Goal: Task Accomplishment & Management: Manage account settings

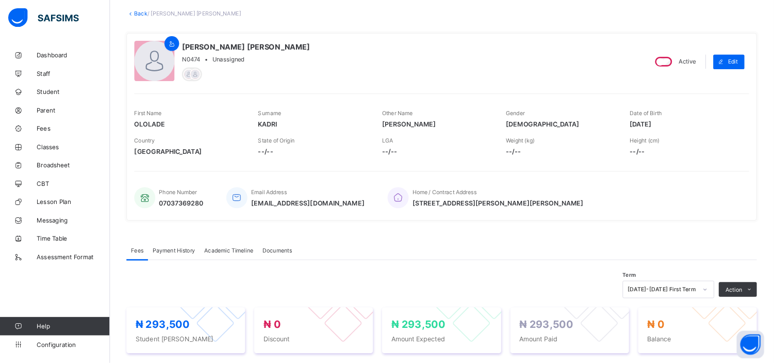
scroll to position [56, 0]
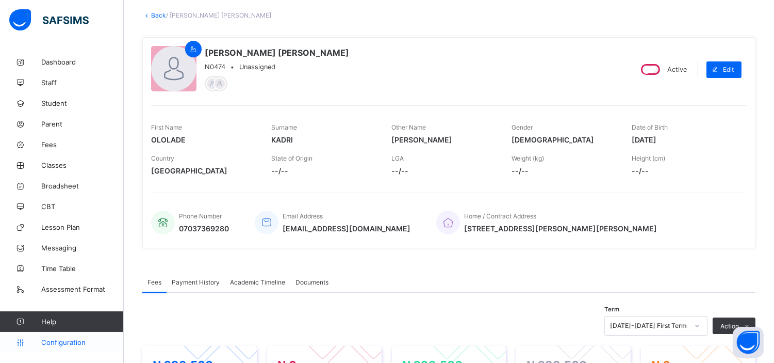
click at [63, 339] on span "Configuration" at bounding box center [82, 342] width 82 height 8
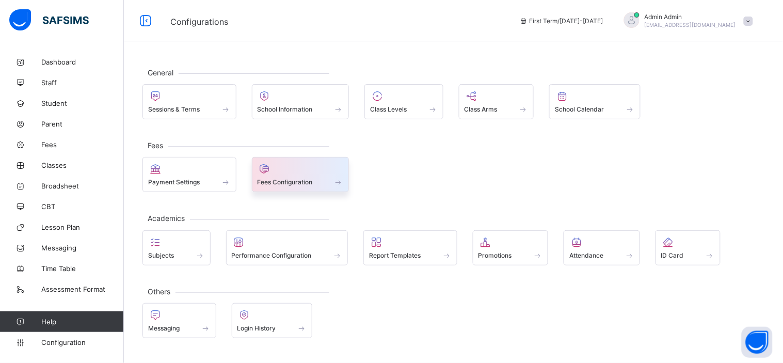
click at [307, 184] on span "Fees Configuration" at bounding box center [284, 182] width 55 height 8
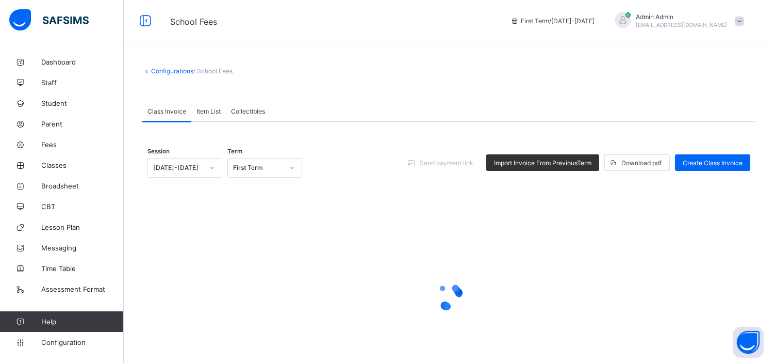
click at [217, 109] on span "Item List" at bounding box center [209, 111] width 24 height 8
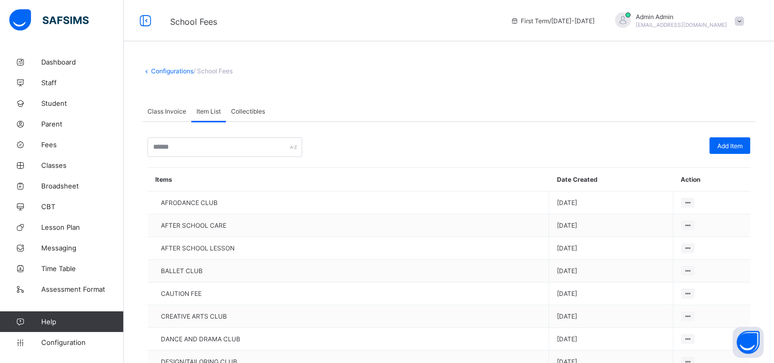
click at [166, 115] on div "Class Invoice" at bounding box center [166, 111] width 49 height 21
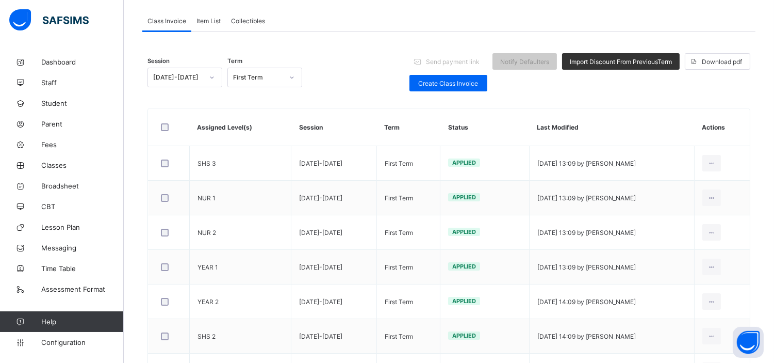
scroll to position [91, 0]
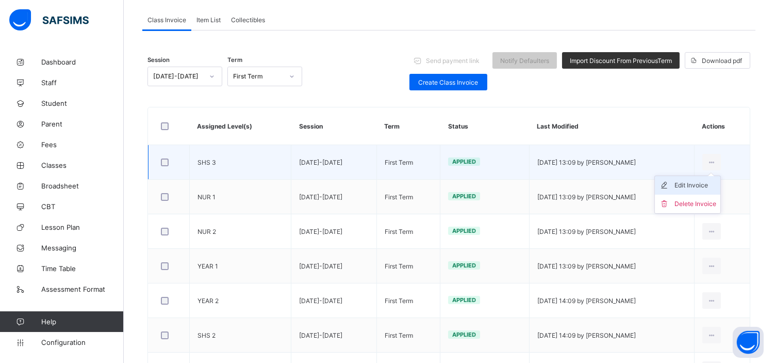
click at [705, 184] on div "Edit Invoice" at bounding box center [696, 185] width 42 height 10
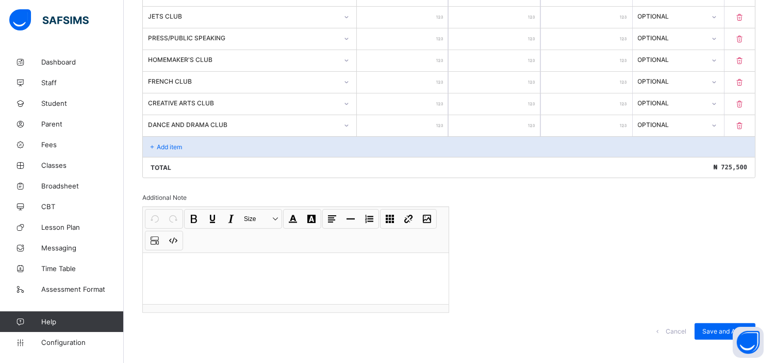
scroll to position [627, 0]
click at [176, 142] on p "Add item" at bounding box center [169, 146] width 25 height 8
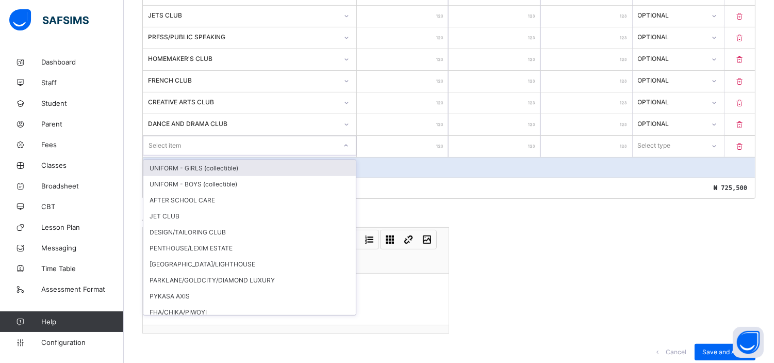
click at [193, 142] on div "Select item" at bounding box center [239, 145] width 193 height 14
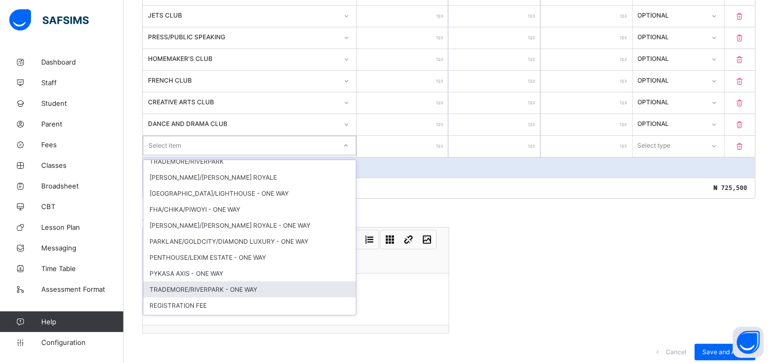
scroll to position [167, 0]
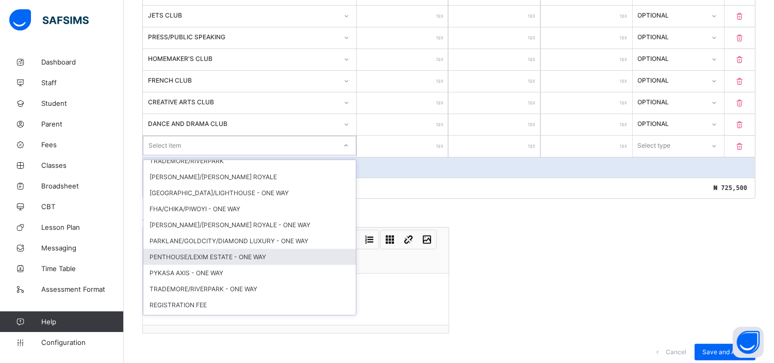
click at [269, 249] on div "PENTHOUSE/LEXIM ESTATE - ONE WAY" at bounding box center [249, 257] width 213 height 16
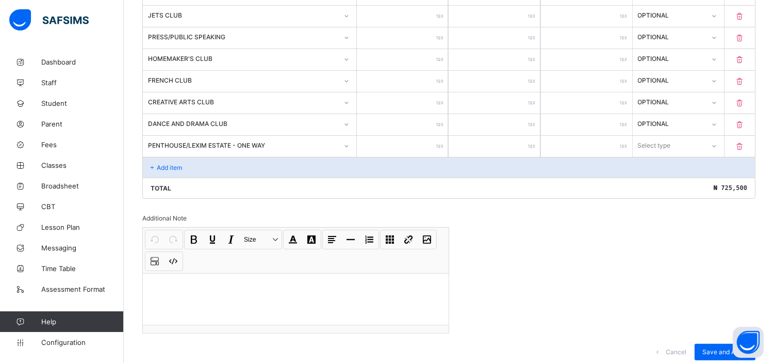
click at [412, 140] on input "number" at bounding box center [402, 146] width 91 height 21
type input "*"
type input "**"
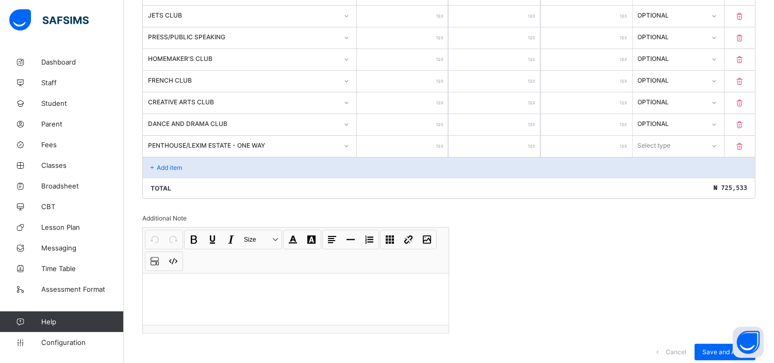
type input "***"
type input "****"
type input "*****"
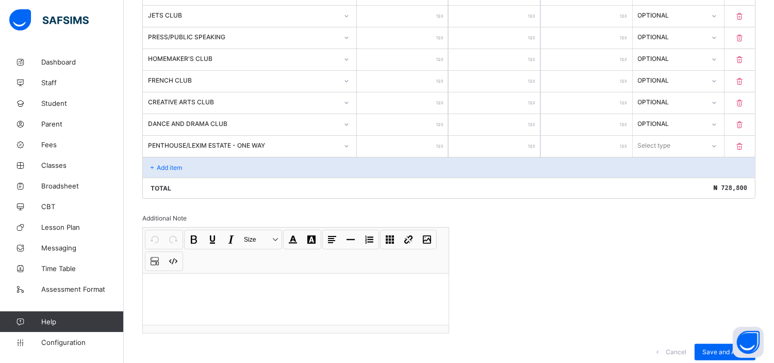
type input "*****"
click at [684, 139] on div "Select type" at bounding box center [669, 145] width 71 height 14
click at [677, 180] on div "Optional" at bounding box center [679, 184] width 90 height 16
click at [178, 168] on div "Add item" at bounding box center [449, 167] width 612 height 21
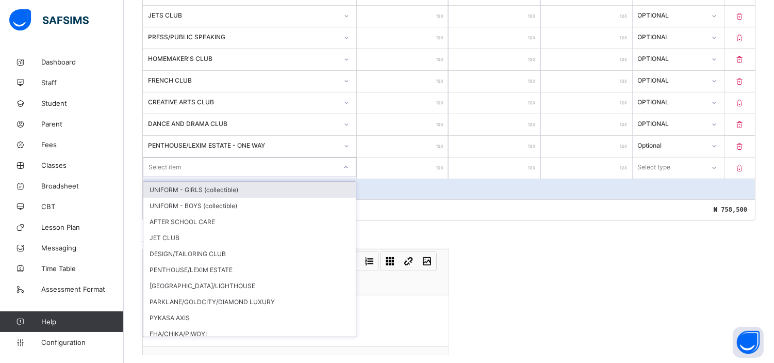
click at [202, 164] on div "Select item" at bounding box center [239, 167] width 193 height 14
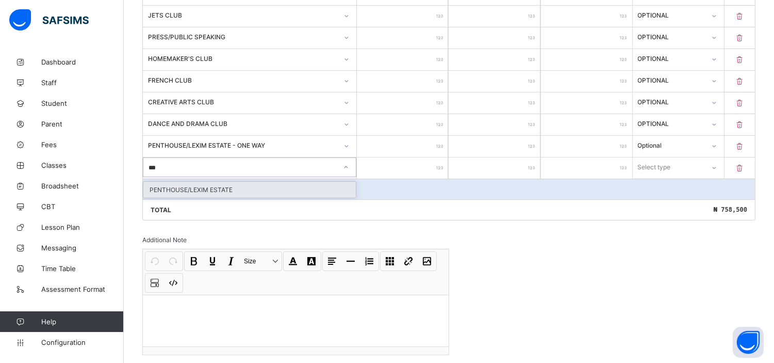
type input "****"
click at [219, 184] on div "PENTHOUSE/LEXIM ESTATE" at bounding box center [249, 190] width 213 height 16
click at [411, 164] on input "number" at bounding box center [402, 167] width 91 height 21
type input "*"
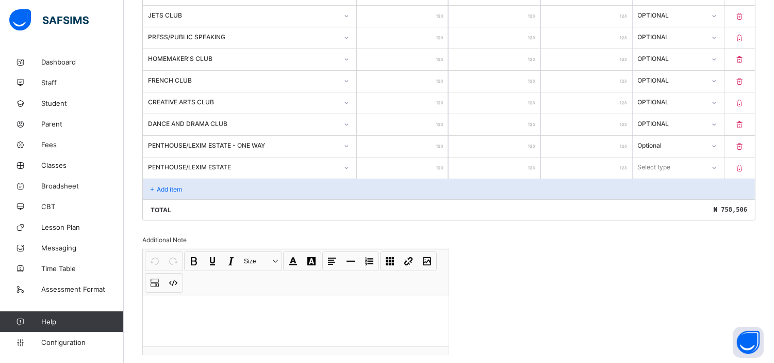
type input "**"
type input "***"
type input "****"
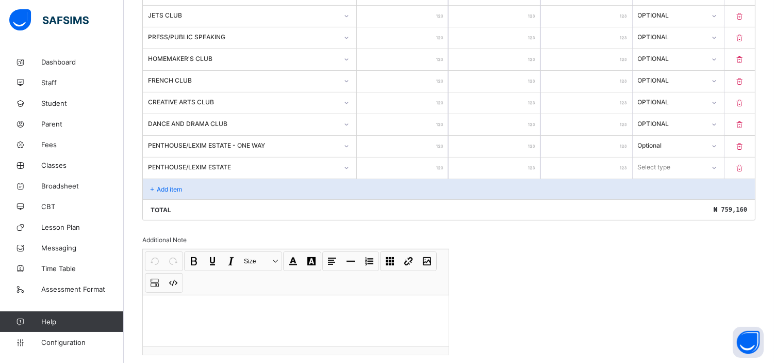
type input "****"
type input "*****"
click at [664, 165] on div "Select type" at bounding box center [655, 167] width 33 height 20
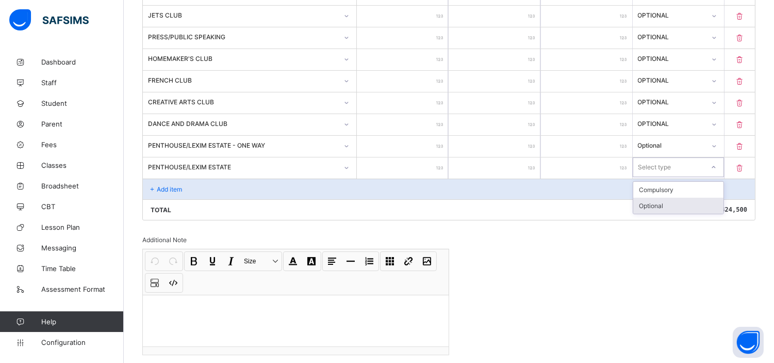
click at [666, 202] on div "Optional" at bounding box center [679, 206] width 90 height 16
click at [166, 185] on p "Add item" at bounding box center [169, 189] width 25 height 8
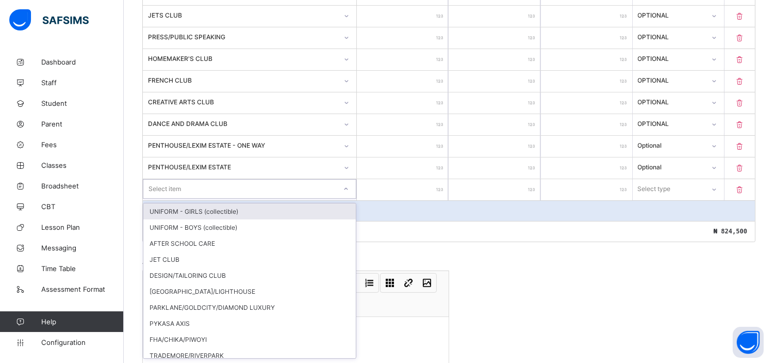
click at [187, 183] on div "Select item" at bounding box center [239, 189] width 193 height 14
type input "**"
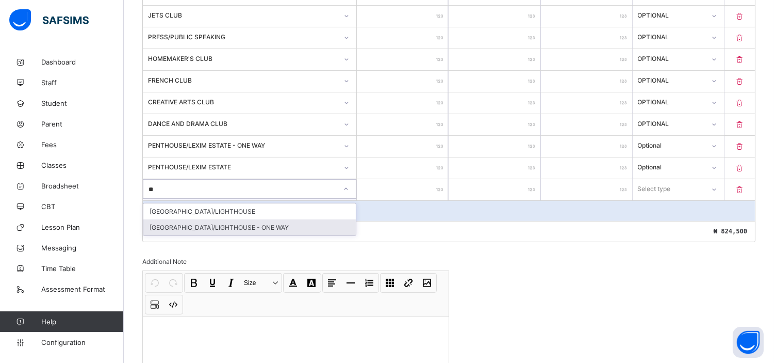
click at [219, 225] on div "[GEOGRAPHIC_DATA]/LIGHTHOUSE - ONE WAY" at bounding box center [249, 227] width 213 height 16
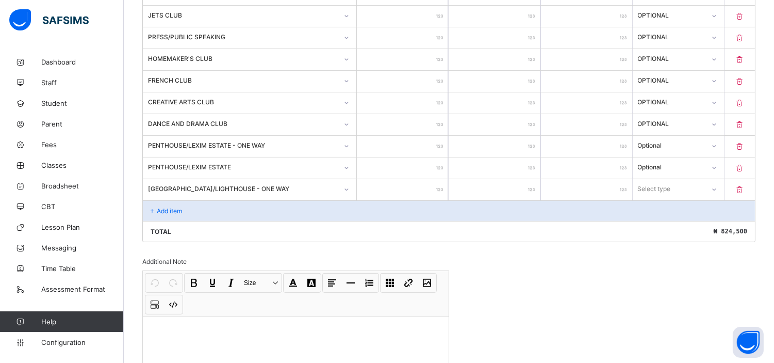
click at [420, 184] on input "number" at bounding box center [402, 189] width 91 height 21
type input "*"
type input "**"
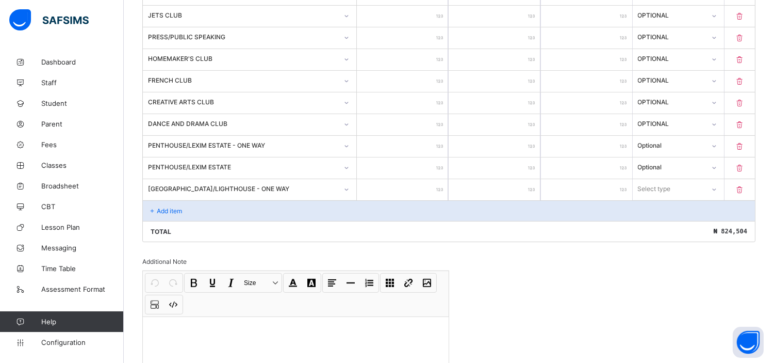
type input "**"
type input "***"
type input "****"
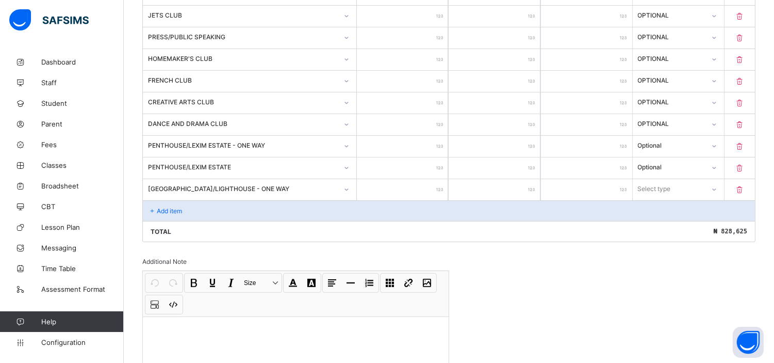
type input "*****"
click at [702, 183] on div "Select type" at bounding box center [669, 189] width 71 height 14
click at [664, 223] on div "Optional" at bounding box center [679, 227] width 90 height 16
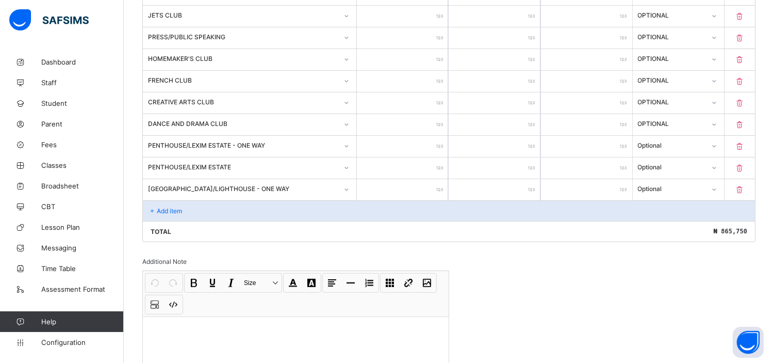
click at [181, 207] on p "Add item" at bounding box center [169, 211] width 25 height 8
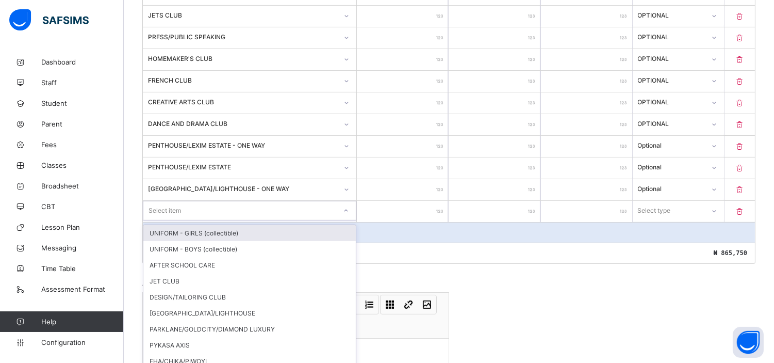
scroll to position [644, 0]
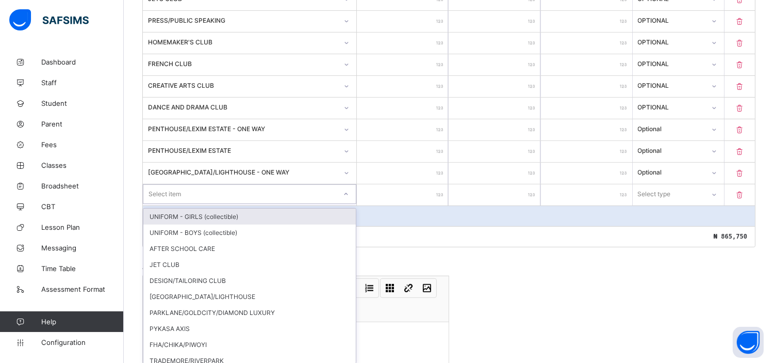
click at [181, 204] on div "option UNIFORM - GIRLS (collectible) focused, 1 of 24. 24 results available. Us…" at bounding box center [250, 194] width 214 height 20
type input "**"
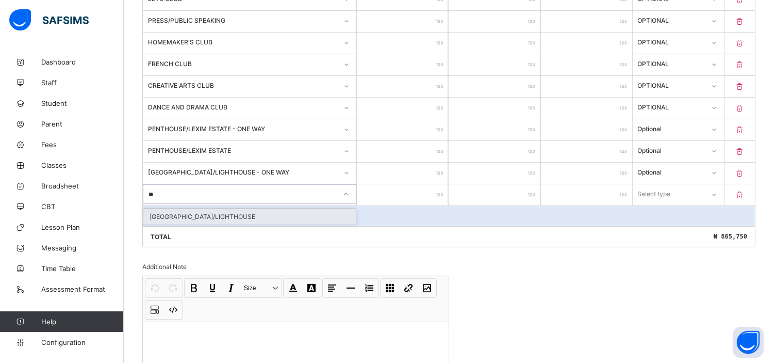
click at [205, 214] on div "[GEOGRAPHIC_DATA]/LIGHTHOUSE" at bounding box center [249, 216] width 213 height 16
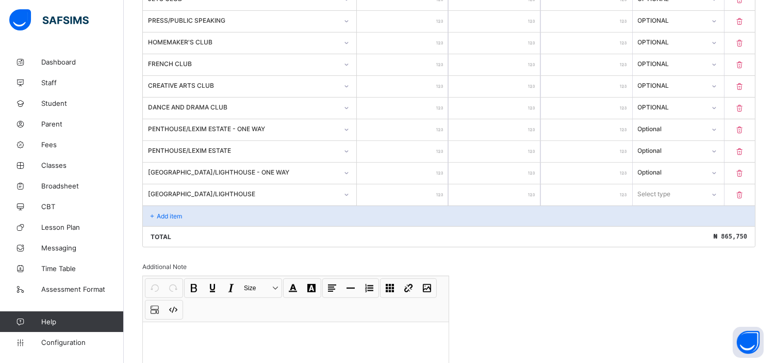
click at [423, 191] on input "number" at bounding box center [402, 194] width 91 height 21
type input "*"
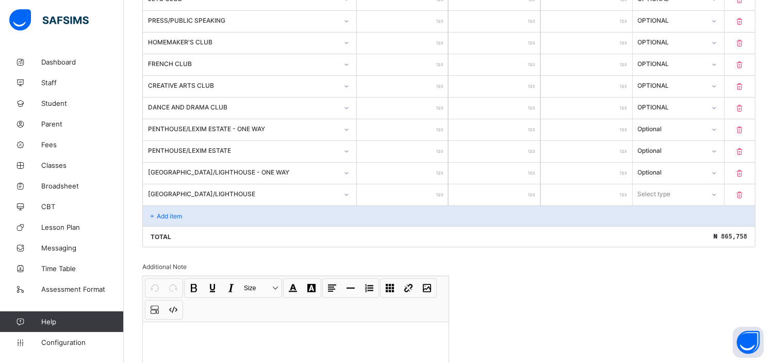
type input "**"
type input "***"
type input "****"
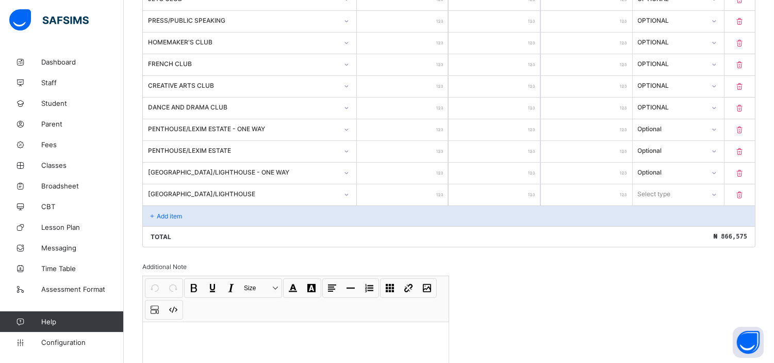
type input "****"
type input "*****"
click at [686, 187] on div "Select type" at bounding box center [669, 194] width 71 height 14
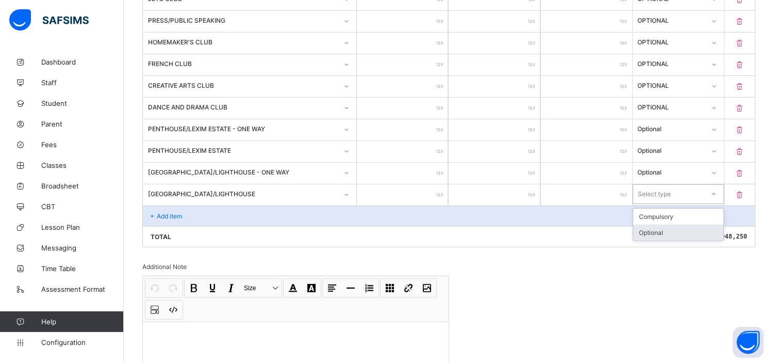
click at [656, 225] on div "Optional" at bounding box center [679, 232] width 90 height 16
click at [163, 213] on p "Add item" at bounding box center [169, 216] width 25 height 8
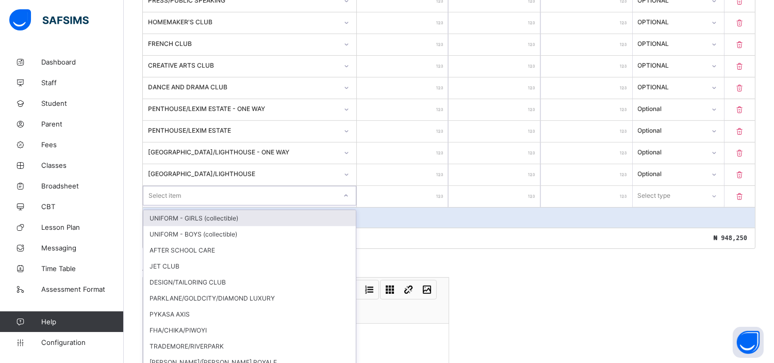
click at [223, 205] on div "option UNIFORM - GIRLS (collectible) focused, 1 of 23. 23 results available. Us…" at bounding box center [250, 196] width 214 height 20
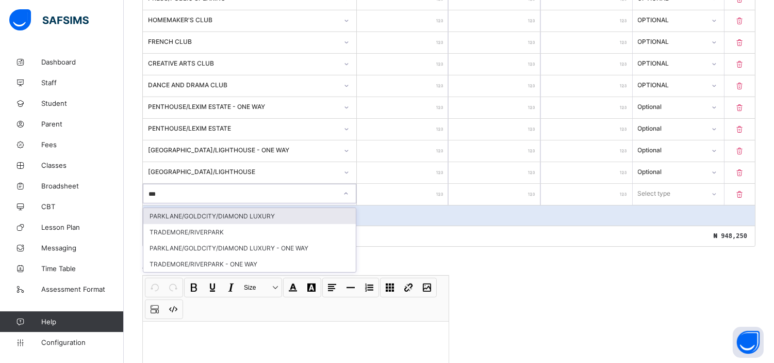
type input "****"
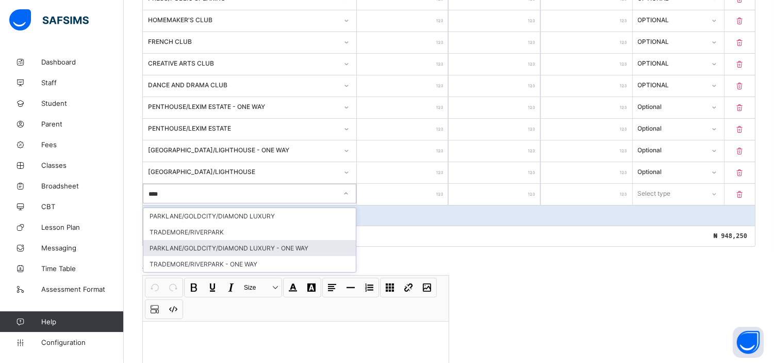
click at [291, 245] on div "PARKLANE/GOLDCITY/DIAMOND LUXURY - ONE WAY" at bounding box center [249, 248] width 213 height 16
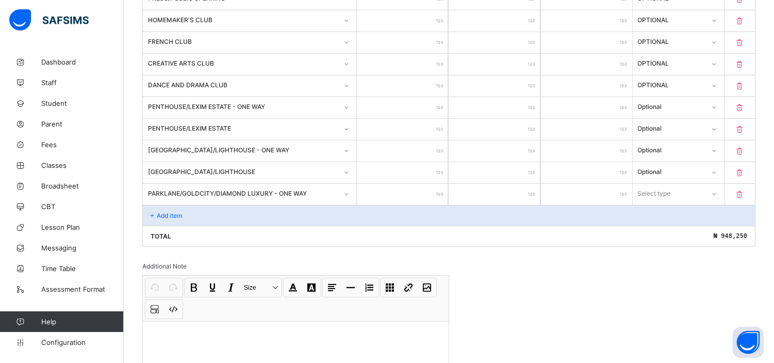
click at [414, 189] on input "number" at bounding box center [402, 194] width 91 height 21
type input "*"
type input "**"
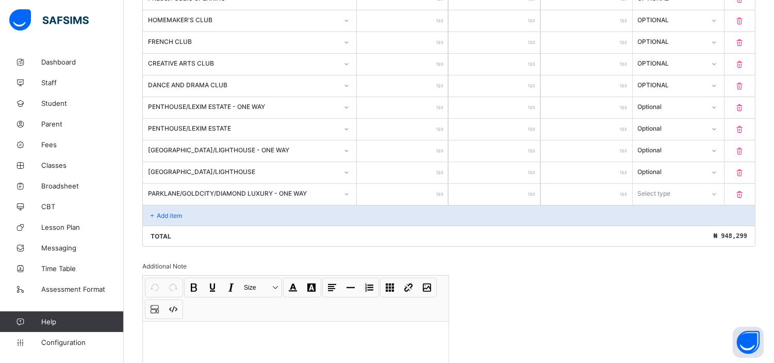
type input "***"
type input "****"
type input "*****"
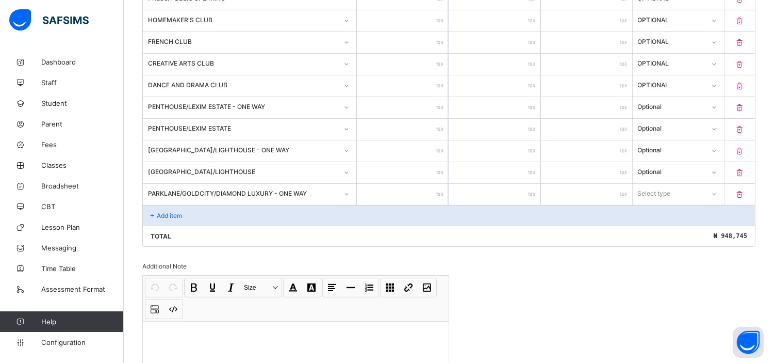
type input "*****"
click at [679, 188] on div "Select type" at bounding box center [669, 193] width 71 height 14
click at [656, 229] on div "Optional" at bounding box center [679, 232] width 90 height 16
click at [161, 212] on p "Add item" at bounding box center [169, 216] width 25 height 8
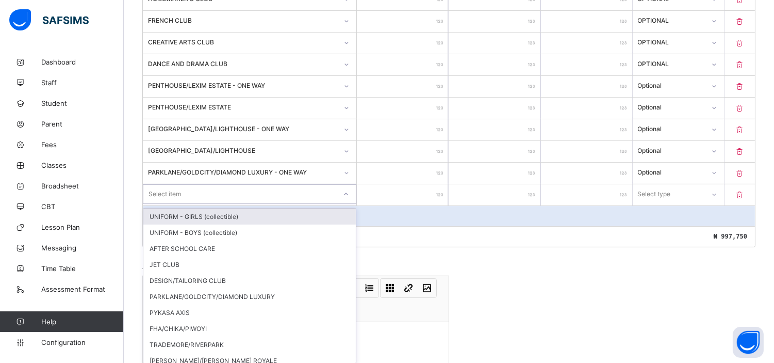
click at [161, 204] on div "option UNIFORM - GIRLS (collectible) focused, 1 of 22. 22 results available. Us…" at bounding box center [250, 194] width 214 height 20
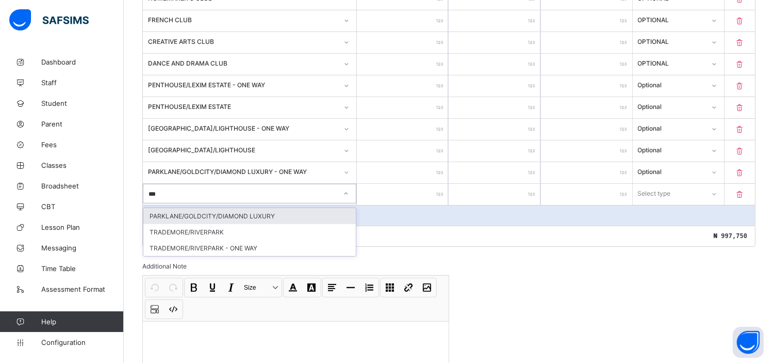
type input "****"
click at [256, 213] on div "PARKLANE/GOLDCITY/DIAMOND LUXURY" at bounding box center [249, 216] width 213 height 16
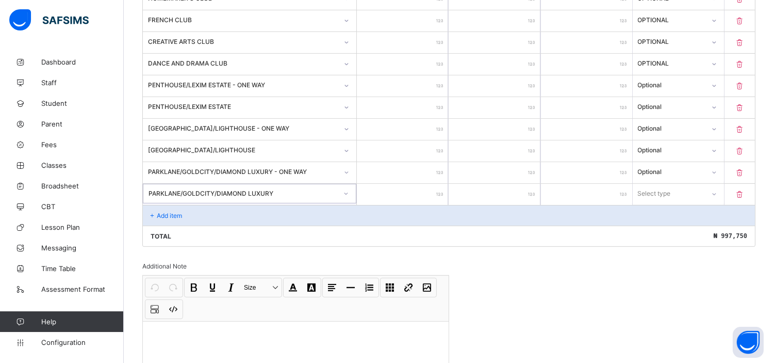
click at [420, 189] on input "number" at bounding box center [402, 194] width 91 height 21
click at [428, 187] on input "number" at bounding box center [402, 194] width 91 height 21
type input "*"
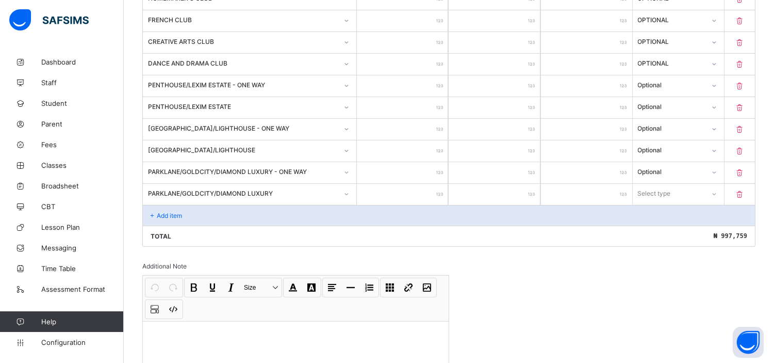
type input "**"
type input "***"
type input "****"
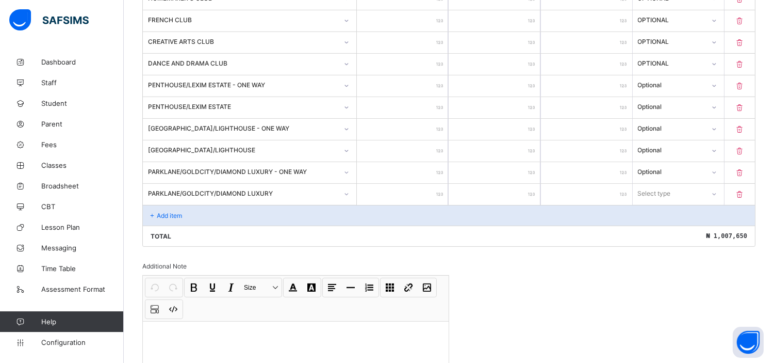
type input "****"
type input "*****"
click at [665, 188] on div "Select type" at bounding box center [655, 194] width 33 height 20
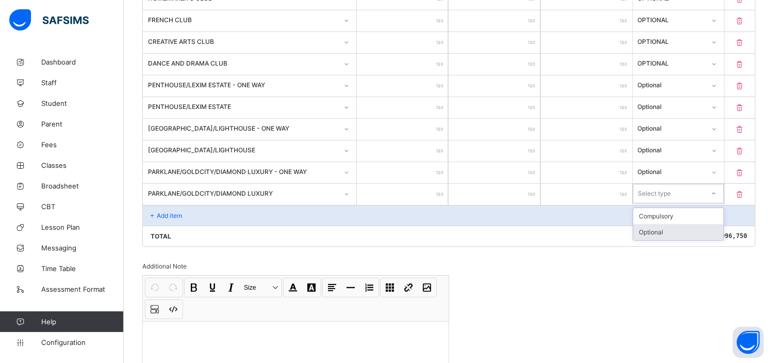
click at [665, 225] on div "Optional" at bounding box center [679, 232] width 90 height 16
click at [166, 212] on p "Add item" at bounding box center [169, 216] width 25 height 8
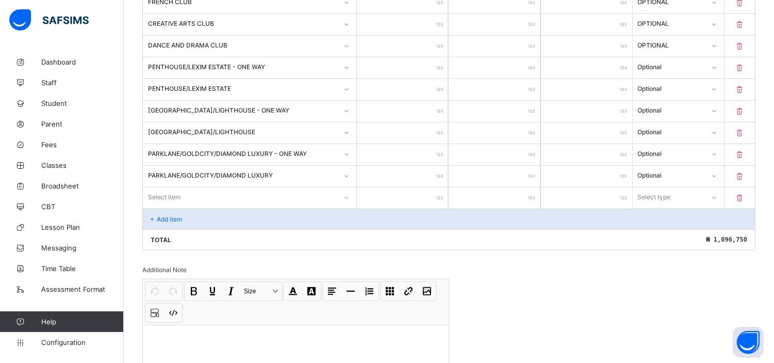
click at [222, 207] on div "Select item" at bounding box center [250, 197] width 214 height 20
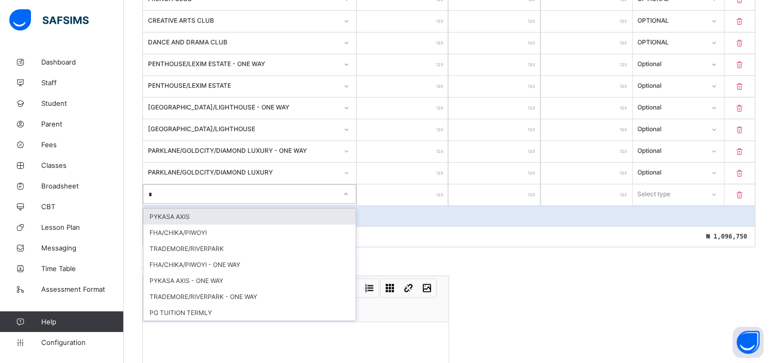
type input "**"
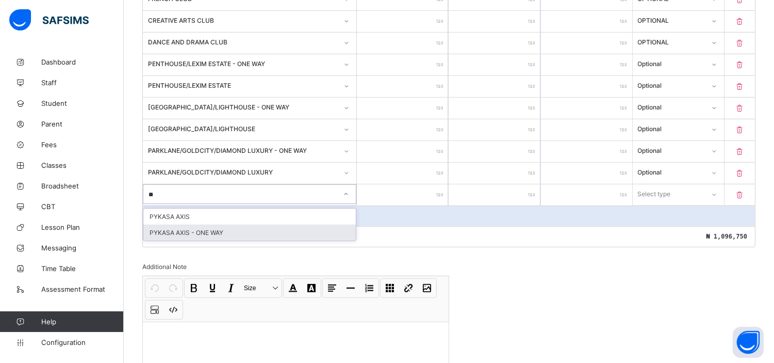
click at [193, 229] on div "PYKASA AXIS - ONE WAY" at bounding box center [249, 232] width 213 height 16
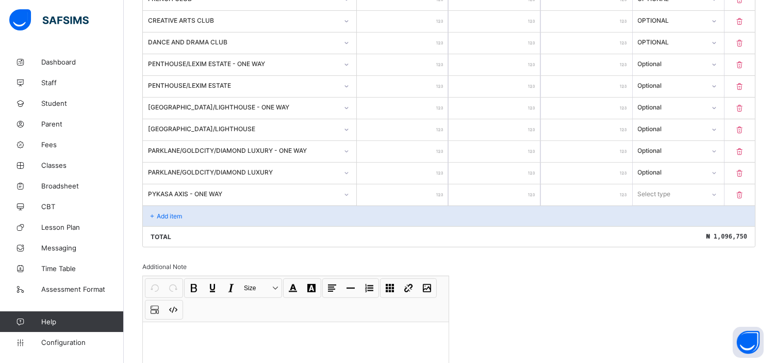
click at [424, 193] on input "number" at bounding box center [402, 194] width 91 height 21
type input "*"
type input "**"
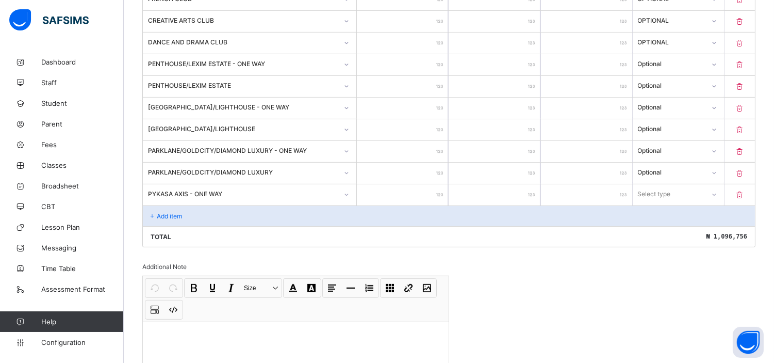
type input "**"
type input "***"
type input "****"
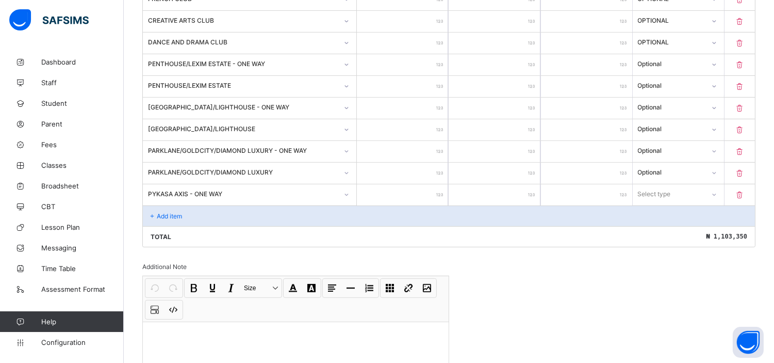
type input "*****"
click at [668, 185] on div "Select type" at bounding box center [655, 194] width 33 height 20
click at [656, 229] on div "Optional" at bounding box center [679, 232] width 90 height 16
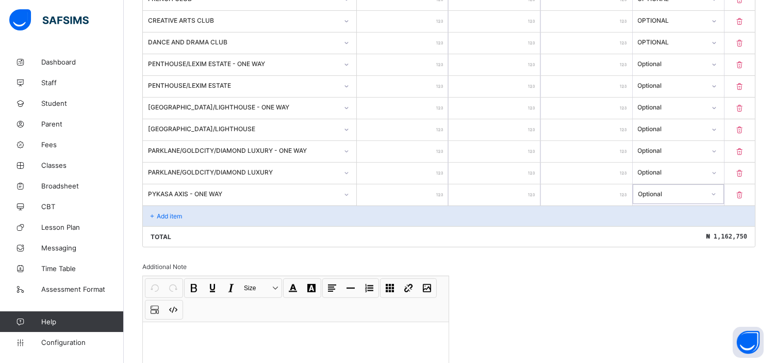
click at [173, 212] on p "Add item" at bounding box center [169, 216] width 25 height 8
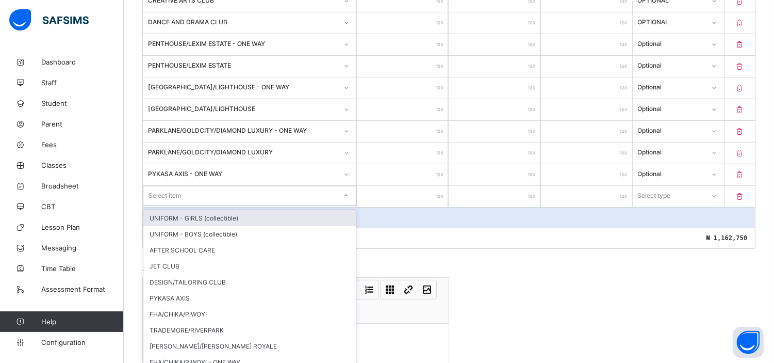
click at [173, 205] on div "option UNIFORM - GIRLS (collectible) focused, 1 of 20. 20 results available. Us…" at bounding box center [250, 196] width 214 height 20
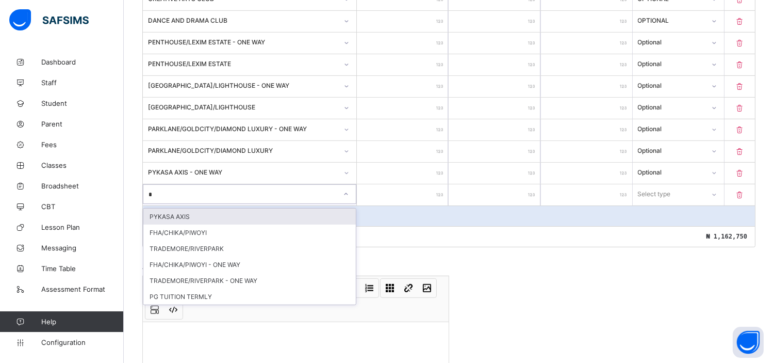
type input "**"
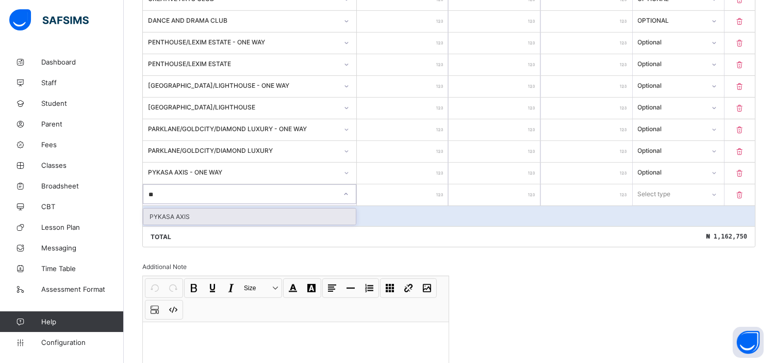
click at [193, 212] on div "PYKASA AXIS" at bounding box center [249, 216] width 213 height 16
click at [398, 188] on input "number" at bounding box center [402, 194] width 91 height 21
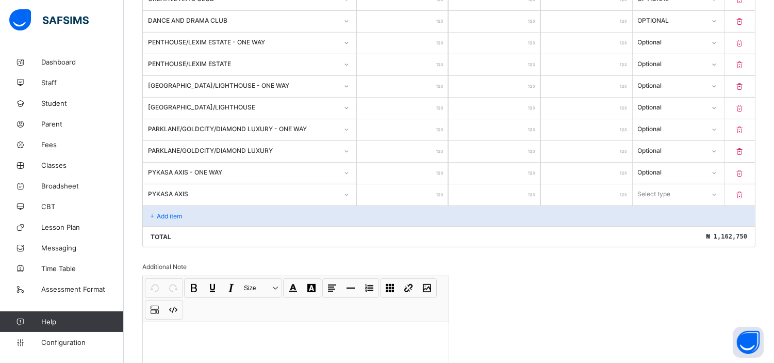
type input "*"
type input "**"
type input "***"
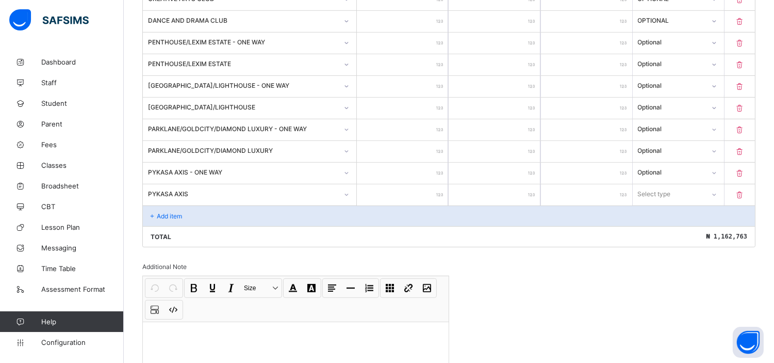
type input "***"
type input "****"
type input "*****"
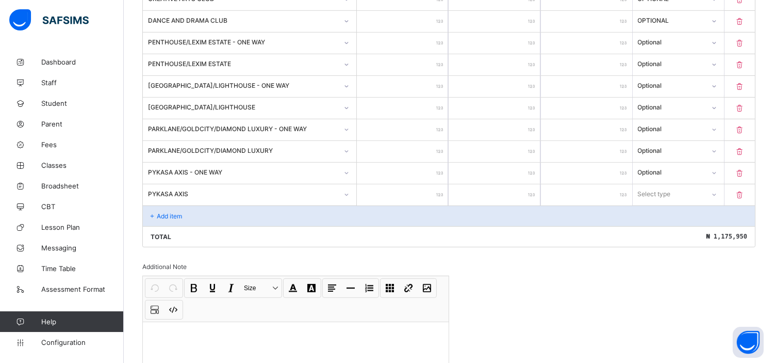
type input "******"
click at [664, 188] on div "Select type" at bounding box center [655, 194] width 33 height 20
click at [667, 228] on div "Optional" at bounding box center [679, 232] width 90 height 16
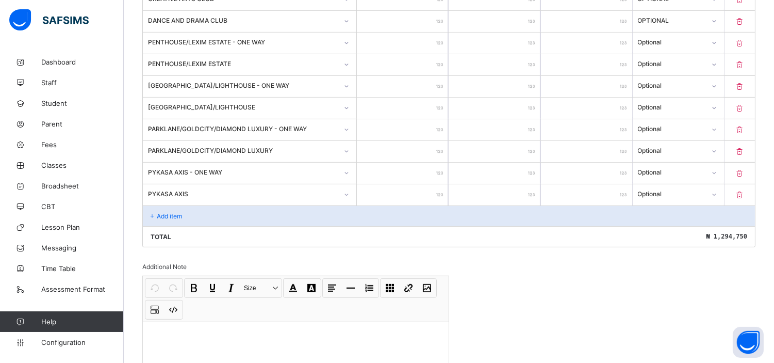
click at [165, 212] on p "Add item" at bounding box center [169, 216] width 25 height 8
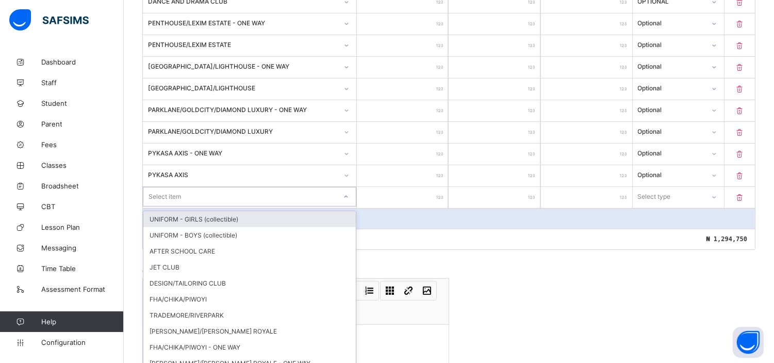
scroll to position [752, 0]
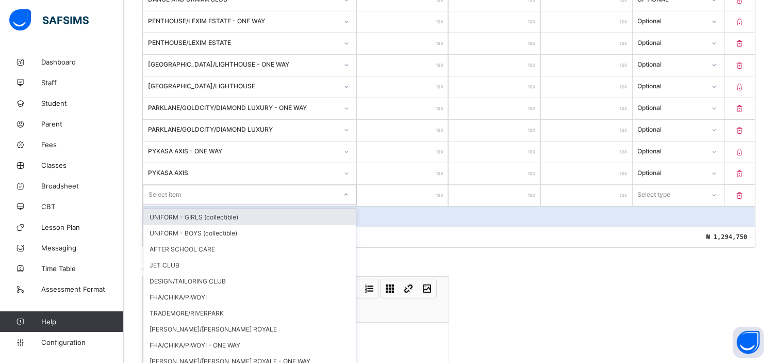
click at [165, 204] on div "option UNIFORM - GIRLS (collectible) focused, 1 of 19. 19 results available. Us…" at bounding box center [250, 195] width 214 height 20
type input "**"
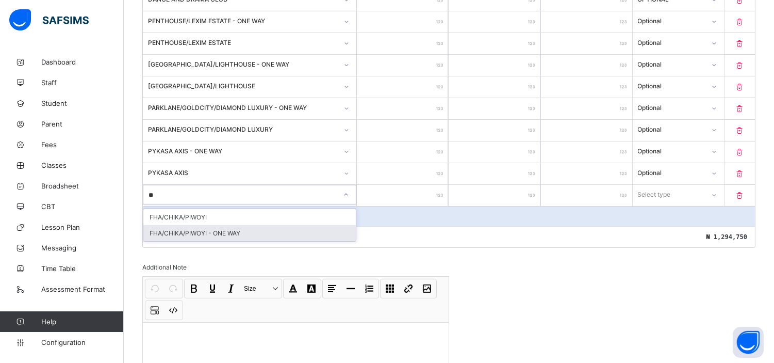
click at [223, 226] on div "FHA/CHIKA/PIWOYI - ONE WAY" at bounding box center [249, 233] width 213 height 16
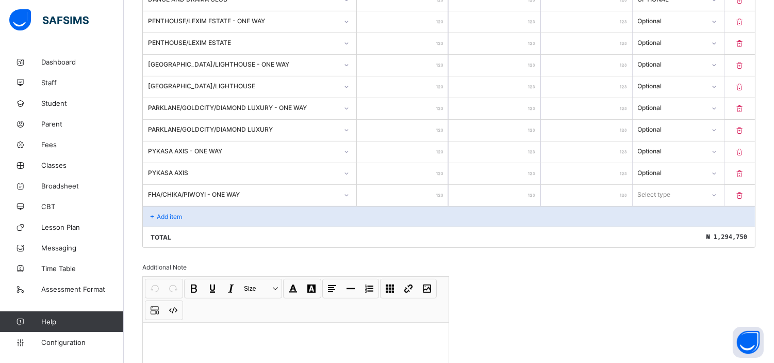
click at [398, 189] on input "number" at bounding box center [402, 195] width 91 height 21
type input "*"
type input "**"
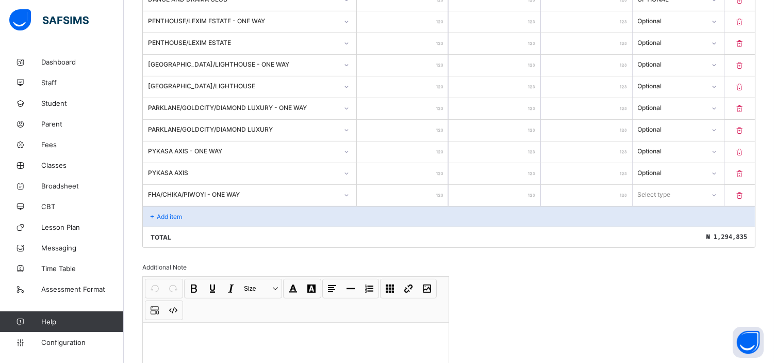
type input "***"
type input "****"
type input "*****"
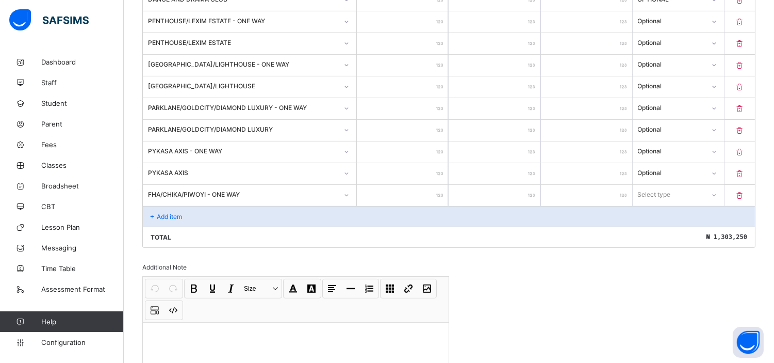
type input "*****"
click at [664, 186] on div "Select type" at bounding box center [655, 195] width 33 height 20
click at [666, 225] on div "Optional" at bounding box center [679, 233] width 90 height 16
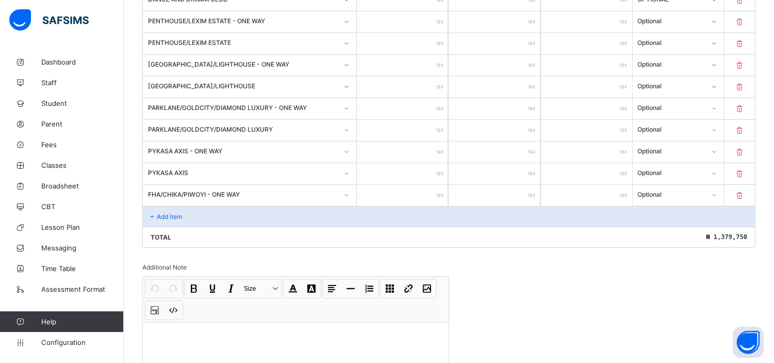
click at [169, 213] on p "Add item" at bounding box center [169, 217] width 25 height 8
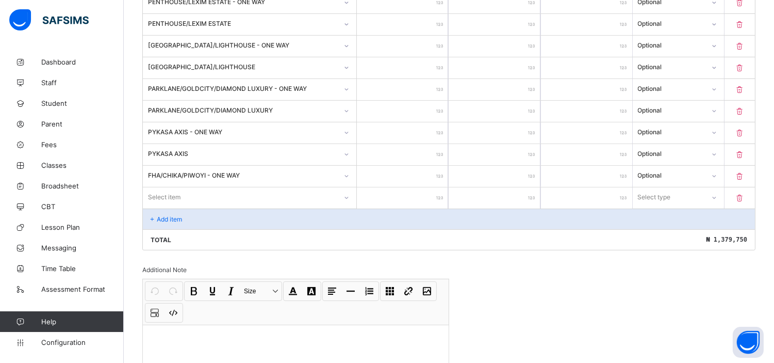
click at [169, 207] on div "Select item" at bounding box center [250, 197] width 214 height 20
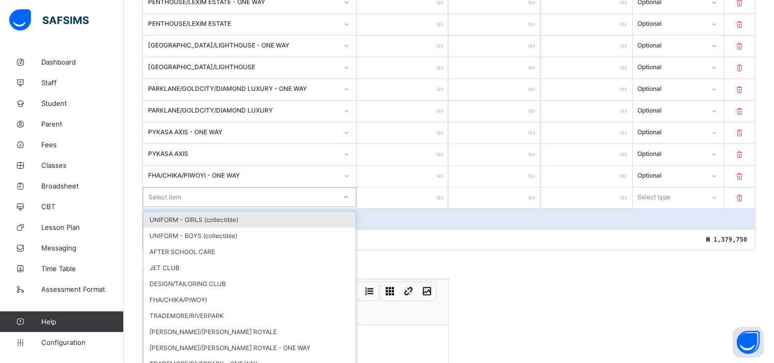
scroll to position [774, 0]
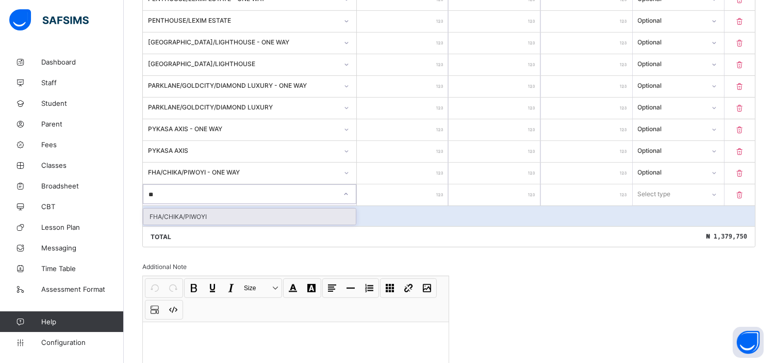
type input "***"
click at [190, 209] on div "FHA/CHIKA/PIWOYI" at bounding box center [249, 216] width 213 height 16
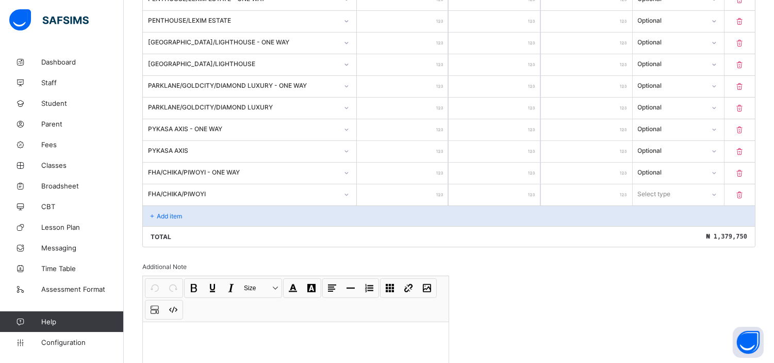
click at [409, 187] on input "number" at bounding box center [402, 194] width 91 height 21
type input "*"
type input "**"
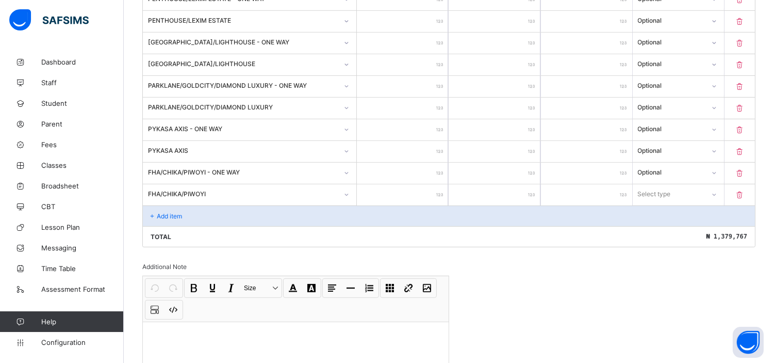
type input "***"
type input "****"
type input "*****"
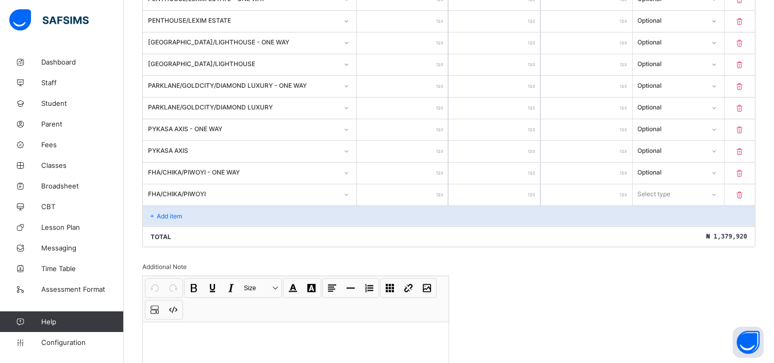
type input "*****"
type input "******"
click at [669, 188] on div "Select type" at bounding box center [655, 194] width 33 height 20
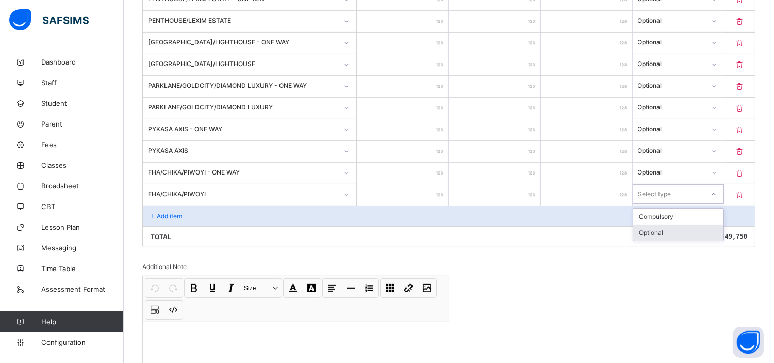
click at [661, 225] on div "Optional" at bounding box center [679, 232] width 90 height 16
click at [166, 212] on p "Add item" at bounding box center [169, 216] width 25 height 8
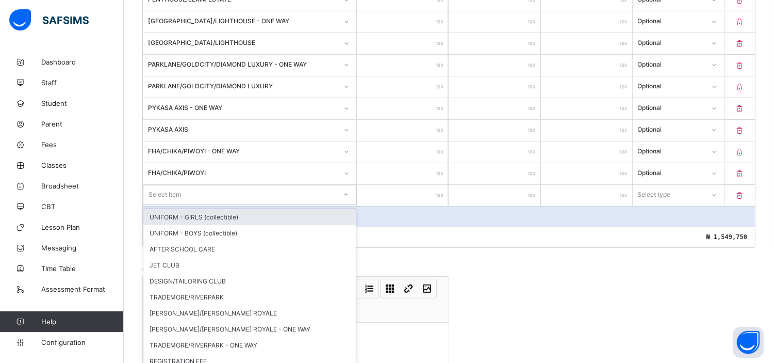
click at [177, 204] on div "option UNIFORM - GIRLS (collectible) focused, 1 of 17. 17 results available. Us…" at bounding box center [250, 195] width 214 height 20
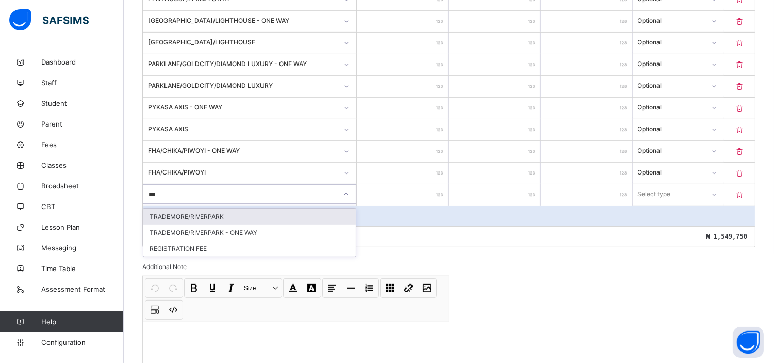
type input "****"
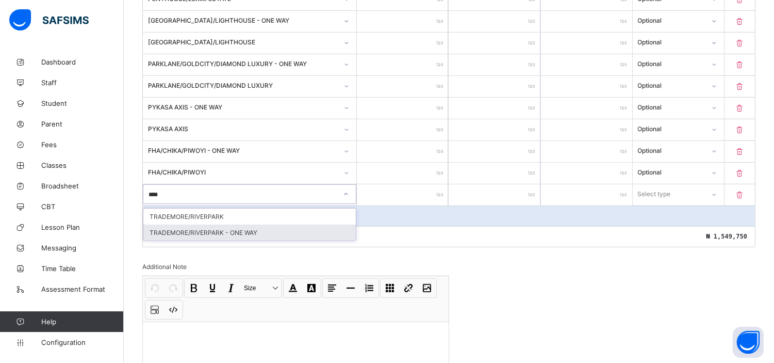
click at [213, 229] on div "TRADEMORE/RIVERPARK - ONE WAY" at bounding box center [249, 232] width 213 height 16
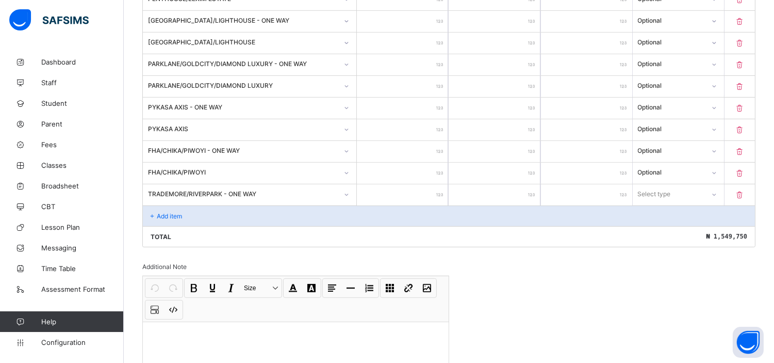
click at [413, 188] on input "number" at bounding box center [402, 194] width 91 height 21
type input "*"
type input "**"
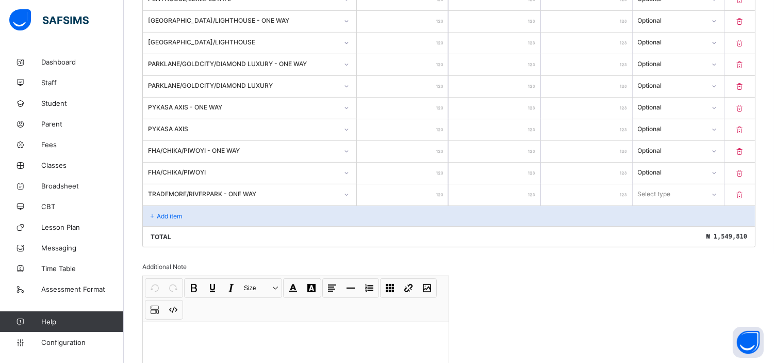
type input "***"
type input "****"
type input "*****"
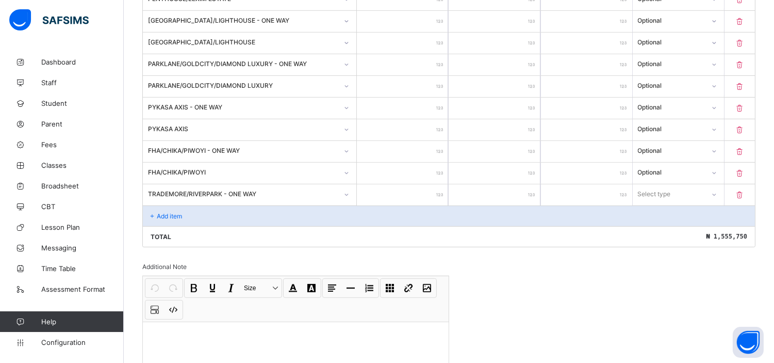
type input "*****"
type input "****"
type input "***"
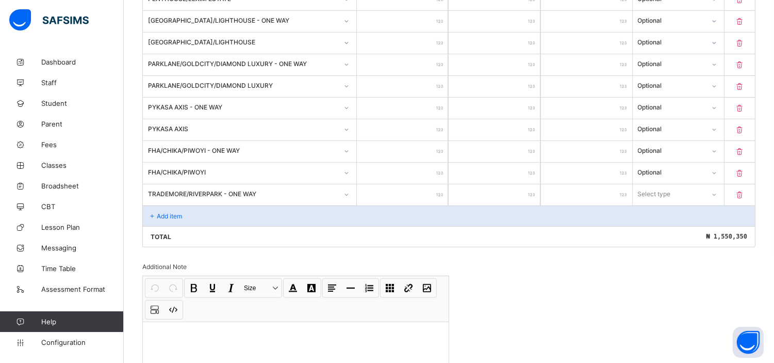
type input "**"
type input "*"
type input "**"
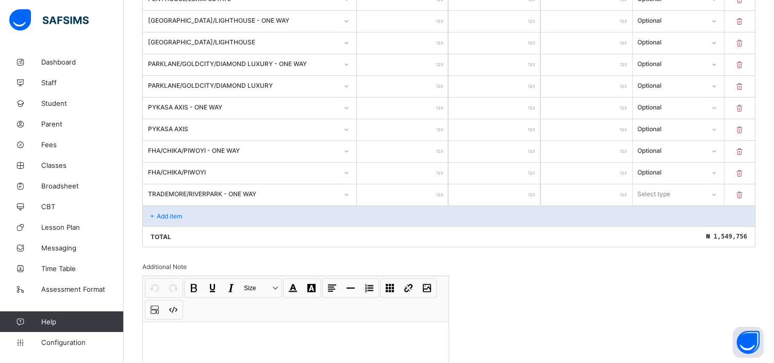
type input "**"
type input "***"
type input "****"
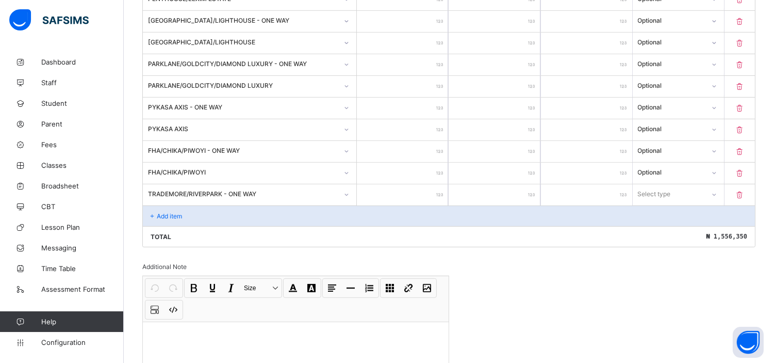
type input "*****"
click at [691, 187] on div "Select type" at bounding box center [669, 194] width 71 height 14
click at [662, 231] on div "Optional" at bounding box center [679, 232] width 90 height 16
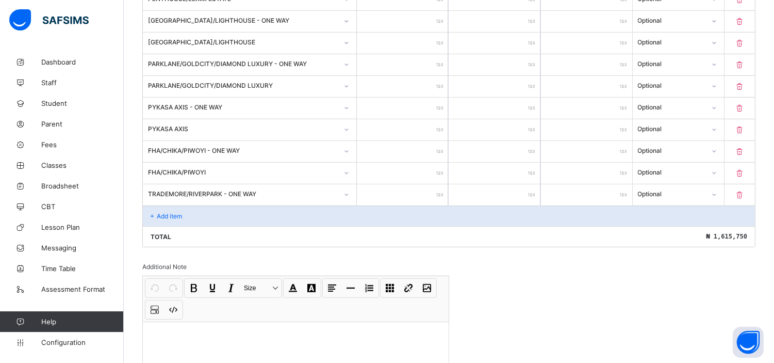
click at [164, 212] on p "Add item" at bounding box center [169, 216] width 25 height 8
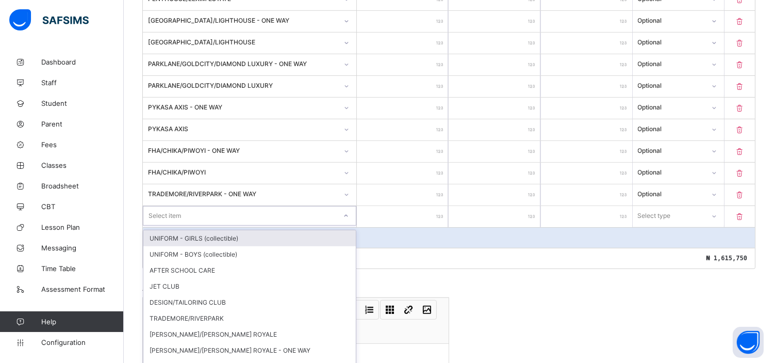
scroll to position [817, 0]
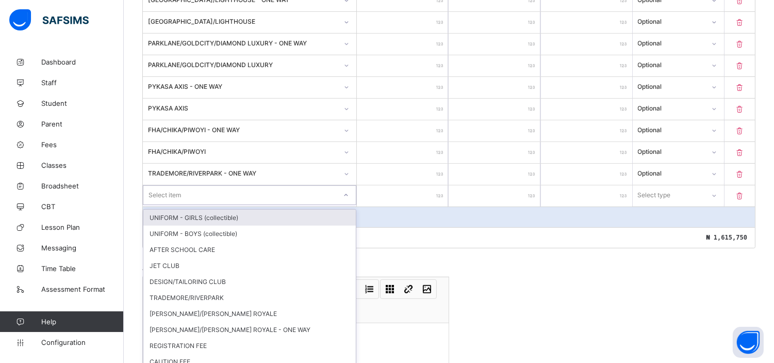
click at [164, 205] on div "option UNIFORM - GIRLS (collectible) focused, 1 of 16. 16 results available. Us…" at bounding box center [250, 195] width 214 height 20
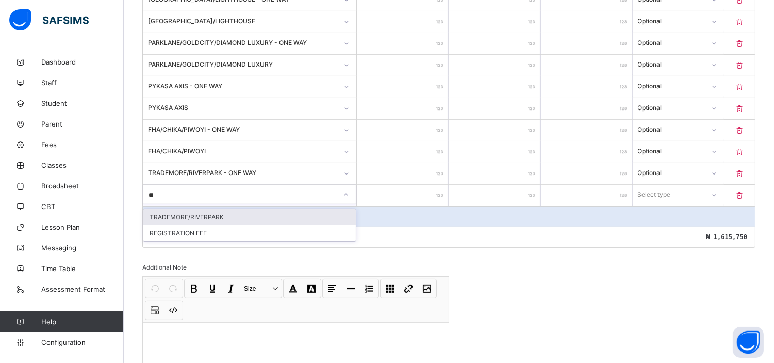
type input "****"
click at [164, 209] on div "TRADEMORE/RIVERPARK" at bounding box center [249, 217] width 213 height 16
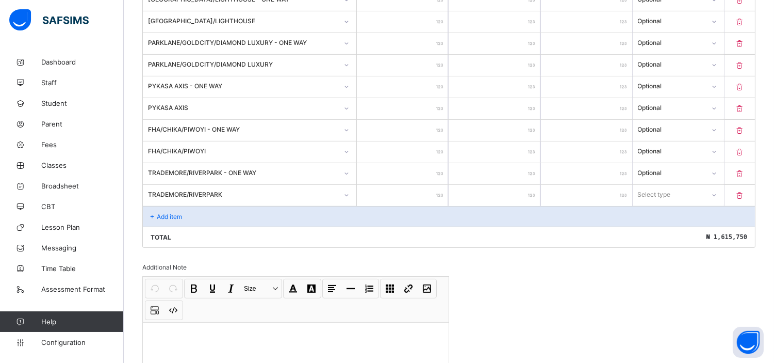
click at [411, 193] on input "number" at bounding box center [402, 195] width 91 height 21
type input "*"
type input "**"
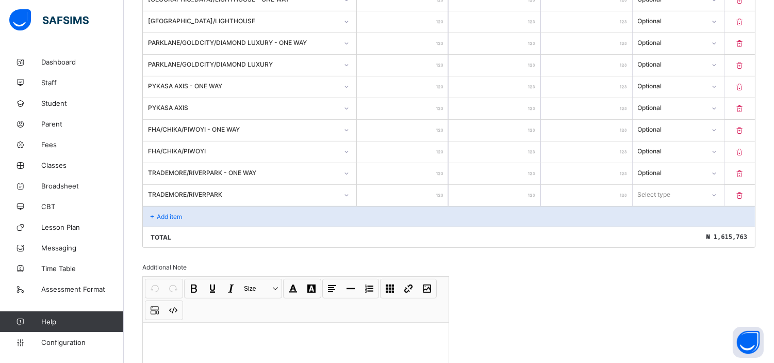
type input "***"
type input "****"
type input "*****"
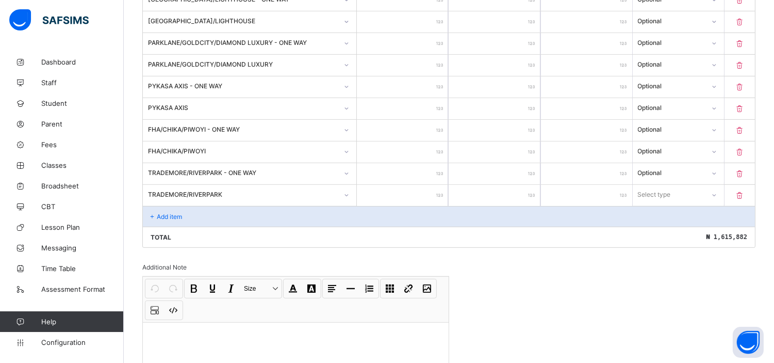
type input "*****"
type input "******"
click at [672, 192] on div "Select type" at bounding box center [655, 195] width 33 height 20
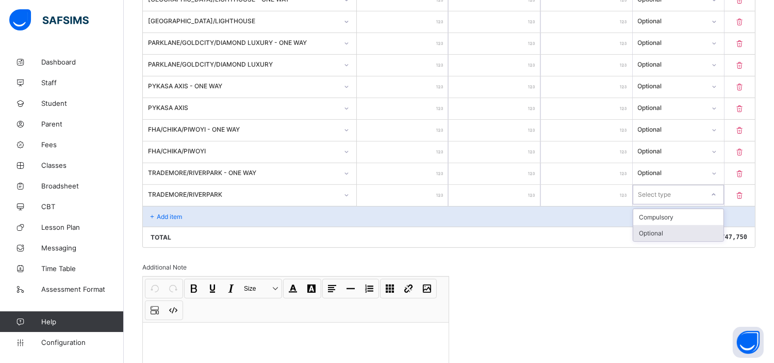
click at [667, 225] on div "Optional" at bounding box center [679, 233] width 90 height 16
click at [172, 213] on p "Add item" at bounding box center [169, 217] width 25 height 8
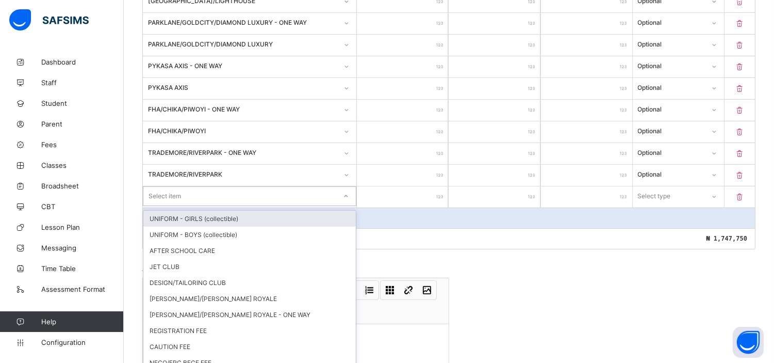
scroll to position [838, 0]
click at [172, 205] on div "option UNIFORM - GIRLS (collectible) focused, 1 of 15. 15 results available. Us…" at bounding box center [250, 195] width 214 height 20
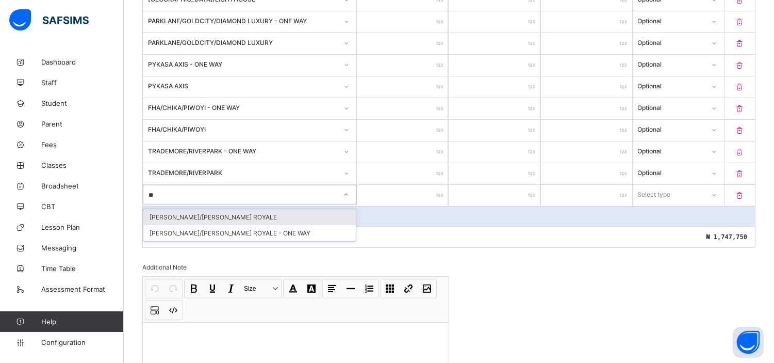
type input "***"
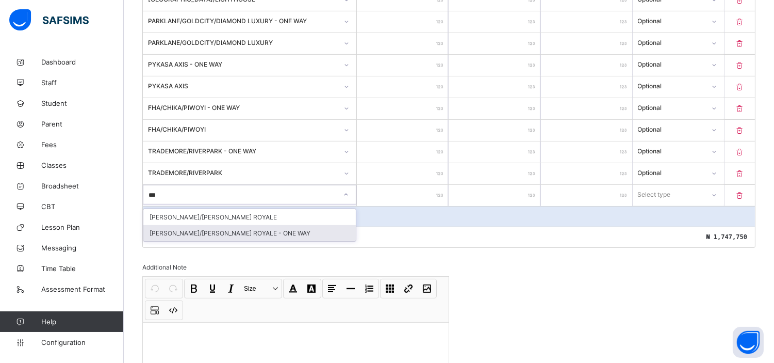
click at [193, 225] on div "[PERSON_NAME]/[PERSON_NAME] ROYALE - ONE WAY" at bounding box center [249, 233] width 213 height 16
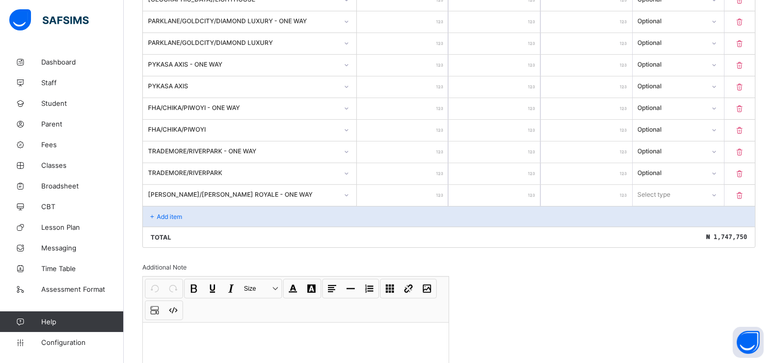
click at [403, 187] on input "number" at bounding box center [402, 195] width 91 height 21
click at [429, 185] on input "number" at bounding box center [402, 195] width 91 height 21
type input "*"
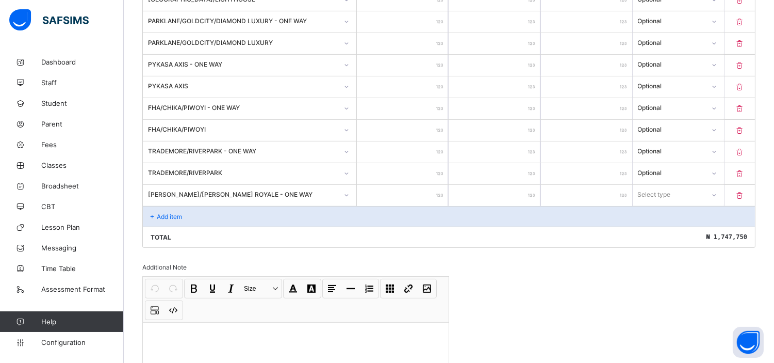
type input "**"
type input "***"
type input "****"
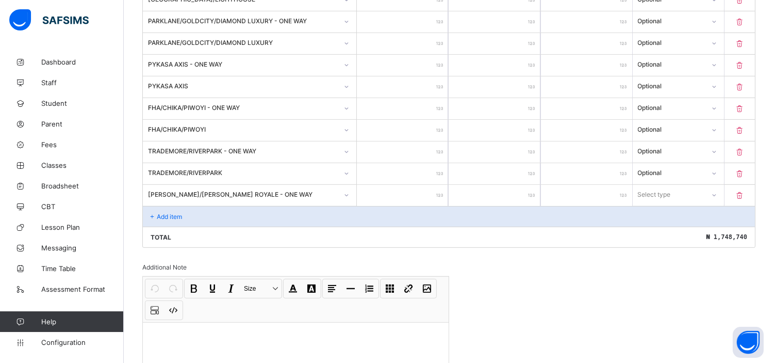
type input "****"
type input "*****"
click at [692, 187] on div "Select type" at bounding box center [669, 194] width 71 height 14
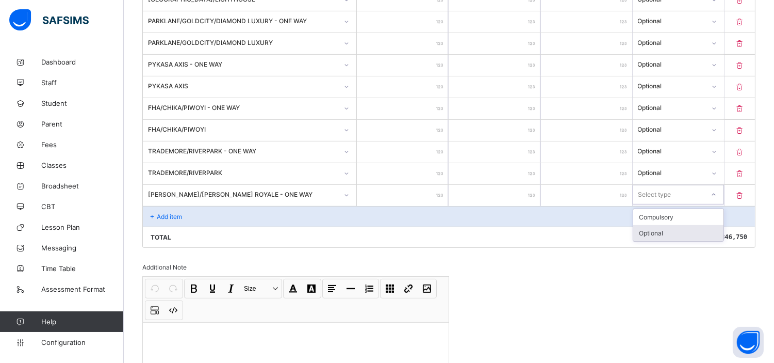
click at [668, 228] on div "Optional" at bounding box center [679, 233] width 90 height 16
click at [176, 214] on div "Add item" at bounding box center [449, 216] width 612 height 21
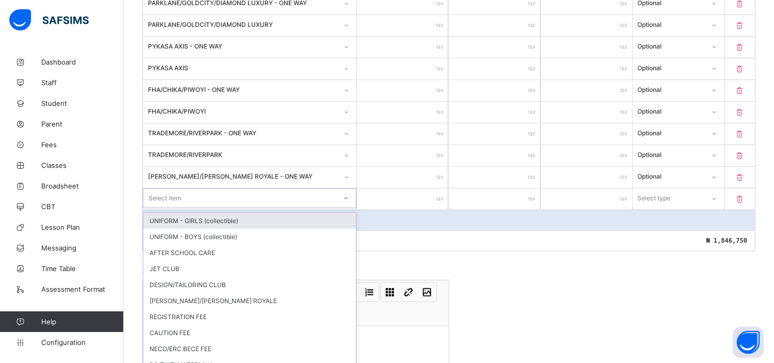
scroll to position [860, 0]
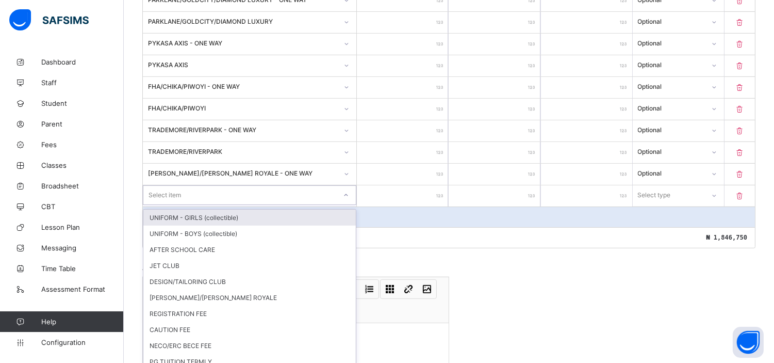
click at [176, 205] on div "option UNIFORM - GIRLS (collectible) focused, 1 of 14. 14 results available. Us…" at bounding box center [250, 195] width 214 height 20
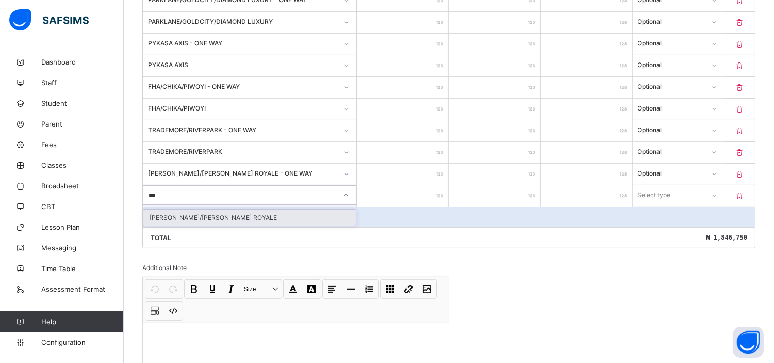
type input "****"
click at [176, 214] on div "[PERSON_NAME]/[PERSON_NAME] ROYALE" at bounding box center [249, 217] width 213 height 16
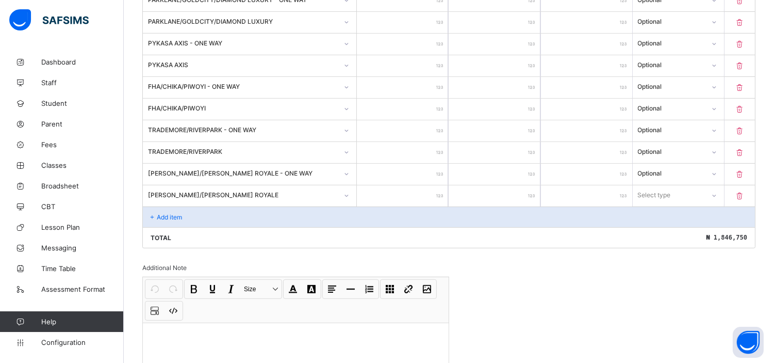
click at [421, 189] on input "number" at bounding box center [402, 195] width 91 height 21
type input "*"
type input "**"
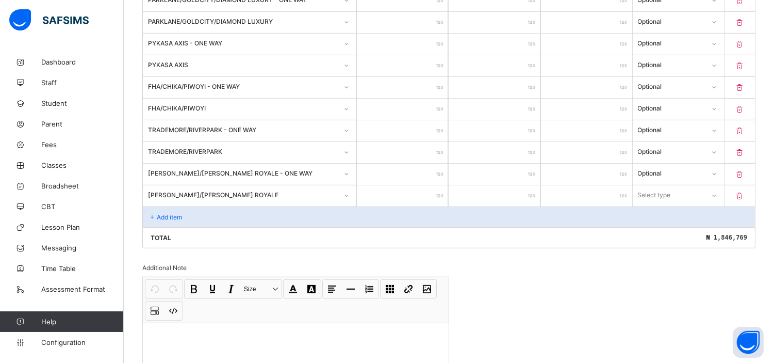
type input "***"
type input "****"
type input "*****"
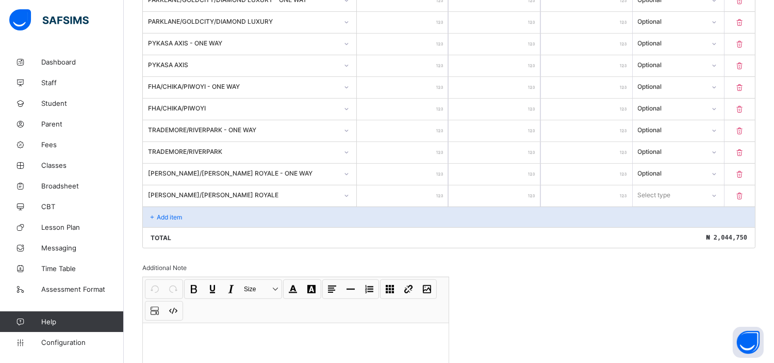
click at [686, 192] on div "Select type" at bounding box center [669, 195] width 71 height 14
click at [675, 228] on div "Optional" at bounding box center [679, 233] width 90 height 16
click at [169, 213] on p "Add item" at bounding box center [169, 217] width 25 height 8
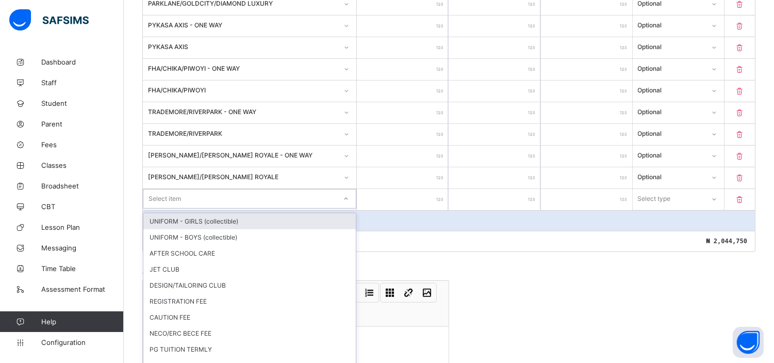
scroll to position [881, 0]
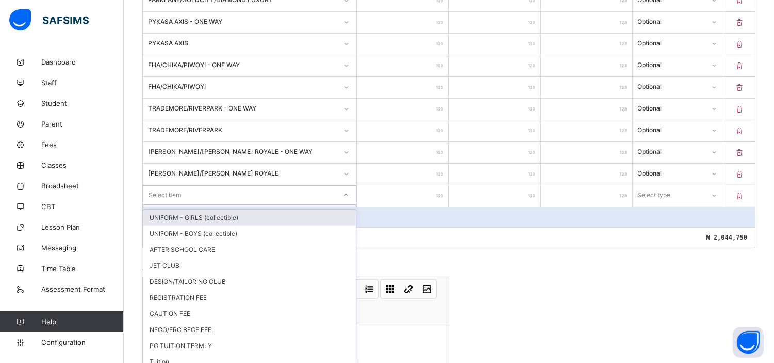
click at [186, 205] on div "option UNIFORM - GIRLS (collectible) focused, 1 of 13. 13 results available. Us…" at bounding box center [250, 195] width 214 height 20
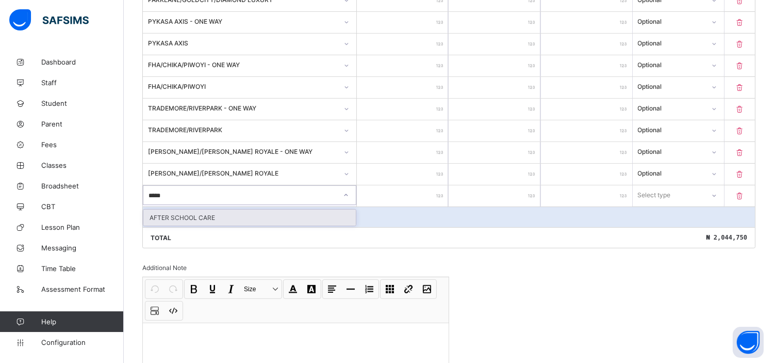
click at [205, 212] on div "AFTER SCHOOL CARE" at bounding box center [249, 217] width 213 height 16
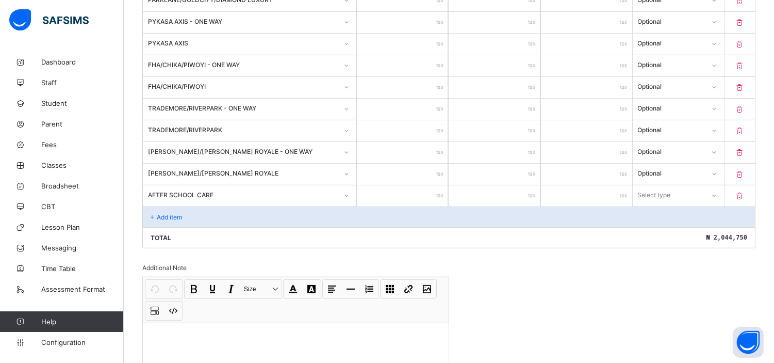
click at [401, 191] on input "number" at bounding box center [402, 195] width 91 height 21
click at [681, 190] on div "Select type" at bounding box center [669, 195] width 71 height 14
click at [666, 233] on div "Optional" at bounding box center [679, 233] width 90 height 16
click at [169, 217] on div "Add item" at bounding box center [449, 216] width 612 height 21
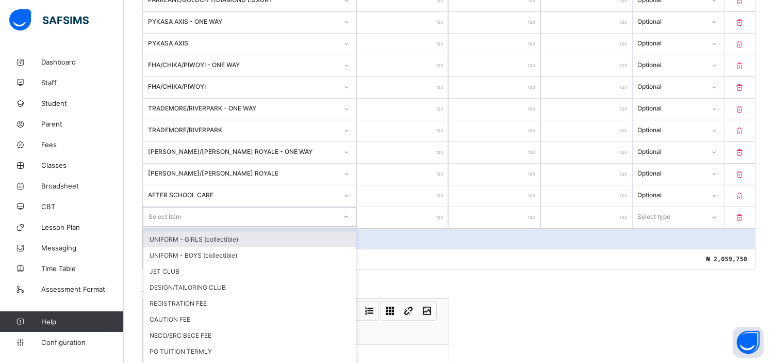
scroll to position [903, 0]
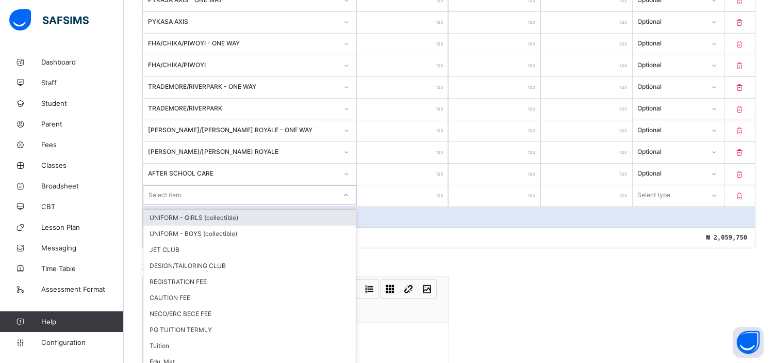
click at [188, 205] on div "option UNIFORM - GIRLS (collectible) focused, 1 of 12. 12 results available. Us…" at bounding box center [250, 195] width 214 height 20
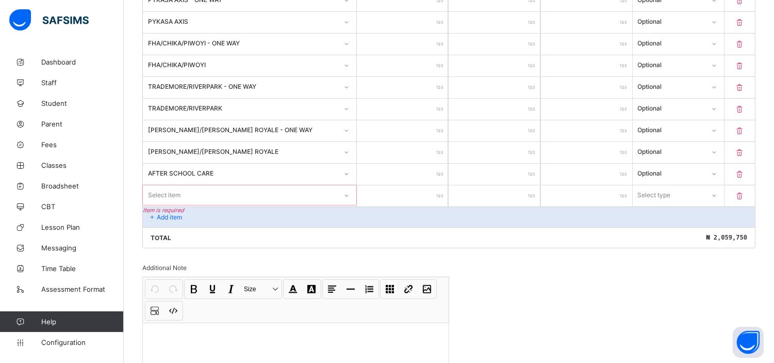
click at [408, 209] on div "Add item" at bounding box center [449, 216] width 612 height 21
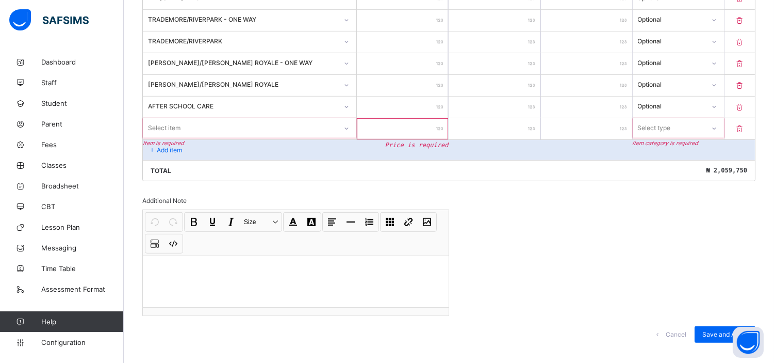
scroll to position [970, 0]
click at [746, 124] on icon at bounding box center [740, 128] width 10 height 9
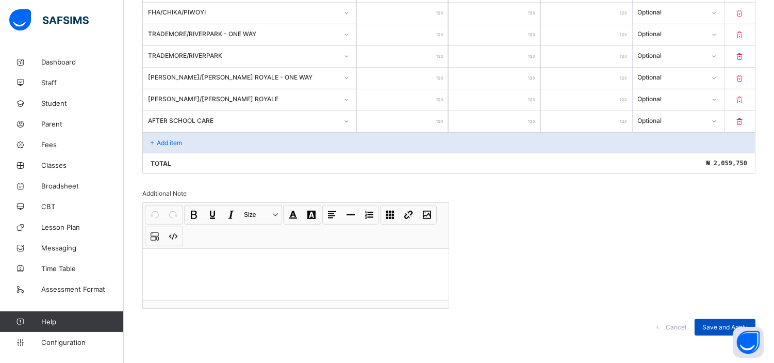
click at [740, 323] on span "Save and Apply" at bounding box center [725, 327] width 45 height 8
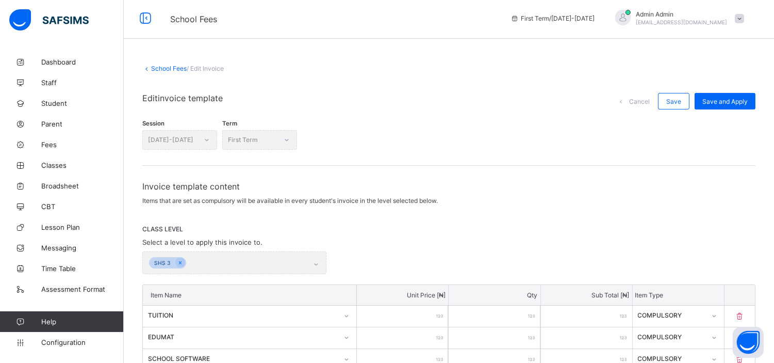
scroll to position [0, 0]
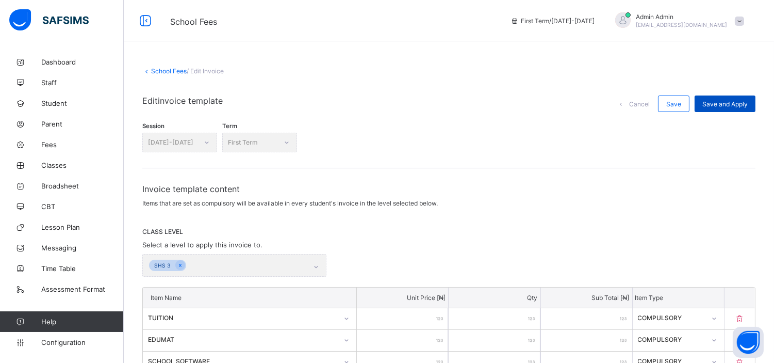
click at [741, 102] on span "Save and Apply" at bounding box center [725, 104] width 45 height 8
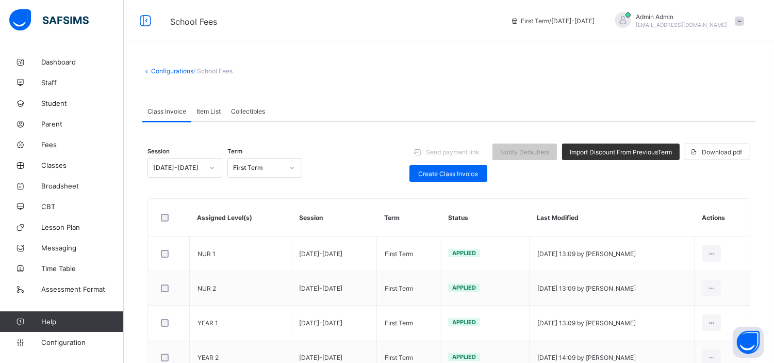
click at [179, 71] on link "Configurations" at bounding box center [172, 71] width 42 height 8
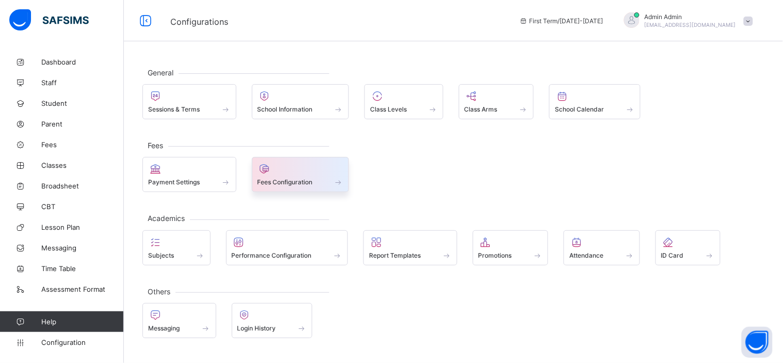
click at [290, 181] on span "Fees Configuration" at bounding box center [284, 182] width 55 height 8
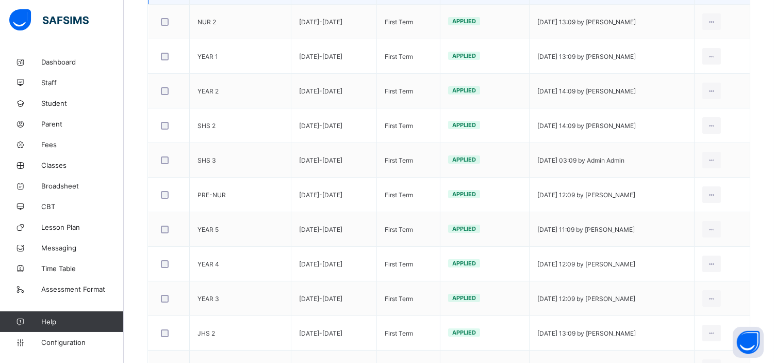
scroll to position [265, 0]
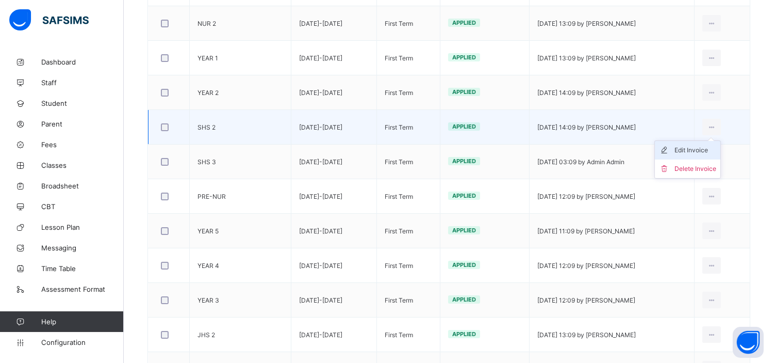
click at [700, 148] on div "Edit Invoice" at bounding box center [696, 150] width 42 height 10
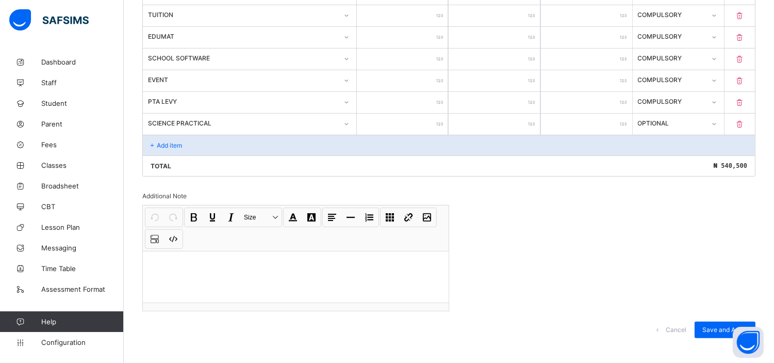
scroll to position [589, 0]
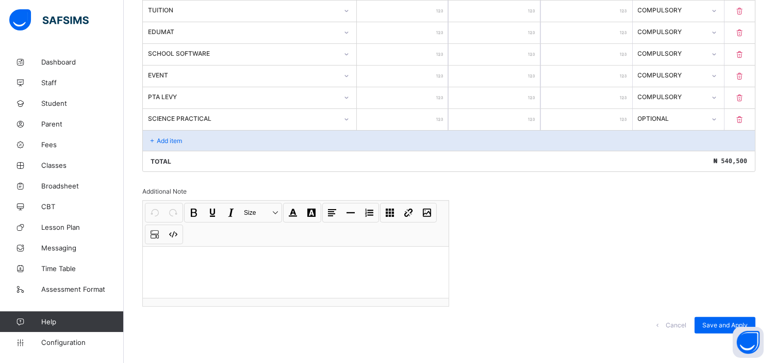
click at [169, 137] on p "Add item" at bounding box center [169, 141] width 25 height 8
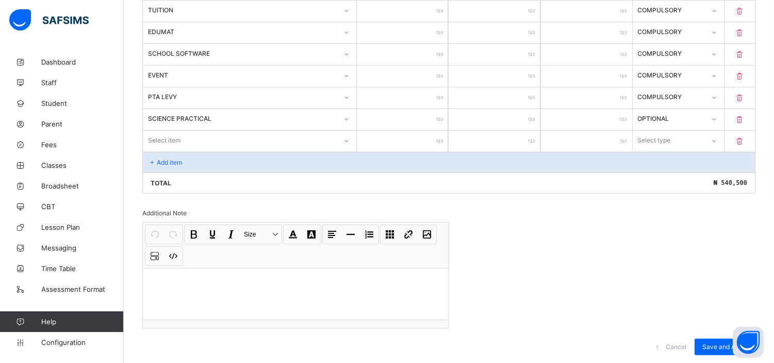
click at [173, 139] on div "Select item" at bounding box center [164, 141] width 33 height 20
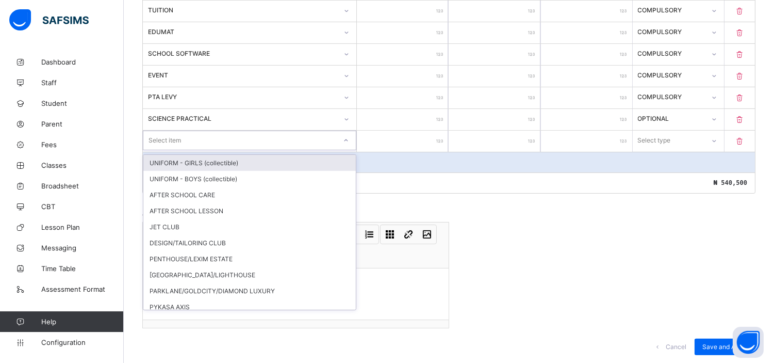
click at [176, 136] on div "Select item" at bounding box center [165, 141] width 33 height 20
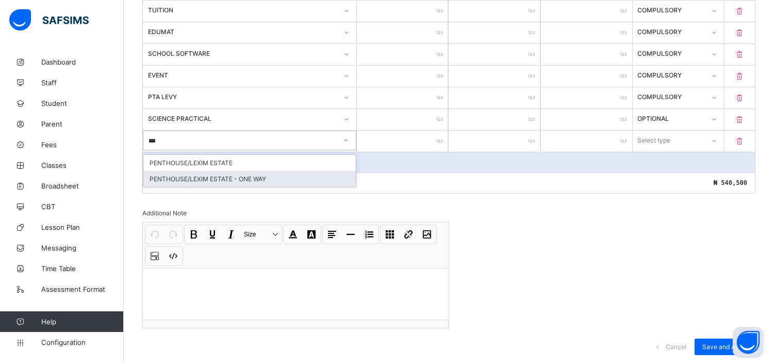
click at [225, 176] on div "PENTHOUSE/LEXIM ESTATE - ONE WAY" at bounding box center [249, 179] width 213 height 16
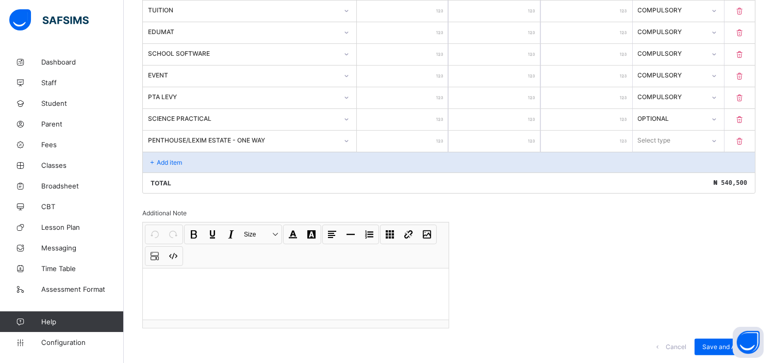
click at [405, 137] on input "number" at bounding box center [402, 141] width 91 height 21
click at [683, 134] on div "Select type" at bounding box center [669, 140] width 71 height 14
click at [661, 172] on div "Optional" at bounding box center [679, 179] width 90 height 16
click at [171, 159] on p "Add item" at bounding box center [169, 162] width 25 height 8
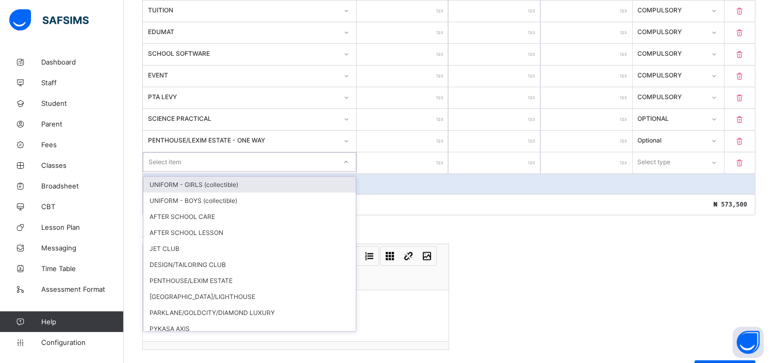
click at [171, 159] on div "Select item" at bounding box center [165, 162] width 33 height 20
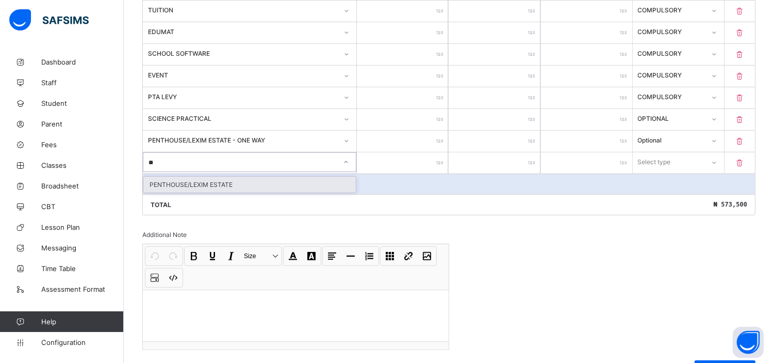
click at [204, 181] on div "PENTHOUSE/LEXIM ESTATE" at bounding box center [249, 184] width 213 height 16
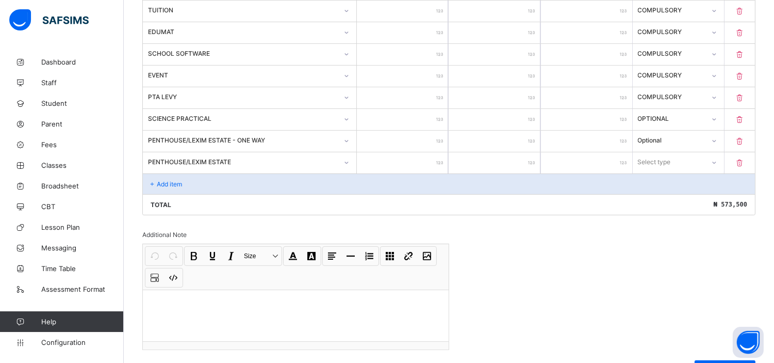
click at [410, 156] on input "number" at bounding box center [402, 162] width 91 height 21
click at [681, 161] on div "Select type" at bounding box center [669, 162] width 71 height 14
click at [673, 195] on div "Optional" at bounding box center [679, 200] width 90 height 16
click at [166, 180] on p "Add item" at bounding box center [169, 184] width 25 height 8
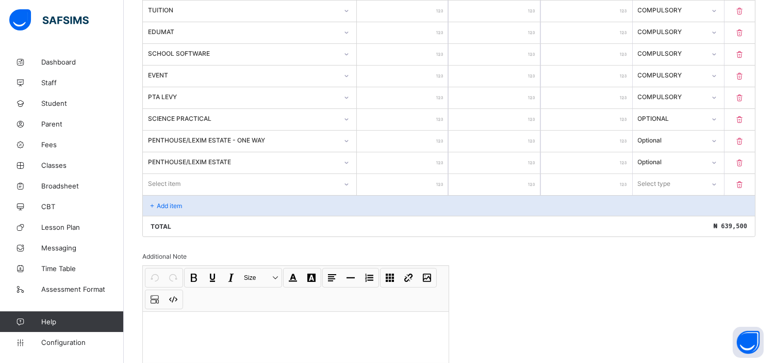
click at [724, 291] on div "Invoice template content Items that are set as compulsory will be available in …" at bounding box center [448, 1] width 613 height 814
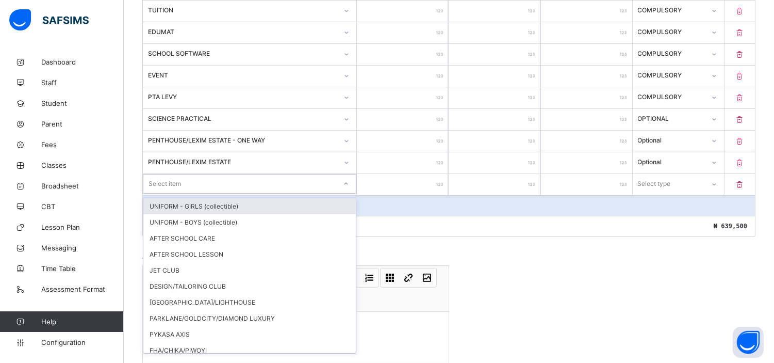
click at [192, 177] on div "Select item" at bounding box center [239, 183] width 193 height 14
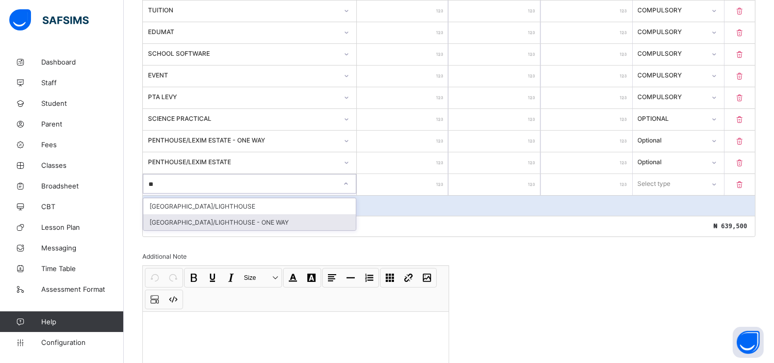
click at [229, 218] on div "[GEOGRAPHIC_DATA]/LIGHTHOUSE - ONE WAY" at bounding box center [249, 222] width 213 height 16
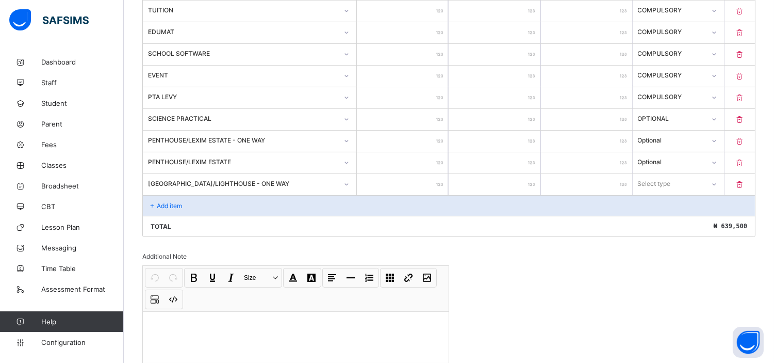
click at [425, 179] on input "number" at bounding box center [402, 184] width 91 height 21
click at [671, 180] on div "Select type" at bounding box center [654, 184] width 33 height 20
click at [675, 217] on div "Optional" at bounding box center [679, 222] width 90 height 16
click at [167, 202] on p "Add item" at bounding box center [169, 206] width 25 height 8
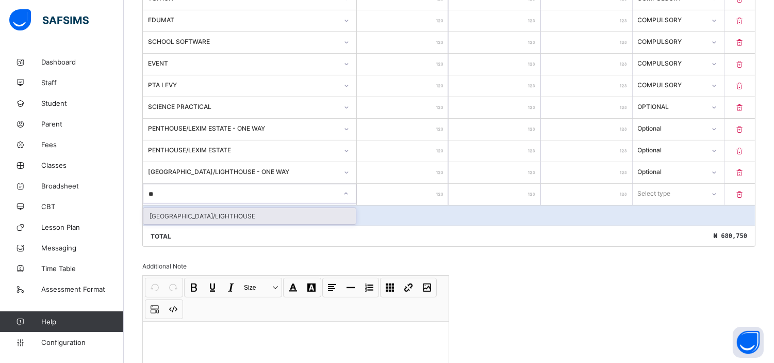
click at [195, 209] on div "[GEOGRAPHIC_DATA]/LIGHTHOUSE" at bounding box center [249, 216] width 213 height 16
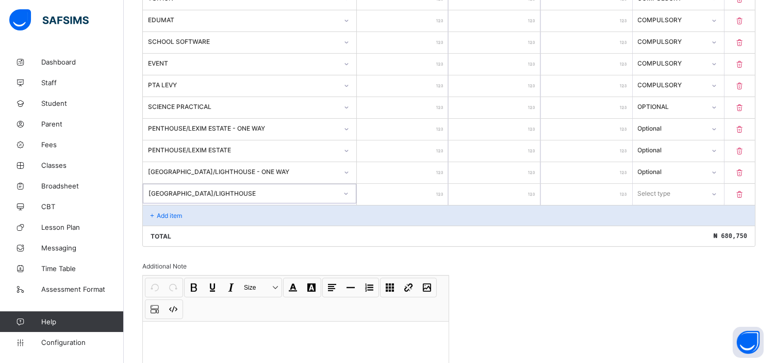
click at [410, 184] on input "number" at bounding box center [402, 194] width 91 height 21
click at [720, 295] on div "Invoice template content Items that are set as compulsory will be available in …" at bounding box center [448, 1] width 613 height 836
click at [414, 188] on input "number" at bounding box center [402, 194] width 91 height 21
click at [672, 192] on div "Select type" at bounding box center [655, 194] width 33 height 20
click at [660, 229] on div "Optional" at bounding box center [679, 232] width 90 height 16
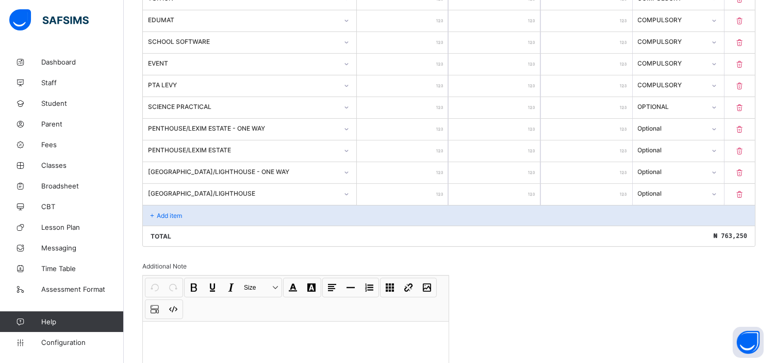
click at [169, 212] on p "Add item" at bounding box center [169, 216] width 25 height 8
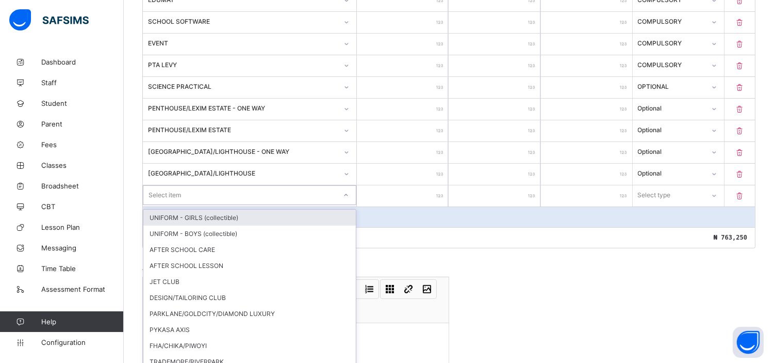
scroll to position [623, 0]
click at [169, 203] on div "option UNIFORM - GIRLS (collectible) focused, 1 of 25. 25 results available. Us…" at bounding box center [250, 194] width 214 height 20
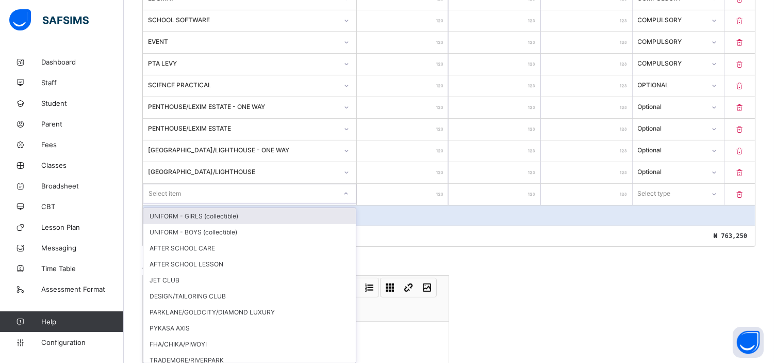
click at [238, 188] on div "Select item" at bounding box center [239, 193] width 193 height 14
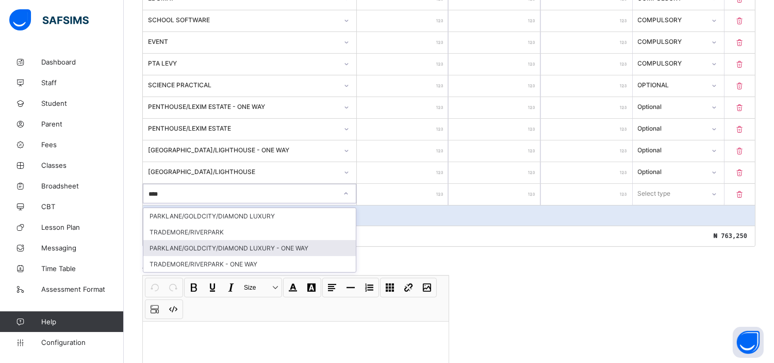
click at [280, 242] on div "PARKLANE/GOLDCITY/DIAMOND LUXURY - ONE WAY" at bounding box center [249, 248] width 213 height 16
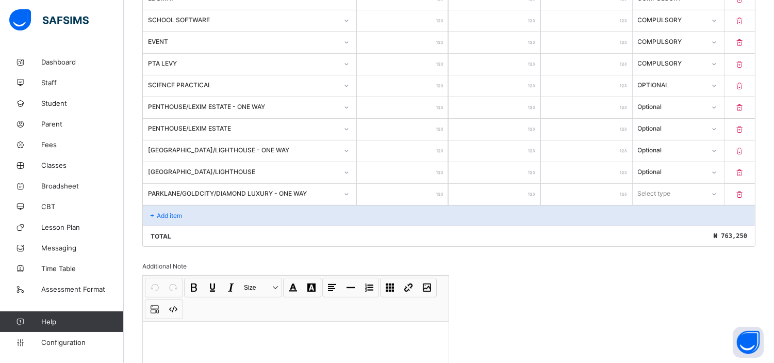
click at [416, 192] on input "number" at bounding box center [402, 194] width 91 height 21
click at [672, 189] on div "Select type" at bounding box center [655, 194] width 33 height 20
click at [663, 227] on div "Optional" at bounding box center [679, 232] width 90 height 16
click at [173, 212] on p "Add item" at bounding box center [169, 216] width 25 height 8
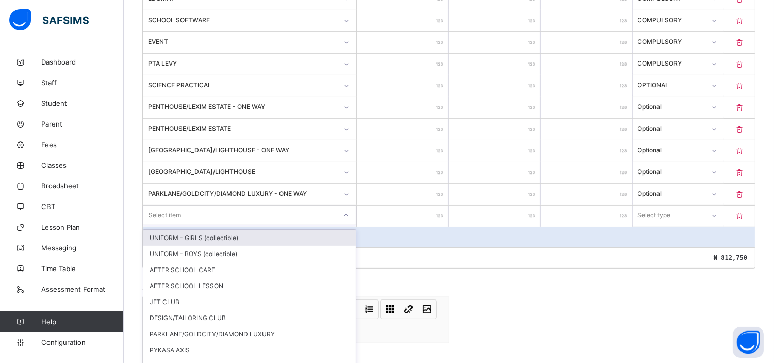
scroll to position [644, 0]
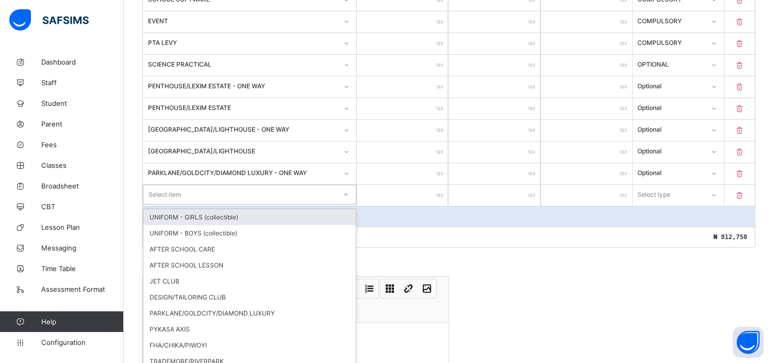
click at [173, 204] on div "option UNIFORM - GIRLS (collectible) focused, 1 of 24. 24 results available. Us…" at bounding box center [250, 195] width 214 height 20
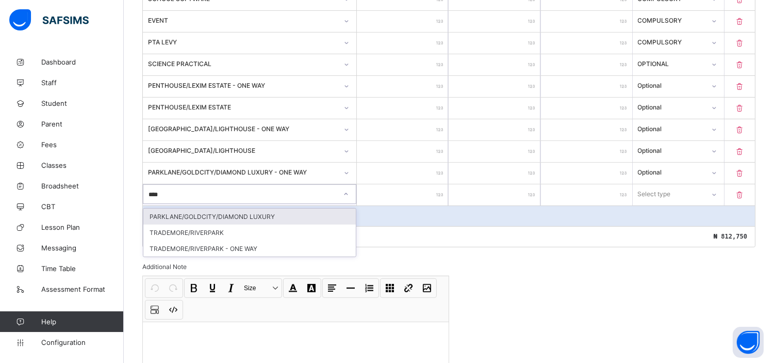
click at [245, 210] on div "PARKLANE/GOLDCITY/DIAMOND LUXURY" at bounding box center [249, 216] width 213 height 16
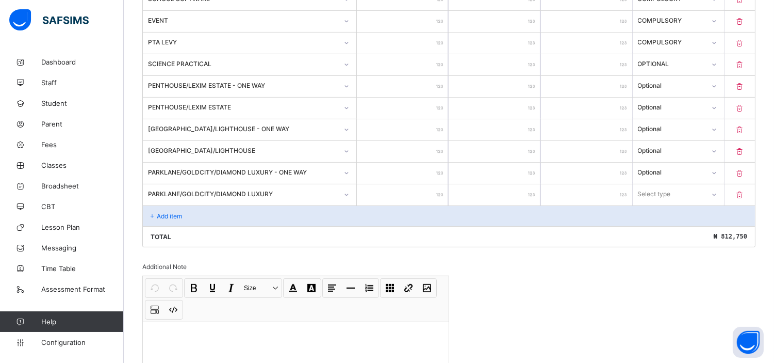
click at [419, 184] on input "number" at bounding box center [402, 194] width 91 height 21
click at [416, 185] on input "number" at bounding box center [402, 194] width 91 height 21
click at [667, 185] on div "Select type" at bounding box center [655, 194] width 33 height 20
click at [659, 227] on div "Optional" at bounding box center [679, 232] width 90 height 16
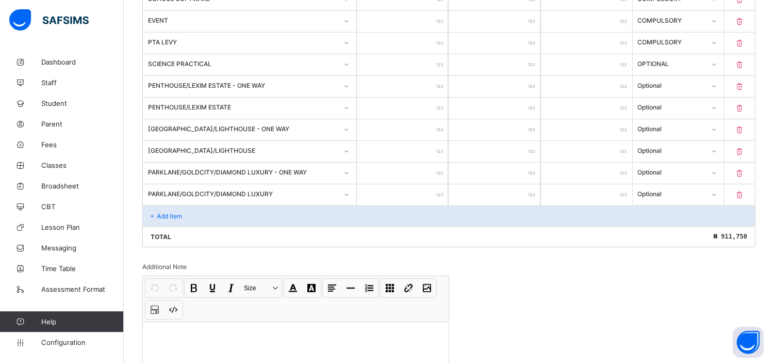
click at [169, 212] on p "Add item" at bounding box center [169, 216] width 25 height 8
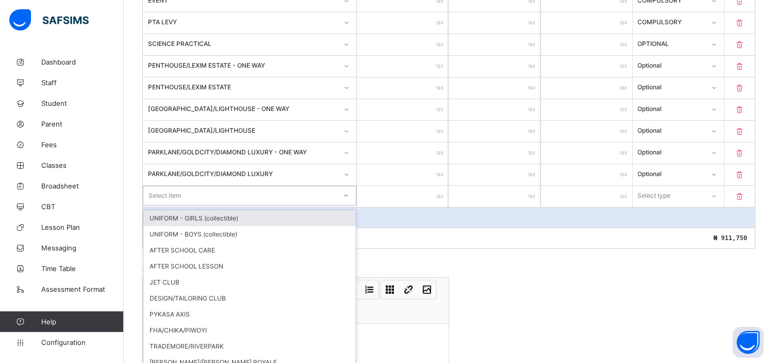
click at [246, 205] on div "option UNIFORM - GIRLS (collectible) focused, 1 of 23. 23 results available. Us…" at bounding box center [250, 196] width 214 height 20
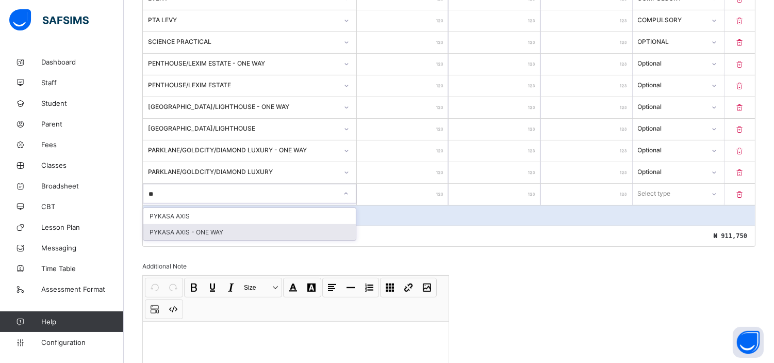
click at [212, 229] on div "PYKASA AXIS - ONE WAY" at bounding box center [249, 232] width 213 height 16
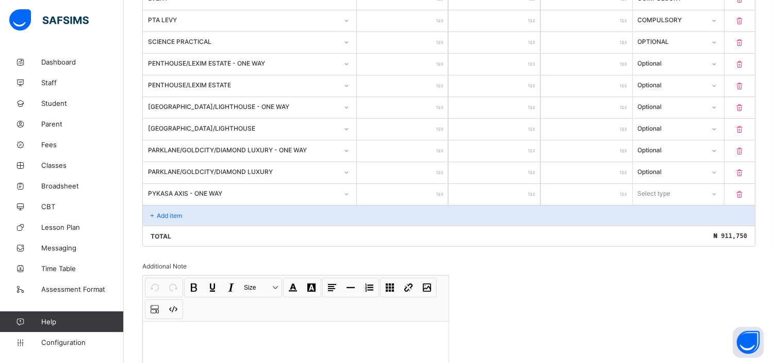
click at [421, 184] on input "number" at bounding box center [402, 194] width 91 height 21
click at [685, 187] on div "Select type" at bounding box center [669, 193] width 71 height 14
click at [657, 224] on div "Optional" at bounding box center [679, 232] width 90 height 16
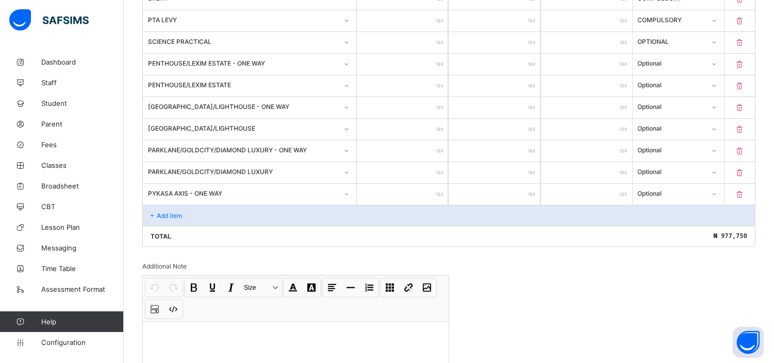
click at [172, 213] on p "Add item" at bounding box center [169, 216] width 25 height 8
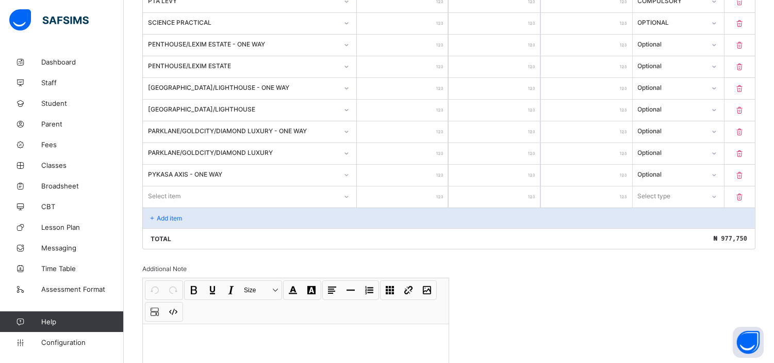
click at [197, 206] on div "Select item" at bounding box center [250, 196] width 214 height 20
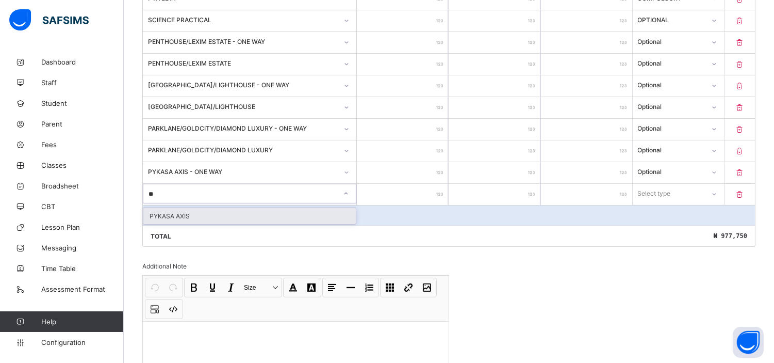
click at [197, 213] on div "PYKASA AXIS" at bounding box center [249, 216] width 213 height 16
click at [416, 190] on input "number" at bounding box center [402, 194] width 91 height 21
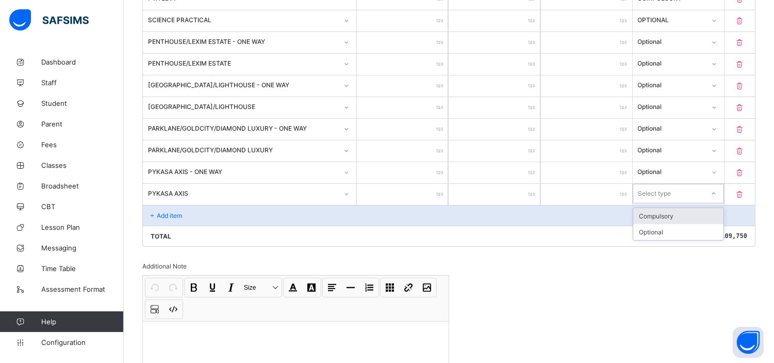
click at [686, 188] on div "Select type" at bounding box center [669, 193] width 71 height 14
click at [661, 226] on div "Optional" at bounding box center [679, 232] width 90 height 16
click at [169, 212] on p "Add item" at bounding box center [169, 216] width 25 height 8
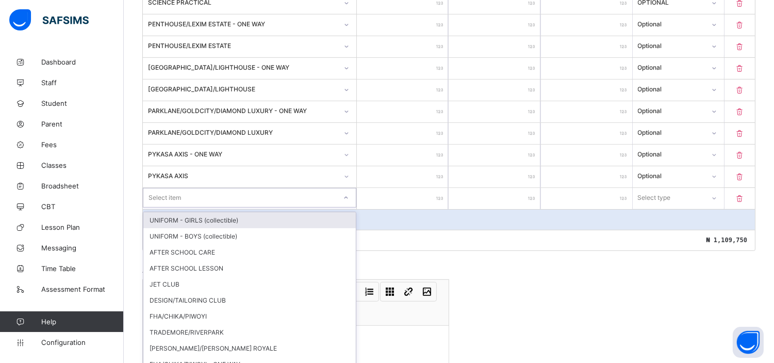
scroll to position [709, 0]
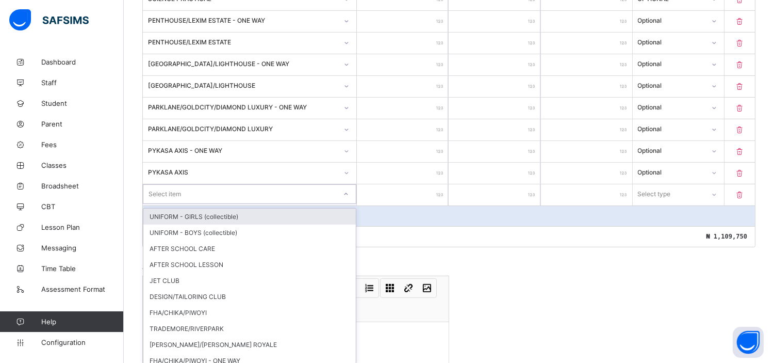
click at [179, 204] on div "option UNIFORM - GIRLS (collectible) focused, 1 of 21. 21 results available. Us…" at bounding box center [250, 194] width 214 height 20
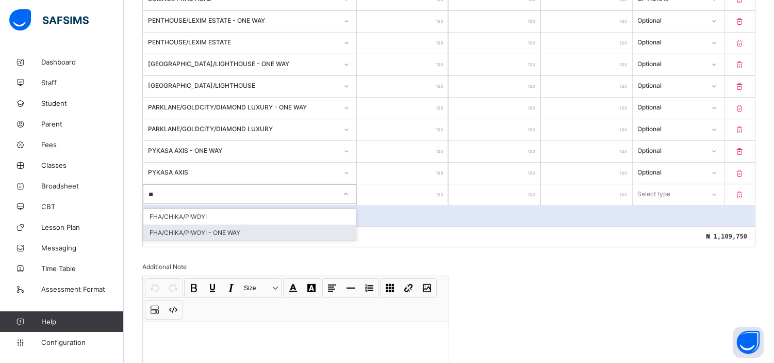
click at [239, 229] on div "FHA/CHIKA/PIWOYI - ONE WAY" at bounding box center [249, 232] width 213 height 16
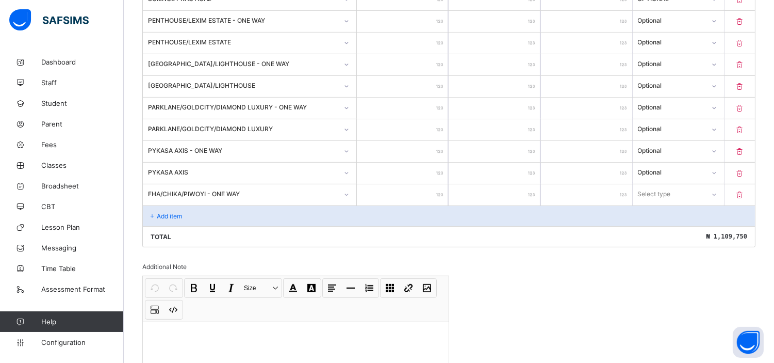
click at [424, 185] on input "number" at bounding box center [402, 194] width 91 height 21
click at [434, 191] on input "number" at bounding box center [402, 194] width 91 height 21
click at [665, 188] on div "Select type" at bounding box center [655, 194] width 33 height 20
click at [665, 229] on div "Optional" at bounding box center [679, 232] width 90 height 16
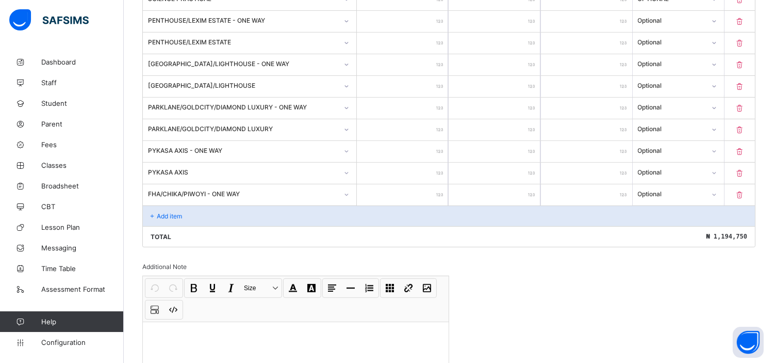
click at [169, 212] on p "Add item" at bounding box center [169, 216] width 25 height 8
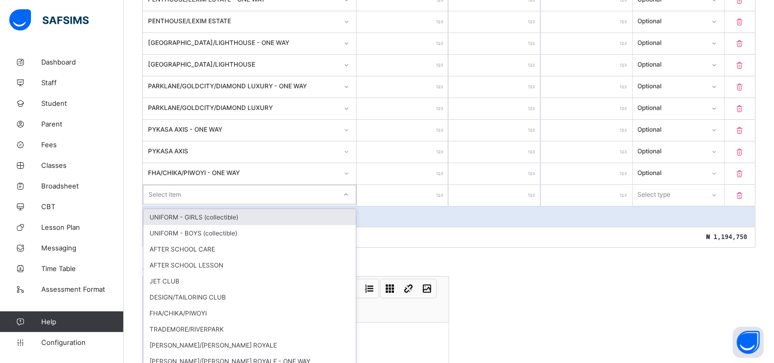
click at [169, 204] on div "option UNIFORM - GIRLS (collectible) focused, 1 of 20. 20 results available. Us…" at bounding box center [250, 195] width 214 height 20
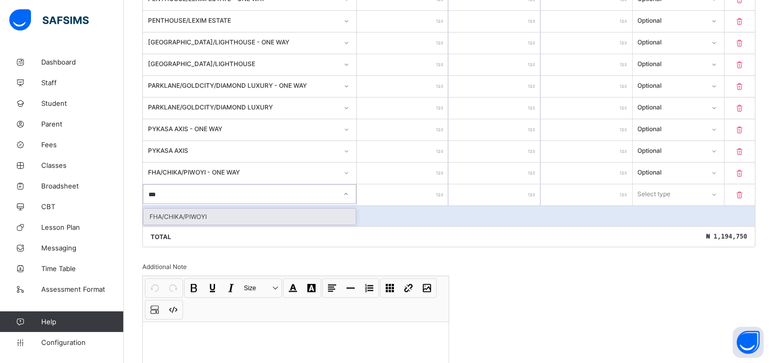
click at [197, 212] on div "FHA/CHIKA/PIWOYI" at bounding box center [249, 216] width 213 height 16
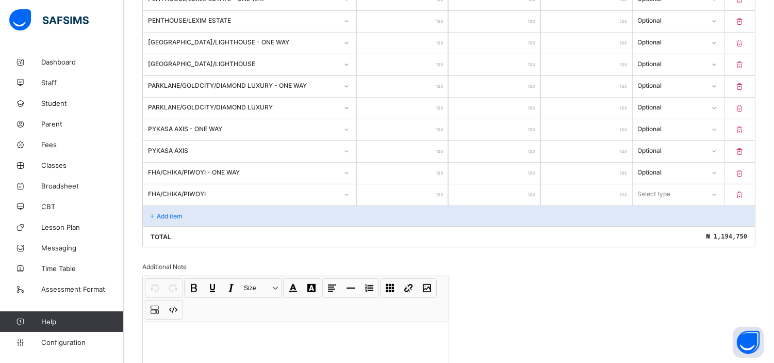
click at [409, 191] on input "number" at bounding box center [402, 194] width 91 height 21
click at [656, 189] on div "Select type" at bounding box center [655, 194] width 33 height 20
click at [668, 229] on div "Optional" at bounding box center [679, 232] width 90 height 16
click at [169, 212] on p "Add item" at bounding box center [169, 216] width 25 height 8
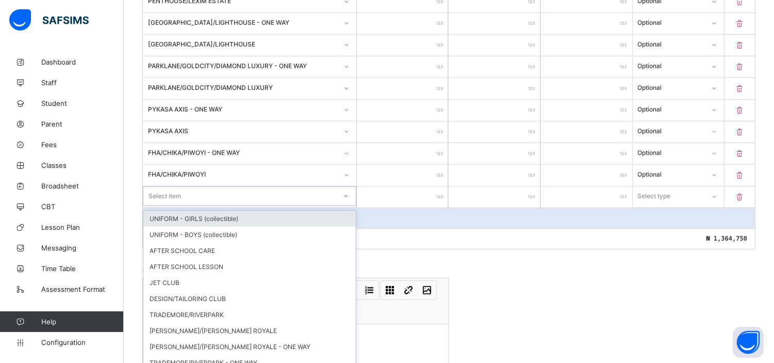
click at [163, 206] on div "option UNIFORM - GIRLS (collectible) focused, 1 of 19. 19 results available. Us…" at bounding box center [250, 196] width 214 height 20
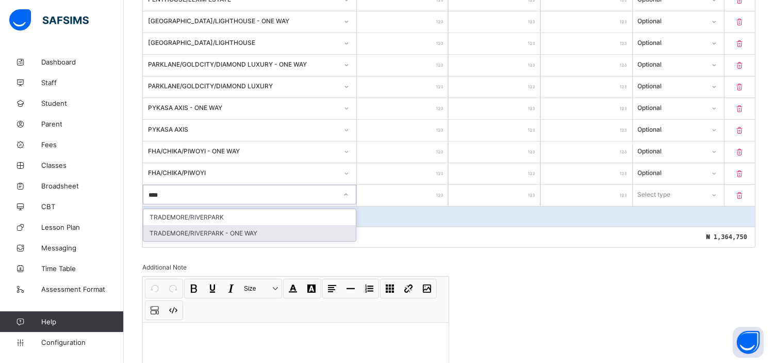
click at [198, 228] on div "TRADEMORE/RIVERPARK - ONE WAY" at bounding box center [249, 233] width 213 height 16
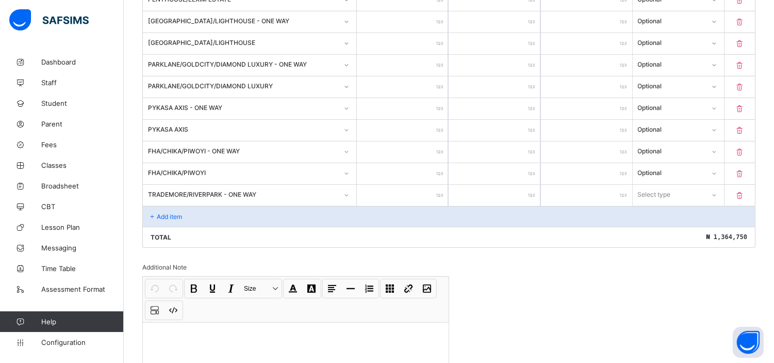
click at [414, 190] on input "number" at bounding box center [402, 195] width 91 height 21
click at [683, 191] on div "Select type" at bounding box center [669, 194] width 71 height 14
click at [660, 225] on div "Optional" at bounding box center [679, 233] width 90 height 16
click at [179, 213] on p "Add item" at bounding box center [169, 217] width 25 height 8
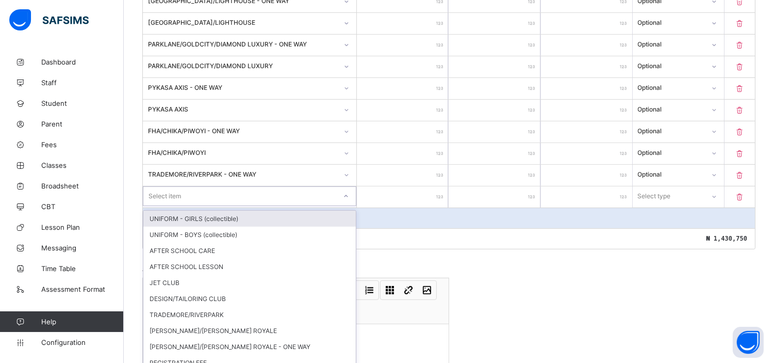
click at [179, 206] on div "option UNIFORM - GIRLS (collectible) focused, 1 of 18. 18 results available. Us…" at bounding box center [250, 196] width 214 height 20
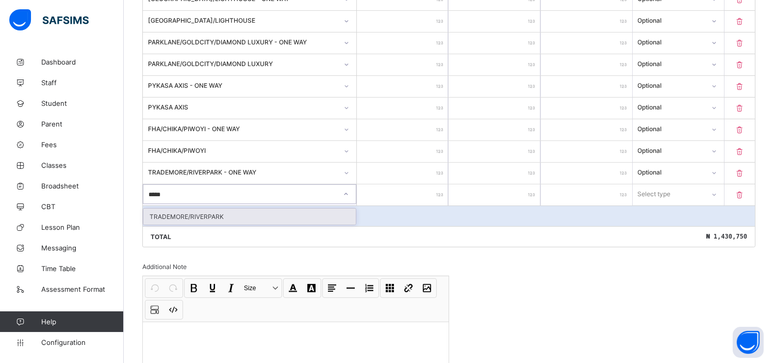
click at [179, 211] on div "TRADEMORE/RIVERPARK" at bounding box center [249, 216] width 213 height 16
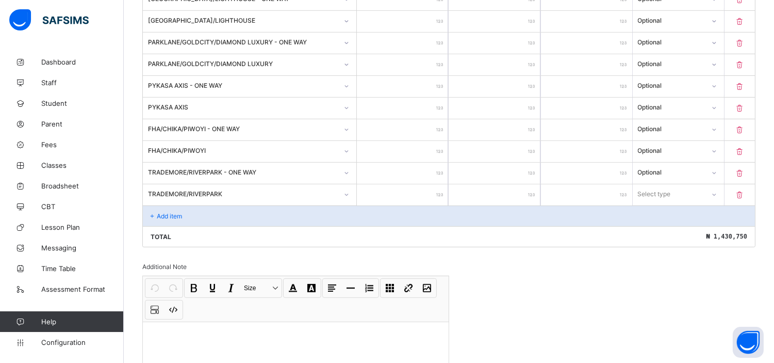
click at [411, 190] on input "number" at bounding box center [402, 194] width 91 height 21
click at [419, 193] on input "number" at bounding box center [402, 194] width 91 height 21
click at [669, 188] on div "Select type" at bounding box center [655, 194] width 33 height 20
click at [662, 225] on div "Optional" at bounding box center [679, 232] width 90 height 16
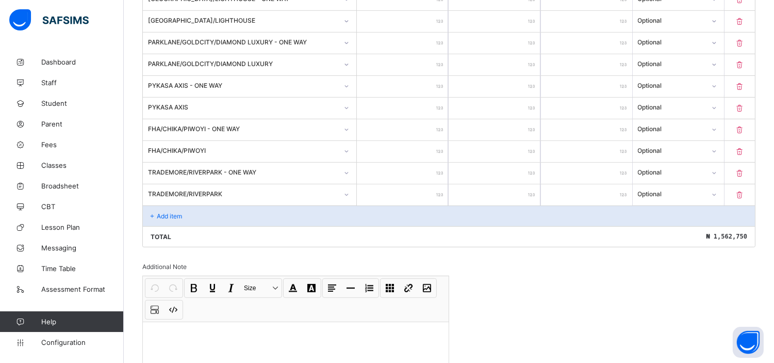
click at [166, 212] on p "Add item" at bounding box center [169, 216] width 25 height 8
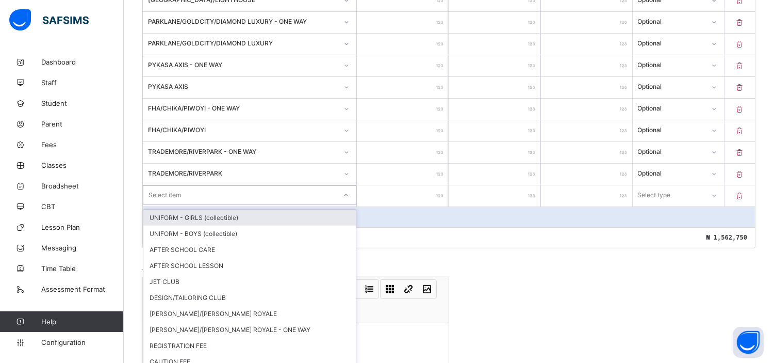
click at [166, 205] on div "option UNIFORM - GIRLS (collectible) focused, 1 of 17. 17 results available. Us…" at bounding box center [250, 195] width 214 height 20
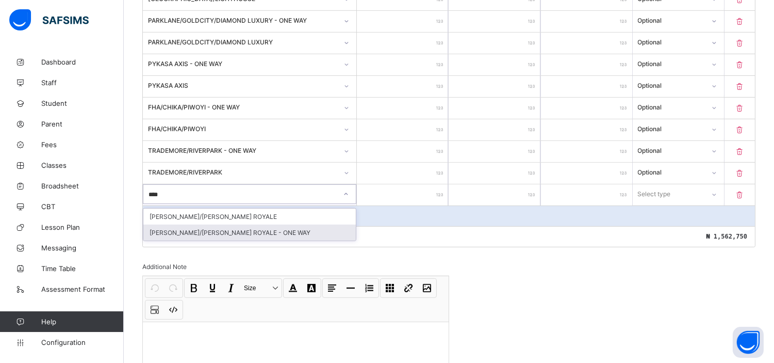
click at [212, 224] on div "[PERSON_NAME]/[PERSON_NAME] ROYALE - ONE WAY" at bounding box center [249, 232] width 213 height 16
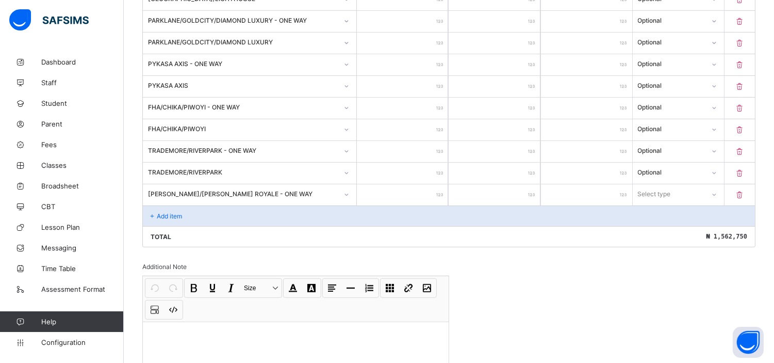
click at [416, 192] on input "number" at bounding box center [402, 194] width 91 height 21
click at [683, 188] on div "Select type" at bounding box center [669, 194] width 72 height 14
click at [669, 227] on div "Optional" at bounding box center [679, 232] width 90 height 16
click at [174, 212] on p "Add item" at bounding box center [169, 216] width 25 height 8
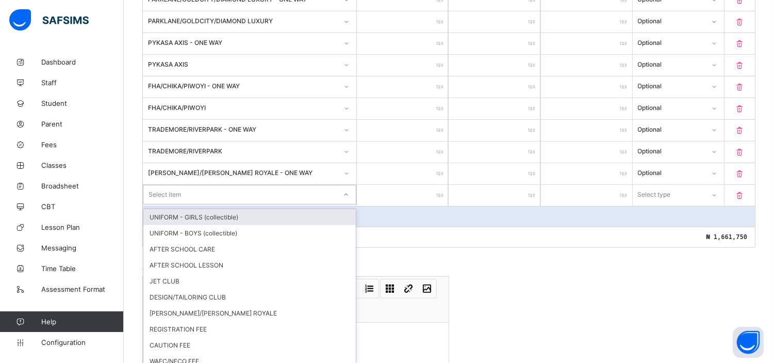
click at [175, 204] on div "option UNIFORM - GIRLS (collectible) focused, 1 of 16. 16 results available. Us…" at bounding box center [250, 195] width 214 height 20
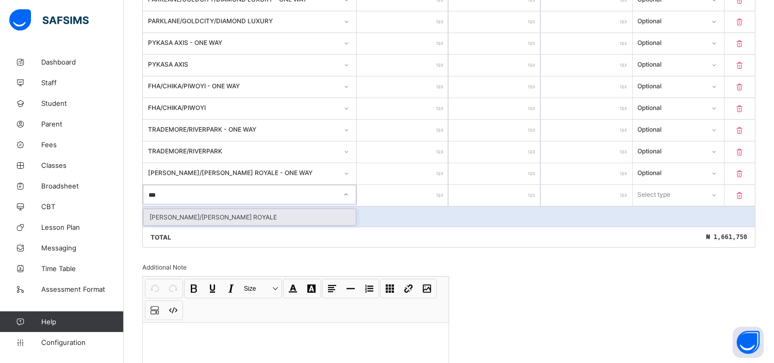
click at [195, 212] on div "[PERSON_NAME]/[PERSON_NAME] ROYALE" at bounding box center [249, 217] width 213 height 16
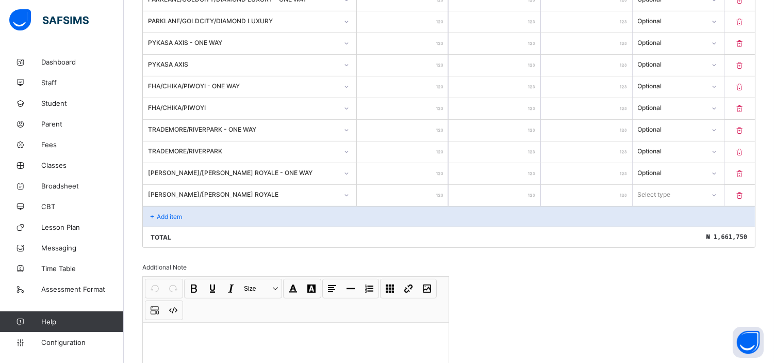
click at [415, 186] on input "number" at bounding box center [402, 195] width 91 height 21
click at [689, 189] on div "Select type" at bounding box center [669, 194] width 71 height 14
click at [669, 228] on div "Optional" at bounding box center [679, 233] width 90 height 16
click at [178, 213] on p "Add item" at bounding box center [169, 217] width 25 height 8
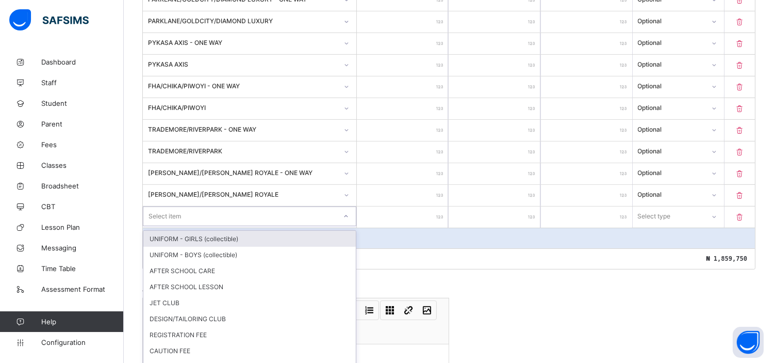
scroll to position [838, 0]
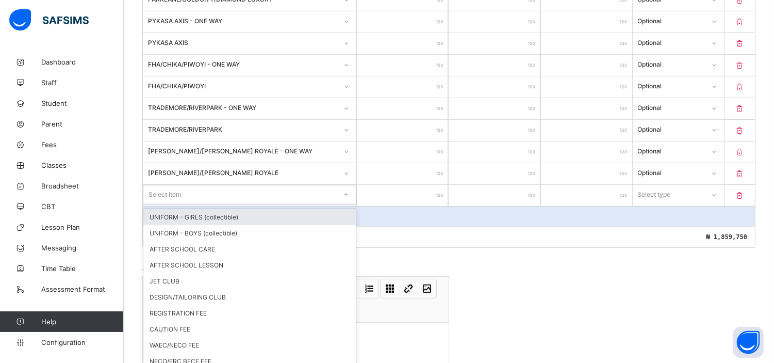
click at [222, 204] on div "option UNIFORM - GIRLS (collectible) focused, 1 of 15. 15 results available. Us…" at bounding box center [250, 195] width 214 height 20
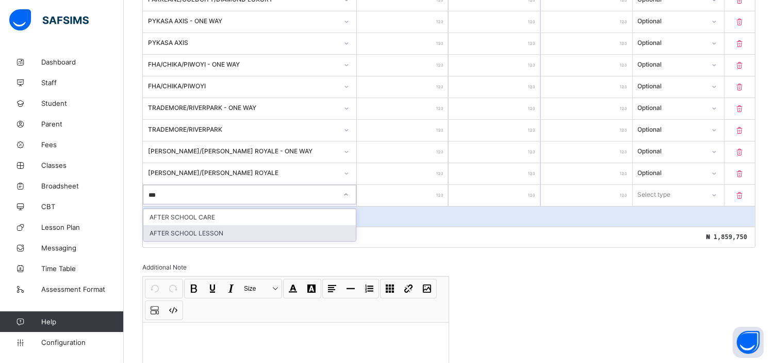
click at [213, 229] on div "AFTER SCHOOL LESSON" at bounding box center [249, 233] width 213 height 16
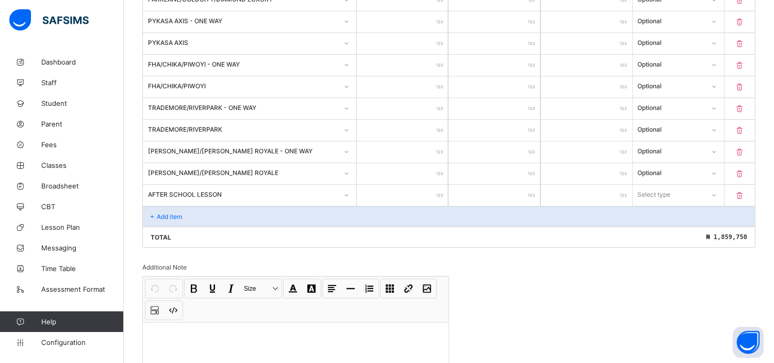
click at [409, 188] on input "number" at bounding box center [402, 195] width 91 height 21
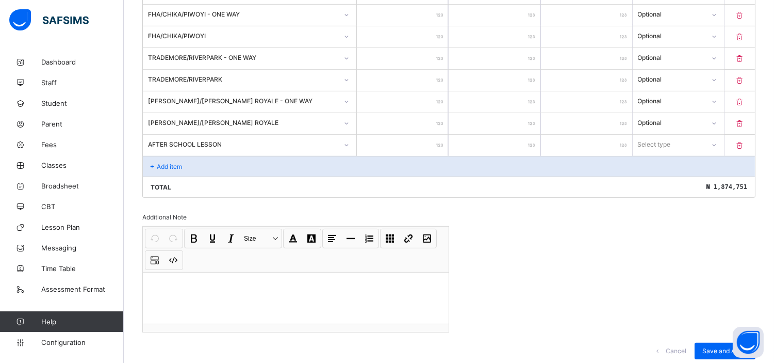
scroll to position [912, 0]
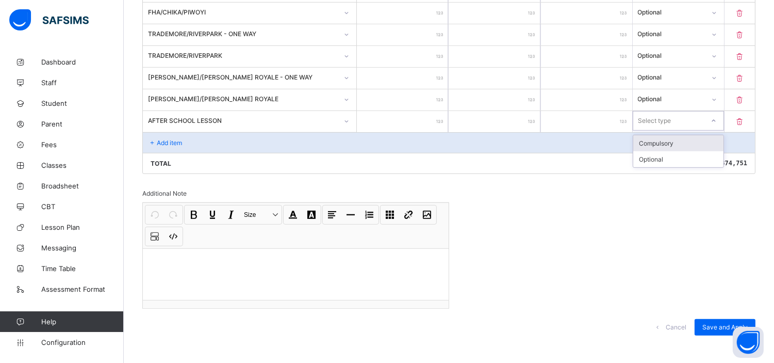
click at [664, 116] on div "Select type" at bounding box center [655, 121] width 33 height 20
click at [660, 151] on div "Optional" at bounding box center [679, 159] width 90 height 16
click at [172, 139] on p "Add item" at bounding box center [169, 143] width 25 height 8
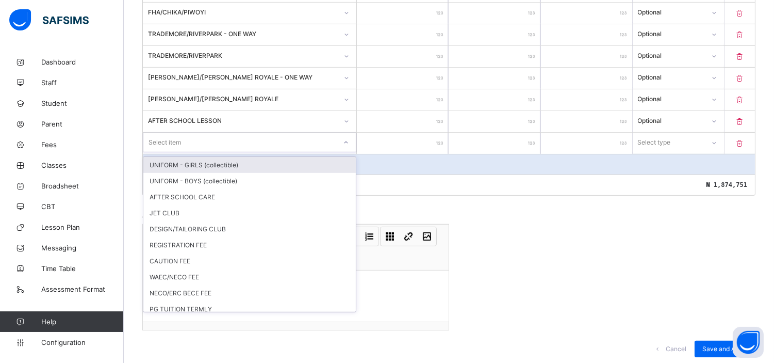
click at [185, 135] on div "Select item" at bounding box center [239, 142] width 193 height 14
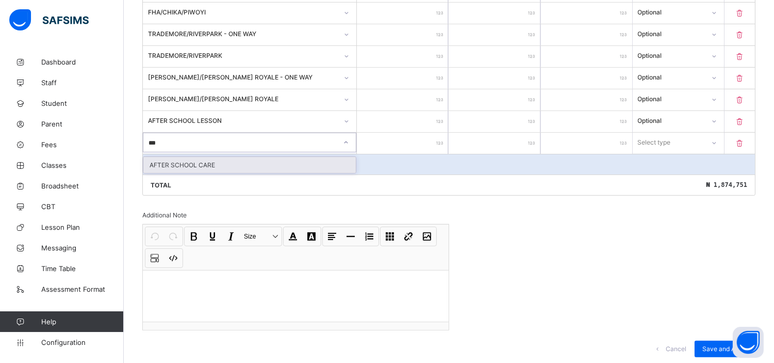
click at [201, 161] on div "AFTER SCHOOL CARE" at bounding box center [249, 165] width 213 height 16
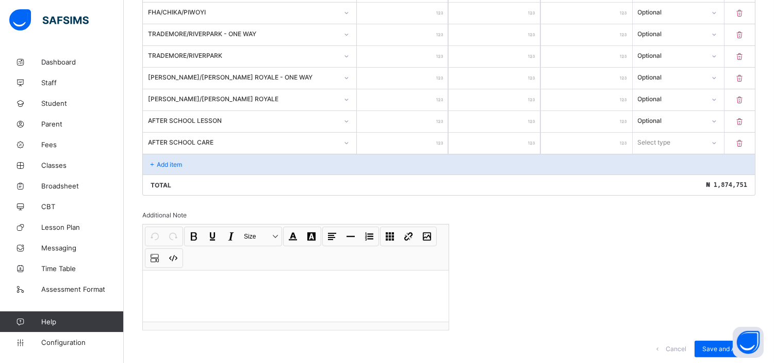
click at [412, 137] on input "number" at bounding box center [402, 143] width 91 height 21
click at [691, 135] on div "Select type" at bounding box center [669, 142] width 71 height 14
click at [657, 176] on div "Optional" at bounding box center [679, 181] width 90 height 16
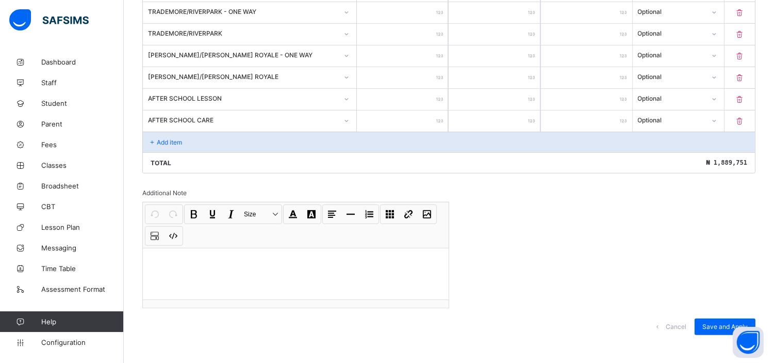
click at [723, 322] on span "Save and Apply" at bounding box center [725, 326] width 45 height 8
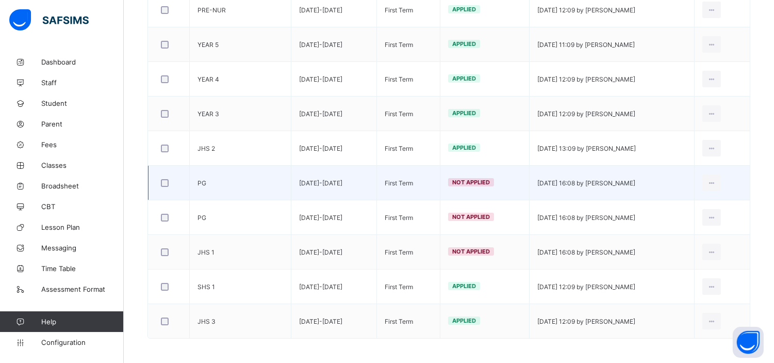
scroll to position [458, 0]
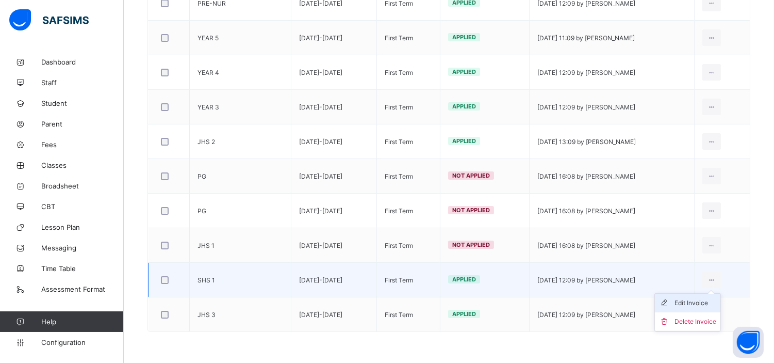
click at [704, 300] on div "Edit Invoice" at bounding box center [696, 303] width 42 height 10
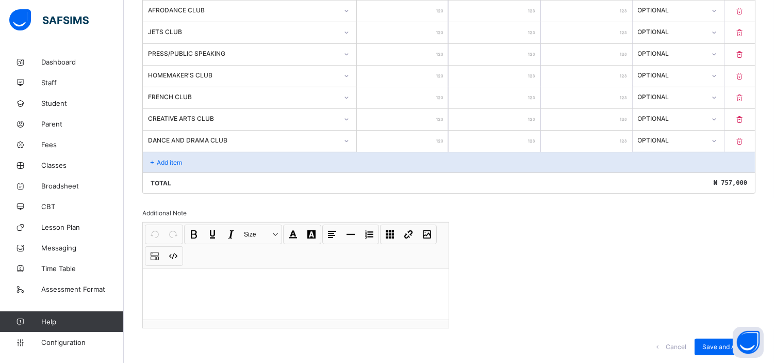
scroll to position [590, 0]
click at [179, 158] on p "Add item" at bounding box center [169, 162] width 25 height 8
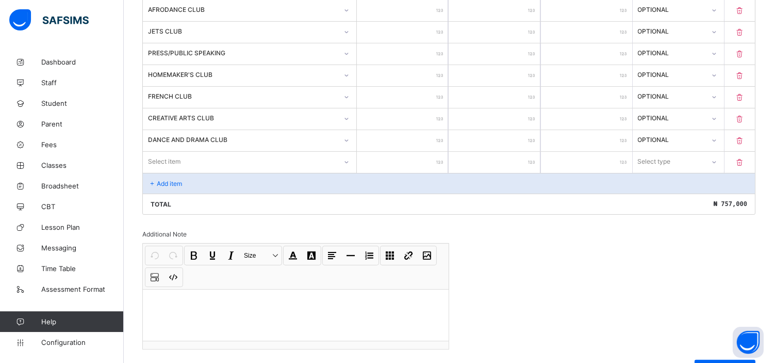
click at [179, 158] on div "Select item" at bounding box center [164, 162] width 33 height 20
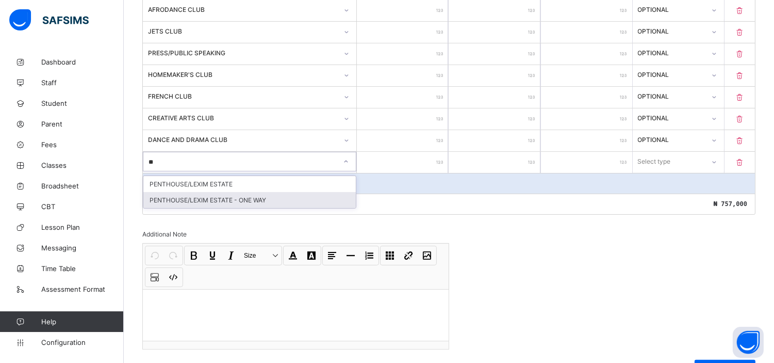
click at [209, 194] on div "PENTHOUSE/LEXIM ESTATE - ONE WAY" at bounding box center [249, 200] width 213 height 16
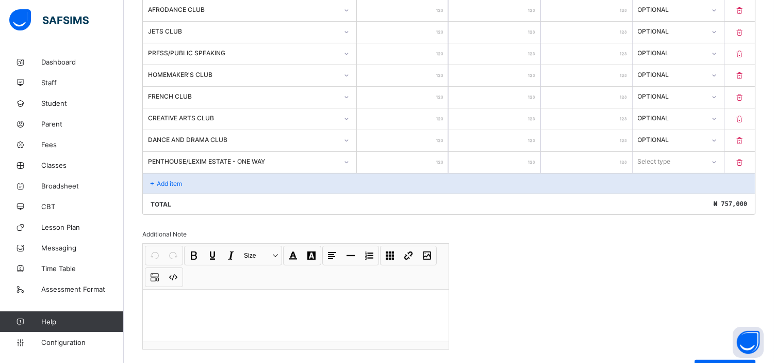
click at [384, 156] on input "number" at bounding box center [402, 162] width 91 height 21
click at [664, 157] on div "Select type" at bounding box center [655, 162] width 33 height 20
click at [656, 194] on div "Optional" at bounding box center [679, 200] width 90 height 16
click at [165, 184] on div "Add item" at bounding box center [449, 183] width 612 height 21
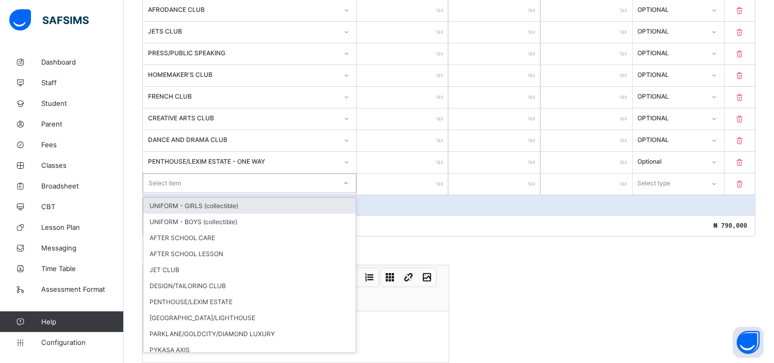
click at [201, 177] on div "Select item" at bounding box center [239, 183] width 193 height 14
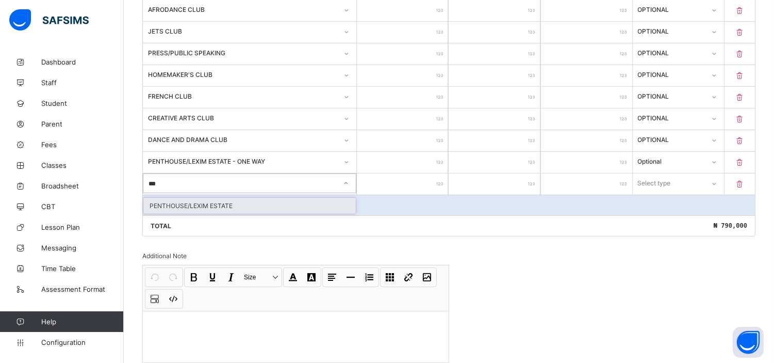
click at [208, 203] on div "PENTHOUSE/LEXIM ESTATE" at bounding box center [249, 206] width 213 height 16
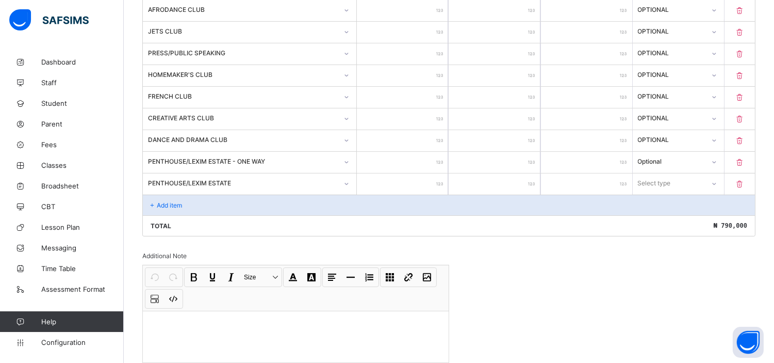
click at [426, 185] on input "number" at bounding box center [402, 183] width 91 height 21
click at [670, 177] on div "Select type" at bounding box center [654, 183] width 33 height 20
click at [669, 219] on div "Optional" at bounding box center [679, 222] width 90 height 16
click at [167, 203] on p "Add item" at bounding box center [169, 205] width 25 height 8
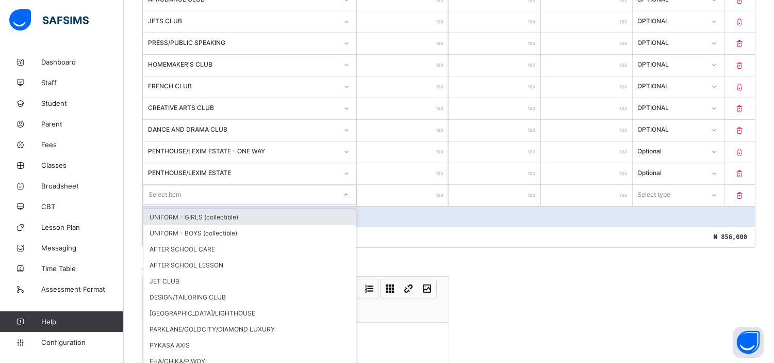
click at [167, 203] on div "option UNIFORM - GIRLS (collectible) focused, 1 of 26. 26 results available. Us…" at bounding box center [250, 195] width 214 height 20
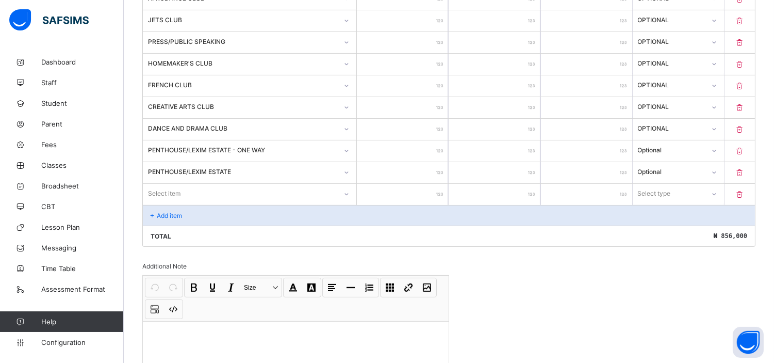
click at [743, 282] on div "Invoice template content Items that are set as compulsory will be available in …" at bounding box center [448, 1] width 613 height 836
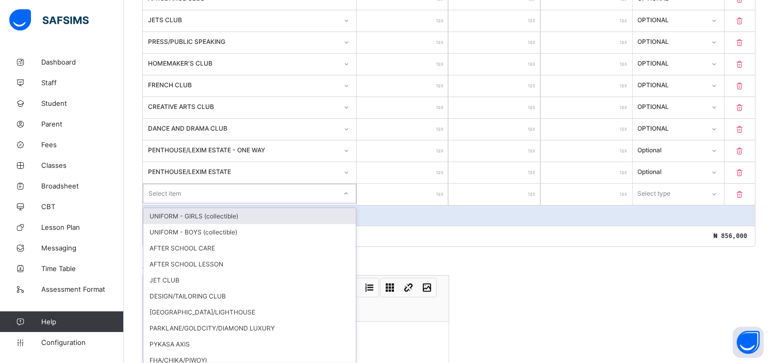
click at [192, 186] on div "Select item" at bounding box center [239, 193] width 193 height 14
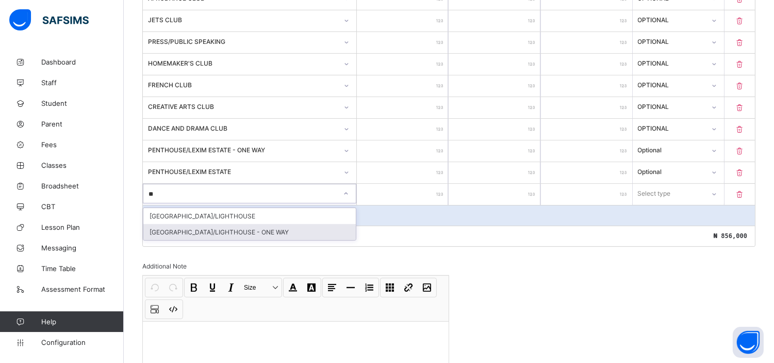
click at [217, 226] on div "[GEOGRAPHIC_DATA]/LIGHTHOUSE - ONE WAY" at bounding box center [249, 232] width 213 height 16
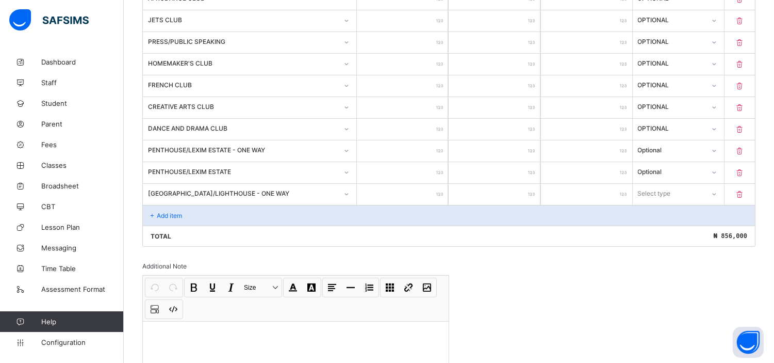
click at [403, 191] on input "number" at bounding box center [402, 194] width 91 height 21
click at [664, 189] on div "Select type" at bounding box center [654, 194] width 33 height 20
click at [667, 227] on div "Optional" at bounding box center [679, 232] width 90 height 16
click at [182, 212] on p "Add item" at bounding box center [169, 216] width 25 height 8
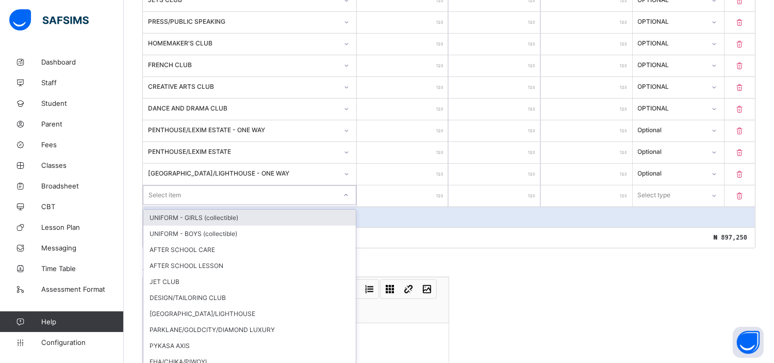
click at [182, 205] on div "option UNIFORM - GIRLS (collectible) focused, 1 of 25. 25 results available. Us…" at bounding box center [250, 195] width 214 height 20
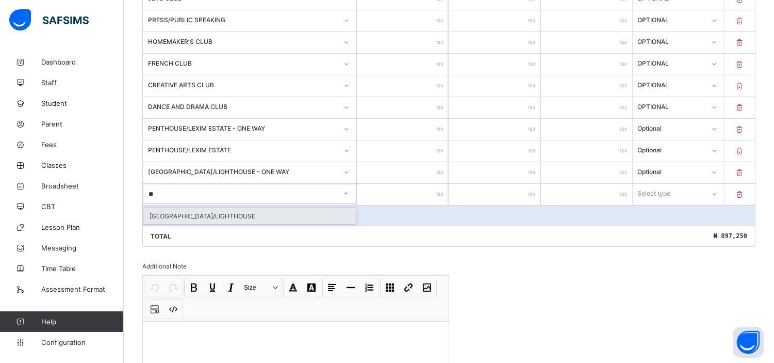
click at [182, 211] on div "[GEOGRAPHIC_DATA]/LIGHTHOUSE" at bounding box center [249, 216] width 213 height 16
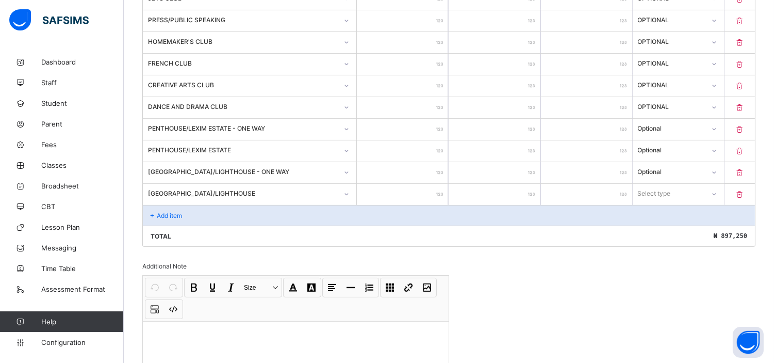
click at [405, 191] on input "number" at bounding box center [402, 194] width 91 height 21
click at [417, 184] on input "number" at bounding box center [402, 194] width 91 height 21
click at [692, 189] on div "Select type" at bounding box center [669, 193] width 71 height 14
click at [662, 226] on div "Optional" at bounding box center [679, 232] width 90 height 16
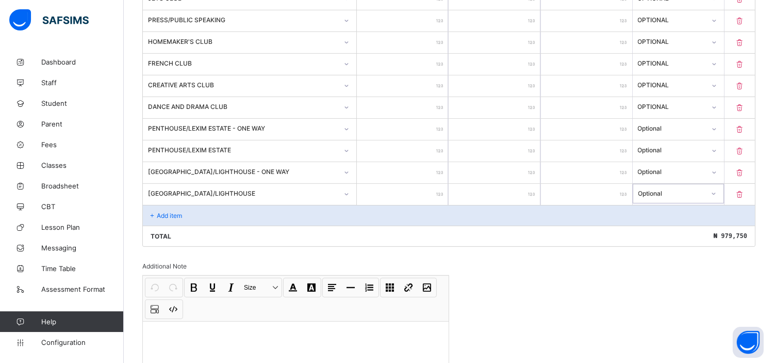
click at [167, 212] on p "Add item" at bounding box center [169, 216] width 25 height 8
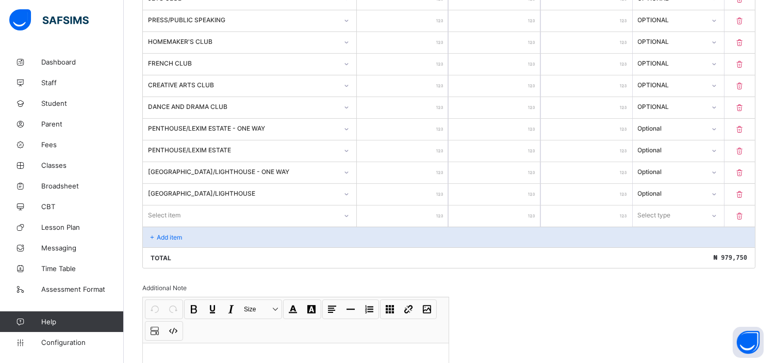
click at [733, 285] on div "Invoice template content Items that are set as compulsory will be available in …" at bounding box center [448, 0] width 613 height 879
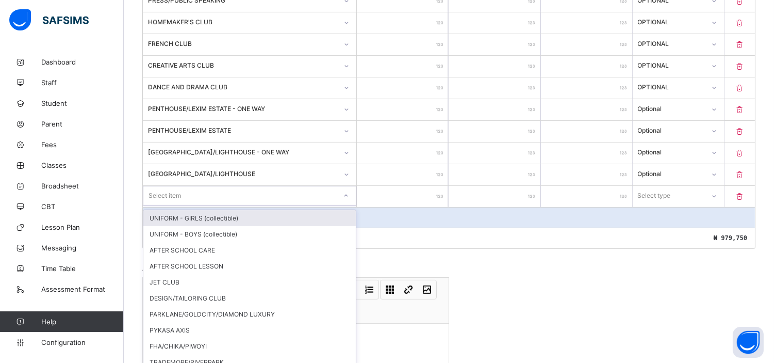
click at [227, 205] on div "option UNIFORM - GIRLS (collectible) focused, 1 of 24. 24 results available. Us…" at bounding box center [250, 196] width 214 height 20
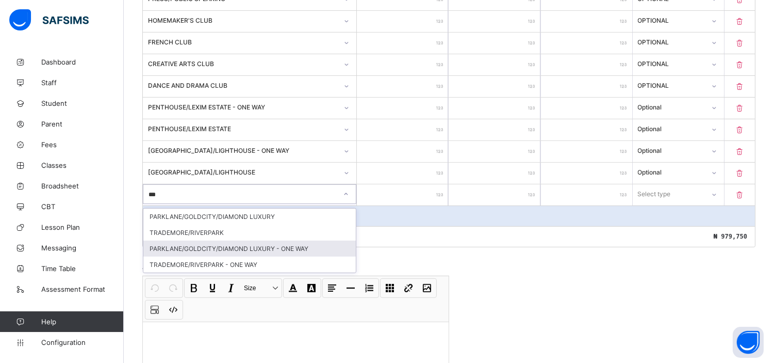
click at [255, 241] on div "PARKLANE/GOLDCITY/DIAMOND LUXURY - ONE WAY" at bounding box center [249, 248] width 213 height 16
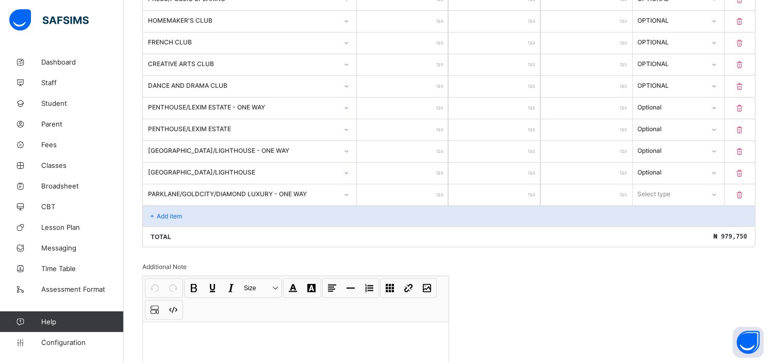
click at [419, 190] on input "number" at bounding box center [402, 194] width 91 height 21
click at [679, 191] on div "Select type" at bounding box center [669, 194] width 71 height 14
click at [663, 227] on div "Optional" at bounding box center [679, 232] width 90 height 16
click at [177, 212] on p "Add item" at bounding box center [169, 216] width 25 height 8
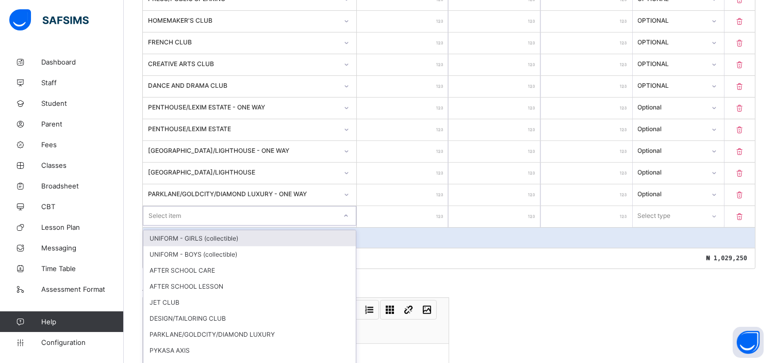
scroll to position [666, 0]
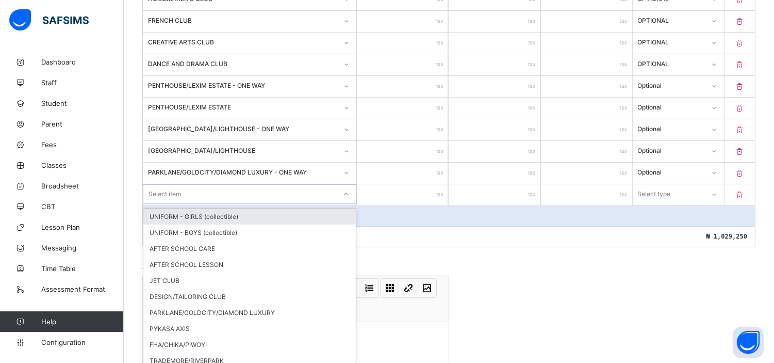
click at [177, 204] on div "option UNIFORM - GIRLS (collectible) focused, 1 of 23. 23 results available. Us…" at bounding box center [250, 194] width 214 height 20
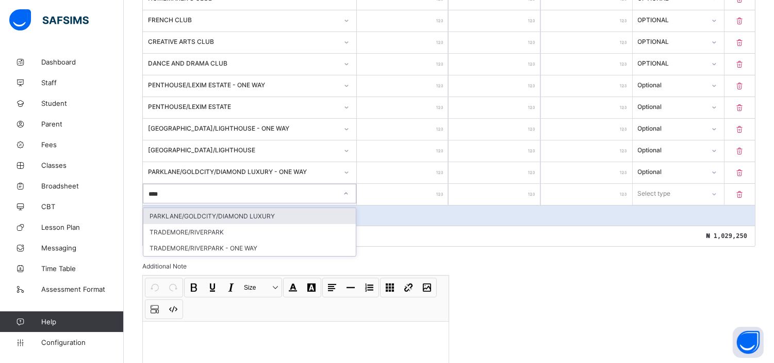
click at [237, 209] on div "PARKLANE/GOLDCITY/DIAMOND LUXURY" at bounding box center [249, 216] width 213 height 16
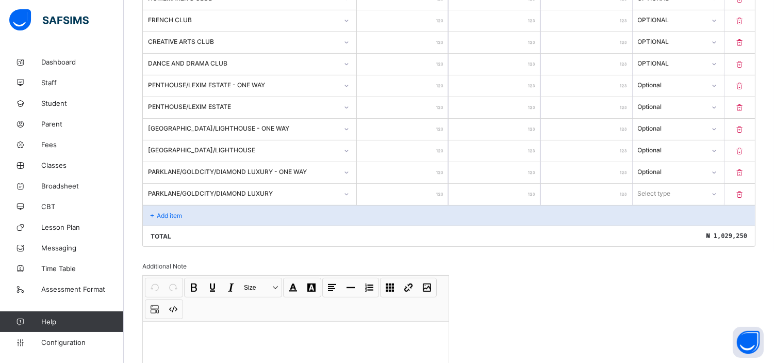
click at [416, 194] on input "number" at bounding box center [402, 194] width 91 height 21
click at [418, 185] on input "number" at bounding box center [402, 194] width 91 height 21
click at [664, 188] on div "Select type" at bounding box center [655, 194] width 33 height 20
click at [664, 229] on div "Optional" at bounding box center [679, 232] width 90 height 16
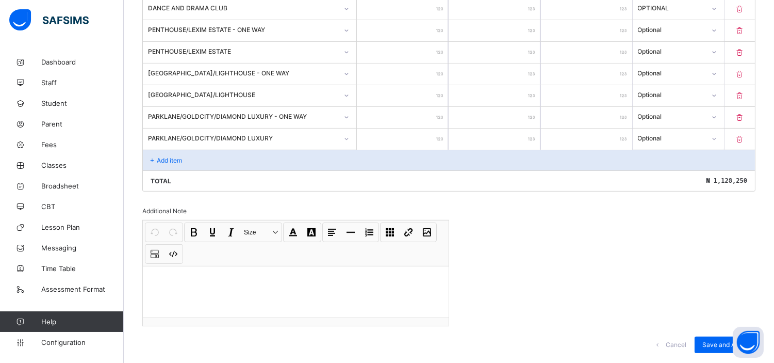
scroll to position [740, 0]
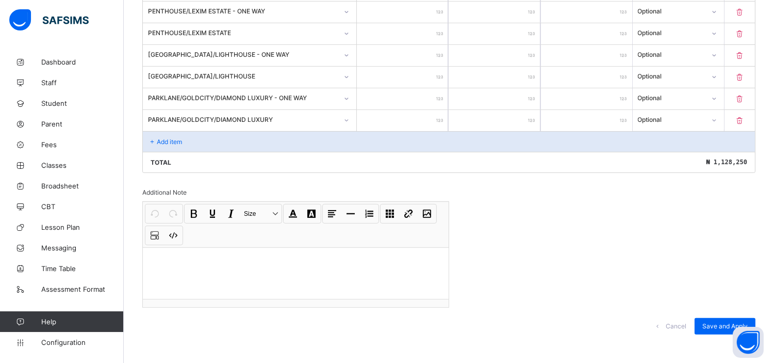
click at [167, 138] on p "Add item" at bounding box center [169, 142] width 25 height 8
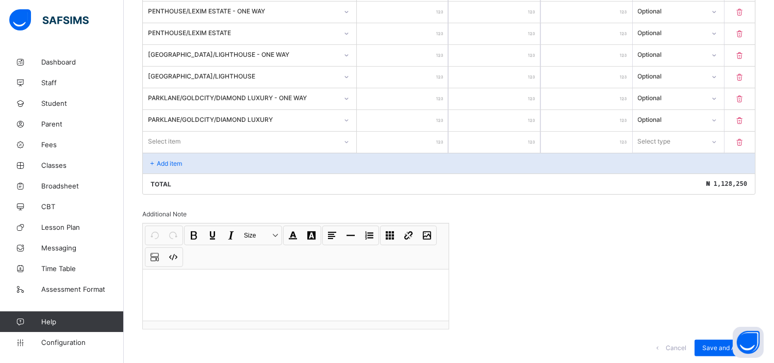
click at [174, 135] on div "Select item" at bounding box center [164, 142] width 33 height 20
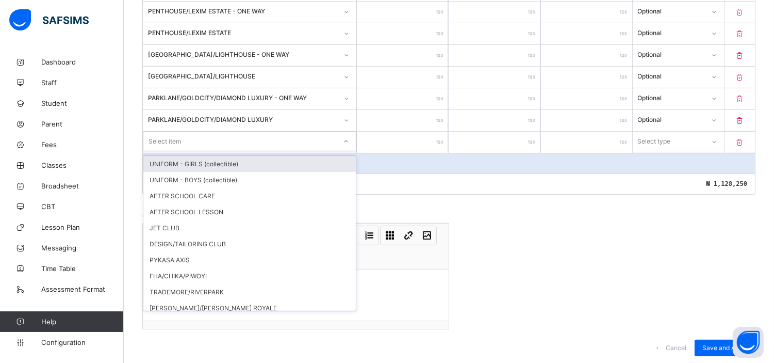
click at [233, 138] on div "Select item" at bounding box center [239, 141] width 193 height 14
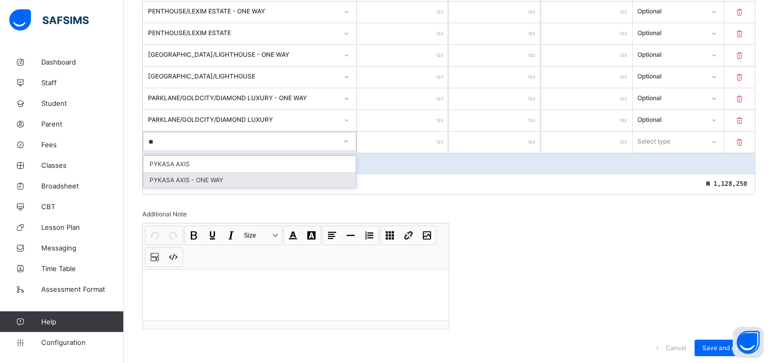
click at [200, 177] on div "PYKASA AXIS - ONE WAY" at bounding box center [249, 180] width 213 height 16
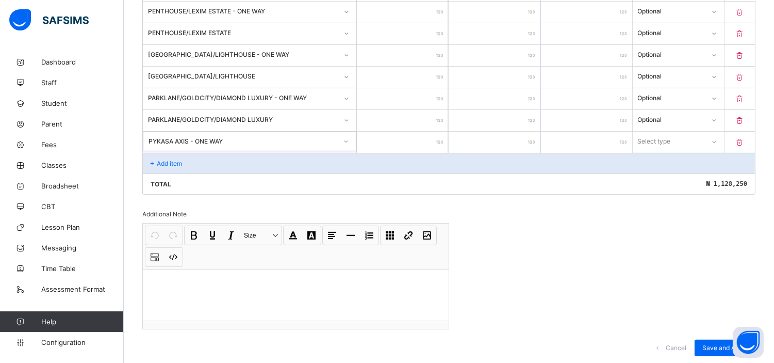
click at [413, 140] on input "number" at bounding box center [402, 142] width 91 height 21
click at [668, 136] on div "Select type" at bounding box center [654, 142] width 33 height 20
click at [658, 174] on div "Optional" at bounding box center [679, 180] width 90 height 16
click at [161, 159] on p "Add item" at bounding box center [169, 163] width 25 height 8
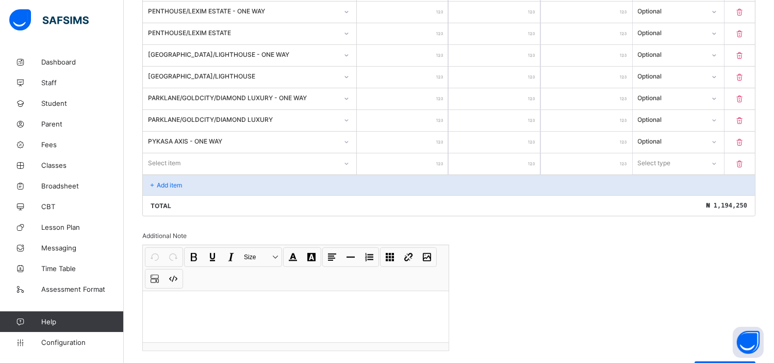
click at [161, 157] on div "Select item" at bounding box center [164, 163] width 33 height 20
click at [191, 182] on div "PYKASA AXIS" at bounding box center [249, 185] width 213 height 16
click at [411, 162] on input "number" at bounding box center [402, 163] width 91 height 21
click at [426, 160] on input "number" at bounding box center [402, 163] width 91 height 21
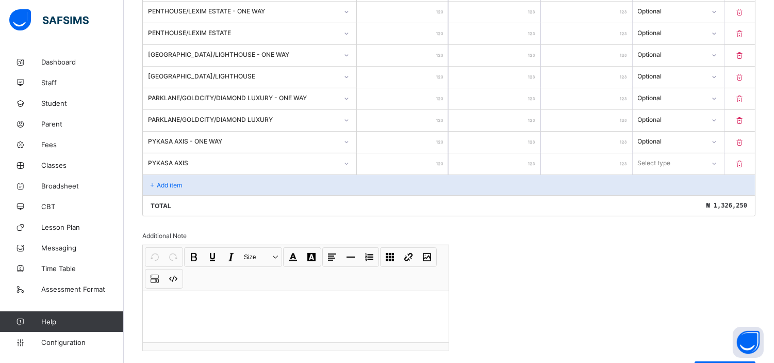
click at [683, 153] on div "Select type" at bounding box center [678, 163] width 91 height 20
click at [672, 195] on div "Optional" at bounding box center [679, 201] width 90 height 16
click at [179, 181] on p "Add item" at bounding box center [169, 185] width 25 height 8
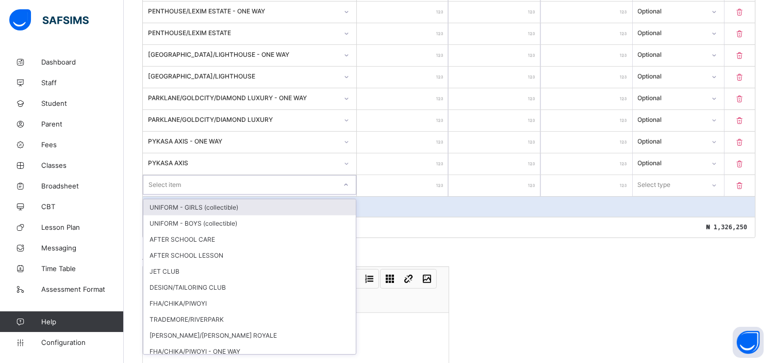
click at [179, 181] on div "Select item" at bounding box center [165, 185] width 33 height 20
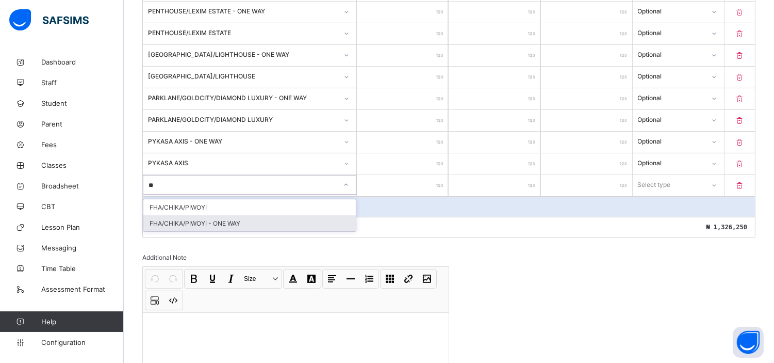
click at [205, 218] on div "FHA/CHIKA/PIWOYI - ONE WAY" at bounding box center [249, 223] width 213 height 16
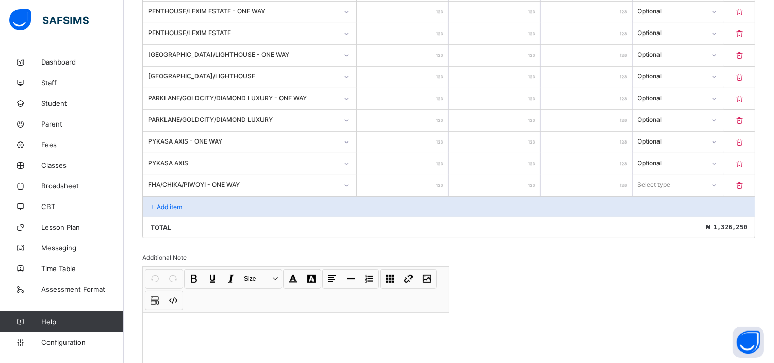
click at [411, 179] on input "number" at bounding box center [402, 185] width 91 height 21
click at [683, 177] on div "Select type" at bounding box center [669, 184] width 71 height 14
click at [659, 220] on div "Optional" at bounding box center [679, 223] width 90 height 16
click at [174, 203] on p "Add item" at bounding box center [169, 207] width 25 height 8
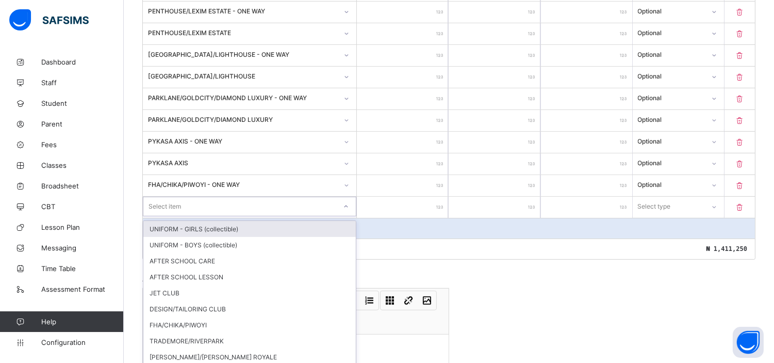
scroll to position [752, 0]
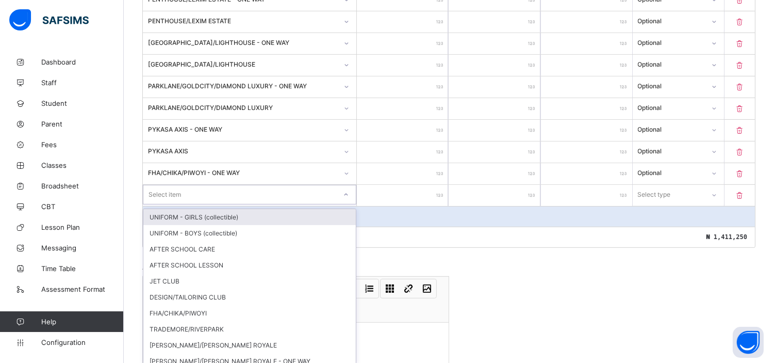
click at [174, 199] on div "option UNIFORM - GIRLS (collectible) focused, 1 of 19. 19 results available. Us…" at bounding box center [250, 195] width 214 height 21
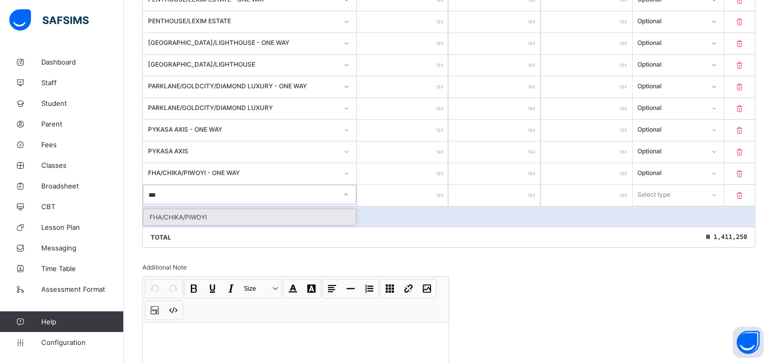
click at [189, 209] on div "FHA/CHIKA/PIWOYI" at bounding box center [249, 217] width 213 height 16
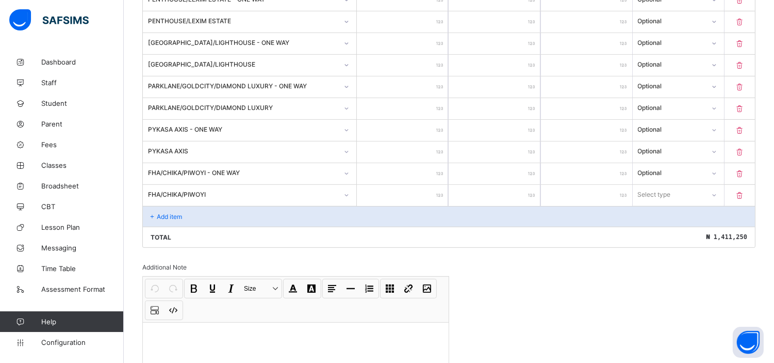
click at [394, 189] on input "number" at bounding box center [402, 195] width 91 height 21
click at [662, 189] on div "Select type" at bounding box center [655, 195] width 33 height 20
click at [661, 229] on div "Optional" at bounding box center [679, 233] width 90 height 16
click at [173, 213] on p "Add item" at bounding box center [169, 217] width 25 height 8
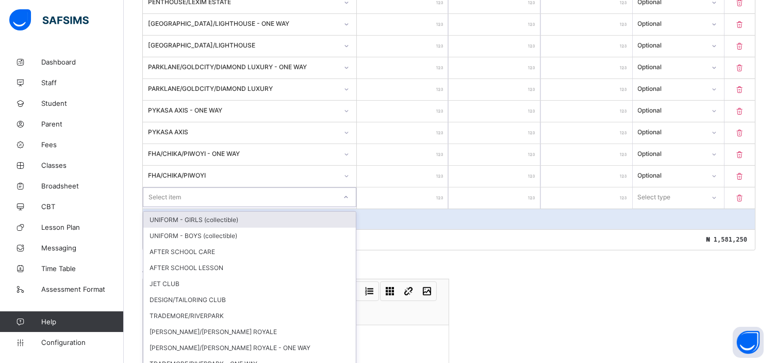
click at [237, 207] on div "option UNIFORM - GIRLS (collectible) focused, 1 of 18. 18 results available. Us…" at bounding box center [250, 197] width 214 height 20
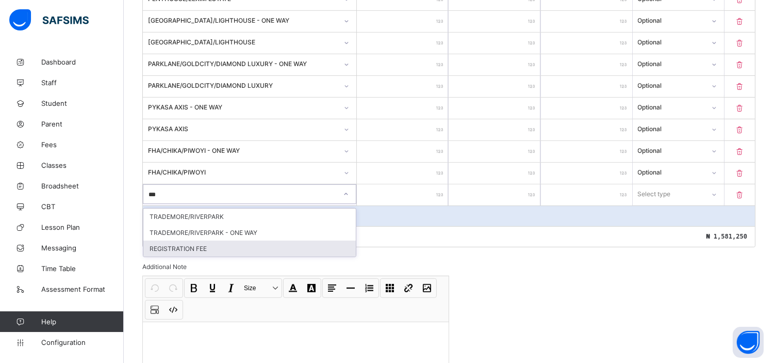
click at [249, 240] on div "REGISTRATION FEE" at bounding box center [249, 248] width 213 height 16
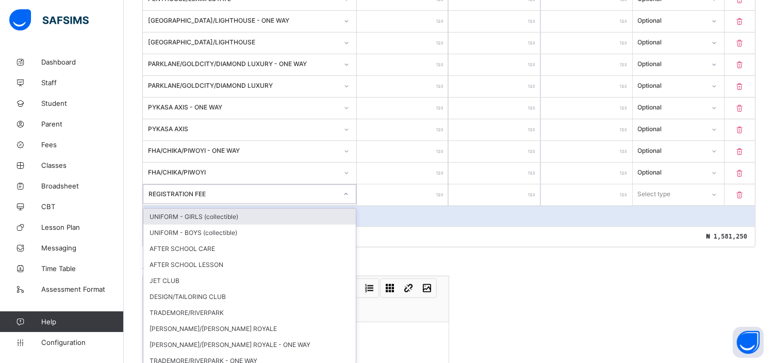
click at [261, 190] on div "REGISTRATION FEE" at bounding box center [243, 194] width 189 height 8
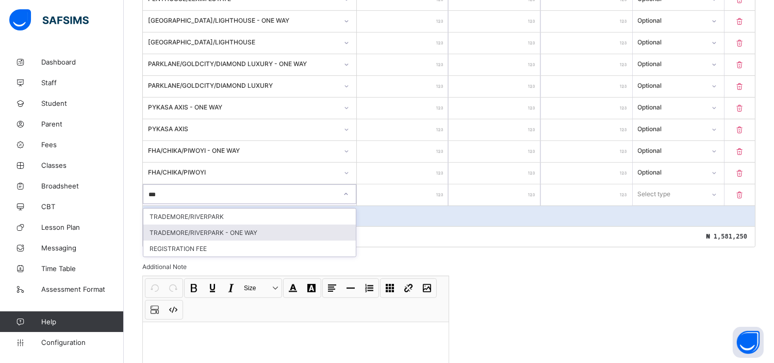
click at [245, 225] on div "TRADEMORE/RIVERPARK - ONE WAY" at bounding box center [249, 232] width 213 height 16
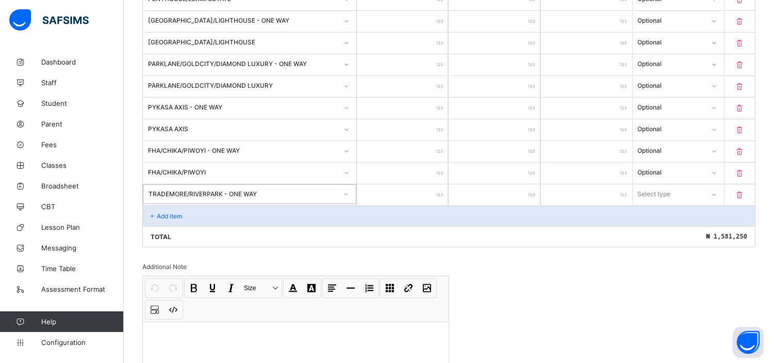
click at [409, 190] on input "number" at bounding box center [402, 194] width 91 height 21
click at [693, 188] on div "Select type" at bounding box center [669, 194] width 72 height 14
click at [661, 230] on div "Optional" at bounding box center [679, 232] width 90 height 16
click at [173, 212] on p "Add item" at bounding box center [169, 216] width 25 height 8
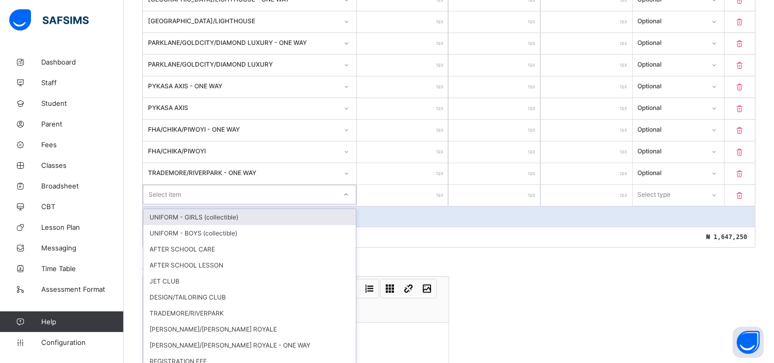
click at [173, 204] on div "option UNIFORM - GIRLS (collectible) focused, 1 of 17. 17 results available. Us…" at bounding box center [250, 195] width 214 height 20
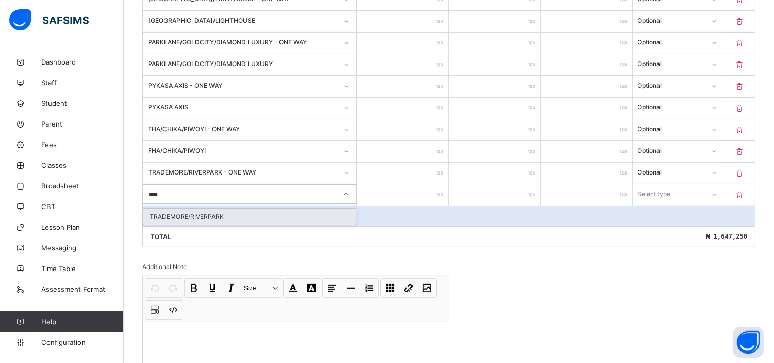
click at [206, 213] on div "TRADEMORE/RIVERPARK" at bounding box center [249, 216] width 213 height 16
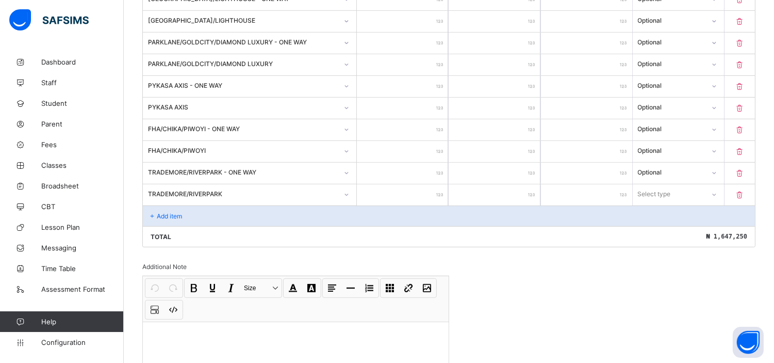
click at [413, 187] on input "number" at bounding box center [402, 194] width 91 height 21
click at [672, 188] on div "Select type" at bounding box center [655, 194] width 33 height 20
click at [660, 225] on div "Optional" at bounding box center [679, 232] width 90 height 16
click at [170, 212] on p "Add item" at bounding box center [169, 216] width 25 height 8
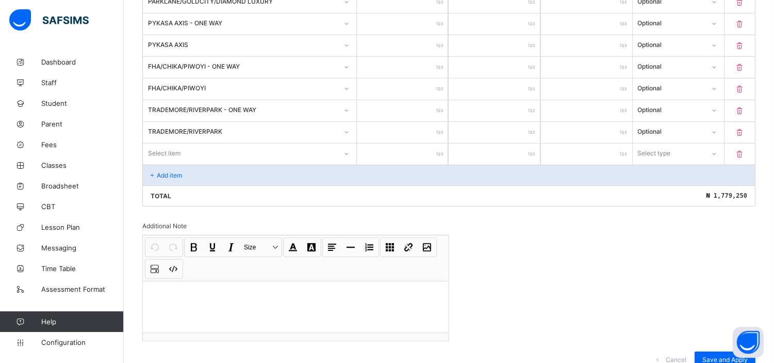
scroll to position [857, 0]
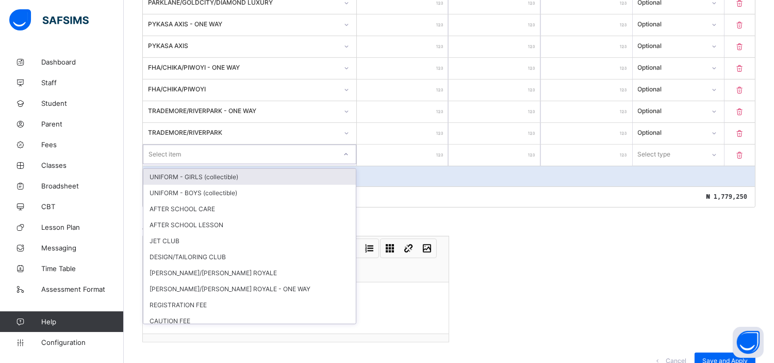
click at [238, 147] on div "Select item" at bounding box center [239, 154] width 193 height 14
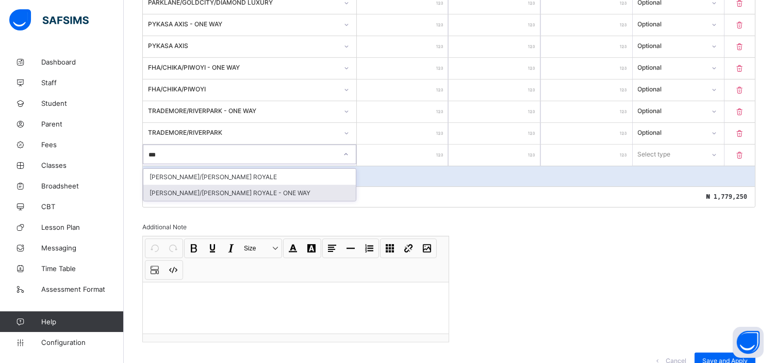
click at [224, 186] on div "[PERSON_NAME]/[PERSON_NAME] ROYALE - ONE WAY" at bounding box center [249, 193] width 213 height 16
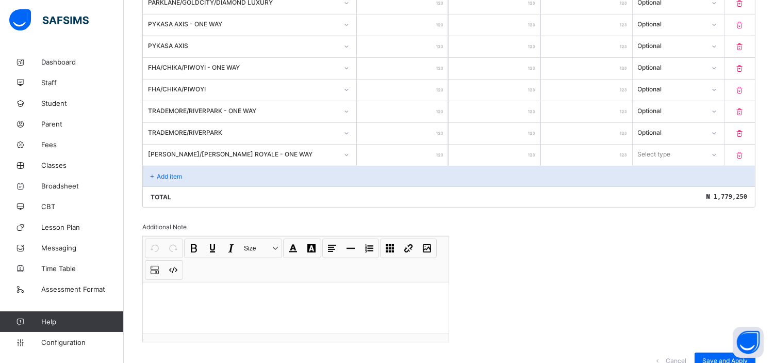
click at [400, 152] on input "number" at bounding box center [402, 154] width 91 height 21
click at [685, 150] on div "Select type" at bounding box center [669, 154] width 71 height 14
click at [674, 188] on div "Optional" at bounding box center [679, 193] width 90 height 16
click at [165, 172] on p "Add item" at bounding box center [169, 176] width 25 height 8
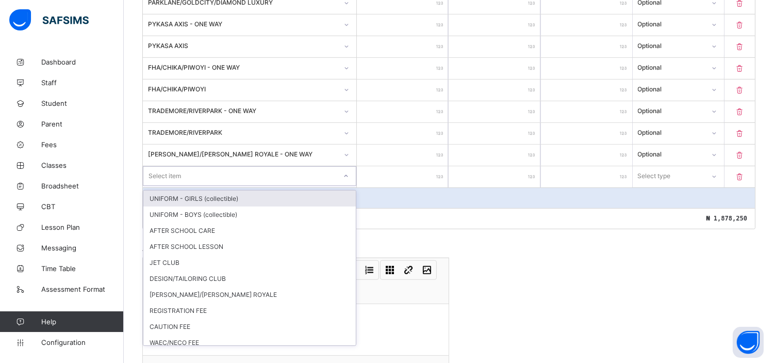
click at [165, 169] on div "Select item" at bounding box center [165, 176] width 33 height 20
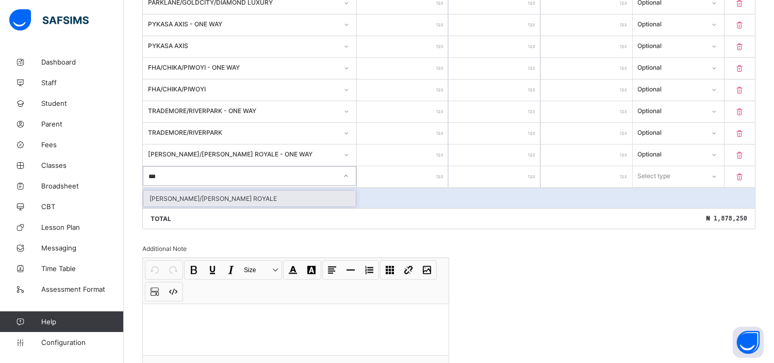
click at [209, 192] on div "[PERSON_NAME]/[PERSON_NAME] ROYALE" at bounding box center [249, 198] width 213 height 16
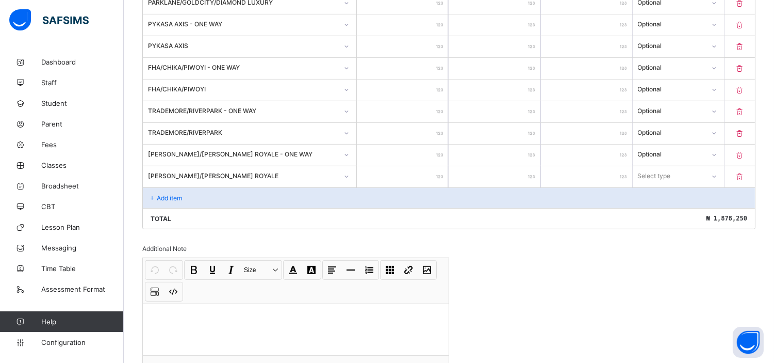
click at [410, 174] on input "number" at bounding box center [402, 176] width 91 height 21
click at [670, 174] on div "Select type" at bounding box center [655, 176] width 33 height 20
click at [669, 213] on div "Optional" at bounding box center [679, 214] width 90 height 16
click at [177, 194] on p "Add item" at bounding box center [169, 198] width 25 height 8
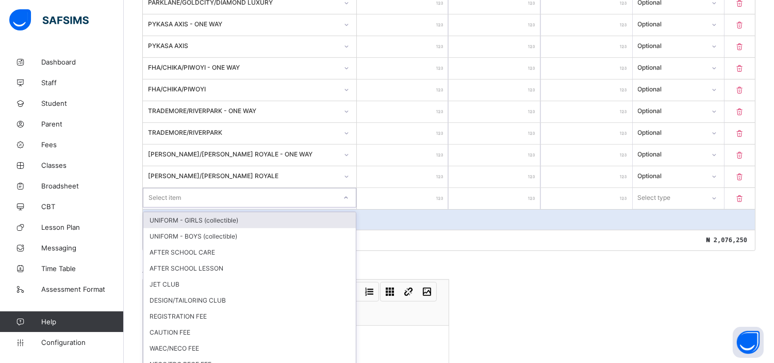
click at [177, 190] on div "Select item" at bounding box center [165, 198] width 33 height 20
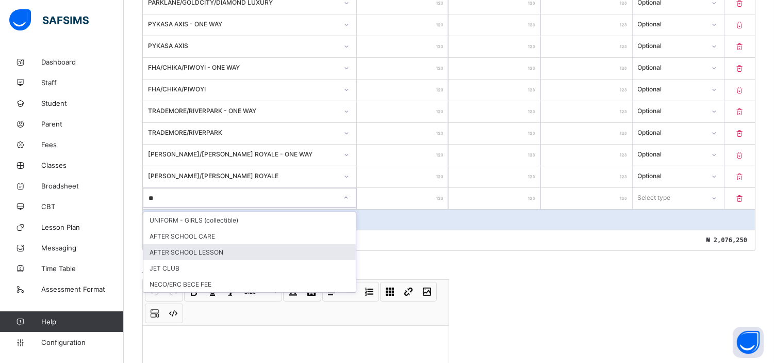
click at [206, 247] on div "AFTER SCHOOL LESSON" at bounding box center [249, 252] width 213 height 16
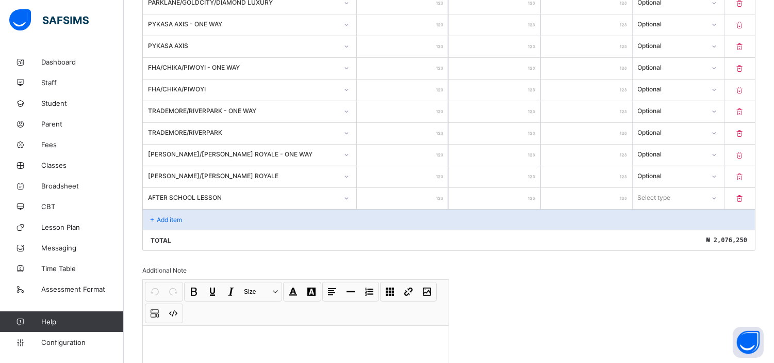
click at [400, 196] on input "number" at bounding box center [402, 198] width 91 height 21
click at [665, 192] on div "Select type" at bounding box center [655, 198] width 33 height 20
click at [667, 230] on div "Optional" at bounding box center [679, 236] width 90 height 16
click at [172, 216] on p "Add item" at bounding box center [169, 220] width 25 height 8
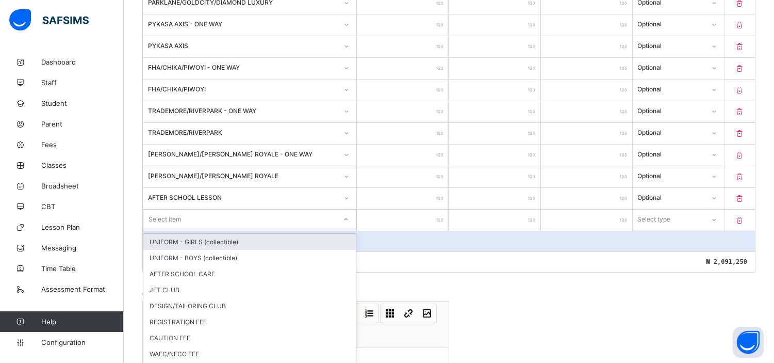
scroll to position [881, 0]
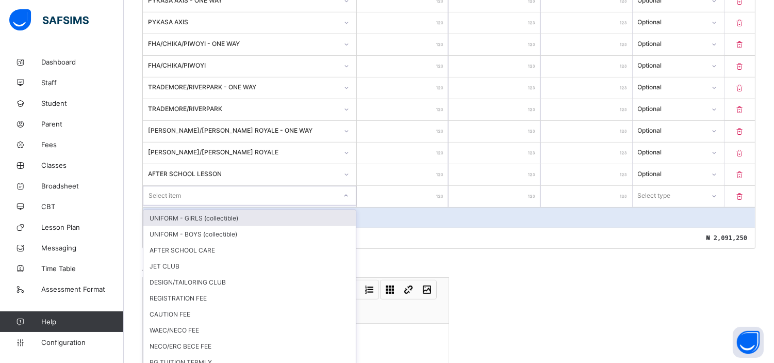
click at [172, 205] on div "option UNIFORM - GIRLS (collectible) focused, 1 of 13. 13 results available. Us…" at bounding box center [250, 196] width 214 height 20
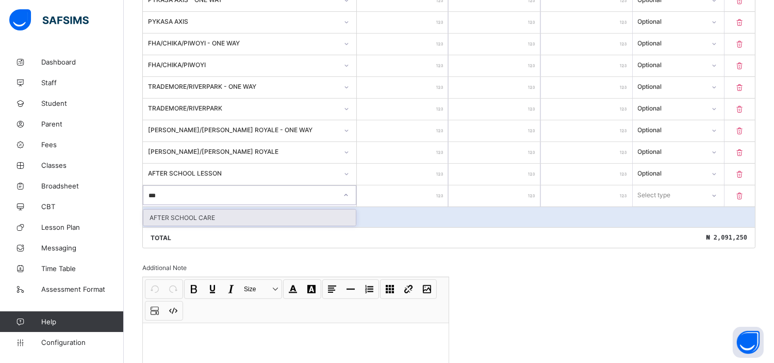
click at [221, 209] on div "AFTER SCHOOL CARE" at bounding box center [249, 217] width 213 height 16
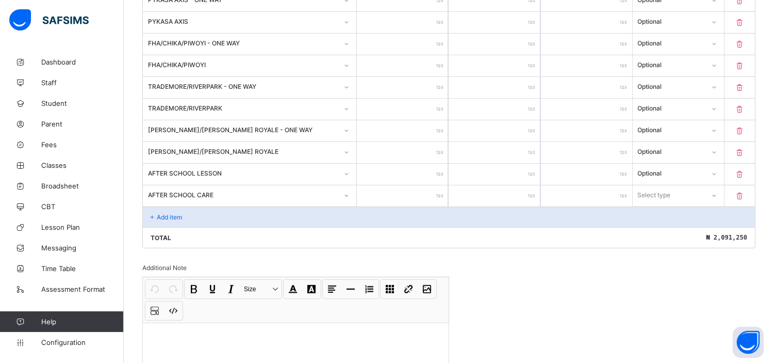
click at [414, 197] on input "number" at bounding box center [402, 195] width 91 height 21
click at [690, 188] on div "Select type" at bounding box center [669, 195] width 72 height 14
click at [669, 228] on div "Optional" at bounding box center [679, 233] width 90 height 16
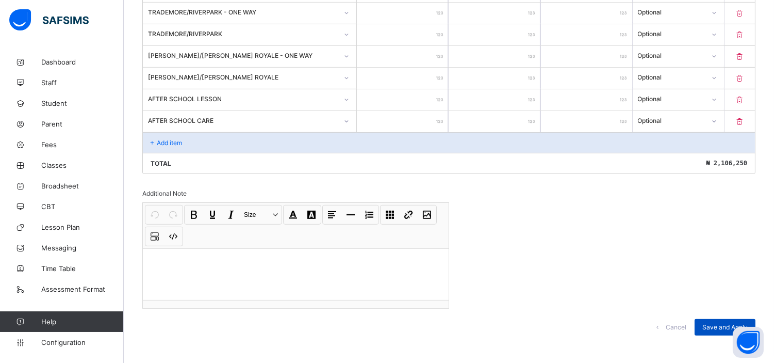
click at [723, 323] on span "Save and Apply" at bounding box center [725, 327] width 45 height 8
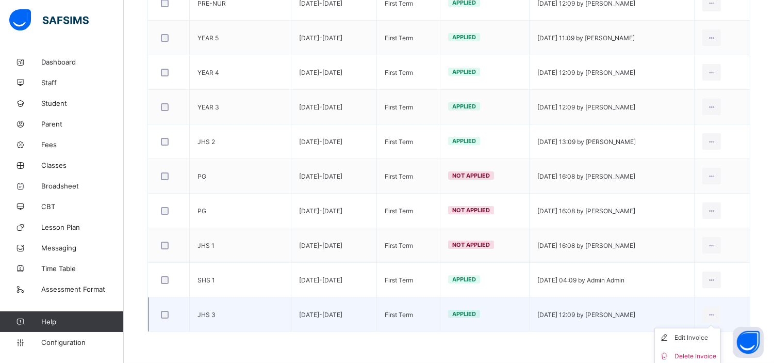
scroll to position [461, 0]
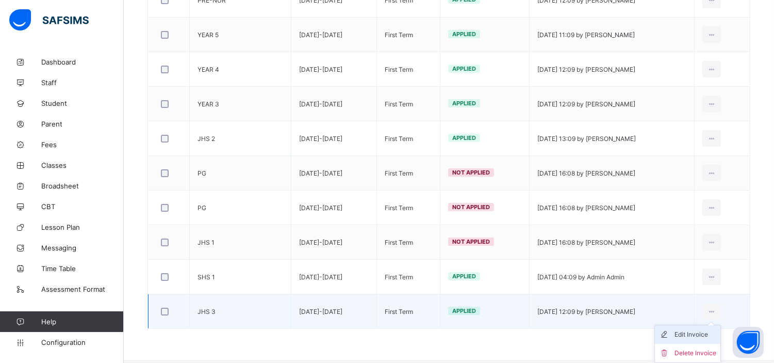
click at [705, 333] on div "Edit Invoice" at bounding box center [696, 334] width 42 height 10
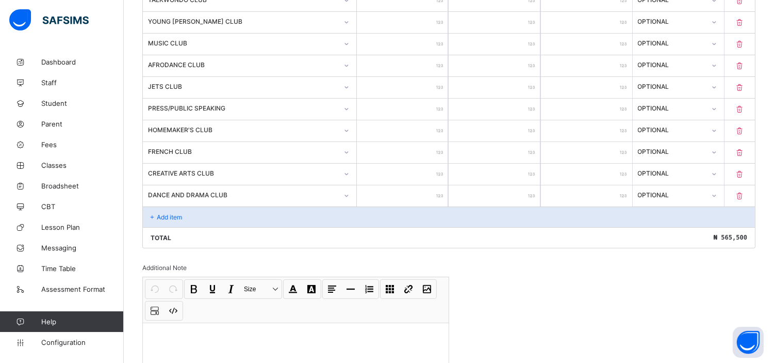
scroll to position [530, 0]
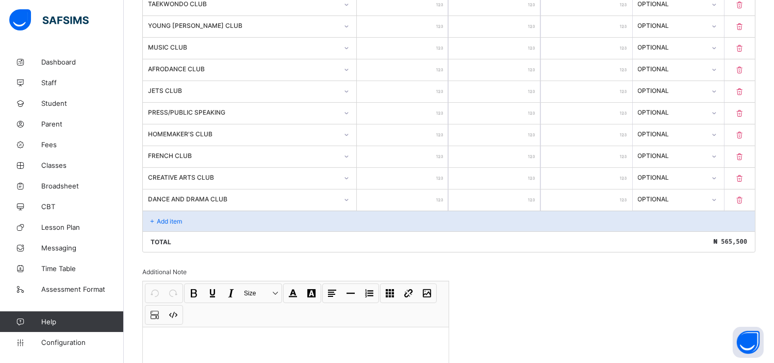
click at [181, 217] on p "Add item" at bounding box center [169, 221] width 25 height 8
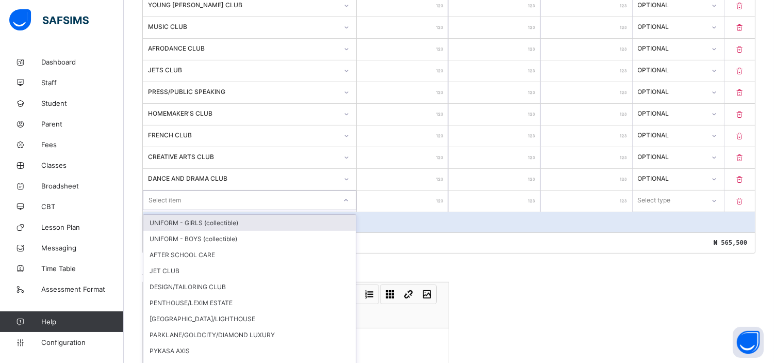
scroll to position [558, 0]
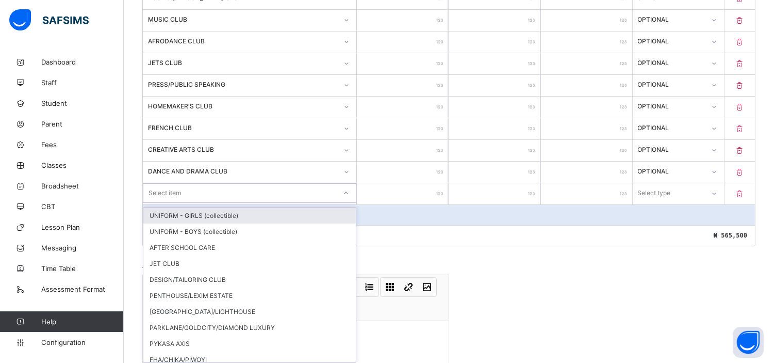
click at [198, 203] on div "option UNIFORM - GIRLS (collectible) focused, 1 of 28. 28 results available. Us…" at bounding box center [250, 193] width 214 height 20
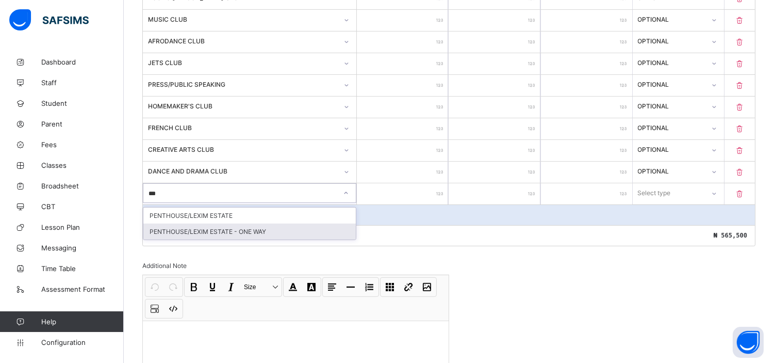
click at [218, 226] on div "PENTHOUSE/LEXIM ESTATE - ONE WAY" at bounding box center [249, 231] width 213 height 16
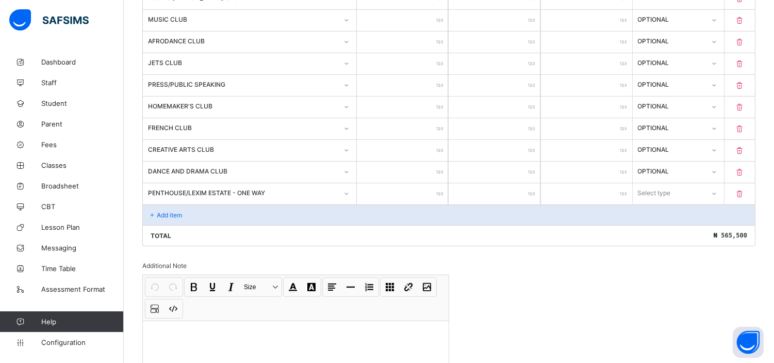
click at [409, 190] on input "number" at bounding box center [402, 193] width 91 height 21
click at [661, 192] on div "Select type" at bounding box center [654, 193] width 33 height 20
click at [657, 231] on div "Optional" at bounding box center [679, 231] width 90 height 16
click at [174, 211] on p "Add item" at bounding box center [169, 215] width 25 height 8
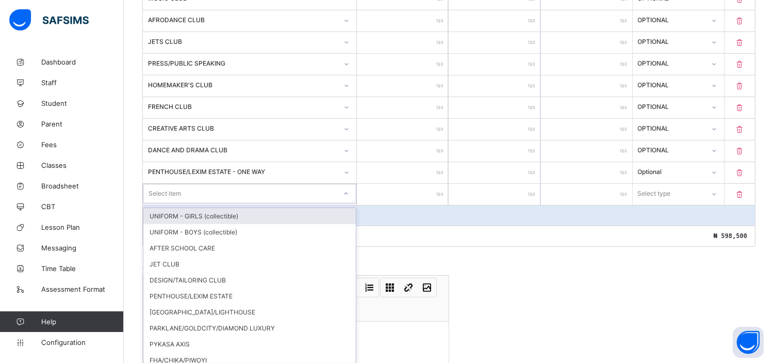
click at [174, 203] on div "option UNIFORM - GIRLS (collectible) focused, 1 of 27. 27 results available. Us…" at bounding box center [250, 194] width 214 height 20
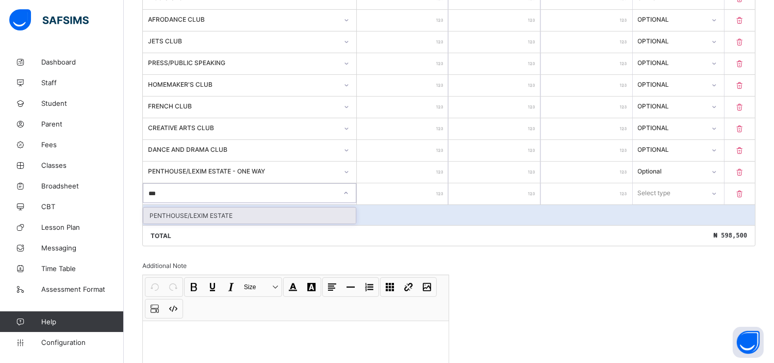
click at [197, 209] on div "PENTHOUSE/LEXIM ESTATE" at bounding box center [249, 215] width 213 height 16
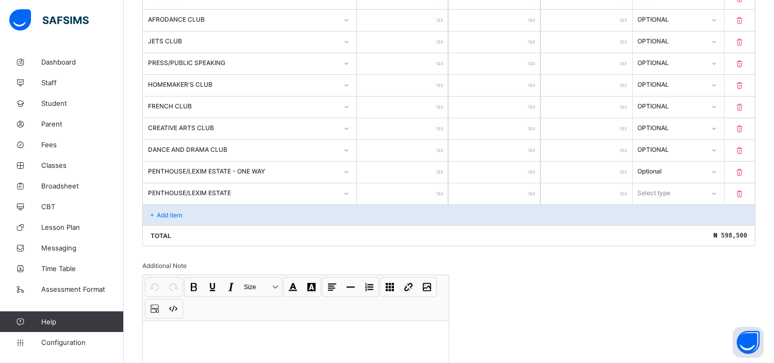
click at [410, 191] on input "number" at bounding box center [402, 193] width 91 height 21
click at [668, 189] on div "Select type" at bounding box center [655, 193] width 33 height 20
click at [660, 228] on div "Optional" at bounding box center [679, 231] width 90 height 16
click at [166, 212] on p "Add item" at bounding box center [169, 215] width 25 height 8
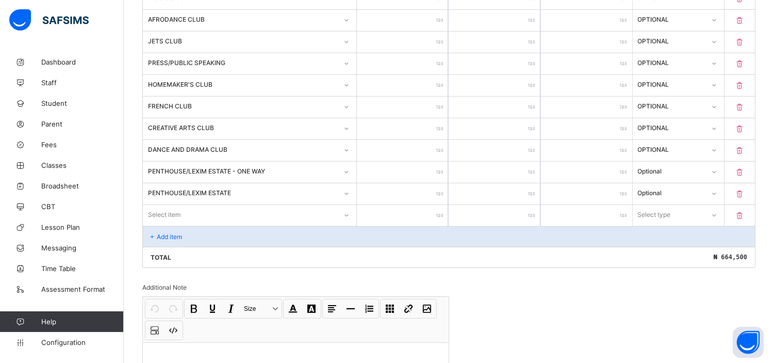
click at [713, 289] on div "Invoice template content Items that are set as compulsory will be available in …" at bounding box center [448, 22] width 613 height 836
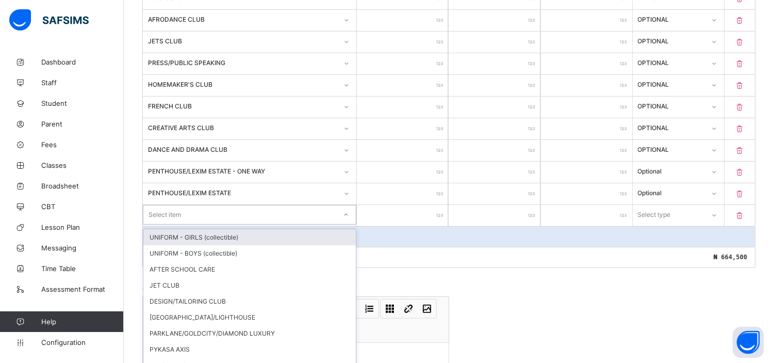
scroll to position [601, 0]
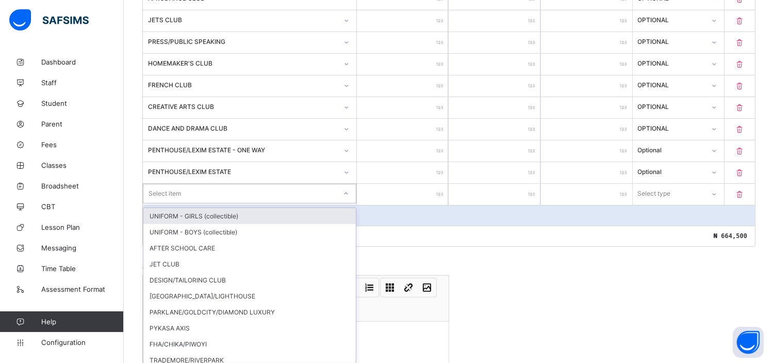
click at [211, 203] on div "option UNIFORM - GIRLS (collectible) focused, 1 of 26. 26 results available. Us…" at bounding box center [250, 194] width 214 height 20
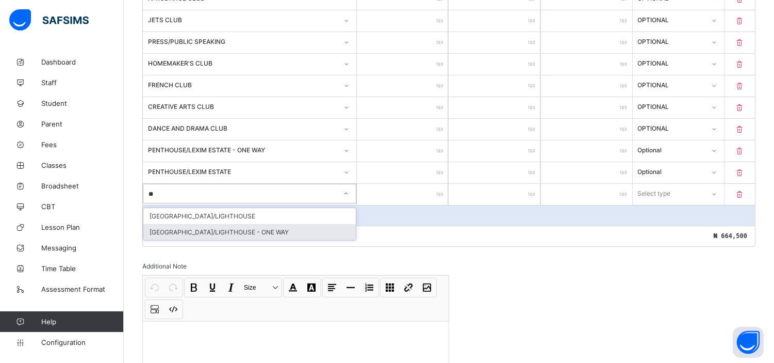
click at [227, 226] on div "[GEOGRAPHIC_DATA]/LIGHTHOUSE - ONE WAY" at bounding box center [249, 232] width 213 height 16
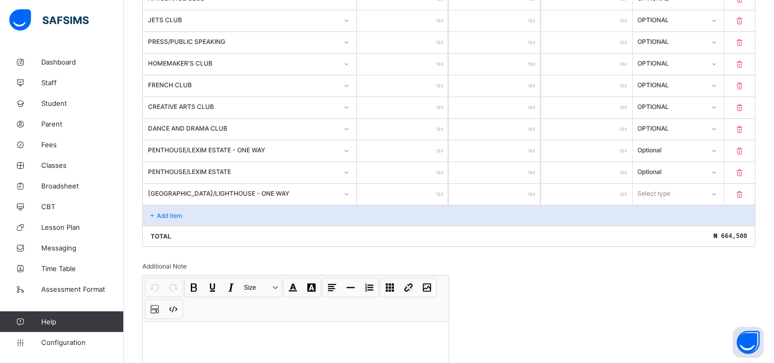
click at [396, 192] on input "number" at bounding box center [402, 194] width 91 height 21
click at [679, 187] on div "Select type" at bounding box center [669, 193] width 71 height 14
click at [656, 230] on div "Optional" at bounding box center [679, 232] width 90 height 16
click at [173, 212] on p "Add item" at bounding box center [169, 216] width 25 height 8
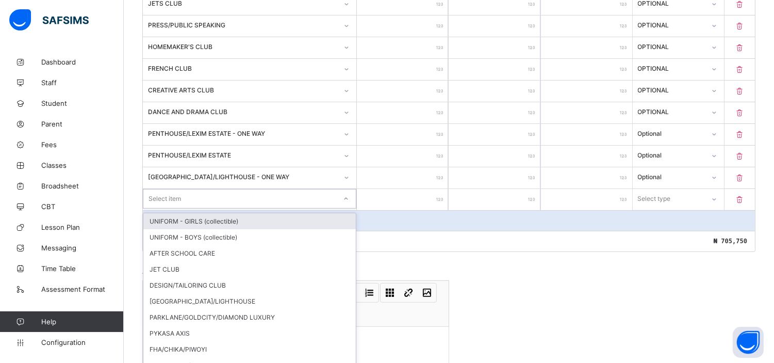
scroll to position [623, 0]
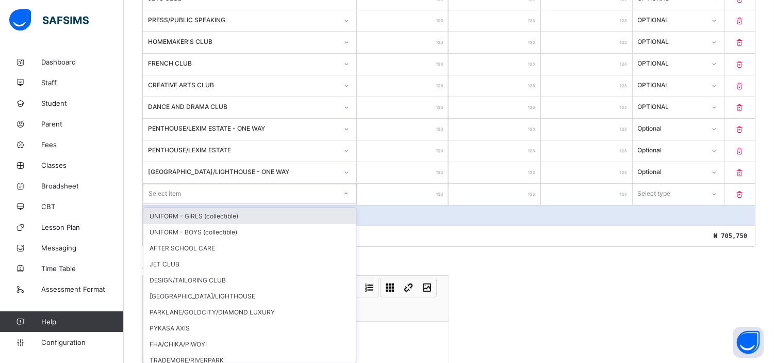
click at [173, 203] on div "option UNIFORM - GIRLS (collectible) focused, 1 of 25. 25 results available. Us…" at bounding box center [250, 194] width 214 height 20
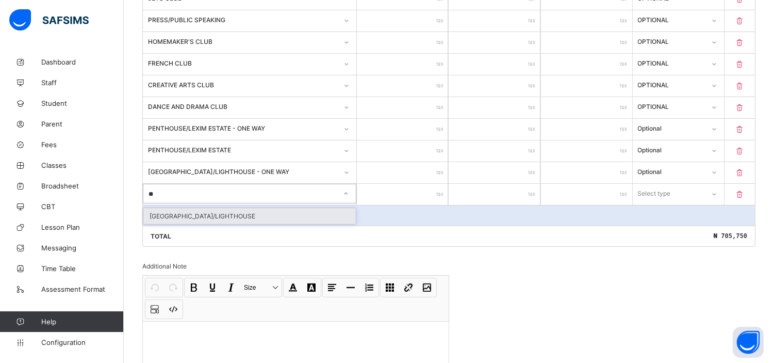
click at [192, 211] on div "[GEOGRAPHIC_DATA]/LIGHTHOUSE" at bounding box center [249, 216] width 213 height 16
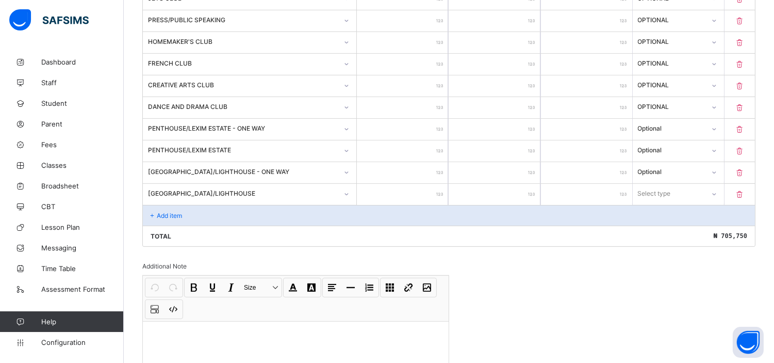
click at [414, 190] on input "number" at bounding box center [402, 194] width 91 height 21
click at [697, 191] on div "Select type" at bounding box center [669, 193] width 71 height 14
click at [672, 229] on div "Optional" at bounding box center [679, 232] width 90 height 16
click at [178, 212] on p "Add item" at bounding box center [169, 216] width 25 height 8
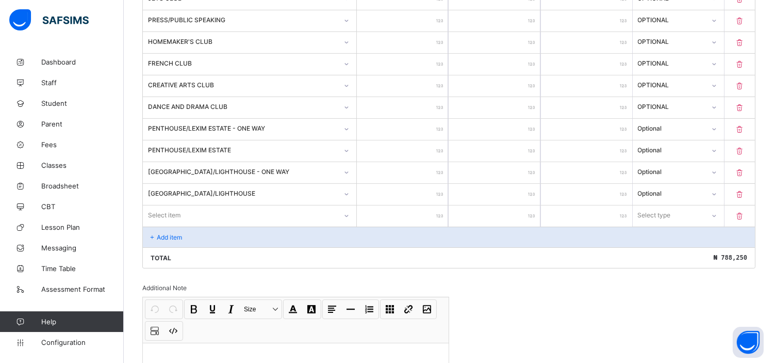
click at [710, 300] on div "Invoice template content Items that are set as compulsory will be available in …" at bounding box center [448, 0] width 613 height 879
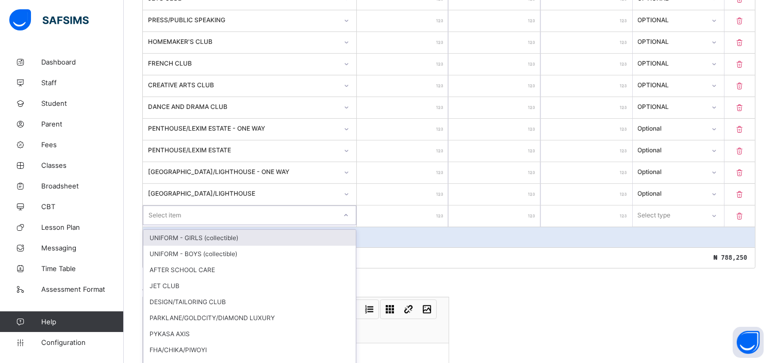
scroll to position [644, 0]
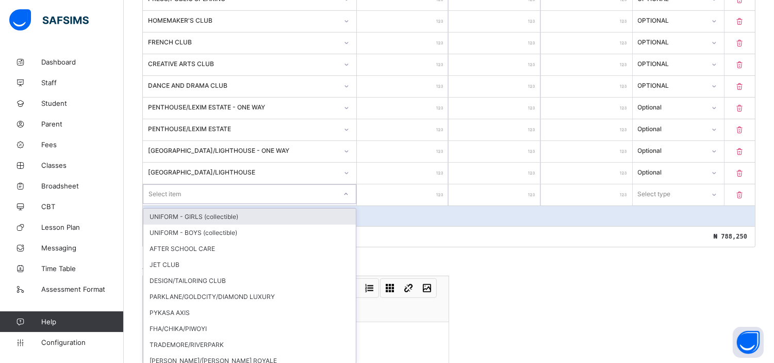
click at [220, 204] on div "option UNIFORM - GIRLS (collectible) focused, 1 of 24. 24 results available. Us…" at bounding box center [250, 194] width 214 height 20
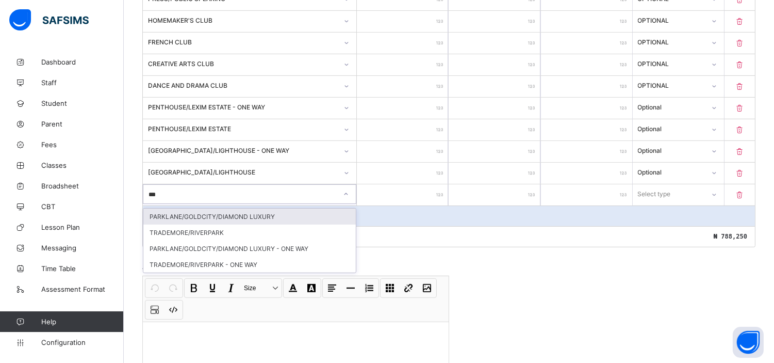
click at [261, 212] on div "PARKLANE/GOLDCITY/DIAMOND LUXURY" at bounding box center [249, 216] width 213 height 16
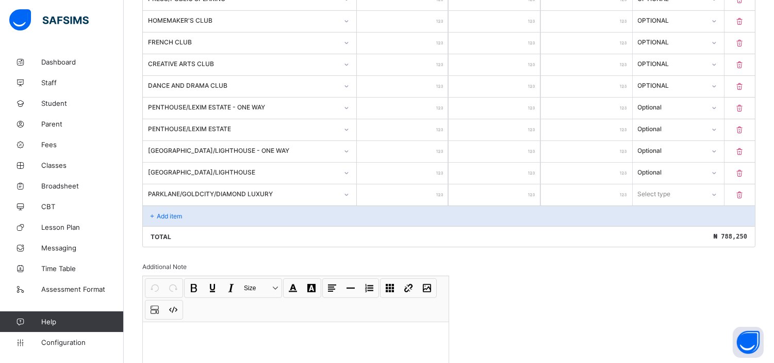
click at [397, 189] on input "number" at bounding box center [402, 194] width 91 height 21
click at [431, 192] on input "*****" at bounding box center [402, 194] width 91 height 21
click at [672, 189] on div "Select type" at bounding box center [655, 194] width 33 height 20
click at [656, 230] on div "Optional" at bounding box center [679, 232] width 90 height 16
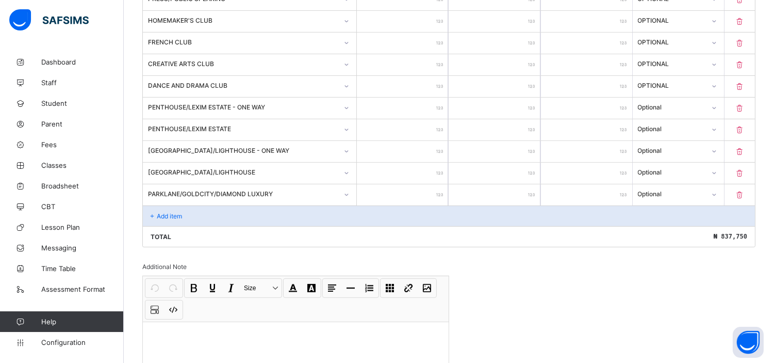
click at [175, 213] on p "Add item" at bounding box center [169, 216] width 25 height 8
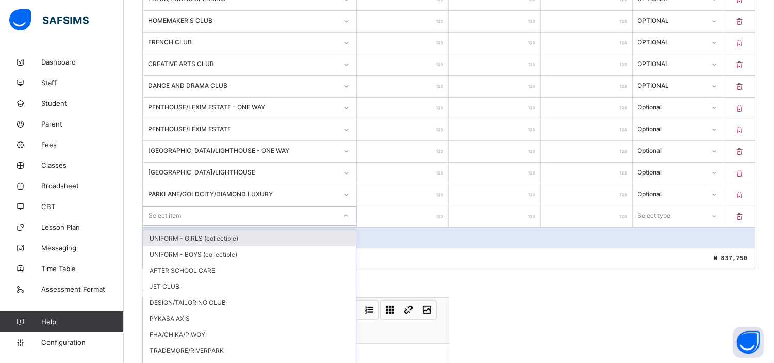
scroll to position [666, 0]
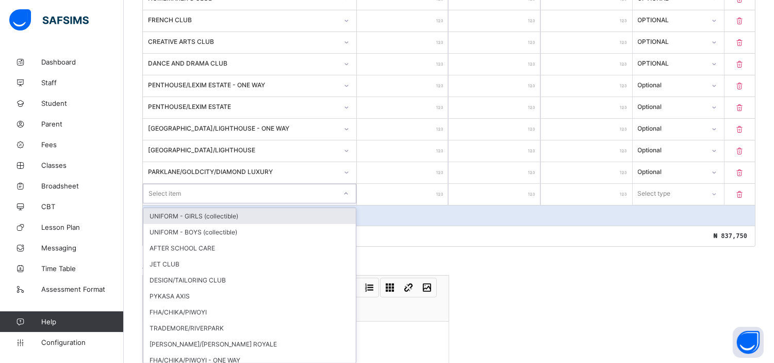
click at [198, 203] on div "option UNIFORM - GIRLS (collectible) focused, 1 of 23. 23 results available. Us…" at bounding box center [250, 194] width 214 height 20
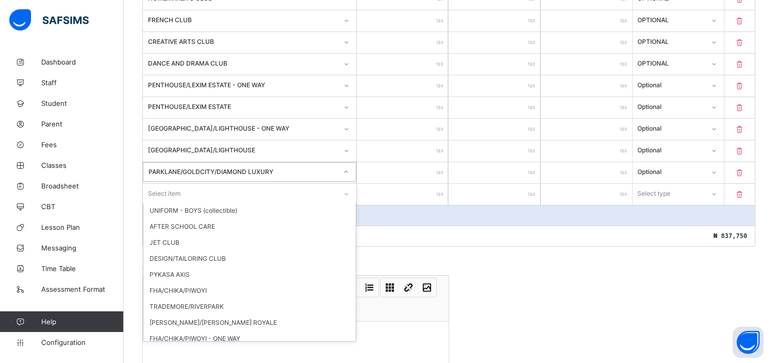
click at [310, 168] on div "PARKLANE/GOLDCITY/DIAMOND LUXURY" at bounding box center [243, 172] width 189 height 8
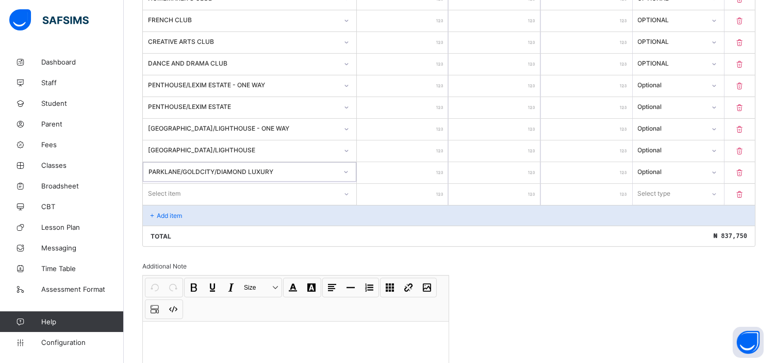
click at [310, 168] on div "PARKLANE/GOLDCITY/DIAMOND LUXURY" at bounding box center [243, 172] width 189 height 8
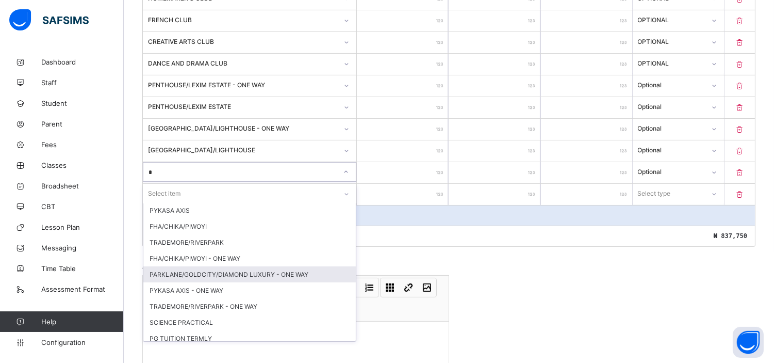
click at [267, 274] on div "PARKLANE/GOLDCITY/DIAMOND LUXURY - ONE WAY" at bounding box center [249, 274] width 213 height 16
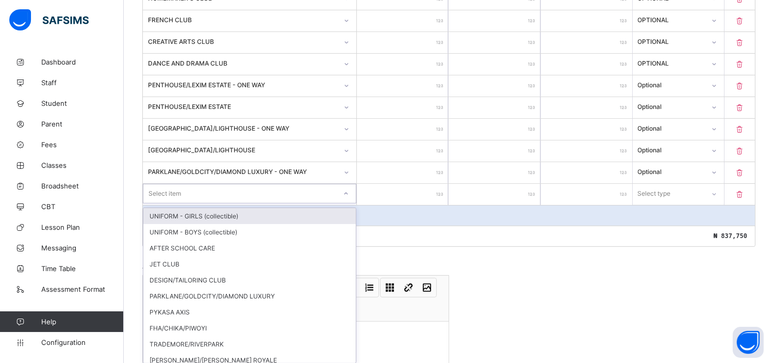
click at [221, 191] on div "Select item" at bounding box center [239, 193] width 193 height 14
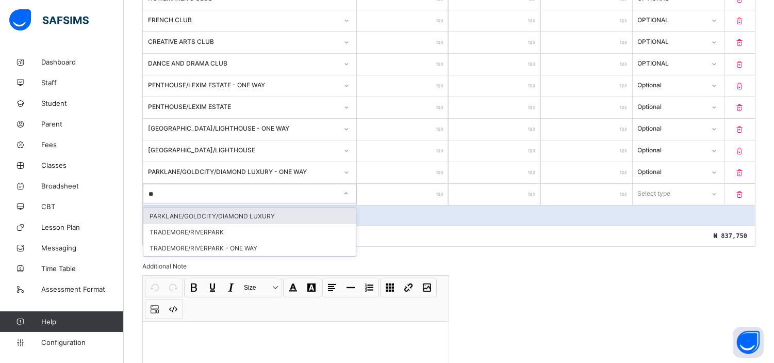
click at [239, 210] on div "PARKLANE/GOLDCITY/DIAMOND LUXURY" at bounding box center [249, 216] width 213 height 16
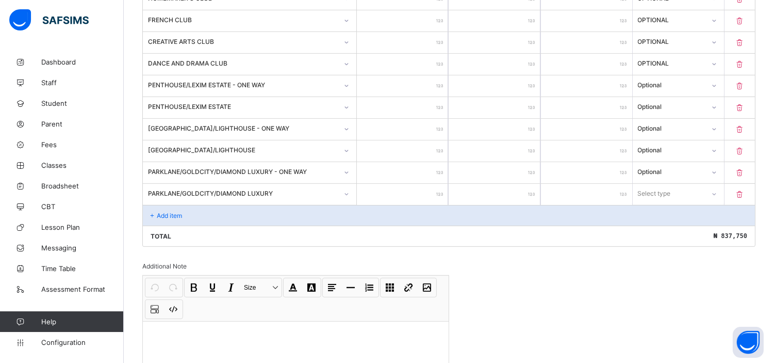
click at [416, 191] on input "number" at bounding box center [402, 194] width 91 height 21
click at [689, 187] on div "Select type" at bounding box center [669, 193] width 71 height 14
click at [669, 227] on div "Optional" at bounding box center [679, 232] width 90 height 16
click at [173, 212] on p "Add item" at bounding box center [169, 216] width 25 height 8
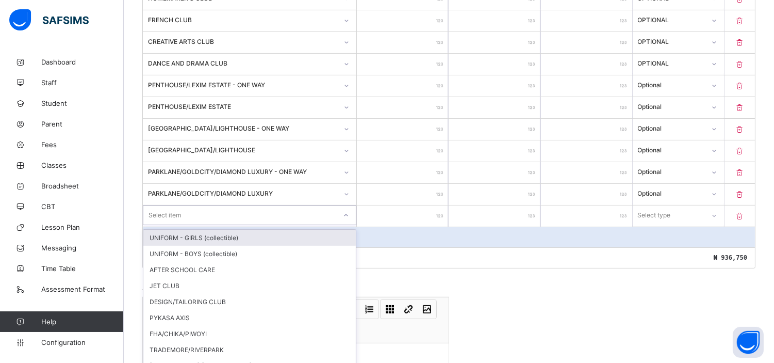
scroll to position [688, 0]
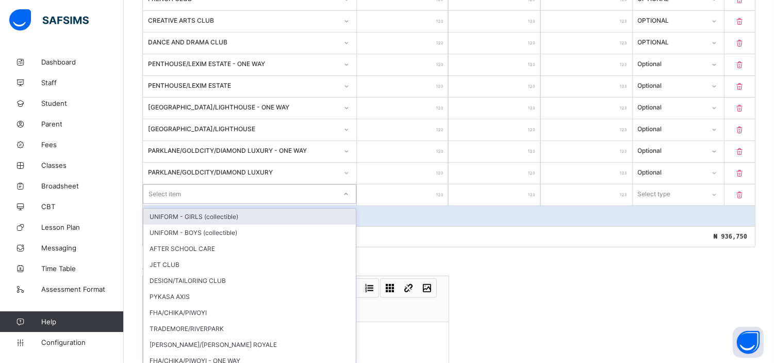
click at [186, 204] on div "option UNIFORM - GIRLS (collectible) focused, 1 of 22. 22 results available. Us…" at bounding box center [250, 194] width 214 height 20
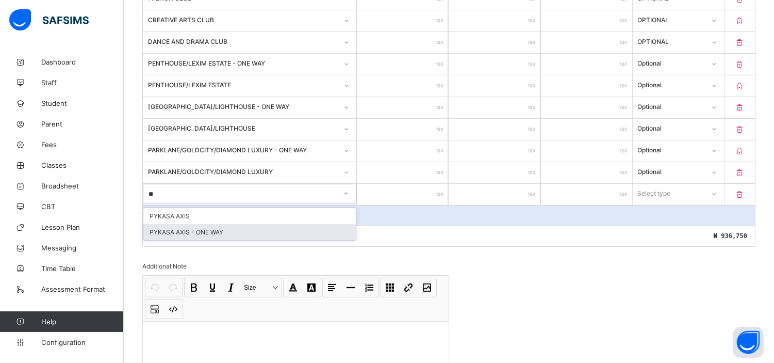
click at [203, 232] on div "PYKASA AXIS - ONE WAY" at bounding box center [249, 232] width 213 height 16
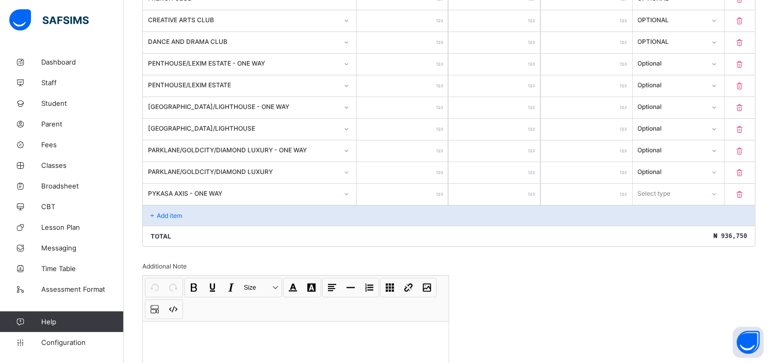
click at [406, 192] on input "number" at bounding box center [402, 194] width 91 height 21
click at [689, 188] on div "Select type" at bounding box center [669, 193] width 71 height 14
click at [657, 225] on div "Optional" at bounding box center [679, 232] width 90 height 16
click at [166, 212] on p "Add item" at bounding box center [169, 216] width 25 height 8
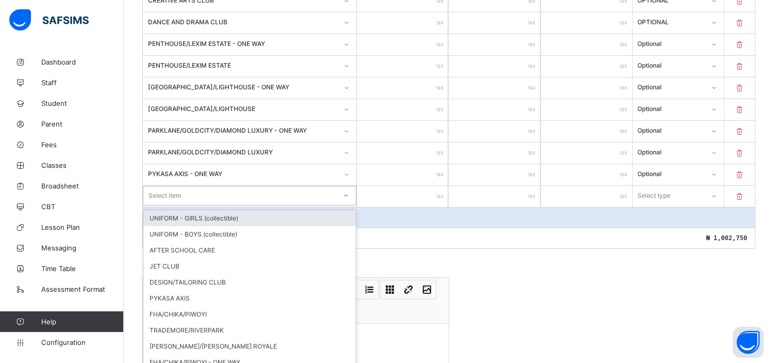
click at [166, 205] on div "option UNIFORM - GIRLS (collectible) focused, 1 of 21. 21 results available. Us…" at bounding box center [250, 196] width 214 height 20
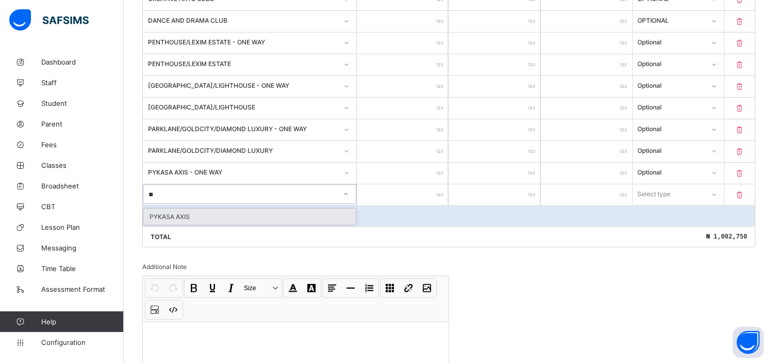
click at [166, 208] on div "PYKASA AXIS" at bounding box center [249, 216] width 213 height 16
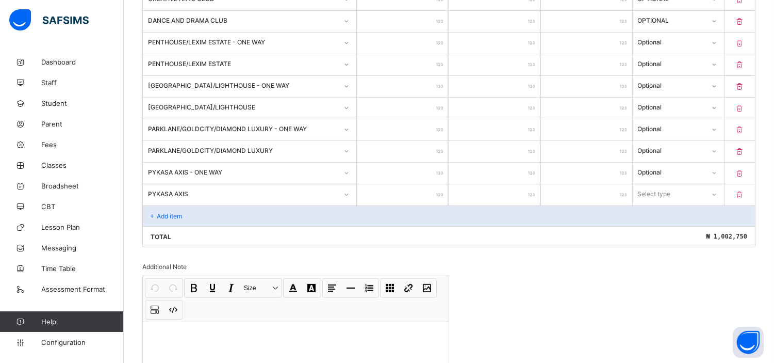
click at [400, 191] on input "number" at bounding box center [402, 194] width 91 height 21
click at [654, 189] on div "Select type" at bounding box center [655, 194] width 33 height 20
click at [662, 230] on div "Optional" at bounding box center [679, 232] width 90 height 16
click at [168, 212] on p "Add item" at bounding box center [169, 216] width 25 height 8
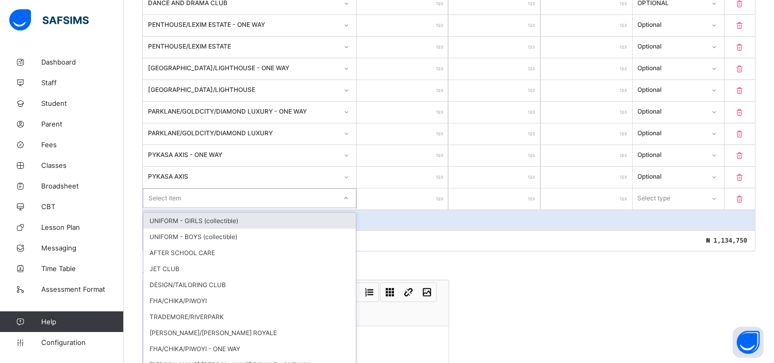
scroll to position [731, 0]
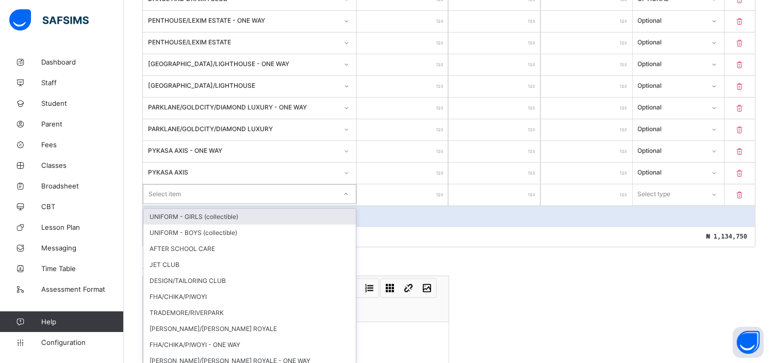
click at [184, 204] on div "option UNIFORM - GIRLS (collectible) focused, 1 of 20. 20 results available. Us…" at bounding box center [250, 194] width 214 height 20
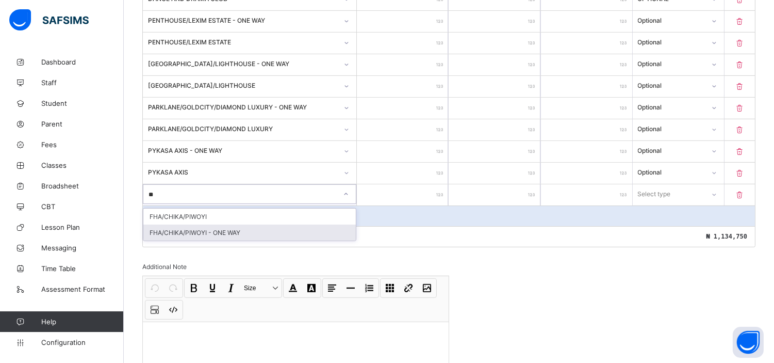
click at [226, 227] on div "FHA/CHIKA/PIWOYI - ONE WAY" at bounding box center [249, 232] width 213 height 16
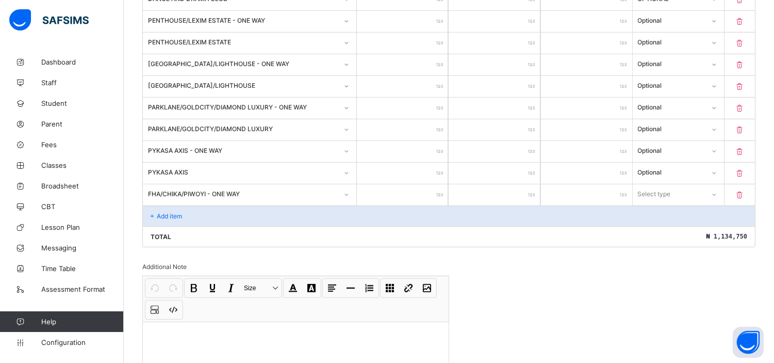
click at [417, 184] on input "number" at bounding box center [402, 194] width 91 height 21
click at [678, 192] on div "Select type" at bounding box center [669, 194] width 71 height 14
click at [662, 231] on div "Optional" at bounding box center [679, 232] width 90 height 16
click at [166, 212] on p "Add item" at bounding box center [169, 216] width 25 height 8
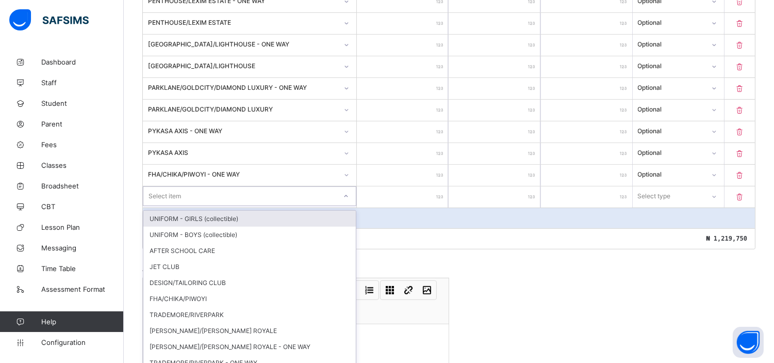
click at [166, 206] on div "option UNIFORM - GIRLS (collectible) focused, 1 of 19. 19 results available. Us…" at bounding box center [250, 196] width 214 height 20
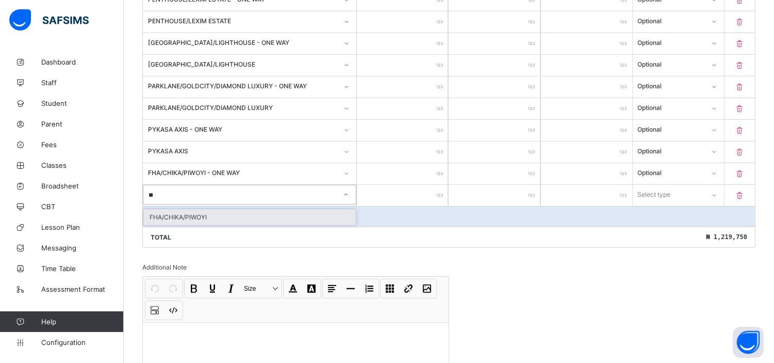
click at [189, 217] on div "FHA/CHIKA/PIWOYI" at bounding box center [249, 217] width 213 height 16
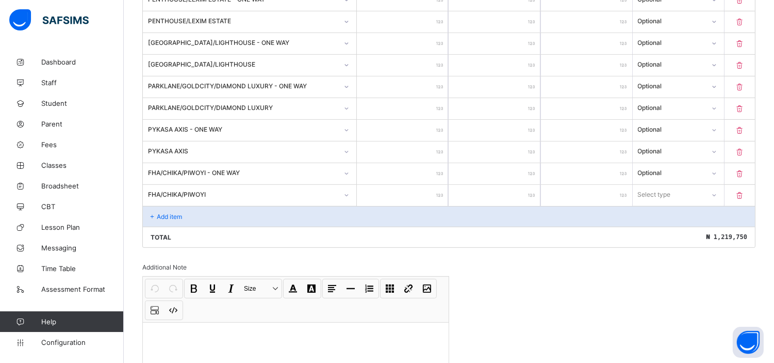
click at [409, 193] on input "number" at bounding box center [402, 195] width 91 height 21
click at [427, 185] on input "number" at bounding box center [402, 195] width 91 height 21
click at [681, 187] on div "Select type" at bounding box center [669, 194] width 71 height 14
click at [678, 225] on div "Optional" at bounding box center [679, 233] width 90 height 16
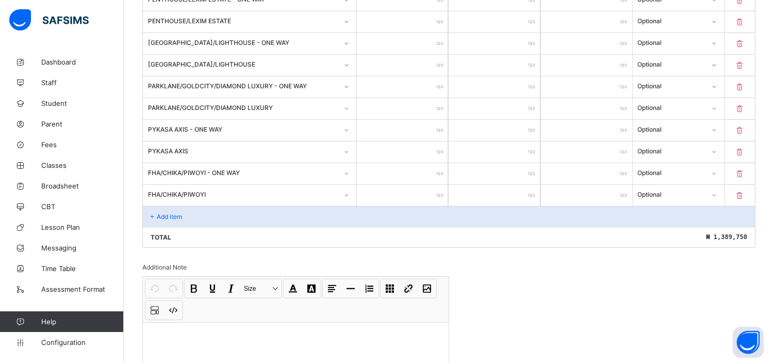
click at [166, 214] on div "Add item" at bounding box center [449, 216] width 612 height 21
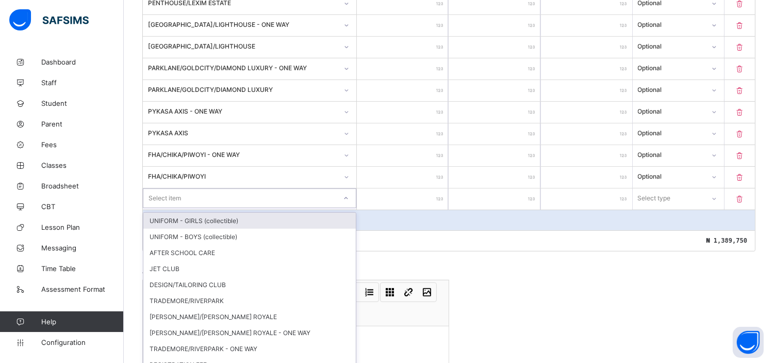
scroll to position [774, 0]
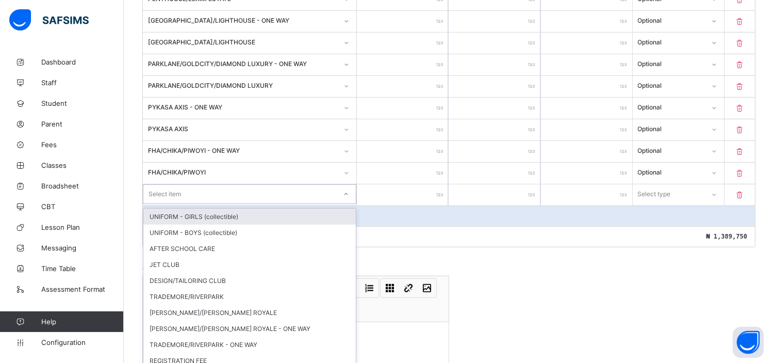
click at [208, 204] on div "option UNIFORM - GIRLS (collectible) focused, 1 of 18. 18 results available. Us…" at bounding box center [250, 194] width 214 height 20
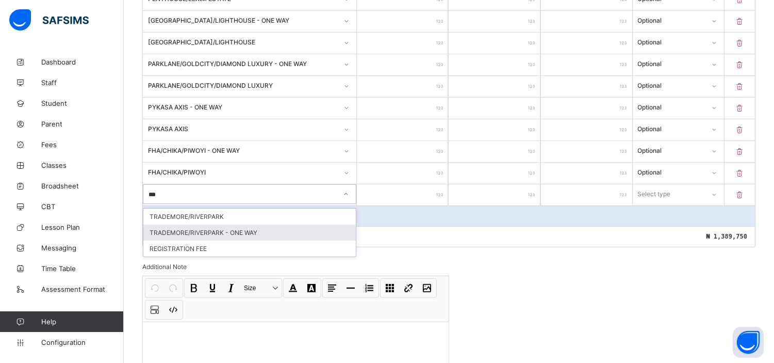
click at [228, 226] on div "TRADEMORE/RIVERPARK - ONE WAY" at bounding box center [249, 232] width 213 height 16
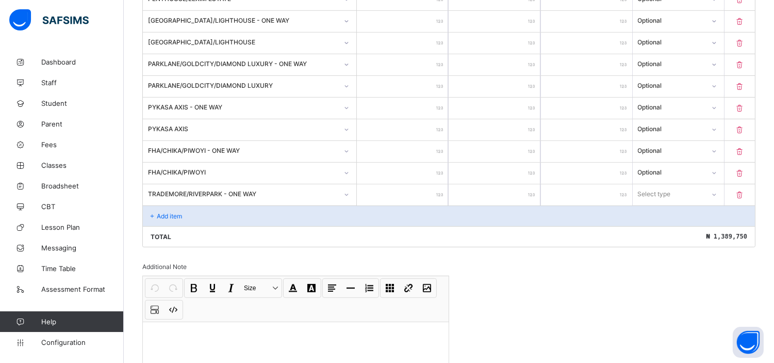
click at [409, 188] on input "number" at bounding box center [402, 194] width 91 height 21
click at [678, 189] on div "Select type" at bounding box center [669, 194] width 71 height 14
click at [653, 224] on div "Optional" at bounding box center [679, 232] width 90 height 16
click at [173, 212] on p "Add item" at bounding box center [169, 216] width 25 height 8
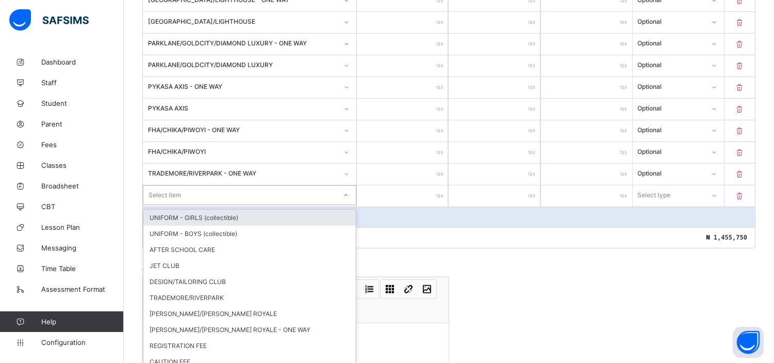
click at [173, 205] on div "option UNIFORM - GIRLS (collectible) focused, 1 of 17. 17 results available. Us…" at bounding box center [250, 195] width 214 height 20
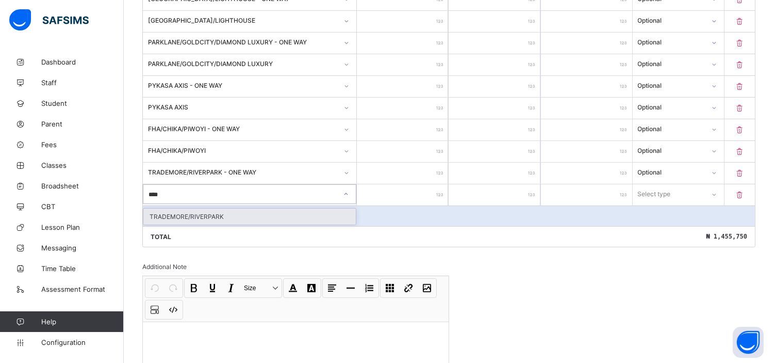
click at [204, 209] on div "TRADEMORE/RIVERPARK" at bounding box center [249, 216] width 213 height 16
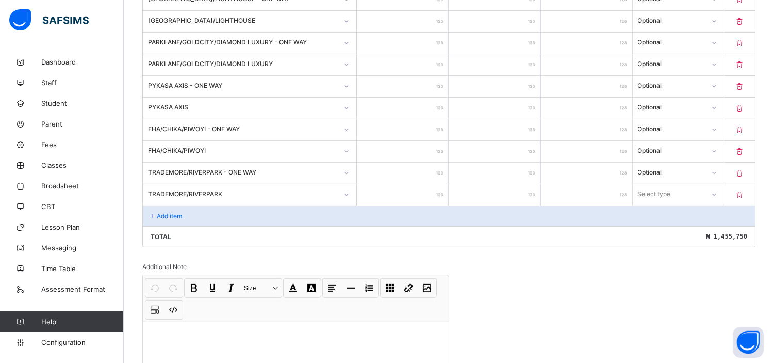
click at [421, 188] on input "number" at bounding box center [402, 194] width 91 height 21
click at [672, 187] on div "Select type" at bounding box center [655, 194] width 33 height 20
click at [667, 228] on div "Optional" at bounding box center [679, 232] width 90 height 16
click at [169, 212] on p "Add item" at bounding box center [169, 216] width 25 height 8
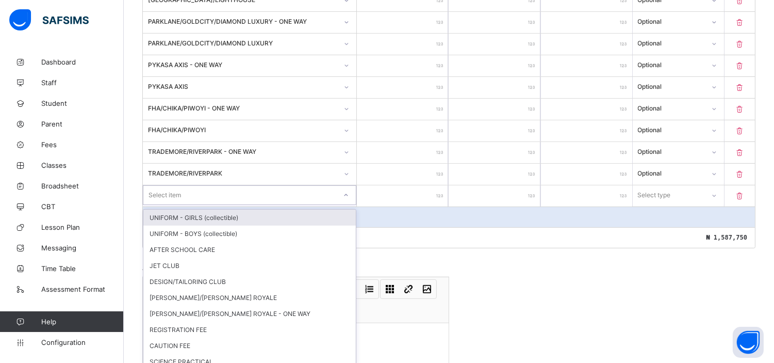
click at [189, 205] on div "option UNIFORM - GIRLS (collectible) focused, 1 of 16. 16 results available. Us…" at bounding box center [250, 195] width 214 height 20
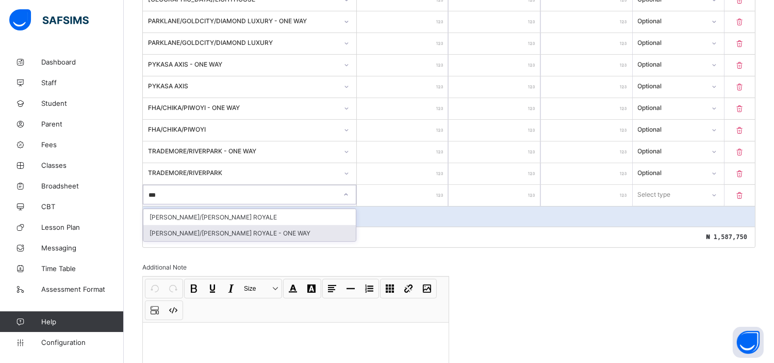
click at [228, 225] on div "[PERSON_NAME]/[PERSON_NAME] ROYALE - ONE WAY" at bounding box center [249, 233] width 213 height 16
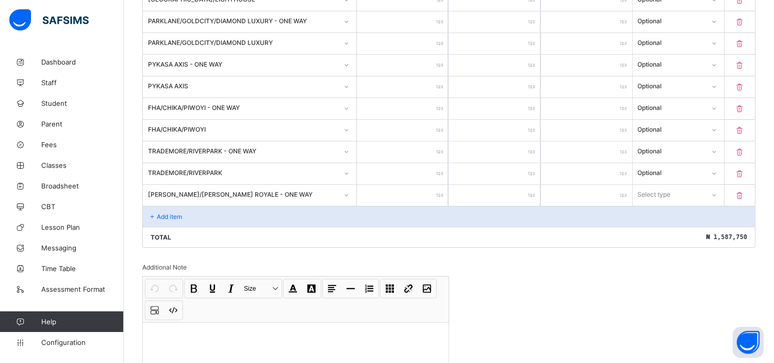
click at [408, 187] on input "number" at bounding box center [402, 195] width 91 height 21
click at [669, 190] on div "Select type" at bounding box center [655, 195] width 33 height 20
click at [666, 230] on div "Optional" at bounding box center [679, 233] width 90 height 16
click at [171, 213] on p "Add item" at bounding box center [169, 217] width 25 height 8
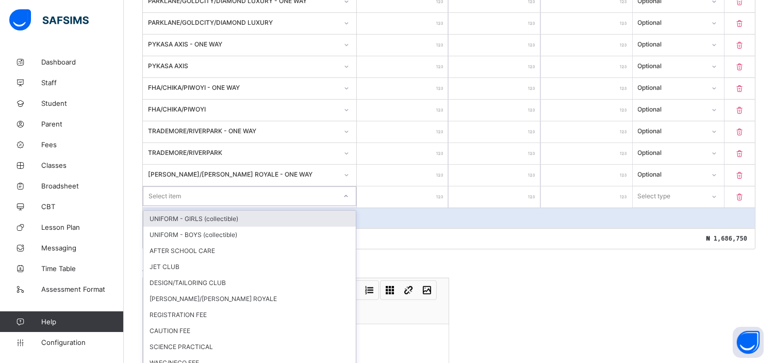
click at [171, 206] on div "option UNIFORM - GIRLS (collectible) focused, 1 of 15. 15 results available. Us…" at bounding box center [250, 196] width 214 height 20
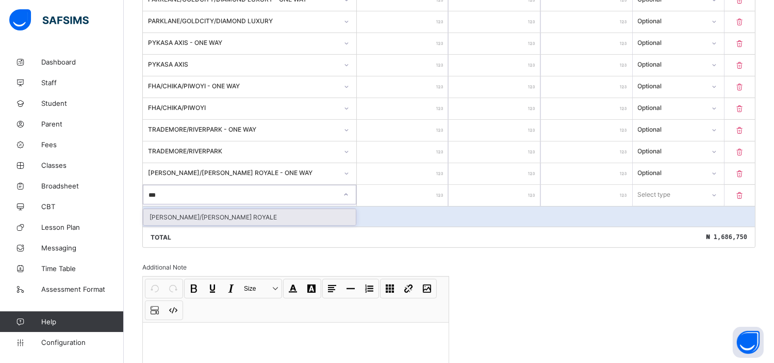
click at [206, 209] on div "[PERSON_NAME]/[PERSON_NAME] ROYALE" at bounding box center [249, 217] width 213 height 16
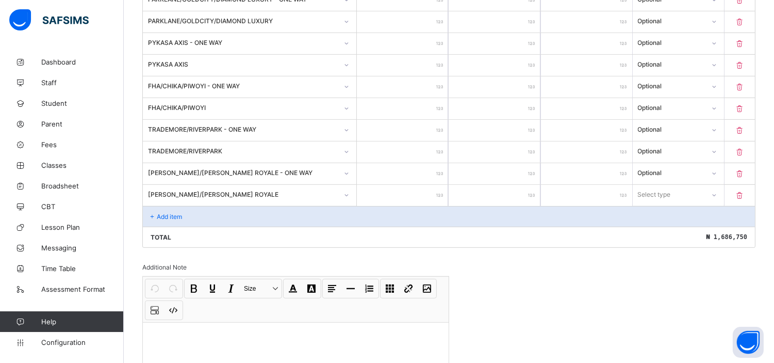
click at [403, 189] on input "number" at bounding box center [402, 195] width 91 height 21
click at [442, 191] on div "***" at bounding box center [402, 195] width 91 height 21
click at [439, 189] on input "***" at bounding box center [402, 195] width 91 height 21
click at [695, 187] on div "Select type" at bounding box center [669, 194] width 71 height 14
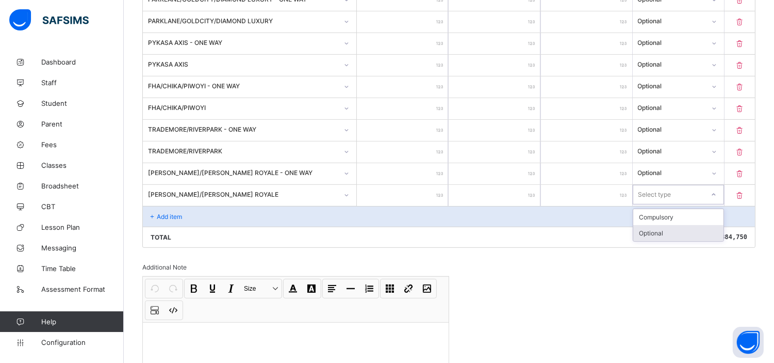
click at [668, 229] on div "Optional" at bounding box center [679, 233] width 90 height 16
click at [169, 213] on p "Add item" at bounding box center [169, 217] width 25 height 8
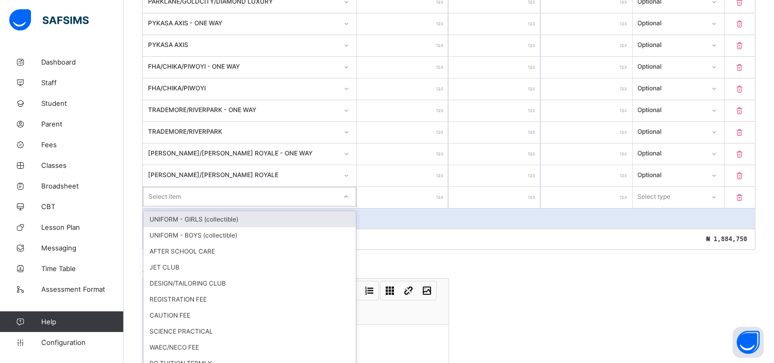
click at [173, 206] on div "option UNIFORM - GIRLS (collectible) focused, 1 of 14. 14 results available. Us…" at bounding box center [250, 197] width 214 height 20
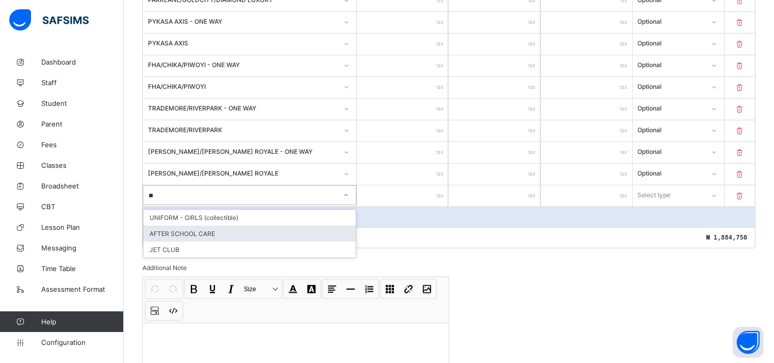
click at [203, 225] on div "AFTER SCHOOL CARE" at bounding box center [249, 233] width 213 height 16
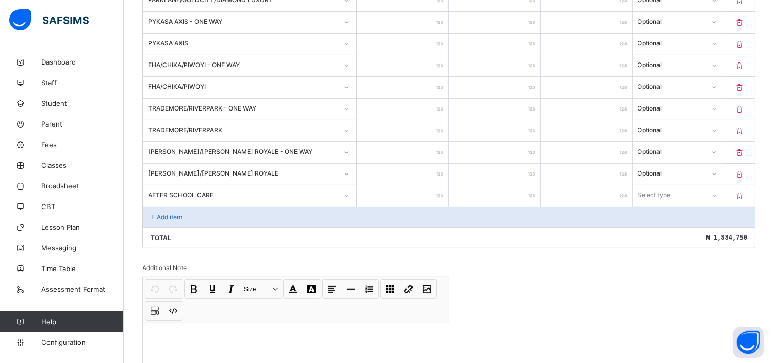
click at [410, 190] on input "number" at bounding box center [402, 195] width 91 height 21
click at [671, 192] on div "Select type" at bounding box center [654, 195] width 33 height 20
click at [667, 226] on div "Optional" at bounding box center [679, 233] width 90 height 16
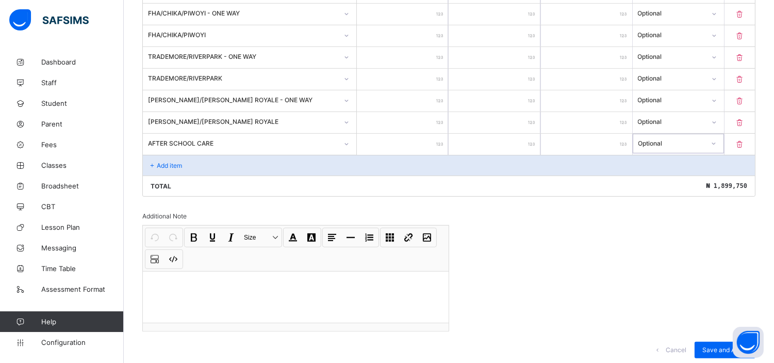
scroll to position [934, 0]
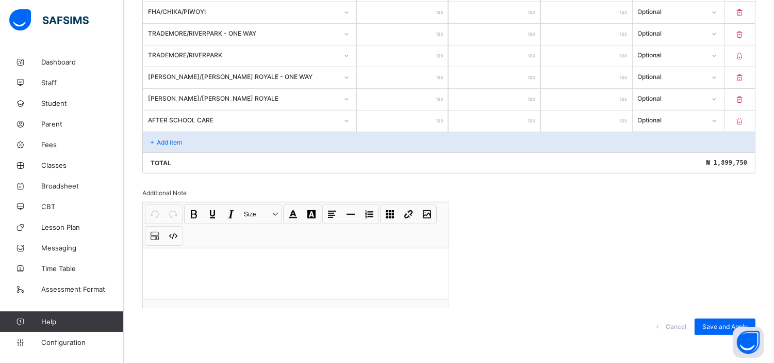
click at [722, 322] on span "Save and Apply" at bounding box center [725, 326] width 45 height 8
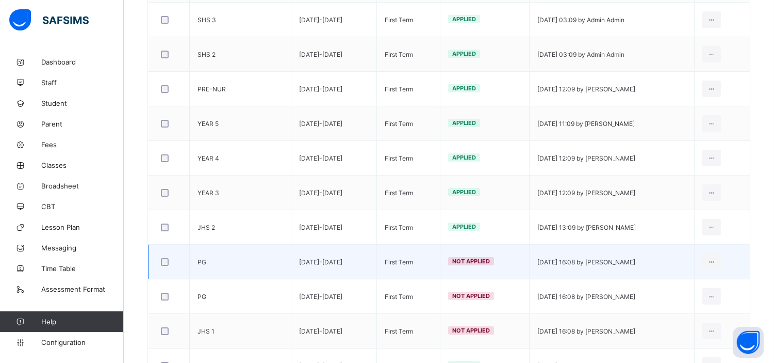
scroll to position [371, 0]
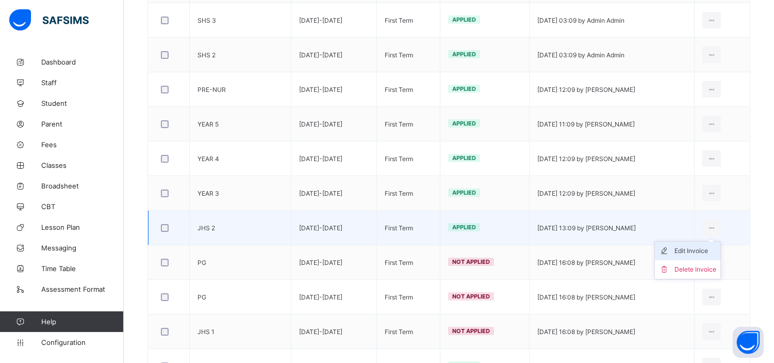
click at [705, 251] on div "Edit Invoice" at bounding box center [696, 251] width 42 height 10
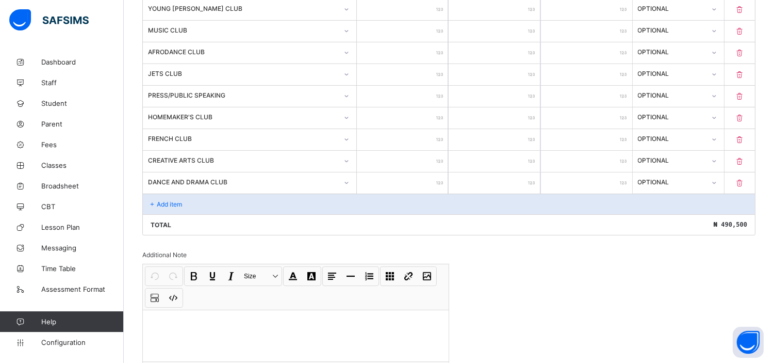
scroll to position [568, 0]
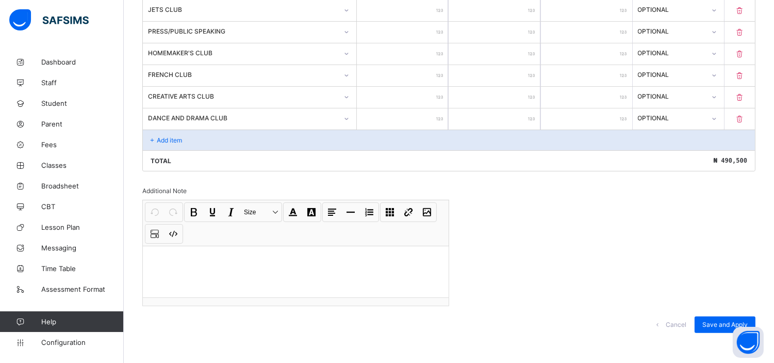
click at [176, 136] on p "Add item" at bounding box center [169, 140] width 25 height 8
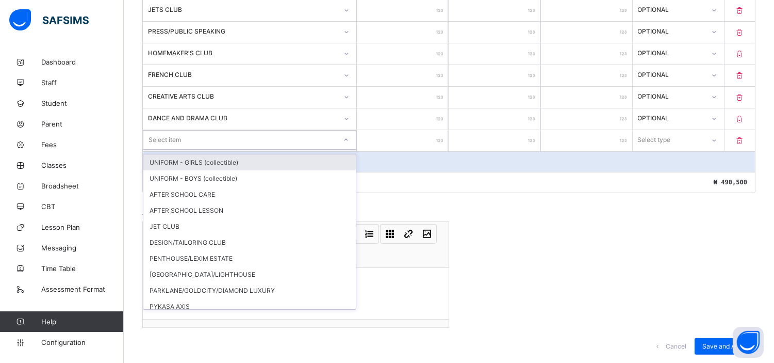
click at [176, 135] on div "Select item" at bounding box center [165, 140] width 33 height 20
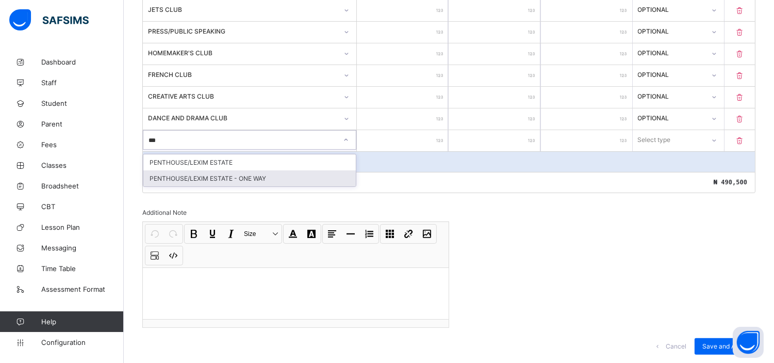
click at [233, 175] on div "PENTHOUSE/LEXIM ESTATE - ONE WAY" at bounding box center [249, 178] width 213 height 16
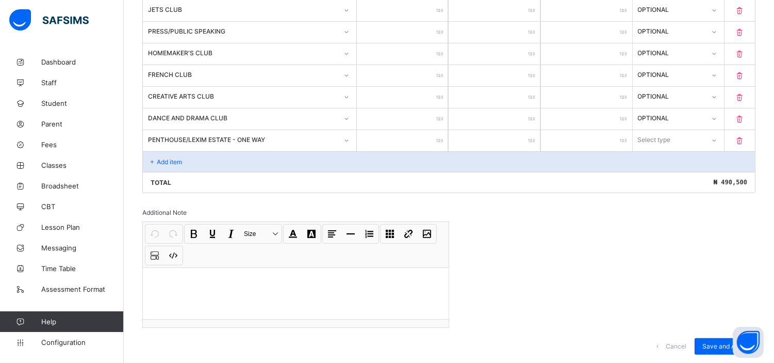
click at [424, 136] on input "number" at bounding box center [402, 140] width 91 height 21
click at [671, 137] on div "Select type" at bounding box center [654, 140] width 33 height 20
click at [668, 173] on div "Optional" at bounding box center [679, 178] width 90 height 16
click at [169, 162] on div "Add item" at bounding box center [449, 161] width 612 height 21
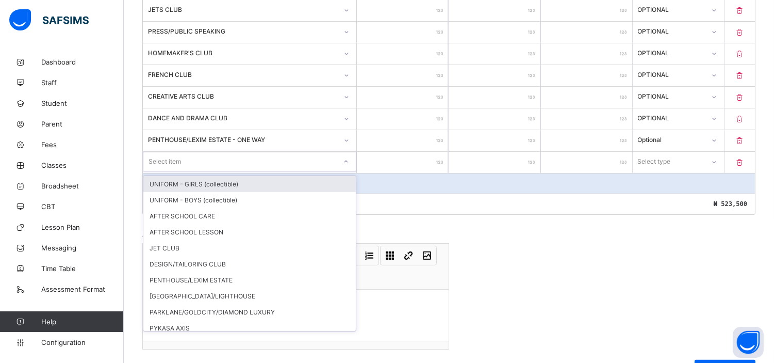
click at [169, 162] on div "Select item" at bounding box center [165, 162] width 33 height 20
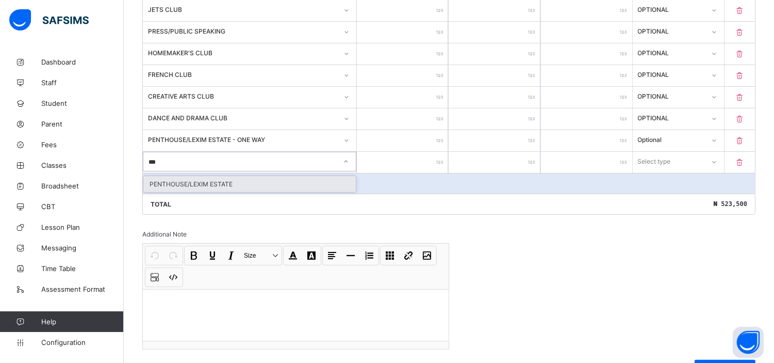
click at [202, 182] on div "PENTHOUSE/LEXIM ESTATE" at bounding box center [249, 184] width 213 height 16
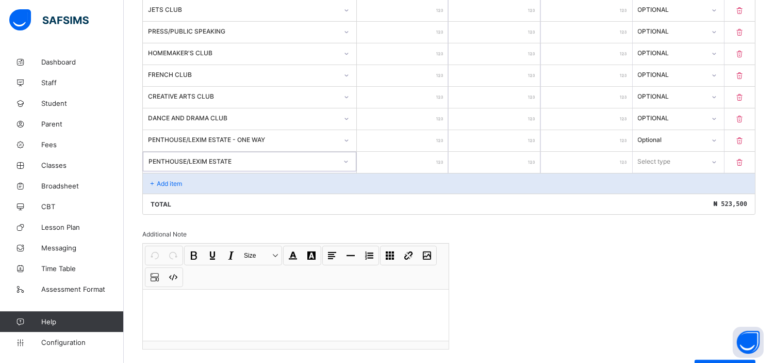
click at [411, 160] on input "number" at bounding box center [402, 162] width 91 height 21
click at [659, 164] on div "Select type" at bounding box center [678, 162] width 91 height 20
click at [662, 197] on div "Optional" at bounding box center [679, 200] width 90 height 16
click at [170, 180] on p "Add item" at bounding box center [169, 184] width 25 height 8
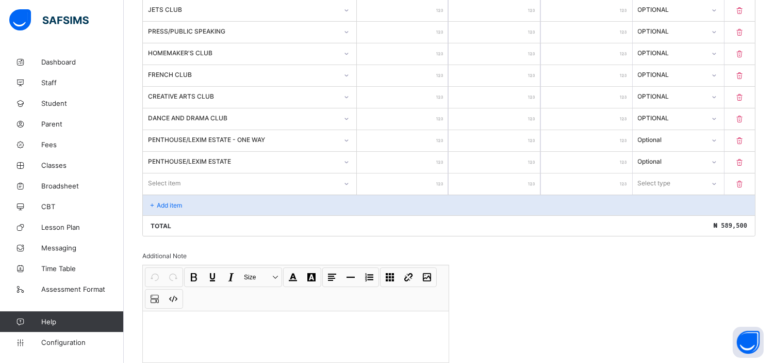
click at [723, 272] on div "Invoice template content Items that are set as compulsory will be available in …" at bounding box center [448, 12] width 613 height 792
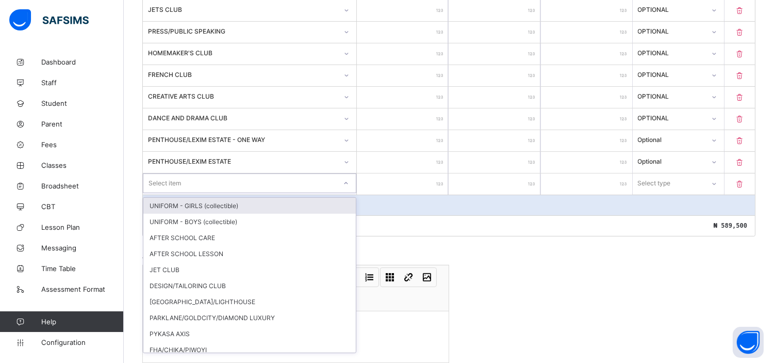
click at [198, 182] on div "Select item" at bounding box center [239, 183] width 193 height 14
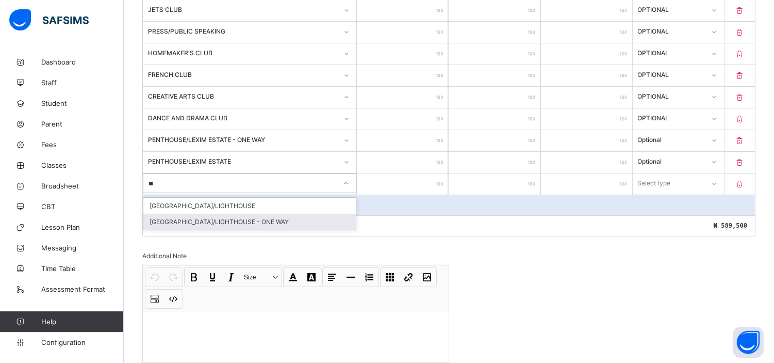
click at [225, 218] on div "[GEOGRAPHIC_DATA]/LIGHTHOUSE - ONE WAY" at bounding box center [249, 222] width 213 height 16
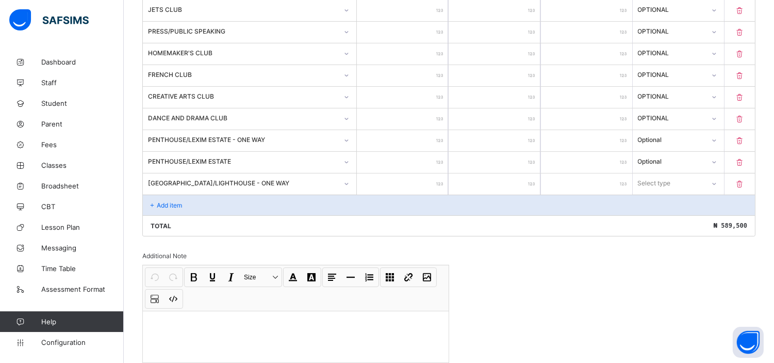
click at [417, 179] on input "number" at bounding box center [402, 183] width 91 height 21
click at [672, 179] on div "Select type" at bounding box center [655, 183] width 33 height 20
click at [657, 218] on div "Optional" at bounding box center [679, 222] width 90 height 16
click at [174, 203] on p "Add item" at bounding box center [169, 205] width 25 height 8
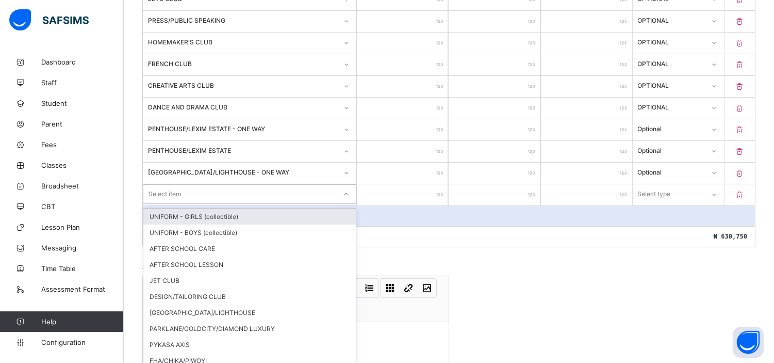
click at [182, 198] on div "Select item" at bounding box center [250, 194] width 214 height 20
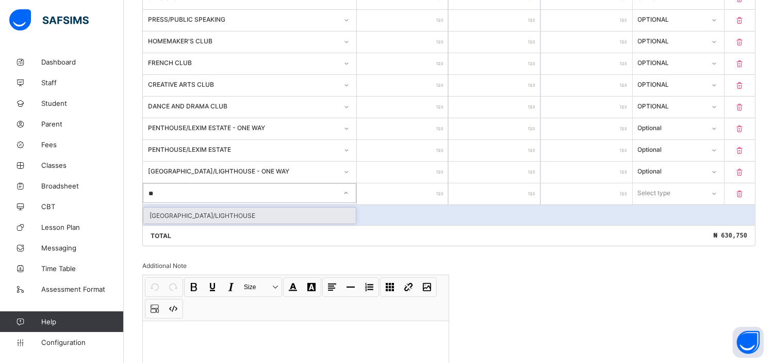
click at [209, 209] on div "[GEOGRAPHIC_DATA]/LIGHTHOUSE" at bounding box center [249, 215] width 213 height 16
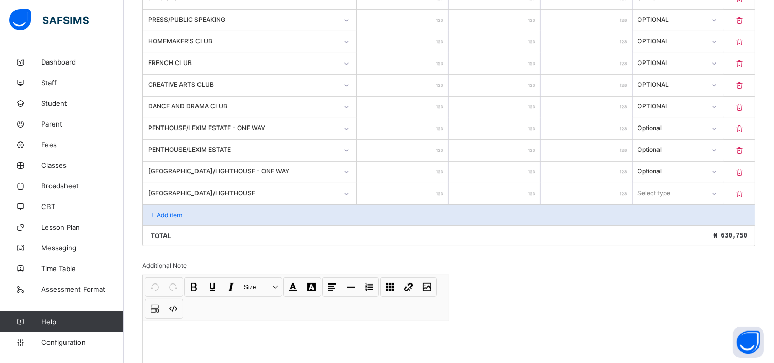
click at [410, 188] on input "number" at bounding box center [402, 193] width 91 height 21
click at [692, 189] on div "Select type" at bounding box center [669, 193] width 71 height 14
click at [656, 229] on div "Optional" at bounding box center [679, 231] width 90 height 16
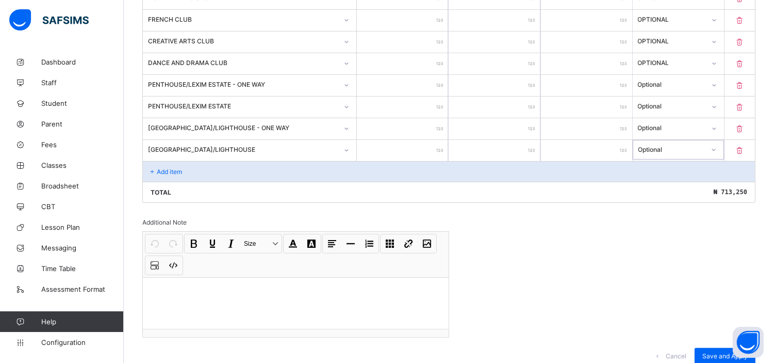
scroll to position [625, 0]
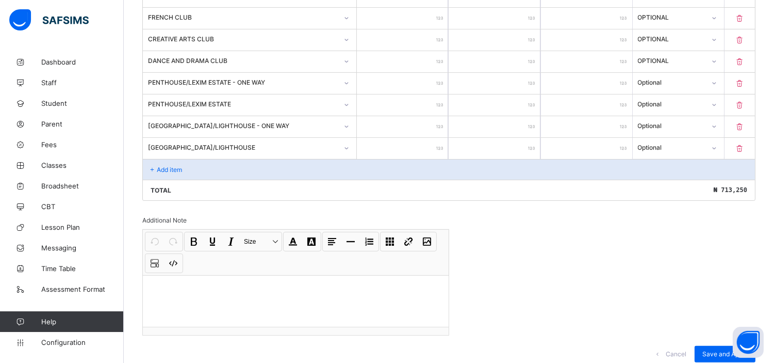
click at [177, 166] on p "Add item" at bounding box center [169, 170] width 25 height 8
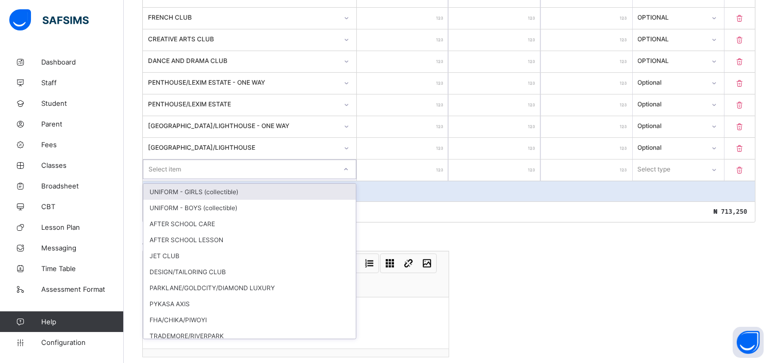
click at [177, 166] on div "Select item" at bounding box center [165, 169] width 33 height 20
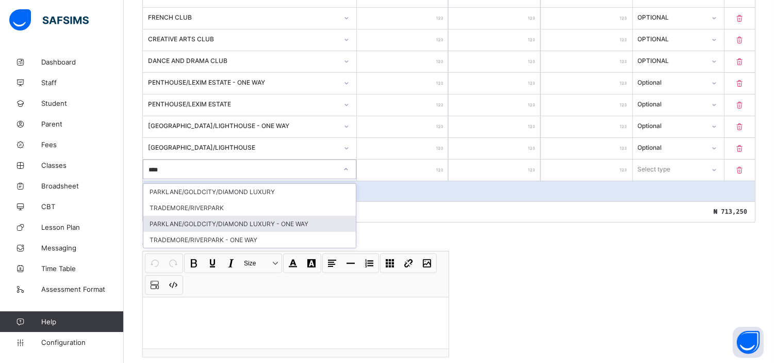
click at [261, 216] on div "PARKLANE/GOLDCITY/DIAMOND LUXURY - ONE WAY" at bounding box center [249, 224] width 213 height 16
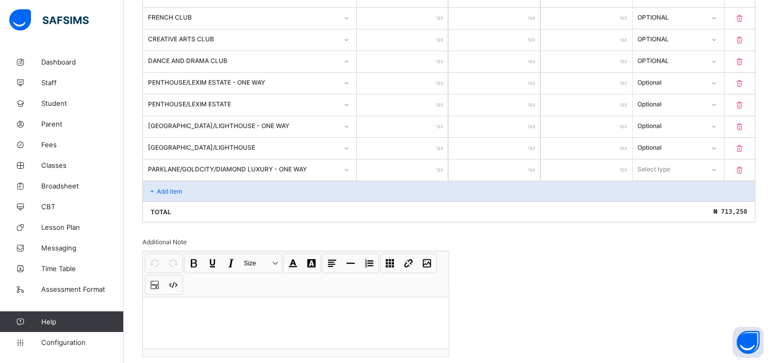
click at [422, 163] on input "number" at bounding box center [402, 169] width 91 height 21
click at [659, 161] on div "Select type" at bounding box center [655, 169] width 33 height 20
click at [665, 202] on div "Optional" at bounding box center [679, 208] width 90 height 16
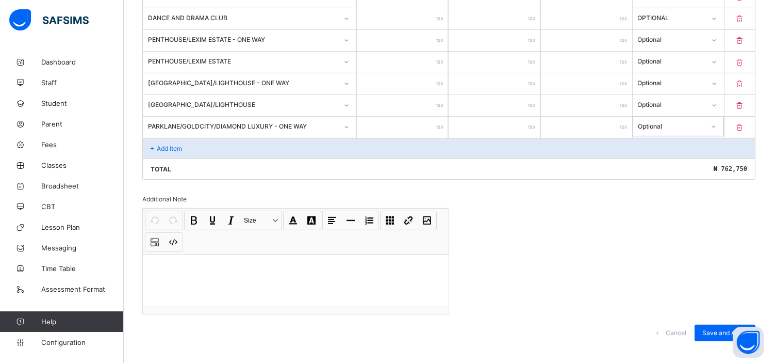
scroll to position [676, 0]
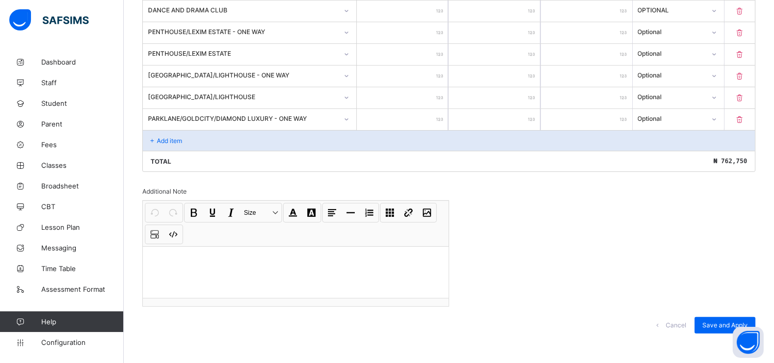
click at [173, 137] on p "Add item" at bounding box center [169, 141] width 25 height 8
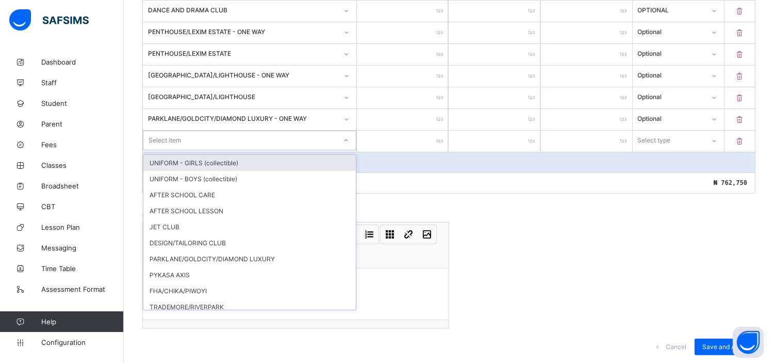
click at [173, 134] on div "Select item" at bounding box center [165, 141] width 33 height 20
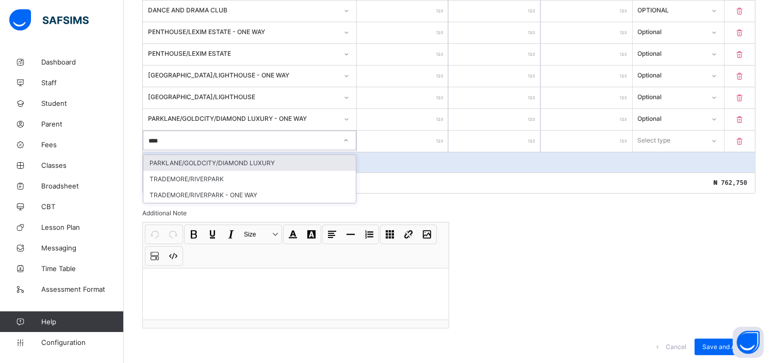
click at [224, 160] on div "PARKLANE/GOLDCITY/DIAMOND LUXURY" at bounding box center [249, 163] width 213 height 16
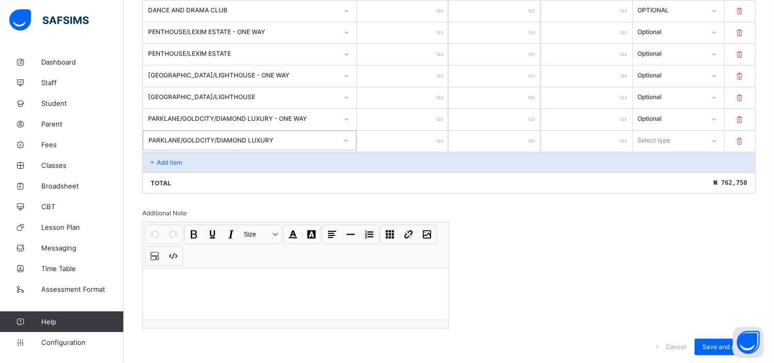
click at [405, 133] on input "number" at bounding box center [402, 141] width 91 height 21
click at [680, 138] on div "Select type" at bounding box center [669, 140] width 71 height 14
click at [667, 179] on div "Optional" at bounding box center [679, 179] width 90 height 16
click at [173, 160] on p "Add item" at bounding box center [169, 162] width 25 height 8
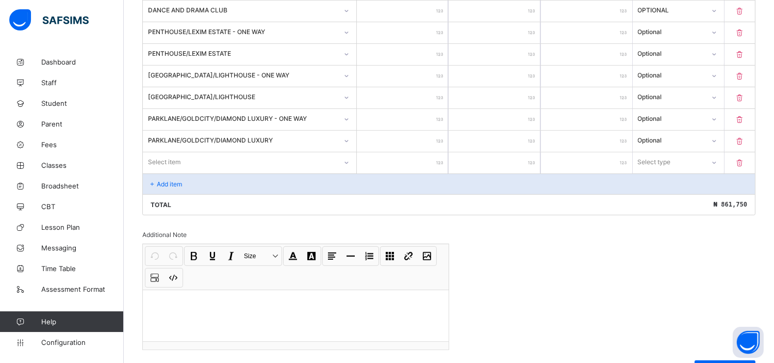
click at [173, 160] on div "Select item" at bounding box center [164, 162] width 33 height 20
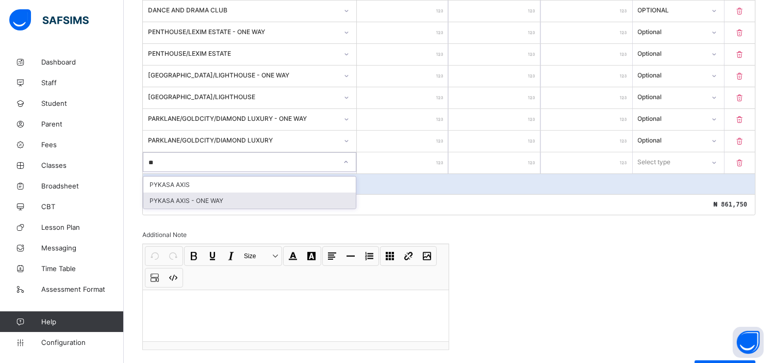
click at [206, 193] on div "PYKASA AXIS - ONE WAY" at bounding box center [249, 200] width 213 height 16
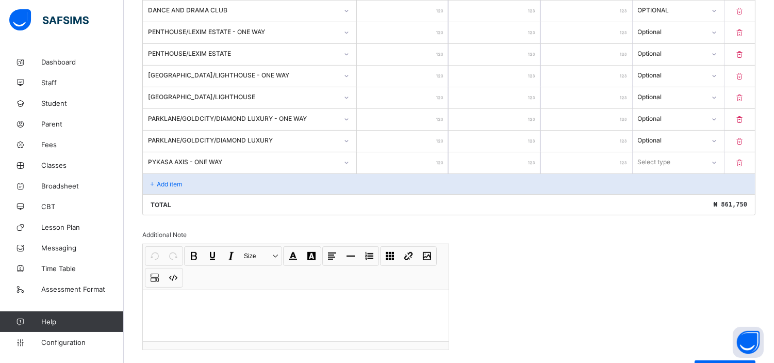
click at [410, 160] on input "number" at bounding box center [402, 162] width 91 height 21
click at [671, 160] on div "Select type" at bounding box center [654, 162] width 33 height 20
click at [672, 196] on div "Optional" at bounding box center [679, 200] width 90 height 16
click at [174, 181] on p "Add item" at bounding box center [169, 184] width 25 height 8
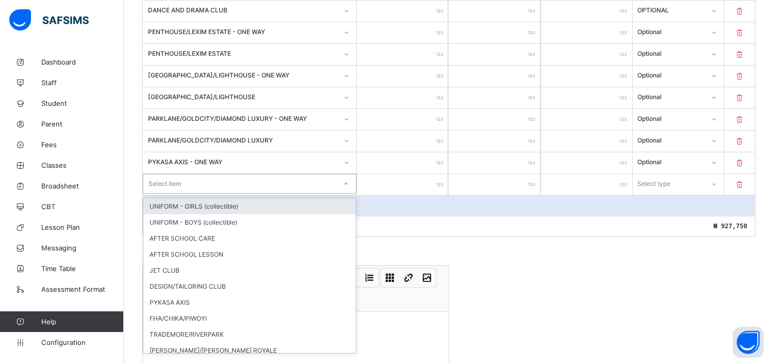
click at [174, 181] on div "Select item" at bounding box center [165, 184] width 33 height 20
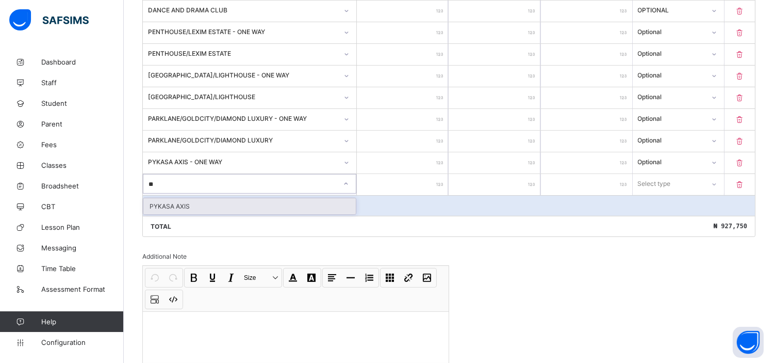
click at [193, 202] on div "PYKASA AXIS" at bounding box center [249, 206] width 213 height 16
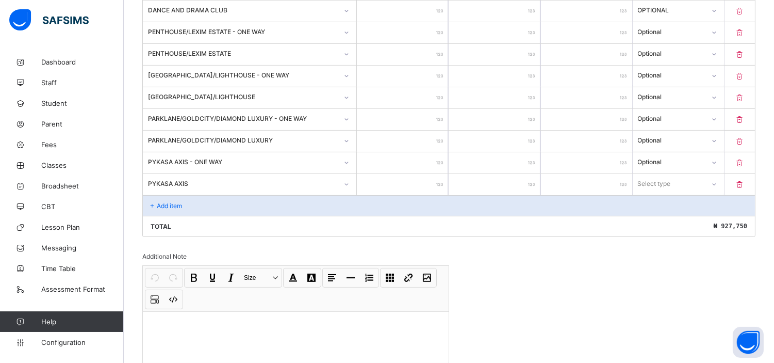
click at [404, 182] on input "number" at bounding box center [402, 184] width 91 height 21
click at [672, 182] on div "Select type" at bounding box center [655, 184] width 33 height 20
click at [663, 217] on div "Optional" at bounding box center [679, 222] width 90 height 16
click at [167, 202] on p "Add item" at bounding box center [169, 206] width 25 height 8
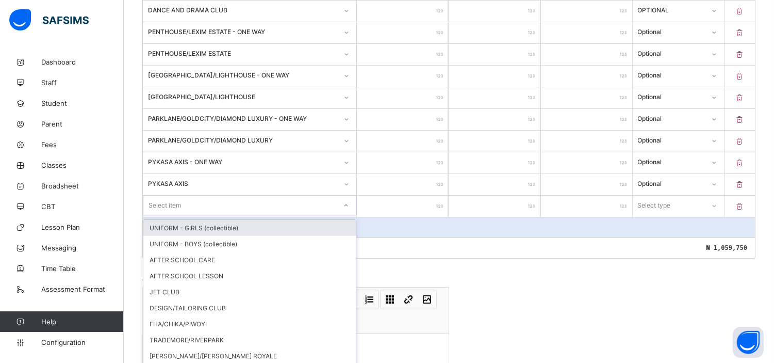
scroll to position [688, 0]
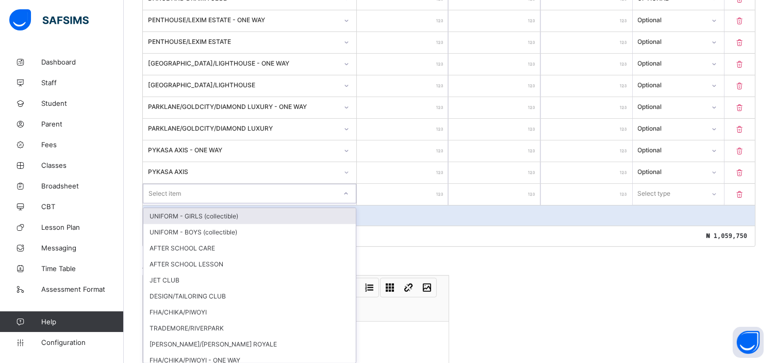
click at [194, 203] on div "option UNIFORM - GIRLS (collectible) focused, 1 of 22. 22 results available. Us…" at bounding box center [250, 194] width 214 height 20
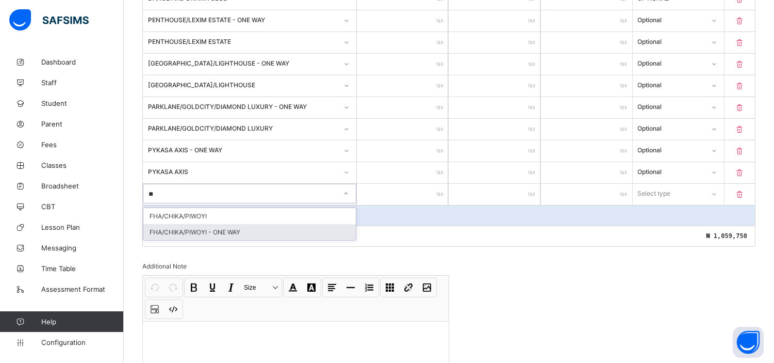
click at [223, 230] on div "FHA/CHIKA/PIWOYI - ONE WAY" at bounding box center [249, 232] width 213 height 16
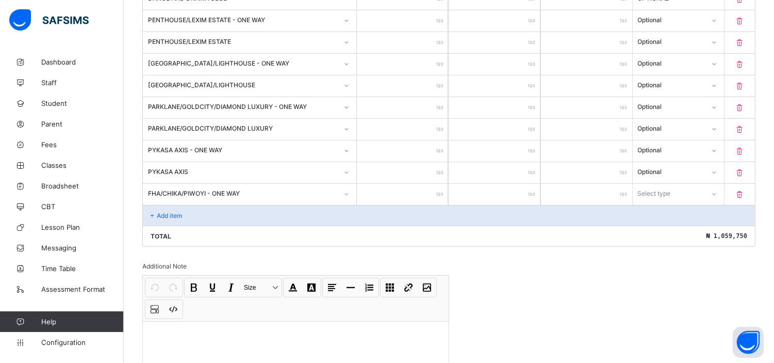
click at [408, 191] on input "number" at bounding box center [402, 194] width 91 height 21
click at [688, 188] on div "Select type" at bounding box center [669, 193] width 71 height 14
click at [664, 228] on div "Optional" at bounding box center [679, 232] width 90 height 16
click at [174, 212] on p "Add item" at bounding box center [169, 216] width 25 height 8
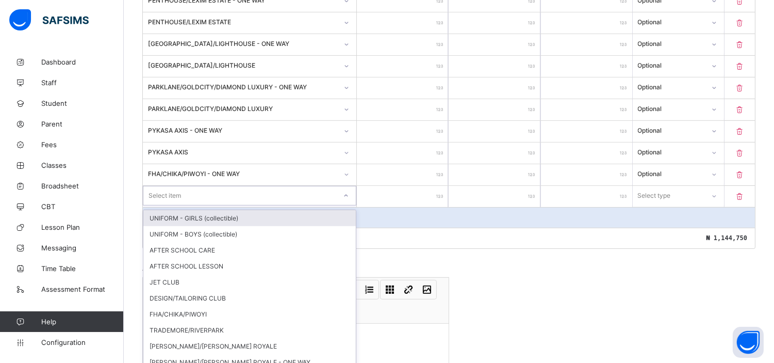
click at [174, 205] on div "option UNIFORM - GIRLS (collectible) focused, 1 of 21. 21 results available. Us…" at bounding box center [250, 196] width 214 height 20
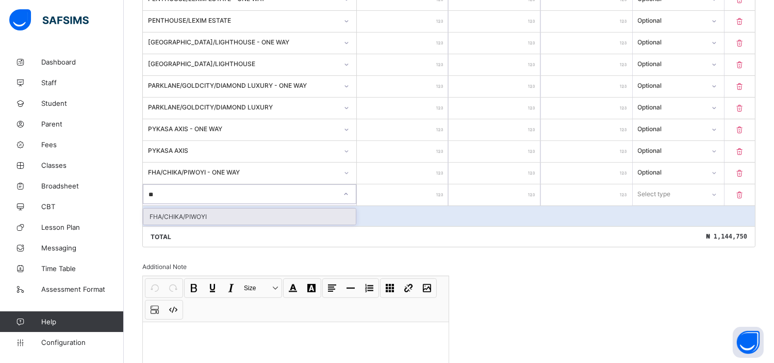
click at [197, 214] on div "FHA/CHIKA/PIWOYI" at bounding box center [249, 216] width 213 height 16
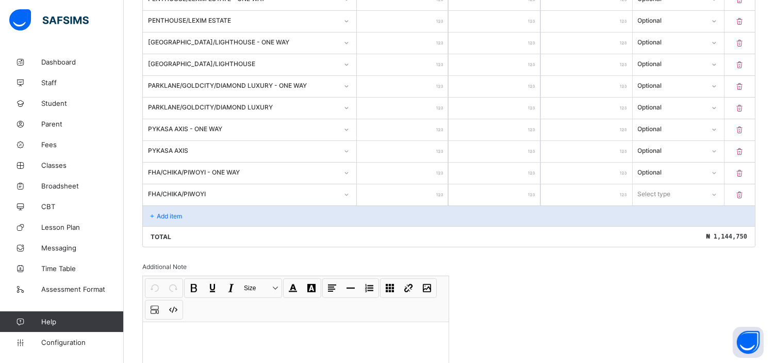
click at [409, 191] on input "number" at bounding box center [402, 194] width 91 height 21
click at [418, 187] on input "number" at bounding box center [402, 194] width 91 height 21
click at [668, 188] on div "Select type" at bounding box center [655, 194] width 33 height 20
click at [662, 229] on div "Optional" at bounding box center [679, 232] width 90 height 16
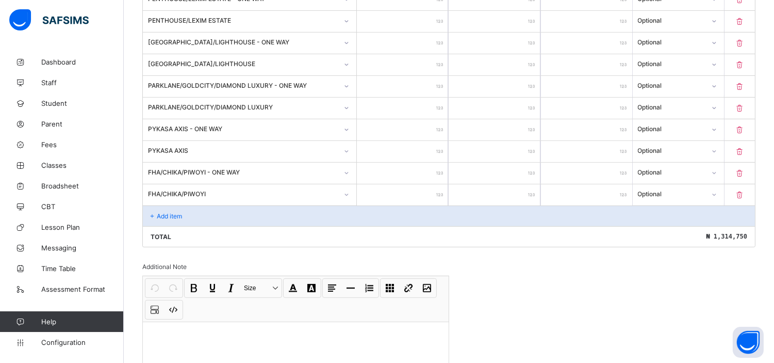
click at [169, 212] on p "Add item" at bounding box center [169, 216] width 25 height 8
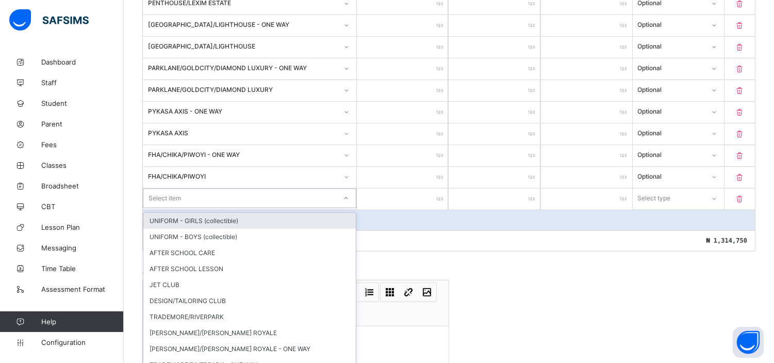
scroll to position [731, 0]
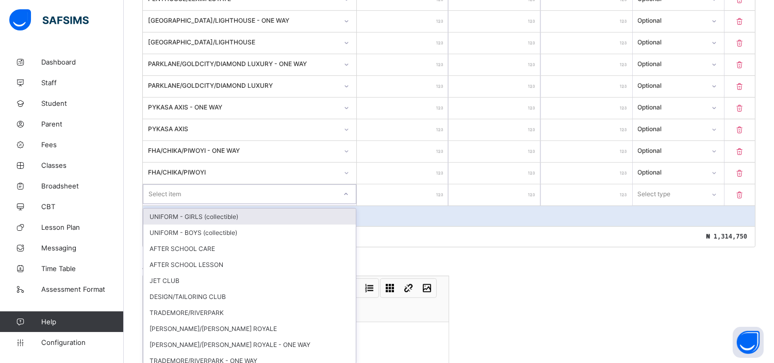
click at [174, 204] on div "option UNIFORM - GIRLS (collectible) focused, 1 of 20. 20 results available. Us…" at bounding box center [250, 194] width 214 height 20
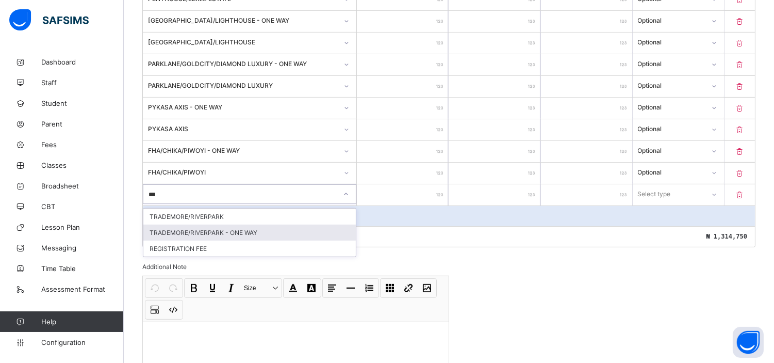
click at [213, 225] on div "TRADEMORE/RIVERPARK - ONE WAY" at bounding box center [249, 232] width 213 height 16
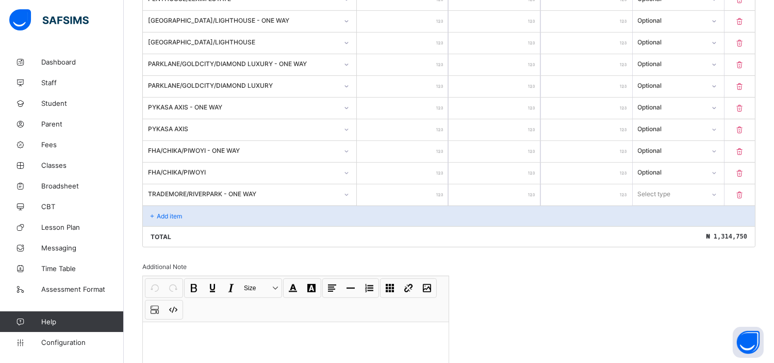
click at [422, 188] on input "number" at bounding box center [402, 194] width 91 height 21
click at [659, 190] on div "Select type" at bounding box center [654, 194] width 33 height 20
click at [661, 229] on div "Optional" at bounding box center [679, 232] width 90 height 16
click at [168, 212] on p "Add item" at bounding box center [169, 216] width 25 height 8
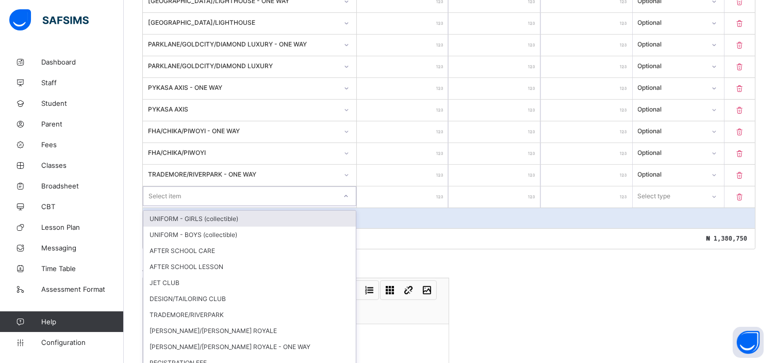
click at [168, 206] on div "option UNIFORM - GIRLS (collectible) focused, 1 of 19. 19 results available. Us…" at bounding box center [250, 196] width 214 height 20
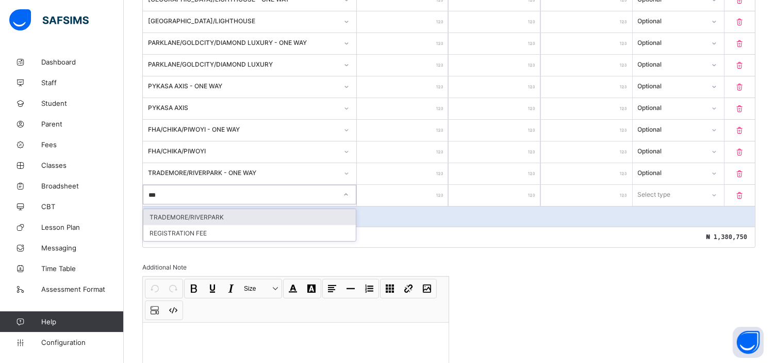
click at [202, 209] on div "TRADEMORE/RIVERPARK" at bounding box center [249, 217] width 213 height 16
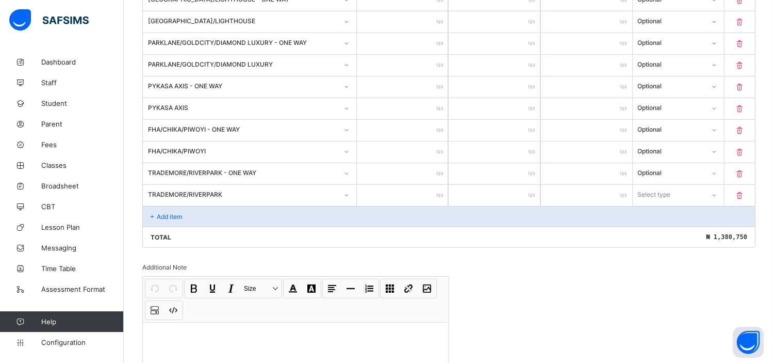
click at [406, 188] on input "number" at bounding box center [402, 195] width 91 height 21
click at [680, 187] on div "Select type" at bounding box center [669, 194] width 72 height 14
click at [667, 228] on div "Optional" at bounding box center [679, 233] width 90 height 16
click at [160, 214] on p "Add item" at bounding box center [169, 217] width 25 height 8
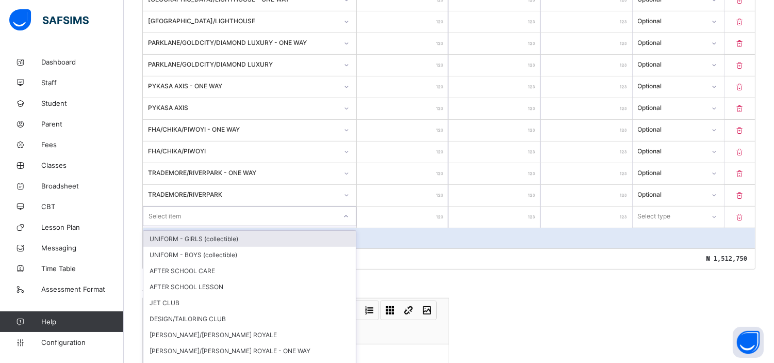
scroll to position [774, 0]
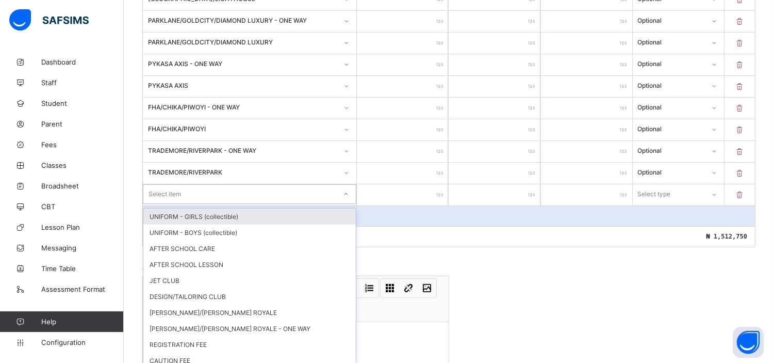
click at [192, 204] on div "option UNIFORM - GIRLS (collectible) focused, 1 of 18. 18 results available. Us…" at bounding box center [250, 194] width 214 height 20
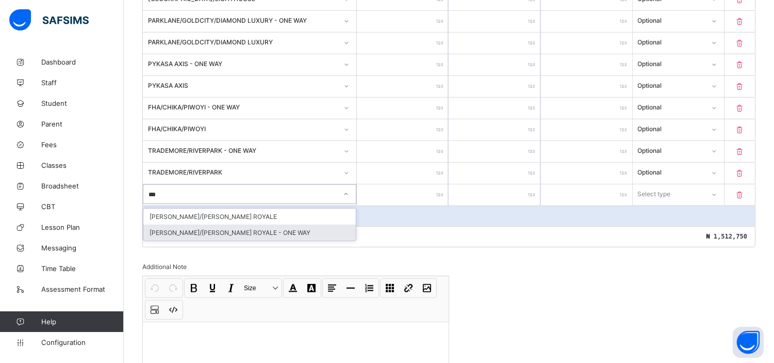
click at [221, 227] on div "[PERSON_NAME]/[PERSON_NAME] ROYALE - ONE WAY" at bounding box center [249, 232] width 213 height 16
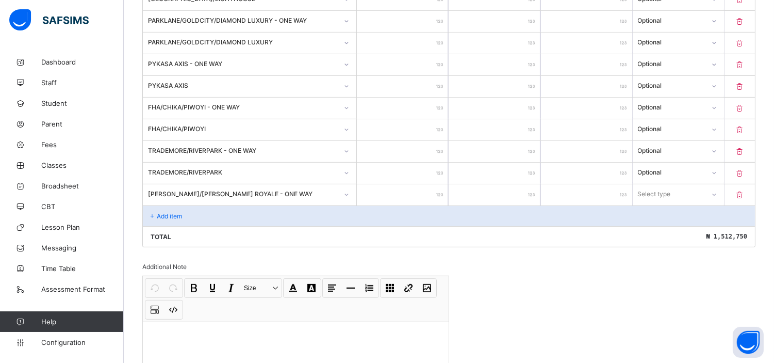
click at [416, 184] on input "number" at bounding box center [402, 194] width 91 height 21
click at [656, 192] on div "Select type" at bounding box center [655, 194] width 33 height 20
click at [657, 229] on div "Optional" at bounding box center [679, 232] width 90 height 16
click at [164, 212] on p "Add item" at bounding box center [169, 216] width 25 height 8
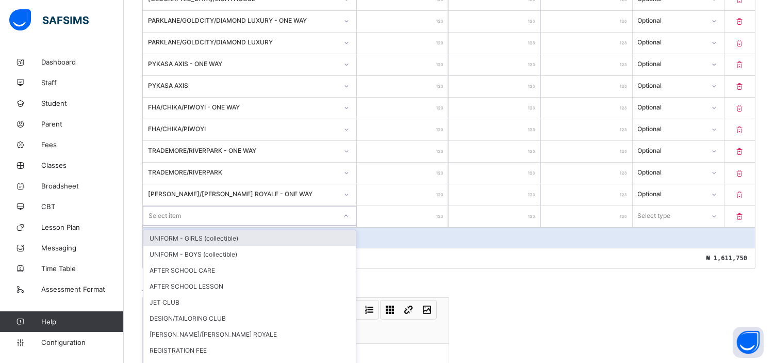
scroll to position [796, 0]
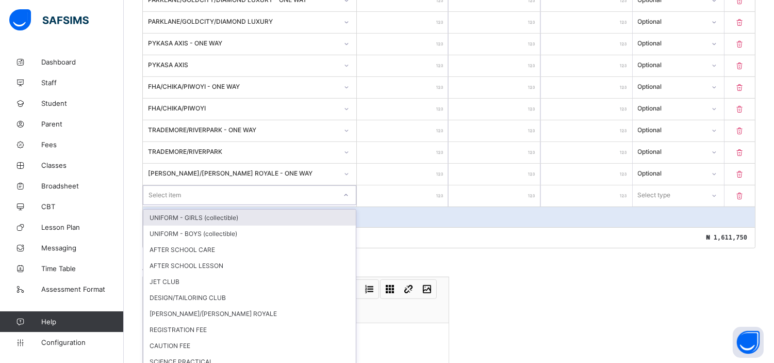
click at [184, 205] on div "option UNIFORM - GIRLS (collectible) focused, 1 of 17. 17 results available. Us…" at bounding box center [250, 195] width 214 height 20
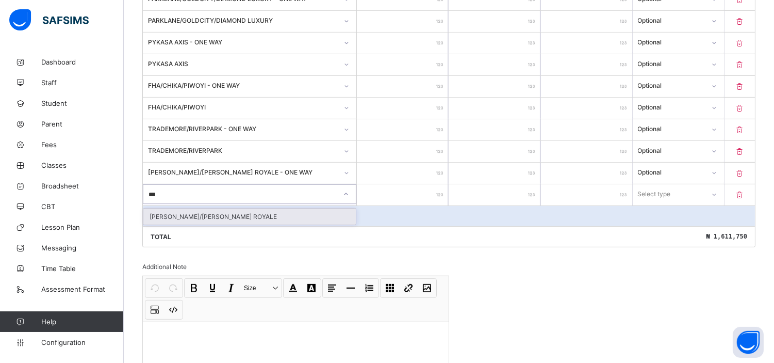
click at [209, 209] on div "[PERSON_NAME]/[PERSON_NAME] ROYALE" at bounding box center [249, 216] width 213 height 16
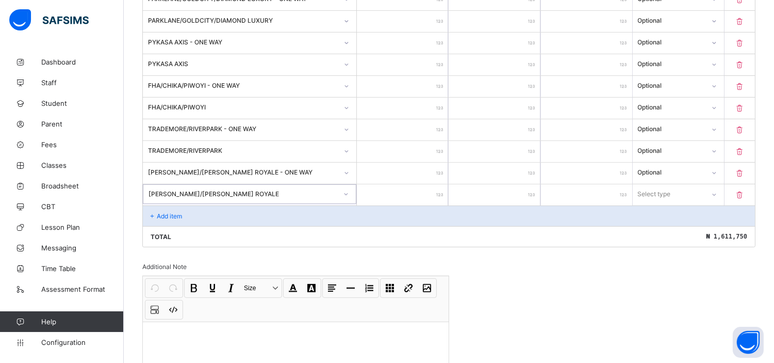
click at [402, 189] on input "number" at bounding box center [402, 194] width 91 height 21
click at [684, 187] on div "Select type" at bounding box center [669, 194] width 71 height 14
click at [656, 227] on div "Optional" at bounding box center [679, 232] width 90 height 16
click at [166, 212] on p "Add item" at bounding box center [169, 216] width 25 height 8
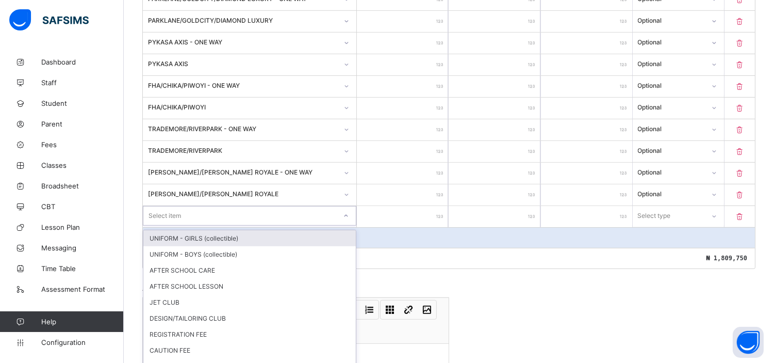
scroll to position [817, 0]
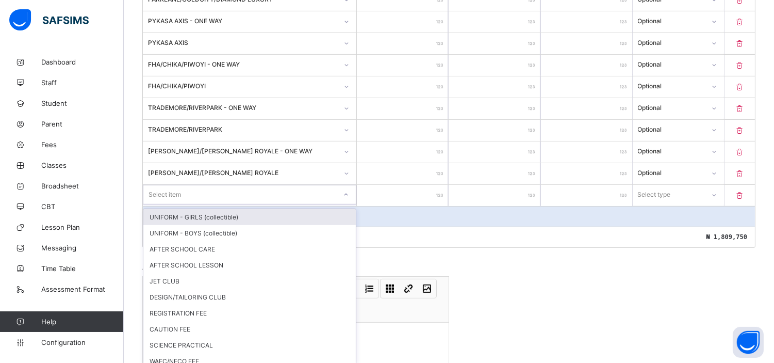
click at [180, 204] on div "option UNIFORM - GIRLS (collectible) focused, 1 of 16. 16 results available. Us…" at bounding box center [250, 195] width 214 height 20
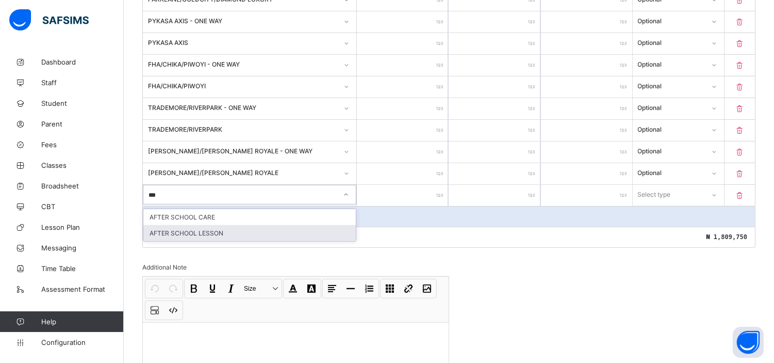
click at [223, 227] on div "AFTER SCHOOL LESSON" at bounding box center [249, 233] width 213 height 16
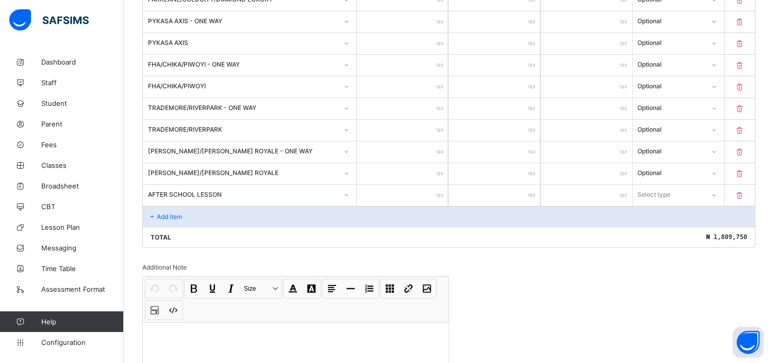
click at [403, 189] on input "number" at bounding box center [402, 195] width 91 height 21
click at [672, 186] on div "Select type" at bounding box center [655, 195] width 33 height 20
click at [661, 229] on div "Optional" at bounding box center [679, 233] width 90 height 16
click at [181, 213] on p "Add item" at bounding box center [169, 217] width 25 height 8
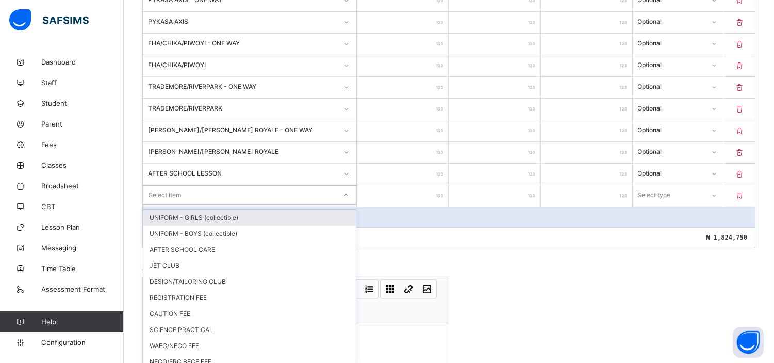
click at [181, 205] on div "option UNIFORM - GIRLS (collectible) focused, 1 of 15. 15 results available. Us…" at bounding box center [250, 195] width 214 height 20
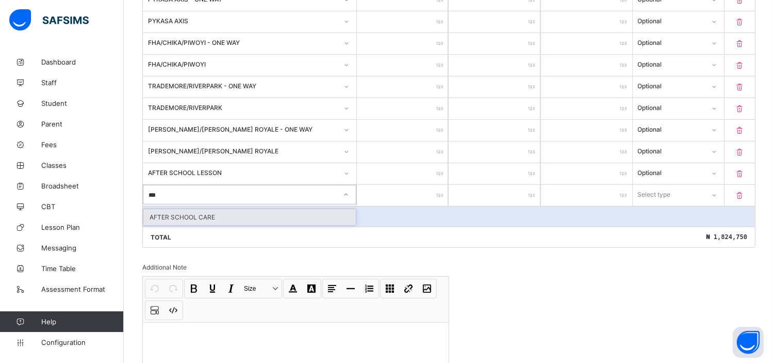
click at [181, 210] on div "AFTER SCHOOL CARE" at bounding box center [249, 217] width 213 height 16
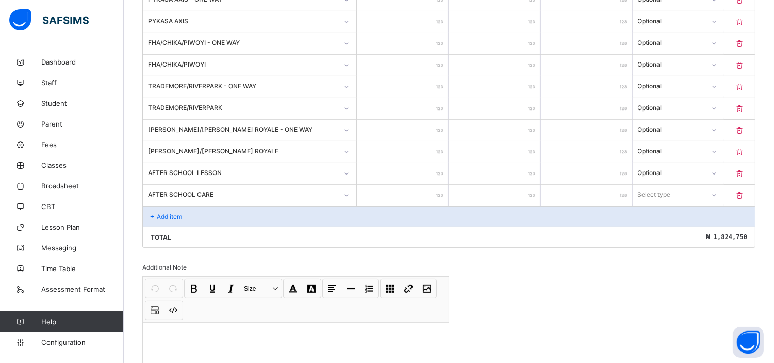
click at [413, 192] on input "number" at bounding box center [402, 195] width 91 height 21
click at [667, 191] on div "Select type" at bounding box center [655, 195] width 33 height 20
click at [667, 229] on div "Optional" at bounding box center [679, 233] width 90 height 16
click at [513, 238] on div "Total ₦ 1,839,750" at bounding box center [449, 237] width 612 height 21
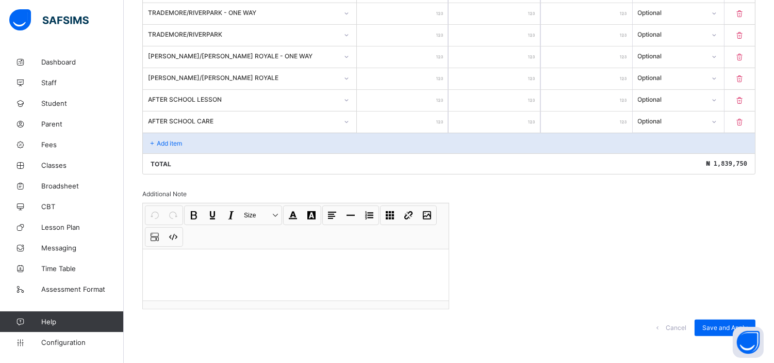
scroll to position [912, 0]
click at [718, 323] on span "Save and Apply" at bounding box center [725, 327] width 45 height 8
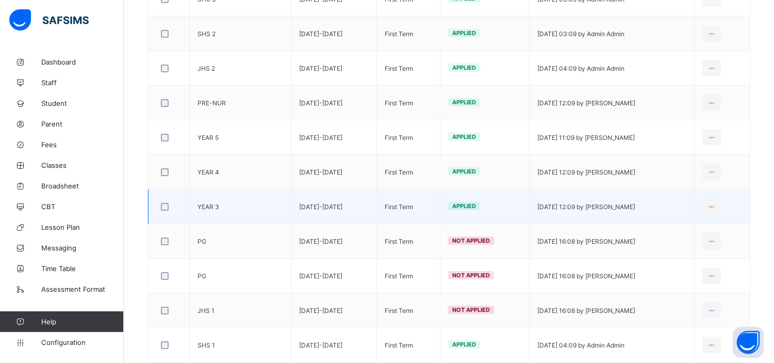
scroll to position [388, 0]
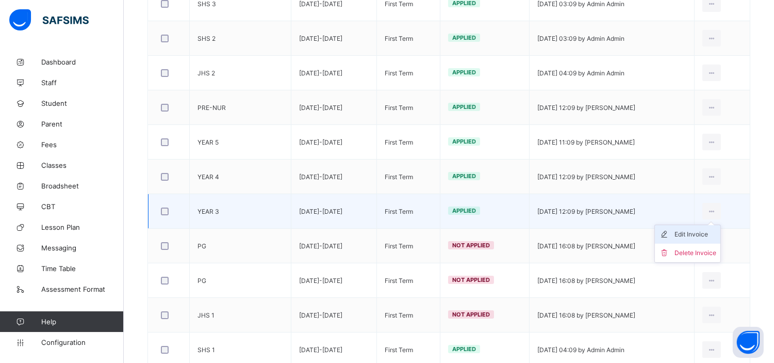
click at [701, 231] on div "Edit Invoice" at bounding box center [696, 234] width 42 height 10
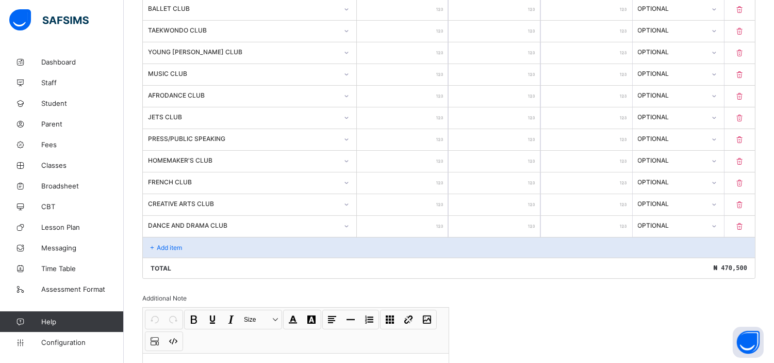
scroll to position [568, 0]
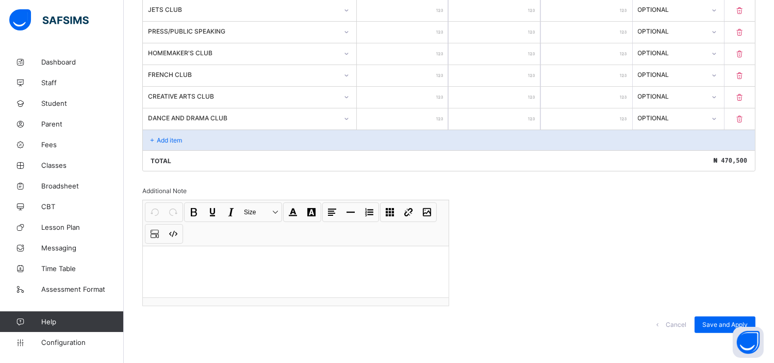
click at [171, 139] on p "Add item" at bounding box center [169, 140] width 25 height 8
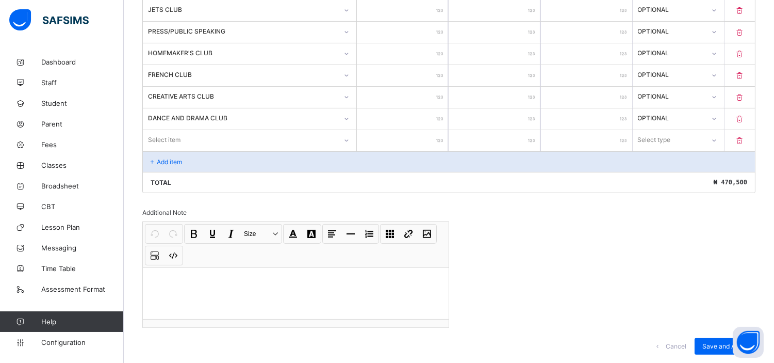
click at [195, 135] on div "Select item" at bounding box center [240, 140] width 194 height 14
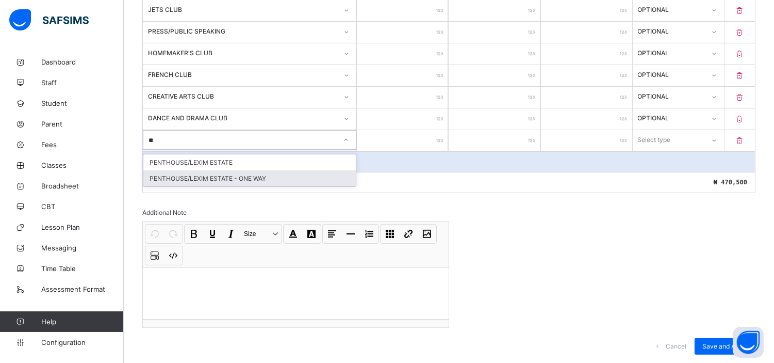
click at [234, 177] on div "PENTHOUSE/LEXIM ESTATE - ONE WAY" at bounding box center [249, 178] width 213 height 16
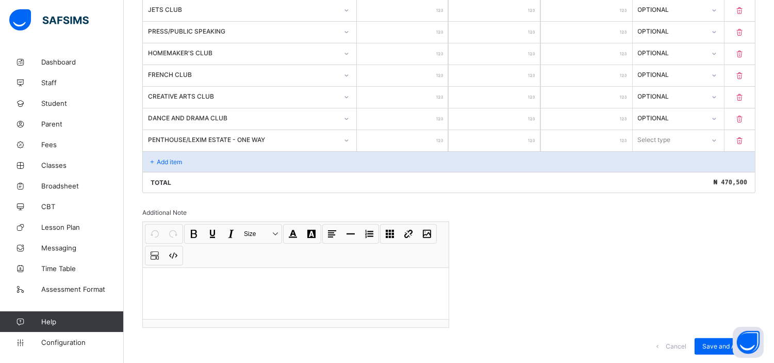
click at [410, 141] on input "number" at bounding box center [402, 140] width 91 height 21
click at [666, 141] on div "Select type" at bounding box center [655, 140] width 33 height 20
click at [661, 179] on div "Optional" at bounding box center [679, 178] width 90 height 16
click at [161, 158] on p "Add item" at bounding box center [169, 162] width 25 height 8
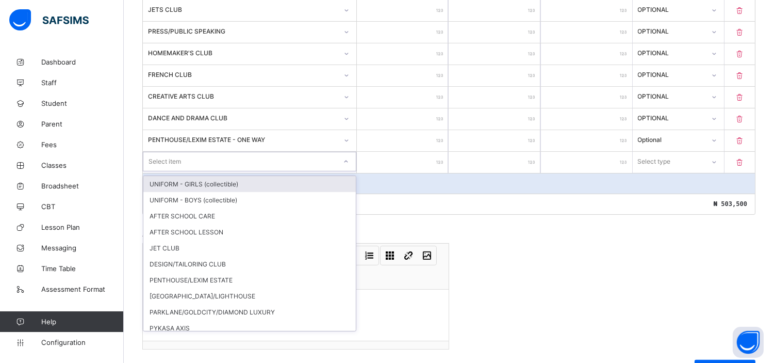
click at [179, 156] on div "Select item" at bounding box center [165, 162] width 33 height 20
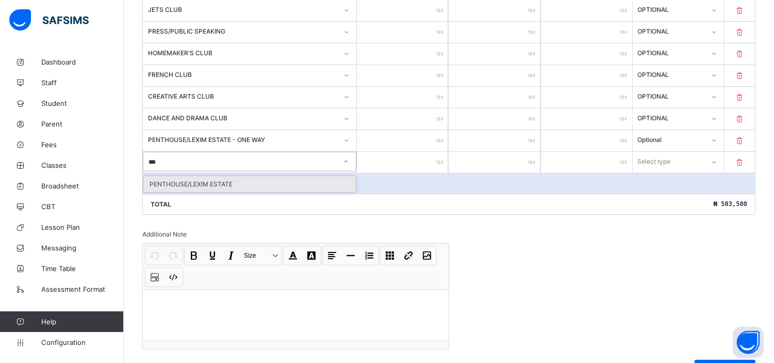
click at [212, 181] on div "PENTHOUSE/LEXIM ESTATE" at bounding box center [249, 184] width 213 height 16
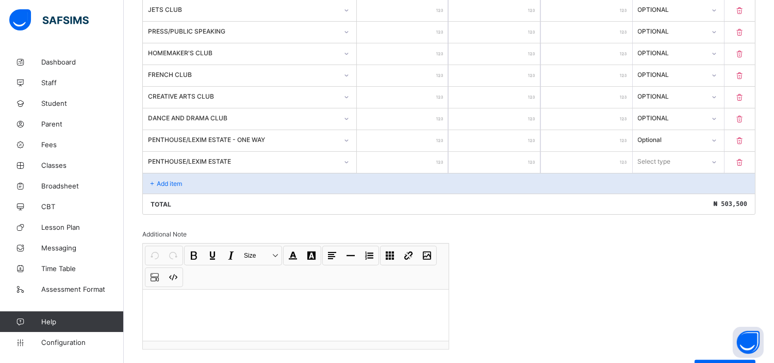
click at [396, 163] on input "number" at bounding box center [402, 162] width 91 height 21
click at [672, 161] on div "Select type" at bounding box center [655, 162] width 33 height 20
click at [651, 198] on div "Optional" at bounding box center [679, 200] width 90 height 16
click at [166, 180] on p "Add item" at bounding box center [169, 184] width 25 height 8
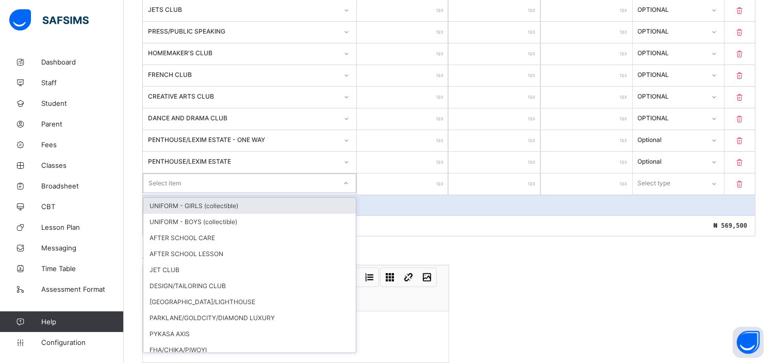
click at [166, 180] on div "Select item" at bounding box center [165, 183] width 33 height 20
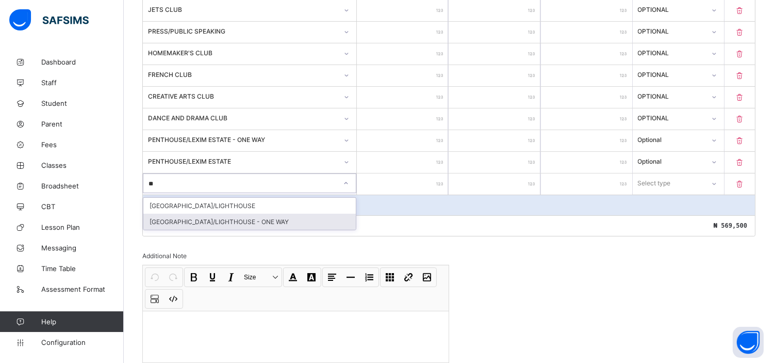
click at [230, 218] on div "[GEOGRAPHIC_DATA]/LIGHTHOUSE - ONE WAY" at bounding box center [249, 222] width 213 height 16
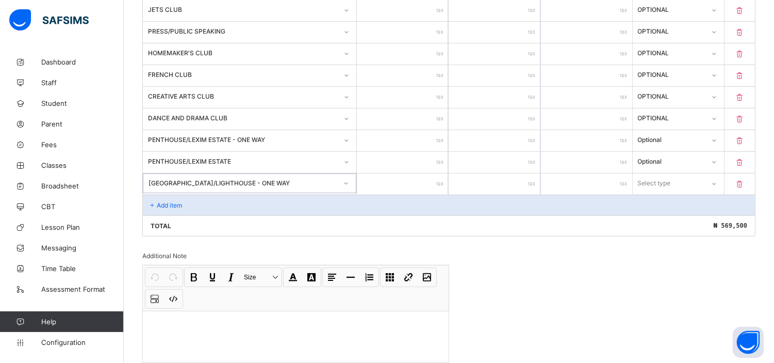
click at [394, 182] on input "number" at bounding box center [402, 183] width 91 height 21
click at [689, 183] on div "Select type" at bounding box center [669, 183] width 71 height 14
click at [664, 218] on div "Optional" at bounding box center [679, 222] width 90 height 16
click at [172, 204] on p "Add item" at bounding box center [169, 205] width 25 height 8
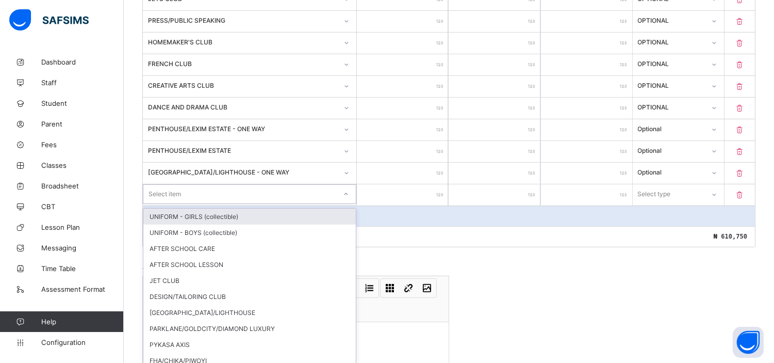
click at [172, 204] on div "option UNIFORM - GIRLS (collectible) focused, 1 of 27. 27 results available. Us…" at bounding box center [250, 194] width 214 height 20
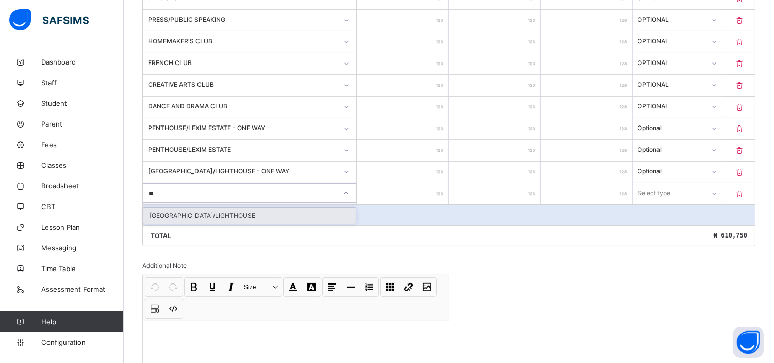
click at [212, 214] on div "[GEOGRAPHIC_DATA]/LIGHTHOUSE" at bounding box center [249, 215] width 213 height 16
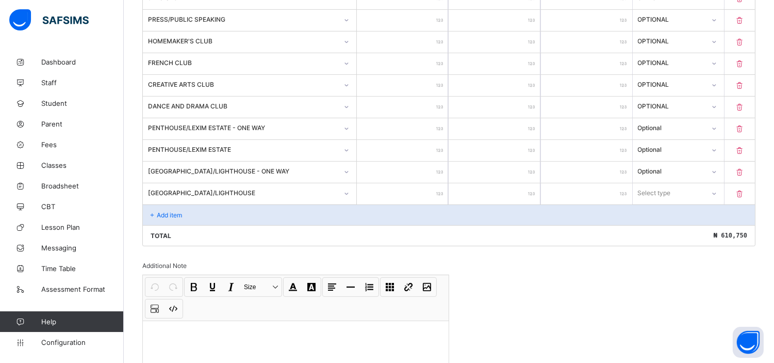
click at [418, 184] on input "number" at bounding box center [402, 193] width 91 height 21
click at [698, 189] on div "Select type" at bounding box center [669, 193] width 71 height 14
click at [660, 229] on div "Optional" at bounding box center [679, 231] width 90 height 16
click at [168, 211] on p "Add item" at bounding box center [169, 215] width 25 height 8
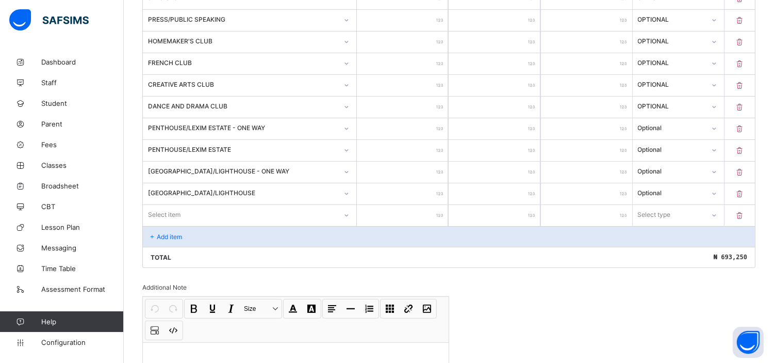
click at [713, 285] on div "Invoice template content Items that are set as compulsory will be available in …" at bounding box center [448, 22] width 613 height 836
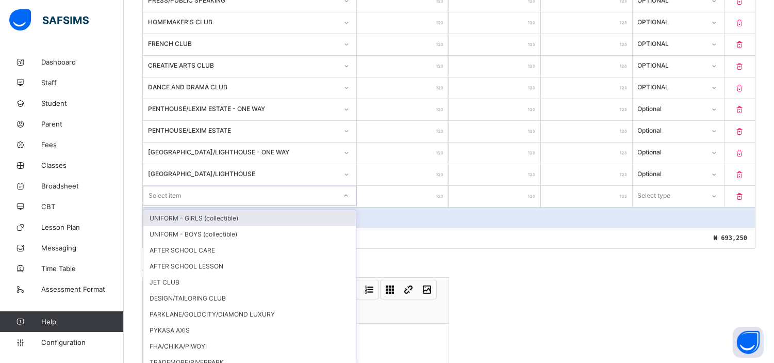
click at [200, 205] on div "option UNIFORM - GIRLS (collectible) focused, 1 of 26. 26 results available. Us…" at bounding box center [250, 196] width 214 height 20
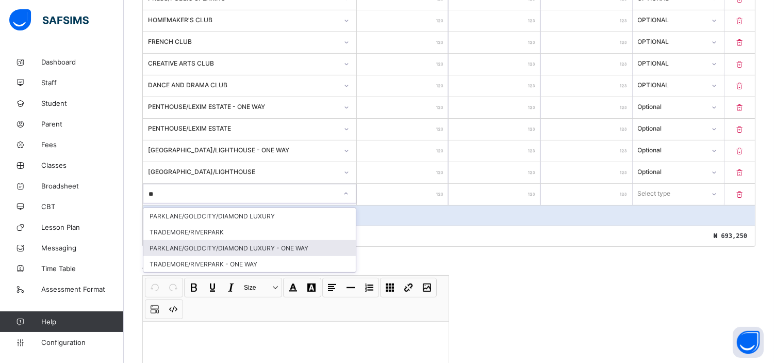
click at [217, 245] on div "PARKLANE/GOLDCITY/DIAMOND LUXURY - ONE WAY" at bounding box center [249, 248] width 213 height 16
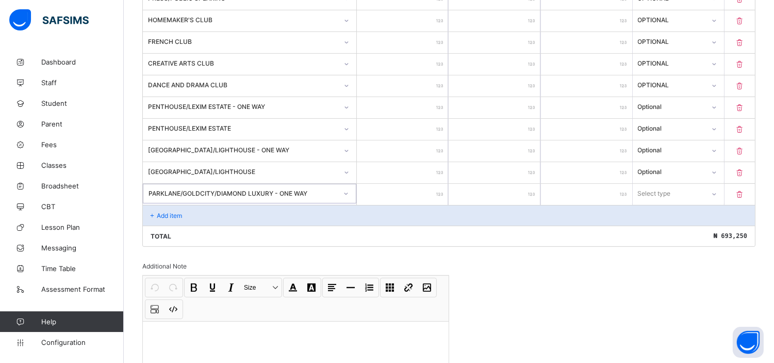
click at [405, 188] on input "number" at bounding box center [402, 194] width 91 height 21
click at [672, 188] on div "Select type" at bounding box center [655, 194] width 33 height 20
click at [663, 229] on div "Optional" at bounding box center [679, 232] width 90 height 16
click at [163, 205] on div "Add item" at bounding box center [449, 215] width 612 height 21
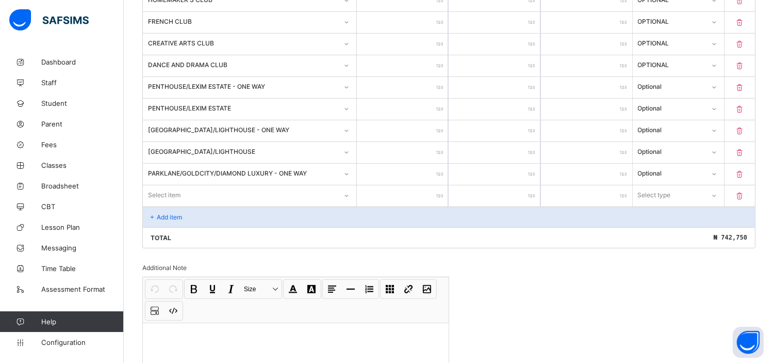
click at [163, 203] on div "Select item" at bounding box center [250, 195] width 214 height 20
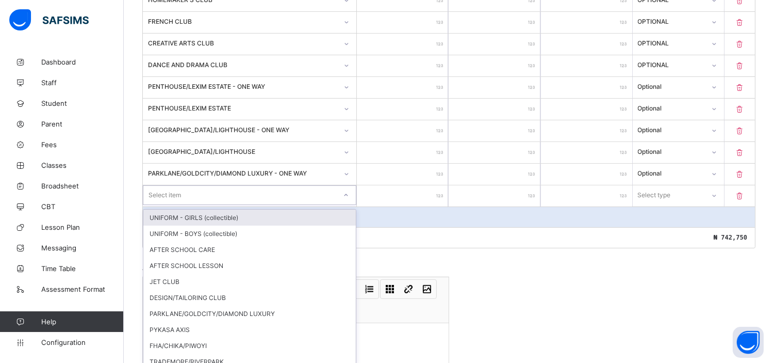
scroll to position [623, 0]
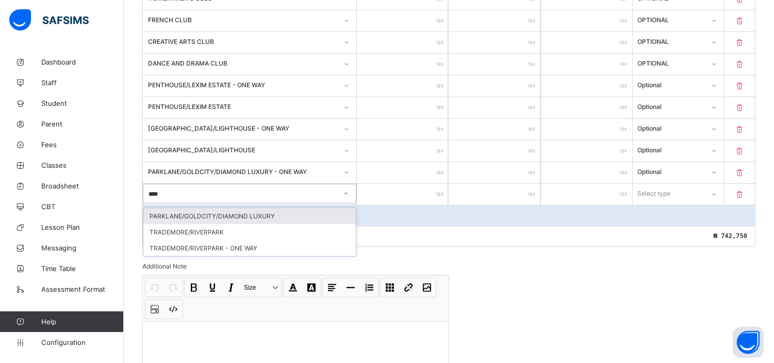
click at [225, 208] on div "PARKLANE/GOLDCITY/DIAMOND LUXURY" at bounding box center [249, 216] width 213 height 16
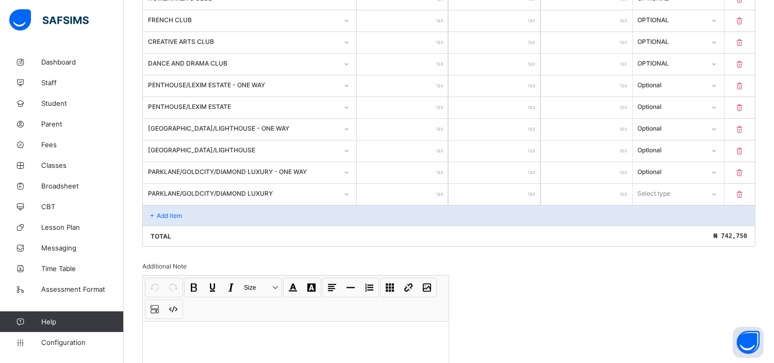
click at [405, 190] on input "number" at bounding box center [402, 194] width 91 height 21
click at [702, 196] on div "Select type" at bounding box center [678, 194] width 91 height 20
click at [673, 229] on div "Optional" at bounding box center [679, 232] width 90 height 16
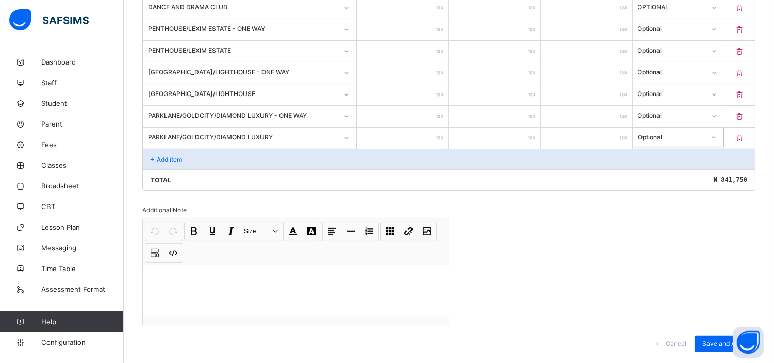
scroll to position [697, 0]
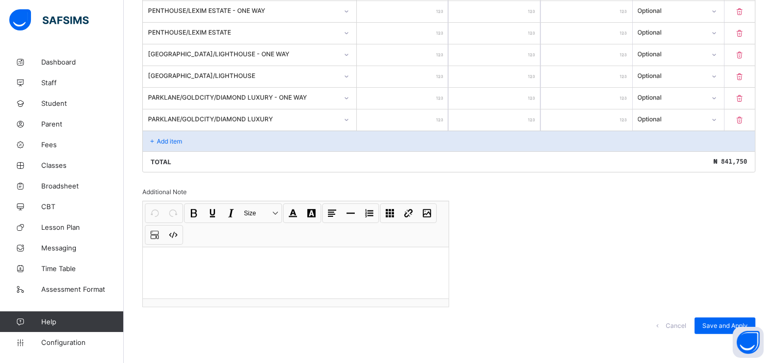
click at [165, 137] on p "Add item" at bounding box center [169, 141] width 25 height 8
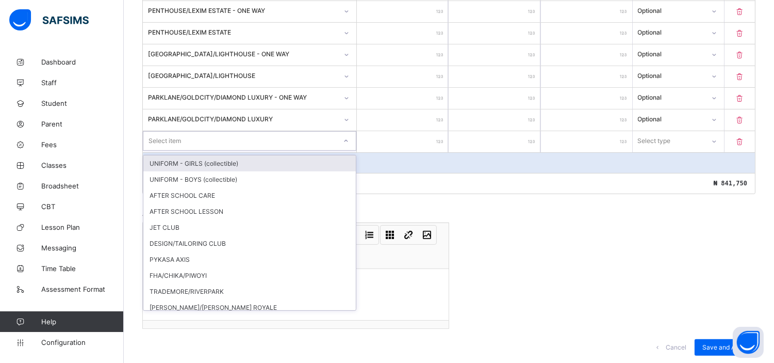
click at [165, 137] on div "Select item" at bounding box center [165, 141] width 33 height 20
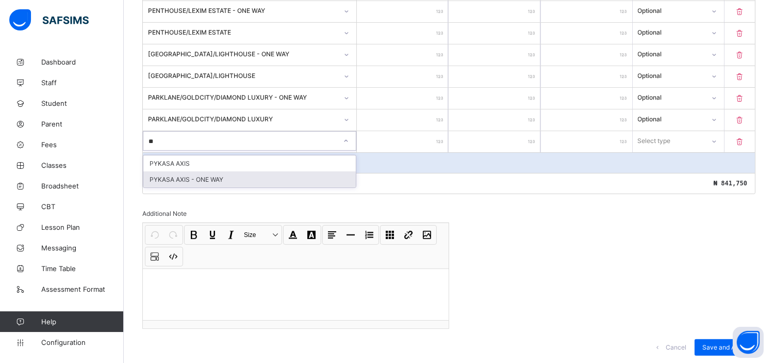
click at [195, 172] on div "PYKASA AXIS - ONE WAY" at bounding box center [249, 179] width 213 height 16
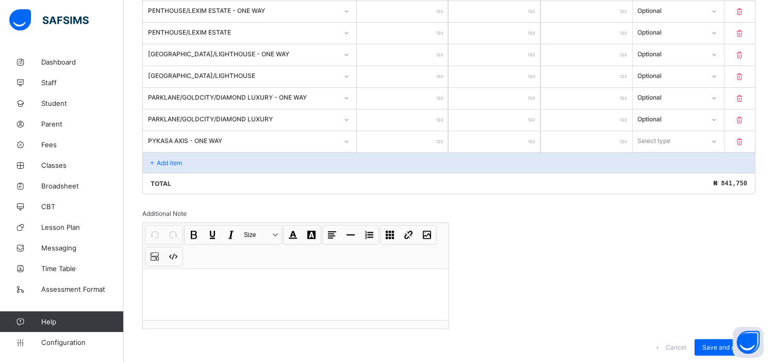
click at [408, 141] on input "number" at bounding box center [402, 141] width 91 height 21
click at [673, 144] on div "Select type" at bounding box center [678, 141] width 91 height 20
click at [666, 171] on div "Optional" at bounding box center [679, 179] width 90 height 16
click at [170, 159] on p "Add item" at bounding box center [169, 163] width 25 height 8
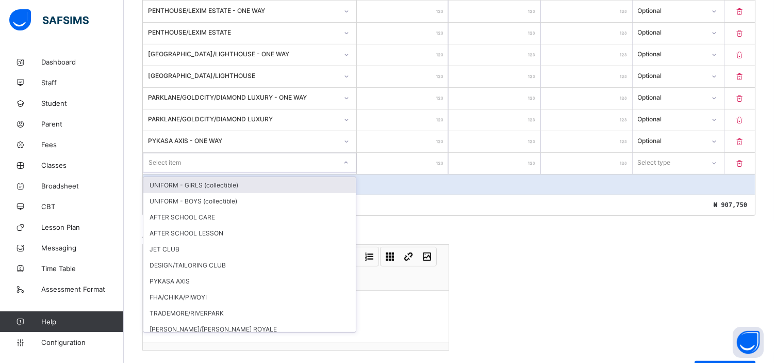
click at [170, 158] on div "Select item" at bounding box center [165, 163] width 33 height 20
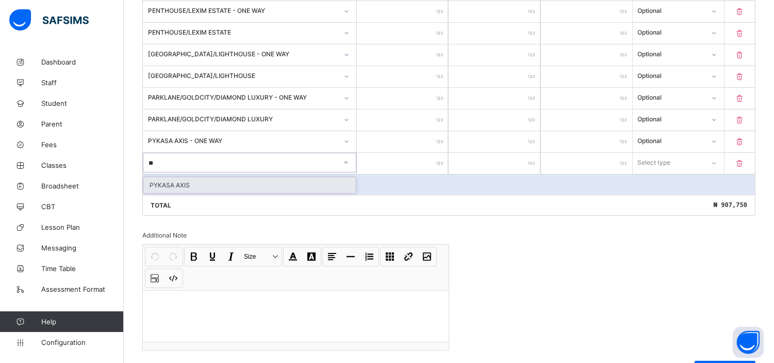
click at [186, 180] on div "PYKASA AXIS" at bounding box center [249, 185] width 213 height 16
click at [400, 155] on input "number" at bounding box center [402, 163] width 91 height 21
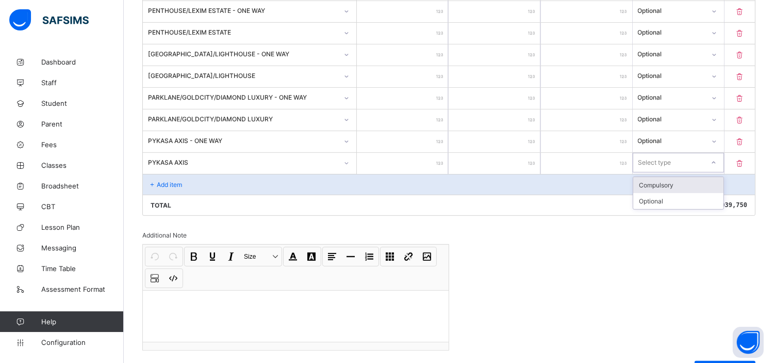
click at [671, 163] on div "Select type" at bounding box center [655, 163] width 33 height 20
click at [661, 195] on div "Optional" at bounding box center [679, 201] width 90 height 16
click at [166, 184] on div "Add item" at bounding box center [449, 184] width 612 height 21
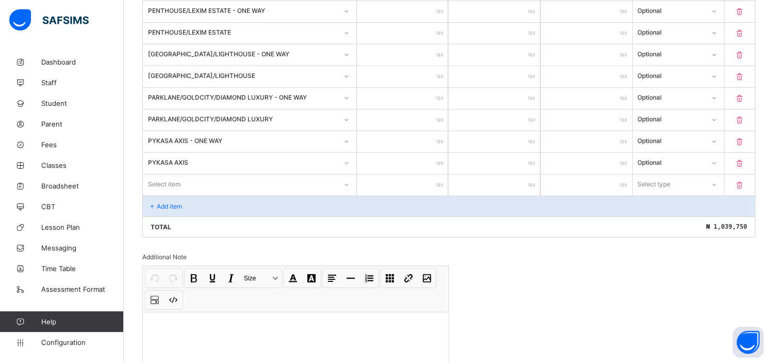
click at [184, 183] on div "Select item" at bounding box center [240, 184] width 194 height 14
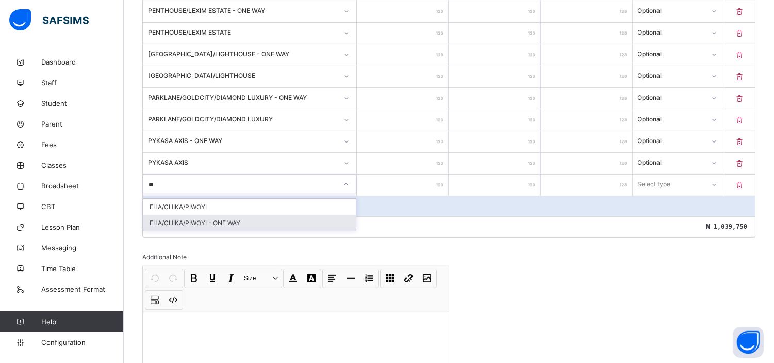
click at [207, 217] on div "FHA/CHIKA/PIWOYI - ONE WAY" at bounding box center [249, 223] width 213 height 16
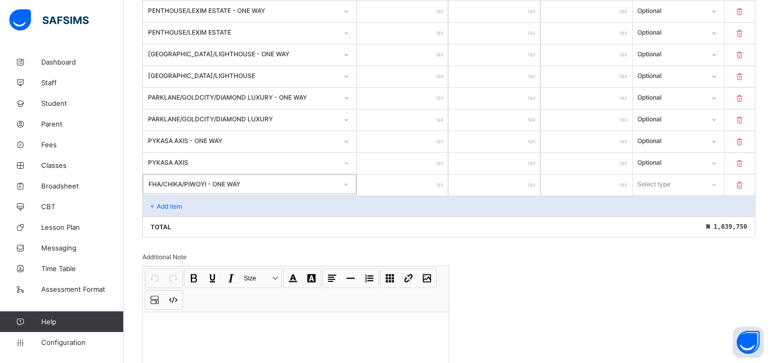
click at [399, 176] on input "number" at bounding box center [402, 184] width 91 height 21
click at [656, 177] on div "Select type" at bounding box center [654, 184] width 33 height 20
click at [661, 218] on div "Optional" at bounding box center [679, 223] width 90 height 16
click at [168, 202] on p "Add item" at bounding box center [169, 206] width 25 height 8
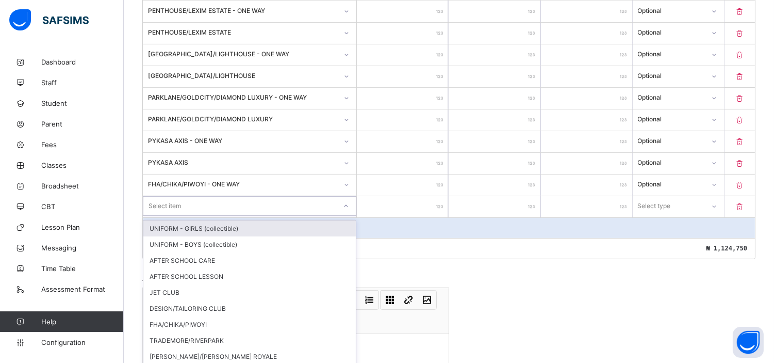
scroll to position [709, 0]
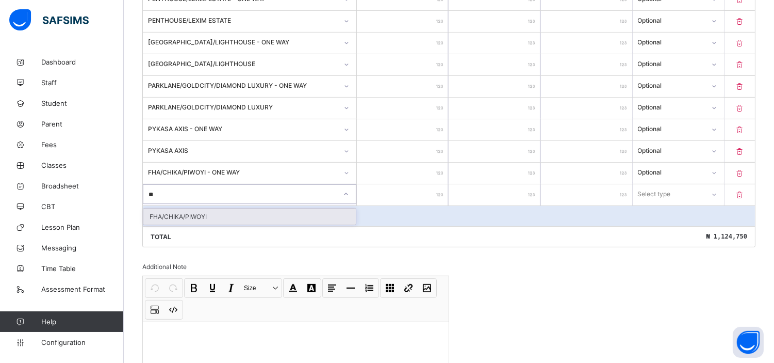
click at [202, 213] on div "FHA/CHIKA/PIWOYI" at bounding box center [249, 216] width 213 height 16
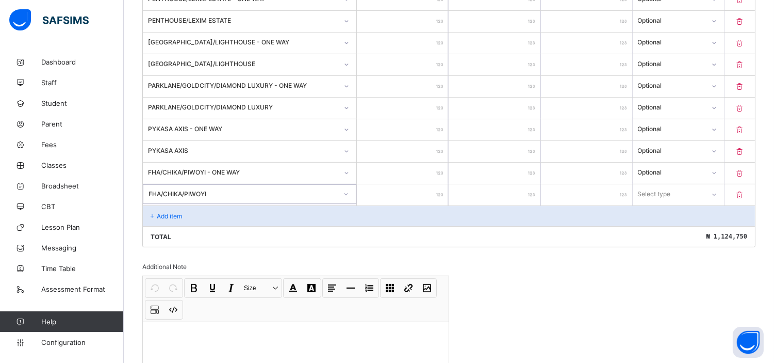
click at [401, 187] on input "number" at bounding box center [402, 194] width 91 height 21
click at [672, 189] on div "Select type" at bounding box center [655, 194] width 33 height 20
click at [658, 230] on div "Optional" at bounding box center [679, 232] width 90 height 16
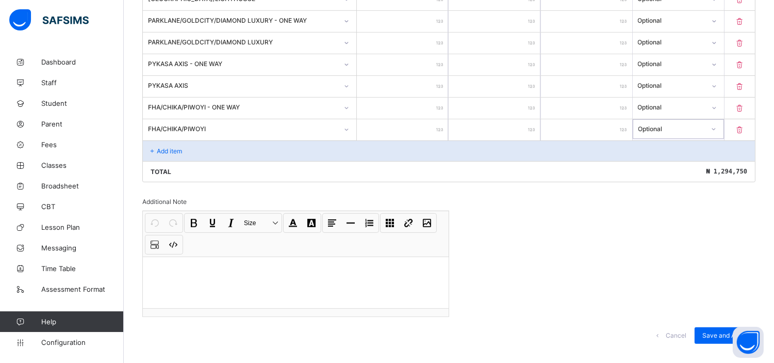
scroll to position [780, 0]
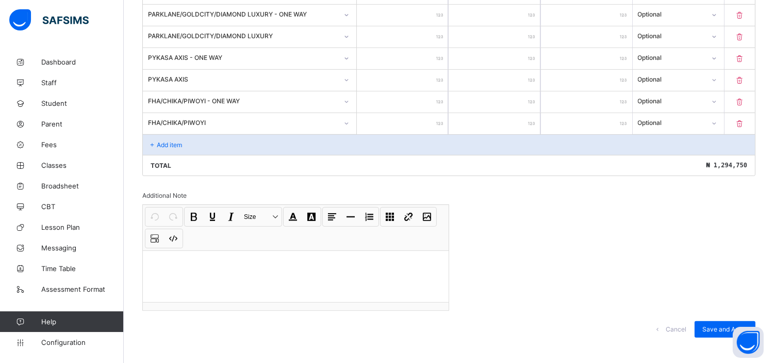
click at [171, 141] on p "Add item" at bounding box center [169, 145] width 25 height 8
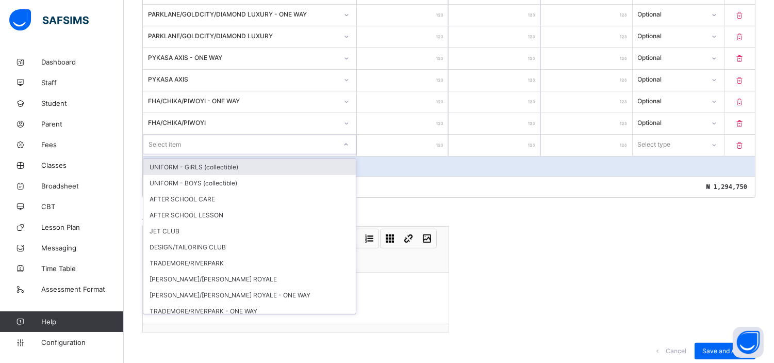
click at [171, 137] on div "Select item" at bounding box center [165, 145] width 33 height 20
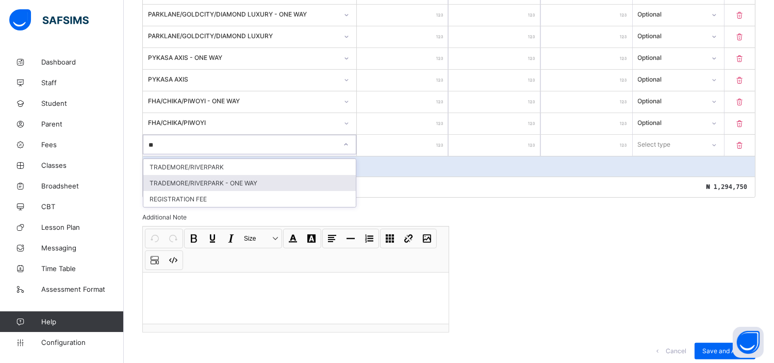
click at [228, 181] on div "TRADEMORE/RIVERPARK - ONE WAY" at bounding box center [249, 183] width 213 height 16
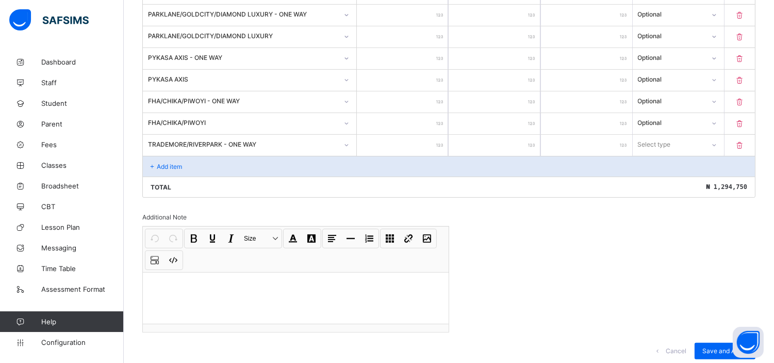
click at [411, 141] on input "number" at bounding box center [402, 145] width 91 height 21
click at [672, 140] on div "Select type" at bounding box center [655, 145] width 33 height 20
click at [659, 179] on div "Optional" at bounding box center [679, 183] width 90 height 16
click at [160, 163] on p "Add item" at bounding box center [169, 167] width 25 height 8
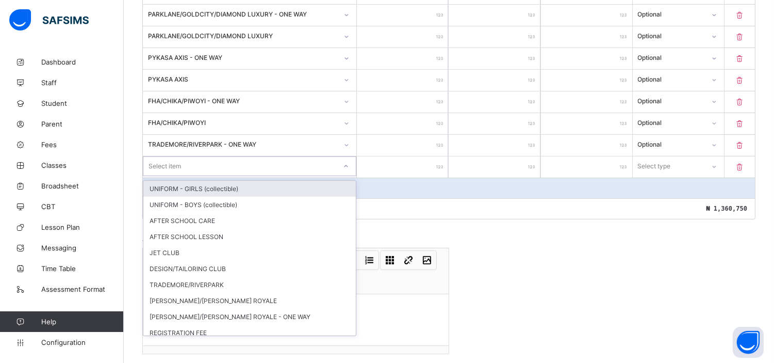
click at [160, 160] on div "Select item" at bounding box center [165, 166] width 33 height 20
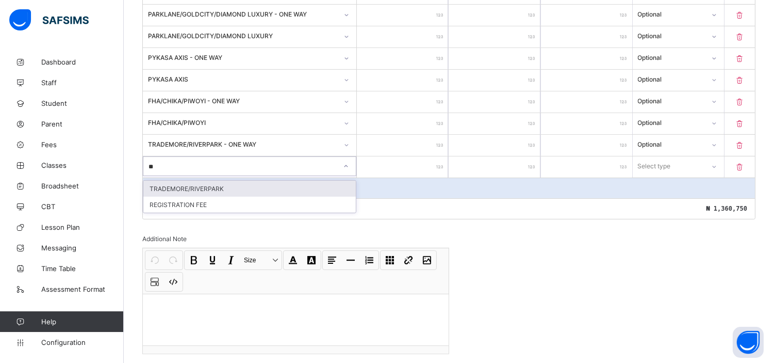
click at [202, 181] on div "TRADEMORE/RIVERPARK" at bounding box center [249, 189] width 213 height 16
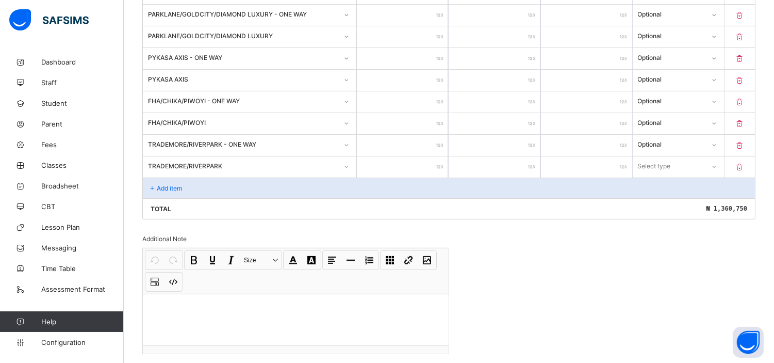
click at [398, 161] on input "number" at bounding box center [402, 166] width 91 height 21
click at [689, 166] on div "Select type" at bounding box center [669, 166] width 71 height 14
click at [659, 203] on div "Optional" at bounding box center [679, 205] width 90 height 16
click at [171, 184] on p "Add item" at bounding box center [169, 188] width 25 height 8
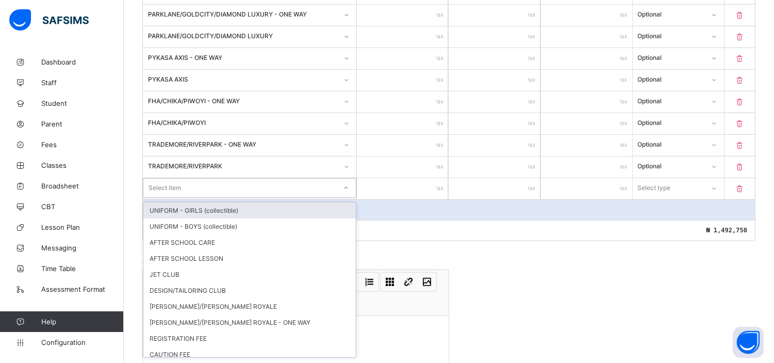
click at [171, 182] on div "Select item" at bounding box center [165, 188] width 33 height 20
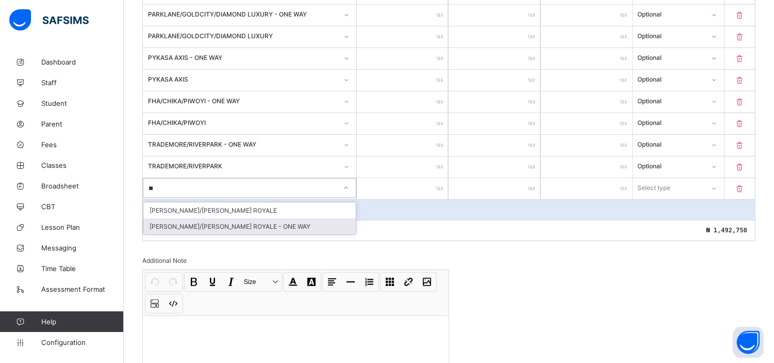
click at [213, 220] on div "[PERSON_NAME]/[PERSON_NAME] ROYALE - ONE WAY" at bounding box center [249, 226] width 213 height 16
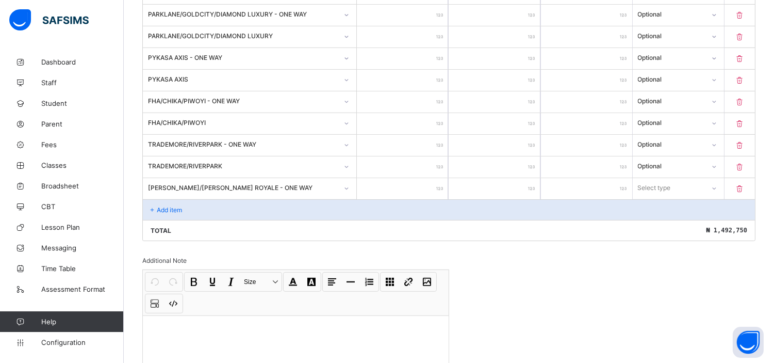
click at [410, 181] on input "number" at bounding box center [402, 188] width 91 height 21
click at [668, 179] on div "Select type" at bounding box center [655, 188] width 33 height 20
click at [665, 222] on div "Optional" at bounding box center [679, 226] width 90 height 16
click at [173, 206] on p "Add item" at bounding box center [169, 210] width 25 height 8
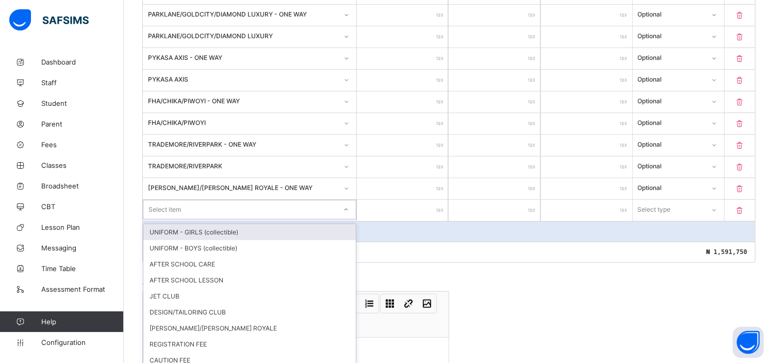
scroll to position [796, 0]
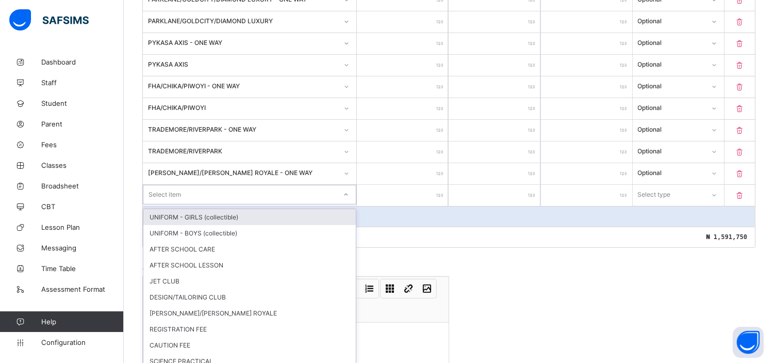
click at [173, 203] on div "option UNIFORM - GIRLS (collectible) focused, 1 of 17. 17 results available. Us…" at bounding box center [250, 195] width 214 height 20
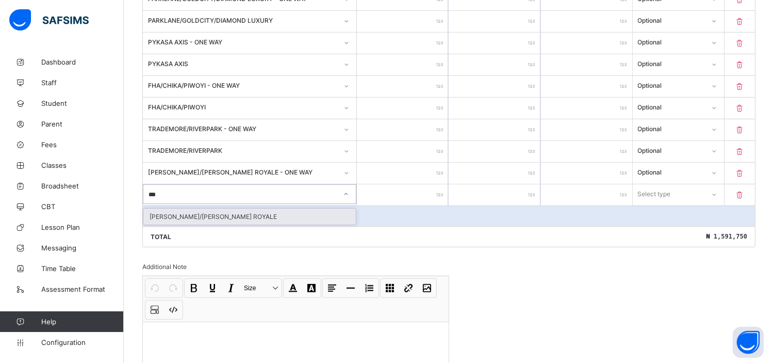
click at [192, 213] on div "[PERSON_NAME]/[PERSON_NAME] ROYALE" at bounding box center [249, 216] width 213 height 16
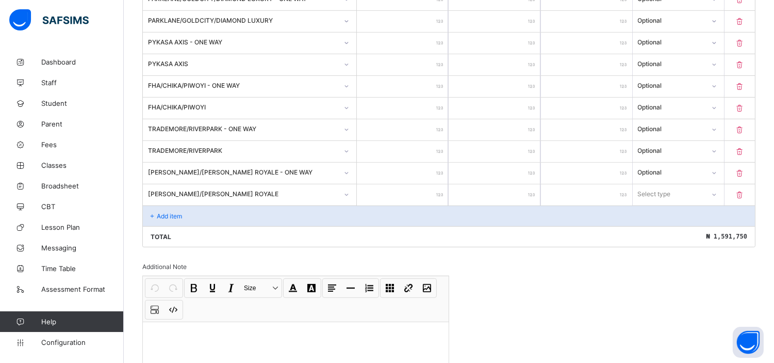
click at [409, 188] on input "number" at bounding box center [402, 194] width 91 height 21
click at [685, 187] on div "Select type" at bounding box center [669, 194] width 71 height 14
click at [665, 228] on div "Optional" at bounding box center [679, 232] width 90 height 16
click at [177, 205] on div "Add item" at bounding box center [449, 215] width 612 height 21
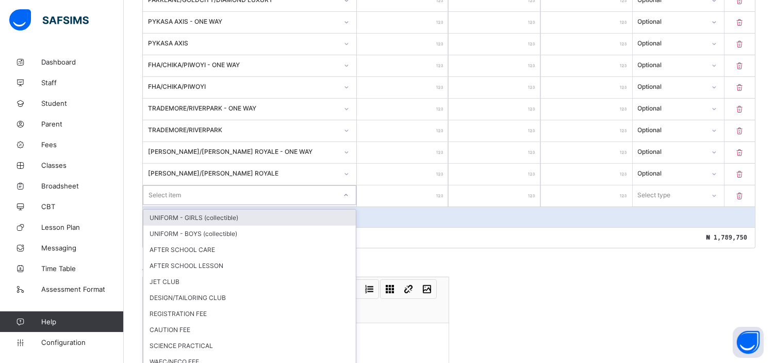
click at [177, 205] on div "option UNIFORM - GIRLS (collectible) focused, 1 of 16. 16 results available. Us…" at bounding box center [250, 195] width 214 height 20
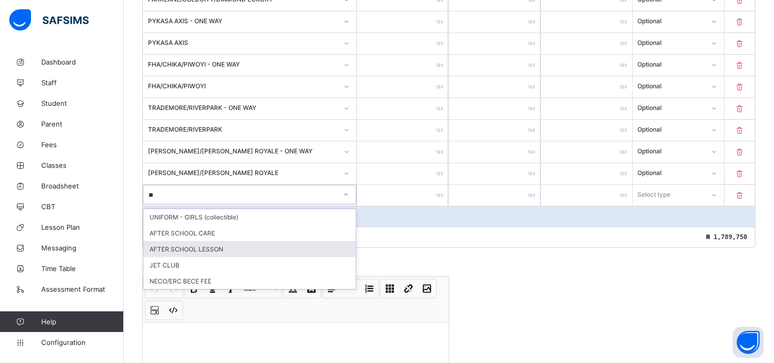
click at [212, 246] on div "AFTER SCHOOL LESSON" at bounding box center [249, 249] width 213 height 16
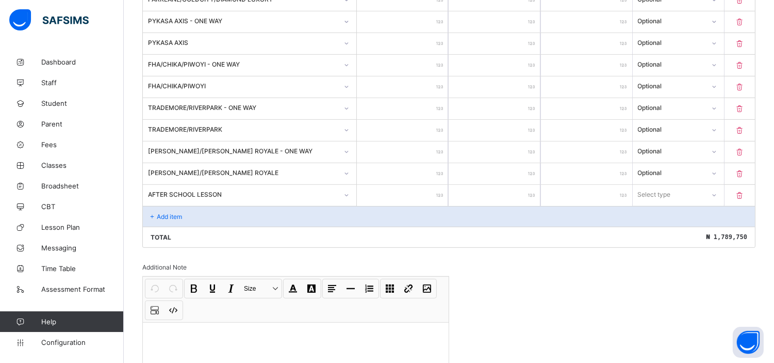
click at [411, 187] on input "number" at bounding box center [402, 195] width 91 height 21
click at [684, 187] on div "Select type" at bounding box center [669, 194] width 71 height 14
click at [673, 227] on div "Optional" at bounding box center [679, 233] width 90 height 16
click at [177, 213] on p "Add item" at bounding box center [169, 217] width 25 height 8
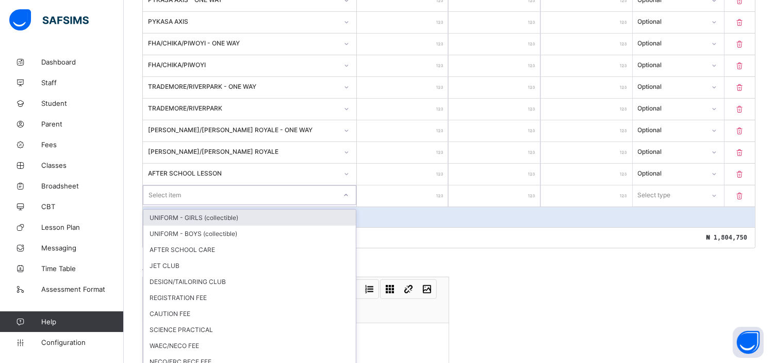
click at [177, 205] on div "option UNIFORM - GIRLS (collectible) focused, 1 of 15. 15 results available. Us…" at bounding box center [250, 195] width 214 height 20
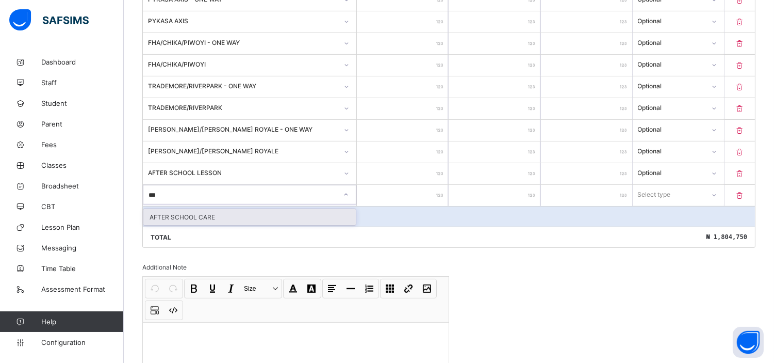
click at [177, 211] on div "AFTER SCHOOL CARE" at bounding box center [249, 217] width 213 height 16
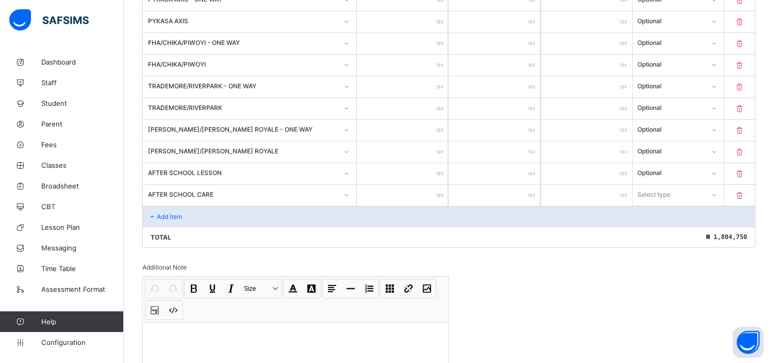
click at [413, 197] on input "number" at bounding box center [402, 195] width 91 height 21
click at [672, 191] on div "Select type" at bounding box center [655, 195] width 33 height 20
click at [659, 229] on div "Optional" at bounding box center [679, 233] width 90 height 16
click at [548, 230] on div "Total ₦ 1,819,750" at bounding box center [449, 237] width 612 height 21
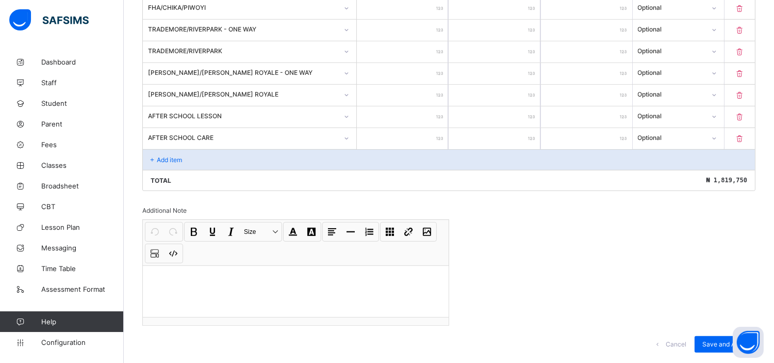
scroll to position [912, 0]
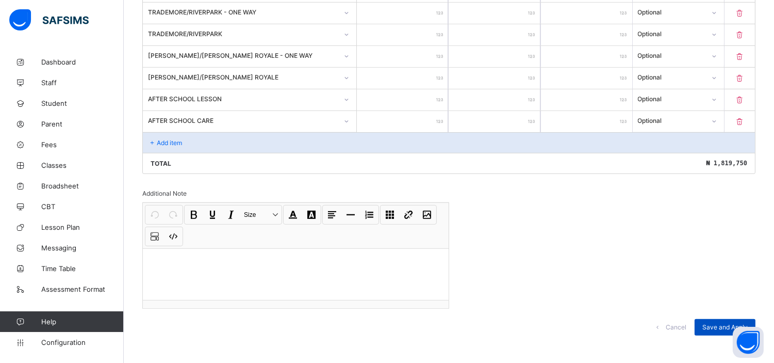
click at [720, 323] on span "Save and Apply" at bounding box center [725, 327] width 45 height 8
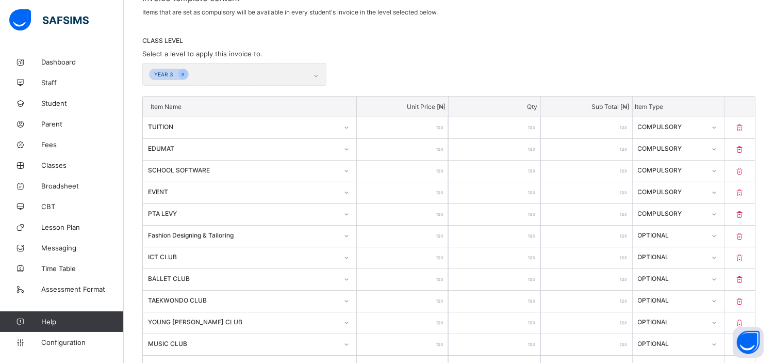
scroll to position [0, 0]
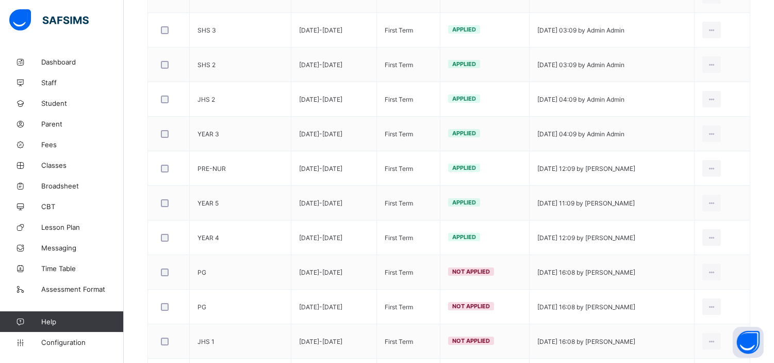
scroll to position [361, 0]
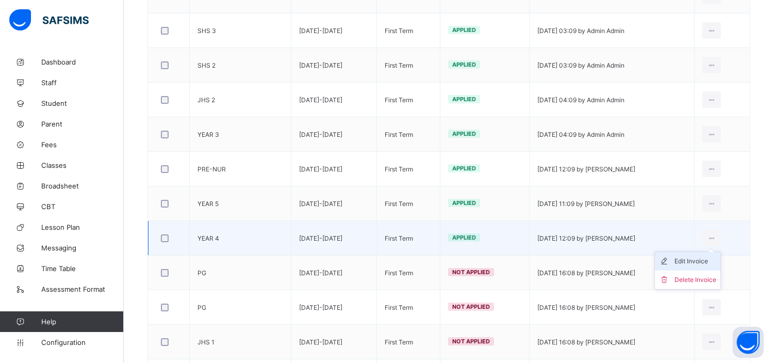
click at [710, 265] on div "Edit Invoice" at bounding box center [696, 261] width 42 height 10
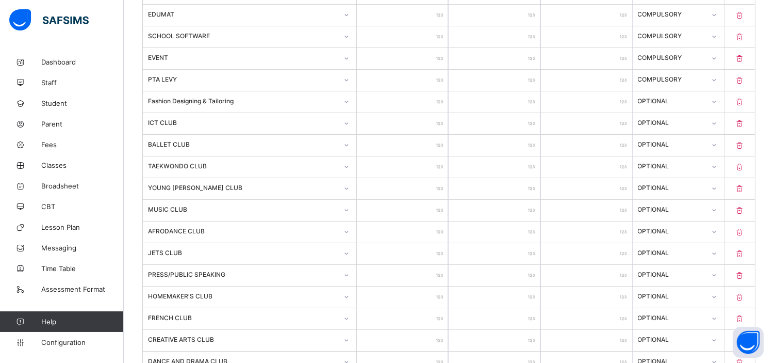
scroll to position [568, 0]
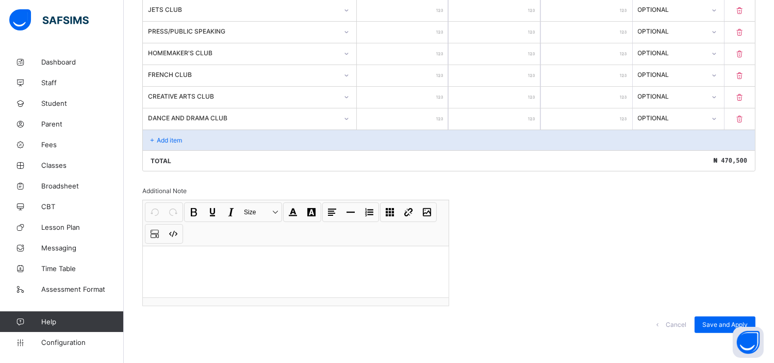
click at [173, 136] on p "Add item" at bounding box center [169, 140] width 25 height 8
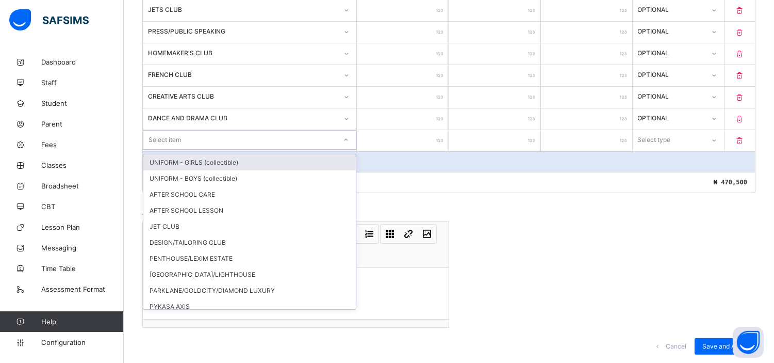
click at [188, 133] on div "Select item" at bounding box center [239, 140] width 193 height 14
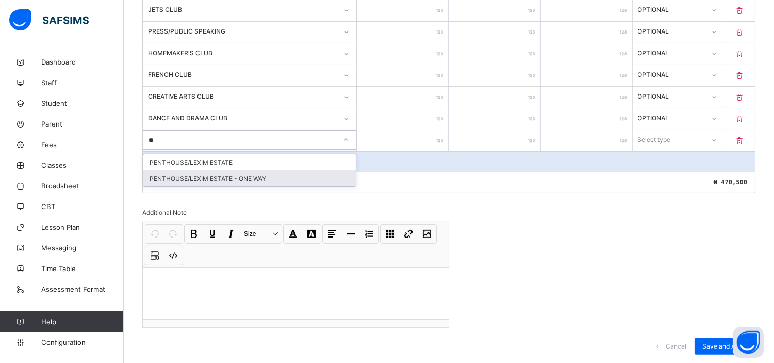
click at [231, 173] on div "PENTHOUSE/LEXIM ESTATE - ONE WAY" at bounding box center [249, 178] width 213 height 16
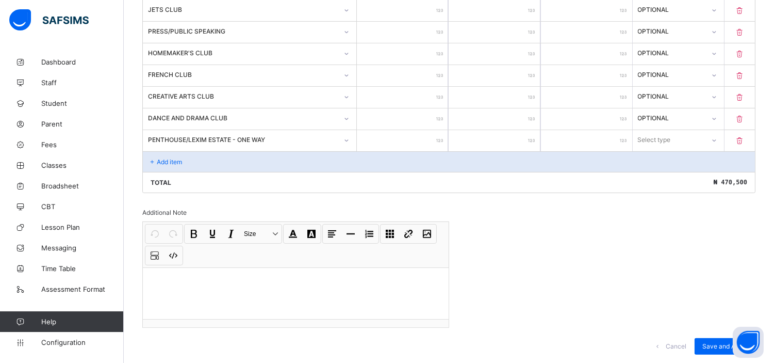
click at [424, 135] on input "number" at bounding box center [402, 140] width 91 height 21
click at [672, 136] on div "Select type" at bounding box center [655, 140] width 33 height 20
click at [663, 174] on div "Optional" at bounding box center [679, 178] width 90 height 16
click at [166, 161] on p "Add item" at bounding box center [169, 162] width 25 height 8
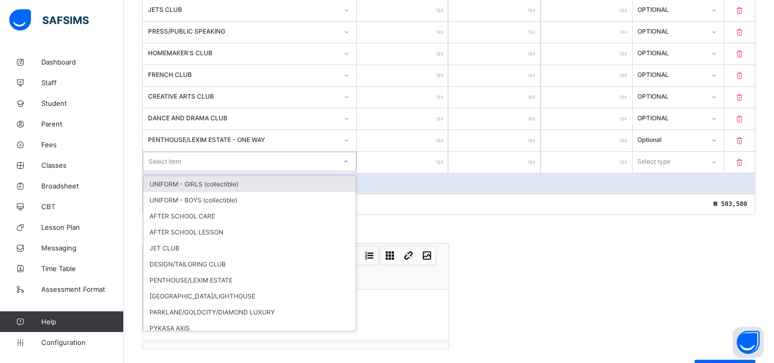
click at [193, 157] on div "Select item" at bounding box center [239, 161] width 193 height 14
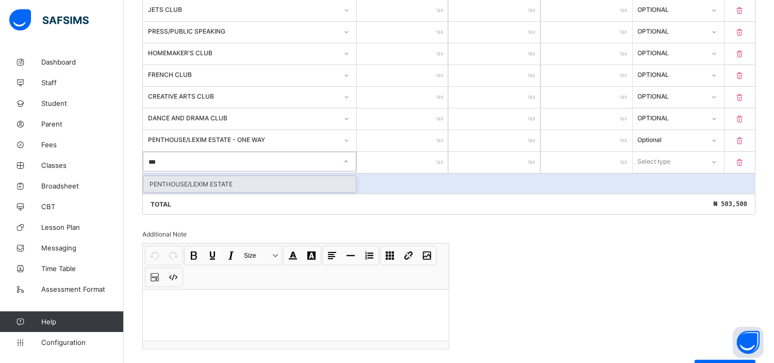
click at [210, 177] on div "PENTHOUSE/LEXIM ESTATE" at bounding box center [249, 184] width 213 height 16
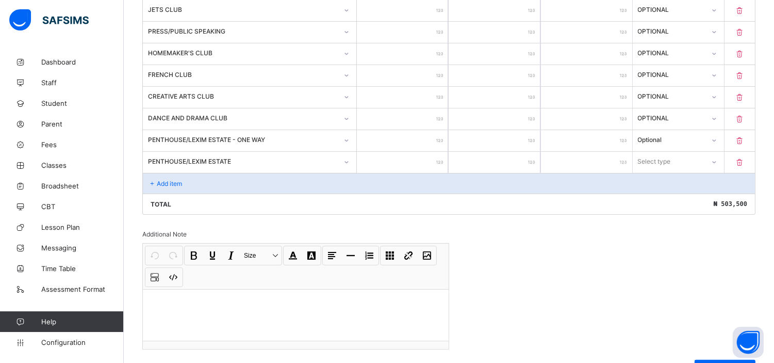
click at [414, 160] on input "number" at bounding box center [402, 162] width 91 height 21
click at [672, 158] on div "Select type" at bounding box center [655, 162] width 33 height 20
click at [662, 197] on div "Optional" at bounding box center [679, 200] width 90 height 16
click at [172, 183] on div "Add item" at bounding box center [449, 183] width 612 height 21
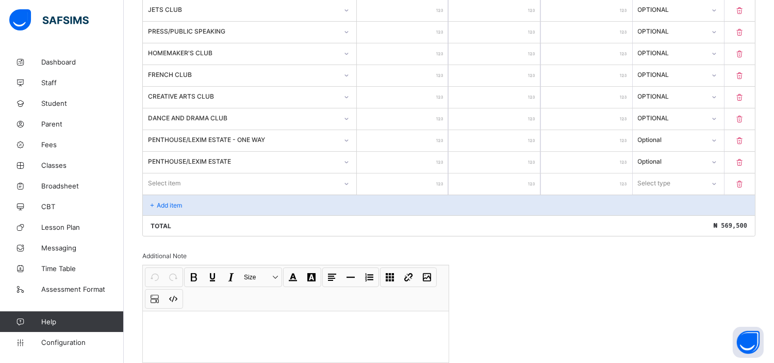
click at [703, 249] on div "Invoice template content Items that are set as compulsory will be available in …" at bounding box center [448, 12] width 613 height 792
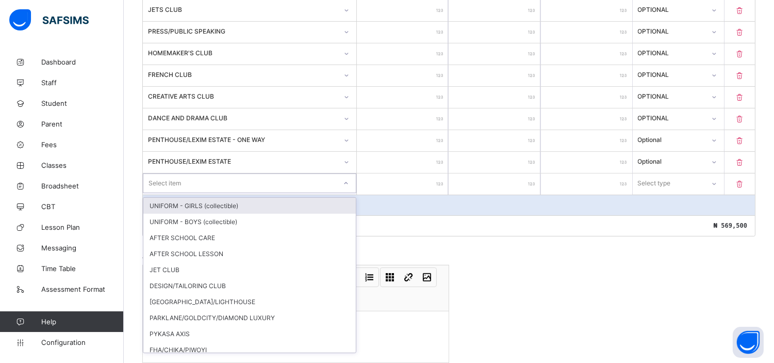
click at [171, 178] on div "Select item" at bounding box center [165, 183] width 33 height 20
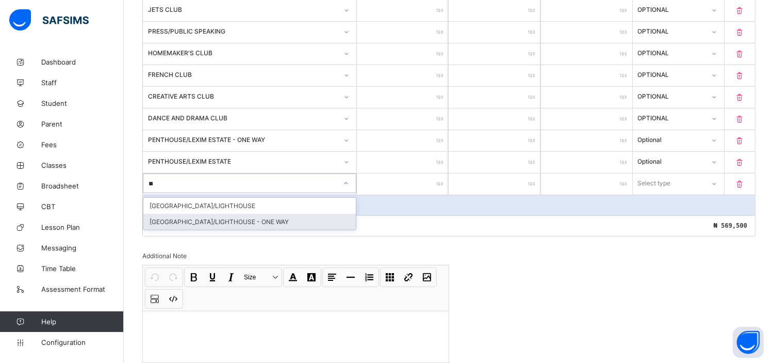
click at [222, 215] on div "[GEOGRAPHIC_DATA]/LIGHTHOUSE - ONE WAY" at bounding box center [249, 222] width 213 height 16
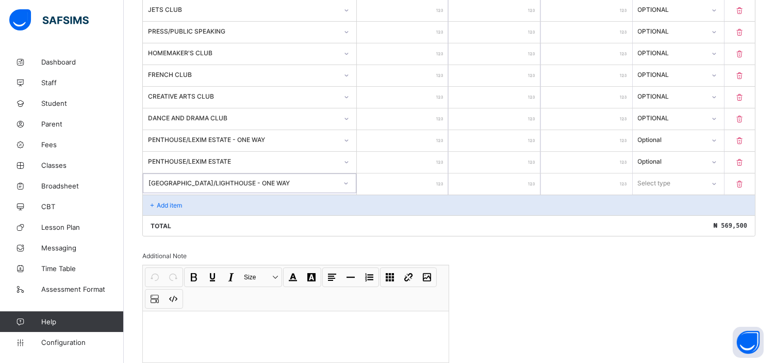
click at [411, 184] on input "number" at bounding box center [402, 183] width 91 height 21
click at [671, 187] on div "Select type" at bounding box center [678, 183] width 91 height 20
click at [671, 219] on div "Optional" at bounding box center [679, 222] width 90 height 16
click at [168, 201] on p "Add item" at bounding box center [169, 205] width 25 height 8
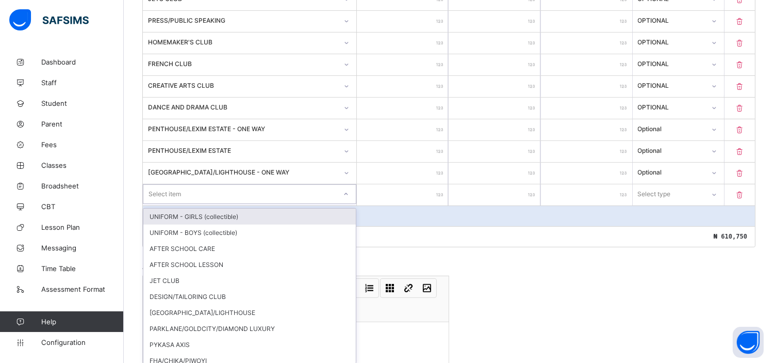
click at [189, 198] on div "Select item" at bounding box center [250, 194] width 214 height 20
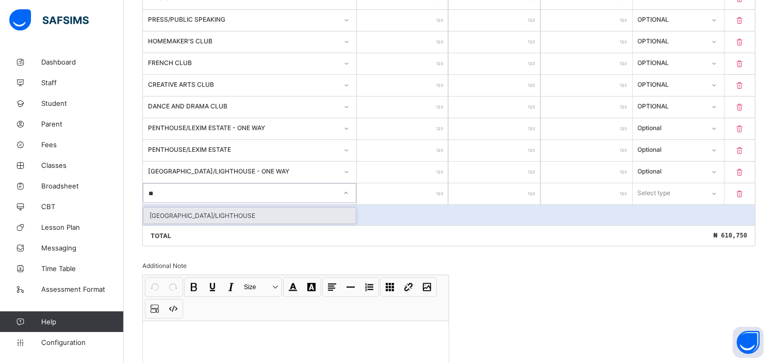
click at [214, 209] on div "[GEOGRAPHIC_DATA]/LIGHTHOUSE" at bounding box center [249, 215] width 213 height 16
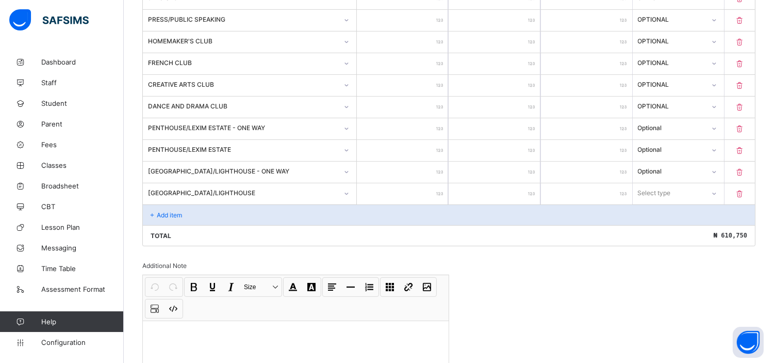
click at [413, 194] on input "number" at bounding box center [402, 193] width 91 height 21
click at [672, 188] on div "Select type" at bounding box center [655, 193] width 33 height 20
click at [659, 226] on div "Optional" at bounding box center [679, 231] width 90 height 16
click at [172, 211] on p "Add item" at bounding box center [169, 215] width 25 height 8
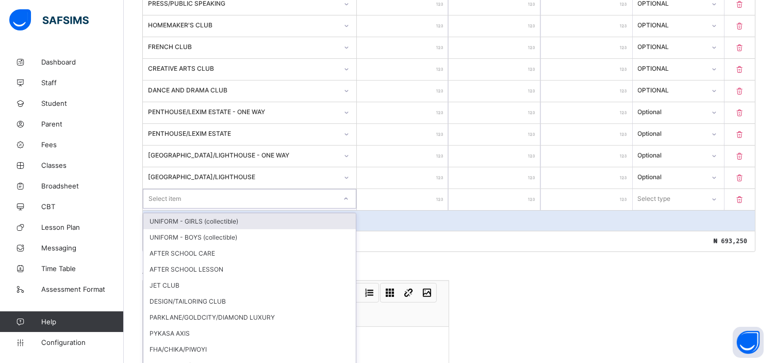
scroll to position [601, 0]
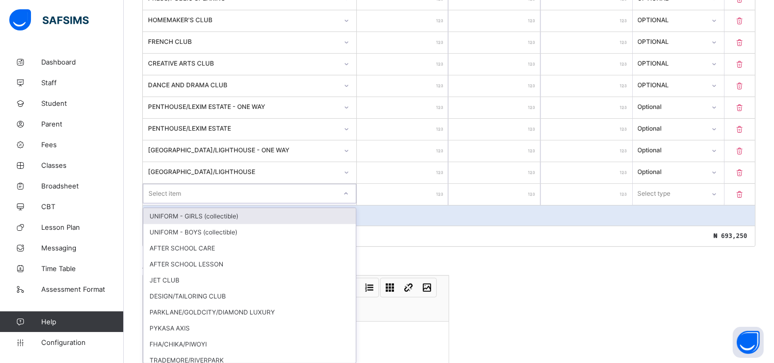
click at [172, 203] on div "option UNIFORM - GIRLS (collectible) focused, 1 of 26. 26 results available. Us…" at bounding box center [250, 194] width 214 height 20
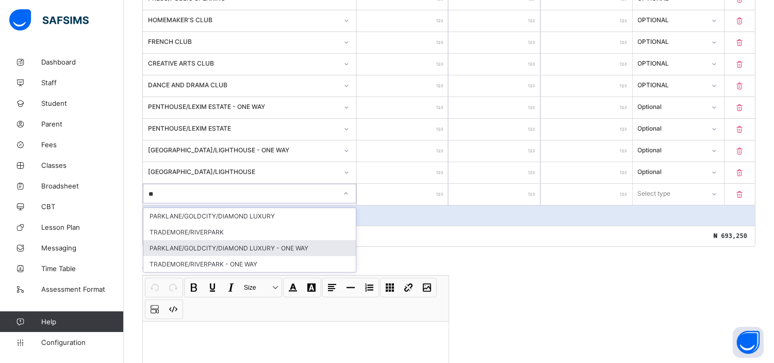
click at [221, 240] on div "PARKLANE/GOLDCITY/DIAMOND LUXURY - ONE WAY" at bounding box center [249, 248] width 213 height 16
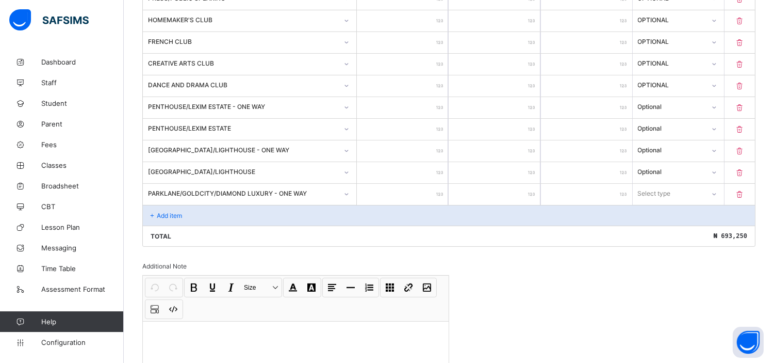
click at [425, 191] on input "number" at bounding box center [402, 194] width 91 height 21
click at [671, 191] on div "Select type" at bounding box center [655, 194] width 33 height 20
click at [662, 229] on div "Optional" at bounding box center [679, 232] width 90 height 16
click at [172, 212] on p "Add item" at bounding box center [169, 216] width 25 height 8
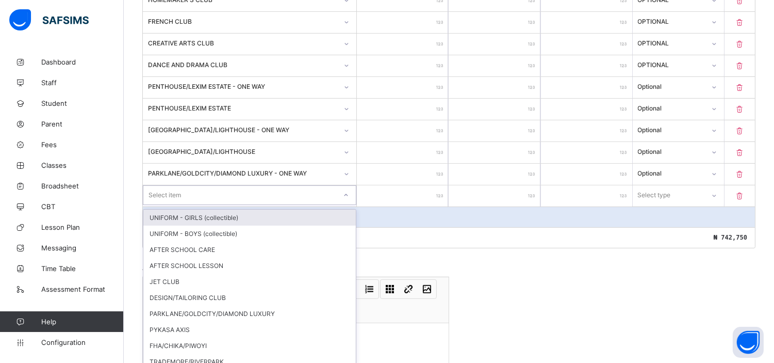
click at [172, 205] on div "option UNIFORM - GIRLS (collectible) focused, 1 of 25. 25 results available. Us…" at bounding box center [250, 195] width 214 height 20
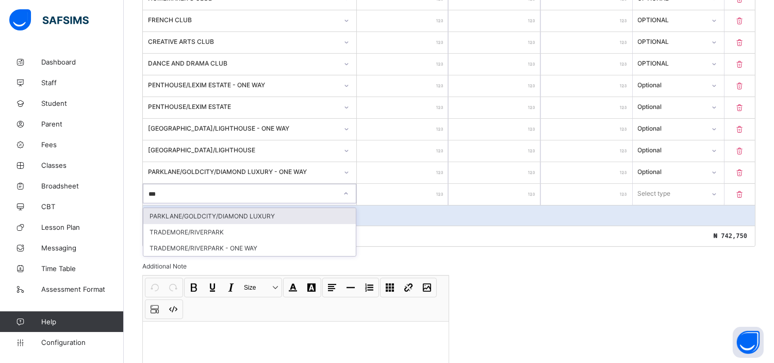
click at [208, 212] on div "PARKLANE/GOLDCITY/DIAMOND LUXURY" at bounding box center [249, 216] width 213 height 16
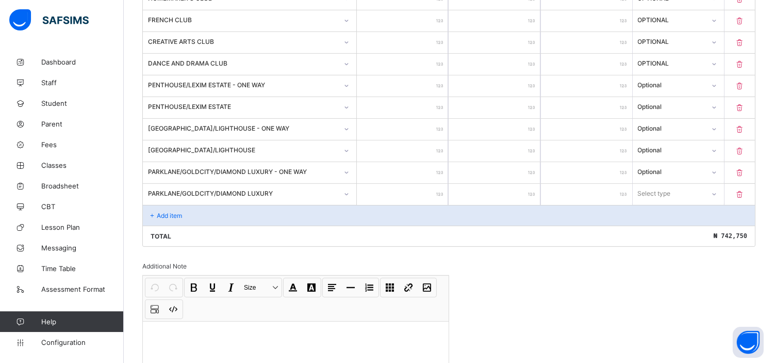
click at [405, 188] on input "number" at bounding box center [402, 194] width 91 height 21
click at [667, 187] on div "Select type" at bounding box center [655, 194] width 33 height 20
click at [662, 231] on div "Optional" at bounding box center [679, 232] width 90 height 16
click at [164, 205] on div "Add item" at bounding box center [449, 215] width 612 height 21
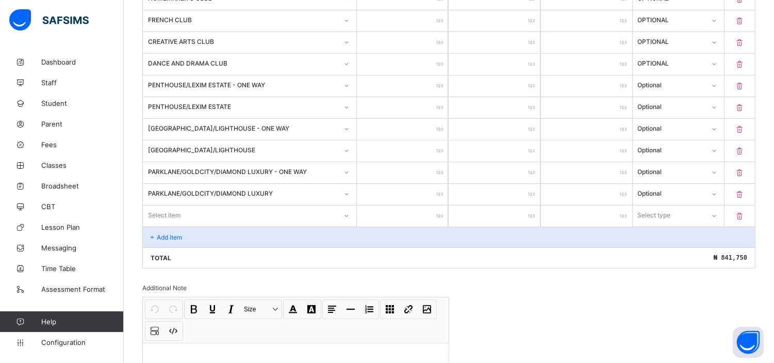
click at [692, 287] on div "Invoice template content Items that are set as compulsory will be available in …" at bounding box center [448, 0] width 613 height 879
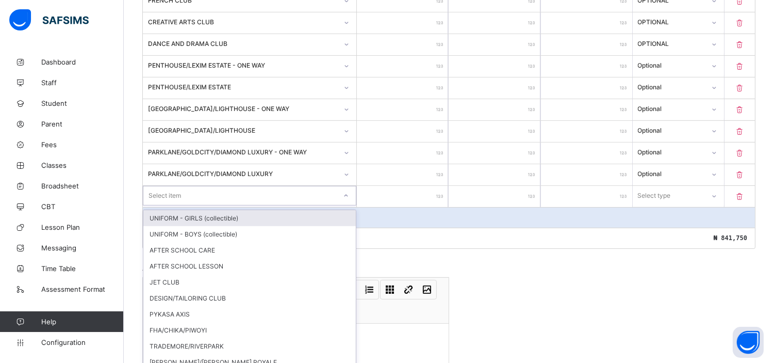
click at [168, 205] on div "option UNIFORM - GIRLS (collectible) focused, 1 of 24. 24 results available. Us…" at bounding box center [250, 196] width 214 height 20
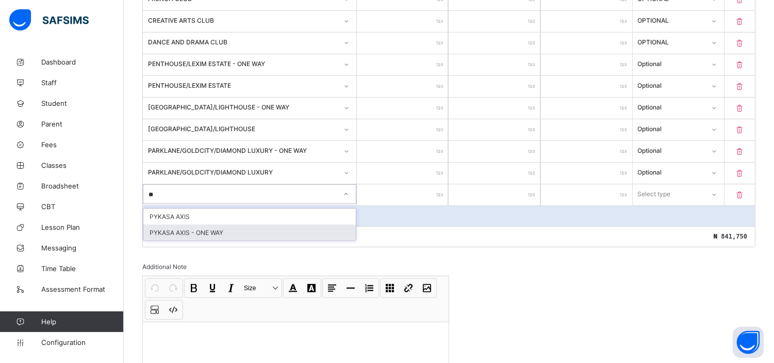
click at [207, 225] on div "PYKASA AXIS - ONE WAY" at bounding box center [249, 232] width 213 height 16
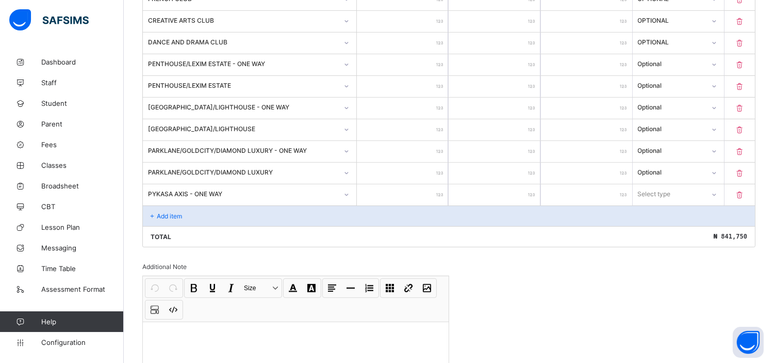
click at [396, 194] on input "number" at bounding box center [402, 194] width 91 height 21
click at [657, 189] on div "Select type" at bounding box center [655, 194] width 33 height 20
click at [661, 228] on div "Optional" at bounding box center [679, 232] width 90 height 16
click at [174, 213] on p "Add item" at bounding box center [169, 216] width 25 height 8
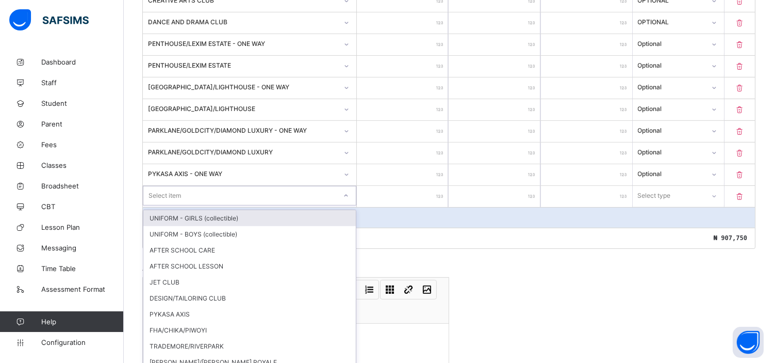
click at [174, 205] on div "option UNIFORM - GIRLS (collectible) focused, 1 of 23. 23 results available. Us…" at bounding box center [250, 196] width 214 height 20
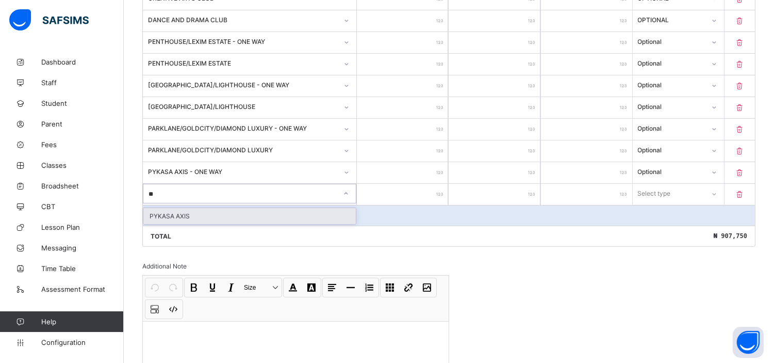
click at [191, 213] on div "PYKASA AXIS" at bounding box center [249, 216] width 213 height 16
click at [420, 191] on input "number" at bounding box center [402, 194] width 91 height 21
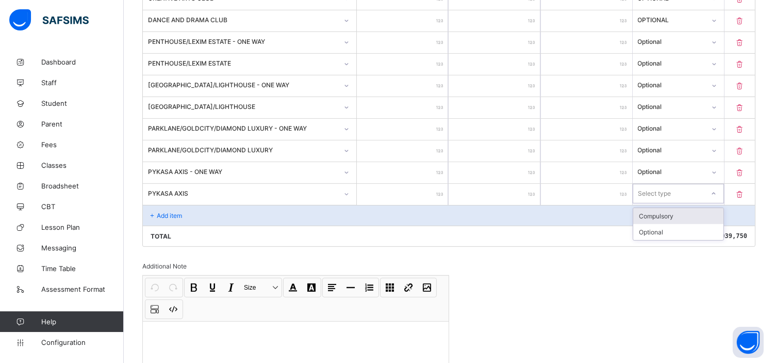
click at [672, 189] on div "Select type" at bounding box center [655, 194] width 33 height 20
click at [661, 226] on div "Optional" at bounding box center [679, 232] width 90 height 16
click at [177, 212] on p "Add item" at bounding box center [169, 216] width 25 height 8
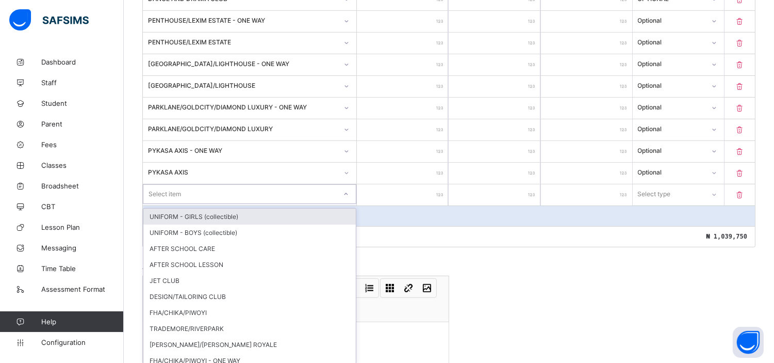
click at [177, 204] on div "option UNIFORM - GIRLS (collectible) focused, 1 of 22. 22 results available. Us…" at bounding box center [250, 194] width 214 height 20
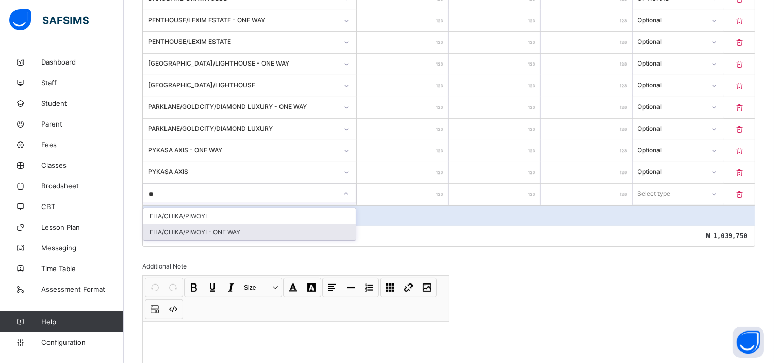
click at [217, 229] on div "FHA/CHIKA/PIWOYI - ONE WAY" at bounding box center [249, 232] width 213 height 16
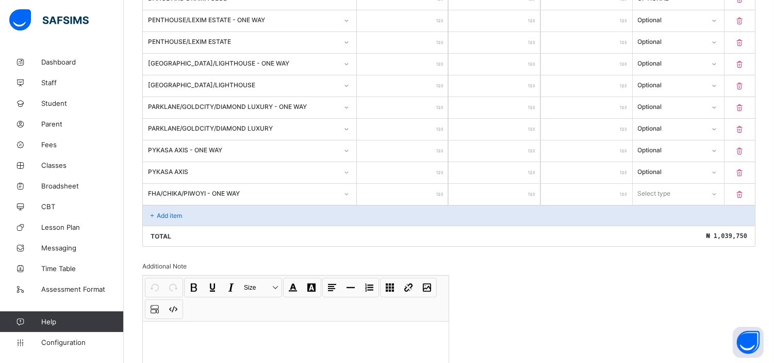
click at [430, 190] on input "number" at bounding box center [402, 194] width 91 height 21
click at [666, 191] on div "Select type" at bounding box center [654, 194] width 33 height 20
click at [658, 227] on div "Optional" at bounding box center [679, 232] width 90 height 16
click at [172, 212] on p "Add item" at bounding box center [169, 216] width 25 height 8
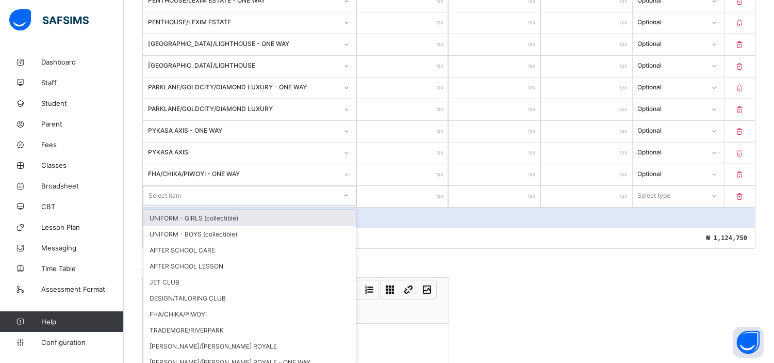
click at [195, 205] on div "option UNIFORM - GIRLS (collectible) focused, 1 of 21. 21 results available. Us…" at bounding box center [250, 196] width 214 height 20
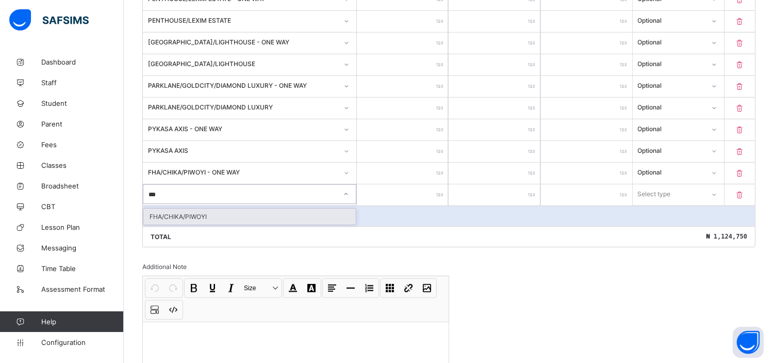
click at [195, 212] on div "FHA/CHIKA/PIWOYI" at bounding box center [249, 216] width 213 height 16
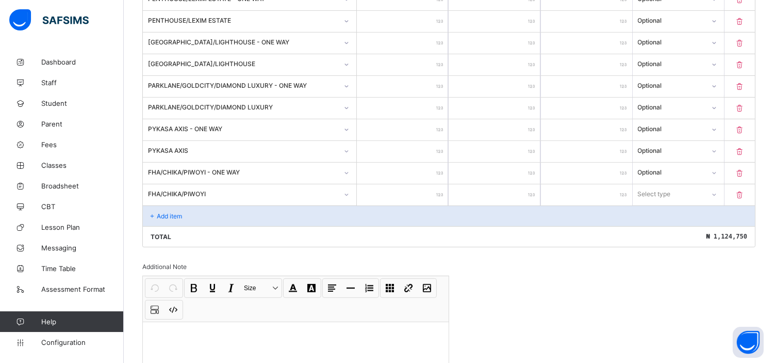
click at [399, 191] on input "number" at bounding box center [402, 194] width 91 height 21
click at [664, 193] on div "Select type" at bounding box center [655, 194] width 33 height 20
click at [665, 231] on div "Optional" at bounding box center [679, 232] width 90 height 16
click at [164, 212] on p "Add item" at bounding box center [169, 216] width 25 height 8
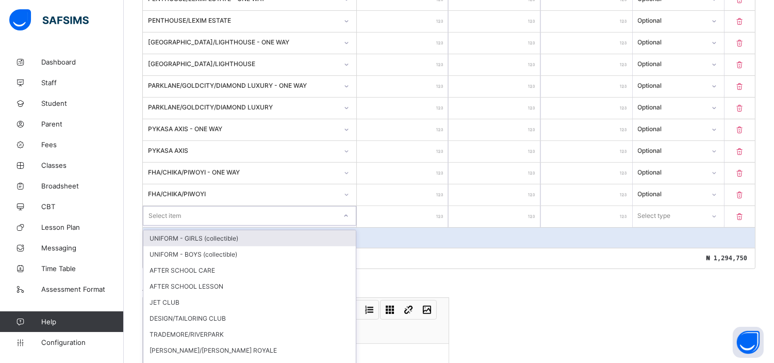
scroll to position [731, 0]
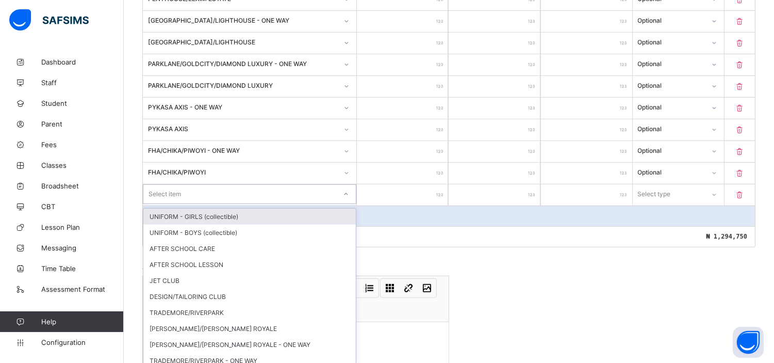
click at [257, 204] on div "option UNIFORM - GIRLS (collectible) focused, 1 of 20. 20 results available. Us…" at bounding box center [250, 194] width 214 height 20
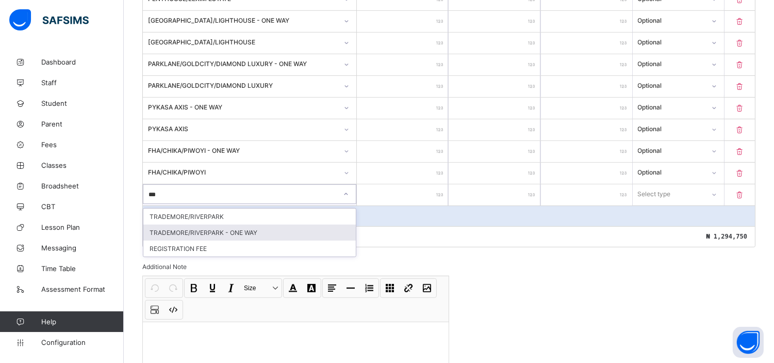
click at [238, 224] on div "TRADEMORE/RIVERPARK - ONE WAY" at bounding box center [249, 232] width 213 height 16
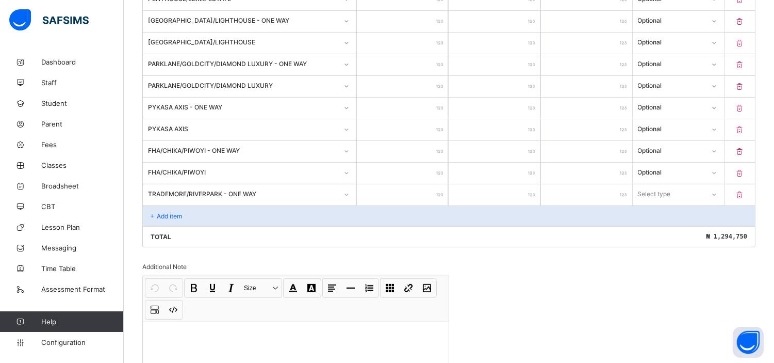
click at [415, 188] on input "number" at bounding box center [402, 194] width 91 height 21
click at [665, 187] on div "Select type" at bounding box center [655, 194] width 33 height 20
click at [661, 226] on div "Optional" at bounding box center [679, 232] width 90 height 16
click at [177, 212] on p "Add item" at bounding box center [169, 216] width 25 height 8
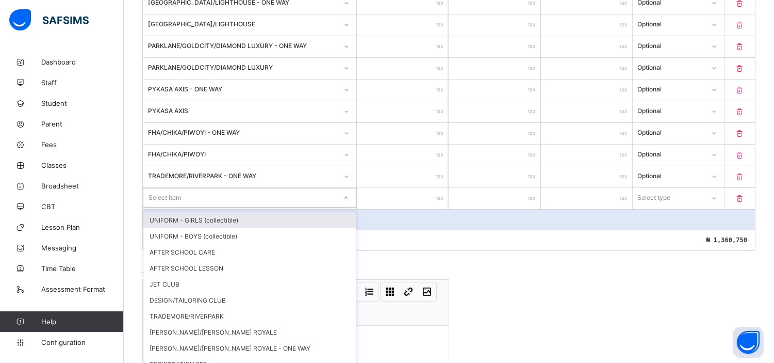
scroll to position [752, 0]
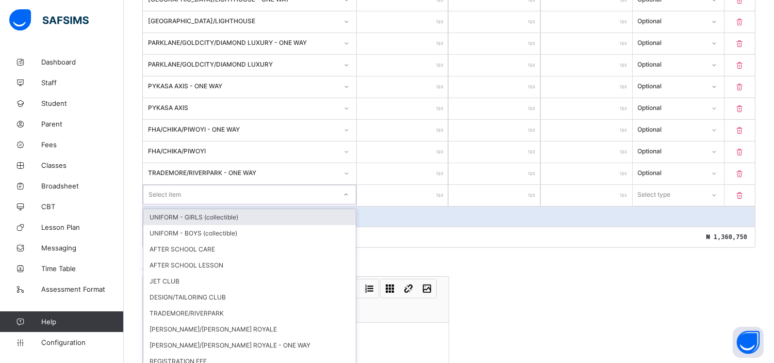
click at [177, 204] on div "option UNIFORM - GIRLS (collectible) focused, 1 of 19. 19 results available. Us…" at bounding box center [250, 195] width 214 height 20
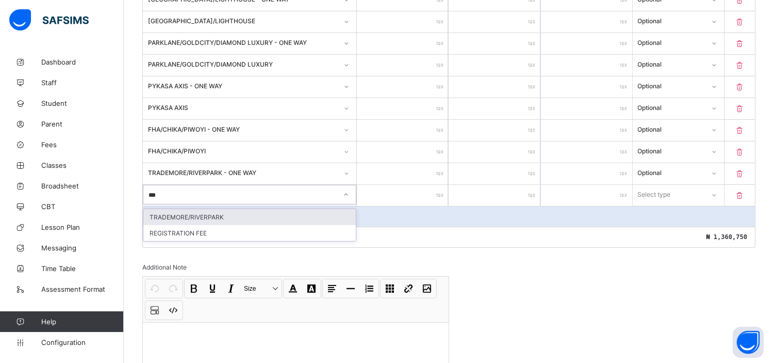
click at [200, 211] on div "TRADEMORE/RIVERPARK" at bounding box center [249, 217] width 213 height 16
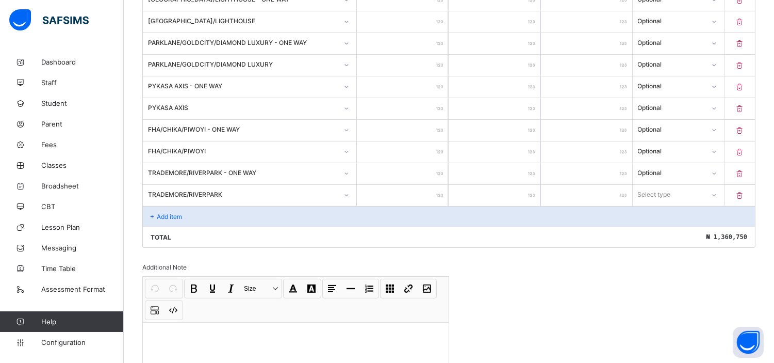
click at [403, 188] on input "number" at bounding box center [402, 195] width 91 height 21
click at [671, 188] on div "Select type" at bounding box center [655, 195] width 33 height 20
click at [652, 231] on div "Optional" at bounding box center [679, 233] width 90 height 16
click at [169, 213] on p "Add item" at bounding box center [169, 217] width 25 height 8
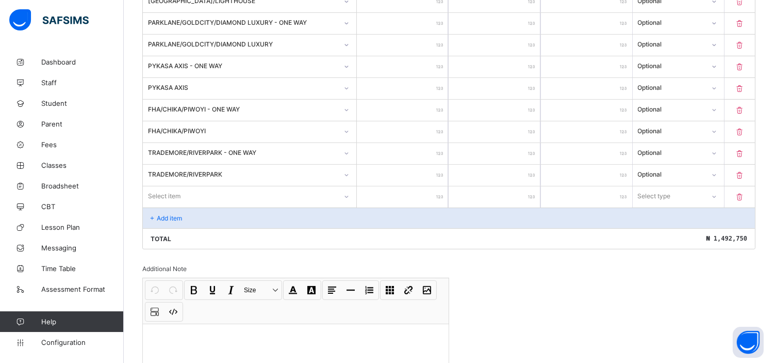
click at [220, 206] on div "Select item" at bounding box center [250, 196] width 214 height 20
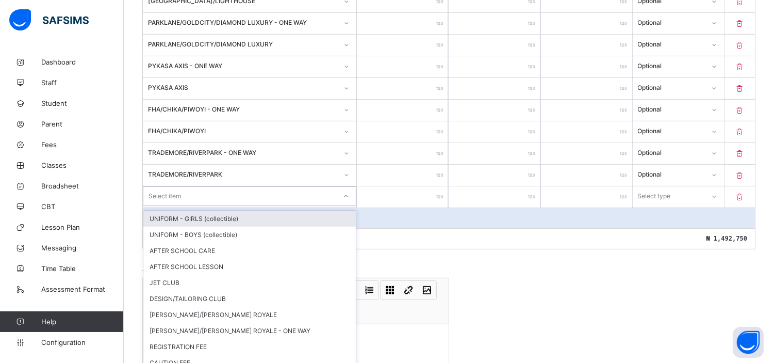
scroll to position [774, 0]
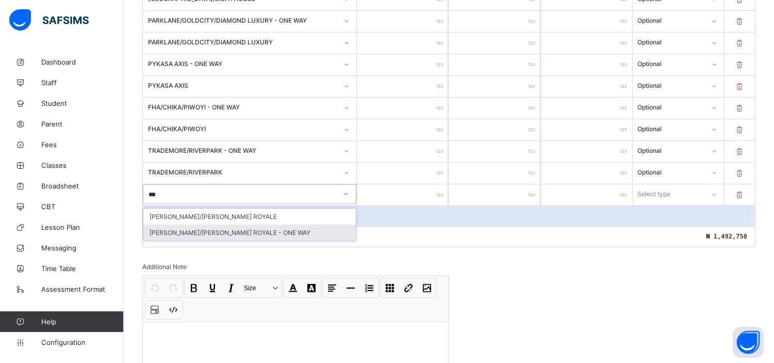
click at [212, 226] on div "[PERSON_NAME]/[PERSON_NAME] ROYALE - ONE WAY" at bounding box center [249, 232] width 213 height 16
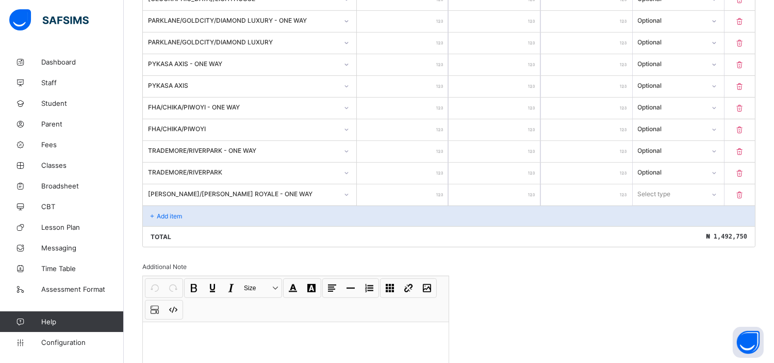
click at [402, 193] on input "number" at bounding box center [402, 194] width 91 height 21
click at [683, 189] on div "Select type" at bounding box center [669, 194] width 71 height 14
click at [666, 228] on div "Optional" at bounding box center [679, 232] width 90 height 16
click at [157, 212] on p "Add item" at bounding box center [169, 216] width 25 height 8
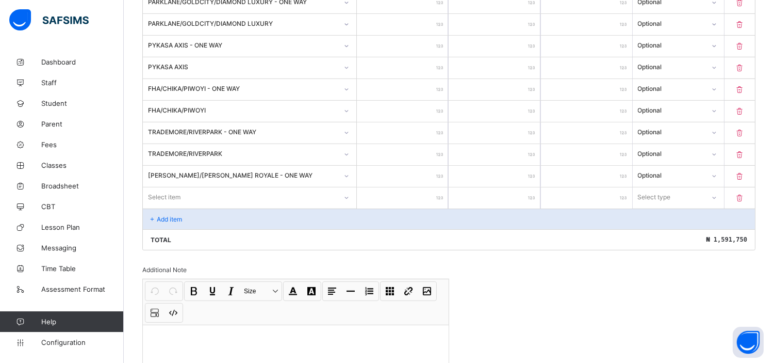
click at [157, 207] on div "Select item" at bounding box center [250, 197] width 214 height 20
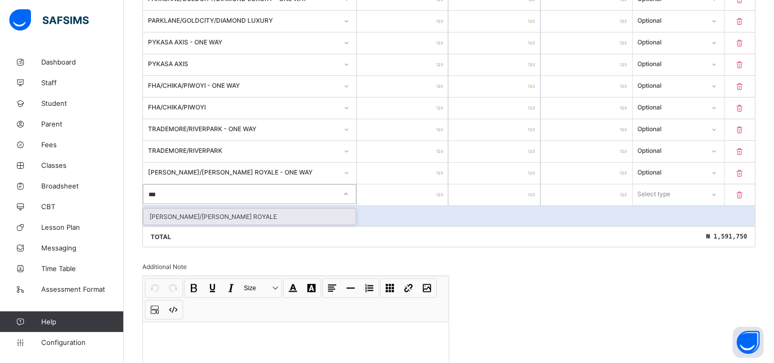
click at [191, 210] on div "[PERSON_NAME]/[PERSON_NAME] ROYALE" at bounding box center [249, 216] width 213 height 16
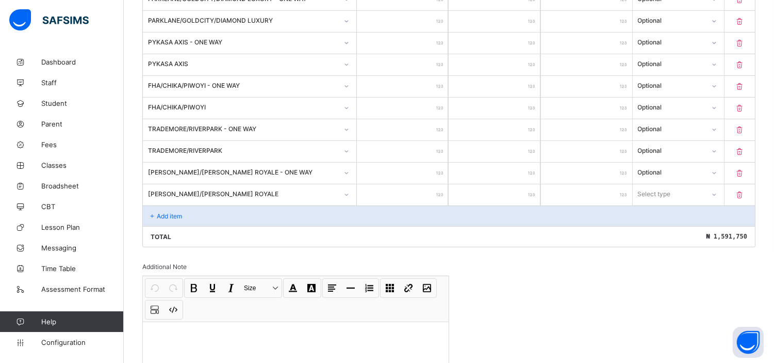
click at [409, 190] on input "number" at bounding box center [402, 194] width 91 height 21
click at [680, 189] on div "Select type" at bounding box center [669, 194] width 71 height 14
click at [657, 229] on div "Optional" at bounding box center [679, 232] width 90 height 16
click at [173, 212] on p "Add item" at bounding box center [169, 216] width 25 height 8
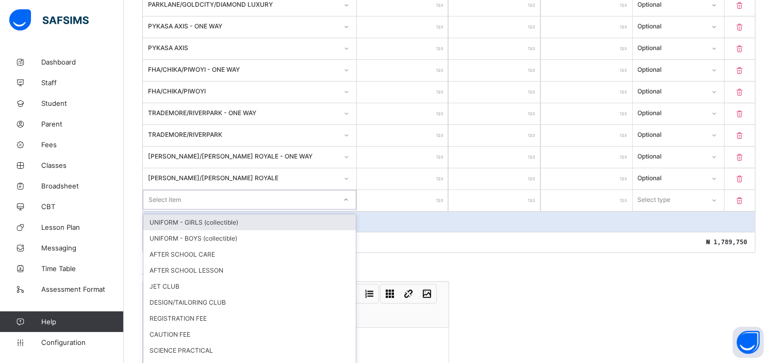
scroll to position [817, 0]
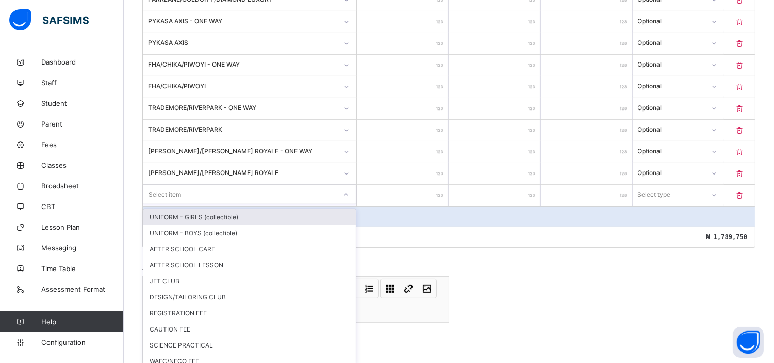
click at [173, 204] on div "option UNIFORM - GIRLS (collectible) focused, 1 of 16. 16 results available. Us…" at bounding box center [250, 195] width 214 height 20
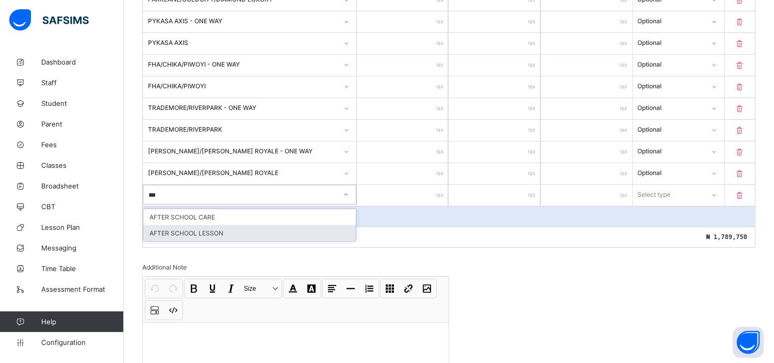
click at [194, 228] on div "AFTER SCHOOL LESSON" at bounding box center [249, 233] width 213 height 16
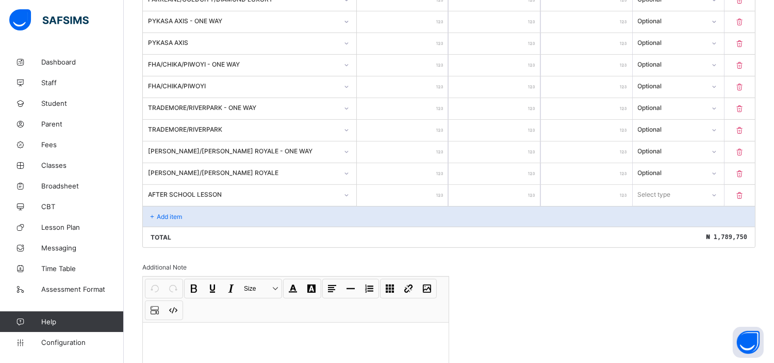
click at [405, 192] on input "number" at bounding box center [402, 195] width 91 height 21
click at [672, 192] on div "Select type" at bounding box center [655, 195] width 33 height 20
click at [664, 228] on div "Optional" at bounding box center [679, 233] width 90 height 16
click at [180, 213] on p "Add item" at bounding box center [169, 217] width 25 height 8
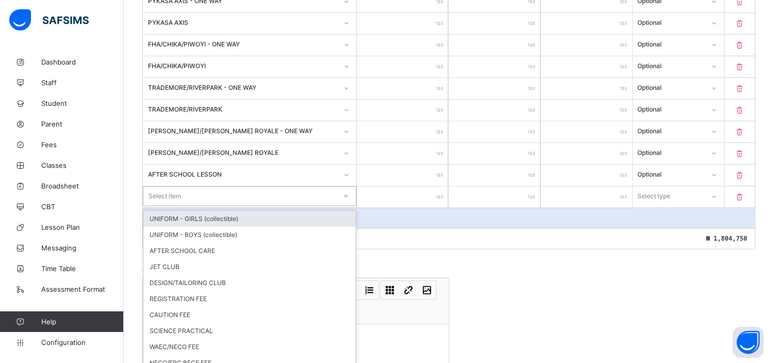
scroll to position [838, 0]
click at [180, 204] on div "option UNIFORM - GIRLS (collectible) focused, 1 of 15. 15 results available. Us…" at bounding box center [250, 195] width 214 height 20
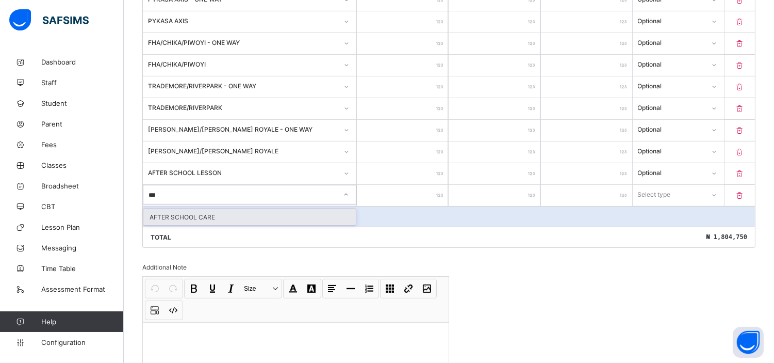
click at [180, 209] on div "AFTER SCHOOL CARE" at bounding box center [249, 217] width 213 height 16
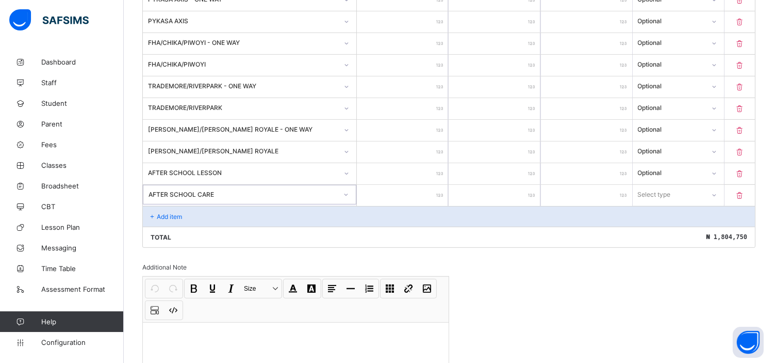
click at [422, 192] on input "number" at bounding box center [402, 195] width 91 height 21
click at [678, 187] on div "Select type" at bounding box center [669, 194] width 71 height 14
click at [656, 227] on div "Optional" at bounding box center [679, 233] width 90 height 16
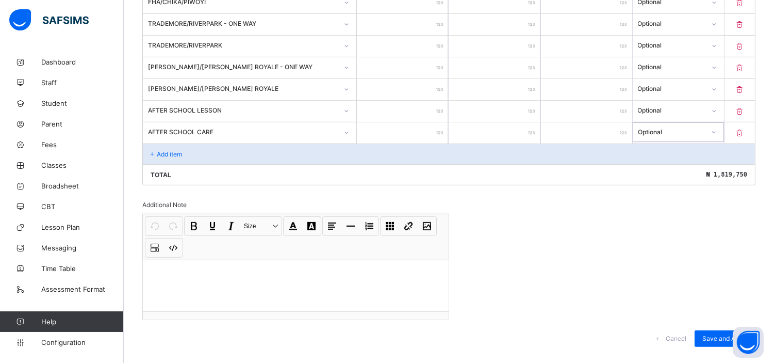
scroll to position [912, 0]
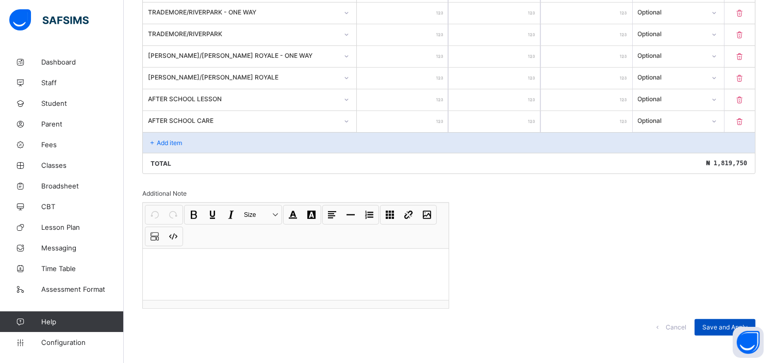
click at [718, 323] on span "Save and Apply" at bounding box center [725, 327] width 45 height 8
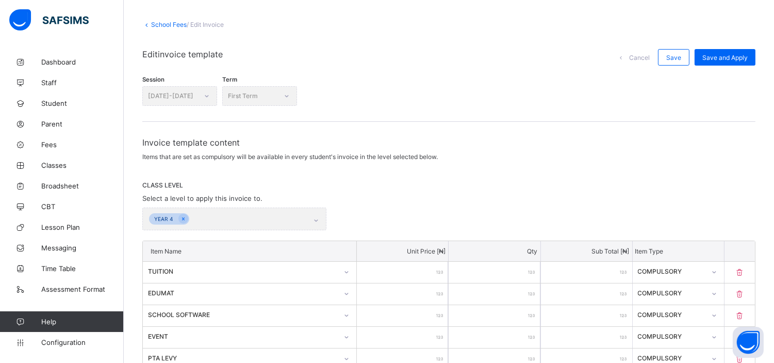
scroll to position [0, 0]
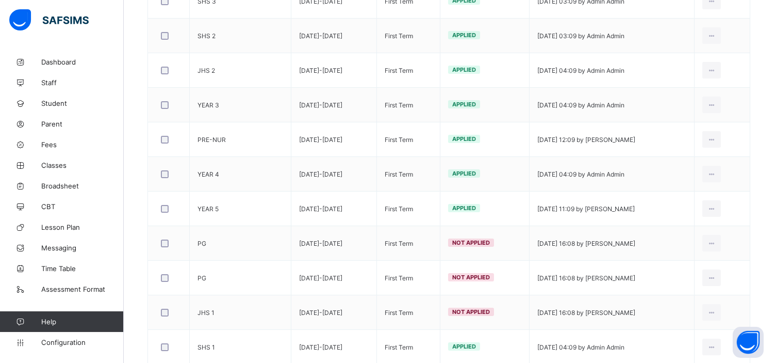
scroll to position [391, 0]
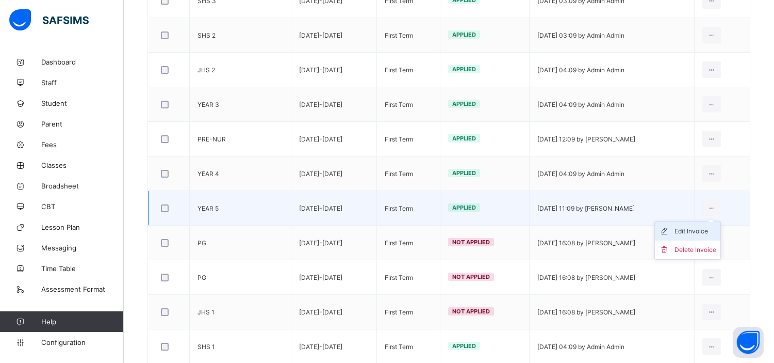
click at [702, 230] on div "Edit Invoice" at bounding box center [696, 231] width 42 height 10
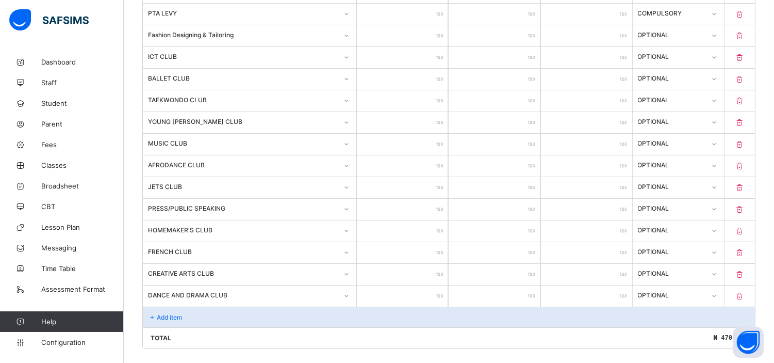
scroll to position [568, 0]
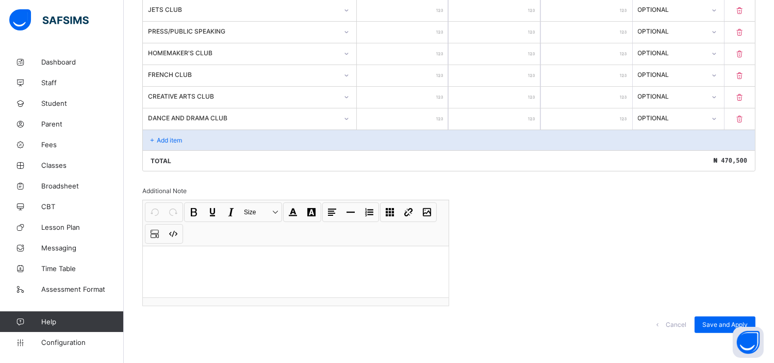
click at [169, 136] on p "Add item" at bounding box center [169, 140] width 25 height 8
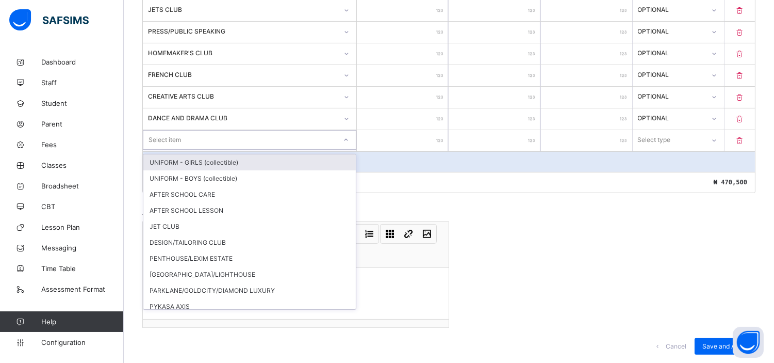
click at [169, 135] on div "Select item" at bounding box center [165, 140] width 33 height 20
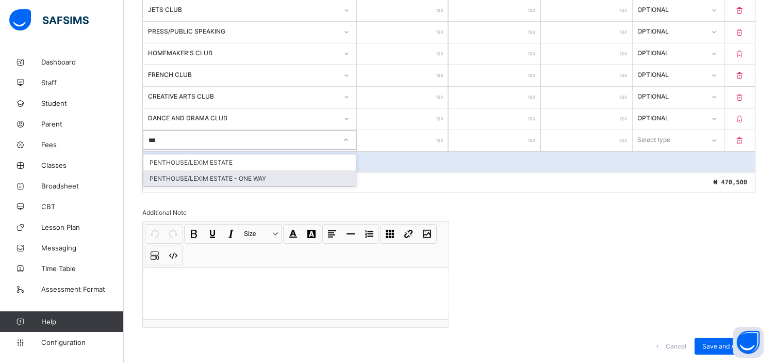
click at [217, 174] on div "PENTHOUSE/LEXIM ESTATE - ONE WAY" at bounding box center [249, 178] width 213 height 16
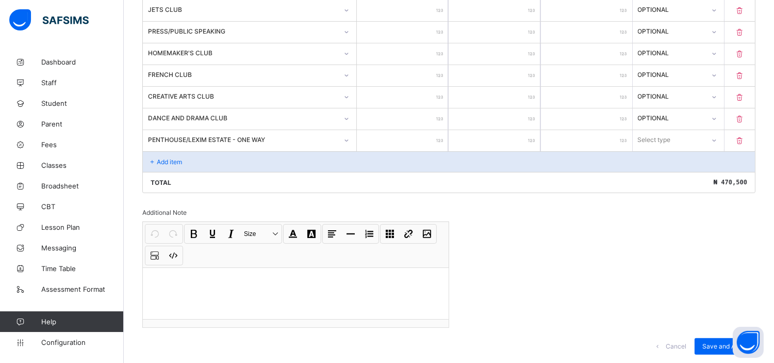
click at [419, 140] on input "number" at bounding box center [402, 140] width 91 height 21
click at [662, 138] on div "Select type" at bounding box center [655, 140] width 33 height 20
click at [660, 178] on div "Optional" at bounding box center [679, 178] width 90 height 16
click at [174, 158] on p "Add item" at bounding box center [169, 162] width 25 height 8
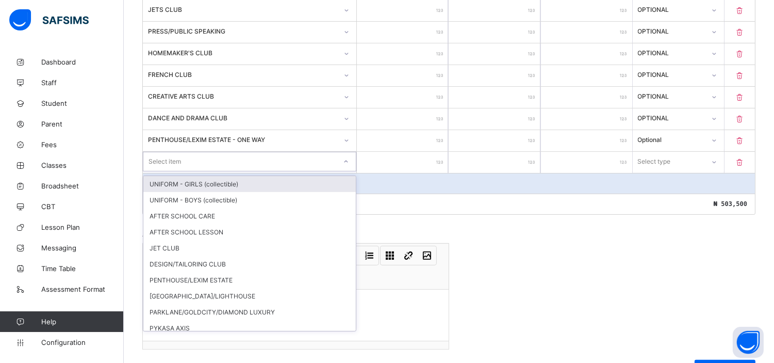
click at [174, 156] on div "Select item" at bounding box center [165, 162] width 33 height 20
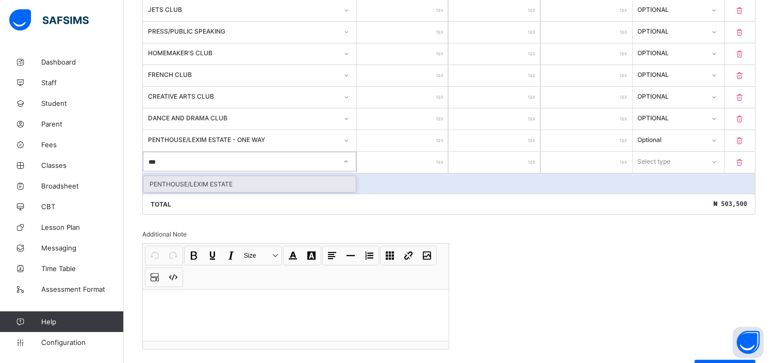
click at [212, 179] on div "PENTHOUSE/LEXIM ESTATE" at bounding box center [249, 184] width 213 height 16
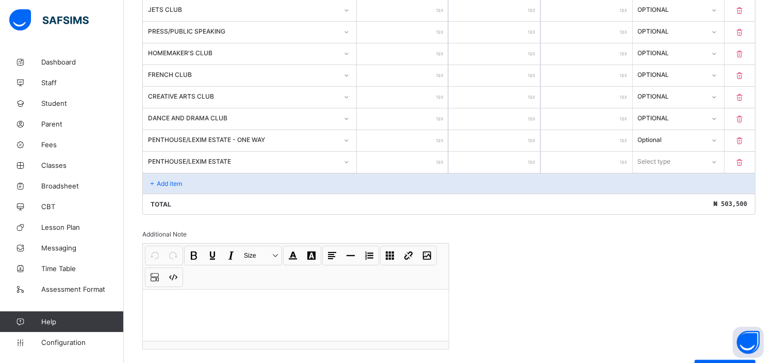
click at [419, 158] on input "number" at bounding box center [402, 162] width 91 height 21
click at [662, 161] on div "Select type" at bounding box center [655, 162] width 33 height 20
click at [662, 197] on div "Optional" at bounding box center [679, 200] width 90 height 16
click at [168, 180] on p "Add item" at bounding box center [169, 184] width 25 height 8
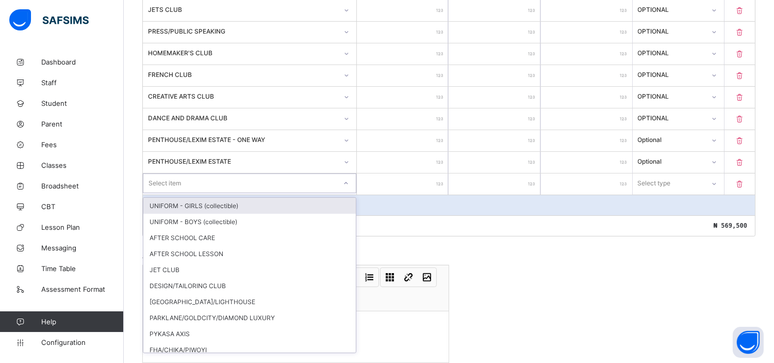
click at [188, 179] on div "Select item" at bounding box center [239, 183] width 193 height 14
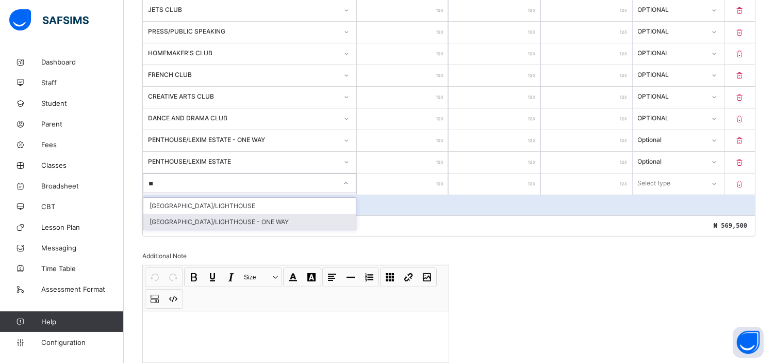
click at [228, 215] on div "[GEOGRAPHIC_DATA]/LIGHTHOUSE - ONE WAY" at bounding box center [249, 222] width 213 height 16
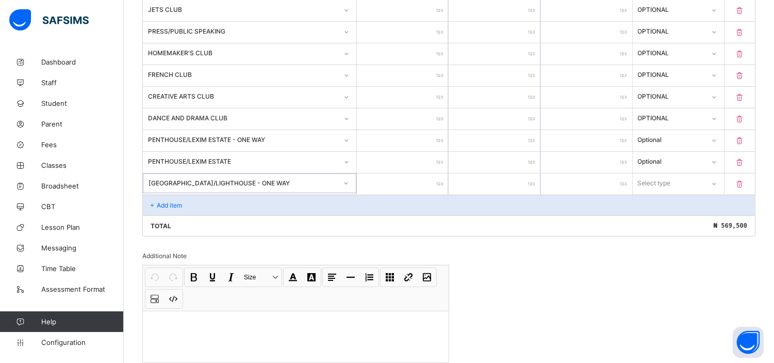
click at [413, 185] on input "number" at bounding box center [402, 183] width 91 height 21
click at [667, 179] on div "Select type" at bounding box center [654, 183] width 33 height 20
click at [663, 219] on div "Optional" at bounding box center [679, 222] width 90 height 16
click at [163, 201] on p "Add item" at bounding box center [169, 205] width 25 height 8
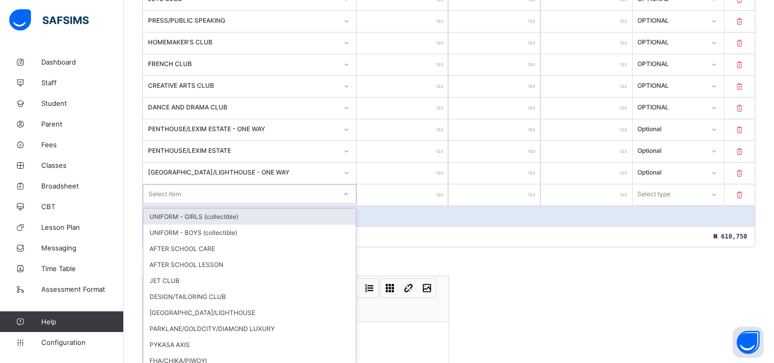
click at [163, 198] on div "option UNIFORM - GIRLS (collectible) focused, 1 of 27. 27 results available. Us…" at bounding box center [250, 194] width 214 height 21
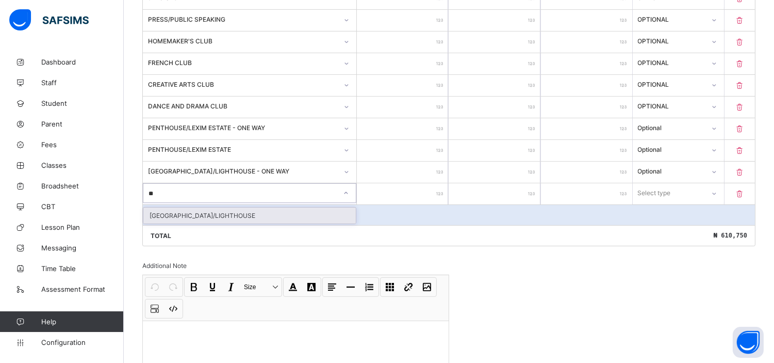
click at [228, 209] on div "[GEOGRAPHIC_DATA]/LIGHTHOUSE" at bounding box center [249, 215] width 213 height 16
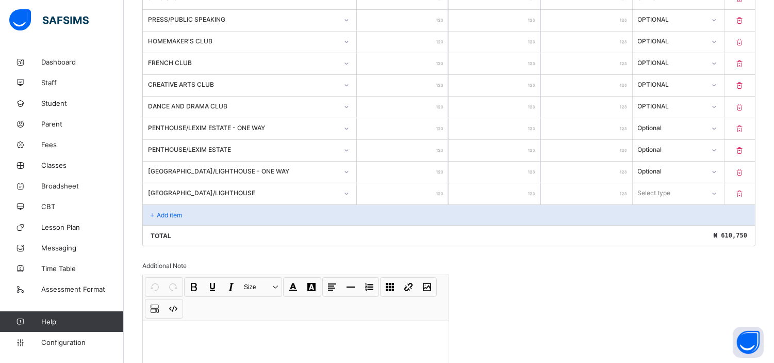
click at [411, 192] on input "number" at bounding box center [402, 193] width 91 height 21
click at [672, 194] on div "Select type" at bounding box center [655, 193] width 33 height 20
click at [662, 229] on div "Optional" at bounding box center [679, 231] width 90 height 16
click at [177, 211] on p "Add item" at bounding box center [169, 215] width 25 height 8
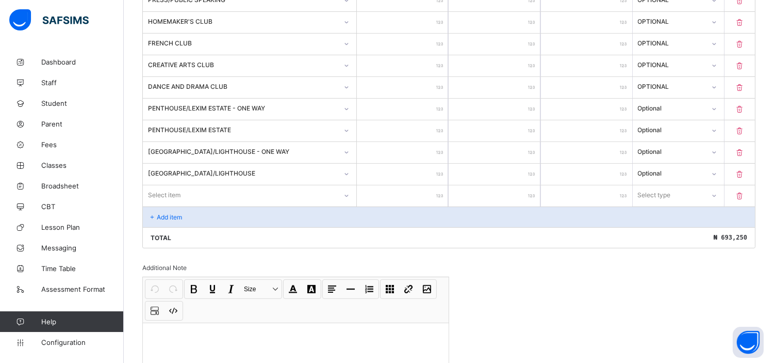
click at [205, 205] on div "Select item" at bounding box center [250, 195] width 214 height 20
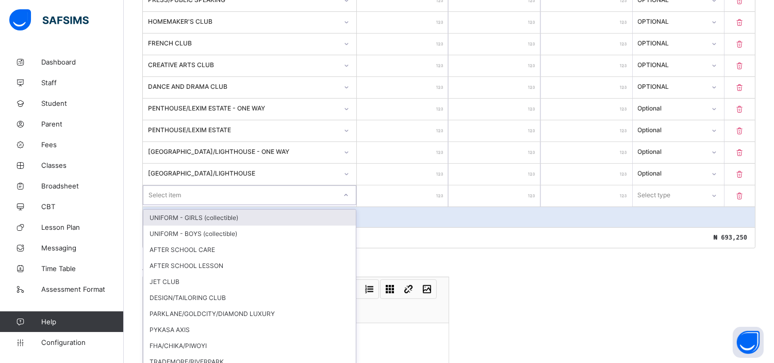
scroll to position [601, 0]
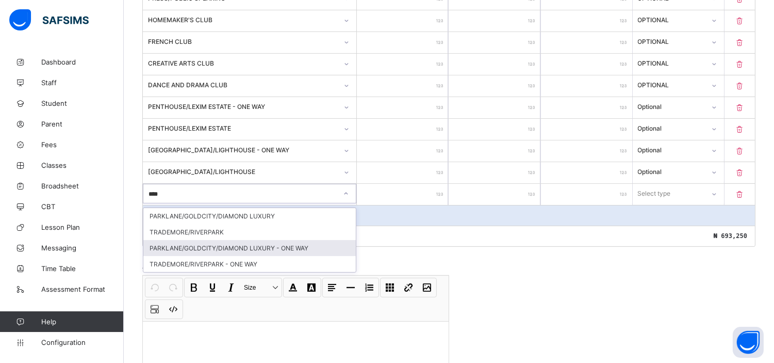
click at [255, 248] on div "PARKLANE/GOLDCITY/DIAMOND LUXURY - ONE WAY" at bounding box center [249, 248] width 213 height 16
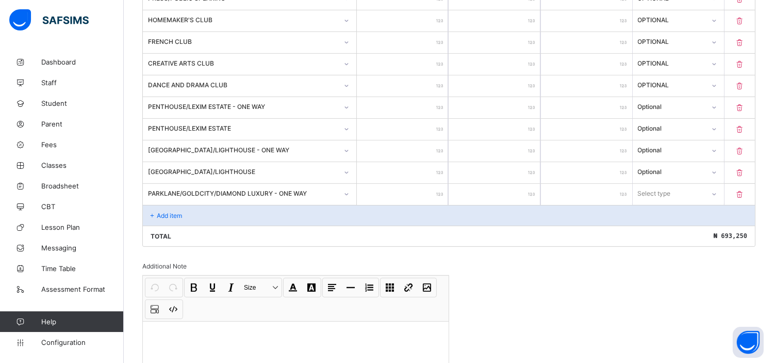
click at [395, 189] on input "number" at bounding box center [402, 194] width 91 height 21
click at [672, 194] on div "Select type" at bounding box center [655, 194] width 33 height 20
click at [666, 229] on div "Optional" at bounding box center [679, 232] width 90 height 16
click at [173, 212] on p "Add item" at bounding box center [169, 216] width 25 height 8
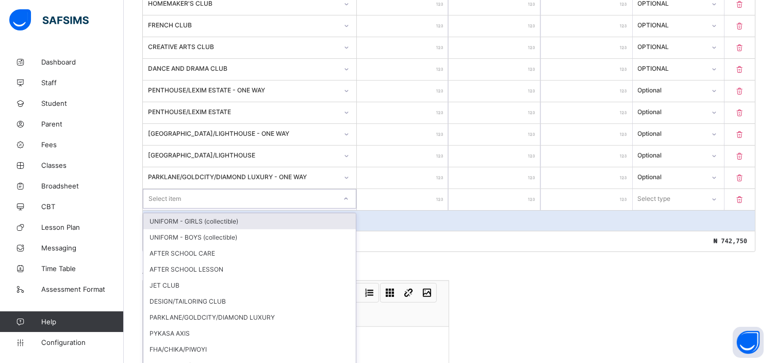
scroll to position [623, 0]
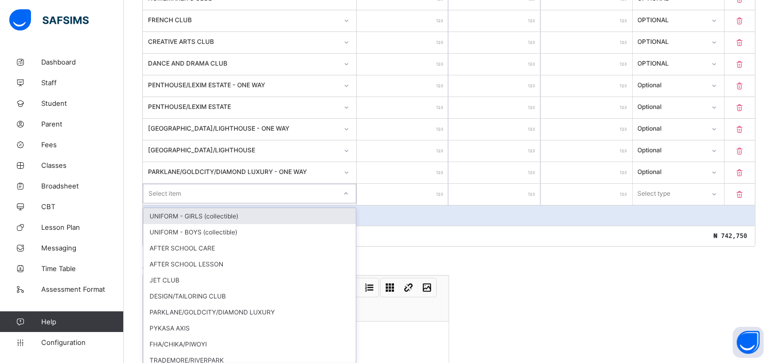
click at [213, 203] on div "option UNIFORM - GIRLS (collectible) focused, 1 of 25. 25 results available. Us…" at bounding box center [250, 194] width 214 height 20
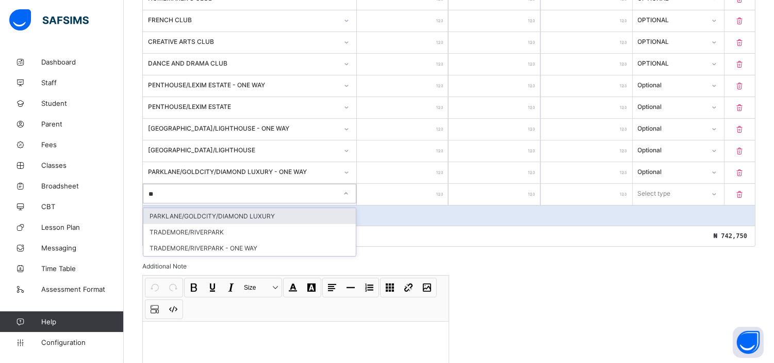
click at [245, 209] on div "PARKLANE/GOLDCITY/DIAMOND LUXURY" at bounding box center [249, 216] width 213 height 16
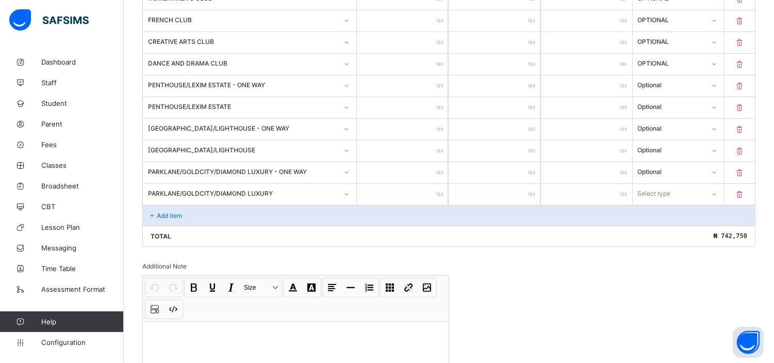
click at [427, 184] on input "number" at bounding box center [402, 194] width 91 height 21
click at [659, 189] on div "Select type" at bounding box center [654, 194] width 33 height 20
click at [657, 229] on div "Optional" at bounding box center [679, 232] width 90 height 16
click at [173, 213] on p "Add item" at bounding box center [169, 216] width 25 height 8
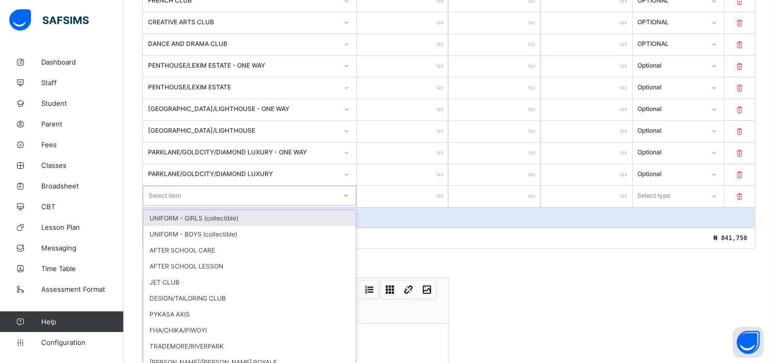
scroll to position [644, 0]
click at [204, 204] on div "option UNIFORM - GIRLS (collectible) focused, 1 of 24. 24 results available. Us…" at bounding box center [250, 194] width 214 height 20
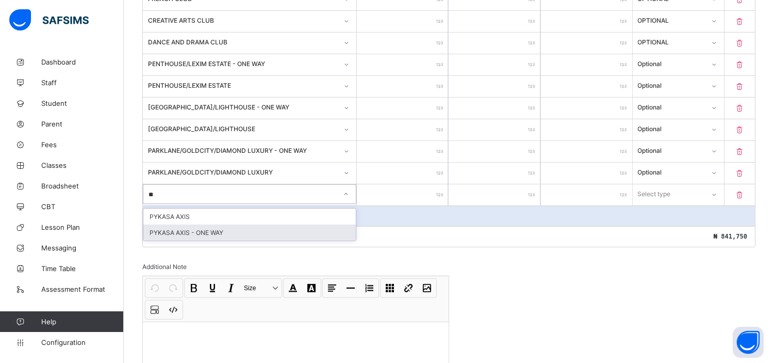
click at [224, 224] on div "PYKASA AXIS - ONE WAY" at bounding box center [249, 232] width 213 height 16
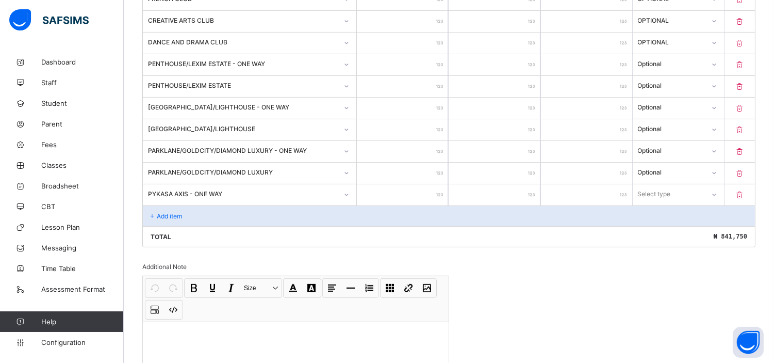
click at [416, 191] on input "number" at bounding box center [402, 194] width 91 height 21
click at [689, 193] on div "Select type" at bounding box center [669, 194] width 71 height 14
click at [662, 230] on div "Optional" at bounding box center [679, 232] width 90 height 16
click at [171, 212] on p "Add item" at bounding box center [169, 216] width 25 height 8
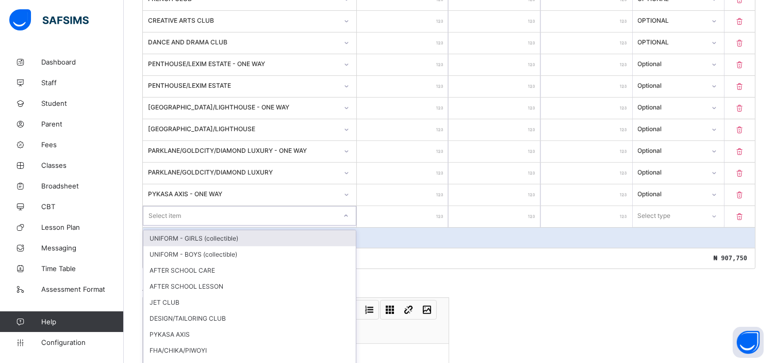
scroll to position [666, 0]
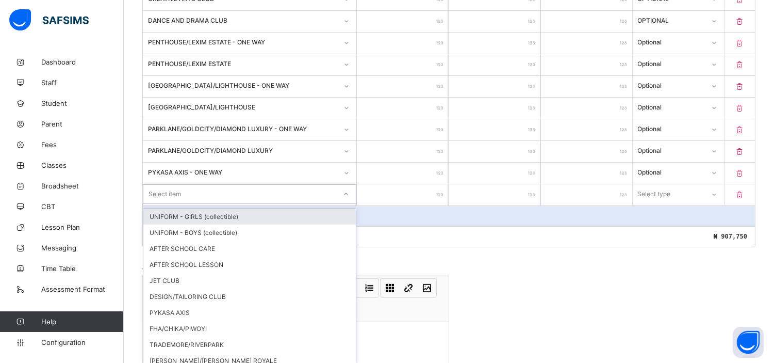
click at [171, 204] on div "option UNIFORM - GIRLS (collectible) focused, 1 of 23. 23 results available. Us…" at bounding box center [250, 194] width 214 height 20
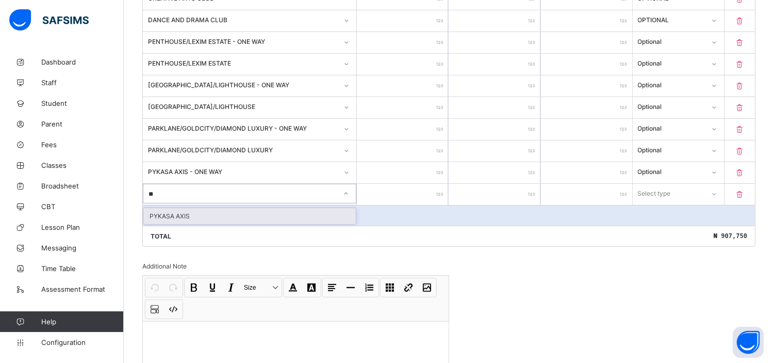
click at [201, 210] on div "PYKASA AXIS" at bounding box center [249, 216] width 213 height 16
click at [425, 188] on input "number" at bounding box center [402, 194] width 91 height 21
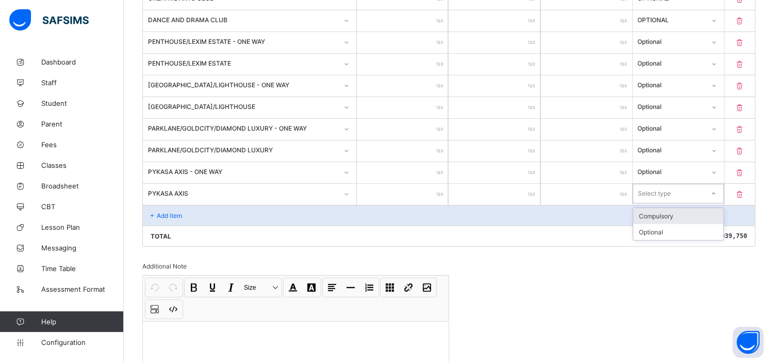
click at [672, 187] on div "Select type" at bounding box center [655, 194] width 33 height 20
click at [663, 226] on div "Optional" at bounding box center [679, 232] width 90 height 16
click at [168, 212] on p "Add item" at bounding box center [169, 216] width 25 height 8
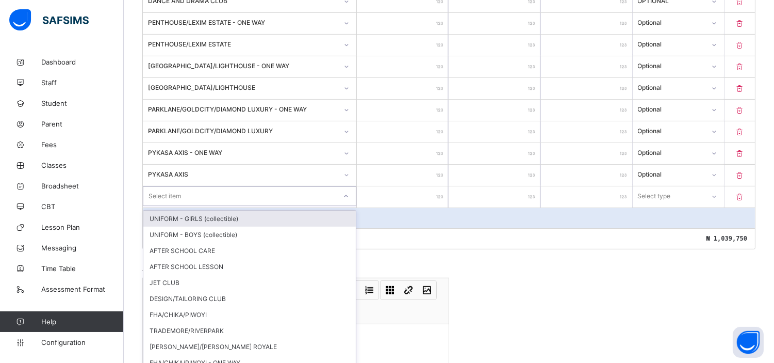
click at [172, 206] on div "option UNIFORM - GIRLS (collectible) focused, 1 of 22. 22 results available. Us…" at bounding box center [250, 196] width 214 height 20
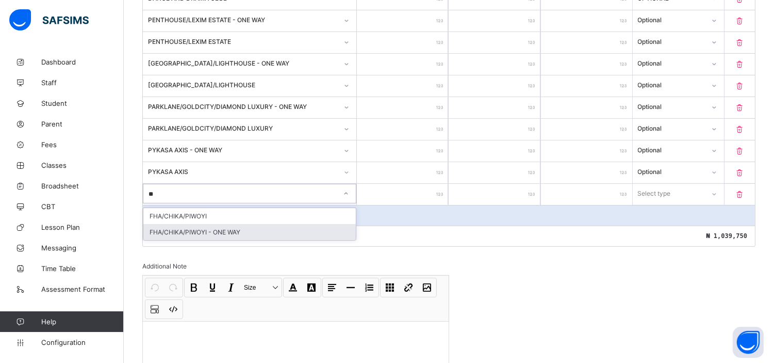
click at [201, 225] on div "FHA/CHIKA/PIWOYI - ONE WAY" at bounding box center [249, 232] width 213 height 16
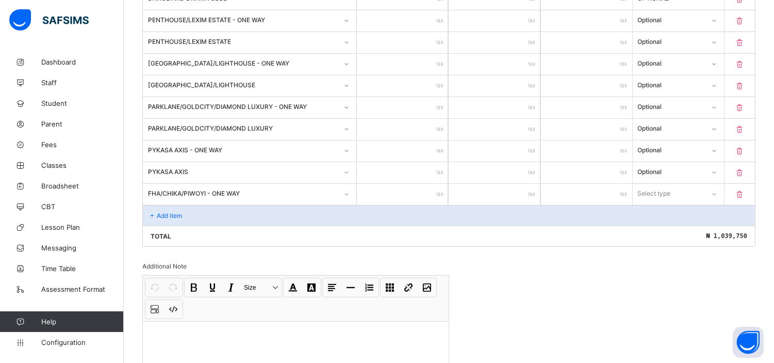
click at [401, 194] on input "number" at bounding box center [402, 194] width 91 height 21
click at [672, 189] on div "Select type" at bounding box center [655, 194] width 33 height 20
click at [653, 228] on div "Optional" at bounding box center [679, 232] width 90 height 16
click at [163, 212] on p "Add item" at bounding box center [169, 216] width 25 height 8
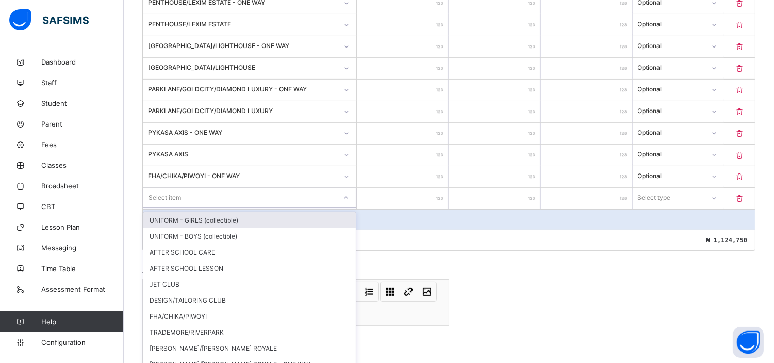
scroll to position [709, 0]
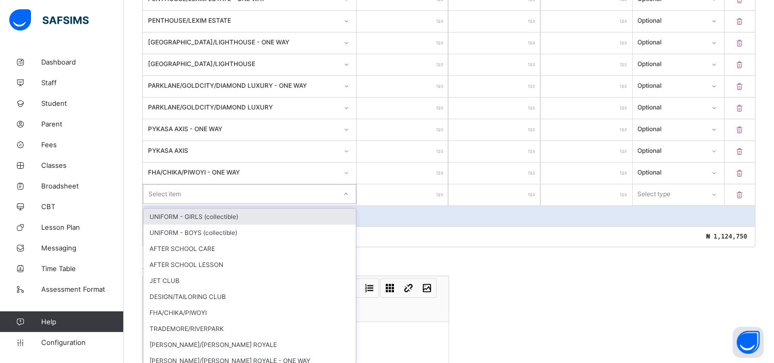
click at [163, 204] on div "option UNIFORM - GIRLS (collectible) focused, 1 of 21. 21 results available. Us…" at bounding box center [250, 194] width 214 height 20
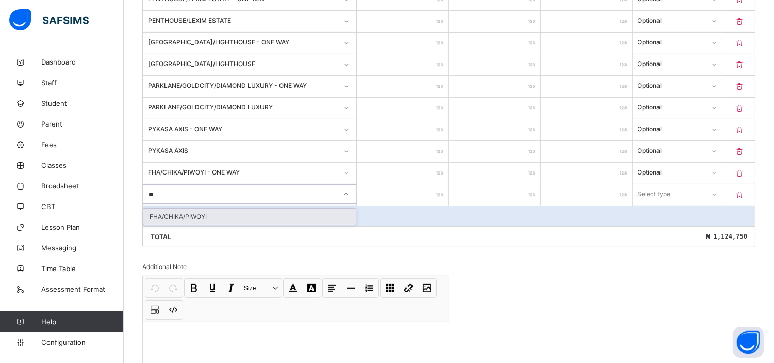
click at [163, 208] on div "FHA/CHIKA/PIWOYI" at bounding box center [249, 216] width 213 height 16
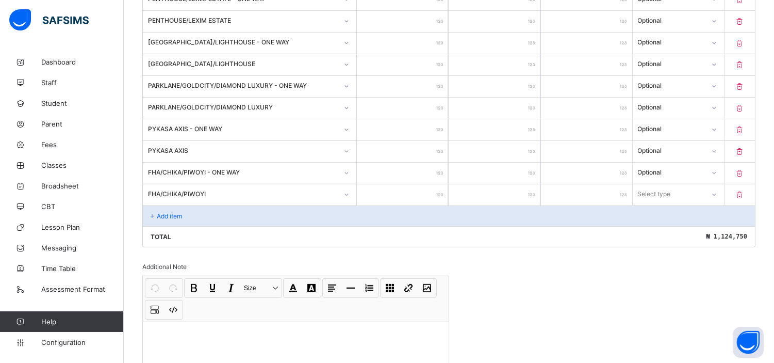
click at [409, 186] on input "number" at bounding box center [402, 194] width 91 height 21
click at [671, 187] on div "Select type" at bounding box center [654, 194] width 33 height 20
click at [652, 228] on div "Optional" at bounding box center [679, 232] width 90 height 16
click at [177, 214] on p "Add item" at bounding box center [169, 216] width 25 height 8
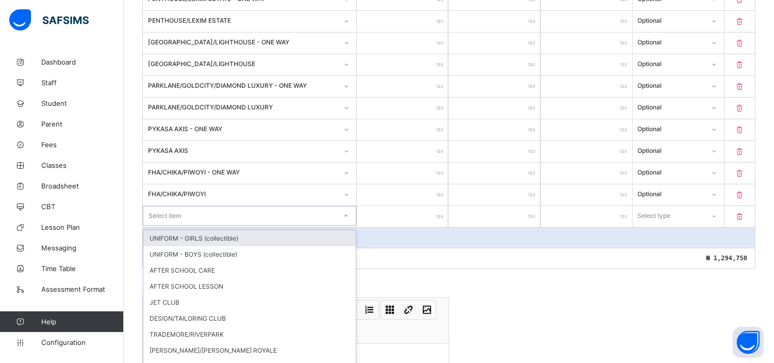
scroll to position [731, 0]
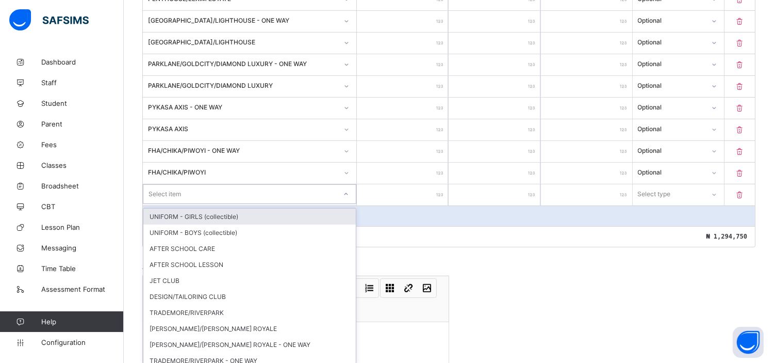
click at [171, 204] on div "option UNIFORM - GIRLS (collectible) focused, 1 of 20. 20 results available. Us…" at bounding box center [250, 194] width 214 height 20
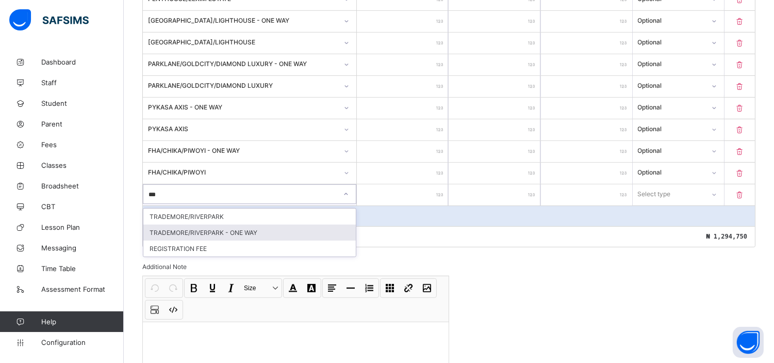
click at [244, 225] on div "TRADEMORE/RIVERPARK - ONE WAY" at bounding box center [249, 232] width 213 height 16
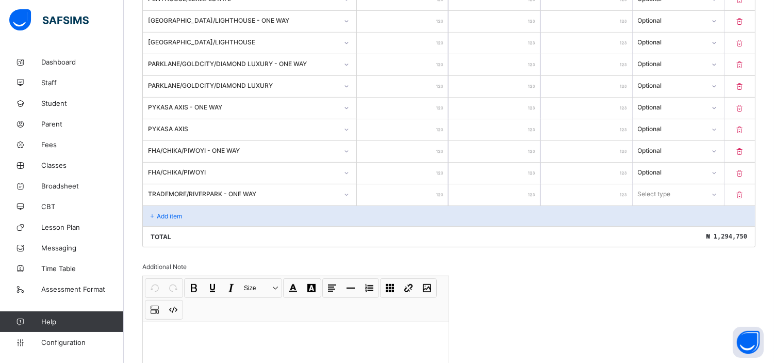
click at [429, 198] on input "number" at bounding box center [402, 194] width 91 height 21
click at [666, 186] on div "Select type" at bounding box center [655, 194] width 33 height 20
click at [652, 229] on div "Optional" at bounding box center [679, 232] width 90 height 16
click at [160, 213] on p "Add item" at bounding box center [169, 216] width 25 height 8
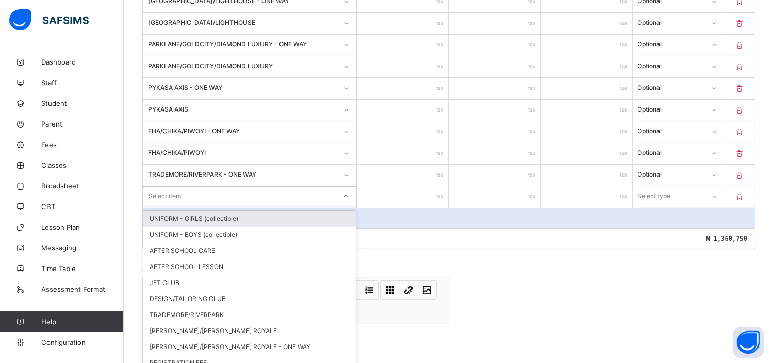
click at [186, 206] on div "option UNIFORM - GIRLS (collectible) focused, 1 of 19. 19 results available. Us…" at bounding box center [250, 196] width 214 height 20
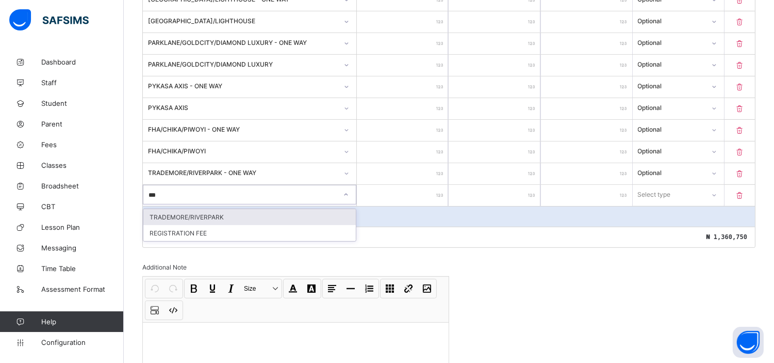
click at [217, 212] on div "TRADEMORE/RIVERPARK" at bounding box center [249, 217] width 213 height 16
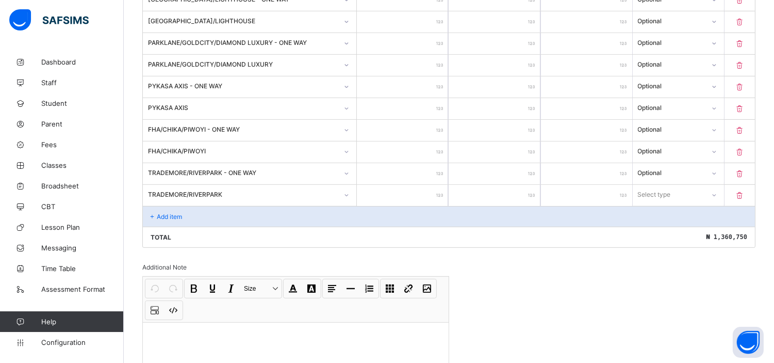
click at [406, 192] on input "number" at bounding box center [402, 195] width 91 height 21
click at [688, 193] on div "Select type" at bounding box center [669, 194] width 71 height 14
click at [653, 225] on div "Optional" at bounding box center [679, 233] width 90 height 16
click at [168, 213] on p "Add item" at bounding box center [169, 217] width 25 height 8
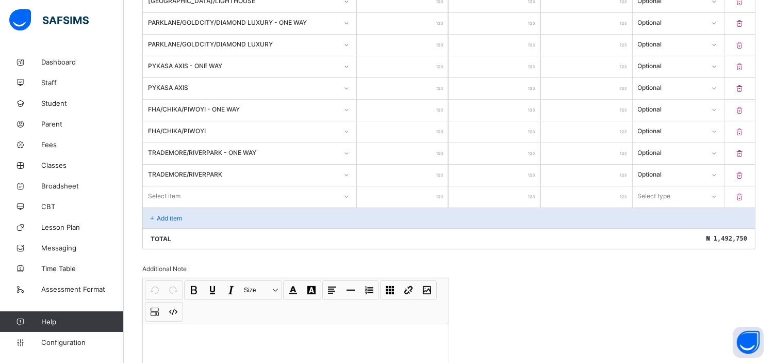
click at [168, 206] on div "Select item" at bounding box center [250, 196] width 214 height 20
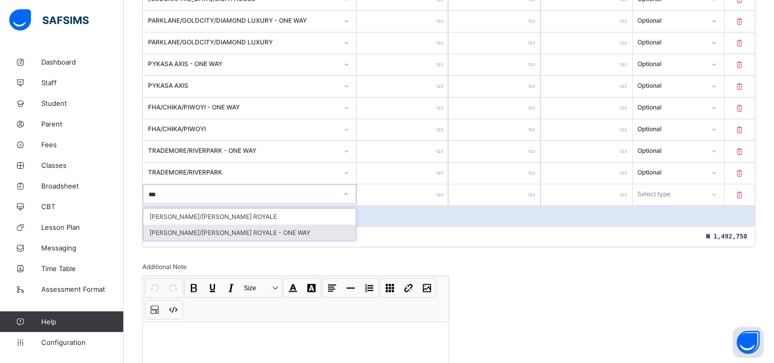
click at [218, 224] on div "[PERSON_NAME]/[PERSON_NAME] ROYALE - ONE WAY" at bounding box center [249, 232] width 213 height 16
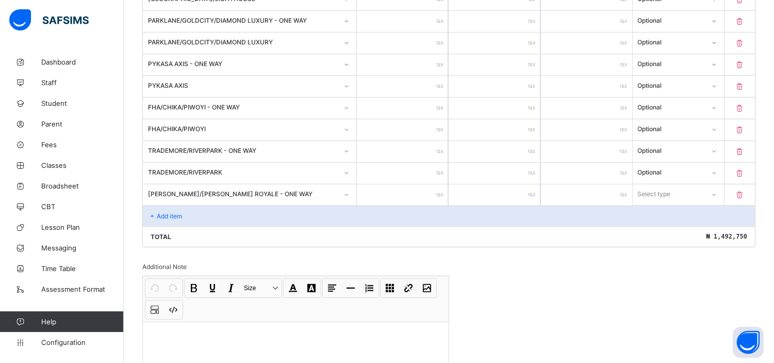
click at [411, 184] on input "number" at bounding box center [402, 194] width 91 height 21
click at [659, 189] on div "Select type" at bounding box center [655, 194] width 33 height 20
click at [660, 228] on div "Optional" at bounding box center [679, 232] width 90 height 16
click at [157, 212] on p "Add item" at bounding box center [169, 216] width 25 height 8
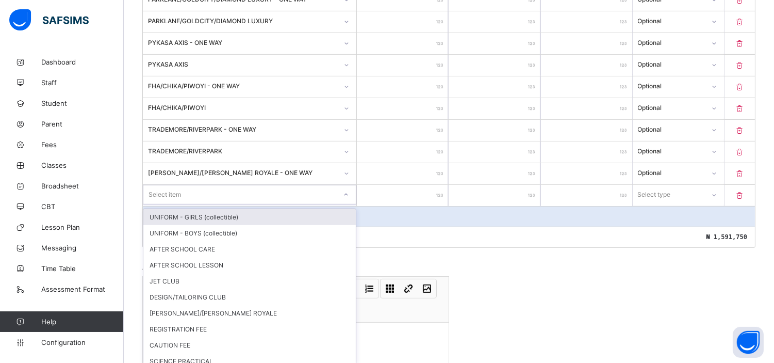
click at [156, 204] on div "option UNIFORM - GIRLS (collectible) focused, 1 of 17. 17 results available. Us…" at bounding box center [250, 195] width 214 height 20
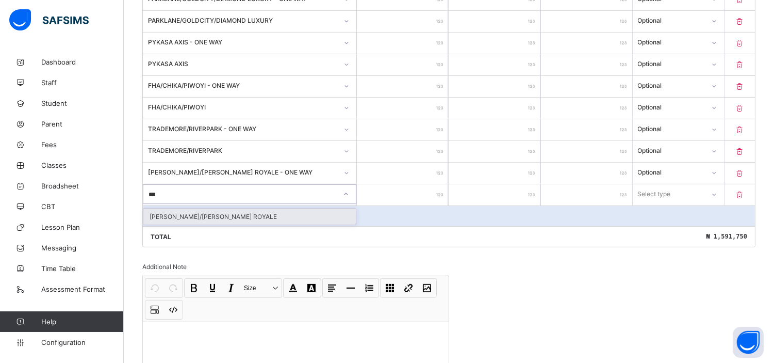
click at [187, 212] on div "[PERSON_NAME]/[PERSON_NAME] ROYALE" at bounding box center [249, 216] width 213 height 16
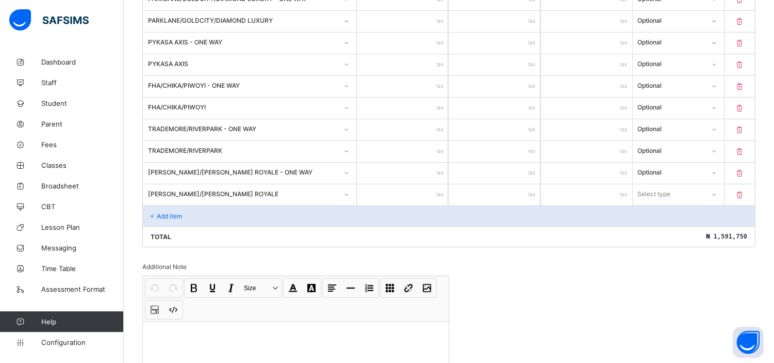
click at [411, 185] on input "number" at bounding box center [402, 194] width 91 height 21
click at [672, 189] on div "Select type" at bounding box center [655, 194] width 33 height 20
click at [663, 226] on div "Optional" at bounding box center [679, 232] width 90 height 16
click at [160, 212] on p "Add item" at bounding box center [169, 216] width 25 height 8
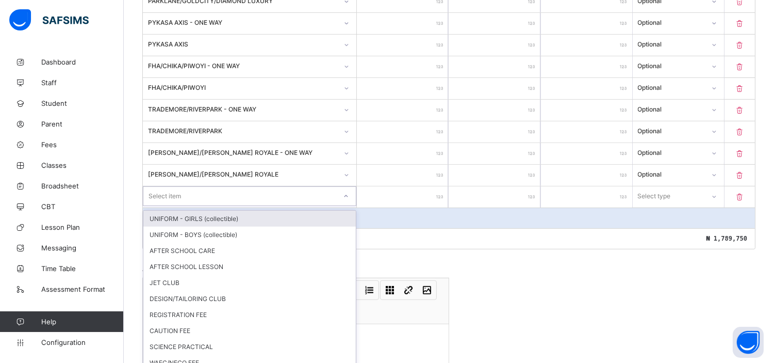
scroll to position [817, 0]
click at [160, 204] on div "option UNIFORM - GIRLS (collectible) focused, 1 of 16. 16 results available. Us…" at bounding box center [250, 195] width 214 height 20
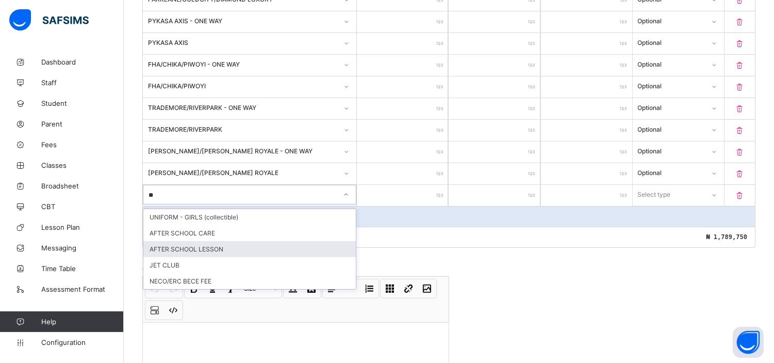
click at [203, 243] on div "AFTER SCHOOL LESSON" at bounding box center [249, 249] width 213 height 16
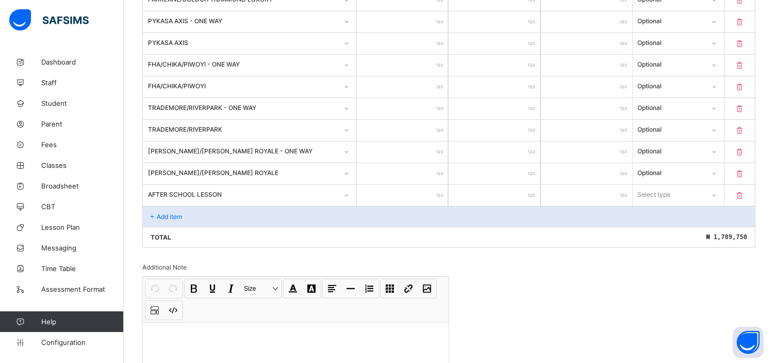
click at [396, 191] on input "number" at bounding box center [402, 195] width 91 height 21
click at [656, 191] on div "Select type" at bounding box center [655, 195] width 33 height 20
click at [657, 227] on div "Optional" at bounding box center [679, 233] width 90 height 16
click at [164, 214] on p "Add item" at bounding box center [169, 217] width 25 height 8
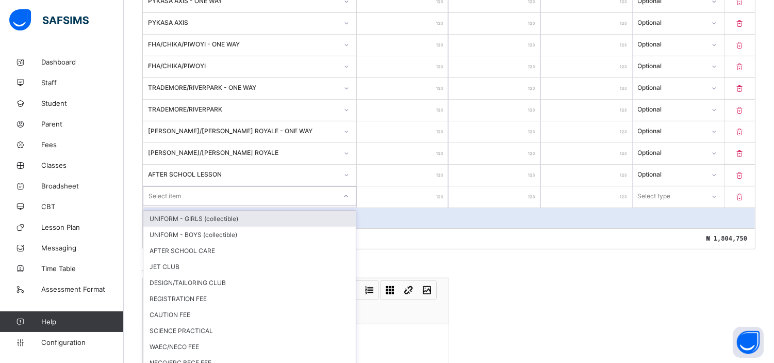
scroll to position [838, 0]
click at [164, 204] on div "option UNIFORM - GIRLS (collectible) focused, 1 of 15. 15 results available. Us…" at bounding box center [250, 195] width 214 height 20
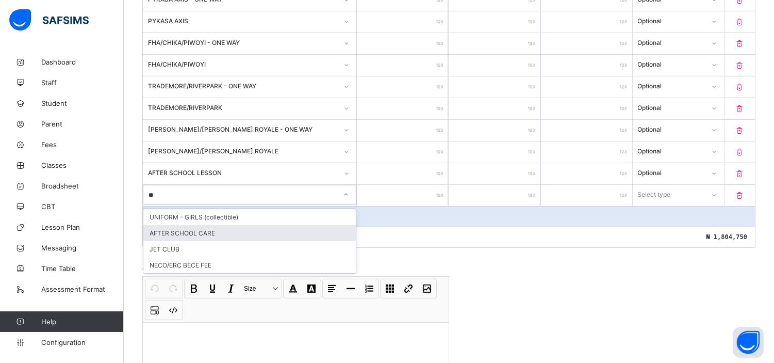
click at [184, 225] on div "AFTER SCHOOL CARE" at bounding box center [249, 233] width 213 height 16
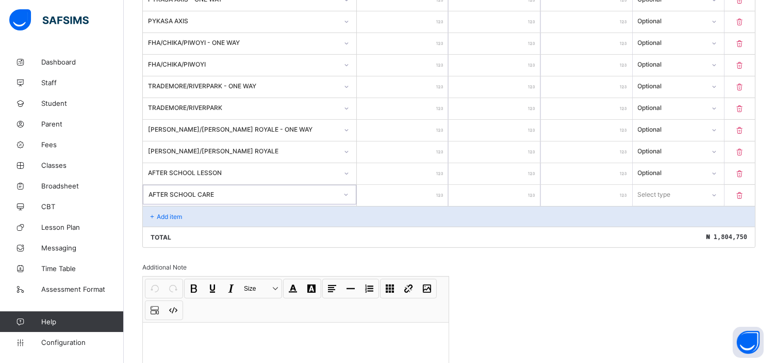
click at [408, 194] on input "number" at bounding box center [402, 195] width 91 height 21
click at [667, 192] on div "Select type" at bounding box center [655, 195] width 33 height 20
click at [656, 225] on div "Optional" at bounding box center [679, 233] width 90 height 16
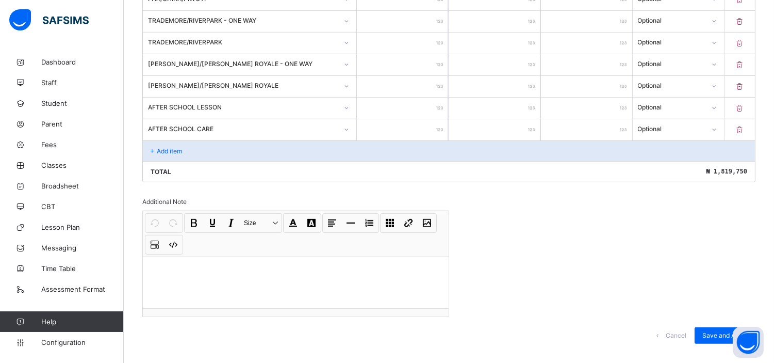
scroll to position [912, 0]
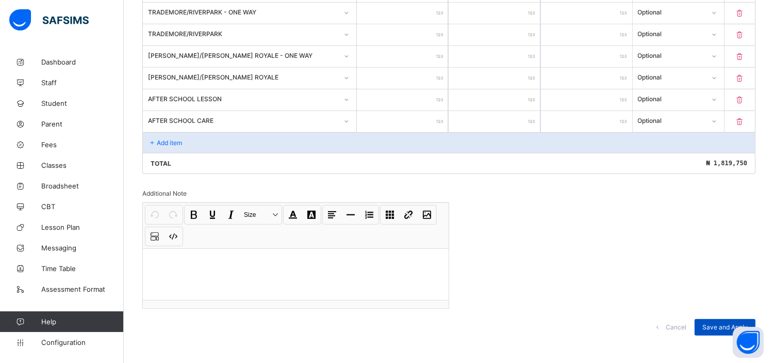
click at [720, 323] on span "Save and Apply" at bounding box center [725, 327] width 45 height 8
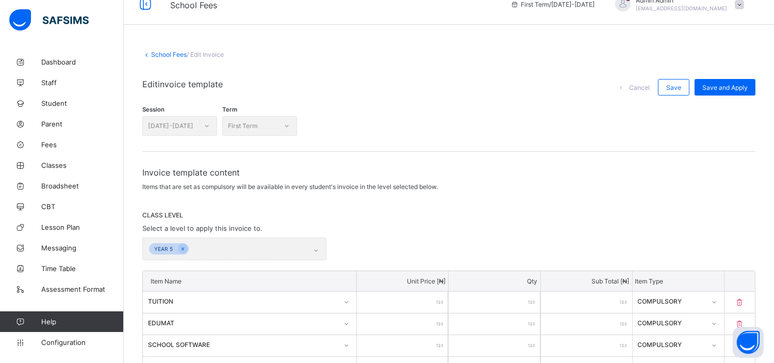
scroll to position [0, 0]
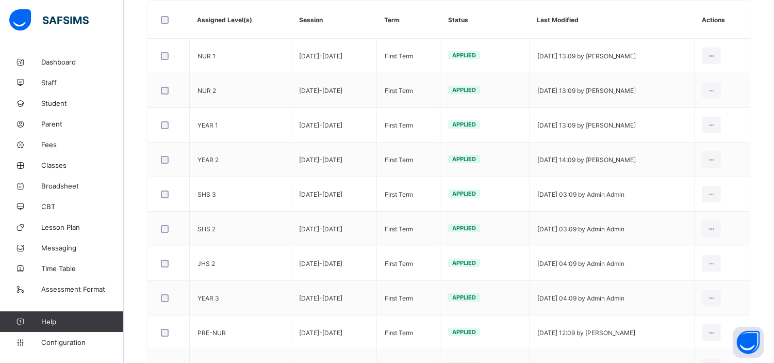
scroll to position [197, 0]
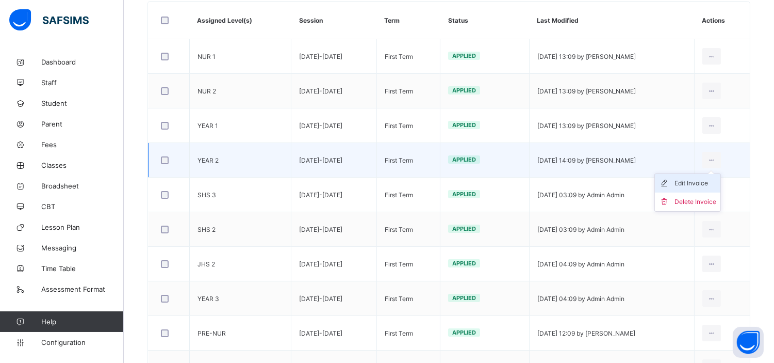
click at [710, 182] on div "Edit Invoice" at bounding box center [696, 183] width 42 height 10
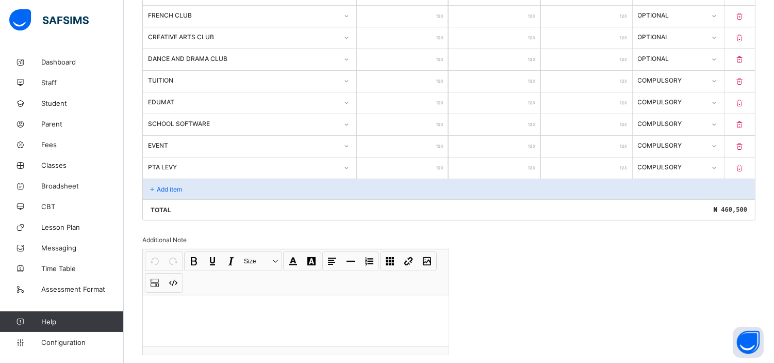
scroll to position [520, 0]
click at [172, 187] on p "Add item" at bounding box center [169, 189] width 25 height 8
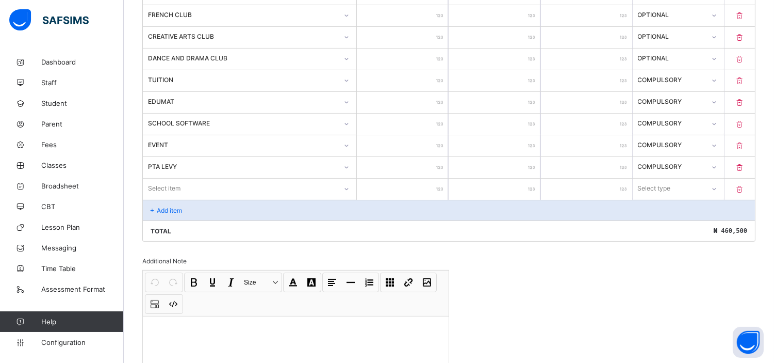
click at [172, 187] on div "Select item" at bounding box center [164, 189] width 33 height 20
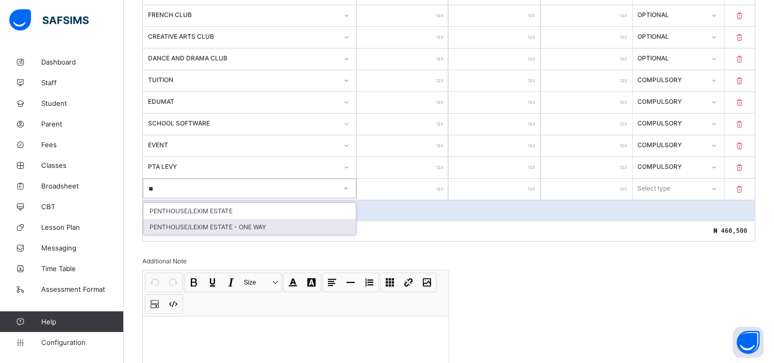
click at [237, 224] on div "PENTHOUSE/LEXIM ESTATE - ONE WAY" at bounding box center [249, 227] width 213 height 16
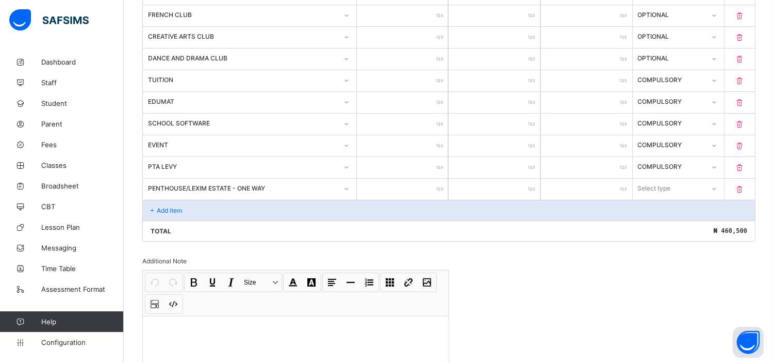
click at [415, 186] on input "number" at bounding box center [402, 189] width 91 height 21
click at [671, 185] on div "Select type" at bounding box center [655, 189] width 33 height 20
click at [659, 221] on div "Optional" at bounding box center [679, 227] width 90 height 16
click at [162, 206] on p "Add item" at bounding box center [169, 210] width 25 height 8
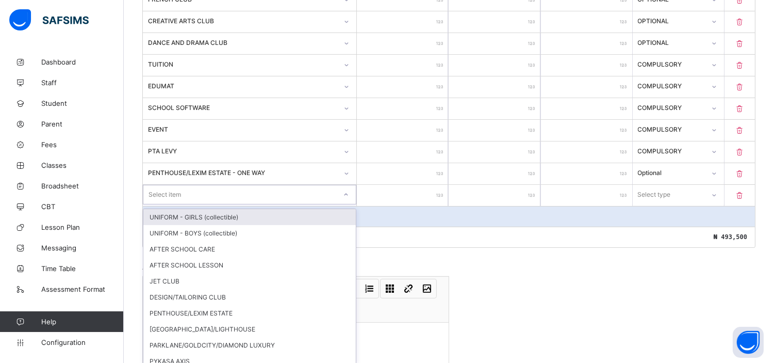
click at [162, 203] on div "option UNIFORM - GIRLS (collectible) focused, 1 of 29. 29 results available. Us…" at bounding box center [250, 195] width 214 height 20
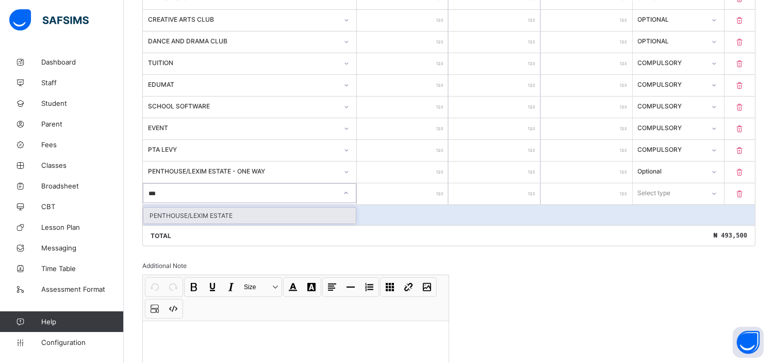
click at [196, 214] on div "PENTHOUSE/LEXIM ESTATE" at bounding box center [249, 215] width 213 height 16
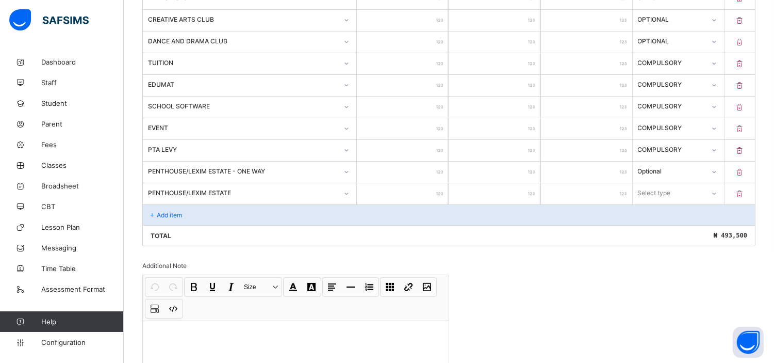
click at [424, 189] on input "number" at bounding box center [402, 193] width 91 height 21
click at [678, 188] on div "Select type" at bounding box center [669, 193] width 71 height 14
click at [659, 230] on div "Optional" at bounding box center [679, 231] width 90 height 16
click at [169, 211] on p "Add item" at bounding box center [169, 215] width 25 height 8
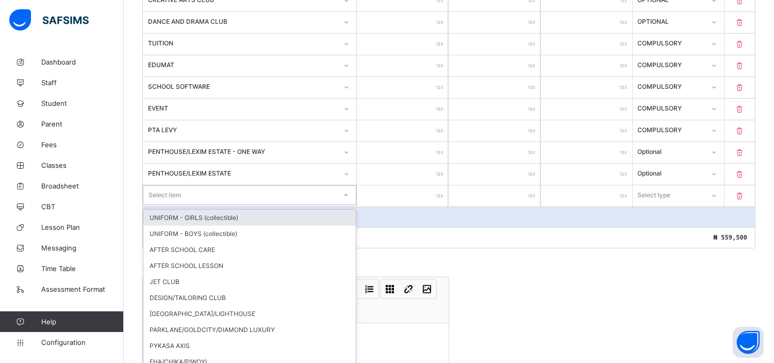
click at [169, 205] on div "option UNIFORM - GIRLS (collectible) focused, 1 of 28. 28 results available. Us…" at bounding box center [250, 195] width 214 height 20
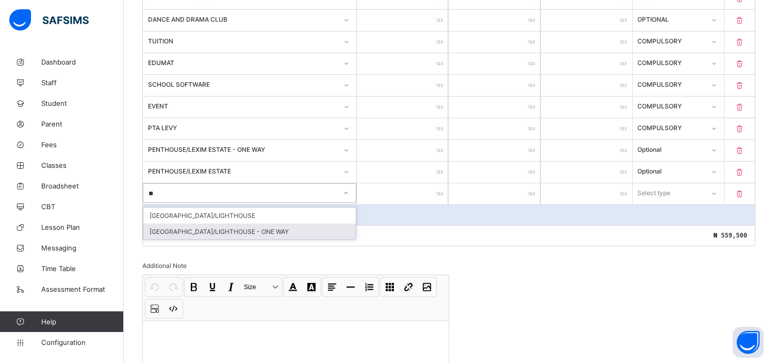
click at [205, 226] on div "[GEOGRAPHIC_DATA]/LIGHTHOUSE - ONE WAY" at bounding box center [249, 231] width 213 height 16
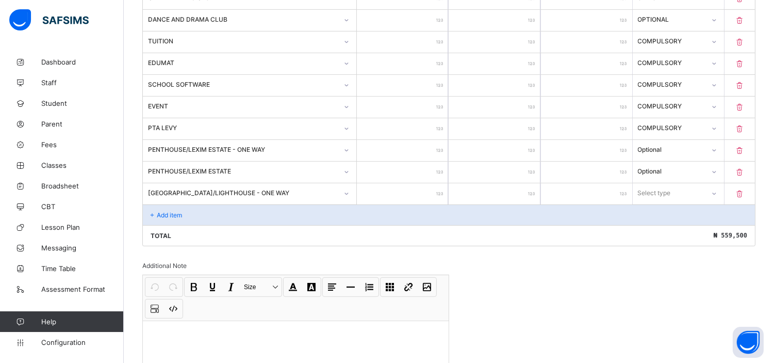
click at [403, 188] on input "number" at bounding box center [402, 193] width 91 height 21
click at [688, 189] on div "Select type" at bounding box center [669, 193] width 71 height 14
click at [657, 230] on div "Optional" at bounding box center [679, 231] width 90 height 16
click at [169, 217] on div "Add item" at bounding box center [449, 214] width 612 height 21
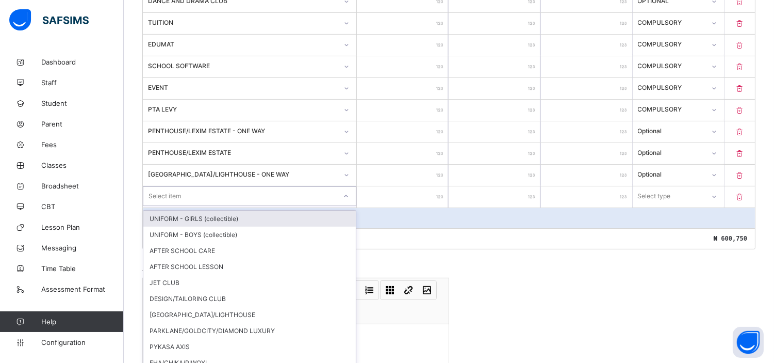
scroll to position [580, 0]
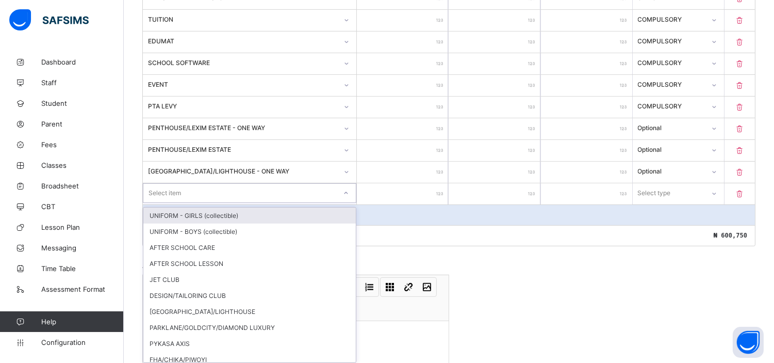
click at [191, 203] on div "option UNIFORM - GIRLS (collectible) focused, 1 of 27. 27 results available. Us…" at bounding box center [250, 193] width 214 height 20
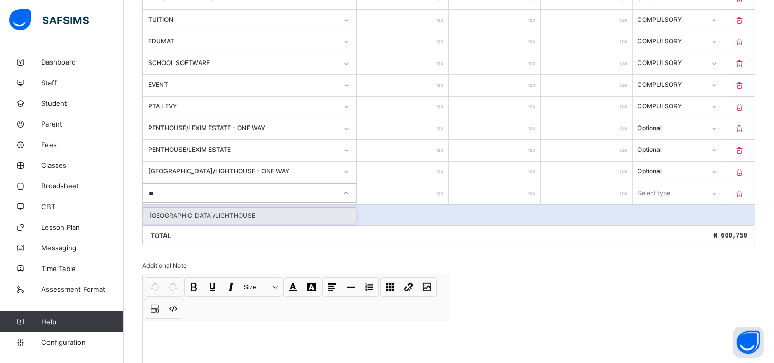
click at [209, 209] on div "[GEOGRAPHIC_DATA]/LIGHTHOUSE" at bounding box center [249, 215] width 213 height 16
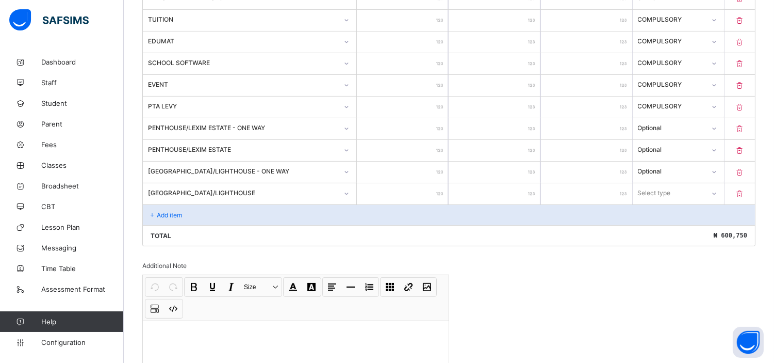
click at [413, 186] on input "number" at bounding box center [402, 193] width 91 height 21
click at [667, 188] on div "Select type" at bounding box center [655, 193] width 33 height 20
click at [658, 227] on div "Optional" at bounding box center [679, 231] width 90 height 16
click at [172, 211] on p "Add item" at bounding box center [169, 215] width 25 height 8
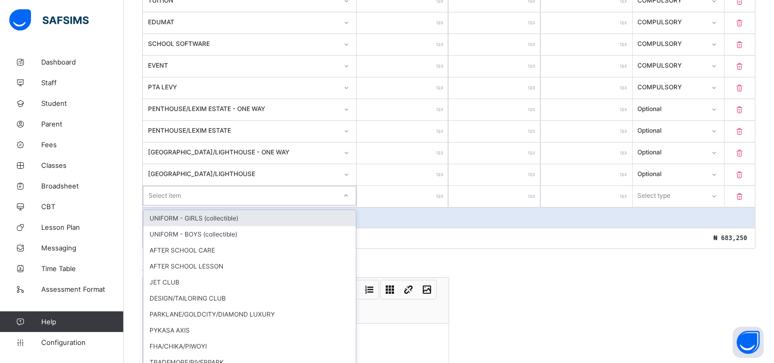
click at [172, 205] on div "option UNIFORM - GIRLS (collectible) focused, 1 of 26. 26 results available. Us…" at bounding box center [250, 196] width 214 height 20
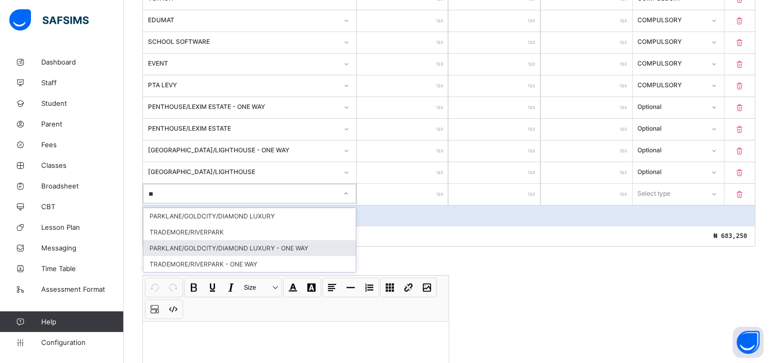
click at [270, 244] on div "PARKLANE/GOLDCITY/DIAMOND LUXURY - ONE WAY" at bounding box center [249, 248] width 213 height 16
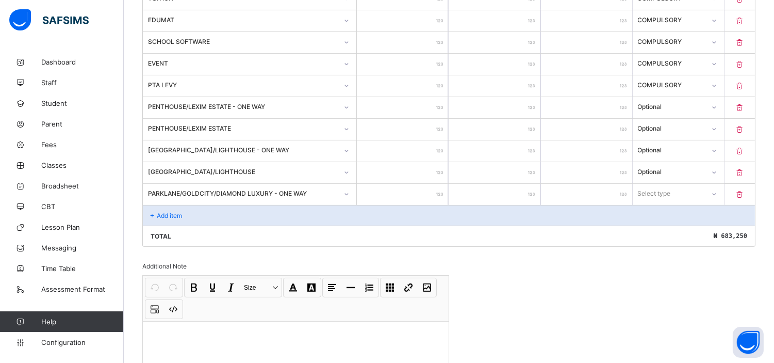
click at [405, 193] on input "number" at bounding box center [402, 194] width 91 height 21
click at [662, 188] on div "Select type" at bounding box center [655, 194] width 33 height 20
click at [659, 231] on div "Optional" at bounding box center [679, 232] width 90 height 16
click at [174, 214] on p "Add item" at bounding box center [169, 216] width 25 height 8
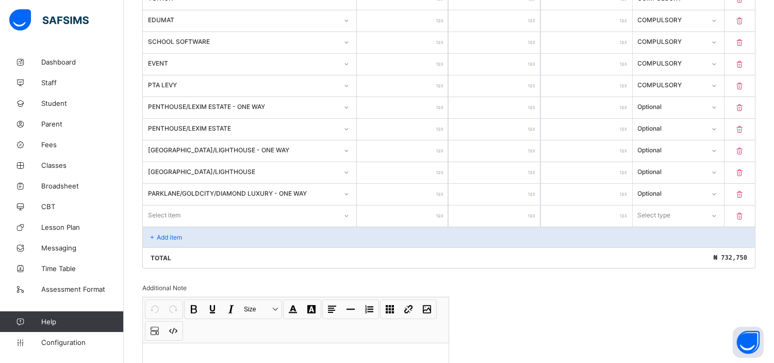
scroll to position [623, 0]
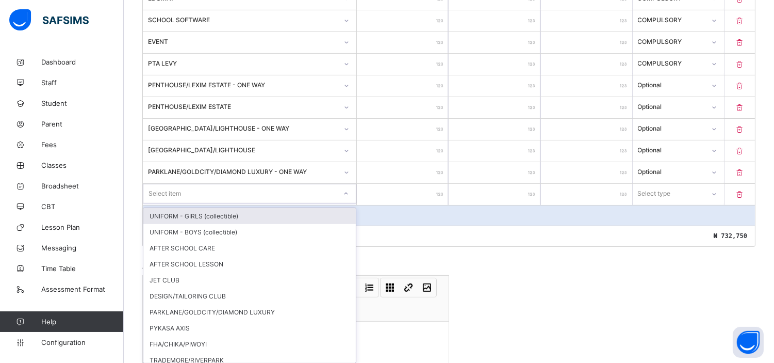
click at [174, 203] on div "option UNIFORM - GIRLS (collectible) focused, 1 of 25. 25 results available. Us…" at bounding box center [250, 194] width 214 height 20
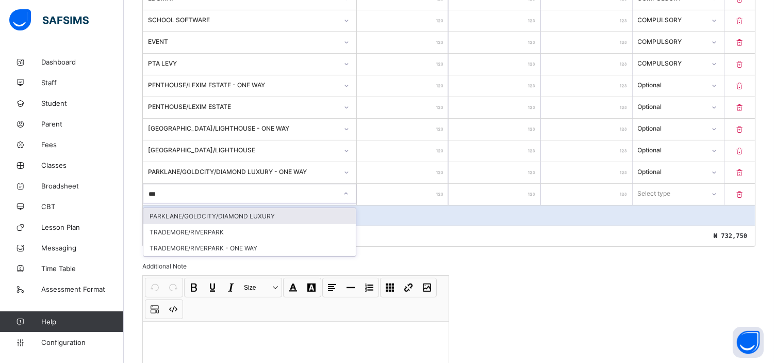
click at [263, 208] on div "PARKLANE/GOLDCITY/DIAMOND LUXURY" at bounding box center [249, 216] width 213 height 16
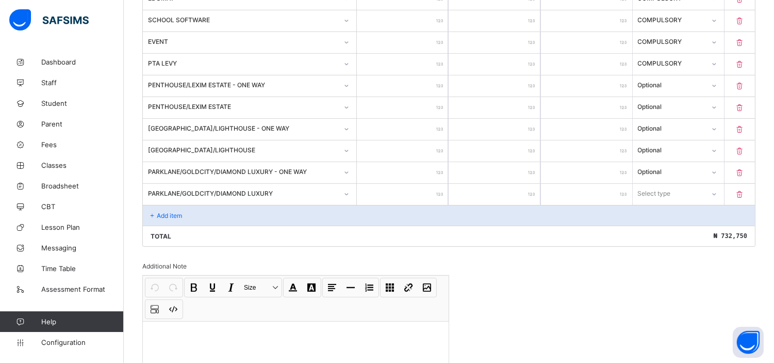
click at [406, 189] on input "number" at bounding box center [402, 194] width 91 height 21
click at [692, 187] on div "Select type" at bounding box center [669, 193] width 71 height 14
click at [662, 224] on div "Optional" at bounding box center [679, 232] width 90 height 16
click at [169, 212] on p "Add item" at bounding box center [169, 216] width 25 height 8
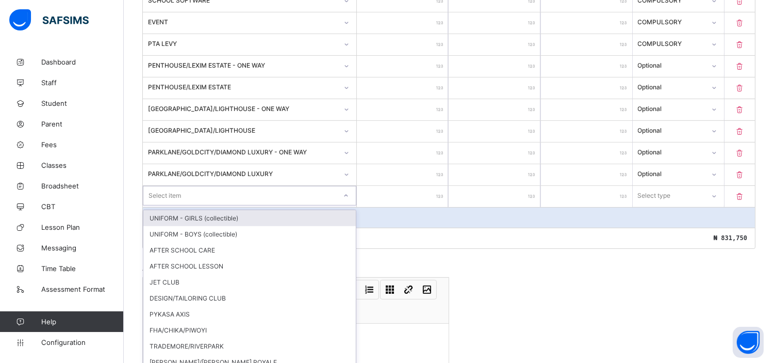
click at [169, 205] on div "option UNIFORM - GIRLS (collectible) focused, 1 of 24. 24 results available. Us…" at bounding box center [250, 196] width 214 height 20
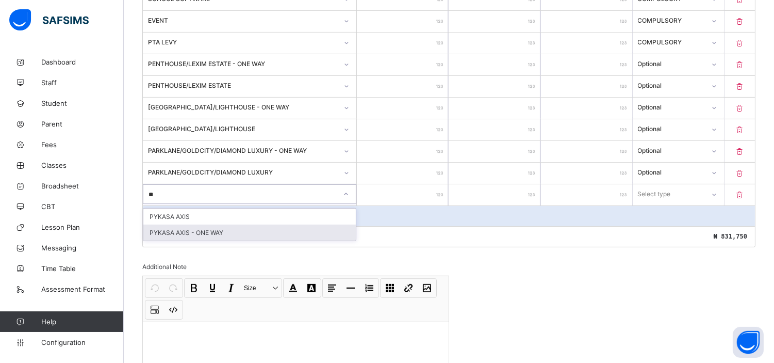
click at [204, 233] on div "PYKASA AXIS - ONE WAY" at bounding box center [249, 232] width 213 height 16
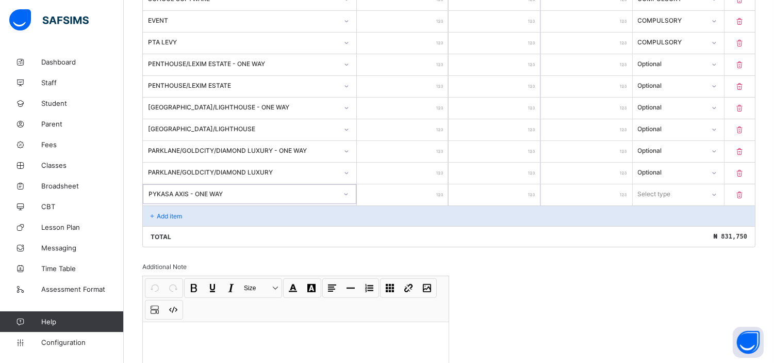
click at [409, 187] on input "number" at bounding box center [402, 194] width 91 height 21
click at [659, 192] on div "Select type" at bounding box center [655, 194] width 33 height 20
click at [666, 230] on div "Optional" at bounding box center [679, 232] width 90 height 16
click at [174, 212] on p "Add item" at bounding box center [169, 216] width 25 height 8
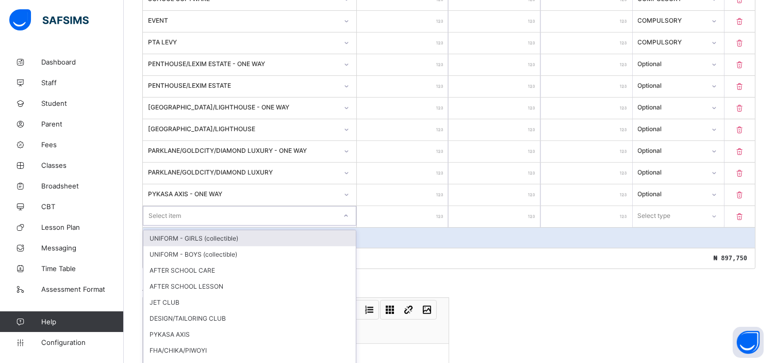
scroll to position [666, 0]
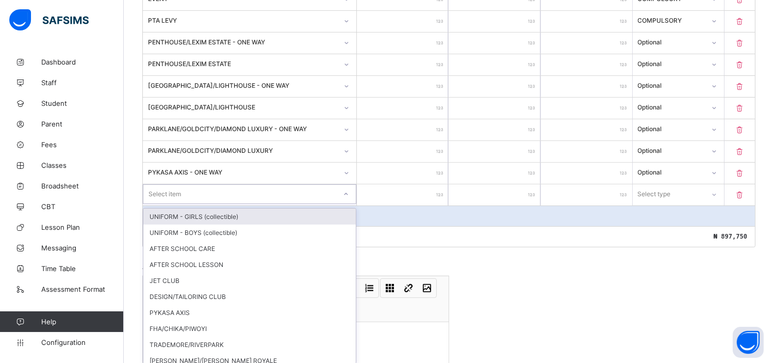
click at [174, 204] on div "option UNIFORM - GIRLS (collectible) focused, 1 of 23. 23 results available. Us…" at bounding box center [250, 194] width 214 height 20
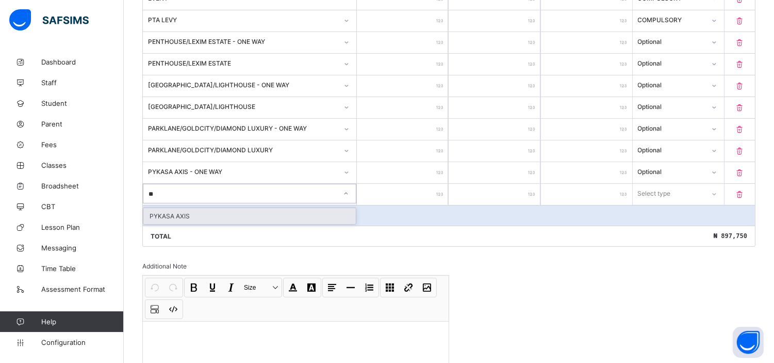
click at [193, 208] on div "PYKASA AXIS" at bounding box center [249, 216] width 213 height 16
click at [409, 192] on input "number" at bounding box center [402, 194] width 91 height 21
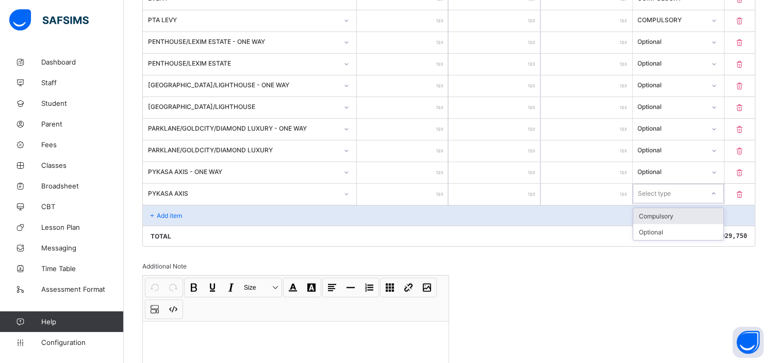
click at [672, 189] on div "Select type" at bounding box center [655, 194] width 33 height 20
click at [660, 228] on div "Optional" at bounding box center [679, 232] width 90 height 16
click at [174, 212] on p "Add item" at bounding box center [169, 216] width 25 height 8
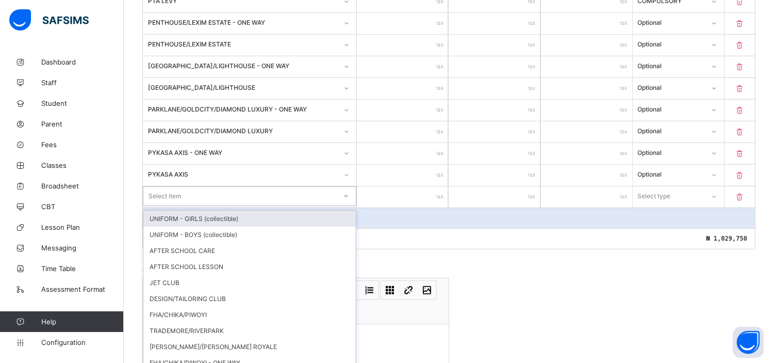
click at [224, 206] on div "option UNIFORM - GIRLS (collectible) focused, 1 of 22. 22 results available. Us…" at bounding box center [250, 196] width 214 height 20
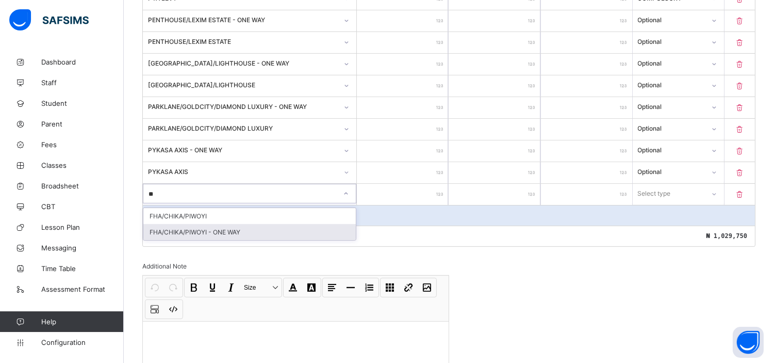
click at [239, 225] on div "FHA/CHIKA/PIWOYI - ONE WAY" at bounding box center [249, 232] width 213 height 16
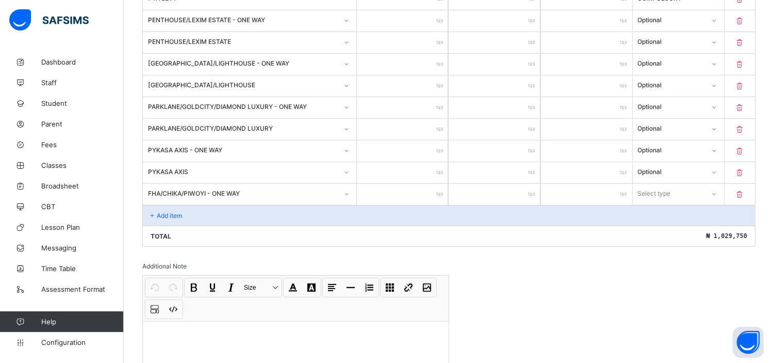
click at [424, 194] on input "number" at bounding box center [402, 194] width 91 height 21
click at [662, 188] on div "Select type" at bounding box center [655, 194] width 33 height 20
click at [664, 228] on div "Optional" at bounding box center [679, 232] width 90 height 16
click at [162, 205] on div "Add item" at bounding box center [449, 215] width 612 height 21
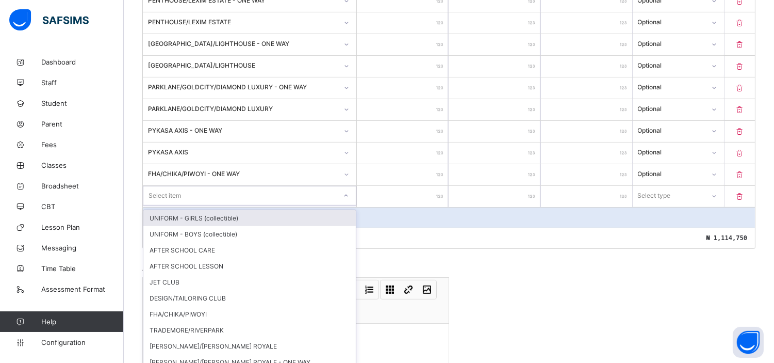
click at [162, 205] on div "option UNIFORM - GIRLS (collectible) focused, 1 of 21. 21 results available. Us…" at bounding box center [250, 196] width 214 height 20
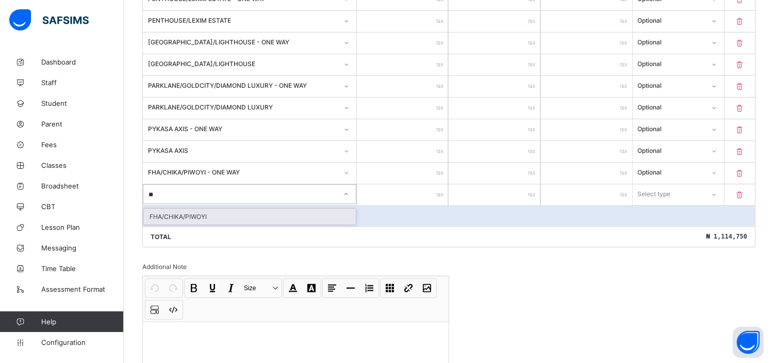
click at [184, 215] on div "FHA/CHIKA/PIWOYI" at bounding box center [249, 216] width 213 height 16
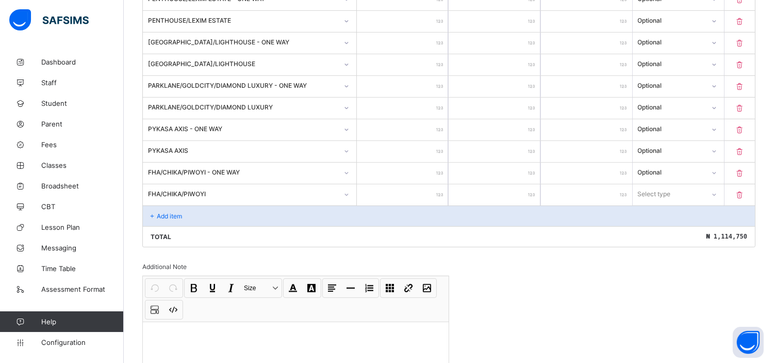
click at [425, 190] on input "number" at bounding box center [402, 194] width 91 height 21
click at [667, 190] on div "Select type" at bounding box center [655, 194] width 33 height 20
click at [668, 226] on div "Optional" at bounding box center [679, 232] width 90 height 16
click at [165, 212] on p "Add item" at bounding box center [169, 216] width 25 height 8
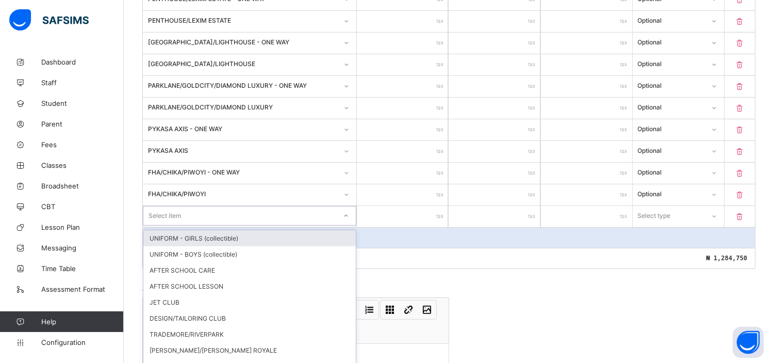
scroll to position [731, 0]
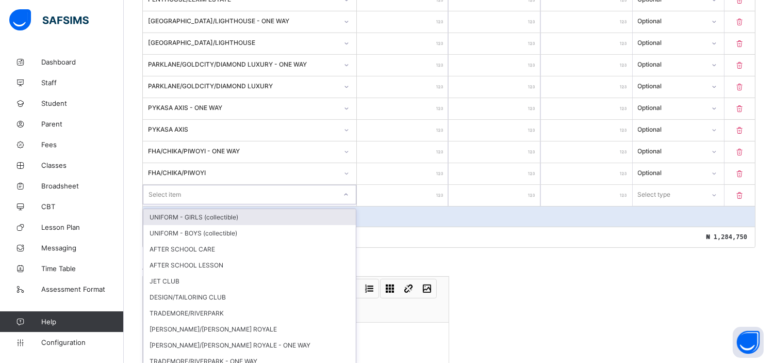
click at [165, 204] on div "option UNIFORM - GIRLS (collectible) focused, 1 of 20. 20 results available. Us…" at bounding box center [250, 195] width 214 height 20
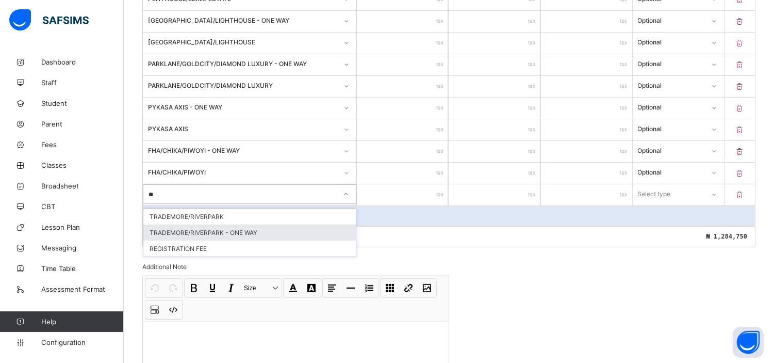
click at [228, 224] on div "TRADEMORE/RIVERPARK - ONE WAY" at bounding box center [249, 232] width 213 height 16
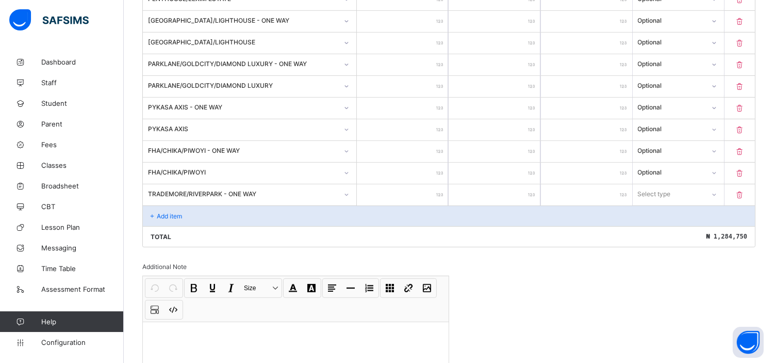
click at [406, 184] on input "number" at bounding box center [402, 194] width 91 height 21
click at [672, 187] on div "Select type" at bounding box center [655, 194] width 33 height 20
click at [664, 228] on div "Optional" at bounding box center [679, 232] width 90 height 16
click at [170, 212] on p "Add item" at bounding box center [169, 216] width 25 height 8
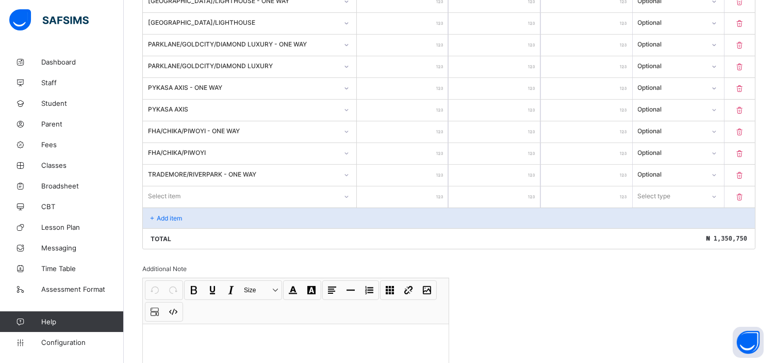
click at [170, 206] on div "Select item" at bounding box center [250, 196] width 214 height 20
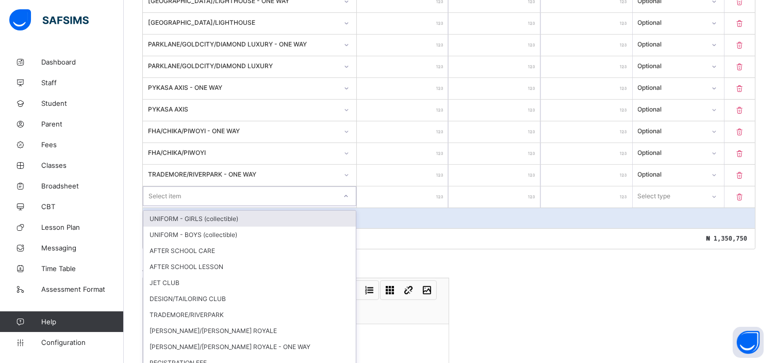
scroll to position [752, 0]
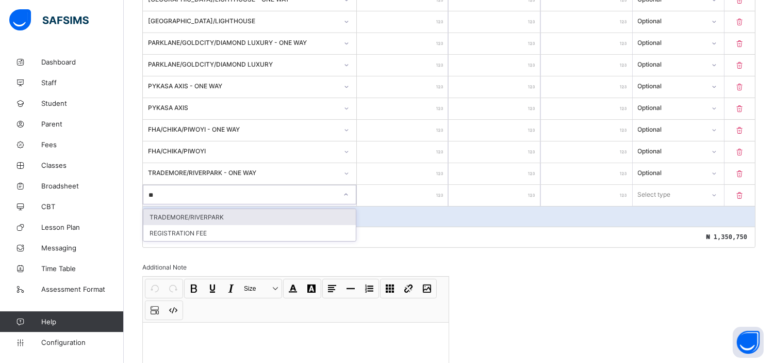
click at [193, 209] on div "TRADEMORE/RIVERPARK" at bounding box center [249, 217] width 213 height 16
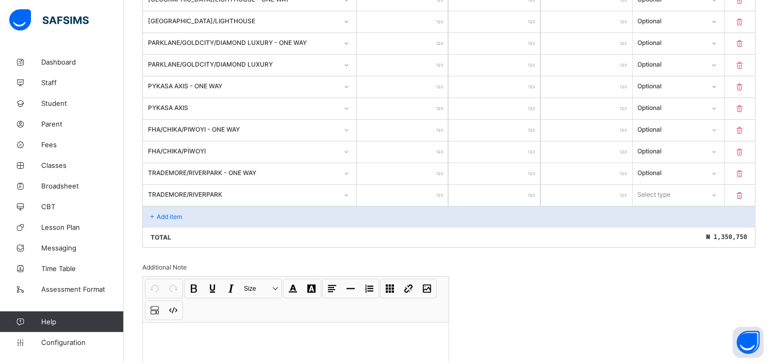
click at [420, 188] on input "number" at bounding box center [402, 195] width 91 height 21
click at [681, 191] on div "Select type" at bounding box center [669, 194] width 72 height 14
click at [668, 225] on div "Optional" at bounding box center [679, 233] width 90 height 16
click at [163, 213] on p "Add item" at bounding box center [169, 217] width 25 height 8
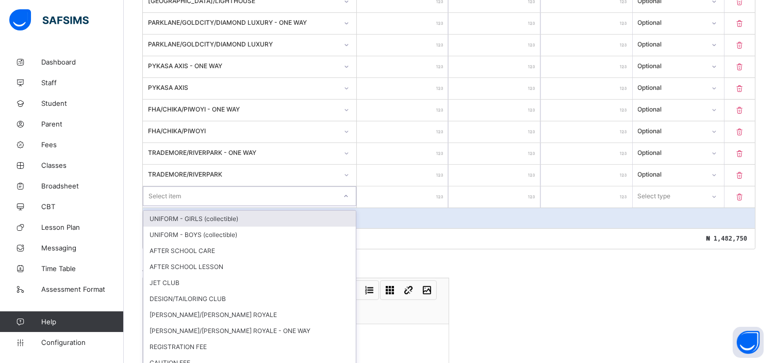
click at [245, 206] on div "option UNIFORM - GIRLS (collectible) focused, 1 of 18. 18 results available. Us…" at bounding box center [250, 196] width 214 height 20
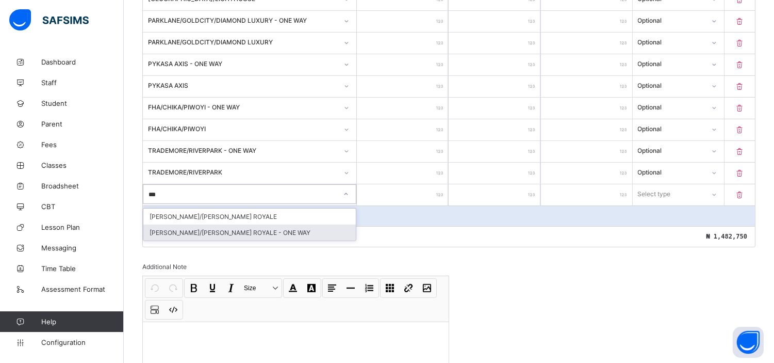
click at [286, 230] on div "[PERSON_NAME]/[PERSON_NAME] ROYALE - ONE WAY" at bounding box center [249, 232] width 213 height 16
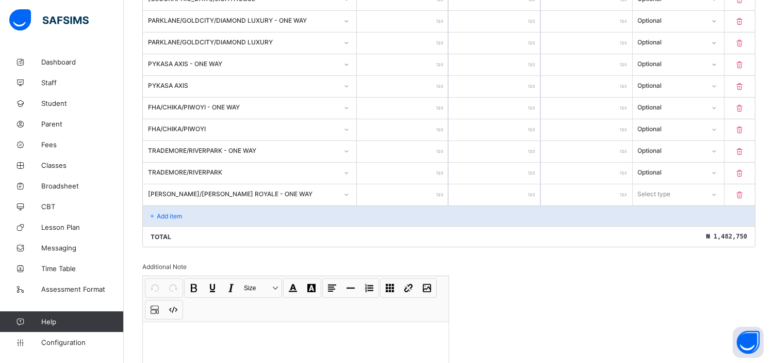
click at [430, 185] on input "number" at bounding box center [402, 194] width 91 height 21
click at [663, 192] on div "Select type" at bounding box center [655, 194] width 33 height 20
click at [658, 230] on div "Optional" at bounding box center [679, 232] width 90 height 16
click at [167, 212] on p "Add item" at bounding box center [169, 216] width 25 height 8
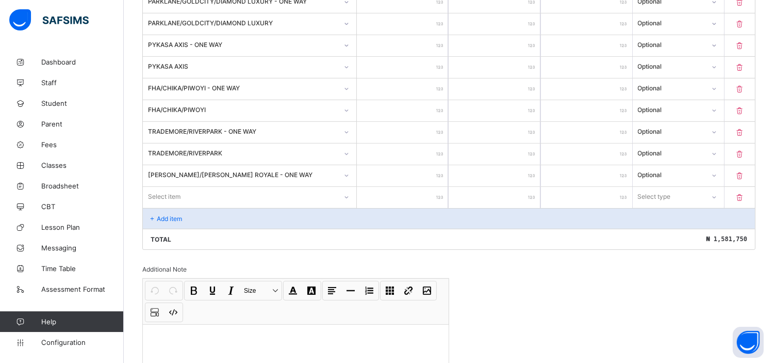
click at [167, 206] on div "Select item" at bounding box center [250, 197] width 214 height 20
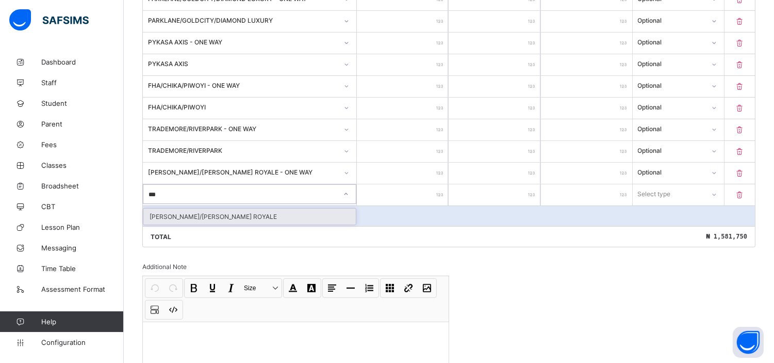
click at [191, 208] on div "[PERSON_NAME]/[PERSON_NAME] ROYALE" at bounding box center [249, 216] width 213 height 16
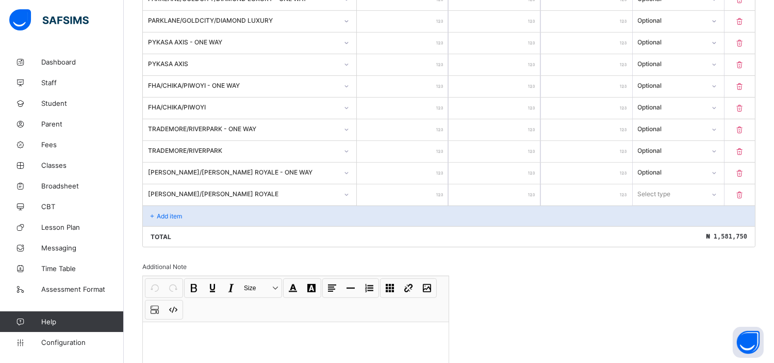
click at [406, 192] on input "number" at bounding box center [402, 194] width 91 height 21
click at [695, 190] on div "Select type" at bounding box center [669, 194] width 71 height 14
click at [677, 224] on div "Optional" at bounding box center [679, 232] width 90 height 16
click at [176, 212] on p "Add item" at bounding box center [169, 216] width 25 height 8
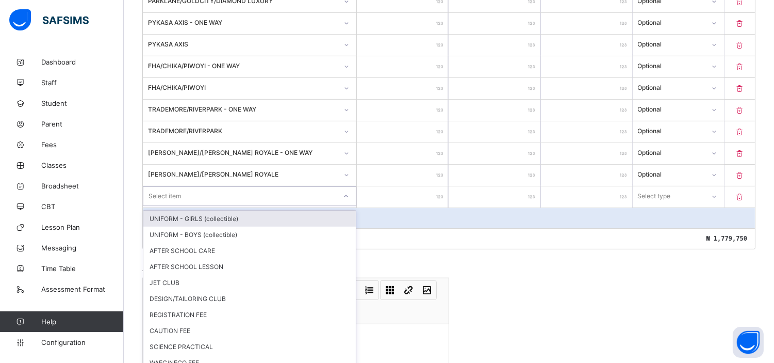
click at [209, 206] on div "option UNIFORM - GIRLS (collectible) focused, 1 of 16. 16 results available. Us…" at bounding box center [250, 196] width 214 height 20
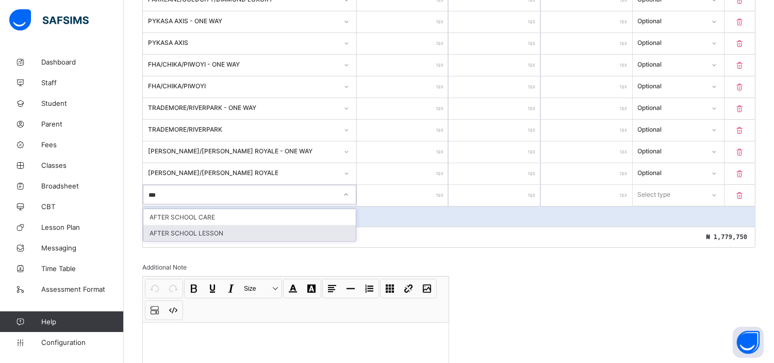
click at [204, 226] on div "AFTER SCHOOL LESSON" at bounding box center [249, 233] width 213 height 16
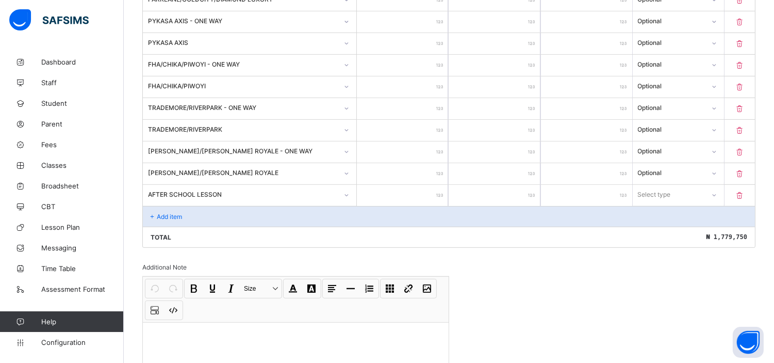
click at [411, 193] on input "number" at bounding box center [402, 195] width 91 height 21
click at [672, 188] on div "Select type" at bounding box center [655, 195] width 33 height 20
click at [669, 230] on div "Optional" at bounding box center [679, 233] width 90 height 16
click at [182, 206] on div "Add item" at bounding box center [449, 216] width 612 height 21
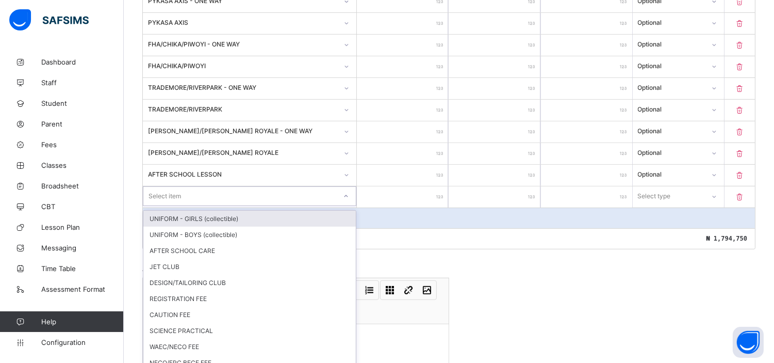
click at [182, 205] on div "option UNIFORM - GIRLS (collectible) focused, 1 of 15. 15 results available. Us…" at bounding box center [250, 196] width 214 height 20
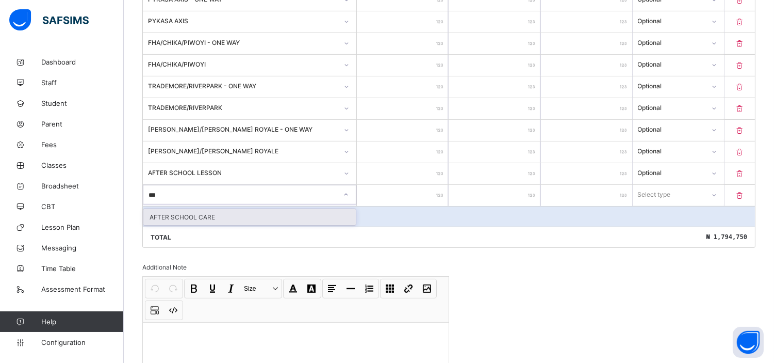
click at [182, 209] on div "AFTER SCHOOL CARE" at bounding box center [249, 217] width 213 height 16
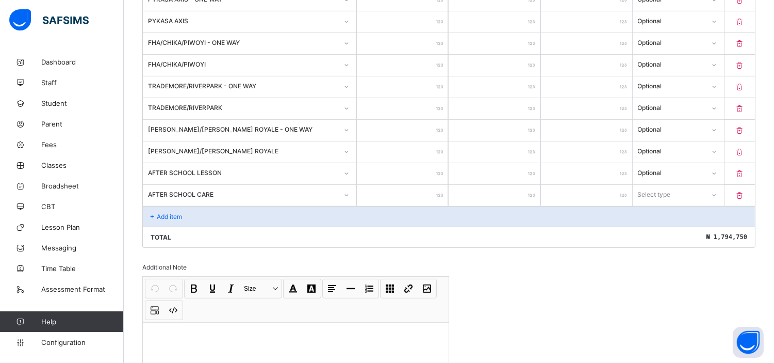
click at [413, 192] on input "number" at bounding box center [402, 195] width 91 height 21
click at [664, 190] on div "Select type" at bounding box center [654, 195] width 33 height 20
click at [662, 228] on div "Optional" at bounding box center [679, 233] width 90 height 16
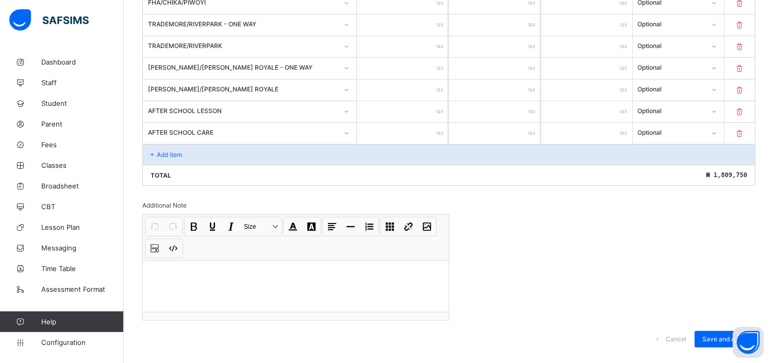
scroll to position [912, 0]
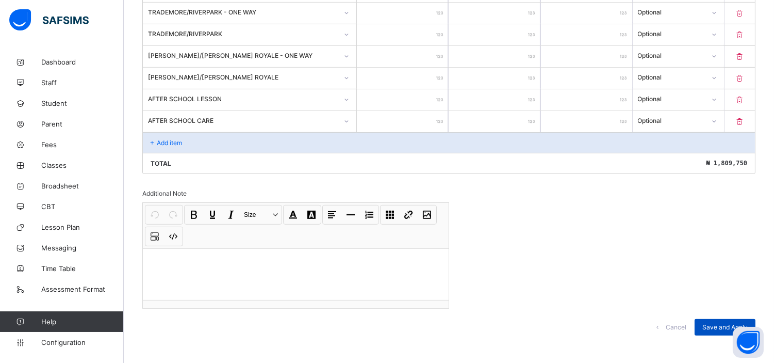
click at [723, 323] on span "Save and Apply" at bounding box center [725, 327] width 45 height 8
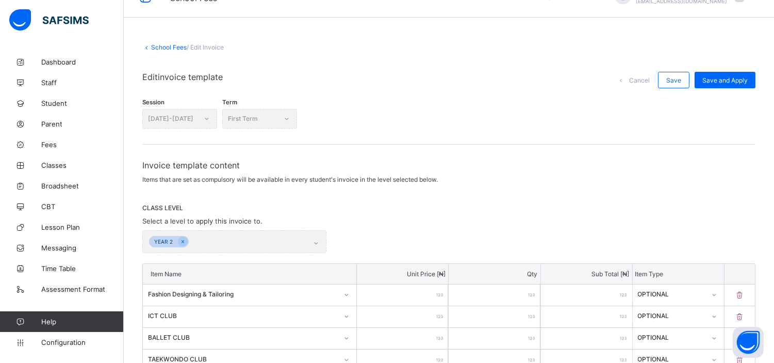
scroll to position [0, 0]
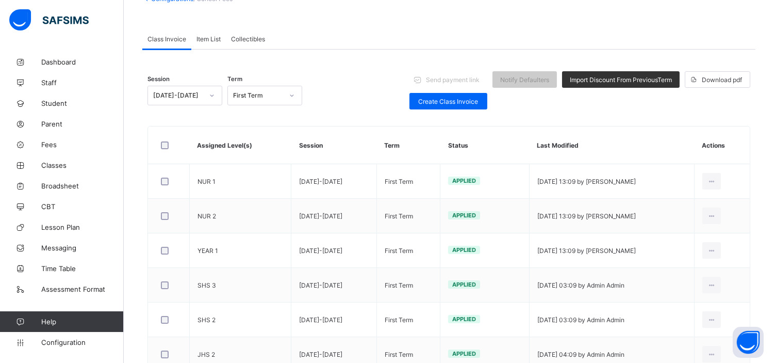
scroll to position [73, 0]
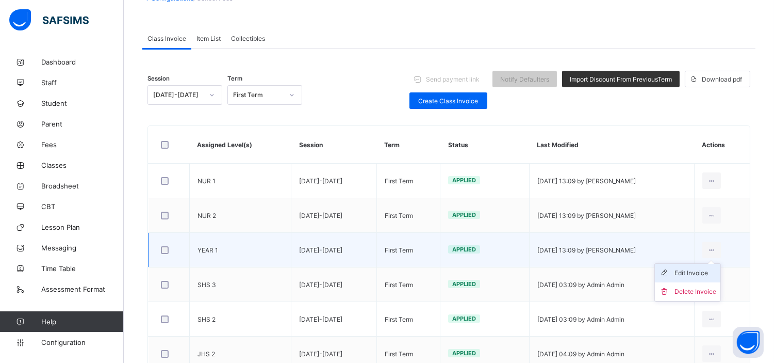
click at [705, 271] on div "Edit Invoice" at bounding box center [696, 273] width 42 height 10
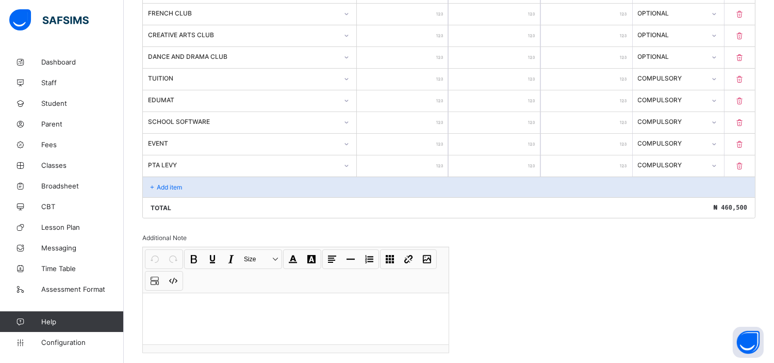
scroll to position [568, 0]
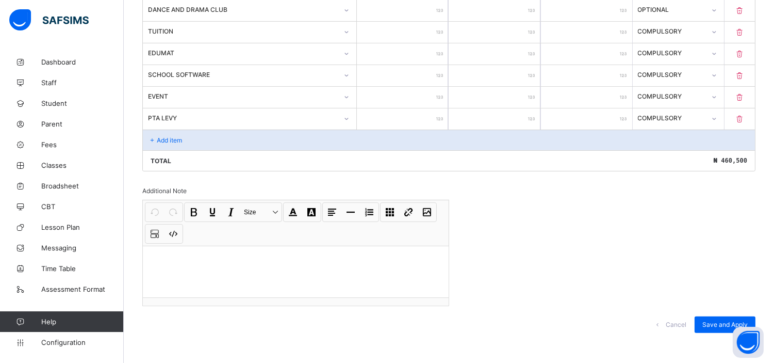
click at [174, 136] on p "Add item" at bounding box center [169, 140] width 25 height 8
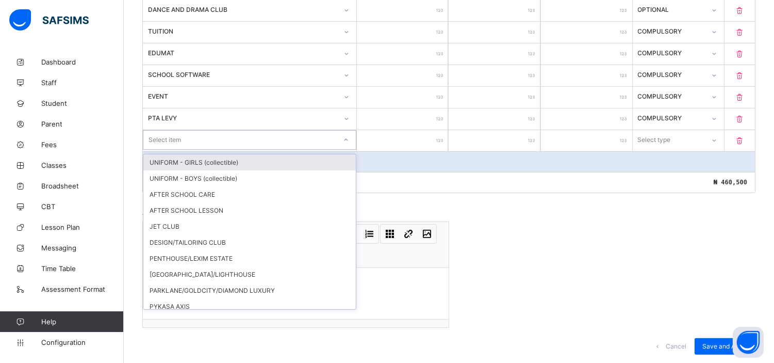
click at [174, 136] on div "Select item" at bounding box center [165, 140] width 33 height 20
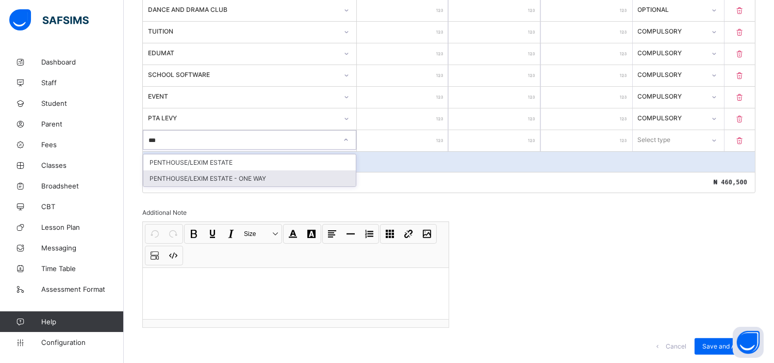
click at [254, 174] on div "PENTHOUSE/LEXIM ESTATE - ONE WAY" at bounding box center [249, 178] width 213 height 16
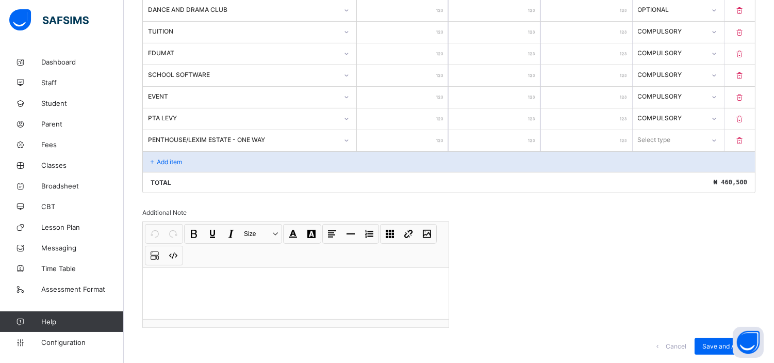
click at [409, 141] on input "number" at bounding box center [402, 140] width 91 height 21
click at [671, 137] on div "Select type" at bounding box center [655, 140] width 33 height 20
click at [670, 174] on div "Optional" at bounding box center [679, 178] width 90 height 16
click at [171, 158] on p "Add item" at bounding box center [169, 162] width 25 height 8
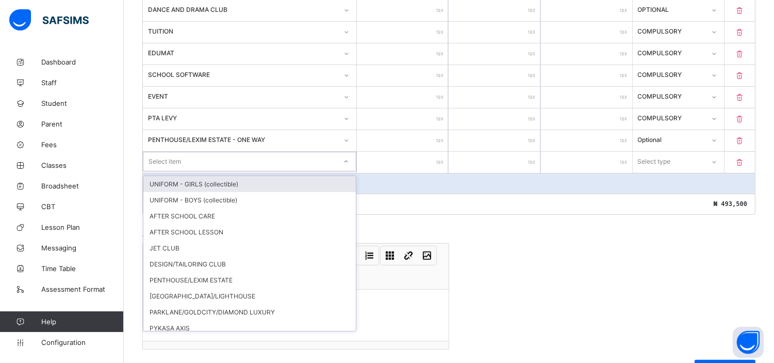
click at [171, 158] on div "Select item" at bounding box center [165, 162] width 33 height 20
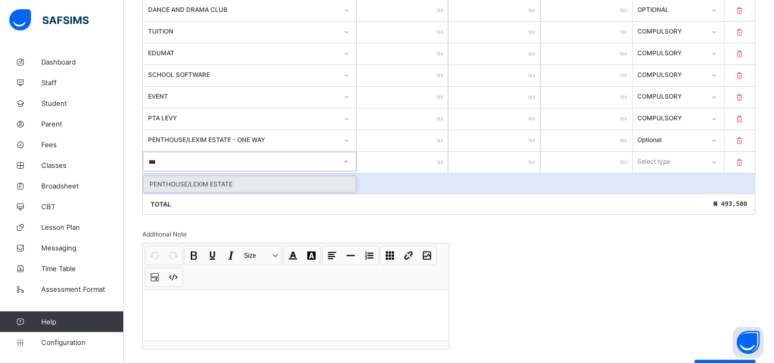
click at [204, 180] on div "PENTHOUSE/LEXIM ESTATE" at bounding box center [249, 184] width 213 height 16
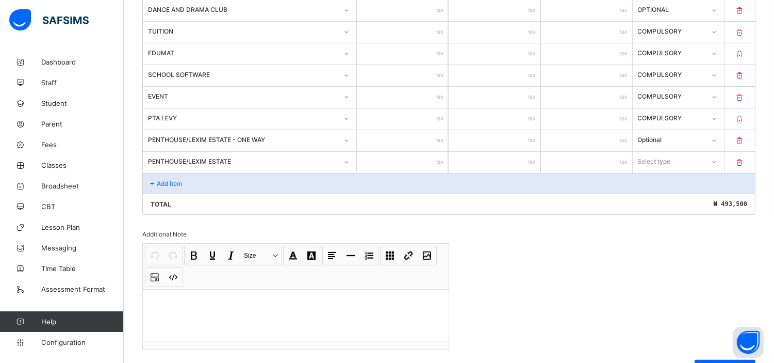
click at [399, 159] on input "number" at bounding box center [402, 162] width 91 height 21
click at [682, 154] on div "Select type" at bounding box center [669, 161] width 71 height 14
click at [660, 199] on div "Optional" at bounding box center [679, 200] width 90 height 16
click at [173, 180] on p "Add item" at bounding box center [169, 184] width 25 height 8
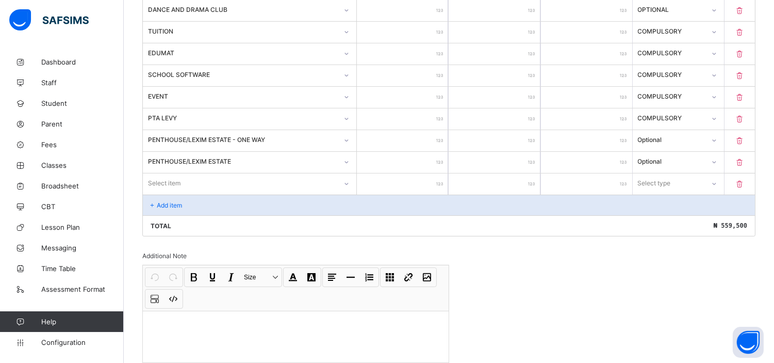
click at [724, 274] on div "Invoice template content Items that are set as compulsory will be available in …" at bounding box center [448, 12] width 613 height 792
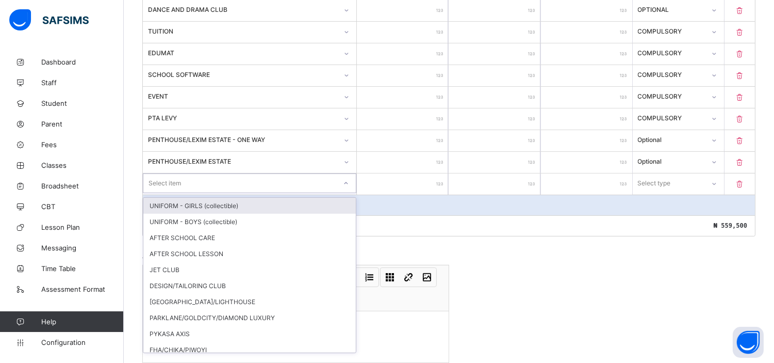
click at [250, 181] on div "Select item" at bounding box center [239, 183] width 193 height 14
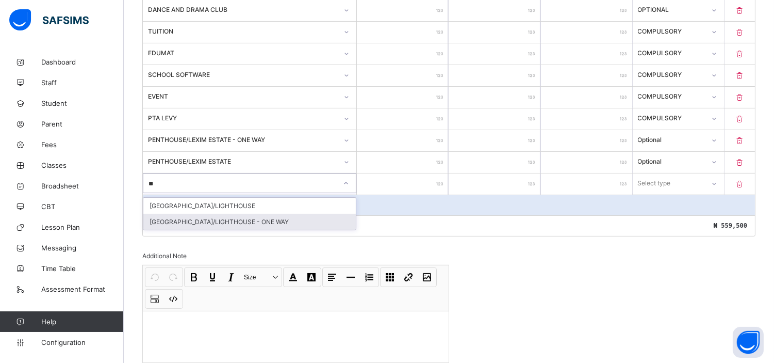
click at [231, 215] on div "[GEOGRAPHIC_DATA]/LIGHTHOUSE - ONE WAY" at bounding box center [249, 222] width 213 height 16
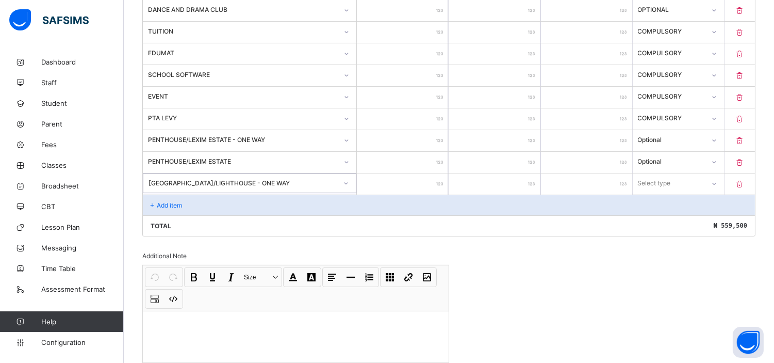
click at [425, 181] on input "number" at bounding box center [402, 183] width 91 height 21
click at [671, 180] on div "Select type" at bounding box center [655, 183] width 33 height 20
click at [662, 224] on div "Optional" at bounding box center [679, 222] width 90 height 16
click at [167, 201] on p "Add item" at bounding box center [169, 205] width 25 height 8
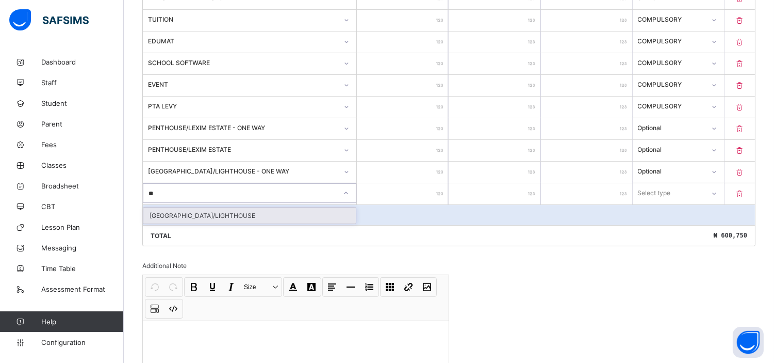
click at [215, 207] on div "[GEOGRAPHIC_DATA]/LIGHTHOUSE" at bounding box center [249, 215] width 213 height 16
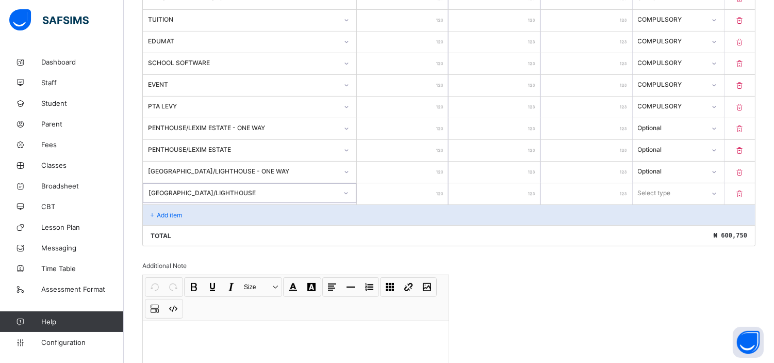
click at [428, 190] on input "number" at bounding box center [402, 193] width 91 height 21
click at [672, 192] on div "Select type" at bounding box center [655, 193] width 33 height 20
click at [669, 228] on div "Optional" at bounding box center [679, 231] width 90 height 16
click at [170, 211] on p "Add item" at bounding box center [169, 215] width 25 height 8
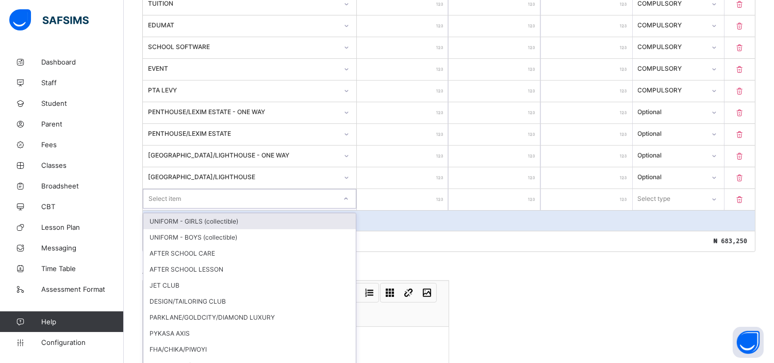
scroll to position [601, 0]
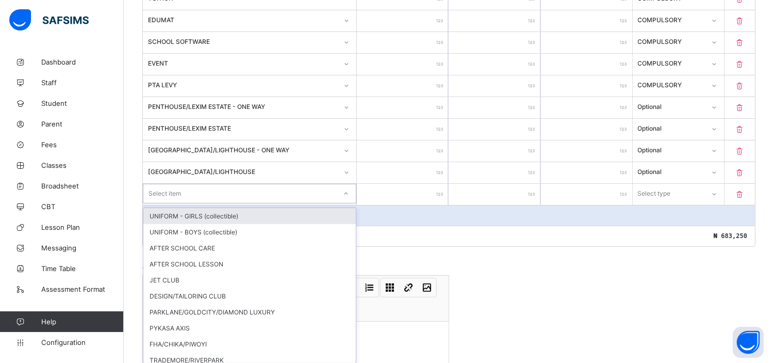
click at [170, 203] on div "option UNIFORM - GIRLS (collectible) focused, 1 of 26. 26 results available. Us…" at bounding box center [250, 194] width 214 height 20
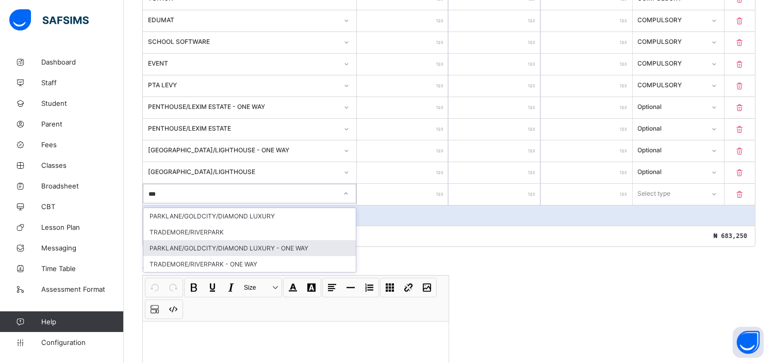
click at [281, 244] on div "PARKLANE/GOLDCITY/DIAMOND LUXURY - ONE WAY" at bounding box center [249, 248] width 213 height 16
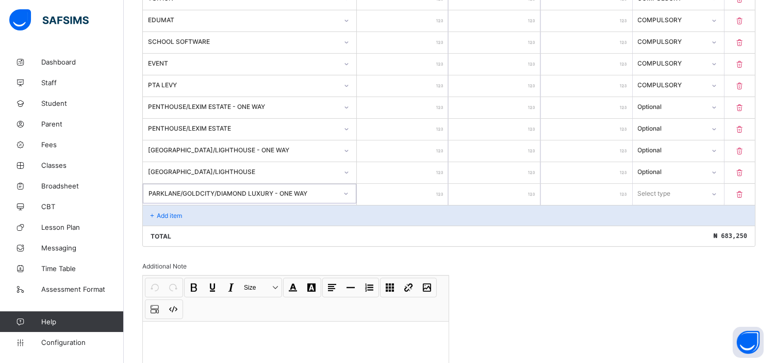
click at [401, 190] on input "number" at bounding box center [402, 194] width 91 height 21
click at [672, 187] on div "Select type" at bounding box center [655, 194] width 33 height 20
click at [666, 228] on div "Optional" at bounding box center [679, 232] width 90 height 16
click at [173, 212] on p "Add item" at bounding box center [169, 216] width 25 height 8
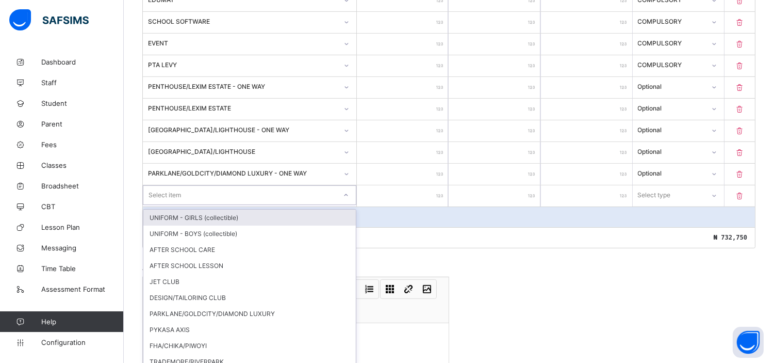
click at [173, 205] on div "option UNIFORM - GIRLS (collectible) focused, 1 of 25. 25 results available. Us…" at bounding box center [250, 195] width 214 height 20
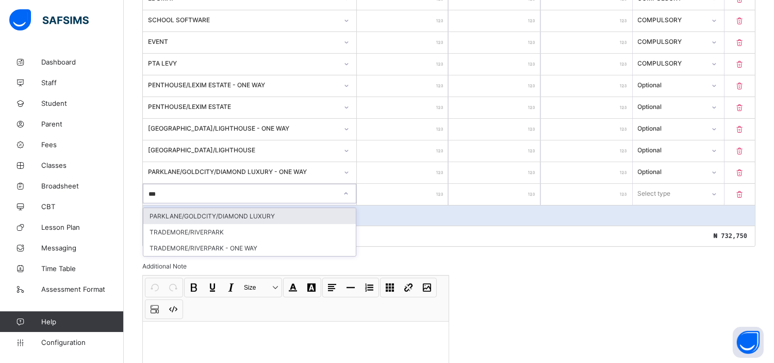
click at [267, 212] on div "PARKLANE/GOLDCITY/DIAMOND LUXURY" at bounding box center [249, 216] width 213 height 16
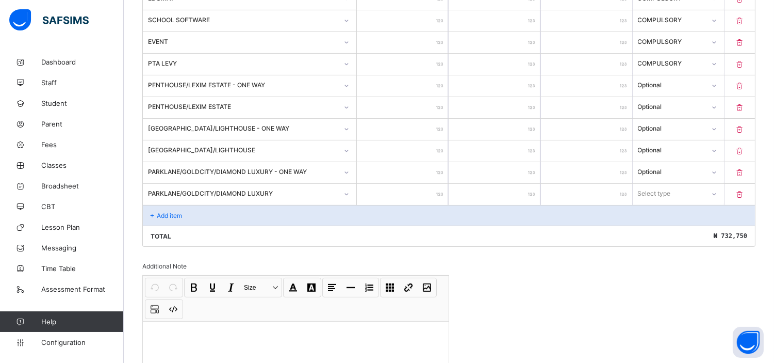
click at [436, 191] on input "number" at bounding box center [402, 194] width 91 height 21
click at [664, 188] on div "Select type" at bounding box center [655, 194] width 33 height 20
click at [666, 228] on div "Optional" at bounding box center [679, 232] width 90 height 16
click at [174, 212] on p "Add item" at bounding box center [169, 216] width 25 height 8
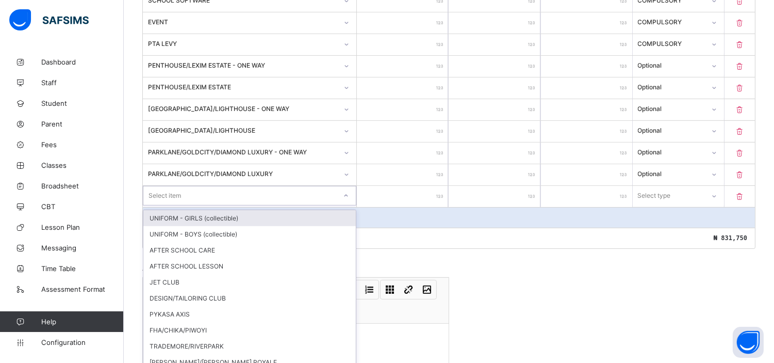
click at [174, 205] on div "option UNIFORM - GIRLS (collectible) focused, 1 of 24. 24 results available. Us…" at bounding box center [250, 196] width 214 height 20
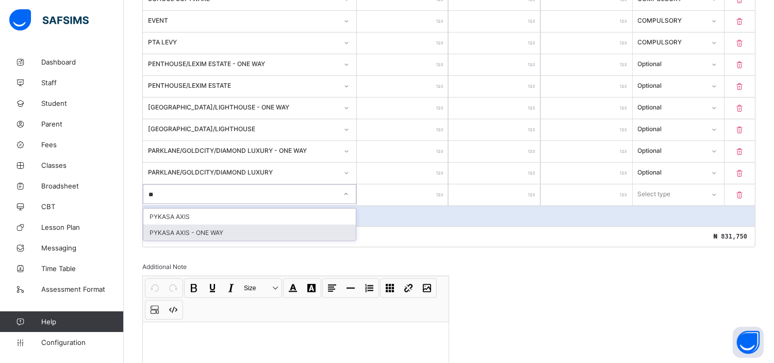
click at [220, 226] on div "PYKASA AXIS - ONE WAY" at bounding box center [249, 232] width 213 height 16
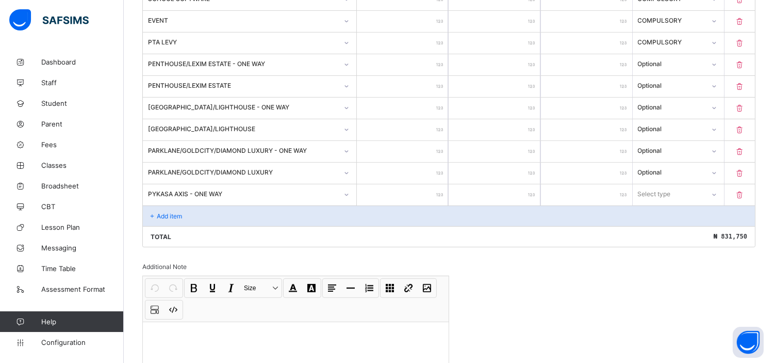
click at [419, 187] on input "number" at bounding box center [402, 194] width 91 height 21
click at [657, 190] on div "Select type" at bounding box center [655, 194] width 33 height 20
click at [660, 227] on div "Optional" at bounding box center [679, 232] width 90 height 16
click at [171, 212] on p "Add item" at bounding box center [169, 216] width 25 height 8
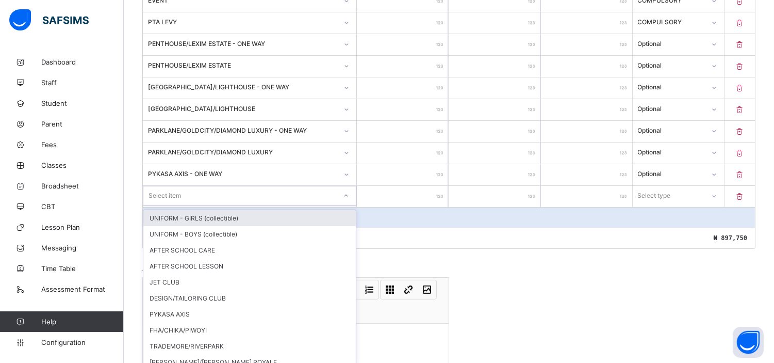
click at [171, 205] on div "option UNIFORM - GIRLS (collectible) focused, 1 of 23. 23 results available. Us…" at bounding box center [250, 196] width 214 height 20
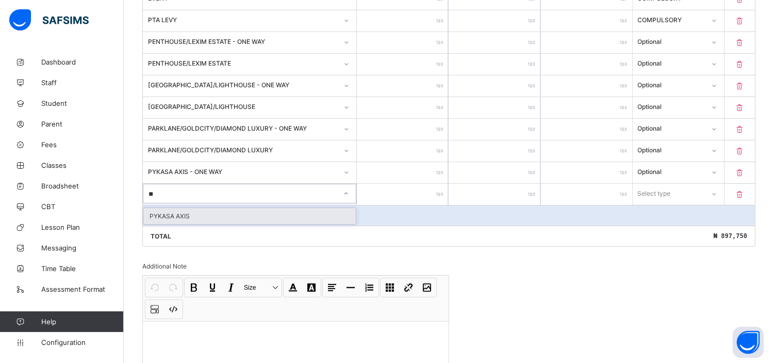
click at [187, 210] on div "PYKASA AXIS" at bounding box center [249, 216] width 213 height 16
click at [406, 191] on input "number" at bounding box center [402, 194] width 91 height 21
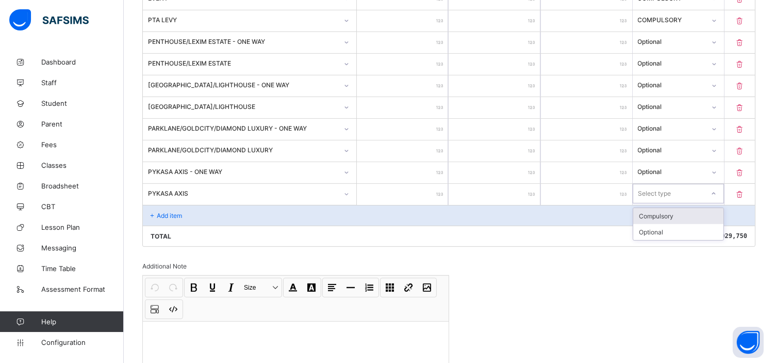
click at [678, 186] on div "Select type" at bounding box center [669, 193] width 71 height 14
click at [656, 227] on div "Optional" at bounding box center [679, 232] width 90 height 16
click at [176, 212] on p "Add item" at bounding box center [169, 216] width 25 height 8
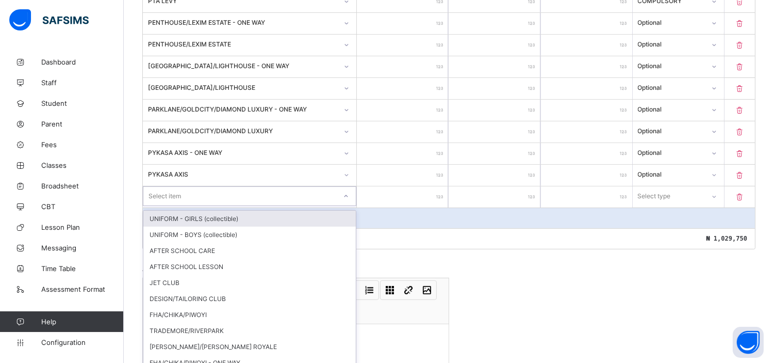
click at [179, 206] on div "option UNIFORM - GIRLS (collectible) focused, 1 of 22. 22 results available. Us…" at bounding box center [250, 196] width 214 height 20
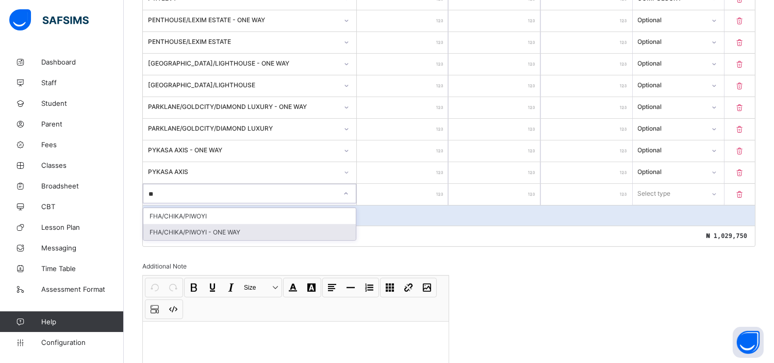
click at [198, 224] on div "FHA/CHIKA/PIWOYI - ONE WAY" at bounding box center [249, 232] width 213 height 16
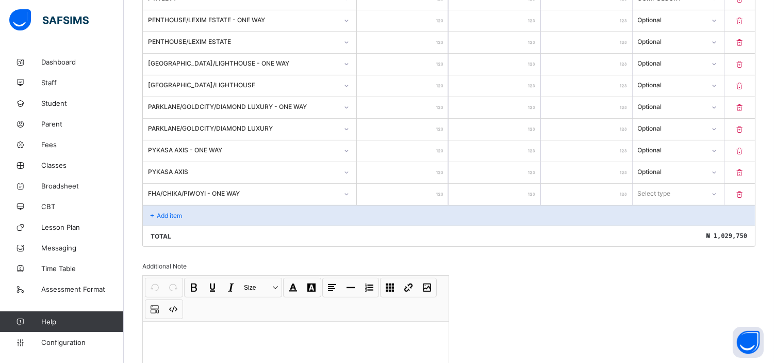
click at [405, 196] on input "number" at bounding box center [402, 194] width 91 height 21
click at [666, 189] on div "Select type" at bounding box center [654, 194] width 33 height 20
click at [665, 225] on div "Optional" at bounding box center [679, 232] width 90 height 16
click at [164, 205] on div "Add item" at bounding box center [449, 215] width 612 height 21
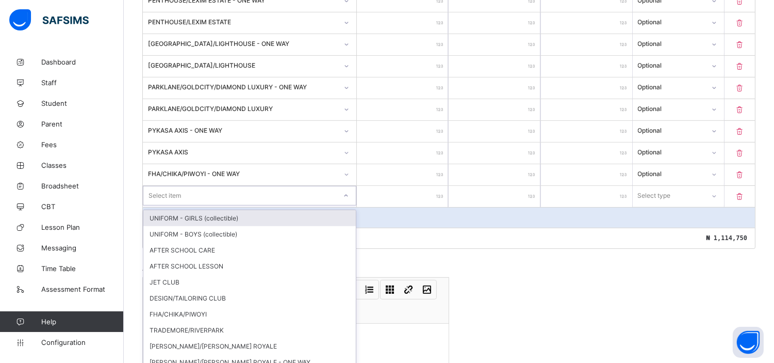
click at [164, 205] on div "option UNIFORM - GIRLS (collectible) focused, 1 of 21. 21 results available. Us…" at bounding box center [250, 196] width 214 height 20
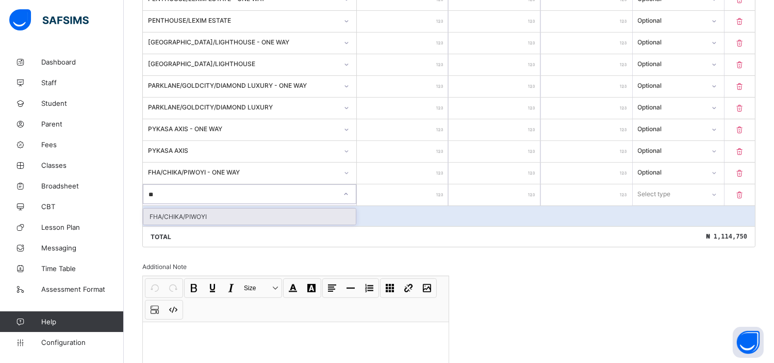
click at [189, 209] on div "FHA/CHIKA/PIWOYI" at bounding box center [249, 216] width 213 height 16
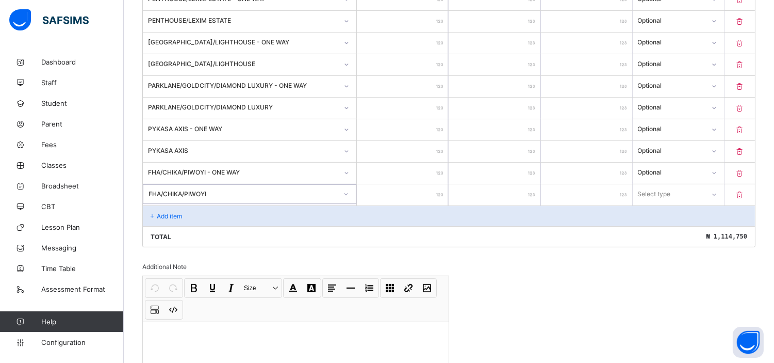
click at [414, 188] on input "number" at bounding box center [402, 194] width 91 height 21
click at [668, 194] on div "Select type" at bounding box center [654, 194] width 33 height 20
click at [669, 227] on div "Optional" at bounding box center [679, 232] width 90 height 16
click at [173, 212] on p "Add item" at bounding box center [169, 216] width 25 height 8
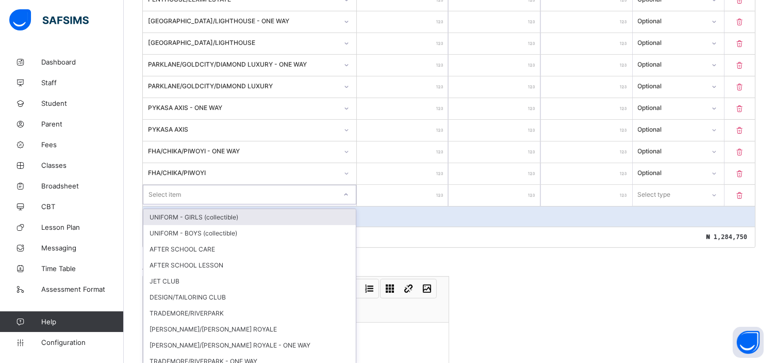
click at [173, 204] on div "option UNIFORM - GIRLS (collectible) focused, 1 of 20. 20 results available. Us…" at bounding box center [250, 195] width 214 height 20
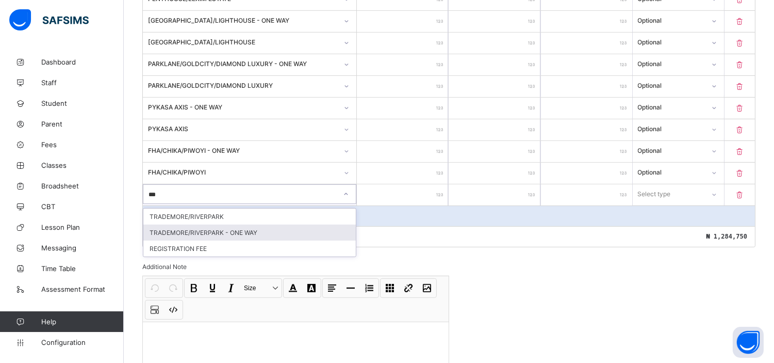
click at [183, 224] on div "TRADEMORE/RIVERPARK - ONE WAY" at bounding box center [249, 232] width 213 height 16
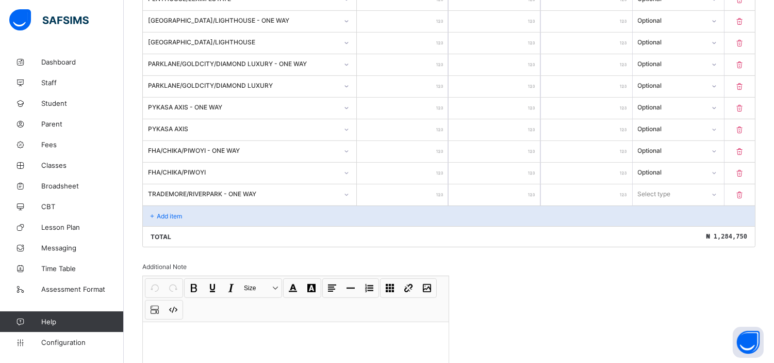
click at [429, 189] on input "number" at bounding box center [402, 194] width 91 height 21
click at [661, 187] on div "Select type" at bounding box center [654, 194] width 33 height 20
click at [659, 231] on div "Optional" at bounding box center [679, 232] width 90 height 16
click at [166, 212] on p "Add item" at bounding box center [169, 216] width 25 height 8
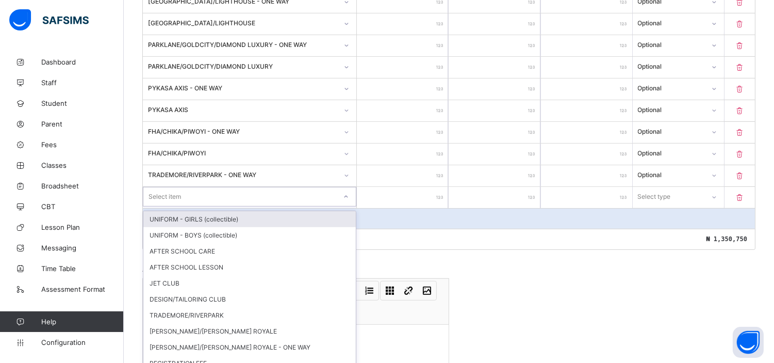
click at [166, 206] on div "option UNIFORM - GIRLS (collectible) focused, 1 of 19. 19 results available. Us…" at bounding box center [250, 197] width 214 height 20
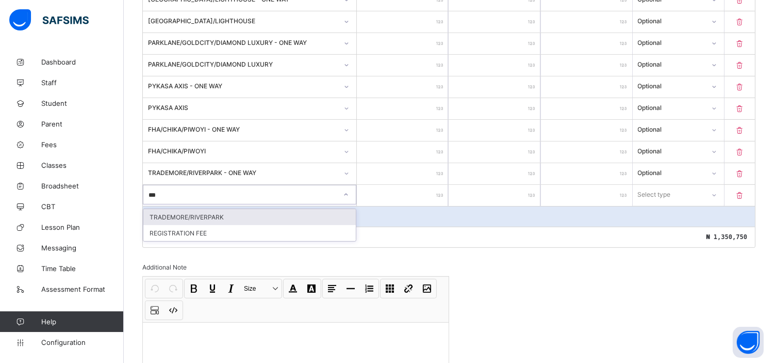
click at [166, 209] on div "TRADEMORE/RIVERPARK" at bounding box center [249, 217] width 213 height 16
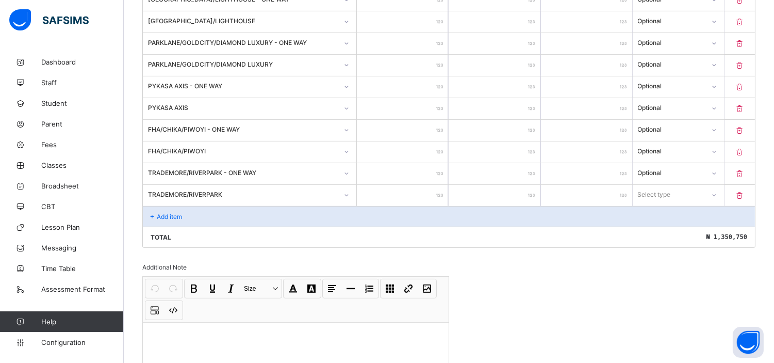
click at [414, 192] on input "number" at bounding box center [402, 195] width 91 height 21
click at [669, 185] on div "Select type" at bounding box center [655, 195] width 33 height 20
click at [658, 225] on div "Optional" at bounding box center [679, 233] width 90 height 16
click at [174, 213] on p "Add item" at bounding box center [169, 217] width 25 height 8
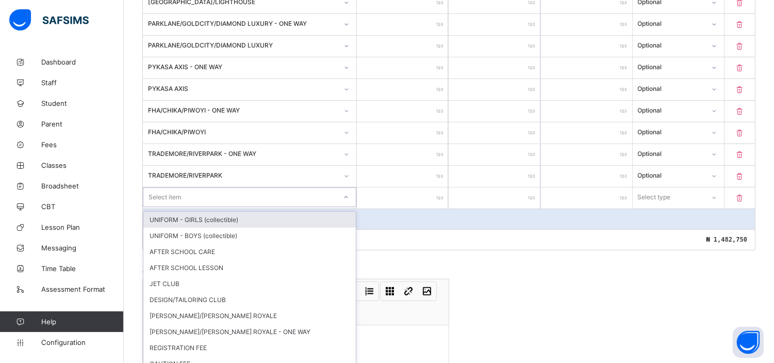
click at [157, 207] on div "option UNIFORM - GIRLS (collectible) focused, 1 of 18. 18 results available. Us…" at bounding box center [250, 197] width 214 height 20
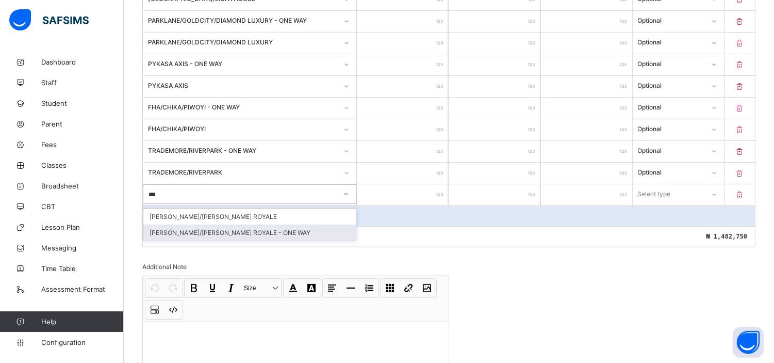
click at [208, 234] on div "[PERSON_NAME]/[PERSON_NAME] ROYALE - ONE WAY" at bounding box center [249, 232] width 213 height 16
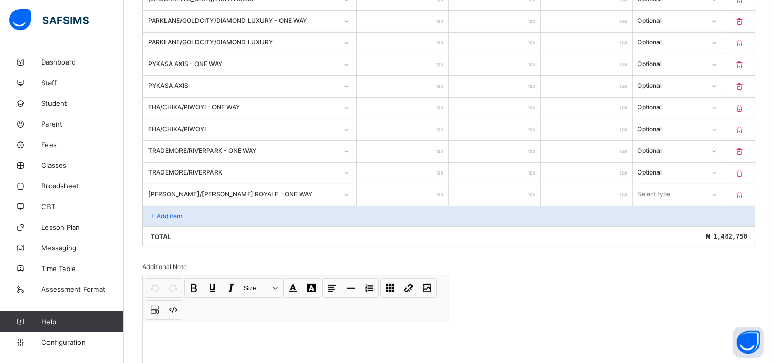
click at [409, 188] on input "number" at bounding box center [402, 194] width 91 height 21
click at [683, 187] on div "Select type" at bounding box center [669, 194] width 71 height 14
click at [658, 228] on div "Optional" at bounding box center [679, 232] width 90 height 16
click at [171, 212] on p "Add item" at bounding box center [169, 216] width 25 height 8
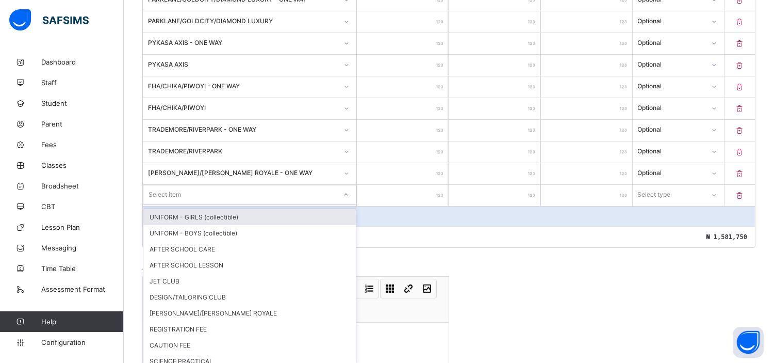
click at [191, 204] on div "option UNIFORM - GIRLS (collectible) focused, 1 of 17. 17 results available. Us…" at bounding box center [250, 195] width 214 height 20
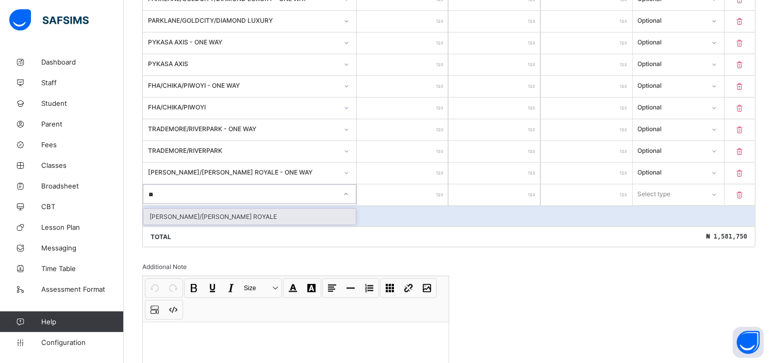
click at [203, 214] on div "[PERSON_NAME]/[PERSON_NAME] ROYALE" at bounding box center [249, 216] width 213 height 16
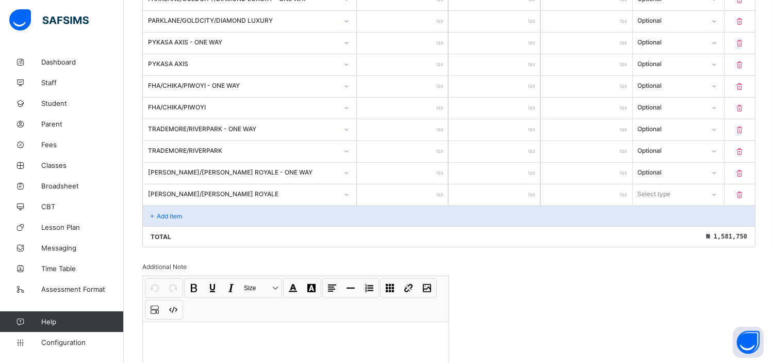
click at [413, 190] on input "number" at bounding box center [402, 194] width 91 height 21
click at [699, 187] on div "Select type" at bounding box center [669, 194] width 71 height 14
click at [662, 228] on div "Optional" at bounding box center [679, 232] width 90 height 16
click at [170, 212] on p "Add item" at bounding box center [169, 216] width 25 height 8
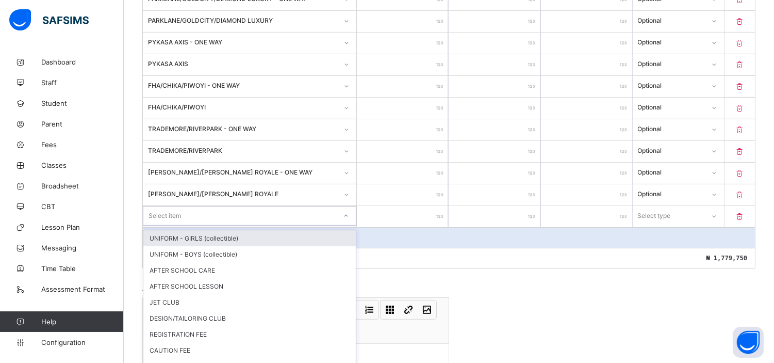
scroll to position [817, 0]
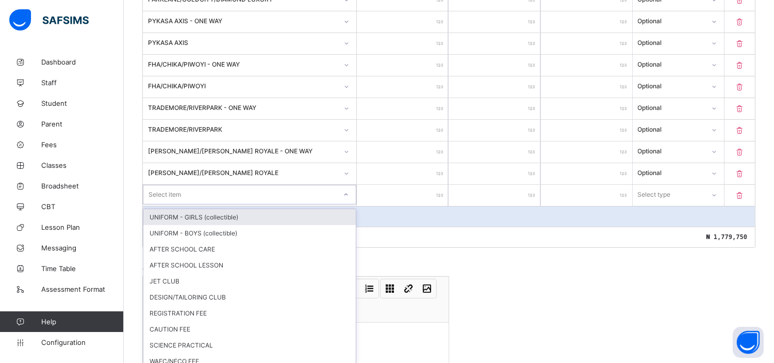
click at [170, 204] on div "option UNIFORM - GIRLS (collectible) focused, 1 of 16. 16 results available. Us…" at bounding box center [250, 195] width 214 height 20
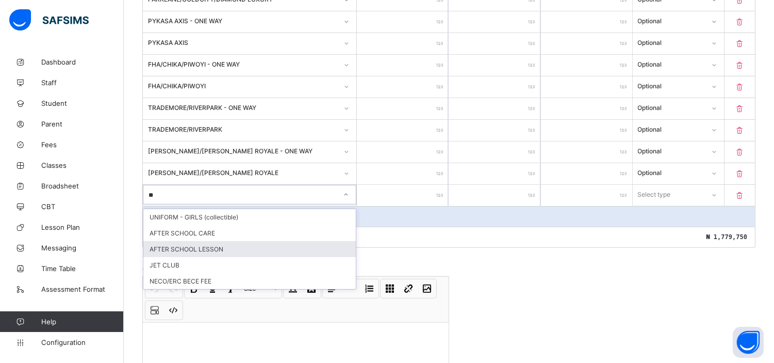
click at [210, 241] on div "AFTER SCHOOL LESSON" at bounding box center [249, 249] width 213 height 16
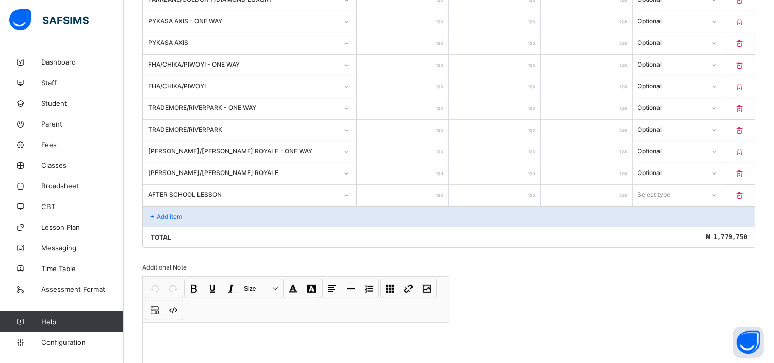
click at [407, 186] on input "number" at bounding box center [402, 195] width 91 height 21
click at [694, 190] on div "Select type" at bounding box center [669, 194] width 71 height 14
click at [667, 225] on div "Optional" at bounding box center [679, 233] width 90 height 16
click at [174, 213] on p "Add item" at bounding box center [169, 217] width 25 height 8
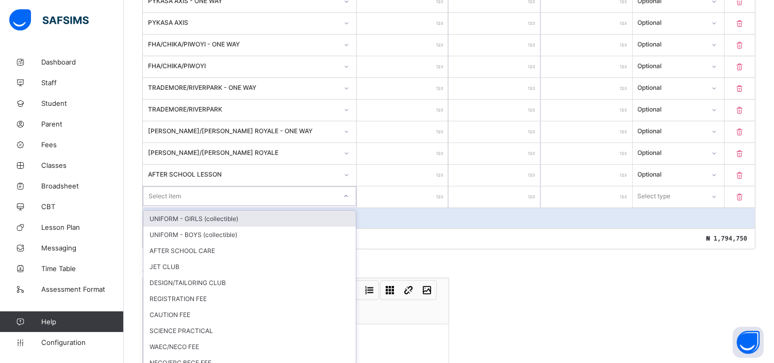
scroll to position [838, 0]
click at [174, 204] on div "option UNIFORM - GIRLS (collectible) focused, 1 of 15. 15 results available. Us…" at bounding box center [250, 195] width 214 height 20
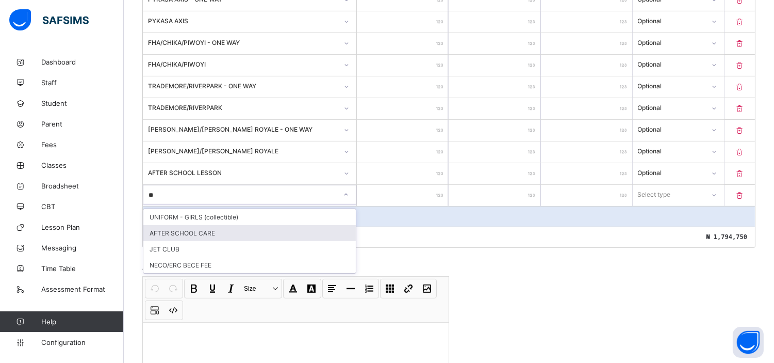
click at [215, 225] on div "AFTER SCHOOL CARE" at bounding box center [249, 233] width 213 height 16
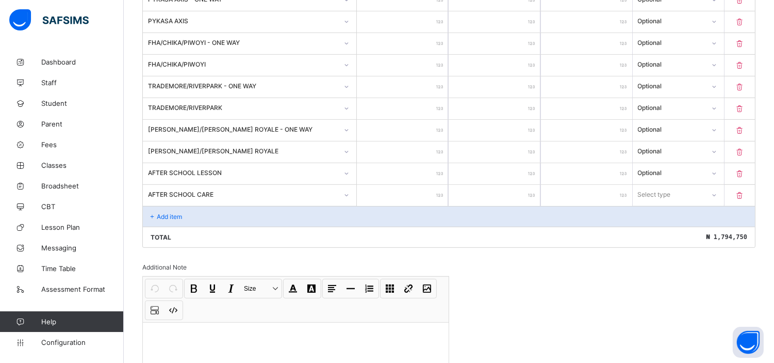
click at [414, 193] on input "number" at bounding box center [402, 195] width 91 height 21
click at [689, 193] on div "Select type" at bounding box center [669, 194] width 71 height 14
click at [667, 225] on div "Optional" at bounding box center [679, 233] width 90 height 16
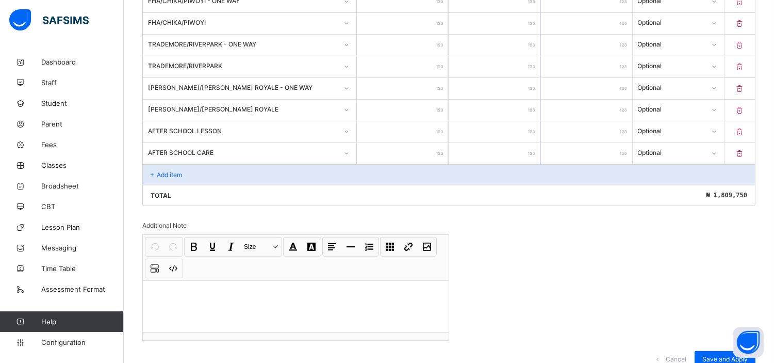
scroll to position [912, 0]
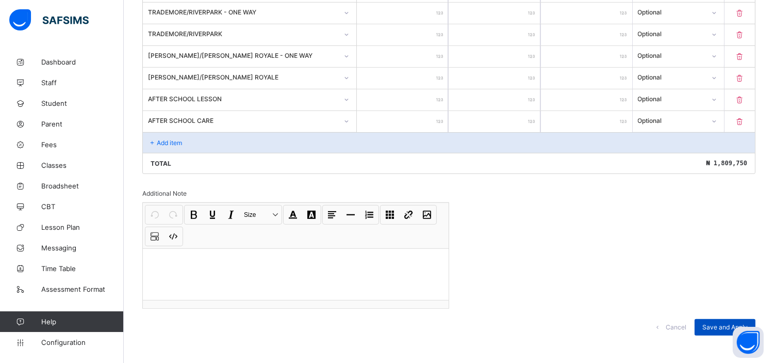
click at [716, 323] on span "Save and Apply" at bounding box center [725, 327] width 45 height 8
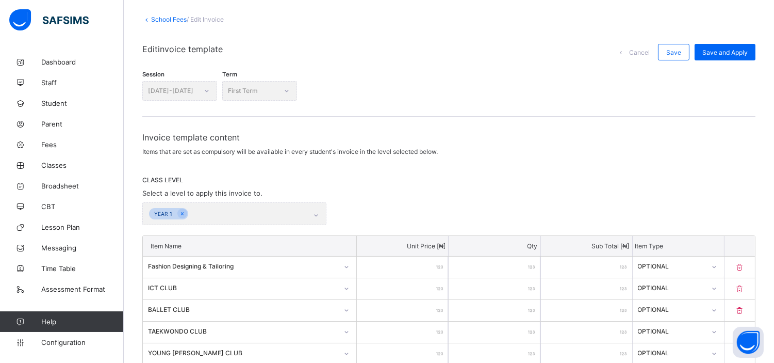
scroll to position [0, 0]
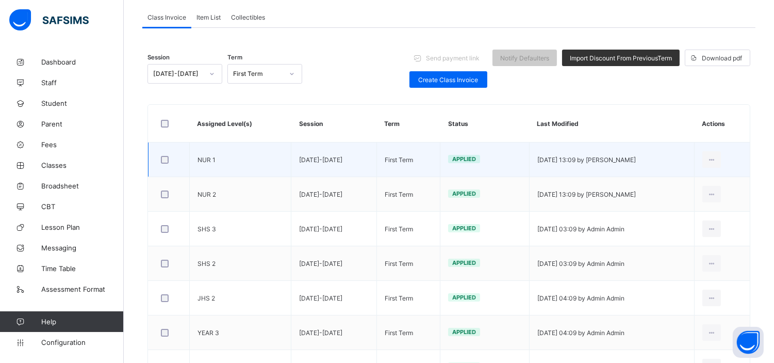
scroll to position [94, 0]
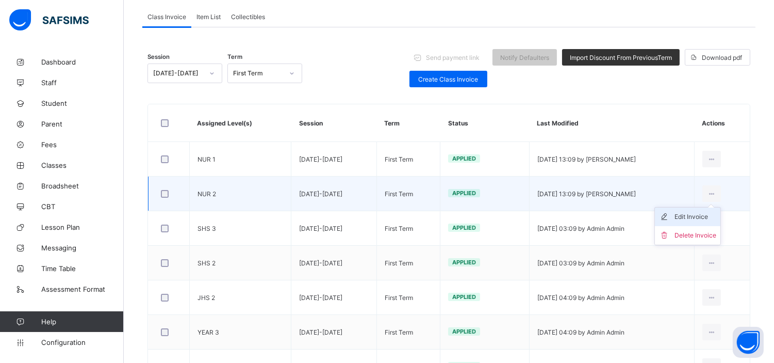
click at [705, 213] on div "Edit Invoice" at bounding box center [696, 217] width 42 height 10
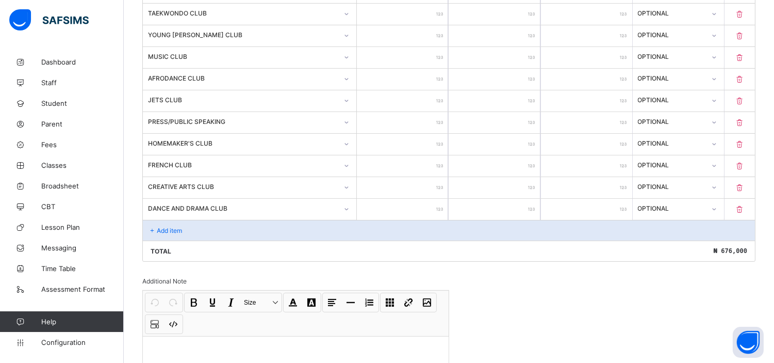
scroll to position [586, 0]
click at [172, 227] on p "Add item" at bounding box center [169, 231] width 25 height 8
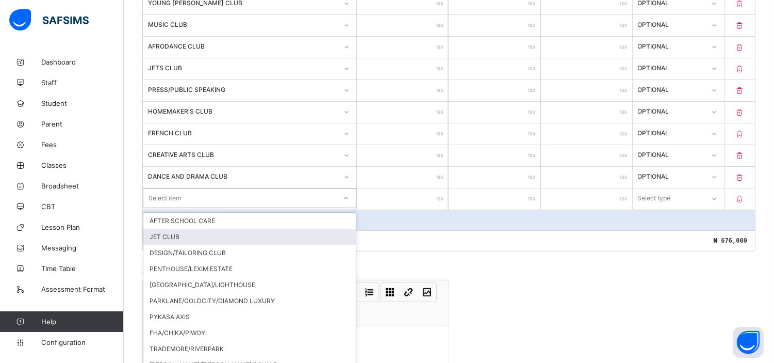
scroll to position [623, 0]
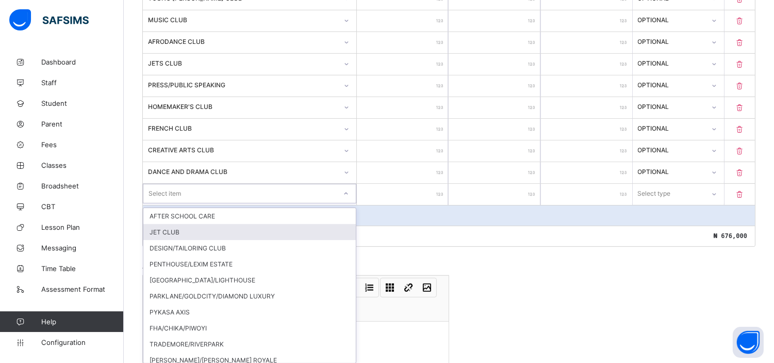
click at [184, 203] on div "option JET CLUB focused, 2 of 25. 25 results available. Use Up and Down to choo…" at bounding box center [250, 194] width 214 height 20
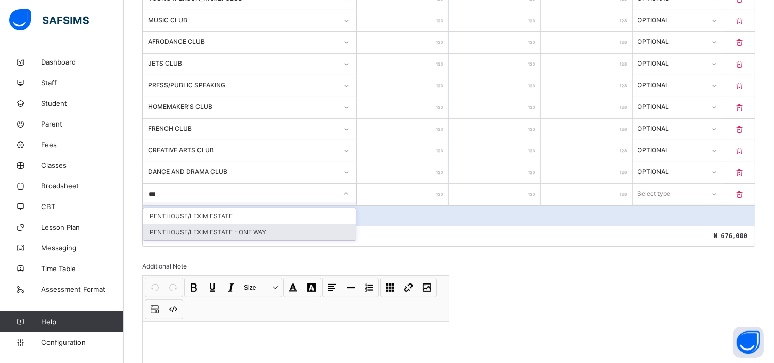
click at [215, 227] on div "PENTHOUSE/LEXIM ESTATE - ONE WAY" at bounding box center [249, 232] width 213 height 16
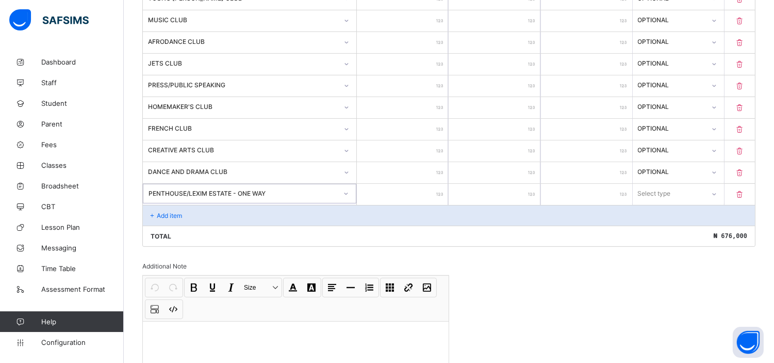
click at [403, 192] on input "number" at bounding box center [402, 194] width 91 height 21
click at [687, 193] on div "Select type" at bounding box center [669, 193] width 71 height 14
click at [666, 227] on div "Optional" at bounding box center [679, 232] width 90 height 16
click at [169, 212] on p "Add item" at bounding box center [169, 216] width 25 height 8
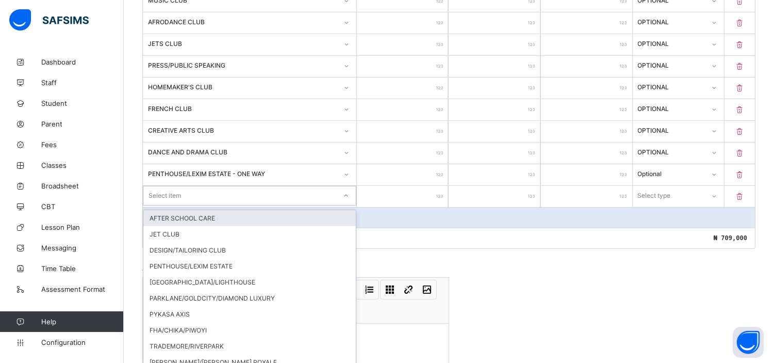
scroll to position [644, 0]
click at [195, 204] on div "option AFTER SCHOOL CARE focused, 1 of 24. 24 results available. Use Up and Dow…" at bounding box center [250, 194] width 214 height 20
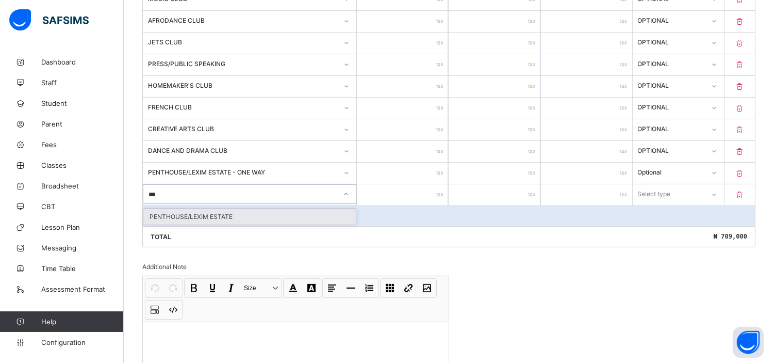
click at [195, 210] on div "PENTHOUSE/LEXIM ESTATE" at bounding box center [249, 216] width 213 height 16
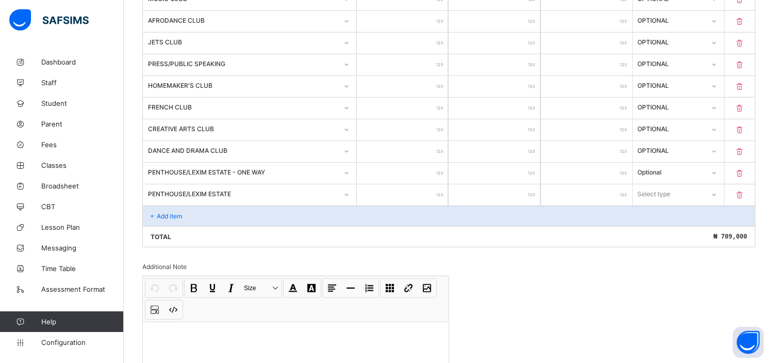
click at [422, 191] on input "number" at bounding box center [402, 194] width 91 height 21
click at [663, 194] on div "Select type" at bounding box center [655, 194] width 33 height 20
click at [664, 228] on div "Optional" at bounding box center [679, 232] width 90 height 16
click at [167, 213] on p "Add item" at bounding box center [169, 216] width 25 height 8
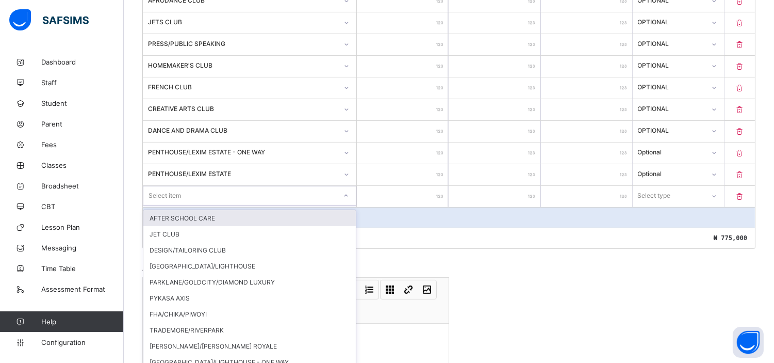
click at [167, 205] on div "option AFTER SCHOOL CARE focused, 1 of 23. 23 results available. Use Up and Dow…" at bounding box center [250, 196] width 214 height 20
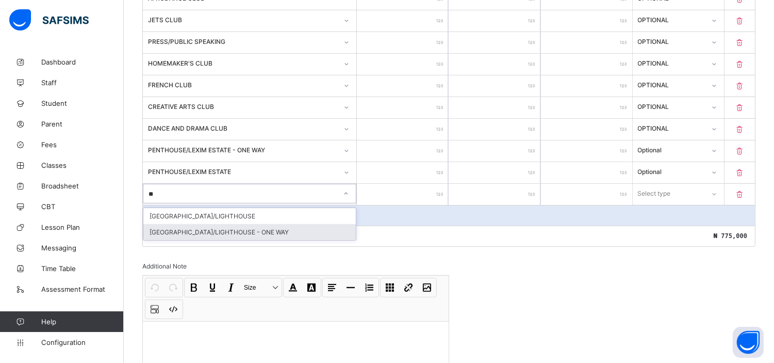
click at [261, 231] on div "[GEOGRAPHIC_DATA]/LIGHTHOUSE - ONE WAY" at bounding box center [249, 232] width 213 height 16
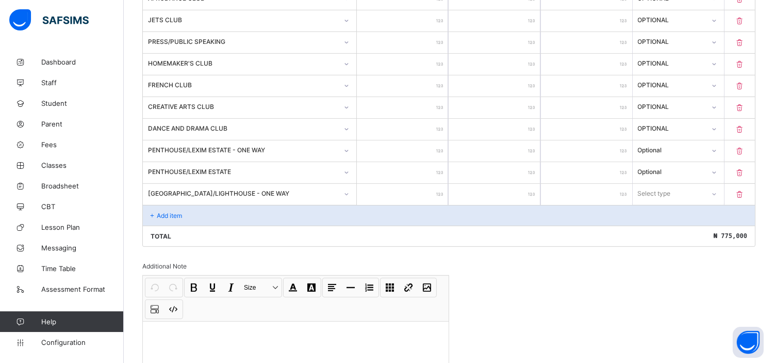
click at [426, 193] on input "number" at bounding box center [402, 194] width 91 height 21
click at [668, 192] on div "Select type" at bounding box center [655, 194] width 33 height 20
click at [671, 229] on div "Optional" at bounding box center [679, 232] width 90 height 16
click at [175, 212] on p "Add item" at bounding box center [169, 216] width 25 height 8
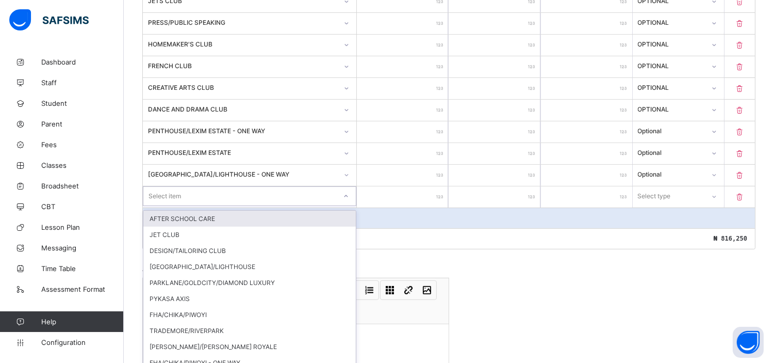
scroll to position [688, 0]
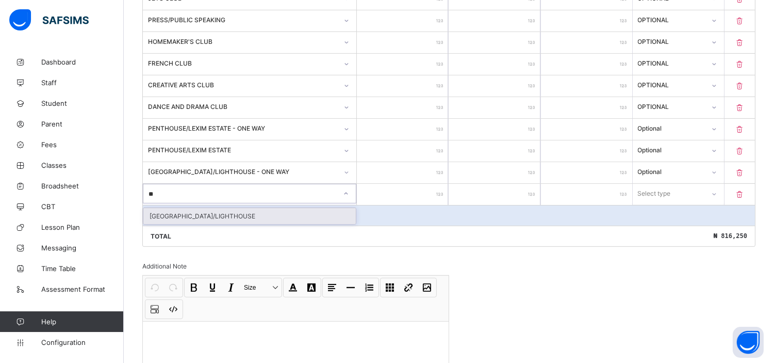
click at [204, 208] on div "[GEOGRAPHIC_DATA]/LIGHTHOUSE" at bounding box center [249, 216] width 213 height 16
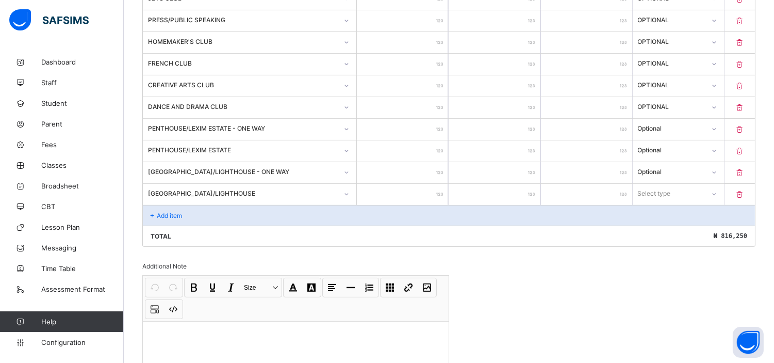
click at [416, 184] on input "number" at bounding box center [402, 194] width 91 height 21
click at [670, 186] on div "Select type" at bounding box center [654, 194] width 33 height 20
click at [667, 231] on div "Optional" at bounding box center [679, 232] width 90 height 16
click at [173, 212] on p "Add item" at bounding box center [169, 216] width 25 height 8
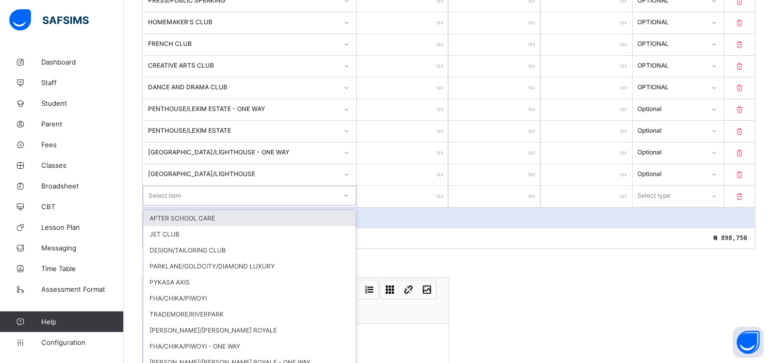
scroll to position [709, 0]
click at [161, 204] on div "option AFTER SCHOOL CARE focused, 1 of 21. 21 results available. Use Up and Dow…" at bounding box center [250, 194] width 214 height 20
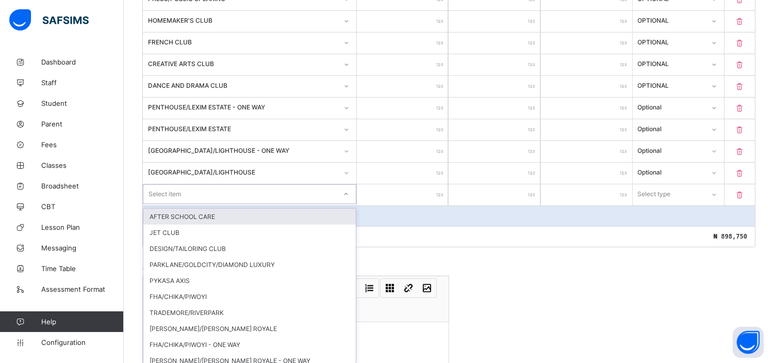
click at [247, 193] on div "Select item" at bounding box center [239, 194] width 193 height 14
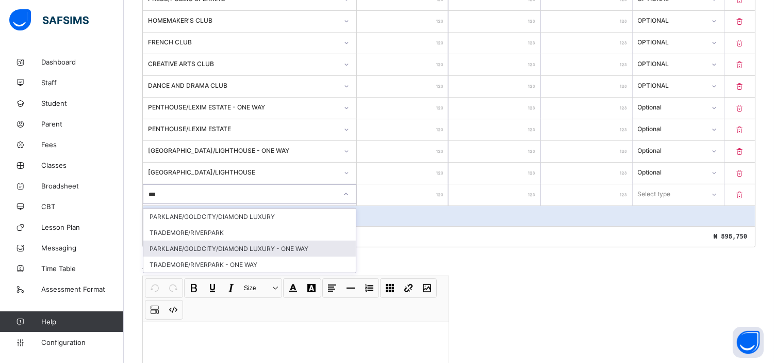
click at [285, 245] on div "PARKLANE/GOLDCITY/DIAMOND LUXURY - ONE WAY" at bounding box center [249, 248] width 213 height 16
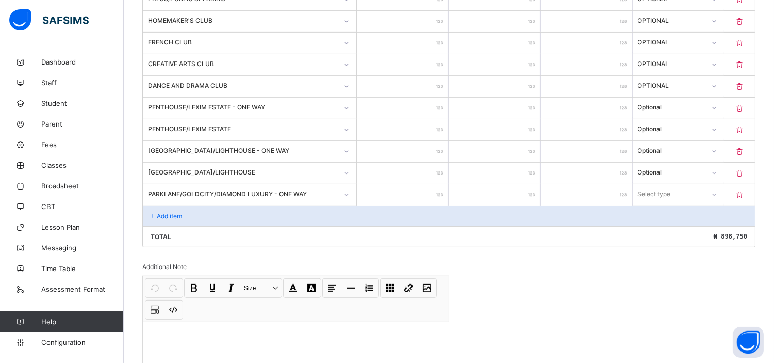
click at [400, 190] on input "number" at bounding box center [402, 194] width 91 height 21
click at [690, 187] on div "Select type" at bounding box center [669, 194] width 71 height 14
click at [668, 230] on div "Optional" at bounding box center [679, 232] width 90 height 16
click at [174, 212] on p "Add item" at bounding box center [169, 216] width 25 height 8
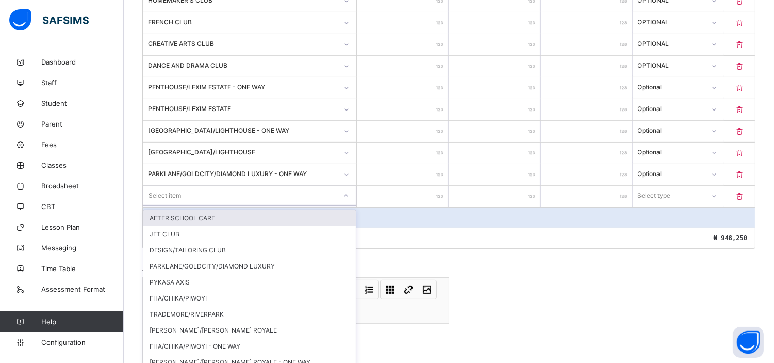
click at [174, 205] on div "option AFTER SCHOOL CARE focused, 1 of 20. 20 results available. Use Up and Dow…" at bounding box center [250, 196] width 214 height 20
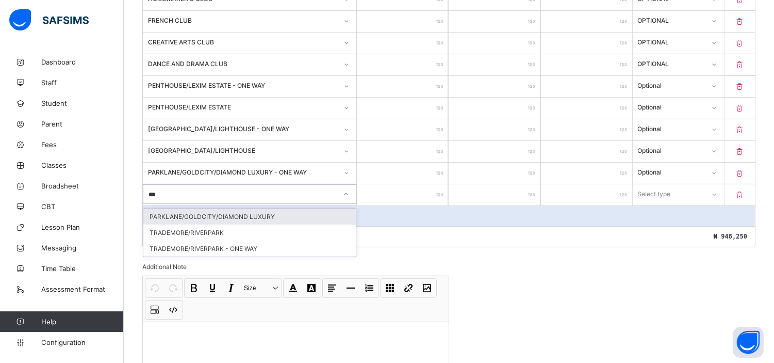
click at [241, 211] on div "PARKLANE/GOLDCITY/DIAMOND LUXURY" at bounding box center [249, 216] width 213 height 16
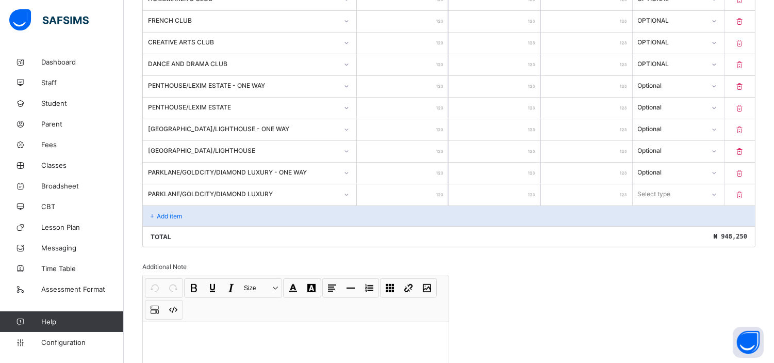
click at [419, 189] on input "number" at bounding box center [402, 194] width 91 height 21
click at [687, 189] on div "Select type" at bounding box center [669, 194] width 71 height 14
click at [668, 227] on div "Optional" at bounding box center [679, 232] width 90 height 16
click at [178, 212] on p "Add item" at bounding box center [169, 216] width 25 height 8
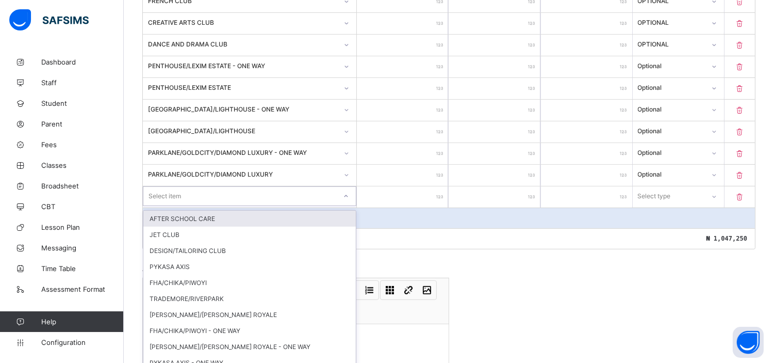
scroll to position [752, 0]
click at [178, 204] on div "option AFTER SCHOOL CARE focused, 1 of 19. 19 results available. Use Up and Dow…" at bounding box center [250, 195] width 214 height 20
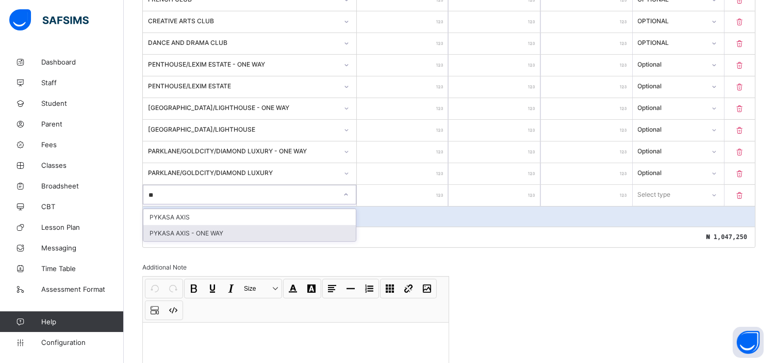
click at [214, 225] on div "PYKASA AXIS - ONE WAY" at bounding box center [249, 233] width 213 height 16
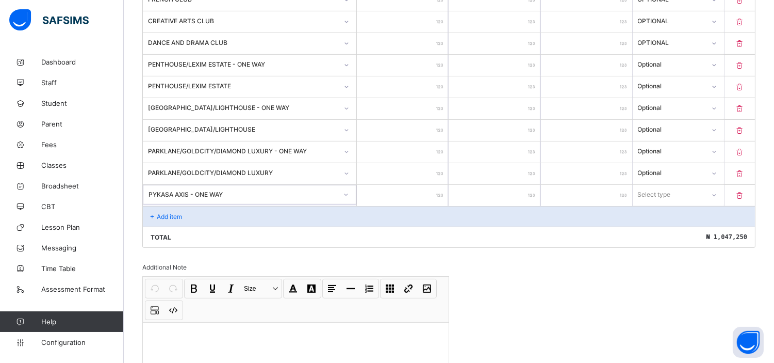
click at [413, 193] on input "number" at bounding box center [402, 195] width 91 height 21
click at [672, 189] on div "Select type" at bounding box center [655, 195] width 33 height 20
click at [658, 229] on div "Optional" at bounding box center [679, 233] width 90 height 16
click at [165, 213] on p "Add item" at bounding box center [169, 217] width 25 height 8
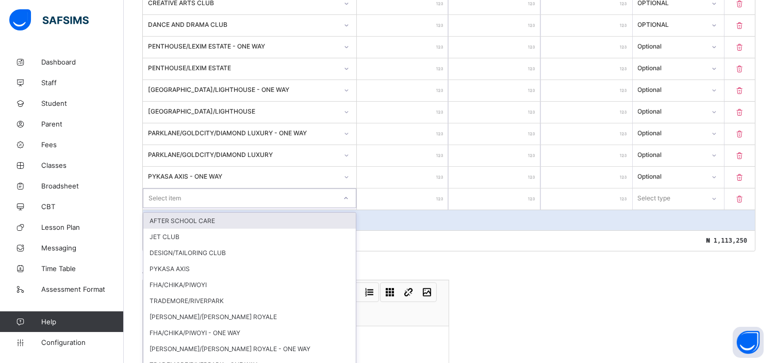
scroll to position [774, 0]
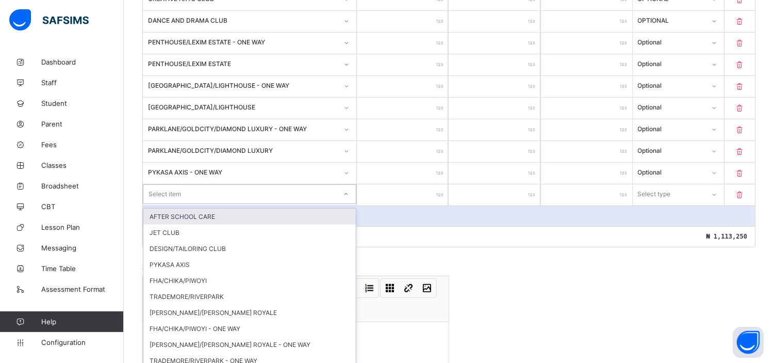
click at [176, 204] on div "option AFTER SCHOOL CARE focused, 1 of 18. 18 results available. Use Up and Dow…" at bounding box center [250, 194] width 214 height 20
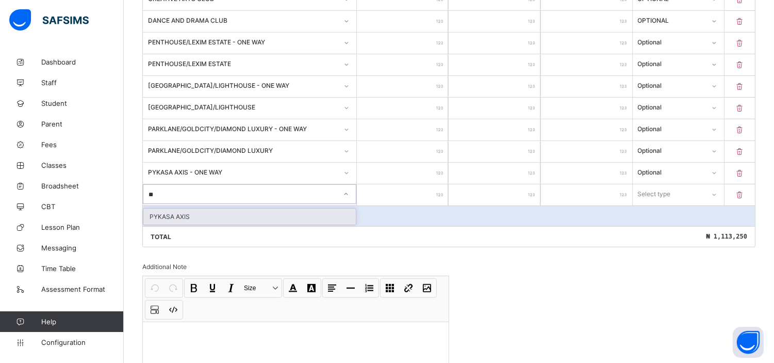
click at [199, 214] on div "PYKASA AXIS" at bounding box center [249, 216] width 213 height 16
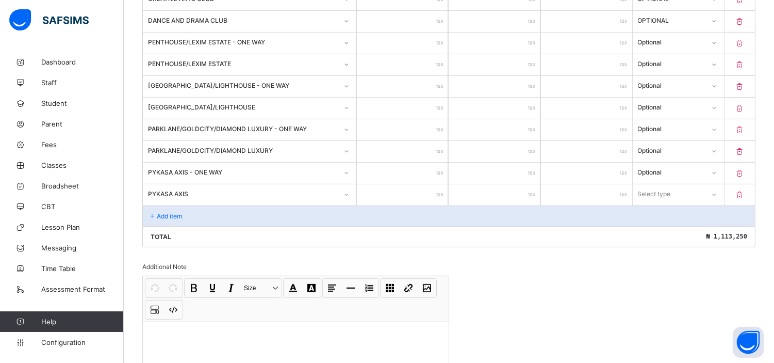
click at [418, 184] on input "number" at bounding box center [402, 194] width 91 height 21
click at [662, 193] on div "Select type" at bounding box center [655, 194] width 33 height 20
click at [661, 231] on div "Optional" at bounding box center [679, 232] width 90 height 16
click at [172, 212] on p "Add item" at bounding box center [169, 216] width 25 height 8
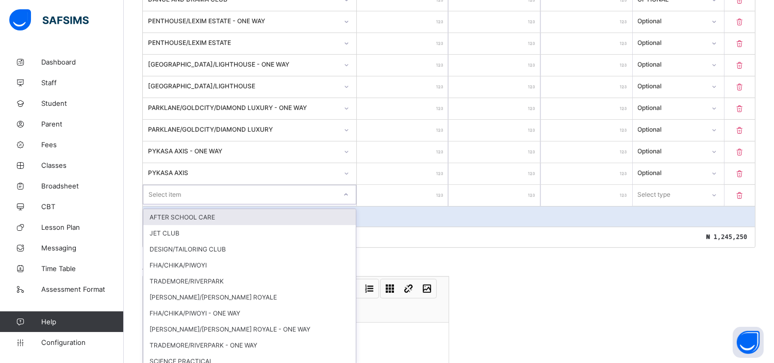
click at [172, 204] on div "option AFTER SCHOOL CARE focused, 1 of 17. 17 results available. Use Up and Dow…" at bounding box center [250, 195] width 214 height 20
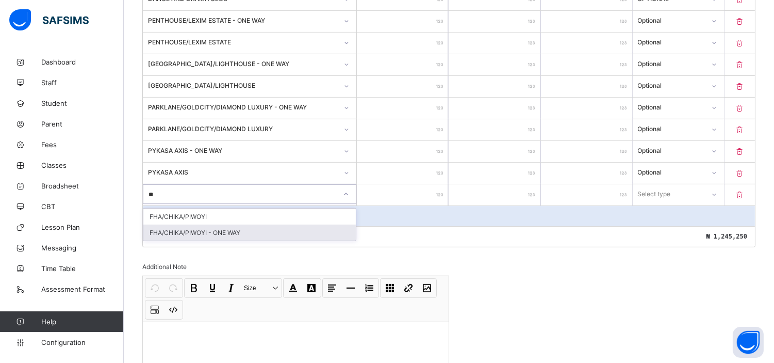
click at [240, 226] on div "FHA/CHIKA/PIWOYI - ONE WAY" at bounding box center [249, 232] width 213 height 16
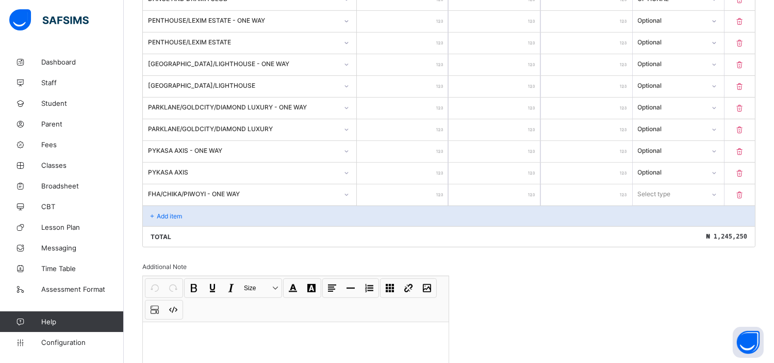
click at [425, 205] on div "Add item" at bounding box center [449, 215] width 612 height 21
click at [424, 189] on input "number" at bounding box center [402, 194] width 91 height 21
click at [670, 188] on div "Select type" at bounding box center [655, 194] width 33 height 20
click at [662, 225] on div "Optional" at bounding box center [679, 232] width 90 height 16
click at [173, 212] on p "Add item" at bounding box center [169, 216] width 25 height 8
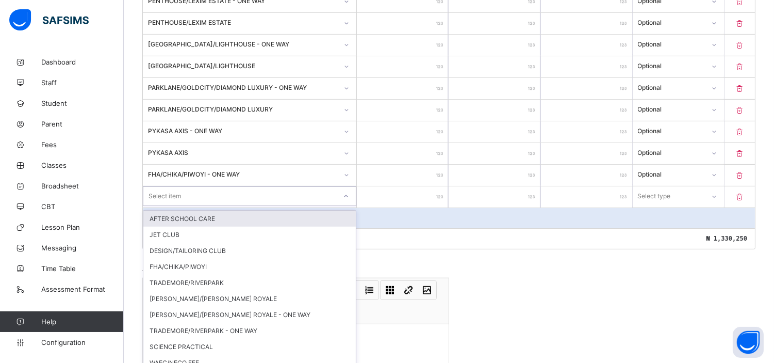
click at [173, 206] on div "option AFTER SCHOOL CARE focused, 1 of 16. 16 results available. Use Up and Dow…" at bounding box center [250, 196] width 214 height 20
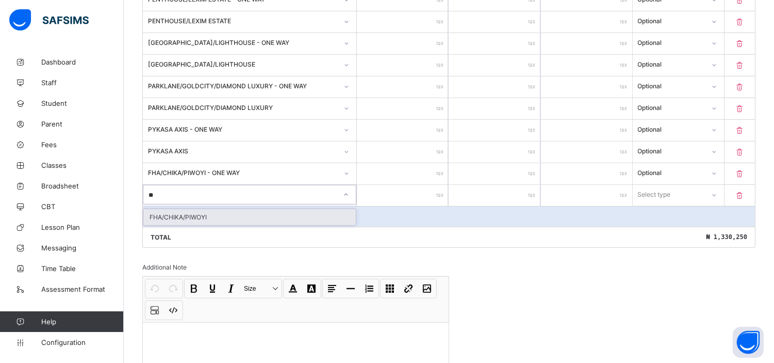
click at [190, 212] on div "FHA/CHIKA/PIWOYI" at bounding box center [249, 217] width 213 height 16
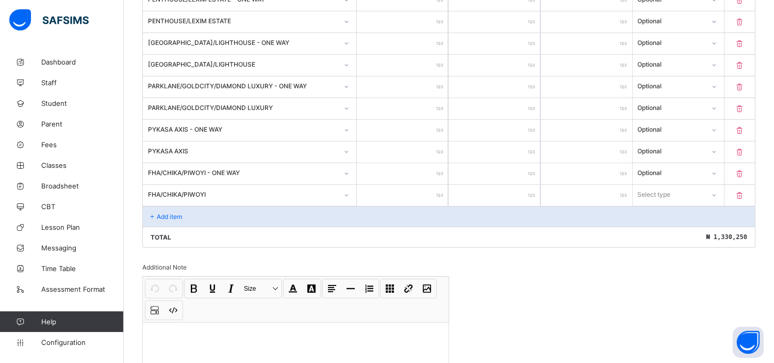
click at [400, 189] on input "number" at bounding box center [402, 195] width 91 height 21
click at [664, 192] on div "Select type" at bounding box center [655, 195] width 33 height 20
click at [650, 225] on div "Optional" at bounding box center [679, 233] width 90 height 16
click at [166, 213] on p "Add item" at bounding box center [169, 217] width 25 height 8
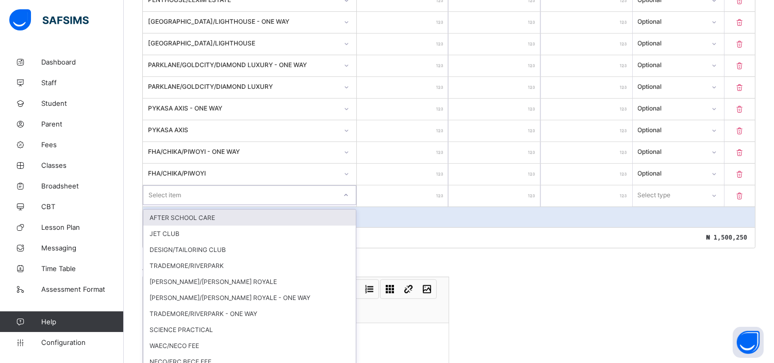
click at [166, 205] on div "option AFTER SCHOOL CARE focused, 1 of 15. 15 results available. Use Up and Dow…" at bounding box center [250, 195] width 214 height 20
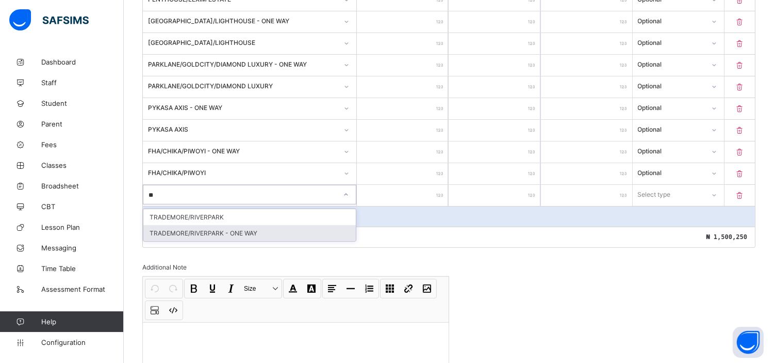
click at [240, 225] on div "TRADEMORE/RIVERPARK - ONE WAY" at bounding box center [249, 233] width 213 height 16
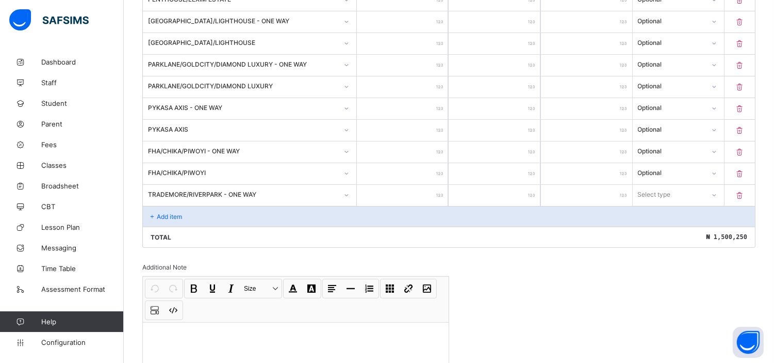
click at [408, 190] on input "number" at bounding box center [402, 195] width 91 height 21
click at [663, 189] on div "Select type" at bounding box center [655, 195] width 33 height 20
click at [647, 229] on div "Optional" at bounding box center [679, 233] width 90 height 16
click at [173, 213] on p "Add item" at bounding box center [169, 217] width 25 height 8
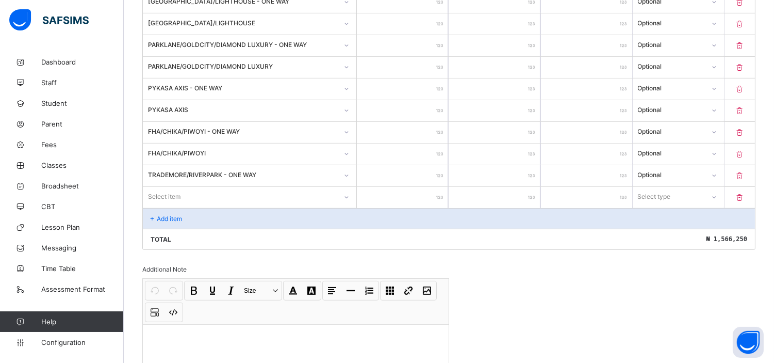
click at [173, 206] on div "Select item" at bounding box center [250, 197] width 214 height 20
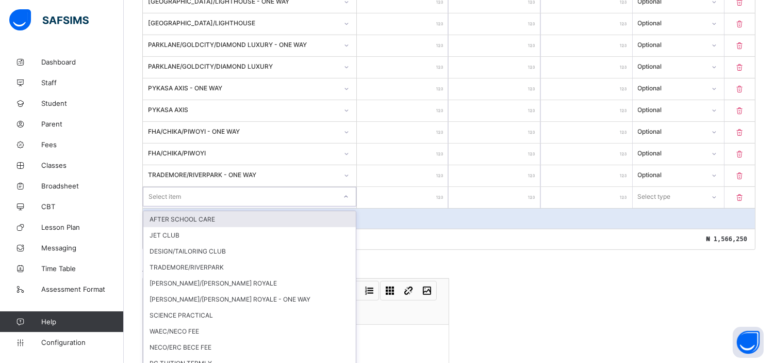
scroll to position [860, 0]
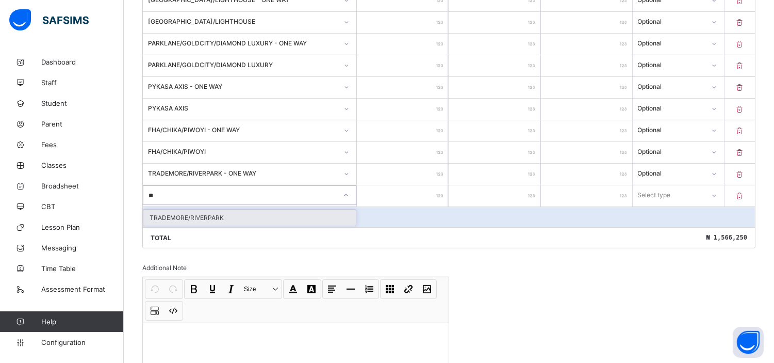
click at [192, 211] on div "TRADEMORE/RIVERPARK" at bounding box center [249, 217] width 213 height 16
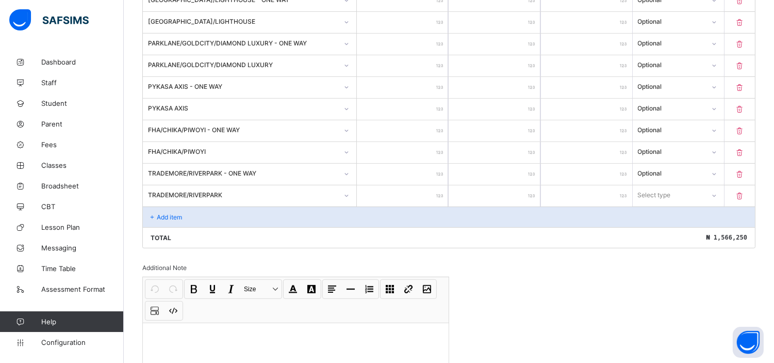
click at [405, 189] on input "number" at bounding box center [402, 195] width 91 height 21
click at [672, 187] on div "Select type" at bounding box center [655, 195] width 33 height 20
click at [663, 229] on div "Optional" at bounding box center [679, 233] width 90 height 16
click at [167, 213] on p "Add item" at bounding box center [169, 217] width 25 height 8
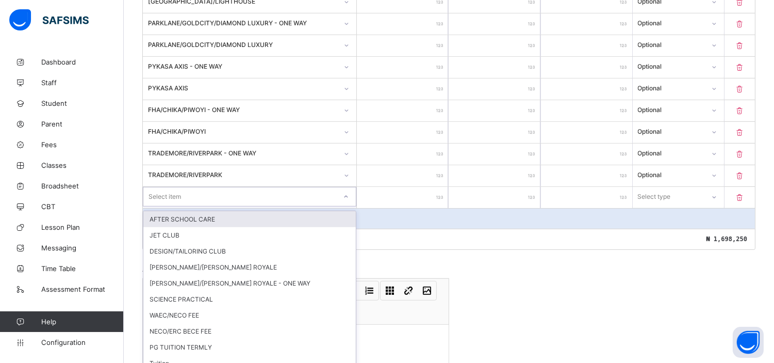
scroll to position [881, 0]
click at [195, 205] on div "option AFTER SCHOOL CARE focused, 1 of 13. 13 results available. Use Up and Dow…" at bounding box center [250, 195] width 214 height 20
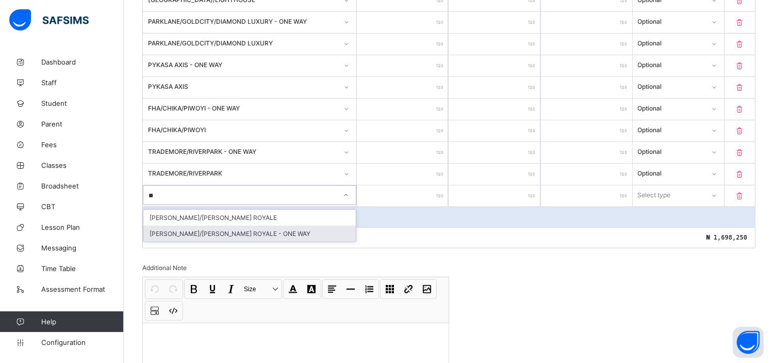
click at [251, 230] on div "[PERSON_NAME]/[PERSON_NAME] ROYALE - ONE WAY" at bounding box center [249, 233] width 213 height 16
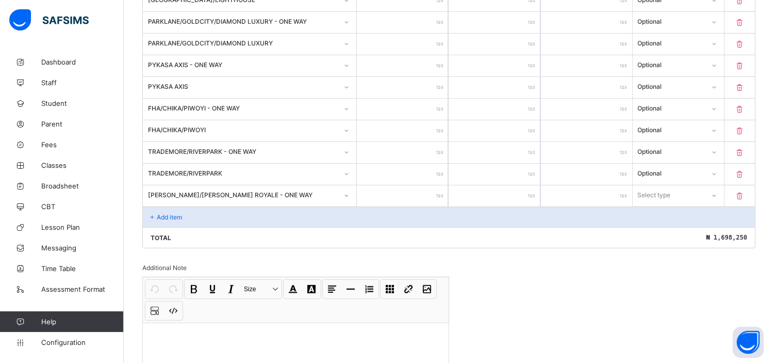
click at [429, 187] on input "number" at bounding box center [402, 195] width 91 height 21
click at [658, 186] on div "Select type" at bounding box center [655, 195] width 33 height 20
click at [663, 225] on div "Optional" at bounding box center [679, 233] width 90 height 16
click at [172, 213] on p "Add item" at bounding box center [169, 217] width 25 height 8
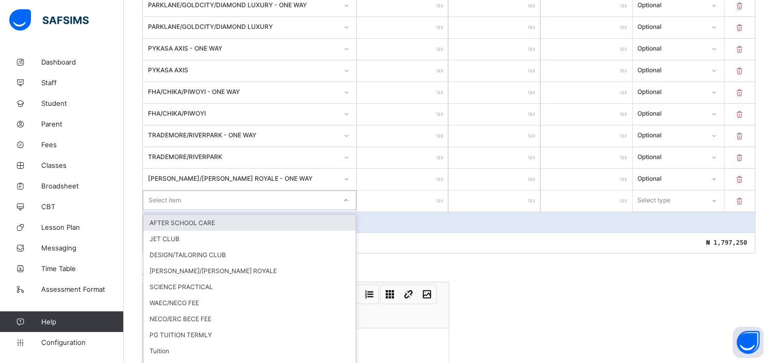
scroll to position [903, 0]
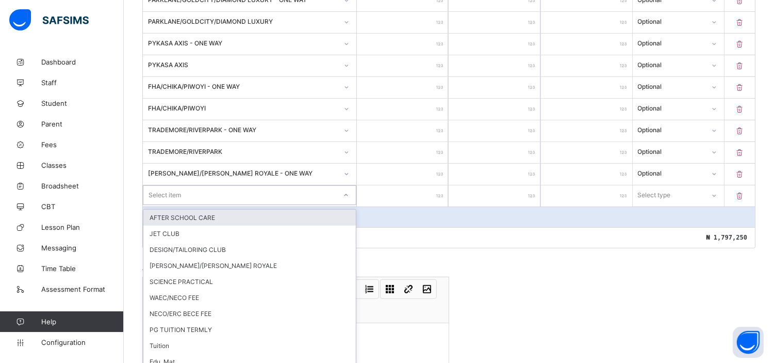
click at [172, 205] on div "option AFTER SCHOOL CARE focused, 1 of 12. 12 results available. Use Up and Dow…" at bounding box center [250, 195] width 214 height 20
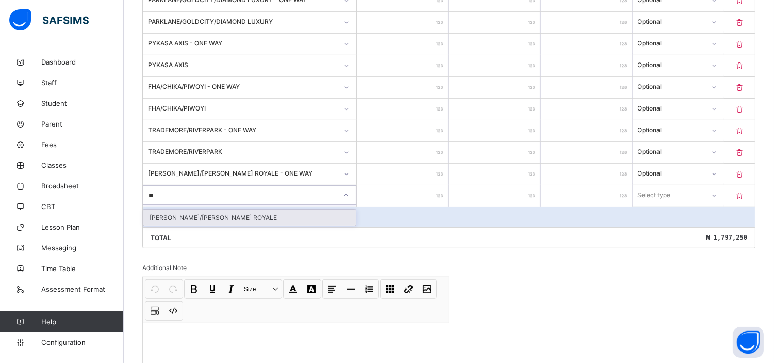
click at [172, 213] on div "[PERSON_NAME]/[PERSON_NAME] ROYALE" at bounding box center [249, 217] width 213 height 16
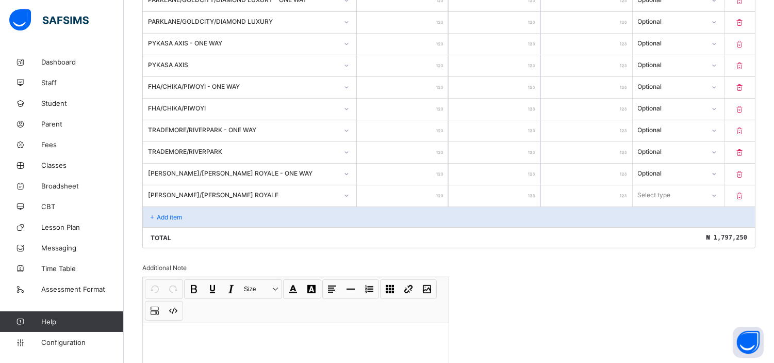
click at [423, 187] on input "number" at bounding box center [402, 195] width 91 height 21
click at [669, 193] on div "Select type" at bounding box center [655, 195] width 33 height 20
click at [659, 225] on div "Optional" at bounding box center [679, 233] width 90 height 16
click at [168, 213] on p "Add item" at bounding box center [169, 217] width 25 height 8
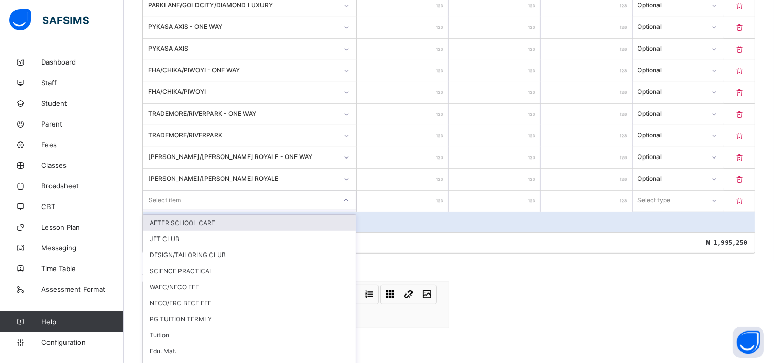
scroll to position [925, 0]
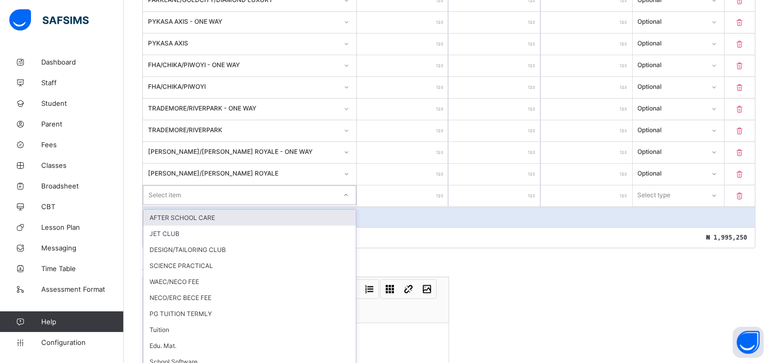
click at [168, 205] on div "option AFTER SCHOOL CARE focused, 1 of 11. 11 results available. Use Up and Dow…" at bounding box center [250, 195] width 214 height 20
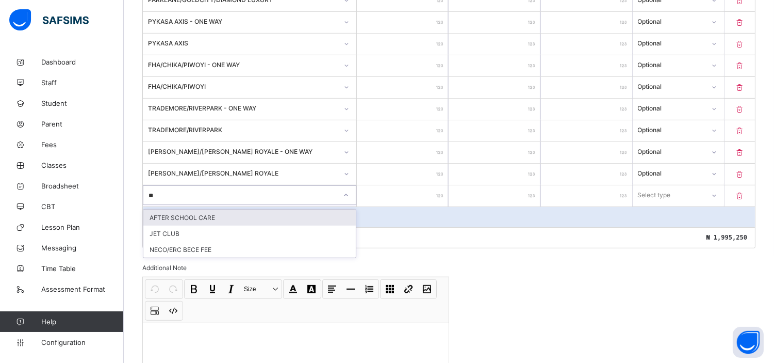
click at [206, 209] on div "AFTER SCHOOL CARE" at bounding box center [249, 217] width 213 height 16
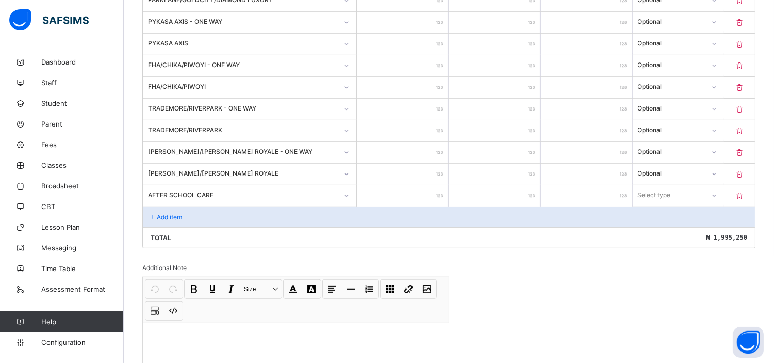
click at [396, 190] on input "number" at bounding box center [402, 195] width 91 height 21
click at [688, 188] on div "Select type" at bounding box center [669, 195] width 71 height 14
click at [657, 230] on div "Optional" at bounding box center [679, 233] width 90 height 16
click at [519, 235] on div "Total ₦ 2,010,250" at bounding box center [449, 237] width 612 height 21
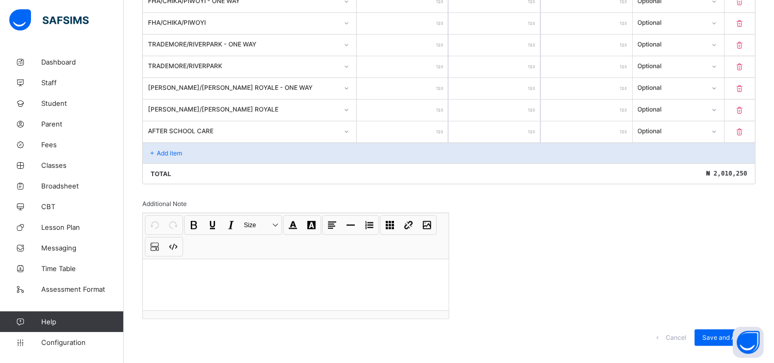
scroll to position [999, 0]
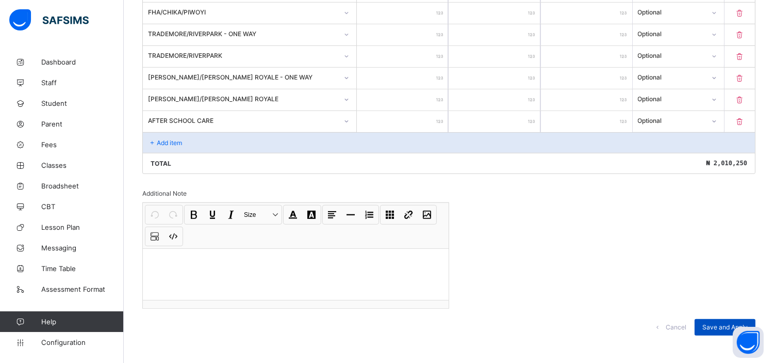
click at [711, 323] on span "Save and Apply" at bounding box center [725, 327] width 45 height 8
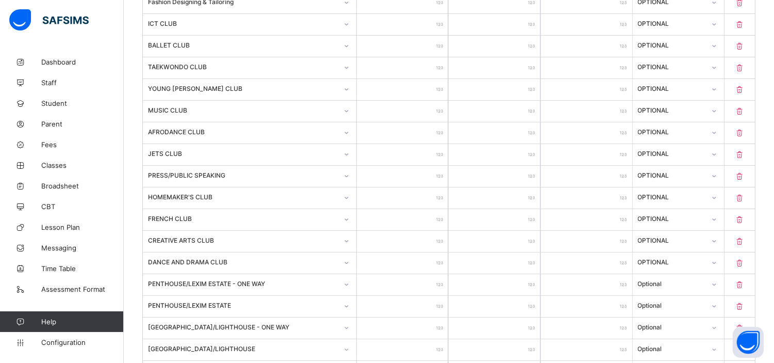
scroll to position [535, 0]
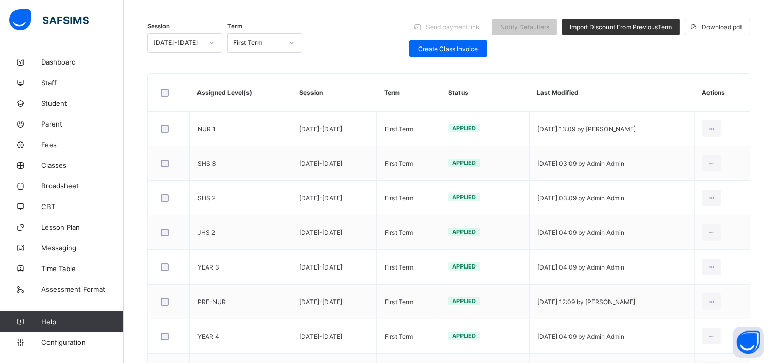
scroll to position [128, 0]
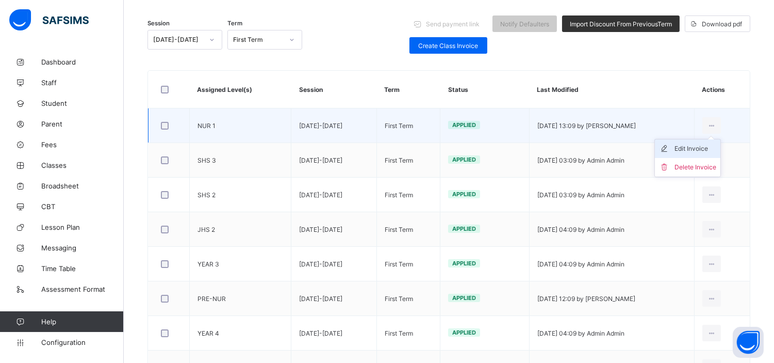
click at [705, 145] on div "Edit Invoice" at bounding box center [696, 148] width 42 height 10
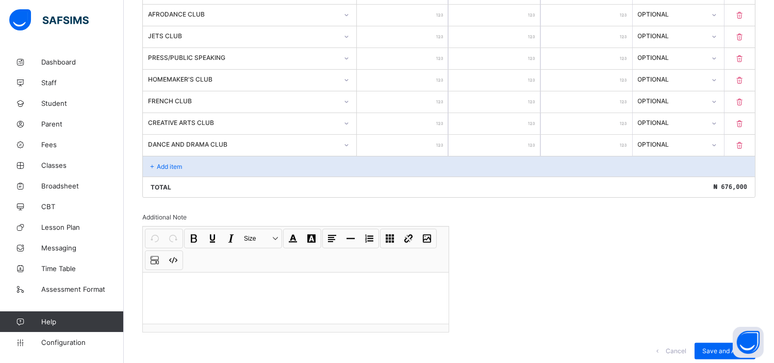
scroll to position [651, 0]
click at [182, 162] on p "Add item" at bounding box center [169, 166] width 25 height 8
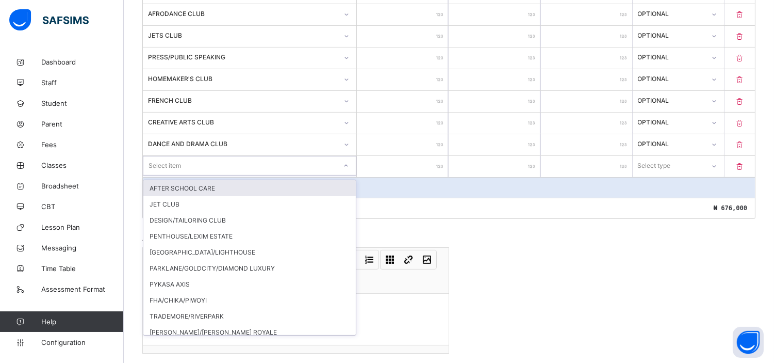
click at [182, 162] on div "Select item" at bounding box center [239, 165] width 193 height 14
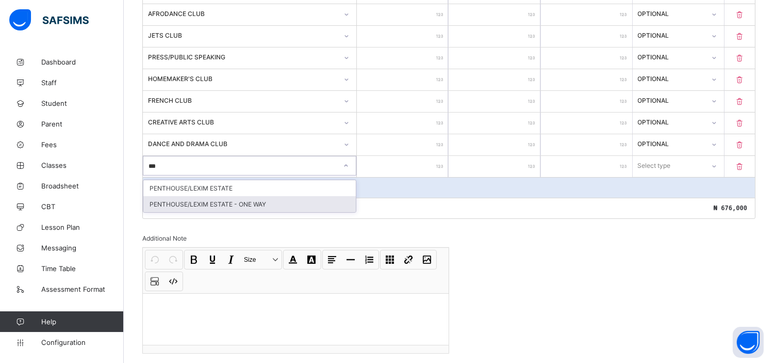
click at [216, 197] on div "PENTHOUSE/LEXIM ESTATE - ONE WAY" at bounding box center [249, 204] width 213 height 16
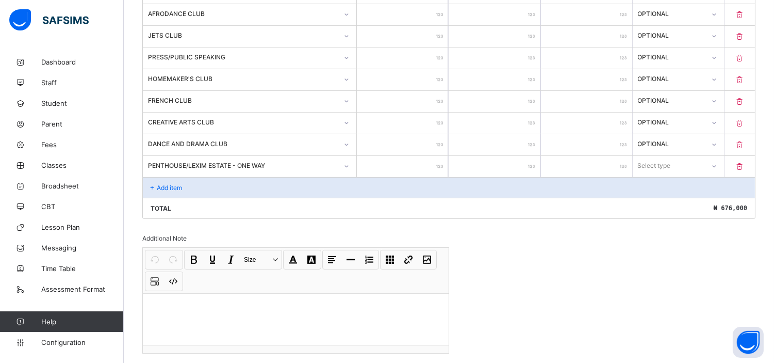
click at [418, 158] on input "number" at bounding box center [402, 166] width 91 height 21
click at [679, 163] on div "Select type" at bounding box center [669, 165] width 71 height 14
click at [662, 199] on div "Optional" at bounding box center [679, 204] width 90 height 16
click at [174, 184] on p "Add item" at bounding box center [169, 188] width 25 height 8
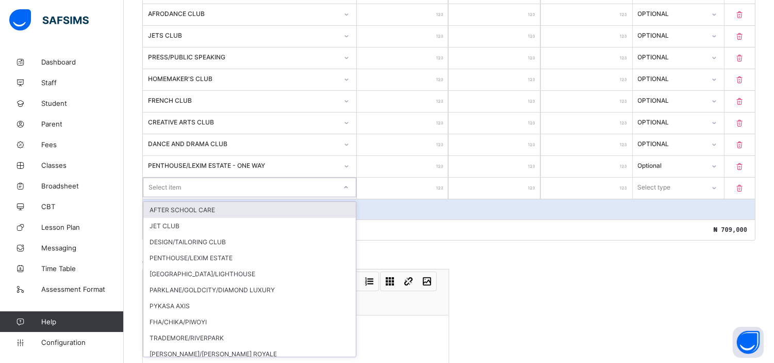
click at [174, 182] on div "Select item" at bounding box center [165, 187] width 33 height 20
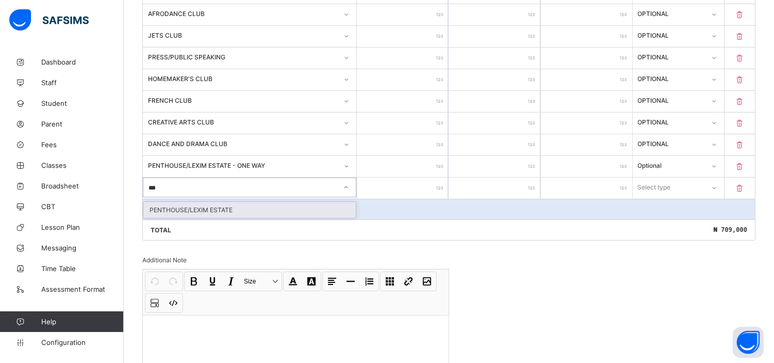
click at [204, 205] on div "PENTHOUSE/LEXIM ESTATE" at bounding box center [249, 210] width 213 height 16
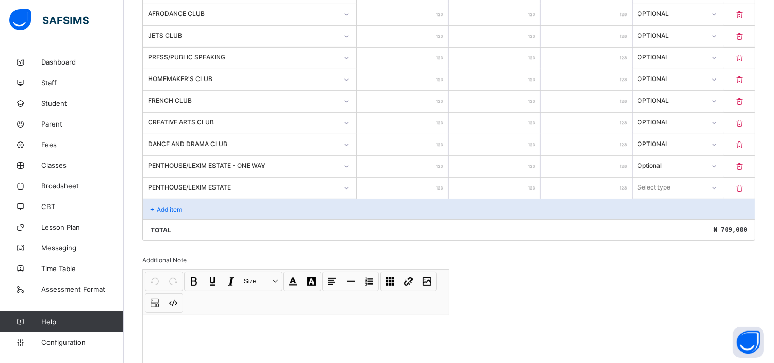
click at [406, 187] on input "number" at bounding box center [402, 187] width 91 height 21
click at [690, 181] on div "Select type" at bounding box center [669, 187] width 71 height 14
click at [660, 222] on div "Optional" at bounding box center [679, 226] width 90 height 16
click at [170, 205] on p "Add item" at bounding box center [169, 209] width 25 height 8
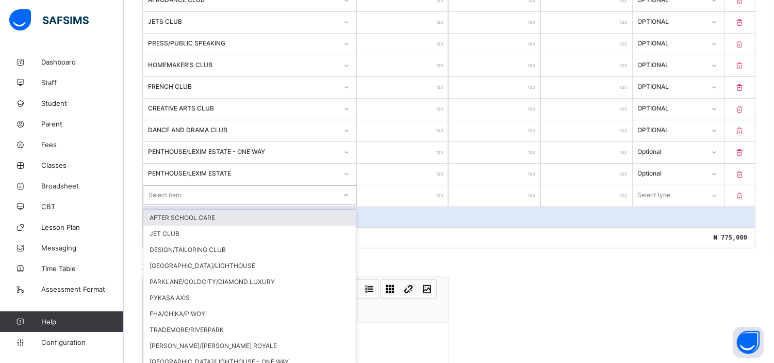
click at [170, 203] on div "option AFTER SCHOOL CARE focused, 1 of 23. 23 results available. Use Up and Dow…" at bounding box center [250, 195] width 214 height 20
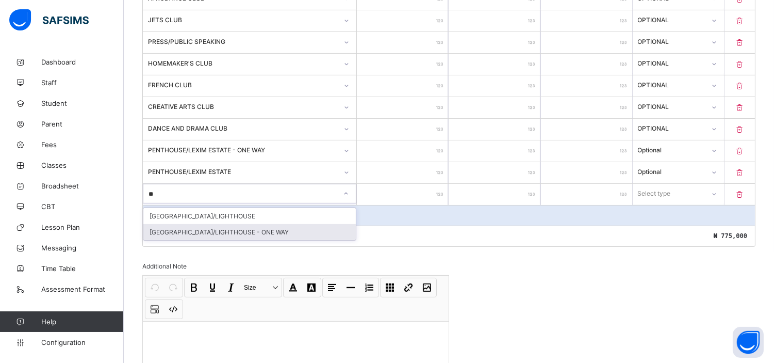
click at [232, 229] on div "[GEOGRAPHIC_DATA]/LIGHTHOUSE - ONE WAY" at bounding box center [249, 232] width 213 height 16
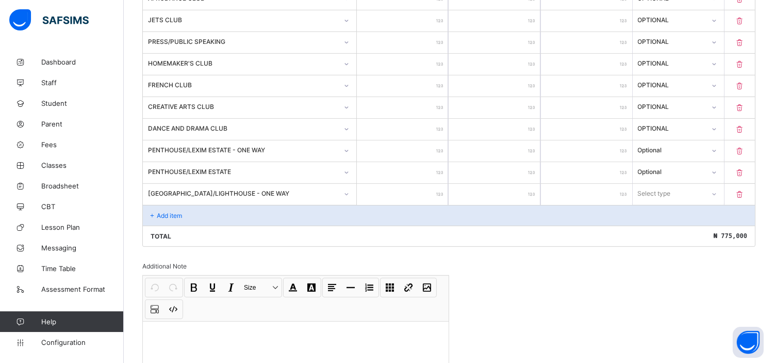
click at [418, 186] on input "number" at bounding box center [402, 194] width 91 height 21
click at [681, 189] on div "Select type" at bounding box center [669, 193] width 71 height 14
click at [664, 226] on div "Optional" at bounding box center [679, 232] width 90 height 16
click at [168, 212] on p "Add item" at bounding box center [169, 216] width 25 height 8
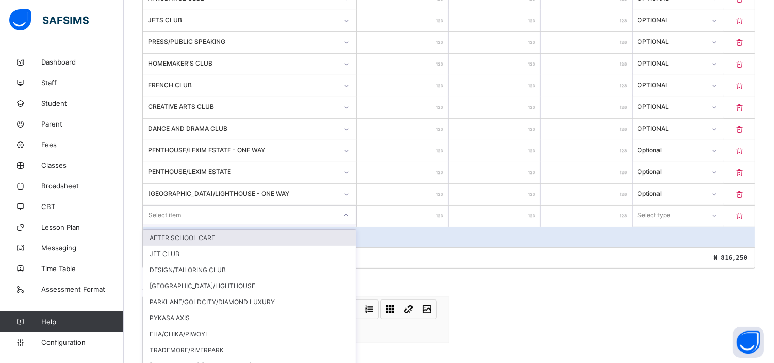
scroll to position [688, 0]
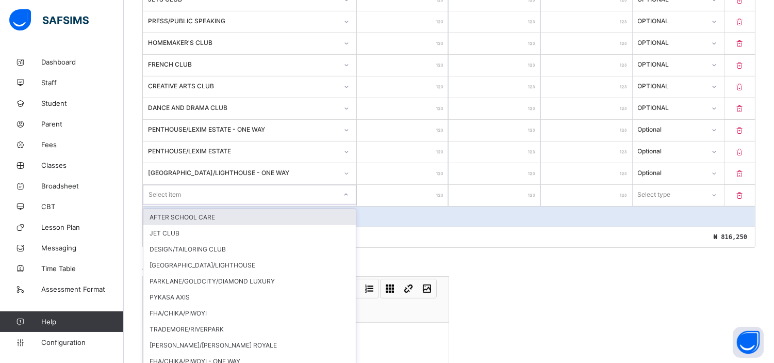
click at [168, 204] on div "option AFTER SCHOOL CARE focused, 1 of 22. 22 results available. Use Up and Dow…" at bounding box center [250, 195] width 214 height 20
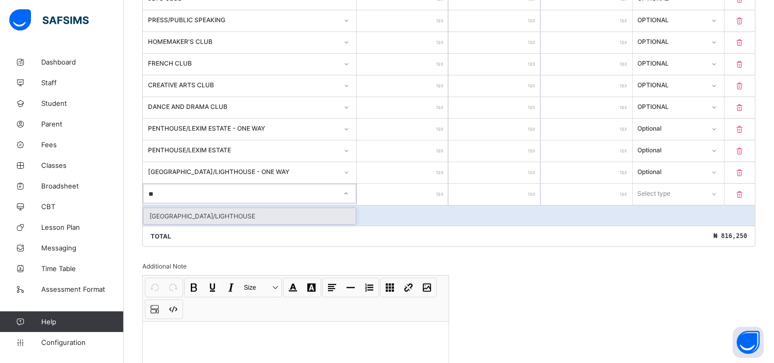
click at [186, 211] on div "[GEOGRAPHIC_DATA]/LIGHTHOUSE" at bounding box center [249, 216] width 213 height 16
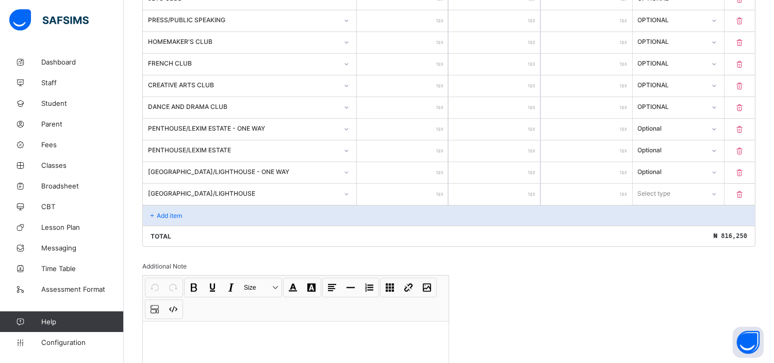
click at [401, 194] on input "number" at bounding box center [402, 194] width 91 height 21
click at [671, 195] on div "Select type" at bounding box center [678, 194] width 91 height 20
click at [662, 225] on div "Optional" at bounding box center [679, 232] width 90 height 16
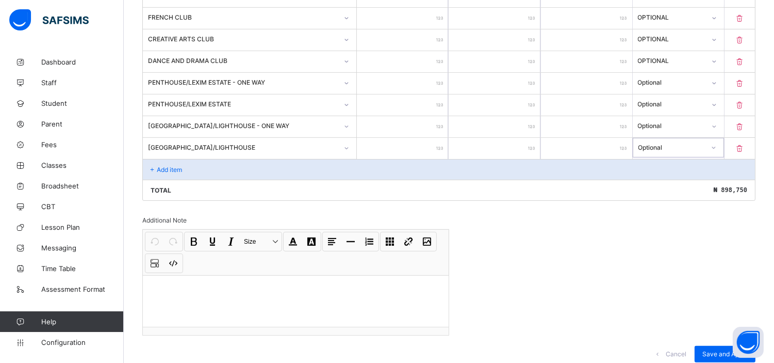
scroll to position [734, 0]
click at [171, 165] on p "Add item" at bounding box center [169, 169] width 25 height 8
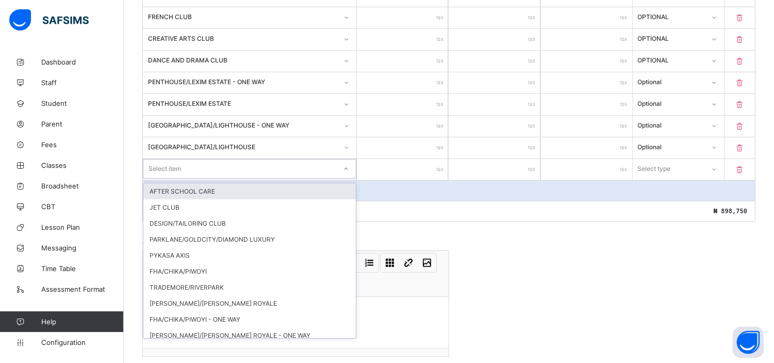
click at [171, 162] on div "Select item" at bounding box center [165, 169] width 33 height 20
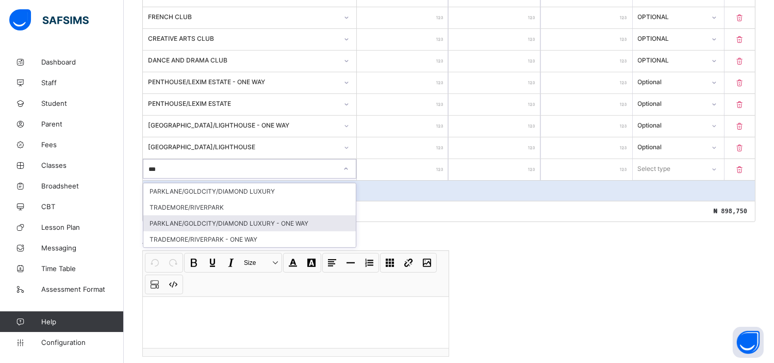
click at [261, 217] on div "PARKLANE/GOLDCITY/DIAMOND LUXURY - ONE WAY" at bounding box center [249, 223] width 213 height 16
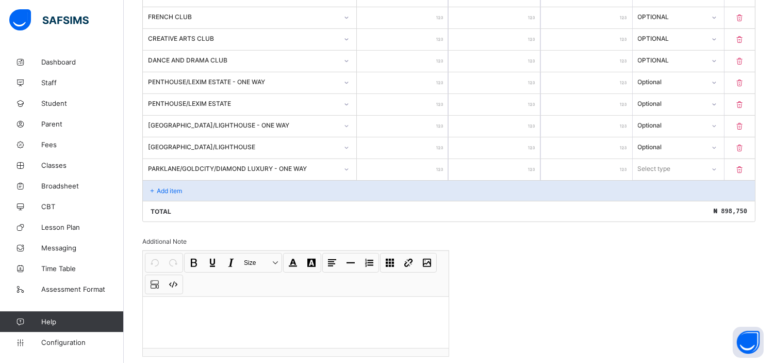
click at [406, 163] on input "number" at bounding box center [402, 169] width 91 height 21
click at [665, 163] on div "Select type" at bounding box center [654, 169] width 33 height 20
click at [662, 200] on div "Optional" at bounding box center [679, 207] width 90 height 16
click at [176, 187] on p "Add item" at bounding box center [169, 191] width 25 height 8
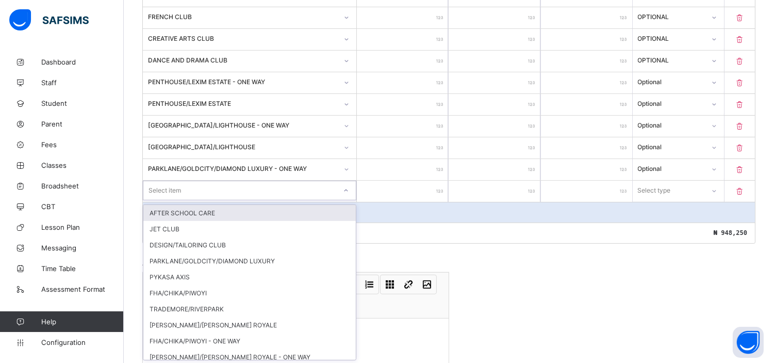
click at [176, 184] on div "Select item" at bounding box center [165, 191] width 33 height 20
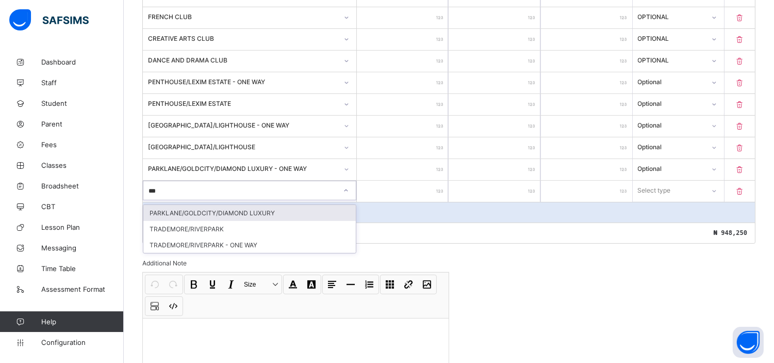
click at [249, 205] on div "PARKLANE/GOLDCITY/DIAMOND LUXURY" at bounding box center [249, 213] width 213 height 16
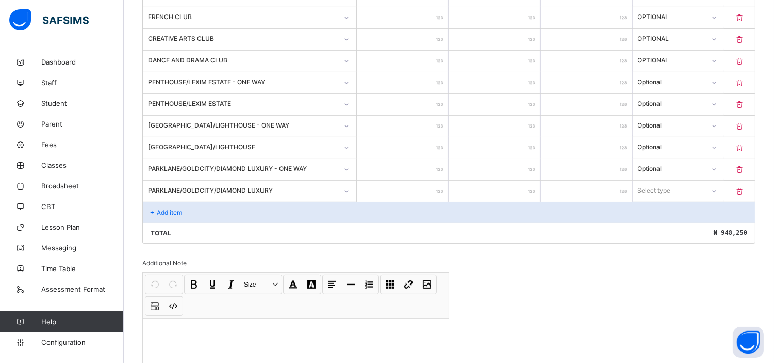
click at [424, 183] on input "number" at bounding box center [402, 191] width 91 height 21
click at [672, 181] on div "Select type" at bounding box center [655, 191] width 33 height 20
click at [671, 224] on div "Optional" at bounding box center [679, 229] width 90 height 16
click at [168, 208] on p "Add item" at bounding box center [169, 212] width 25 height 8
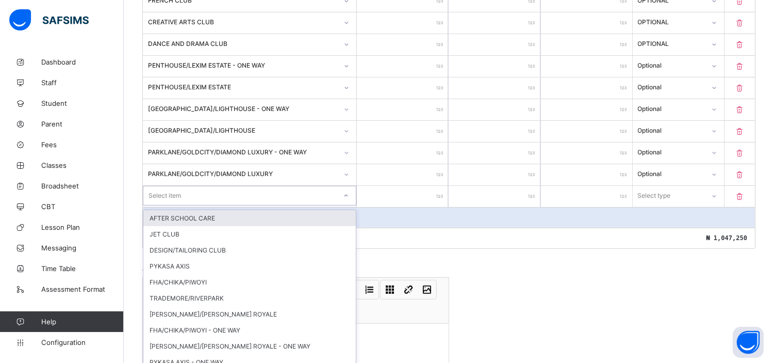
scroll to position [752, 0]
click at [168, 204] on div "option AFTER SCHOOL CARE focused, 1 of 19. 19 results available. Use Up and Dow…" at bounding box center [250, 195] width 214 height 20
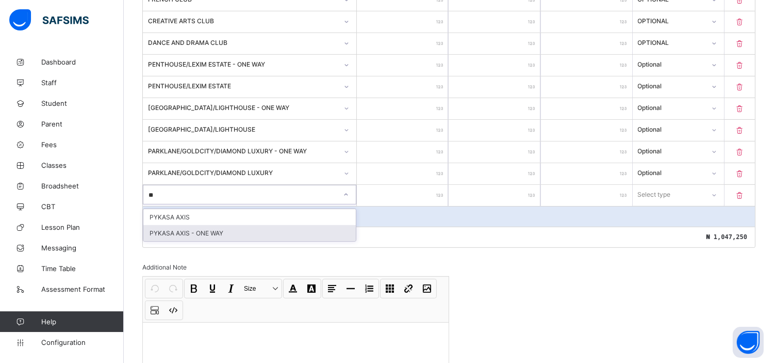
click at [183, 225] on div "PYKASA AXIS - ONE WAY" at bounding box center [249, 233] width 213 height 16
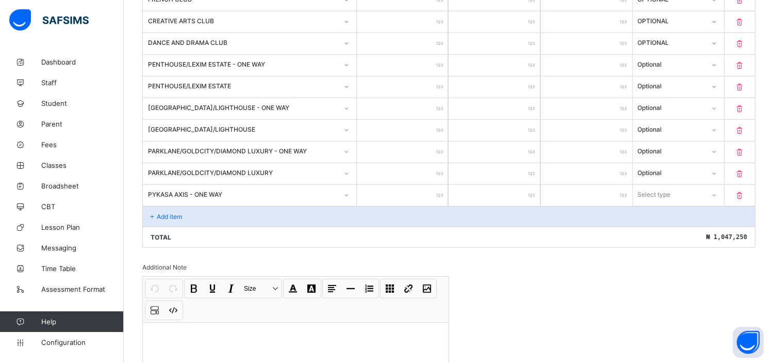
click at [430, 191] on input "number" at bounding box center [402, 195] width 91 height 21
click at [663, 195] on div "Select type" at bounding box center [655, 195] width 33 height 20
click at [666, 225] on div "Optional" at bounding box center [679, 233] width 90 height 16
click at [172, 213] on p "Add item" at bounding box center [169, 217] width 25 height 8
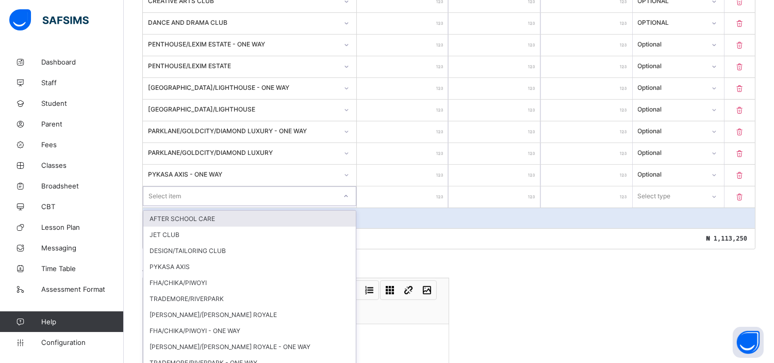
click at [197, 206] on div "option AFTER SCHOOL CARE focused, 1 of 18. 18 results available. Use Up and Dow…" at bounding box center [250, 196] width 214 height 20
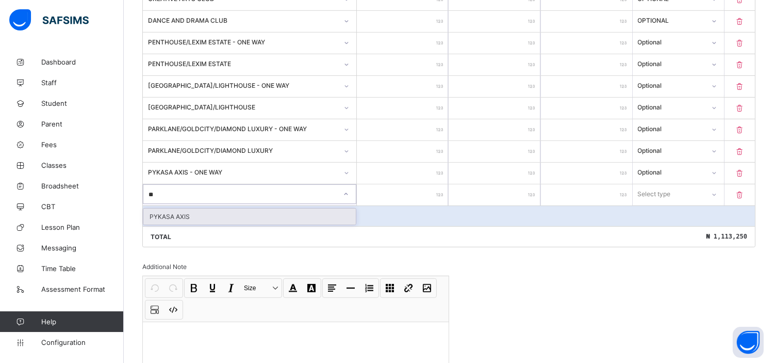
click at [182, 212] on div "PYKASA AXIS" at bounding box center [249, 216] width 213 height 16
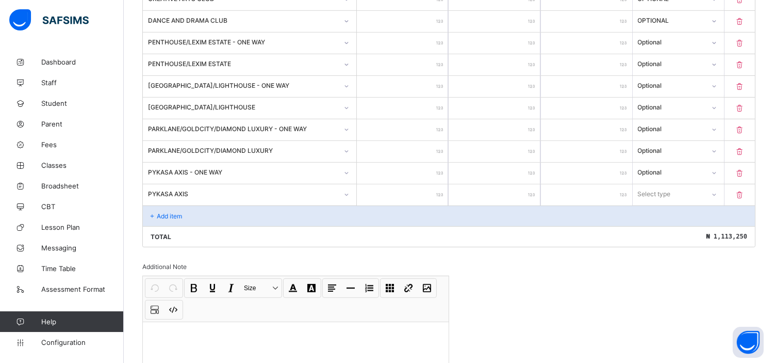
click at [425, 196] on input "number" at bounding box center [402, 194] width 91 height 21
click at [668, 187] on div "Select type" at bounding box center [654, 194] width 33 height 20
click at [664, 228] on div "Optional" at bounding box center [679, 232] width 90 height 16
click at [174, 212] on p "Add item" at bounding box center [169, 216] width 25 height 8
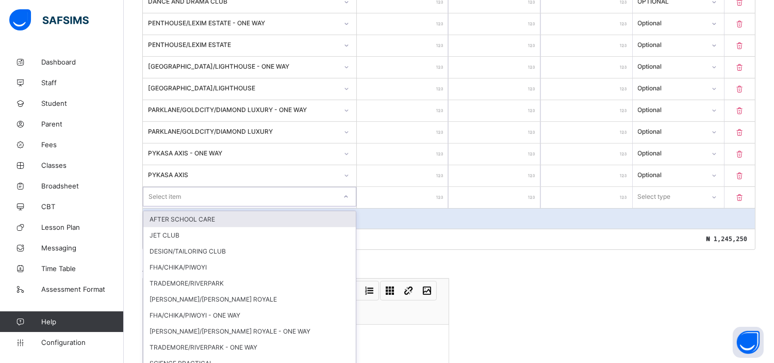
click at [174, 206] on div "option AFTER SCHOOL CARE focused, 1 of 17. 17 results available. Use Up and Dow…" at bounding box center [250, 197] width 214 height 20
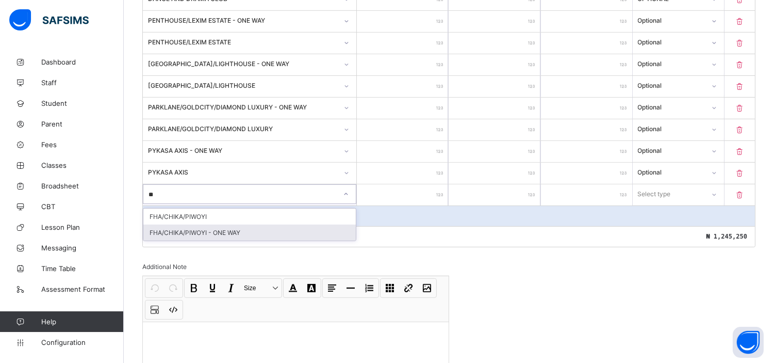
click at [255, 225] on div "FHA/CHIKA/PIWOYI - ONE WAY" at bounding box center [249, 232] width 213 height 16
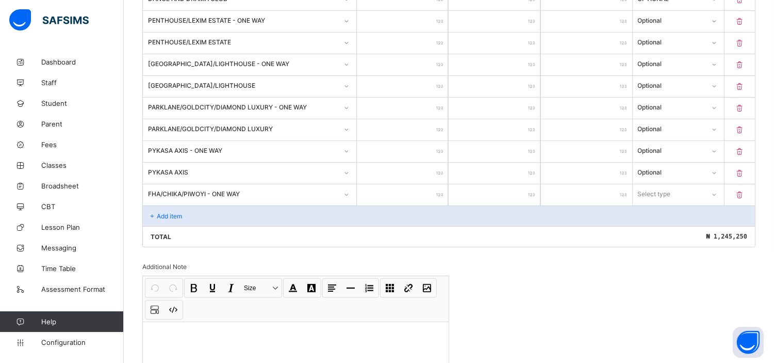
click at [429, 187] on input "number" at bounding box center [402, 194] width 91 height 21
click at [664, 187] on div "Select type" at bounding box center [655, 194] width 33 height 20
click at [662, 228] on div "Optional" at bounding box center [679, 232] width 90 height 16
click at [162, 212] on p "Add item" at bounding box center [169, 216] width 25 height 8
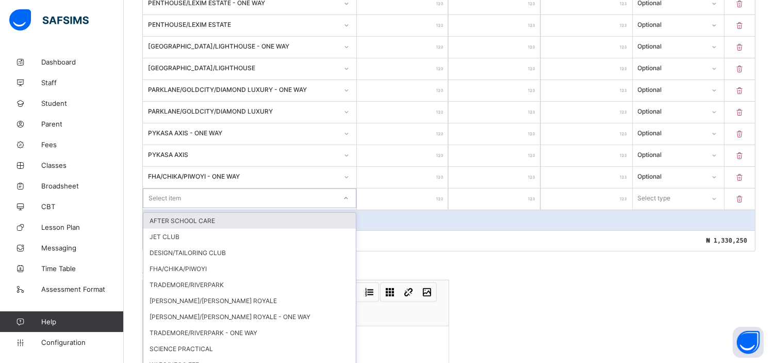
scroll to position [817, 0]
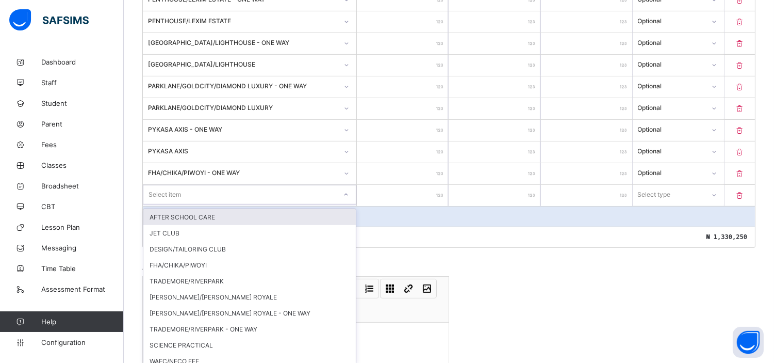
click at [162, 204] on div "option AFTER SCHOOL CARE focused, 1 of 16. 16 results available. Use Up and Dow…" at bounding box center [250, 195] width 214 height 20
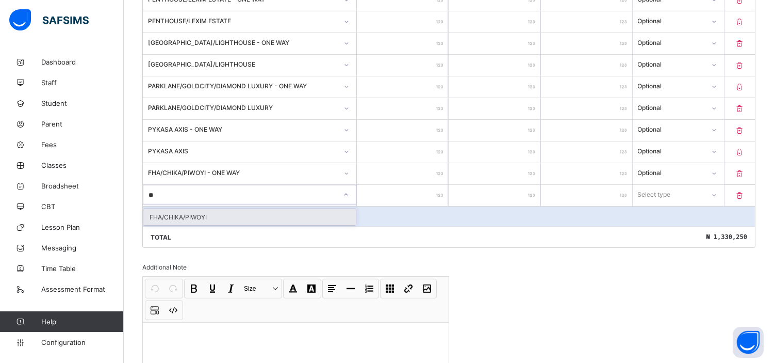
click at [183, 212] on div "FHA/CHIKA/PIWOYI" at bounding box center [249, 217] width 213 height 16
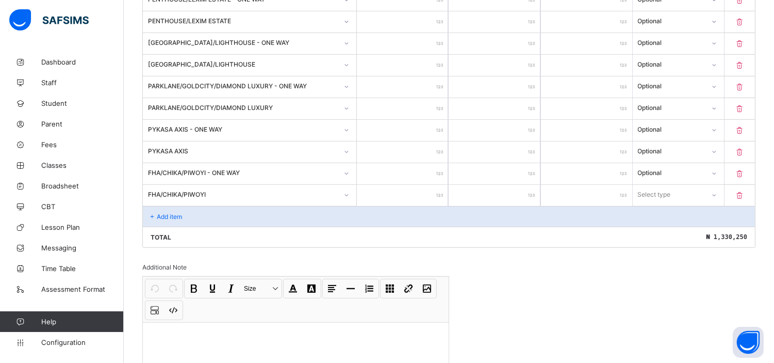
click at [410, 188] on input "number" at bounding box center [402, 195] width 91 height 21
click at [689, 192] on div "Select type" at bounding box center [669, 194] width 71 height 14
click at [665, 228] on div "Optional" at bounding box center [679, 233] width 90 height 16
click at [171, 213] on p "Add item" at bounding box center [169, 217] width 25 height 8
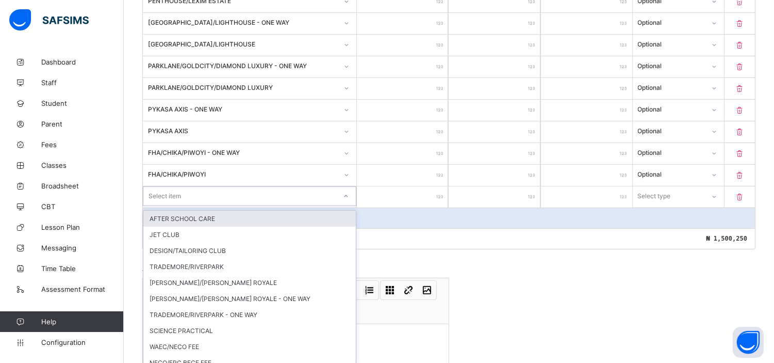
click at [171, 206] on div "option AFTER SCHOOL CARE focused, 1 of 15. 15 results available. Use Up and Dow…" at bounding box center [250, 196] width 214 height 20
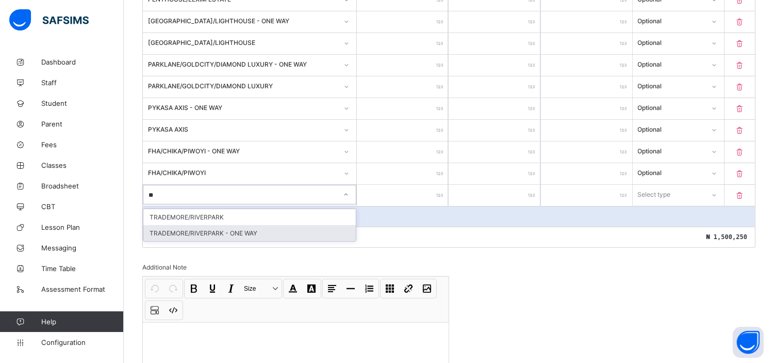
click at [265, 228] on div "TRADEMORE/RIVERPARK - ONE WAY" at bounding box center [249, 233] width 213 height 16
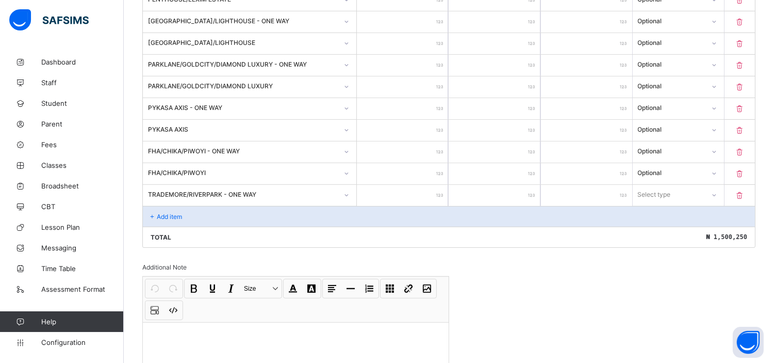
click at [426, 191] on input "number" at bounding box center [402, 195] width 91 height 21
click at [669, 186] on div "Select type" at bounding box center [655, 195] width 33 height 20
click at [658, 226] on div "Optional" at bounding box center [679, 233] width 90 height 16
click at [159, 213] on p "Add item" at bounding box center [169, 217] width 25 height 8
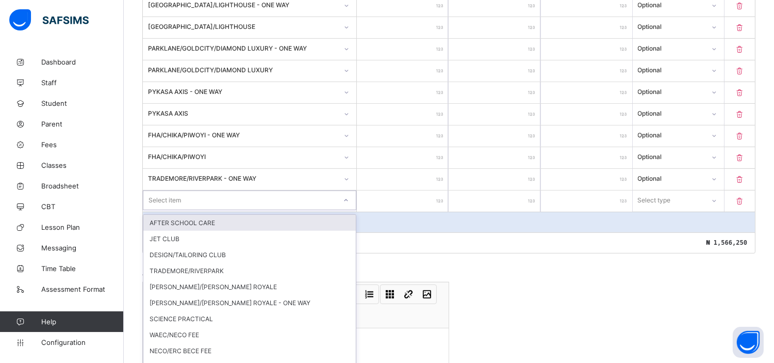
scroll to position [860, 0]
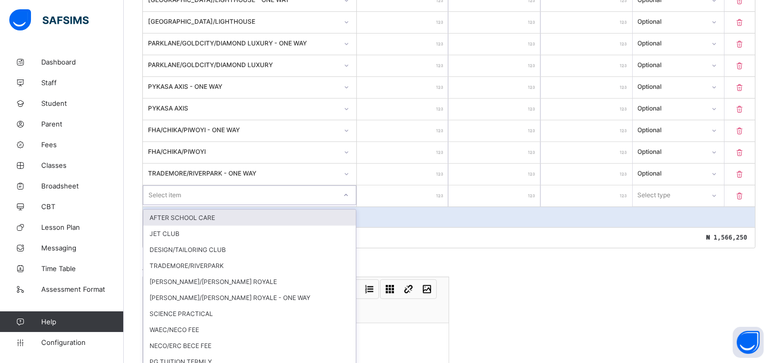
click at [159, 205] on div "option AFTER SCHOOL CARE focused, 1 of 14. 14 results available. Use Up and Dow…" at bounding box center [250, 195] width 214 height 20
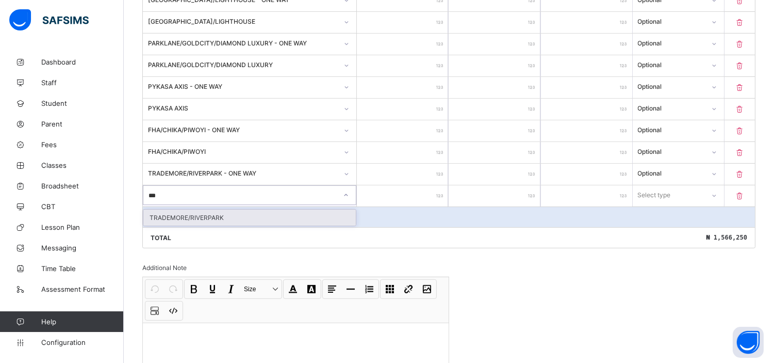
click at [177, 211] on div "TRADEMORE/RIVERPARK" at bounding box center [249, 217] width 213 height 16
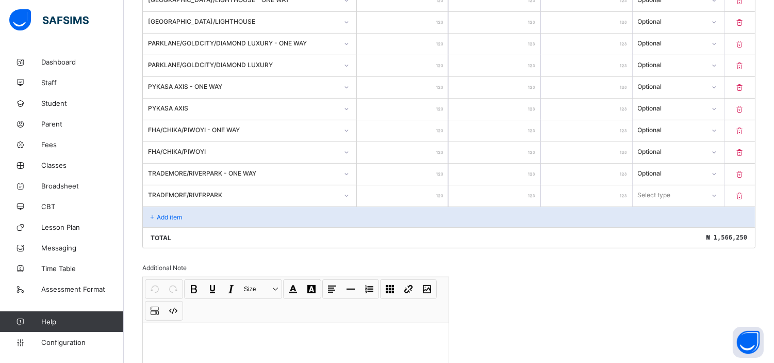
click at [409, 187] on input "number" at bounding box center [402, 195] width 91 height 21
click at [672, 189] on div "Select type" at bounding box center [655, 195] width 33 height 20
click at [652, 228] on div "Optional" at bounding box center [679, 233] width 90 height 16
click at [169, 213] on p "Add item" at bounding box center [169, 217] width 25 height 8
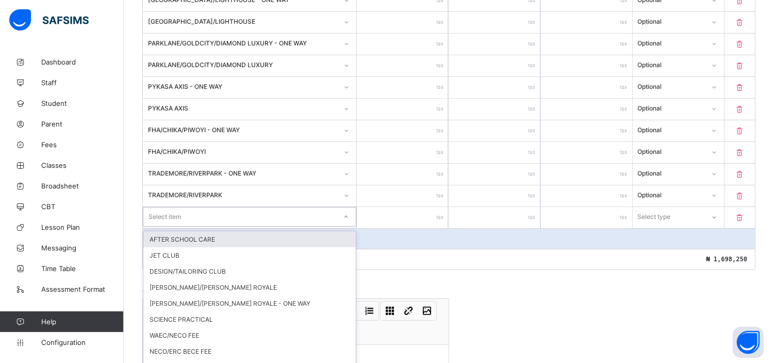
scroll to position [881, 0]
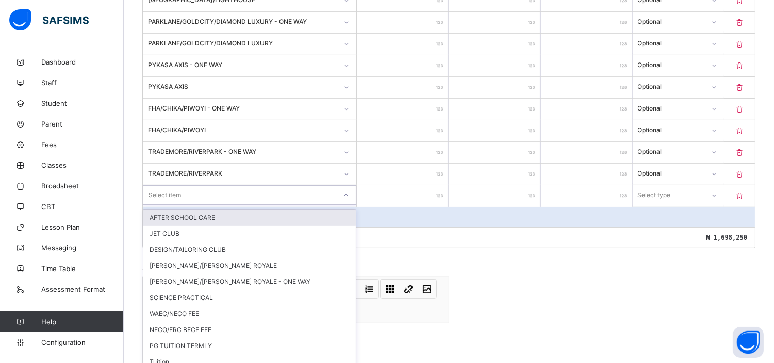
click at [183, 205] on div "option AFTER SCHOOL CARE focused, 1 of 13. 13 results available. Use Up and Dow…" at bounding box center [250, 195] width 214 height 20
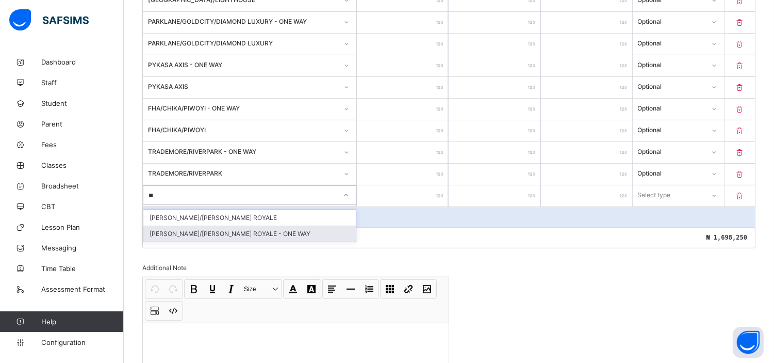
click at [213, 229] on div "[PERSON_NAME]/[PERSON_NAME] ROYALE - ONE WAY" at bounding box center [249, 233] width 213 height 16
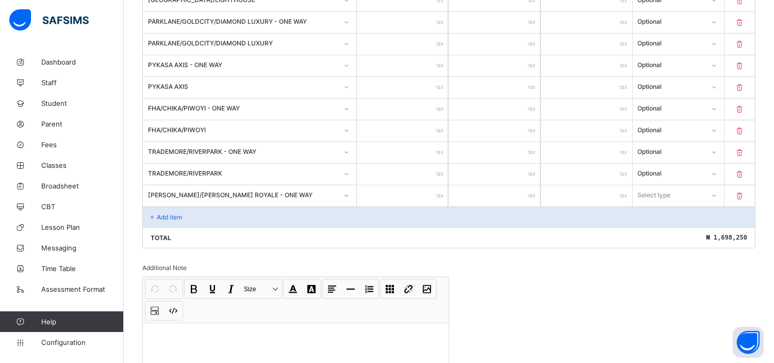
click at [395, 191] on input "number" at bounding box center [402, 195] width 91 height 21
click at [665, 185] on div "Select type" at bounding box center [655, 195] width 33 height 20
click at [669, 229] on div "Optional" at bounding box center [679, 233] width 90 height 16
click at [174, 213] on p "Add item" at bounding box center [169, 217] width 25 height 8
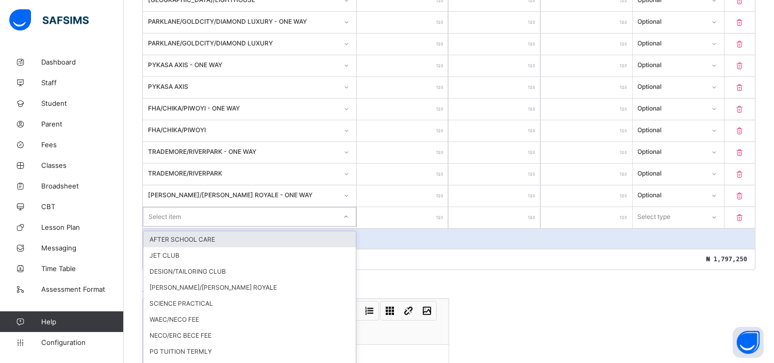
scroll to position [903, 0]
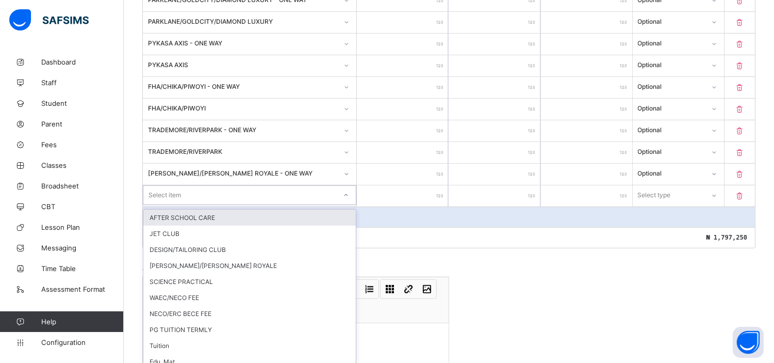
click at [174, 205] on div "option AFTER SCHOOL CARE focused, 1 of 12. 12 results available. Use Up and Dow…" at bounding box center [250, 195] width 214 height 20
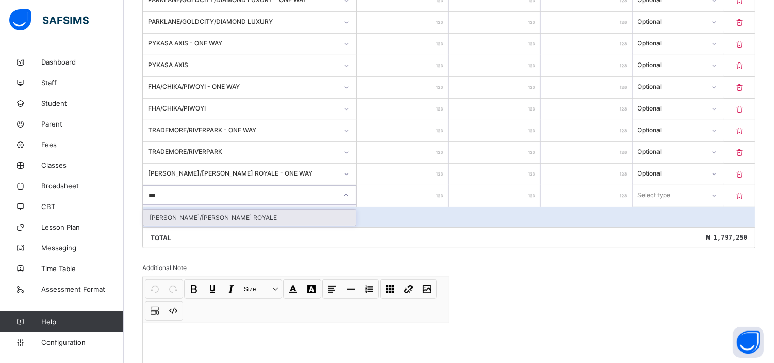
click at [200, 213] on div "[PERSON_NAME]/[PERSON_NAME] ROYALE" at bounding box center [249, 217] width 213 height 16
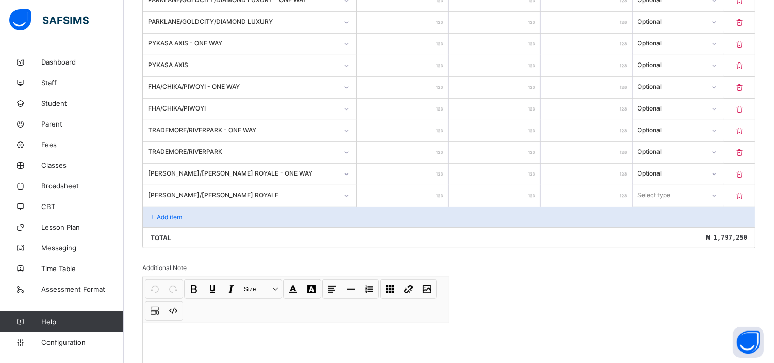
click at [404, 185] on input "number" at bounding box center [402, 195] width 91 height 21
click at [662, 185] on div "Select type" at bounding box center [655, 195] width 33 height 20
click at [652, 230] on div "Optional" at bounding box center [679, 233] width 90 height 16
click at [177, 213] on p "Add item" at bounding box center [169, 217] width 25 height 8
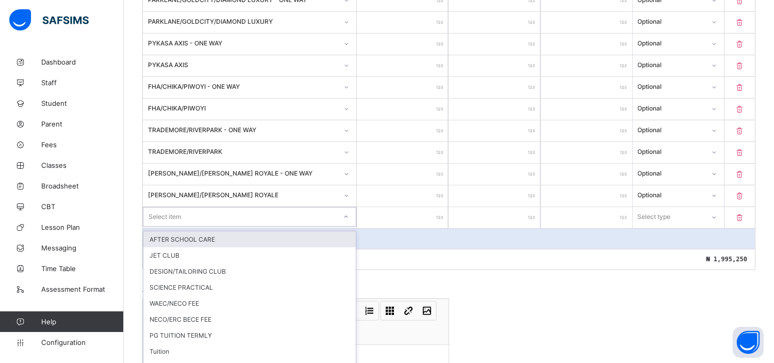
scroll to position [925, 0]
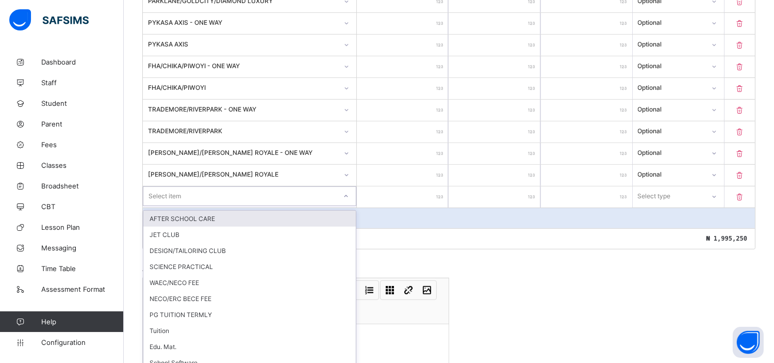
click at [191, 206] on div "option AFTER SCHOOL CARE focused, 1 of 11. 11 results available. Use Up and Dow…" at bounding box center [250, 196] width 214 height 20
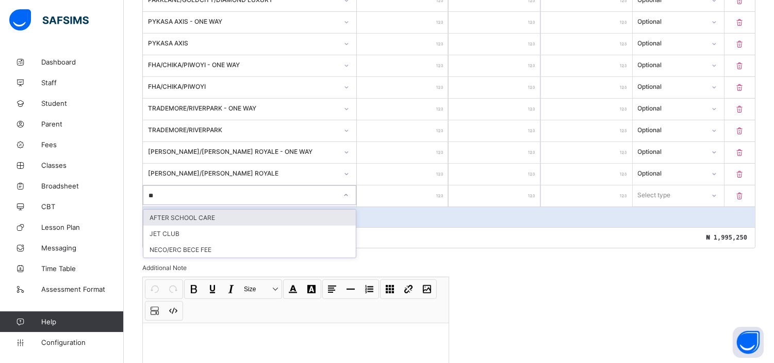
click at [208, 209] on div "AFTER SCHOOL CARE" at bounding box center [249, 217] width 213 height 16
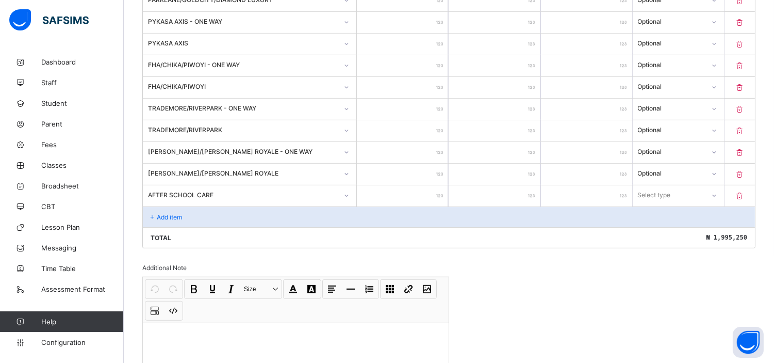
click at [400, 187] on input "number" at bounding box center [402, 195] width 91 height 21
click at [672, 191] on div "Select type" at bounding box center [655, 195] width 33 height 20
click at [669, 226] on div "Optional" at bounding box center [679, 233] width 90 height 16
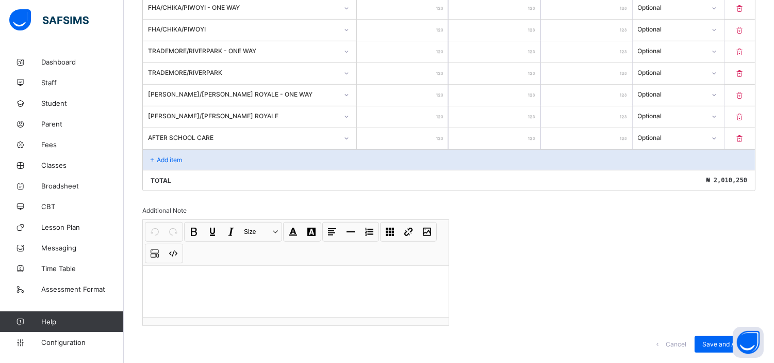
scroll to position [999, 0]
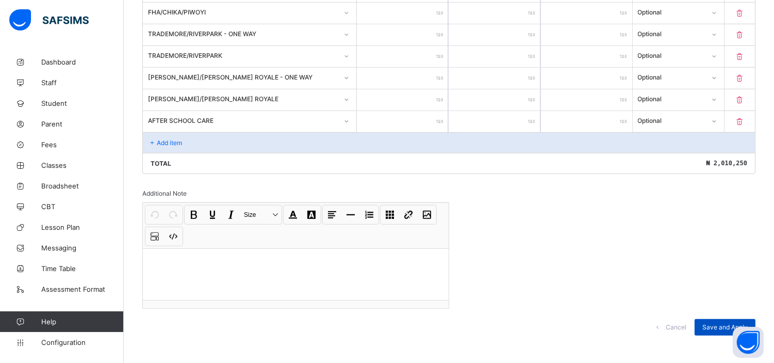
click at [718, 323] on span "Save and Apply" at bounding box center [725, 327] width 45 height 8
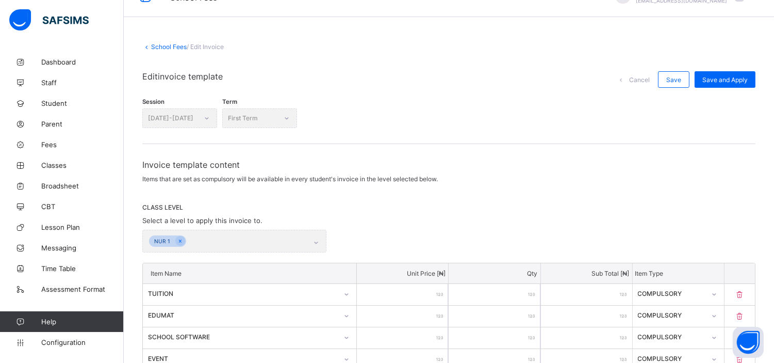
scroll to position [24, 0]
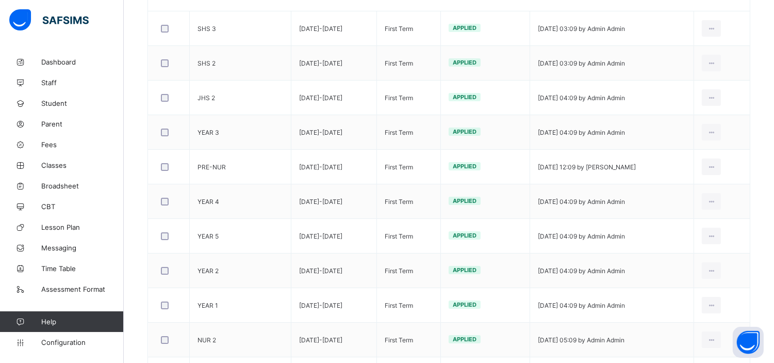
scroll to position [224, 0]
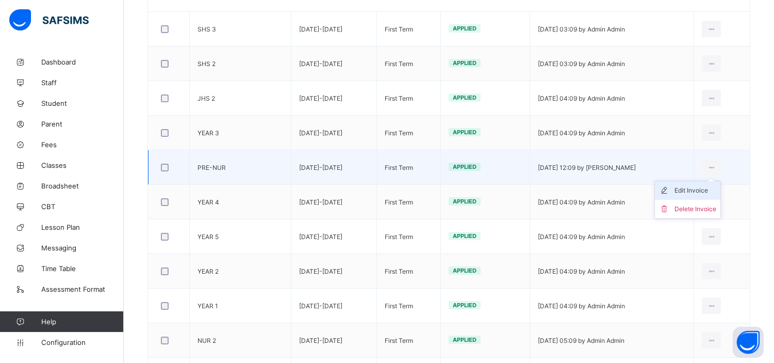
click at [712, 193] on div "Edit Invoice" at bounding box center [696, 190] width 42 height 10
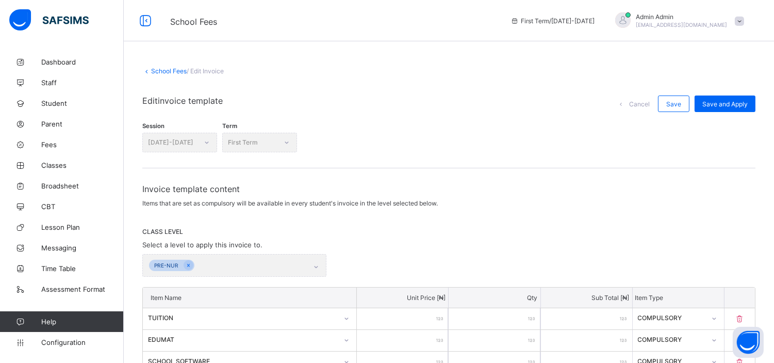
click at [172, 70] on link "School Fees" at bounding box center [169, 71] width 36 height 8
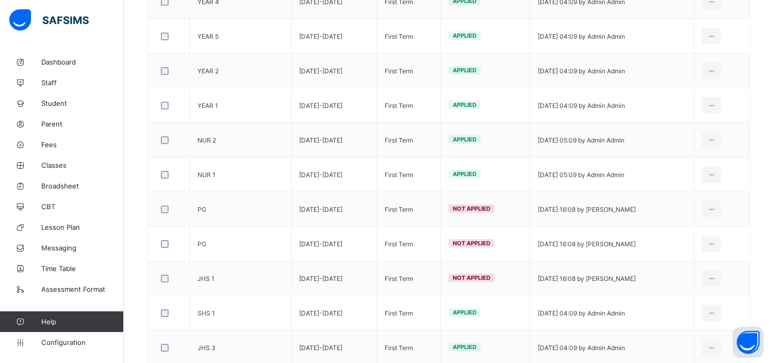
scroll to position [458, 0]
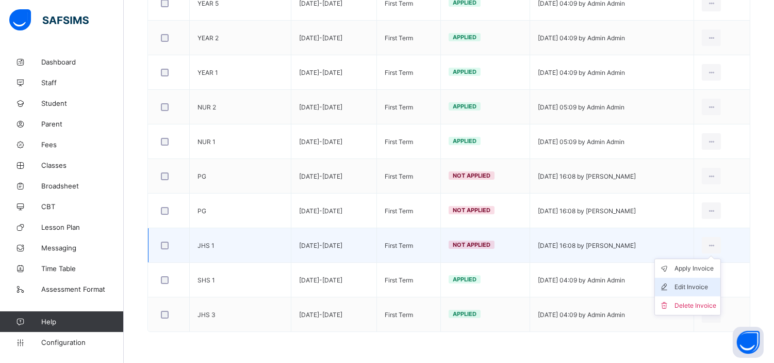
click at [706, 286] on div "Edit Invoice" at bounding box center [696, 287] width 42 height 10
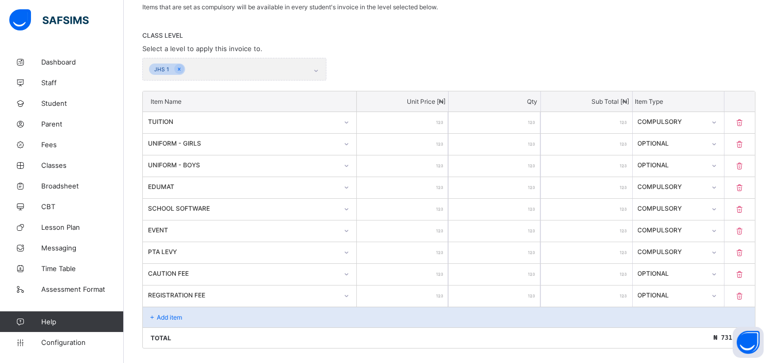
scroll to position [374, 0]
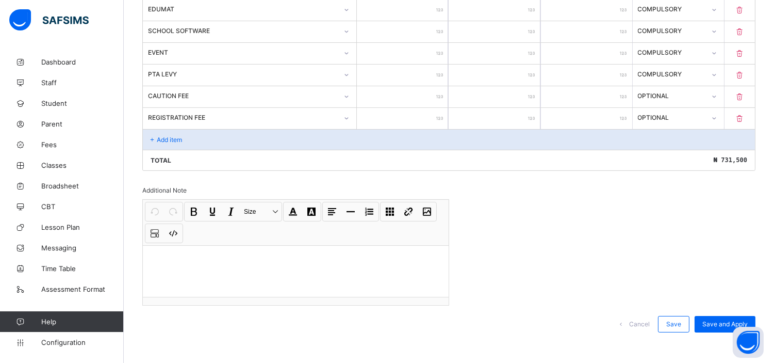
click at [650, 320] on span "Cancel" at bounding box center [639, 324] width 21 height 8
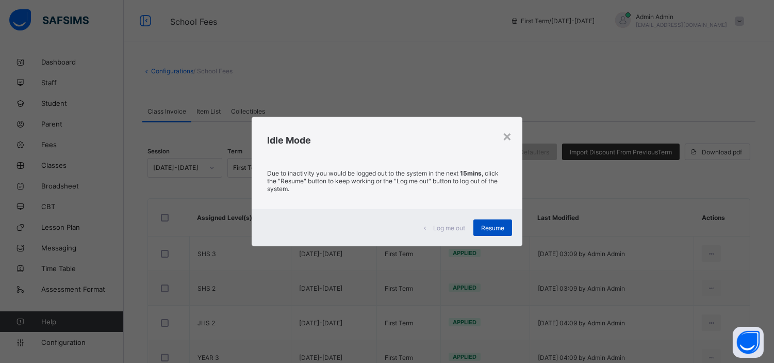
click at [495, 225] on span "Resume" at bounding box center [492, 228] width 23 height 8
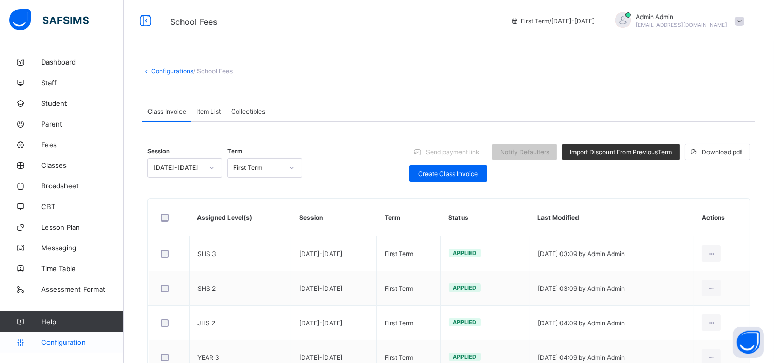
click at [79, 337] on link "Configuration" at bounding box center [61, 342] width 123 height 21
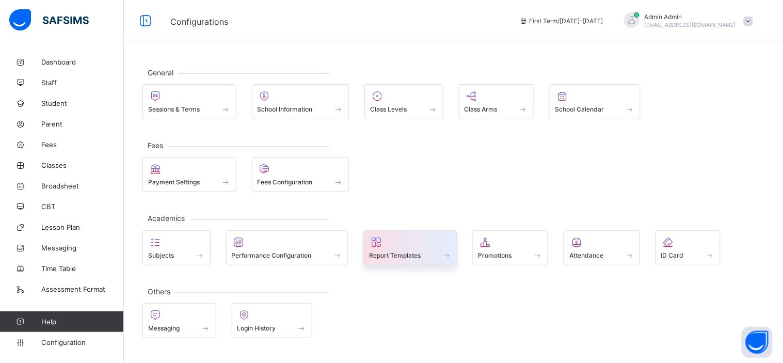
click at [415, 255] on span "Report Templates" at bounding box center [395, 255] width 52 height 8
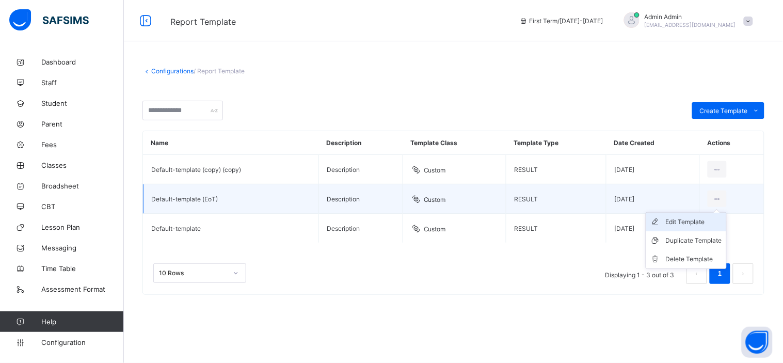
click at [697, 226] on div "Edit Template" at bounding box center [694, 222] width 56 height 10
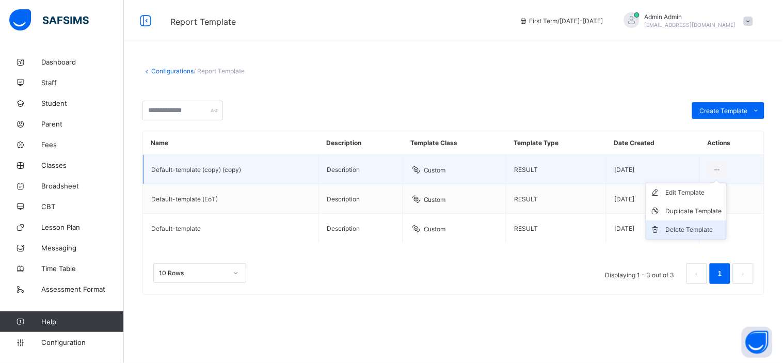
click at [690, 231] on div "Delete Template" at bounding box center [694, 229] width 56 height 10
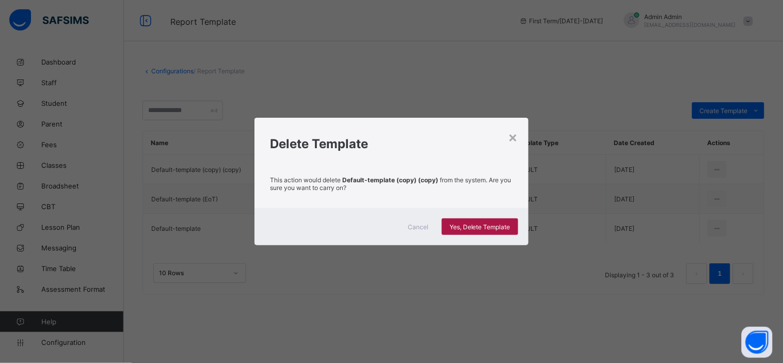
click at [467, 225] on span "Yes, Delete Template" at bounding box center [479, 227] width 61 height 8
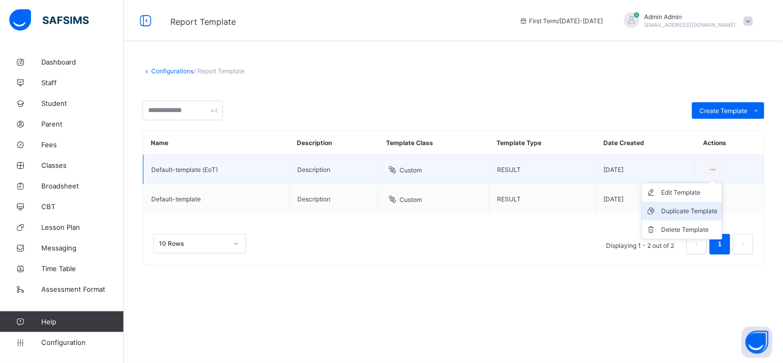
click at [697, 210] on div "Duplicate Template" at bounding box center [689, 211] width 56 height 10
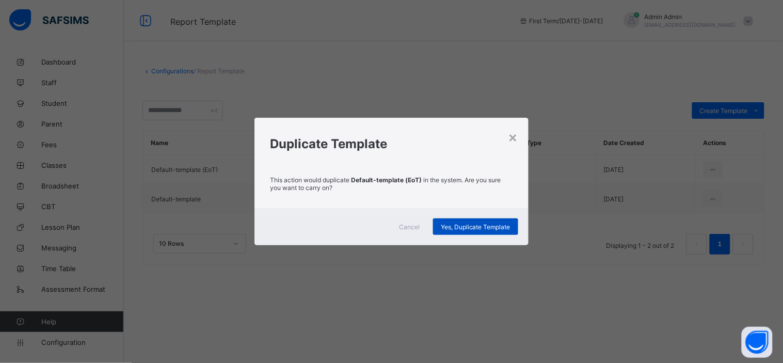
click at [487, 224] on span "Yes, Duplicate Template" at bounding box center [476, 227] width 70 height 8
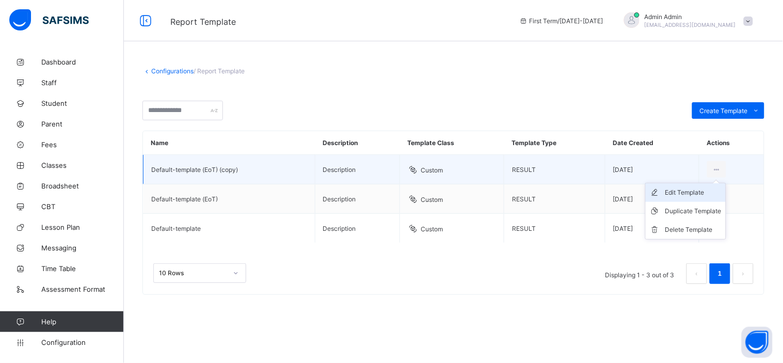
click at [691, 191] on div "Edit Template" at bounding box center [693, 192] width 56 height 10
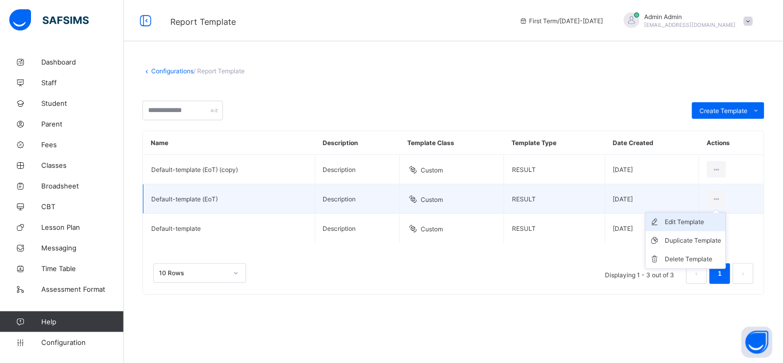
click at [688, 219] on div "Edit Template" at bounding box center [693, 222] width 56 height 10
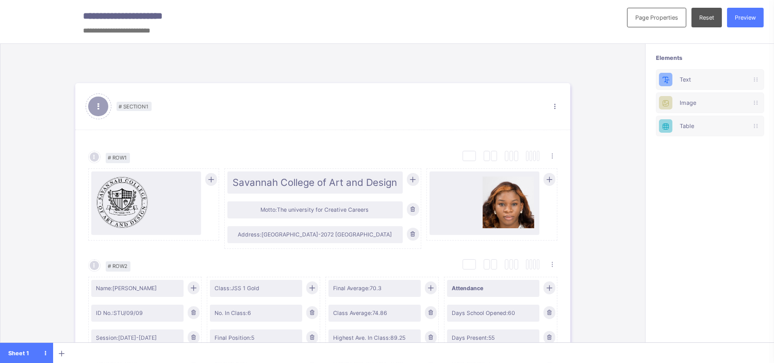
scroll to position [2, 0]
click at [752, 21] on div "Preview" at bounding box center [745, 18] width 37 height 20
type input "**********"
click at [622, 157] on div "# Section 1 Section Properties Duplicate Section Delete Section Select Column L…" at bounding box center [322, 207] width 645 height 327
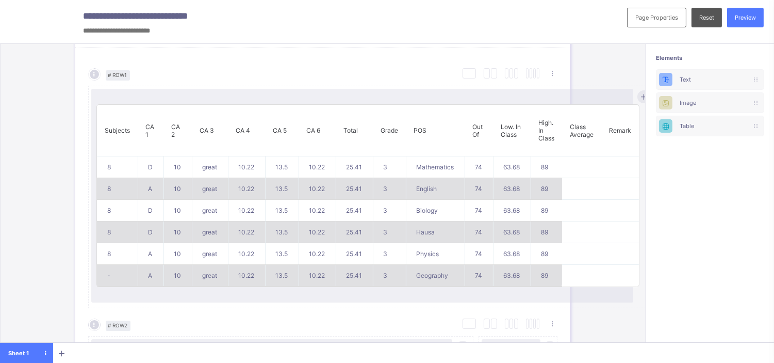
scroll to position [440, 0]
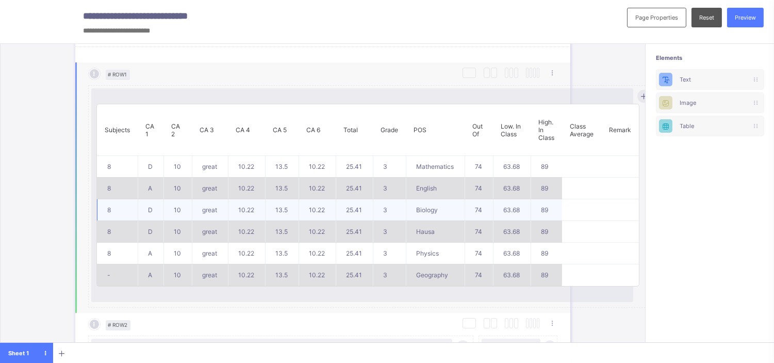
click at [277, 214] on td "13.5" at bounding box center [282, 210] width 34 height 22
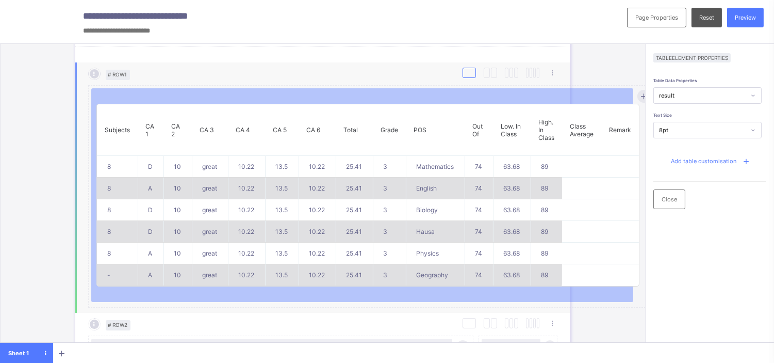
click at [468, 74] on div at bounding box center [469, 73] width 13 height 10
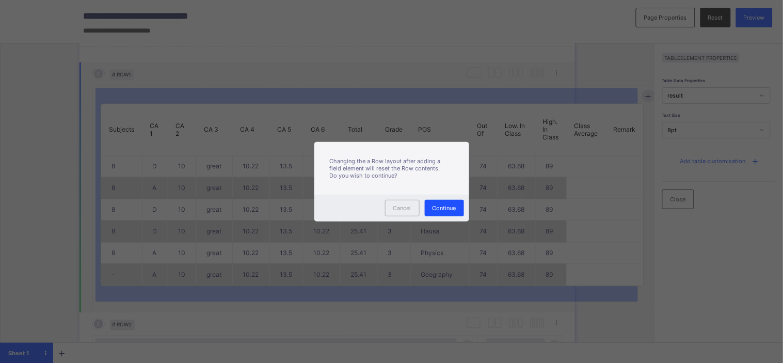
click at [446, 208] on span "Continue" at bounding box center [444, 207] width 24 height 7
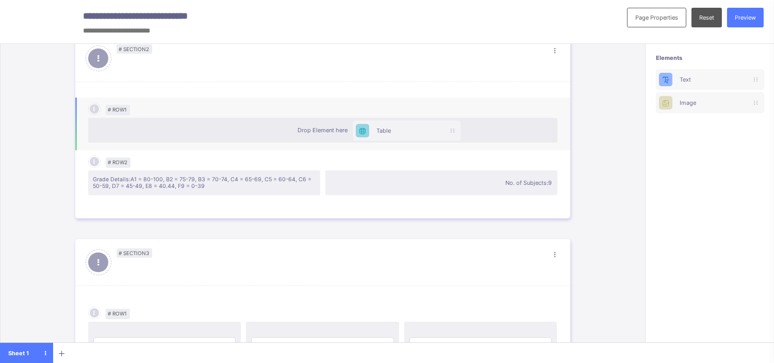
scroll to position [397, 0]
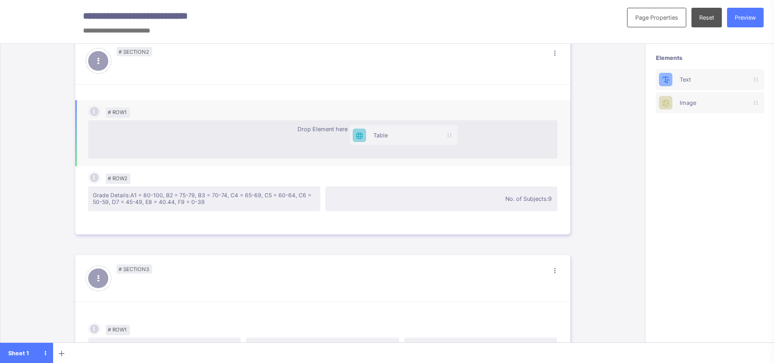
drag, startPoint x: 707, startPoint y: 122, endPoint x: 382, endPoint y: 130, distance: 325.7
click at [382, 130] on div "**********" at bounding box center [387, 185] width 774 height 370
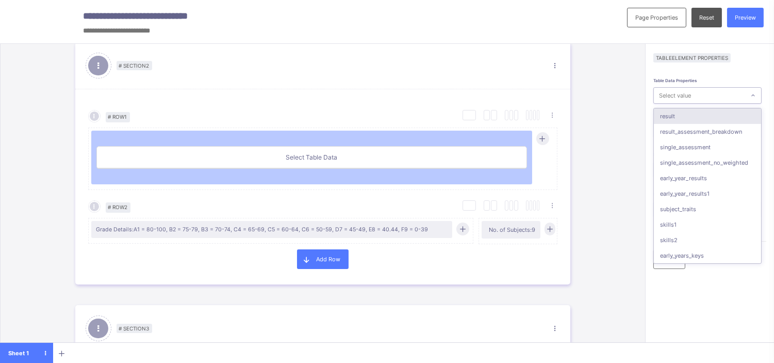
click at [700, 93] on div "Select value" at bounding box center [699, 95] width 91 height 13
type input "*"
type input "*******"
type input "**"
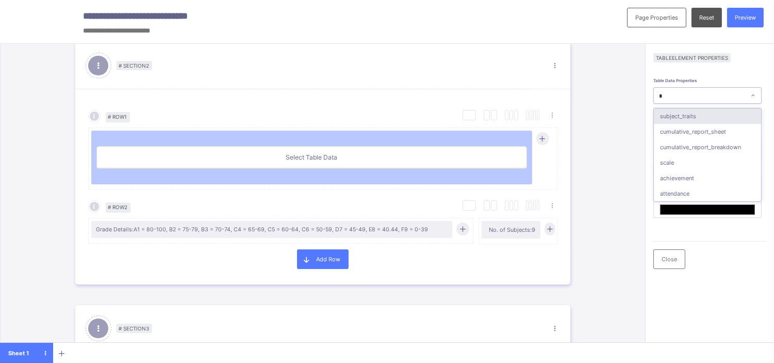
type input "*******"
click at [725, 116] on div "cumulative_report_sheet" at bounding box center [707, 115] width 107 height 15
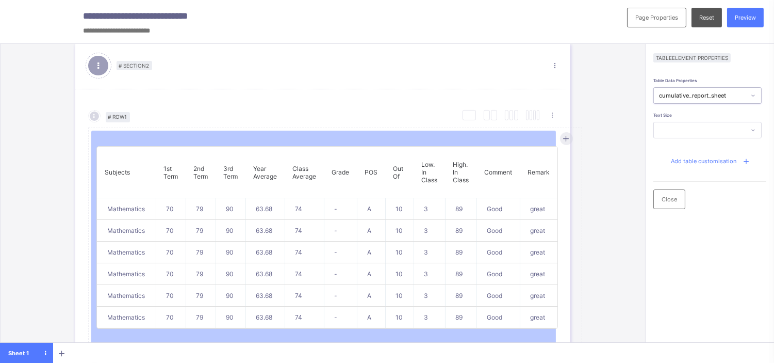
click at [713, 128] on div at bounding box center [699, 129] width 91 height 13
click at [671, 197] on div "7pt" at bounding box center [707, 196] width 107 height 15
click at [671, 202] on span "Close" at bounding box center [669, 199] width 15 height 7
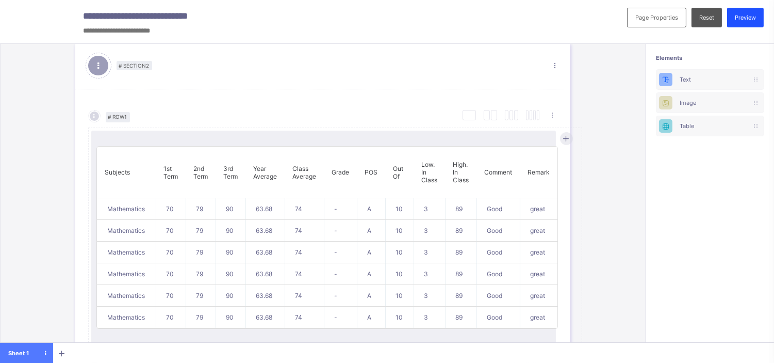
click at [749, 19] on span "Preview" at bounding box center [745, 17] width 21 height 7
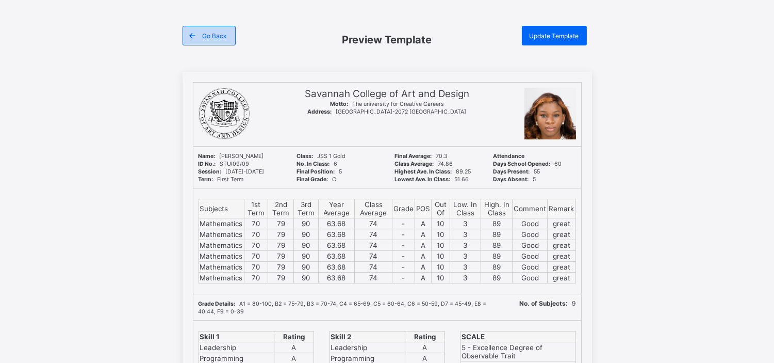
click at [205, 39] on div "Go Back" at bounding box center [209, 36] width 53 height 20
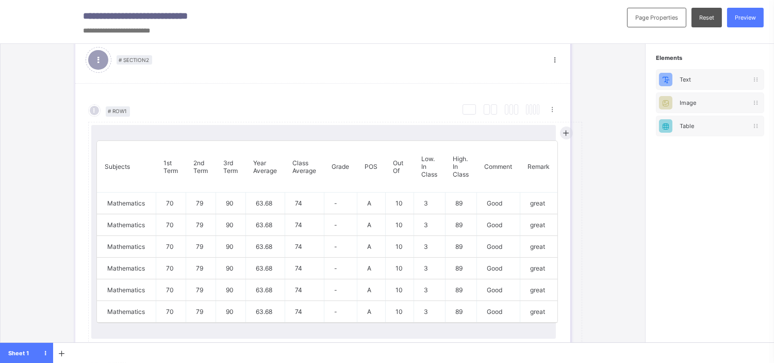
scroll to position [403, 0]
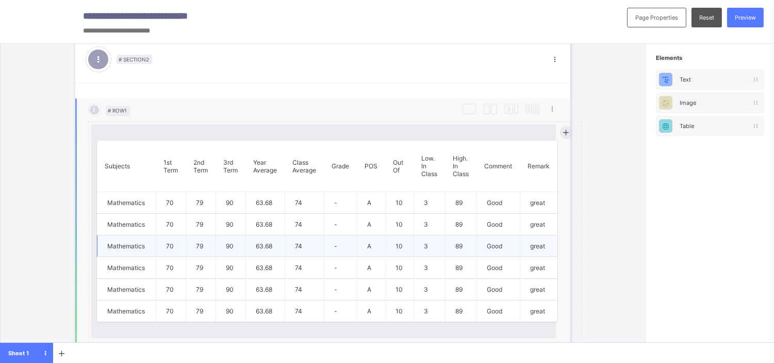
click at [333, 242] on td "-" at bounding box center [340, 246] width 33 height 22
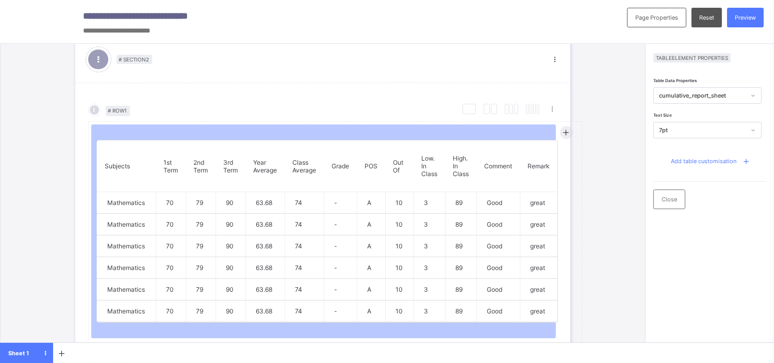
click at [711, 162] on span "Add table customisation" at bounding box center [705, 160] width 66 height 7
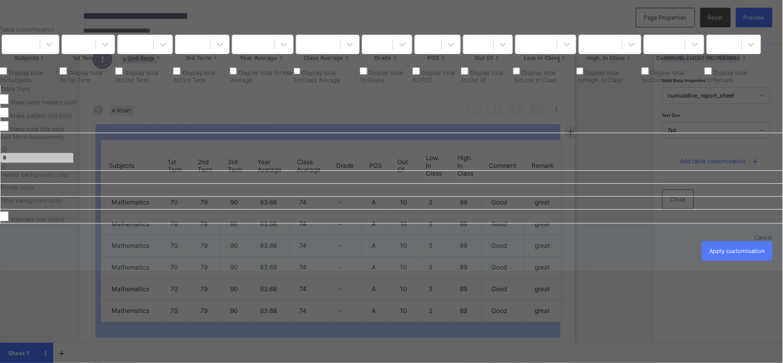
scroll to position [0, 758]
click at [684, 61] on icon at bounding box center [688, 57] width 8 height 7
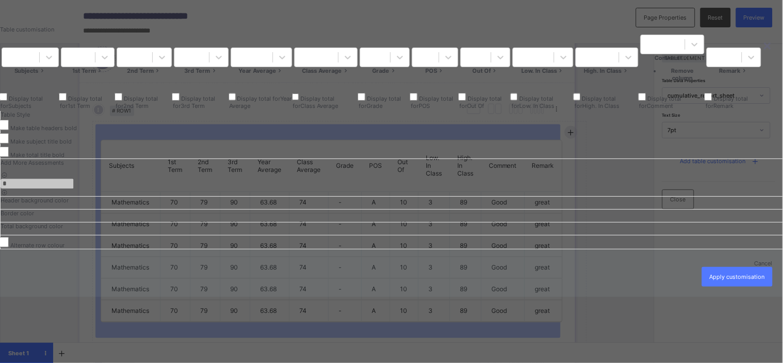
click at [640, 82] on ul "Remove column" at bounding box center [672, 74] width 64 height 14
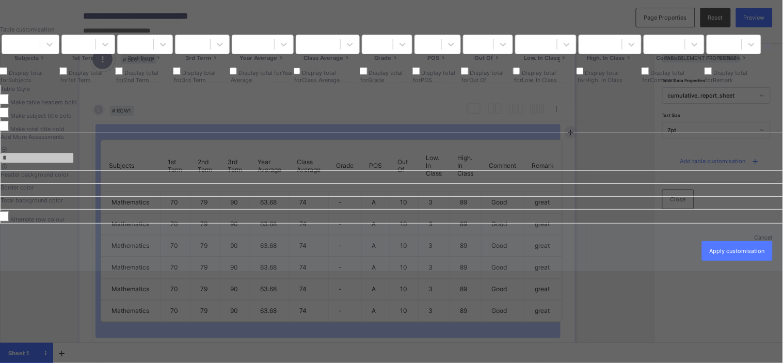
click at [684, 61] on icon at bounding box center [688, 57] width 8 height 7
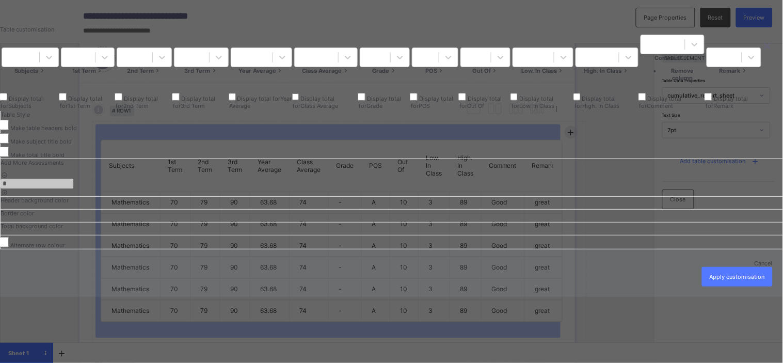
click at [661, 82] on li "Remove column" at bounding box center [683, 74] width 44 height 14
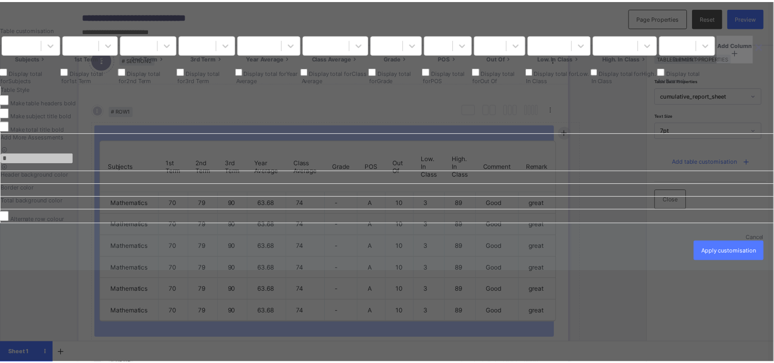
scroll to position [157, 0]
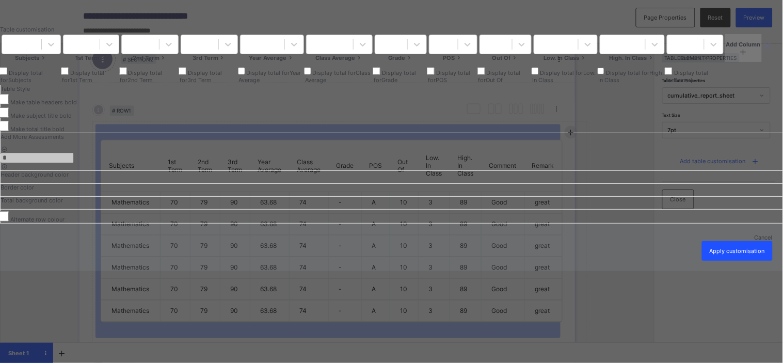
click at [732, 254] on span "Apply customisation" at bounding box center [736, 250] width 55 height 7
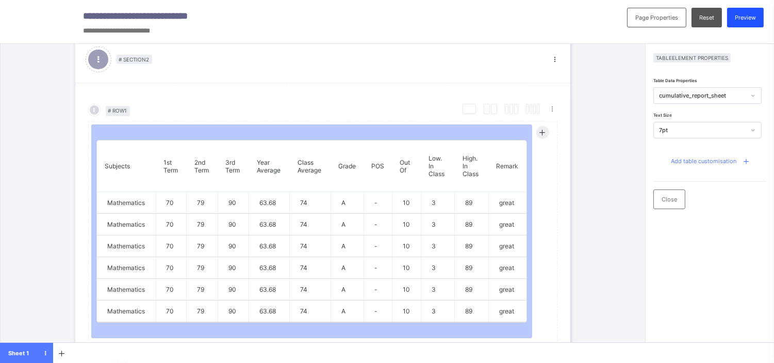
click at [756, 20] on span "Preview" at bounding box center [745, 17] width 21 height 7
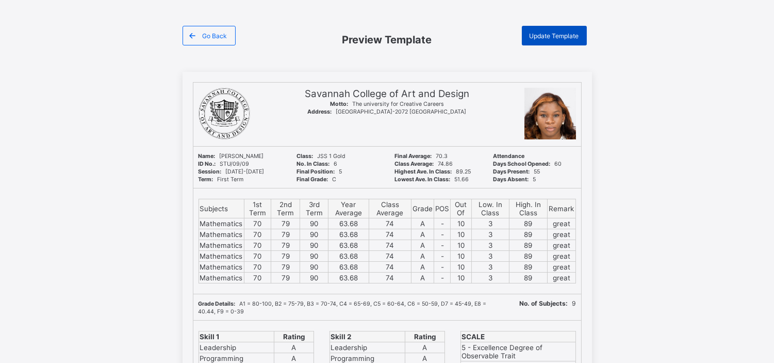
click at [562, 37] on span "Update Template" at bounding box center [555, 36] width 50 height 8
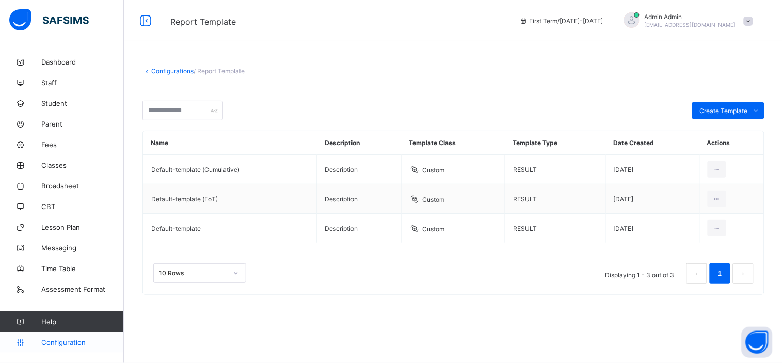
drag, startPoint x: 0, startPoint y: 0, endPoint x: 66, endPoint y: 343, distance: 348.9
click at [66, 343] on span "Configuration" at bounding box center [82, 342] width 82 height 8
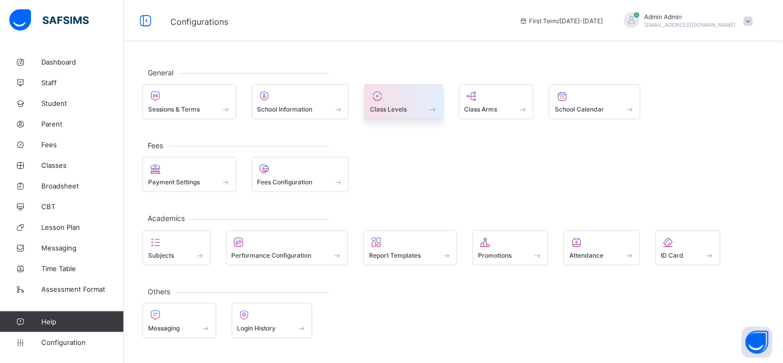
click at [393, 106] on span "Class Levels" at bounding box center [388, 109] width 37 height 8
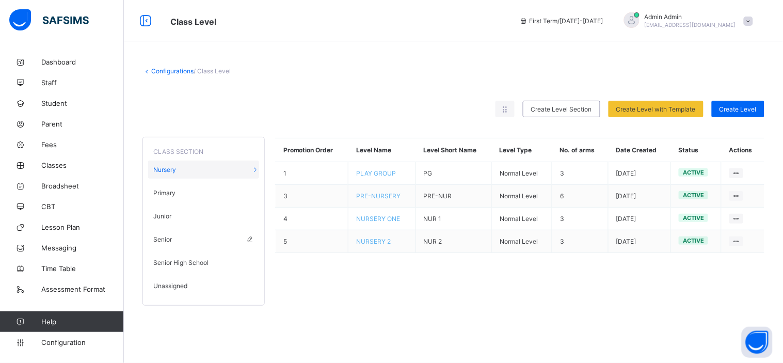
click at [175, 244] on div "Senior" at bounding box center [203, 239] width 111 height 18
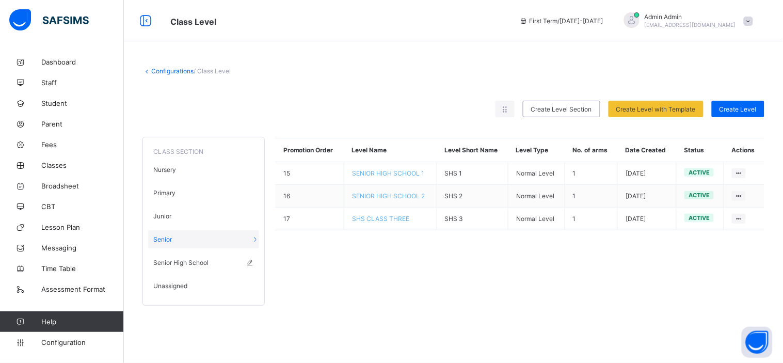
click at [179, 261] on span "Senior High School" at bounding box center [180, 262] width 55 height 8
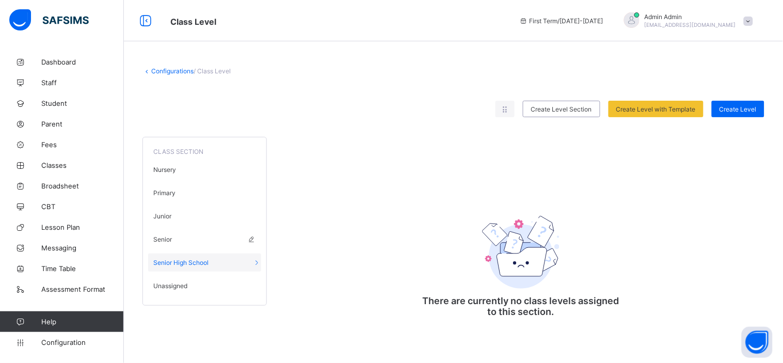
click at [169, 235] on span "Senior" at bounding box center [162, 239] width 19 height 8
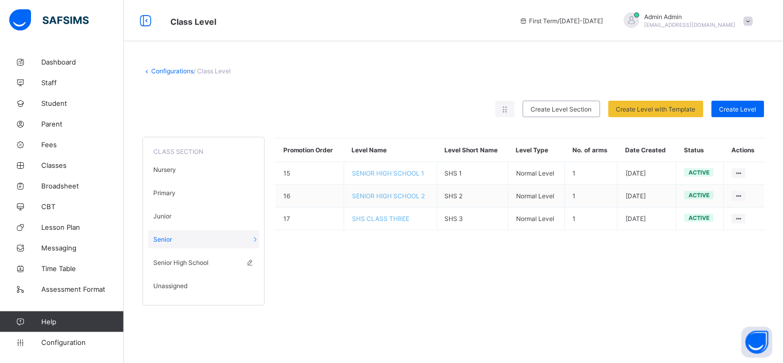
click at [182, 258] on span "Senior High School" at bounding box center [180, 262] width 55 height 8
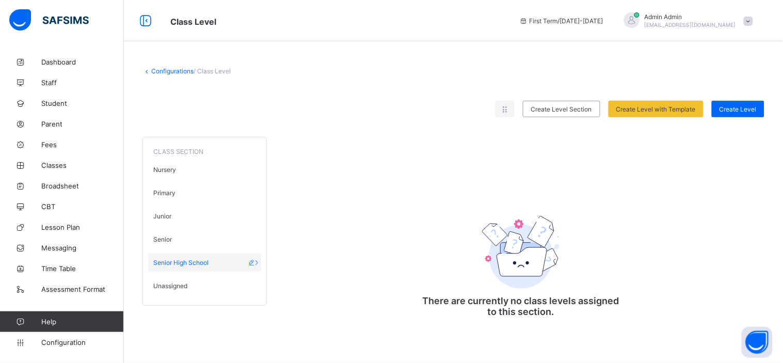
drag, startPoint x: 182, startPoint y: 258, endPoint x: 254, endPoint y: 262, distance: 72.8
click at [254, 262] on icon at bounding box center [251, 262] width 9 height 8
type input "**********"
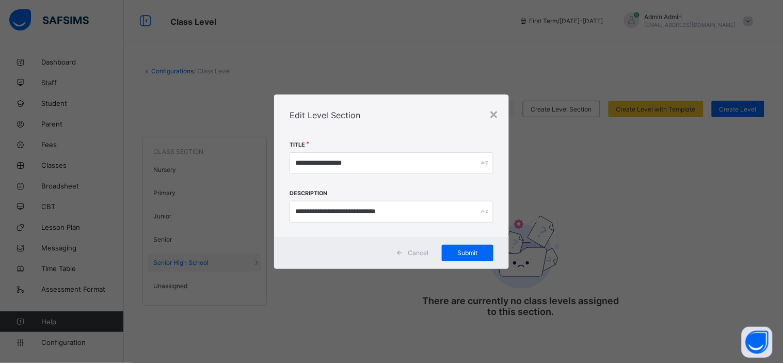
click at [421, 253] on span "Cancel" at bounding box center [418, 253] width 21 height 8
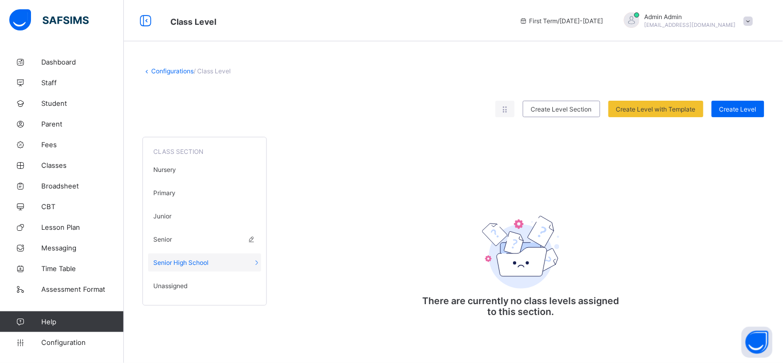
click at [161, 235] on span "Senior" at bounding box center [162, 239] width 19 height 8
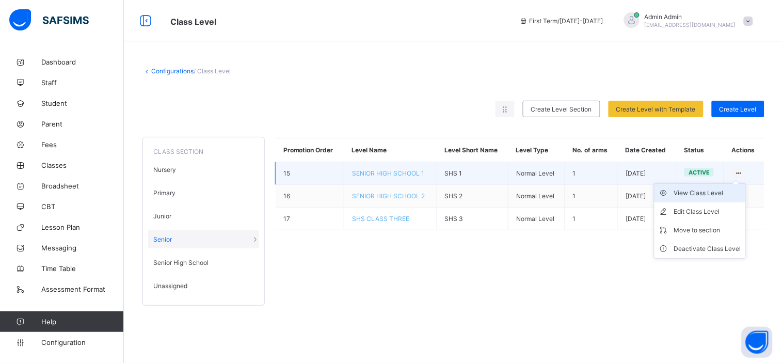
click at [705, 193] on div "View Class Level" at bounding box center [707, 193] width 67 height 10
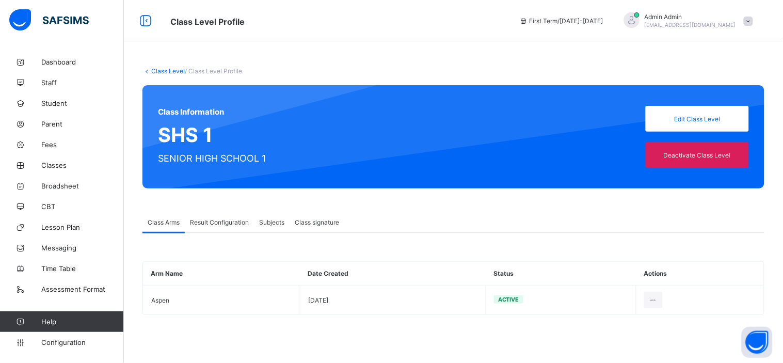
click at [227, 222] on span "Result Configuration" at bounding box center [219, 222] width 59 height 8
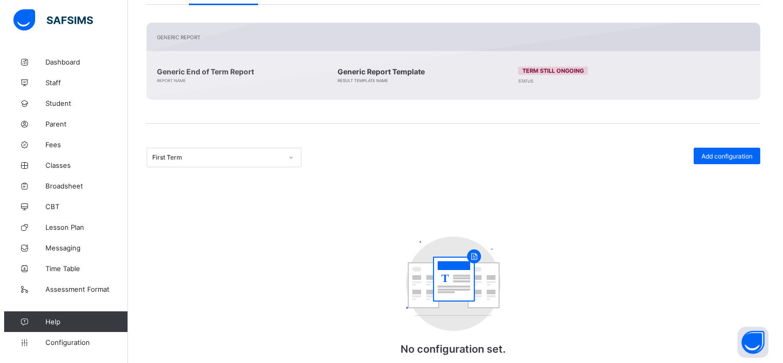
scroll to position [229, 0]
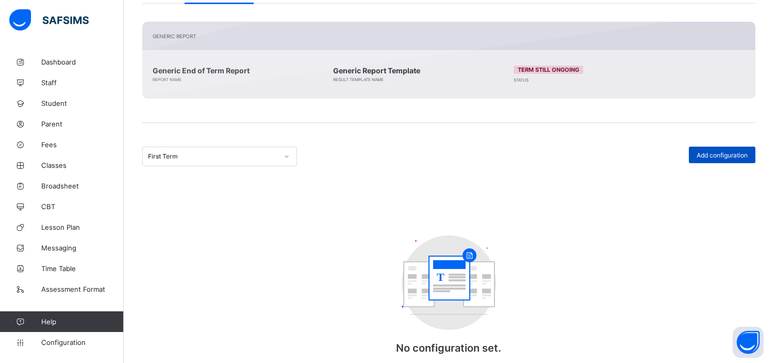
click at [732, 151] on span "Add configuration" at bounding box center [722, 155] width 51 height 8
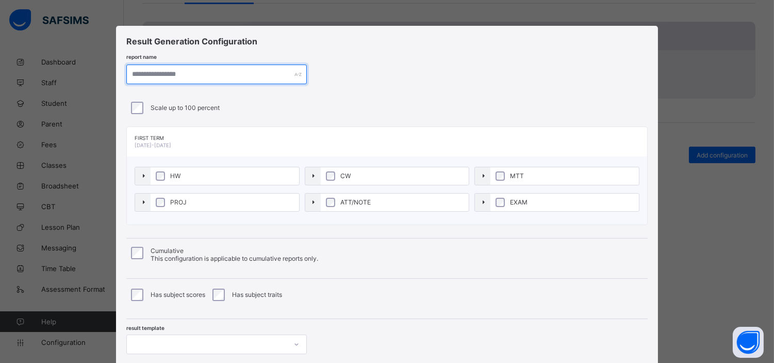
click at [251, 75] on input "text" at bounding box center [216, 74] width 181 height 20
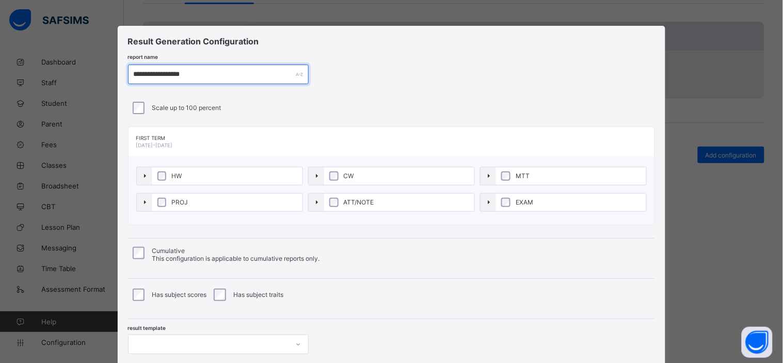
type input "**********"
click at [156, 181] on label "HW" at bounding box center [227, 176] width 150 height 18
click at [502, 181] on label "MTT" at bounding box center [571, 176] width 150 height 18
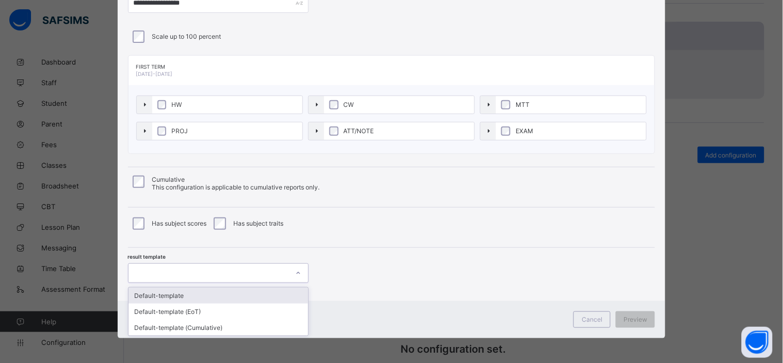
click at [213, 275] on div at bounding box center [208, 273] width 160 height 14
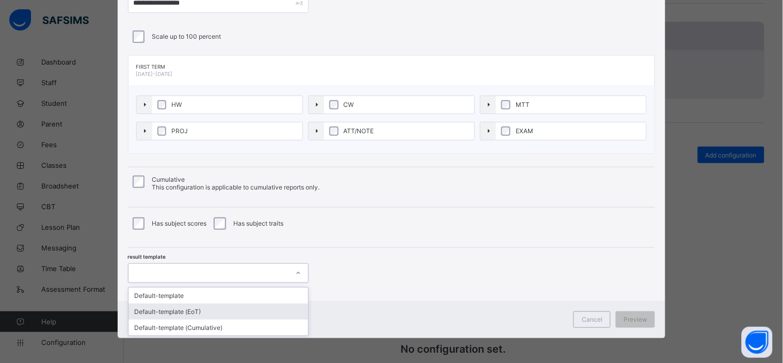
click at [200, 307] on div "Default-template (EoT)" at bounding box center [218, 311] width 180 height 16
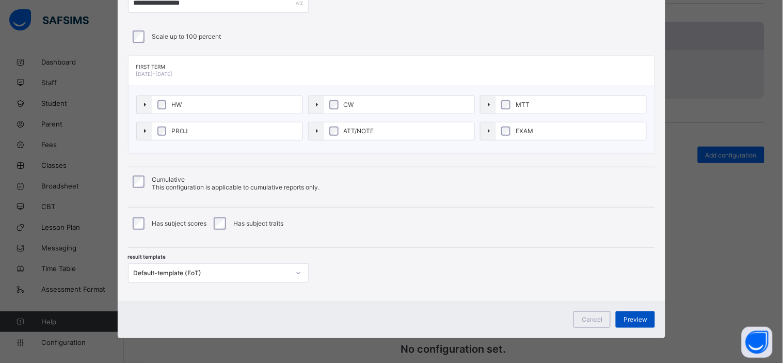
click at [618, 320] on div "Preview" at bounding box center [635, 319] width 39 height 17
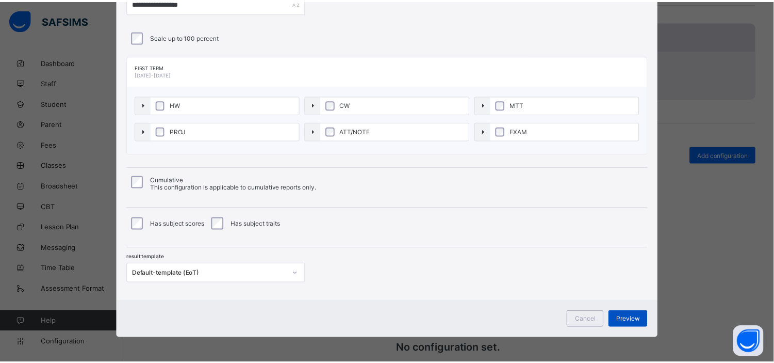
scroll to position [0, 0]
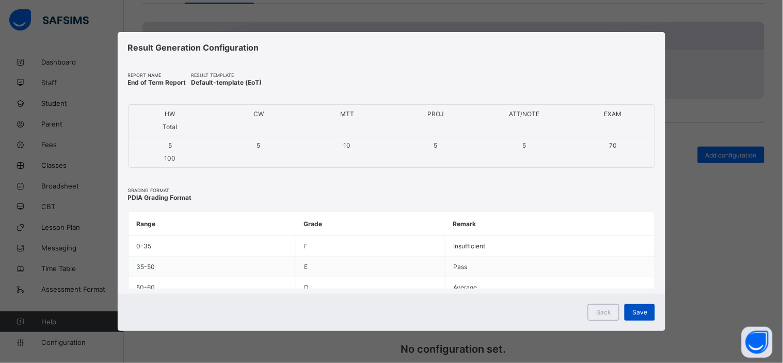
click at [641, 312] on span "Save" at bounding box center [639, 312] width 15 height 8
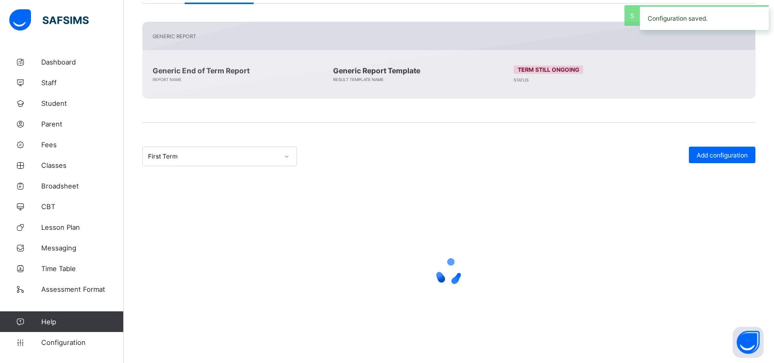
scroll to position [121, 0]
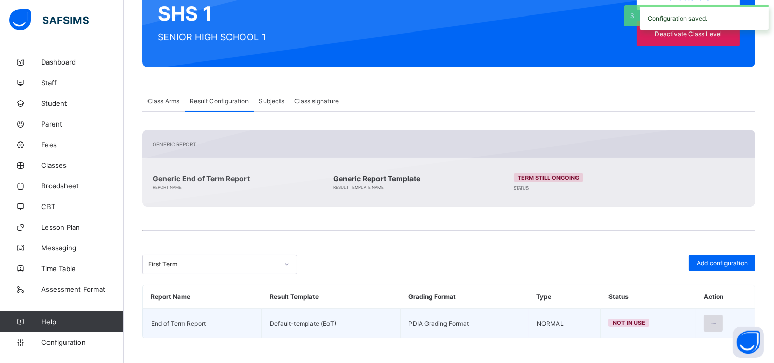
click at [718, 320] on icon at bounding box center [713, 323] width 9 height 8
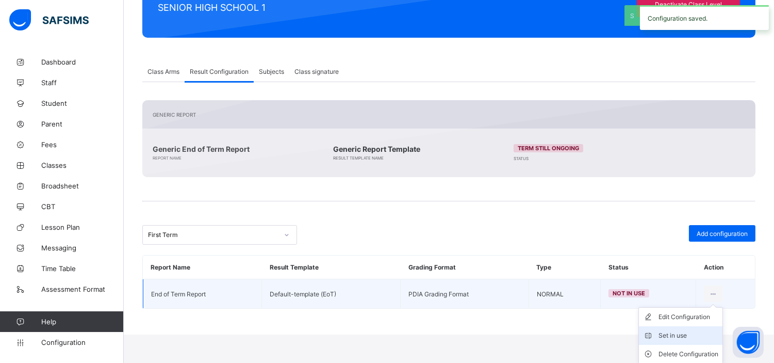
click at [699, 331] on div "Set in use" at bounding box center [689, 335] width 60 height 10
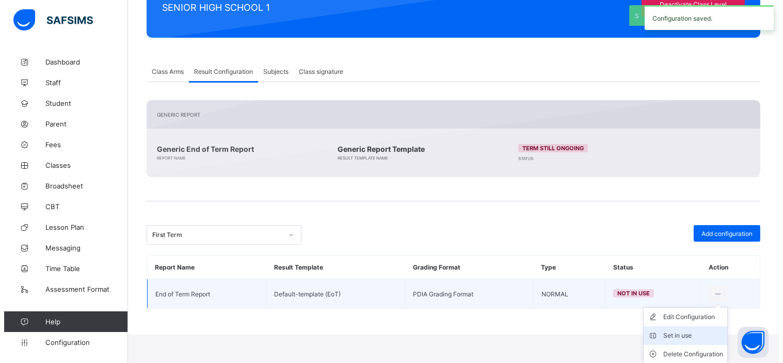
scroll to position [121, 0]
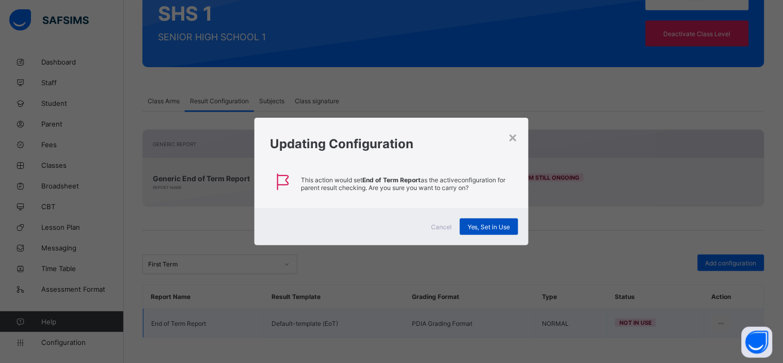
click at [494, 224] on span "Yes, Set in Use" at bounding box center [488, 227] width 43 height 8
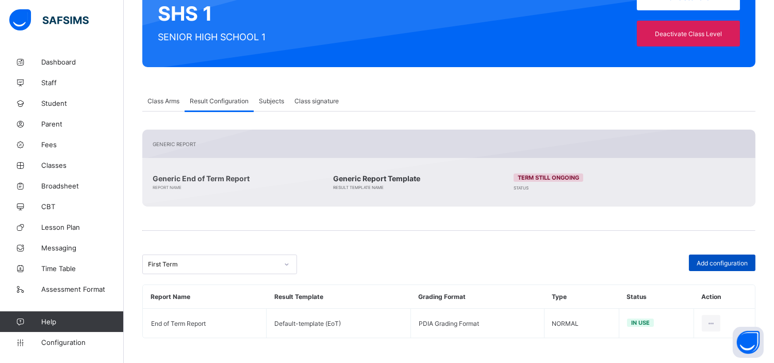
click at [734, 263] on span "Add configuration" at bounding box center [722, 263] width 51 height 8
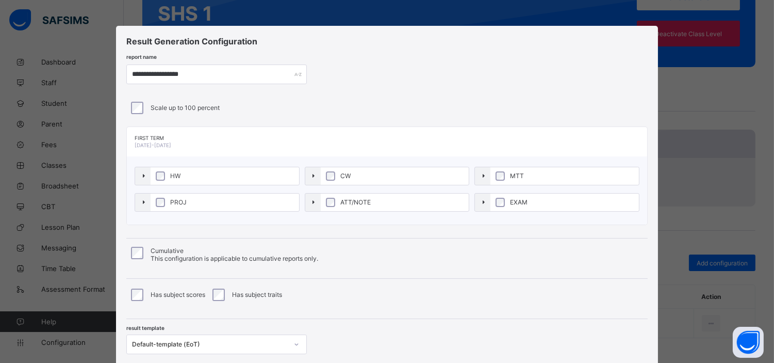
scroll to position [71, 0]
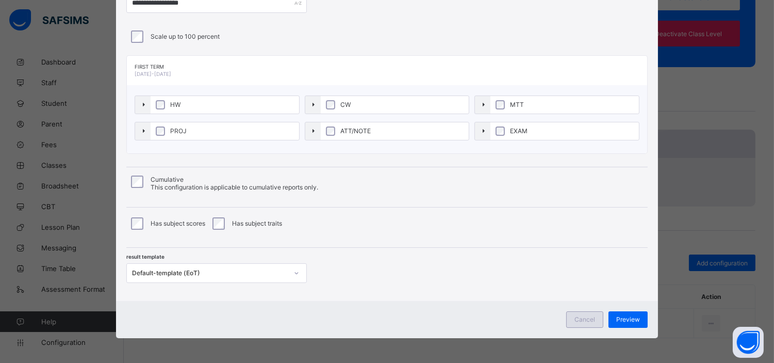
click at [591, 322] on span "Cancel" at bounding box center [585, 319] width 21 height 8
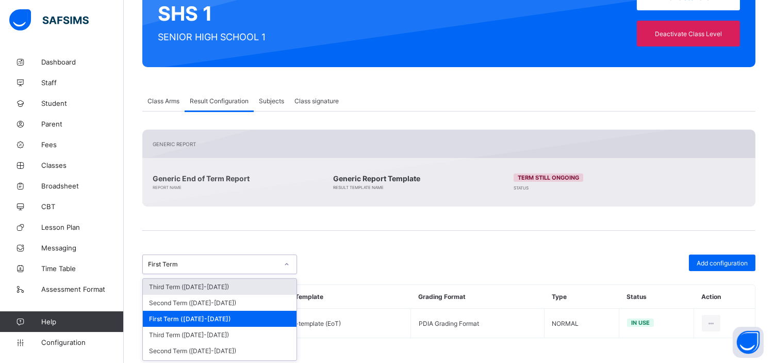
click at [214, 263] on div "First Term" at bounding box center [213, 265] width 130 height 8
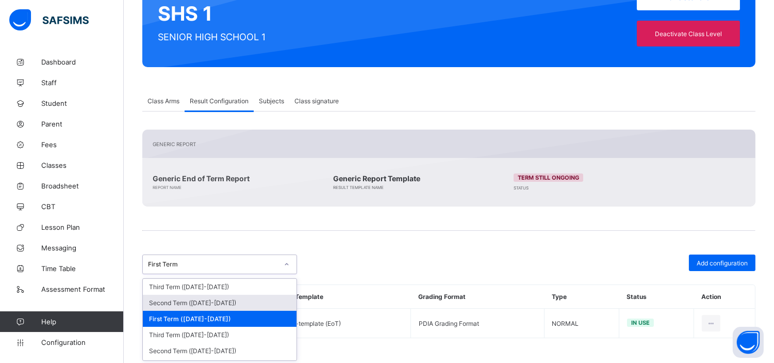
click at [217, 300] on div "Second Term (2025-2026)" at bounding box center [220, 303] width 154 height 16
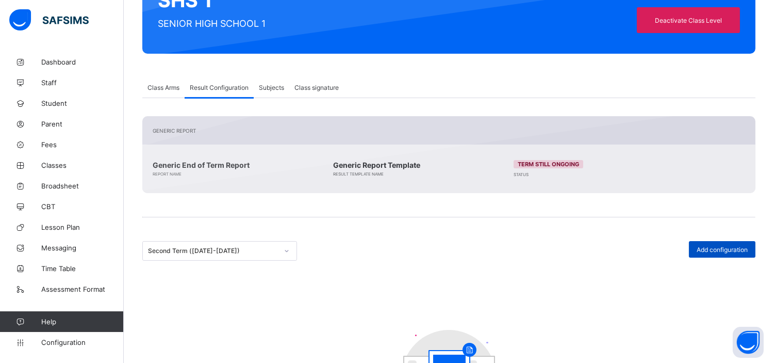
click at [721, 249] on span "Add configuration" at bounding box center [722, 250] width 51 height 8
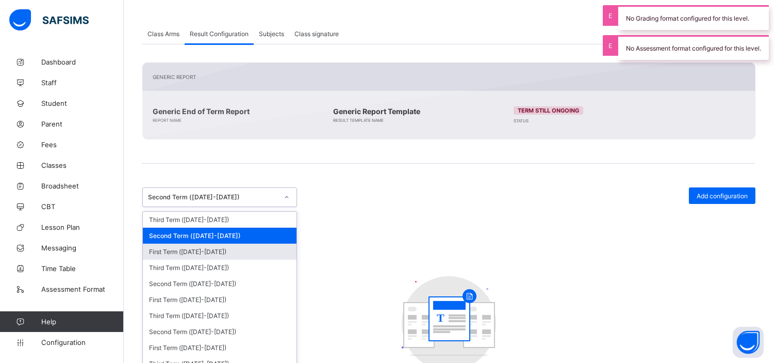
scroll to position [196, 0]
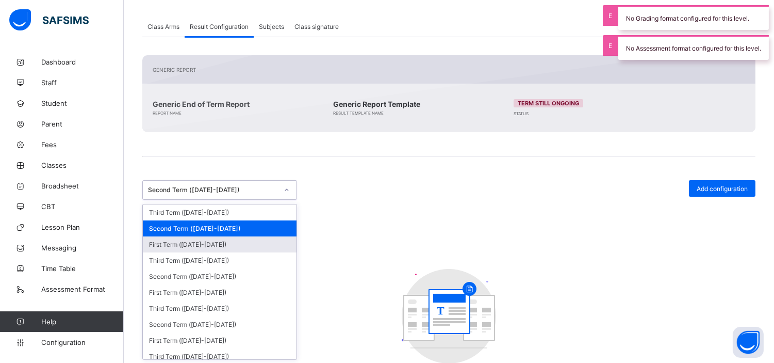
click at [215, 200] on div "option Second Term (2025-2026), selected. option First Term (2025-2026) focused…" at bounding box center [219, 190] width 155 height 20
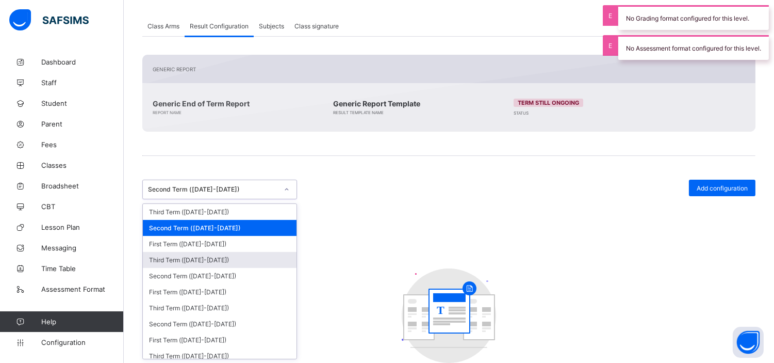
click at [207, 259] on div "Third Term (2024-2025)" at bounding box center [220, 260] width 154 height 16
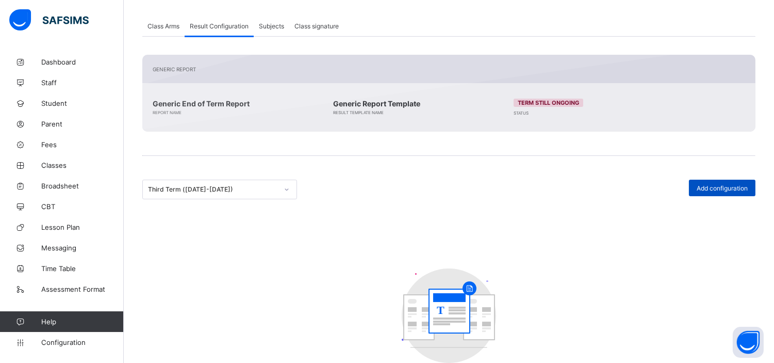
click at [720, 188] on span "Add configuration" at bounding box center [722, 188] width 51 height 8
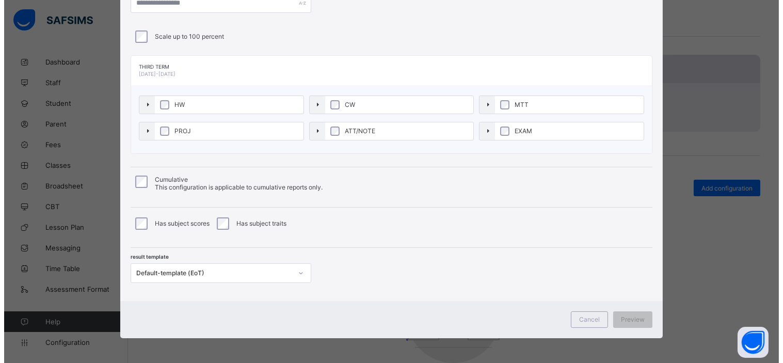
scroll to position [0, 0]
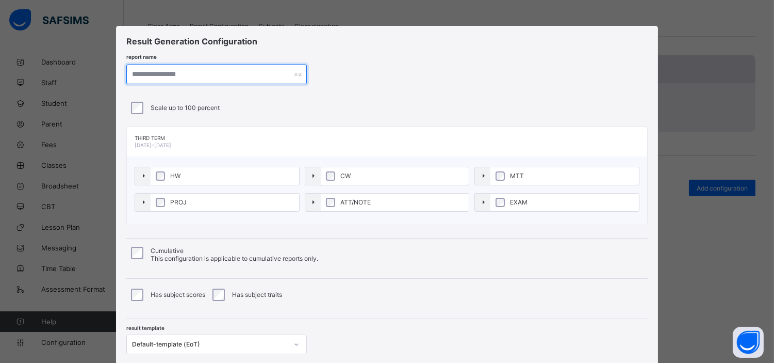
click at [177, 74] on input "text" at bounding box center [216, 74] width 181 height 20
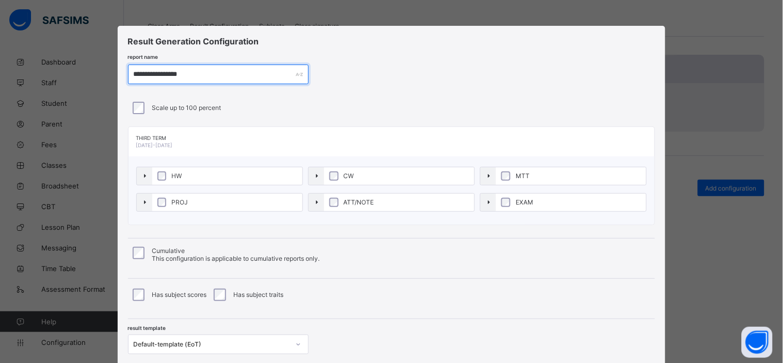
type input "**********"
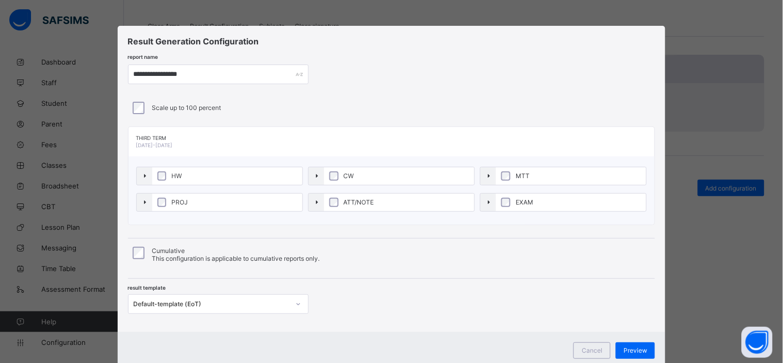
scroll to position [31, 0]
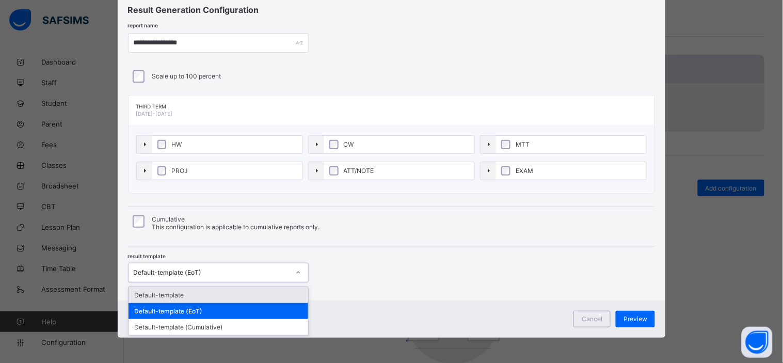
click at [238, 276] on div "Default-template (EoT)" at bounding box center [208, 272] width 160 height 14
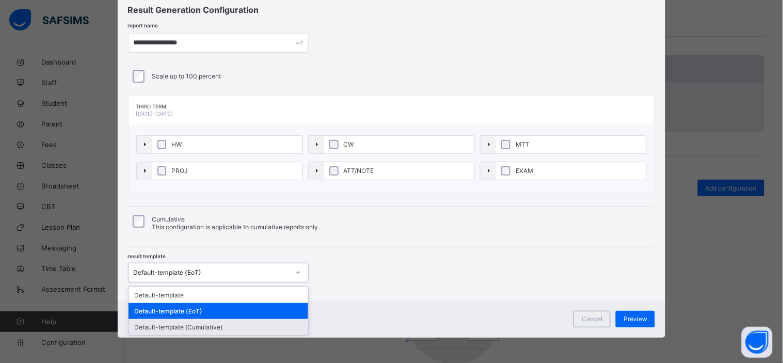
click at [207, 327] on div "Default-template (Cumulative)" at bounding box center [218, 327] width 180 height 16
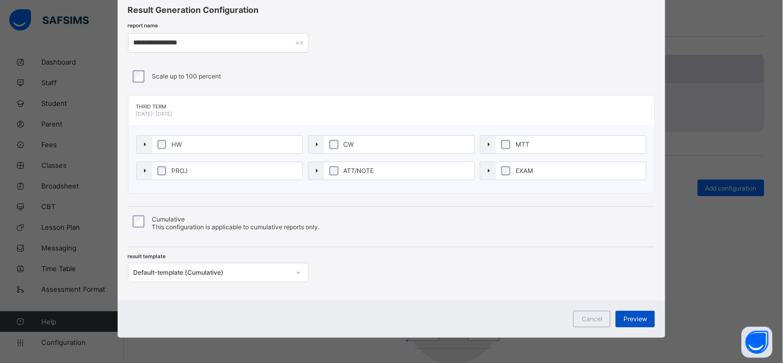
click at [636, 316] on span "Preview" at bounding box center [635, 319] width 24 height 8
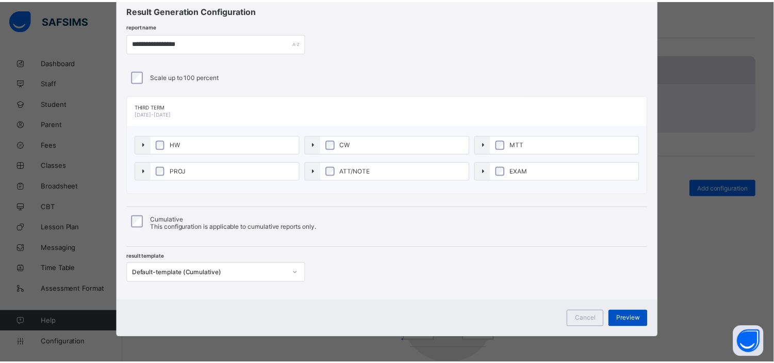
scroll to position [0, 0]
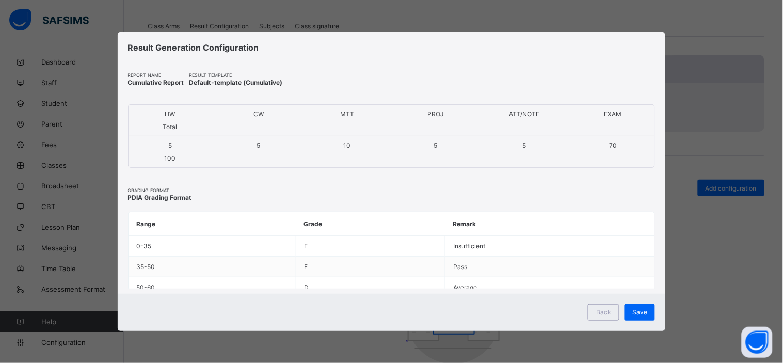
click at [636, 316] on div "Save" at bounding box center [639, 312] width 30 height 17
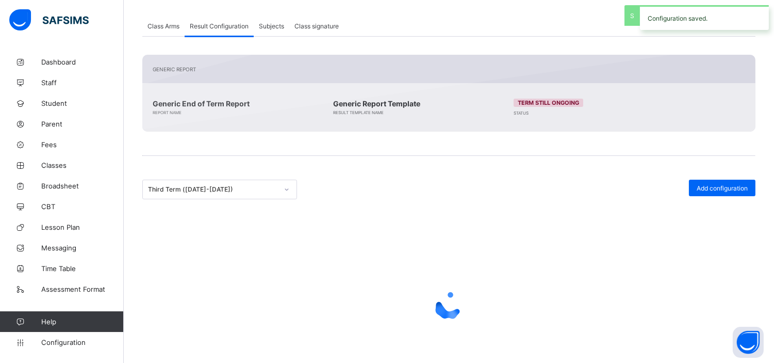
scroll to position [121, 0]
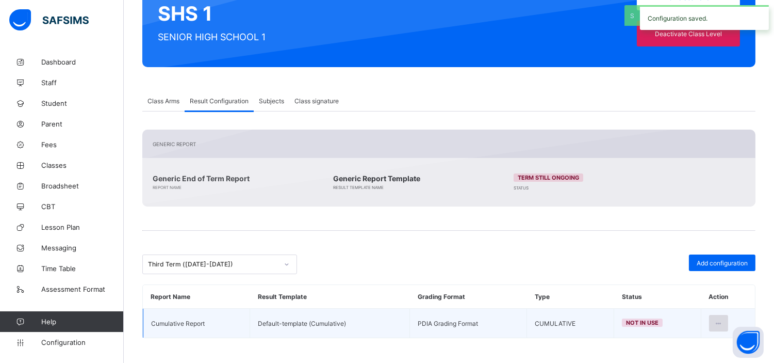
click at [723, 323] on icon at bounding box center [719, 323] width 9 height 8
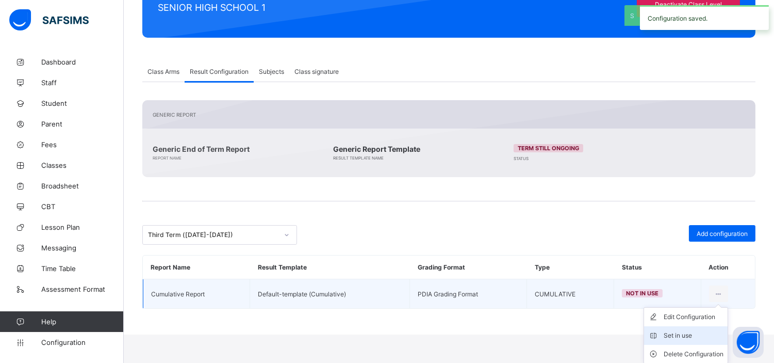
click at [703, 332] on div "Set in use" at bounding box center [694, 335] width 60 height 10
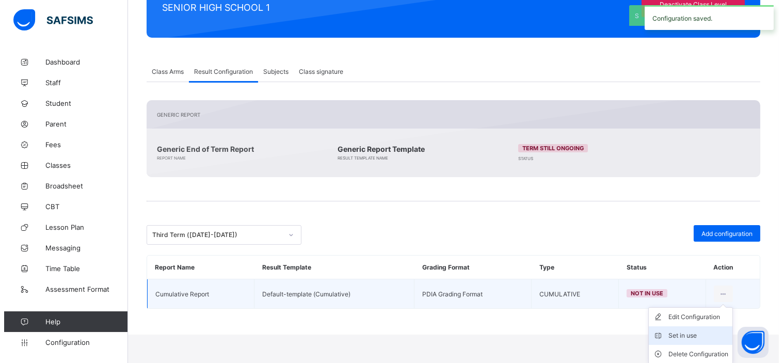
scroll to position [121, 0]
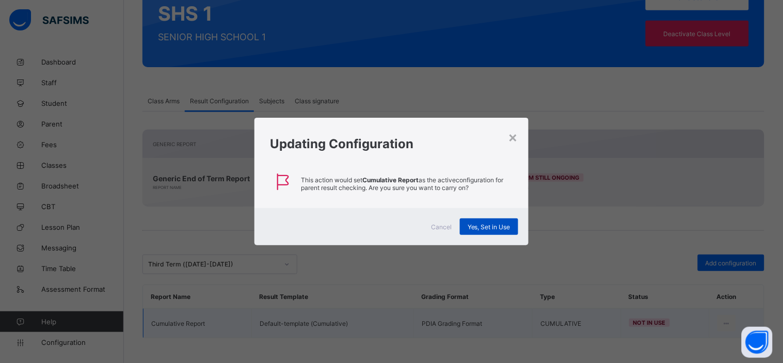
click at [479, 223] on span "Yes, Set in Use" at bounding box center [488, 227] width 43 height 8
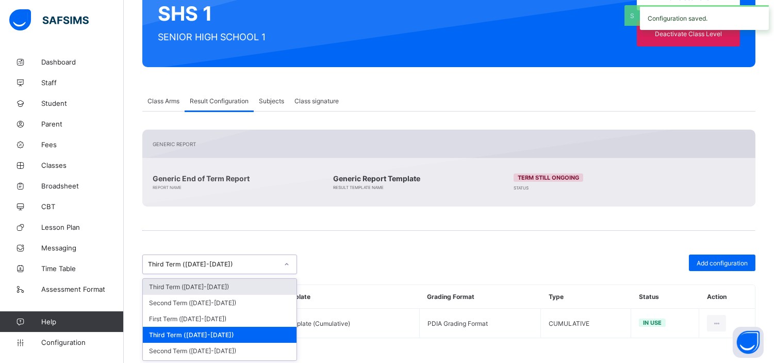
click at [215, 267] on div "Third Term (2024-2025)" at bounding box center [210, 264] width 134 height 14
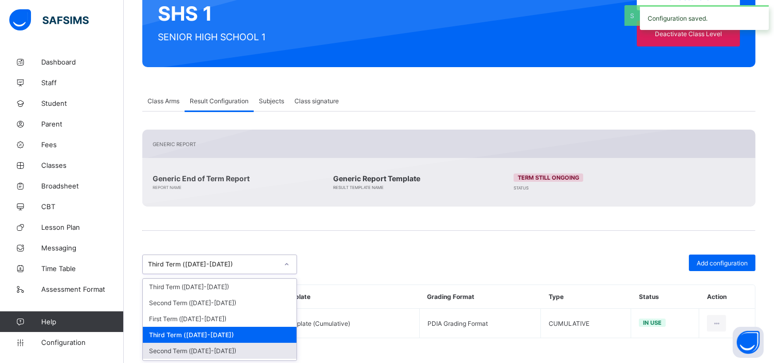
click at [207, 348] on div "Second Term (2024-2025)" at bounding box center [220, 351] width 154 height 16
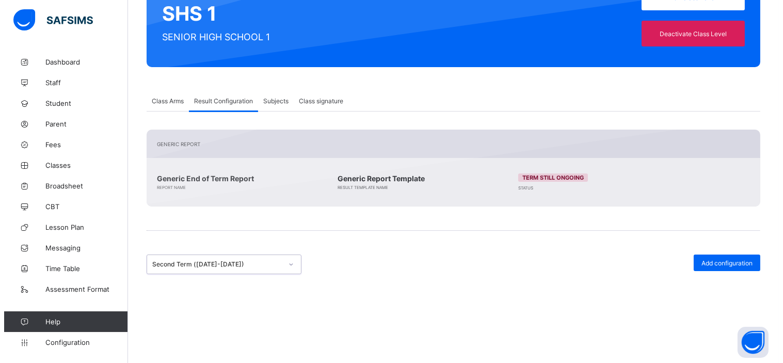
scroll to position [135, 0]
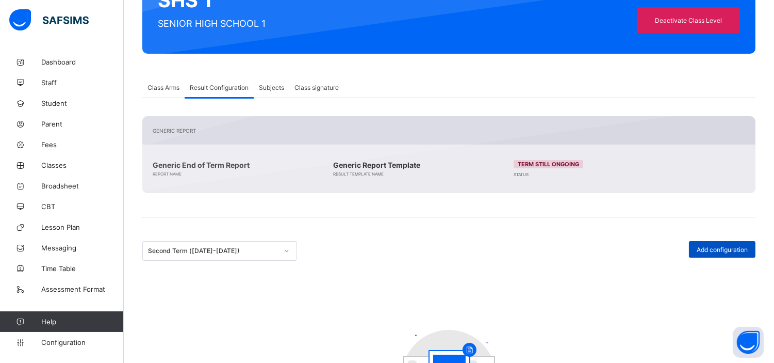
click at [736, 249] on span "Add configuration" at bounding box center [722, 250] width 51 height 8
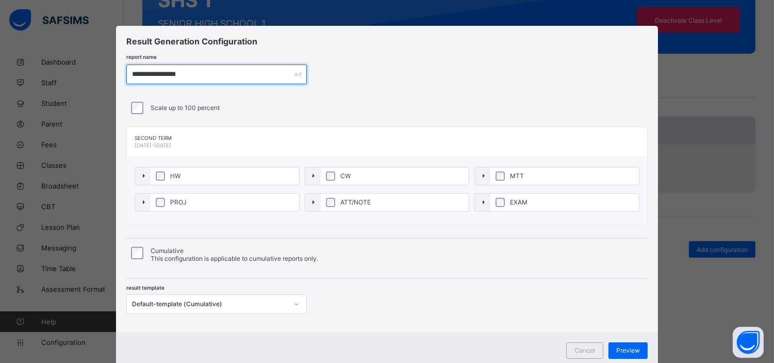
click at [193, 76] on input "**********" at bounding box center [216, 74] width 181 height 20
paste input "*"
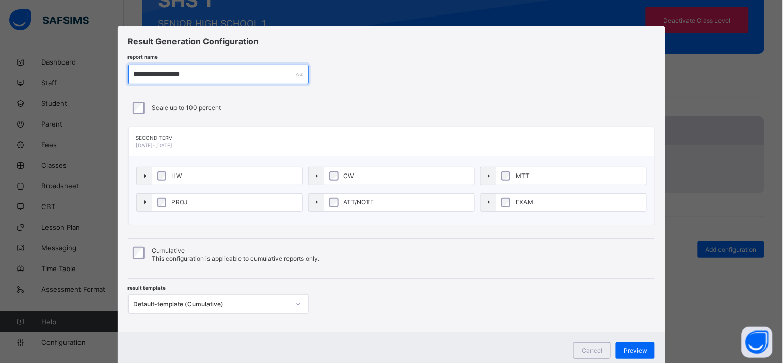
type input "**********"
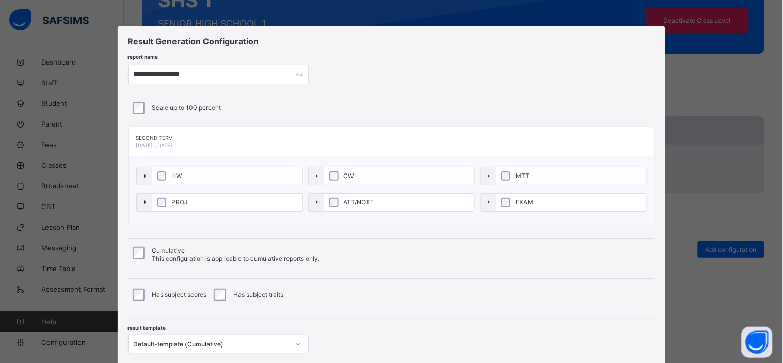
scroll to position [71, 0]
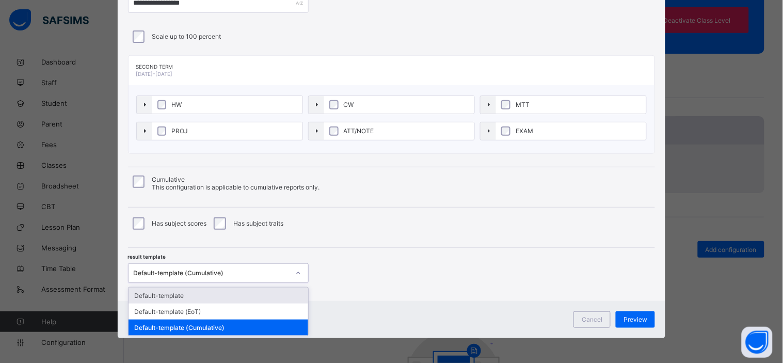
click at [231, 280] on div "Default-template (Cumulative)" at bounding box center [218, 273] width 181 height 20
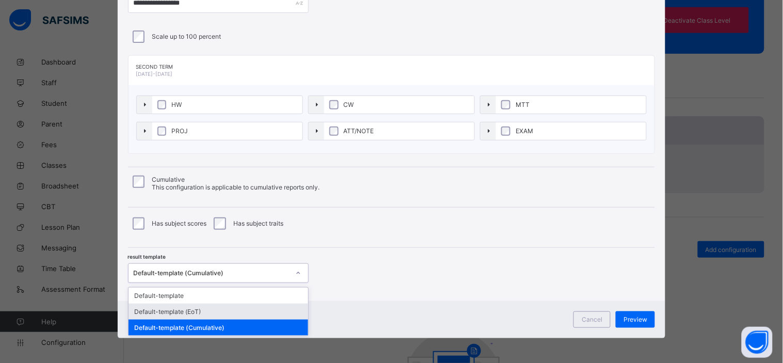
click at [207, 307] on div "Default-template (EoT)" at bounding box center [218, 311] width 180 height 16
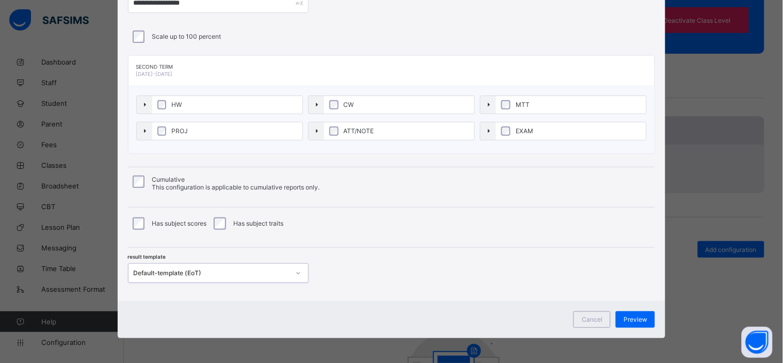
click at [498, 264] on div "result template option Default-template (EoT), selected. 0 results available. S…" at bounding box center [391, 265] width 527 height 35
click at [637, 314] on div "Preview" at bounding box center [635, 319] width 39 height 17
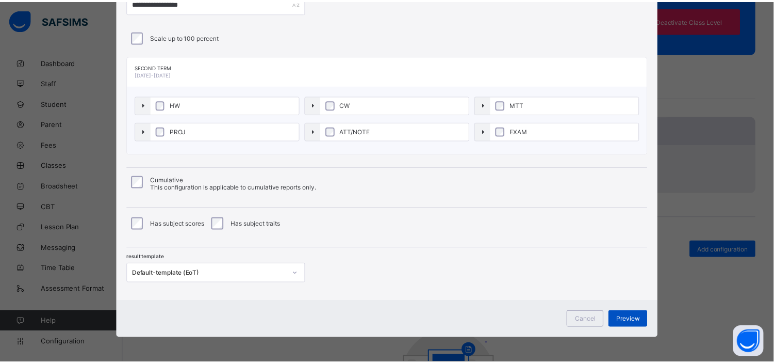
scroll to position [0, 0]
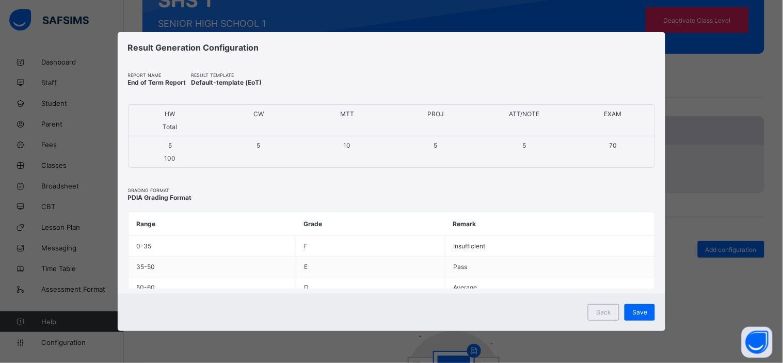
click at [637, 314] on span "Save" at bounding box center [639, 312] width 15 height 8
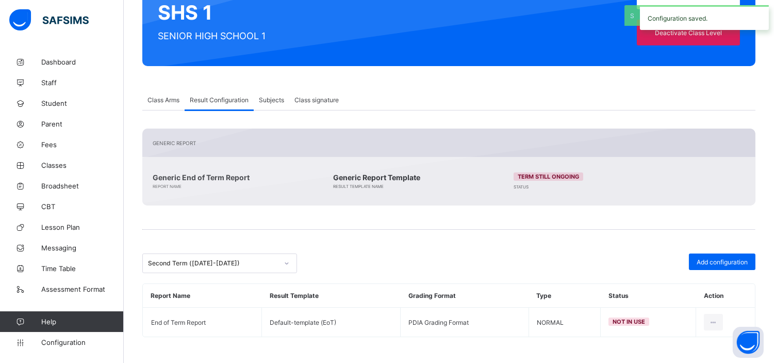
scroll to position [121, 0]
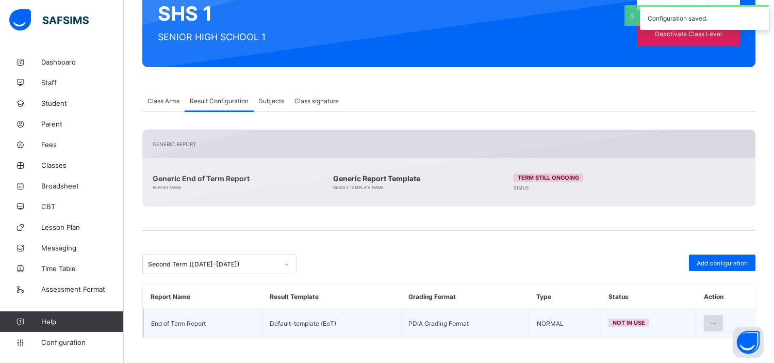
click at [718, 321] on icon at bounding box center [713, 323] width 9 height 8
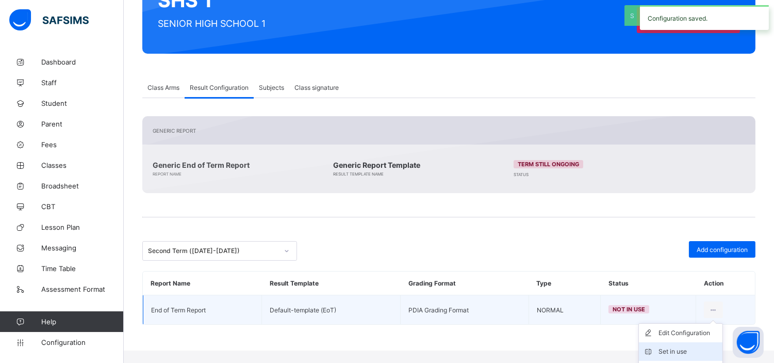
click at [674, 348] on div "Set in use" at bounding box center [689, 351] width 60 height 10
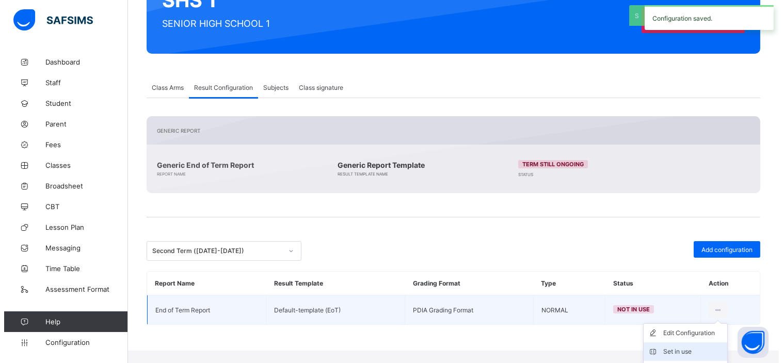
scroll to position [121, 0]
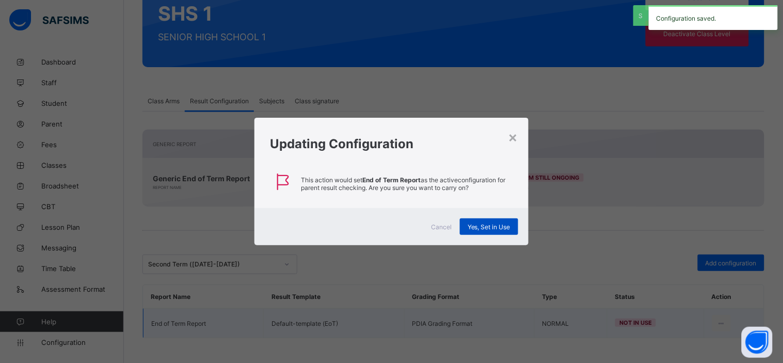
click at [507, 228] on span "Yes, Set in Use" at bounding box center [488, 227] width 43 height 8
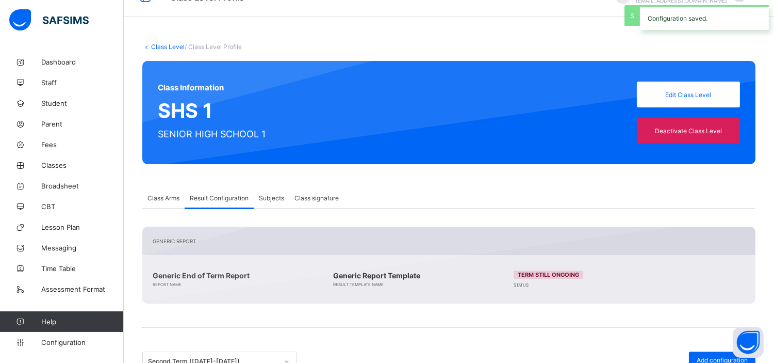
scroll to position [0, 0]
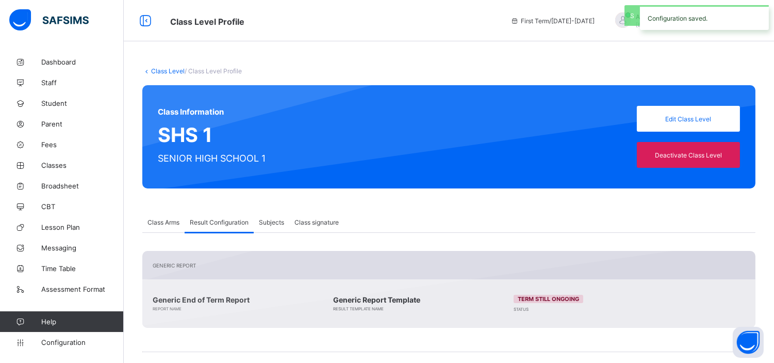
click at [169, 73] on link "Class Level" at bounding box center [168, 71] width 34 height 8
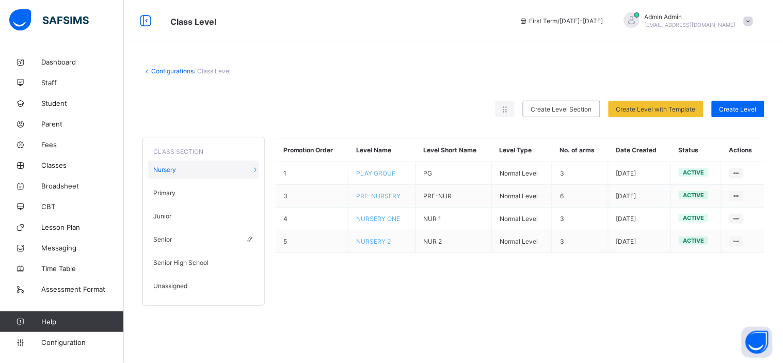
click at [165, 244] on div "Senior" at bounding box center [203, 239] width 111 height 18
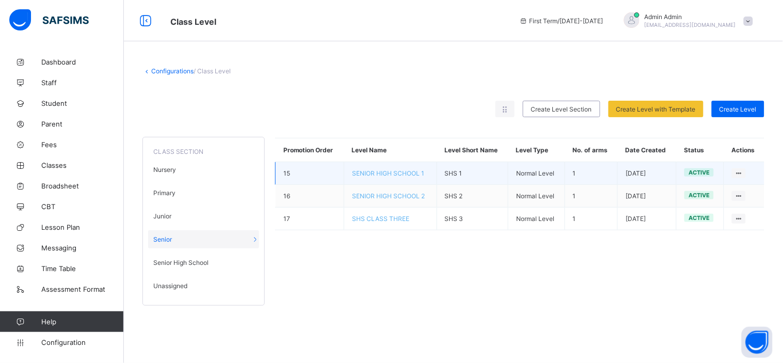
click at [407, 171] on span "SENIOR HIGH SCHOOL 1" at bounding box center [388, 173] width 72 height 8
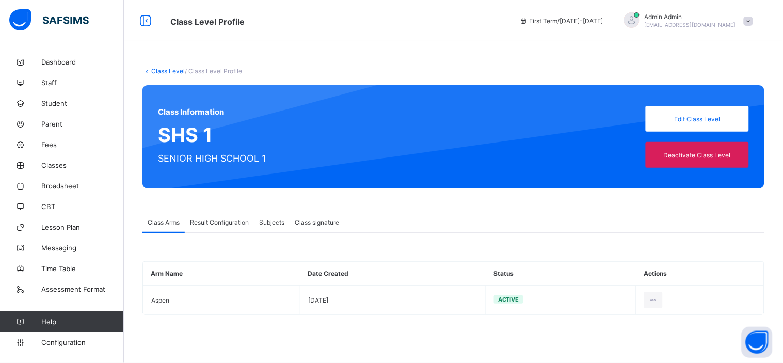
click at [233, 219] on span "Result Configuration" at bounding box center [219, 222] width 59 height 8
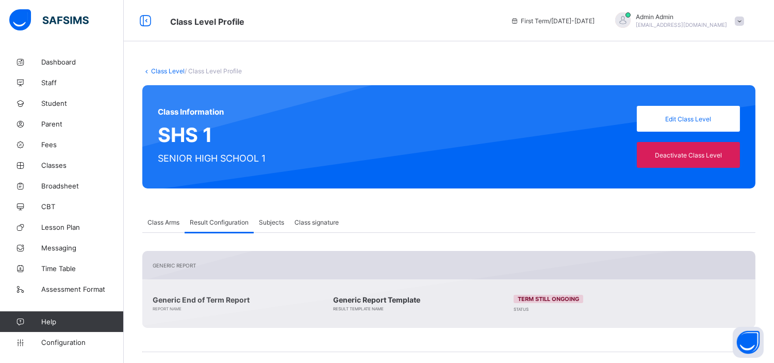
scroll to position [121, 0]
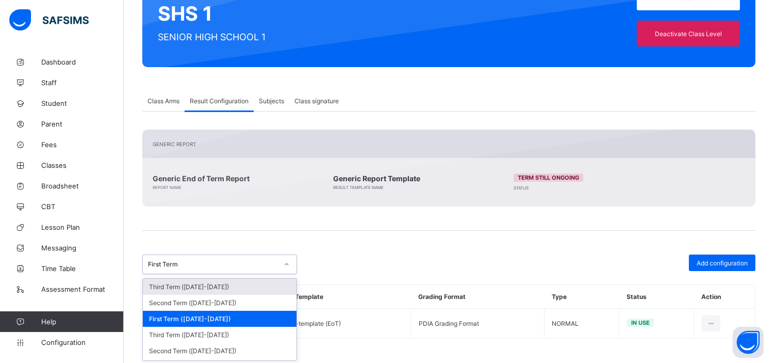
click at [207, 267] on div "First Term" at bounding box center [210, 264] width 134 height 14
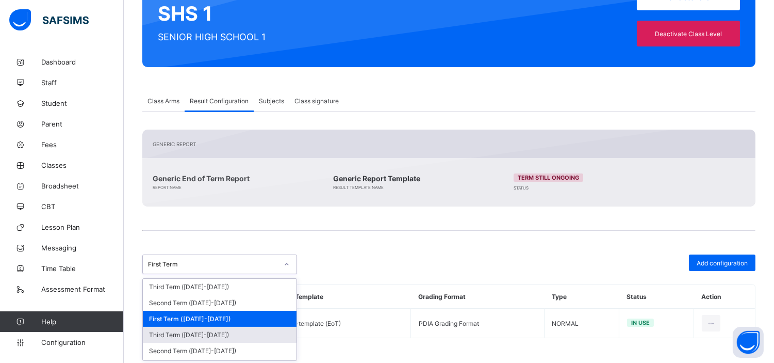
click at [206, 334] on div "Third Term (2024-2025)" at bounding box center [220, 335] width 154 height 16
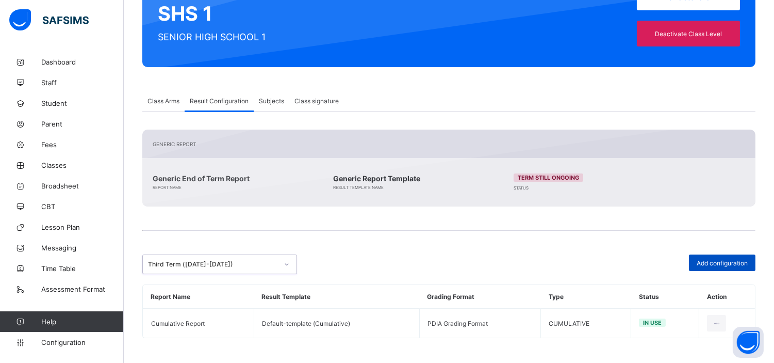
click at [731, 259] on span "Add configuration" at bounding box center [722, 263] width 51 height 8
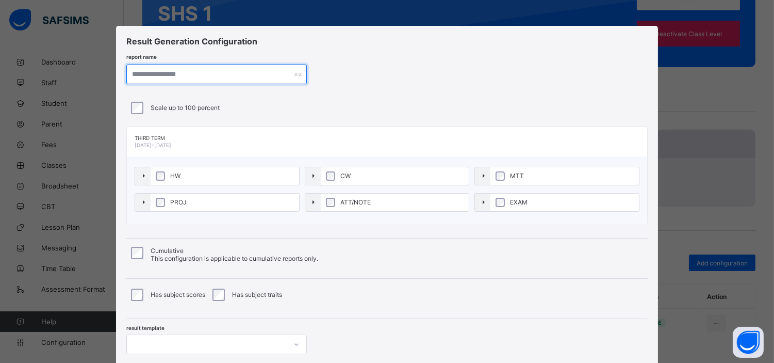
click at [200, 72] on input "text" at bounding box center [216, 74] width 181 height 20
paste input "**********"
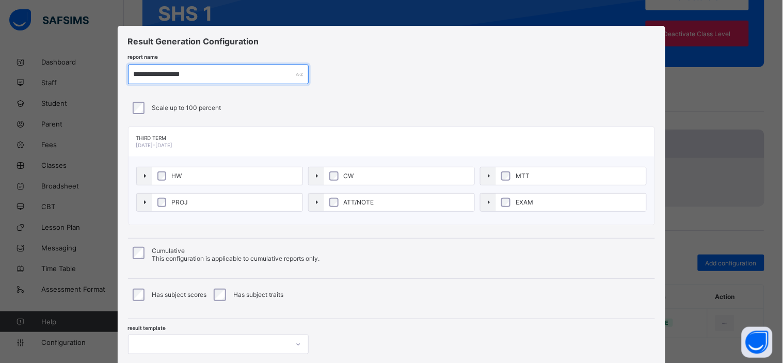
type input "**********"
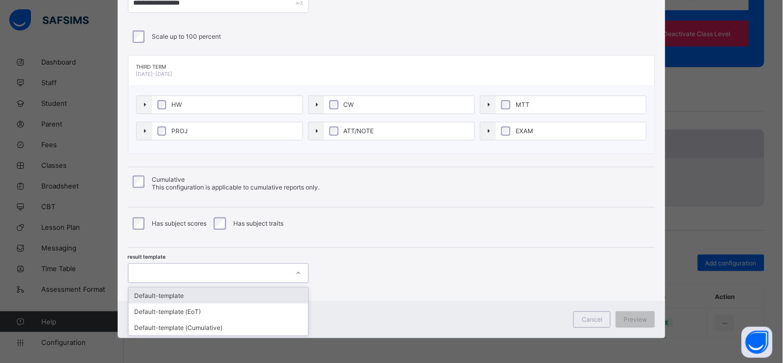
click at [255, 273] on div at bounding box center [208, 273] width 160 height 14
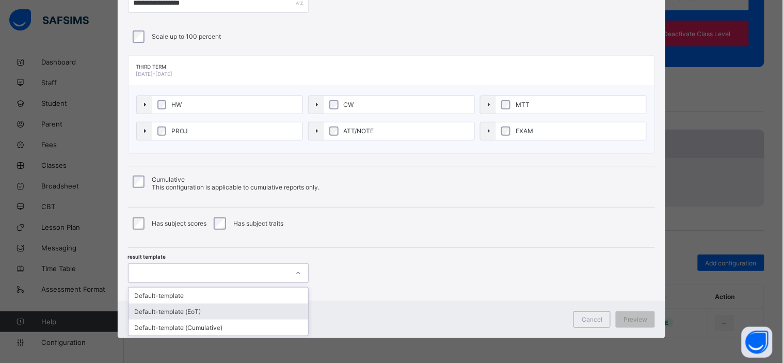
click at [203, 310] on div "Default-template (EoT)" at bounding box center [218, 311] width 180 height 16
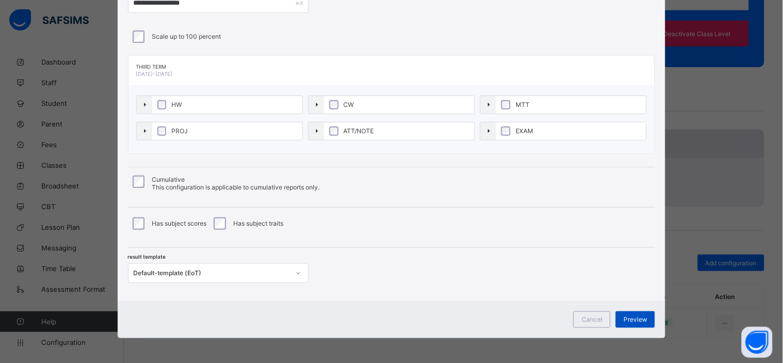
click at [628, 313] on div "Preview" at bounding box center [635, 319] width 39 height 17
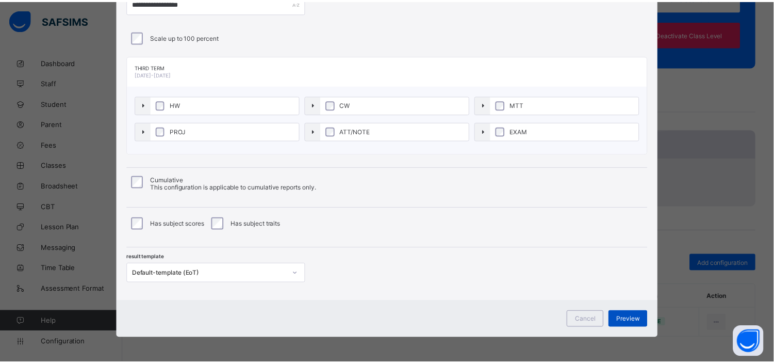
scroll to position [0, 0]
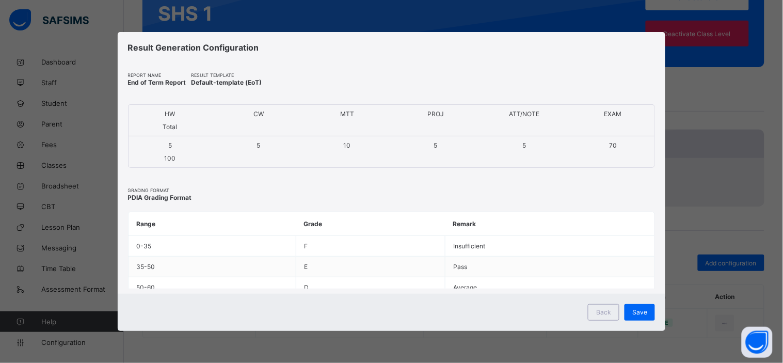
click at [628, 313] on div "Save" at bounding box center [639, 312] width 30 height 17
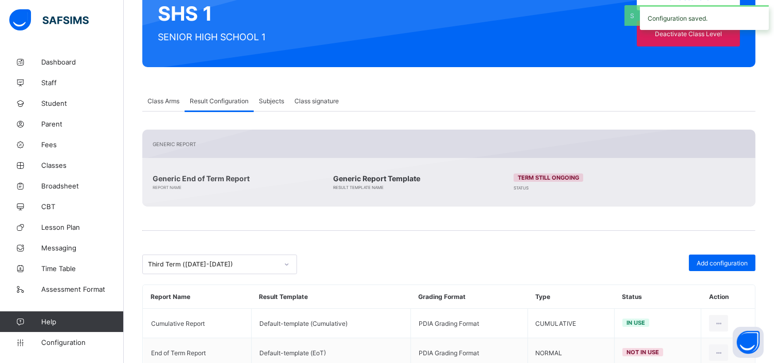
scroll to position [151, 0]
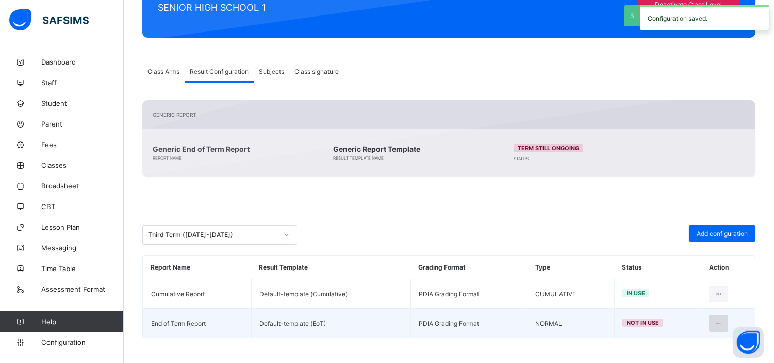
click at [723, 320] on icon at bounding box center [719, 323] width 9 height 8
click at [676, 357] on li "Set in use" at bounding box center [686, 364] width 84 height 19
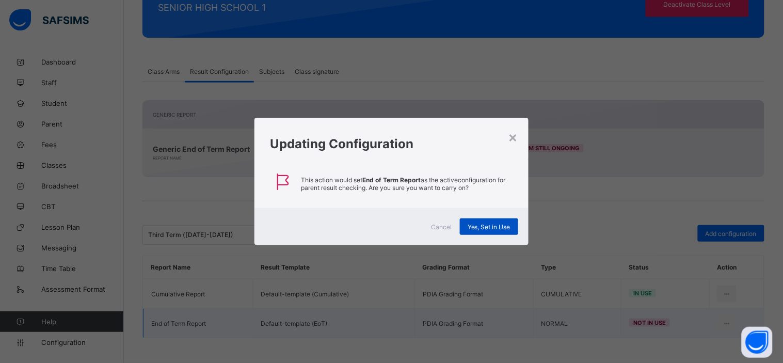
click at [490, 224] on span "Yes, Set in Use" at bounding box center [488, 227] width 43 height 8
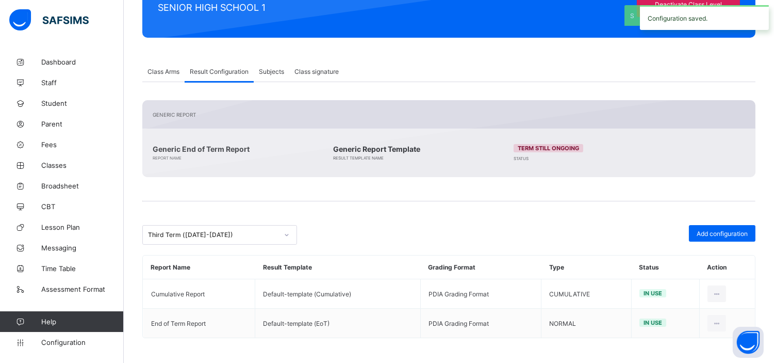
click at [220, 231] on div "Third Term (2024-2025)" at bounding box center [213, 235] width 130 height 8
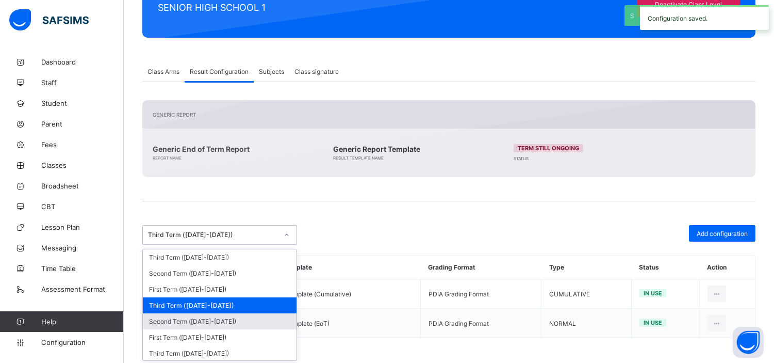
click at [223, 321] on div "Second Term (2024-2025)" at bounding box center [220, 321] width 154 height 16
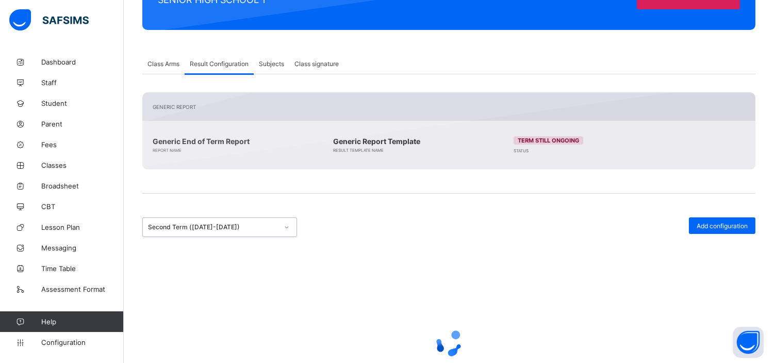
scroll to position [121, 0]
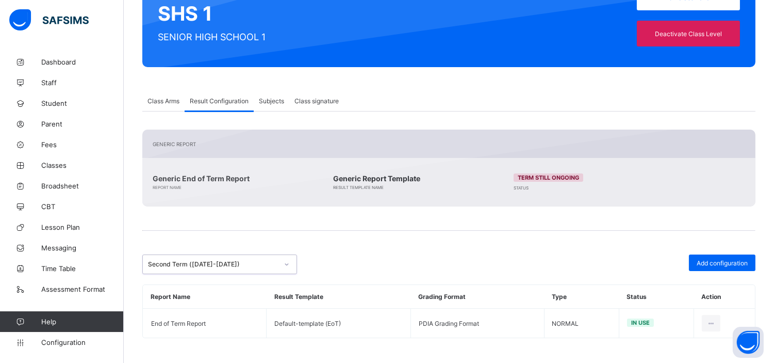
click at [221, 266] on div "Second Term (2024-2025)" at bounding box center [213, 265] width 130 height 8
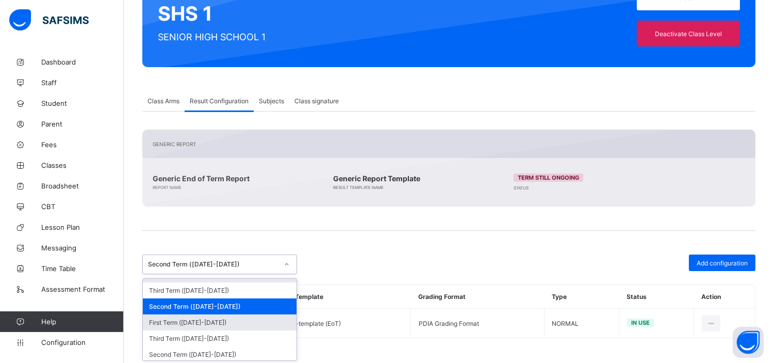
scroll to position [45, 0]
click at [206, 317] on div "First Term (2024-2025)" at bounding box center [220, 322] width 154 height 16
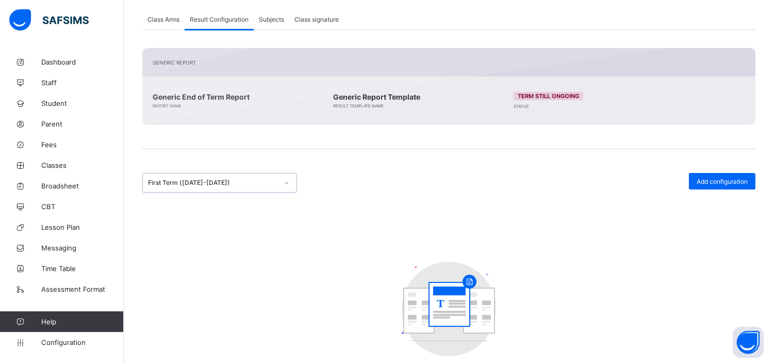
scroll to position [256, 0]
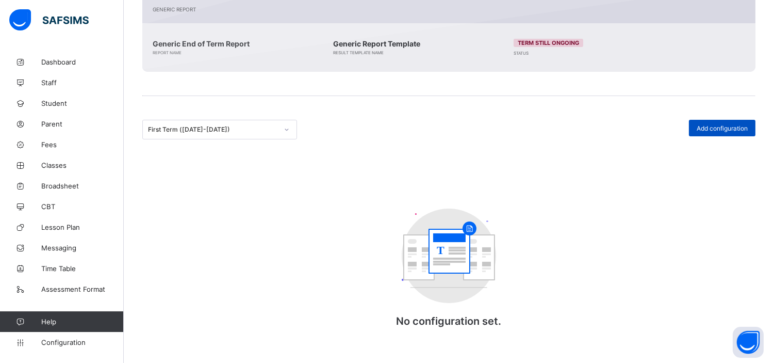
click at [728, 130] on span "Add configuration" at bounding box center [722, 128] width 51 height 8
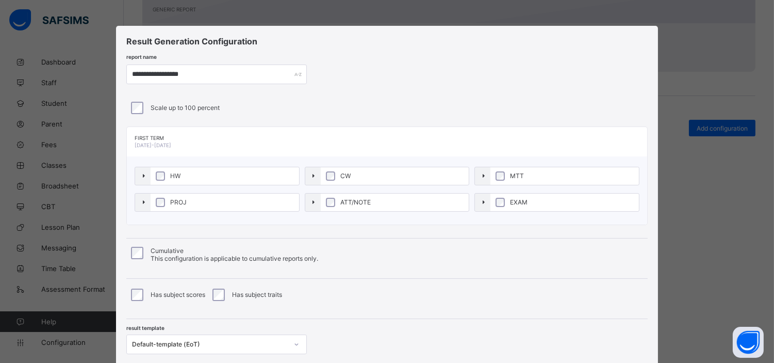
scroll to position [71, 0]
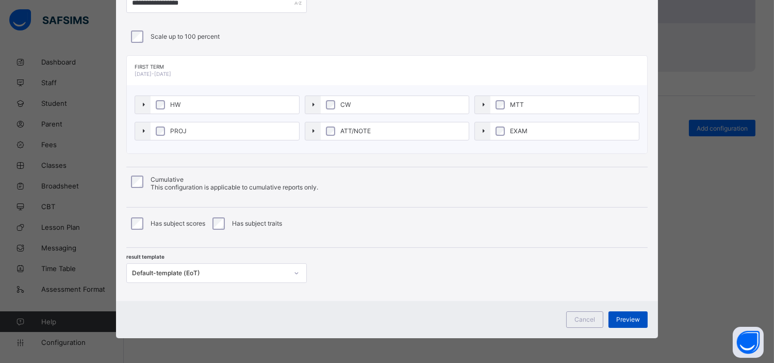
click at [624, 316] on span "Preview" at bounding box center [629, 319] width 24 height 8
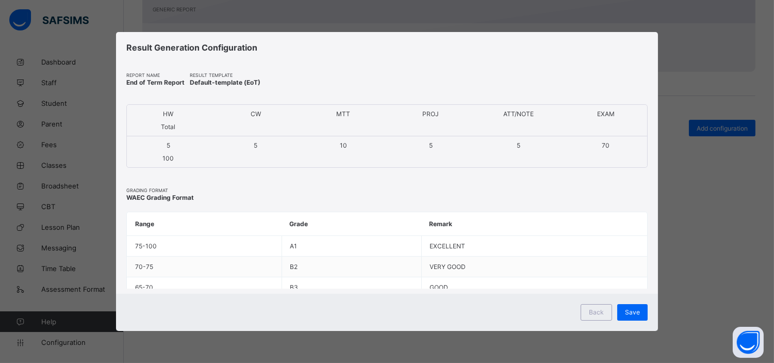
scroll to position [0, 0]
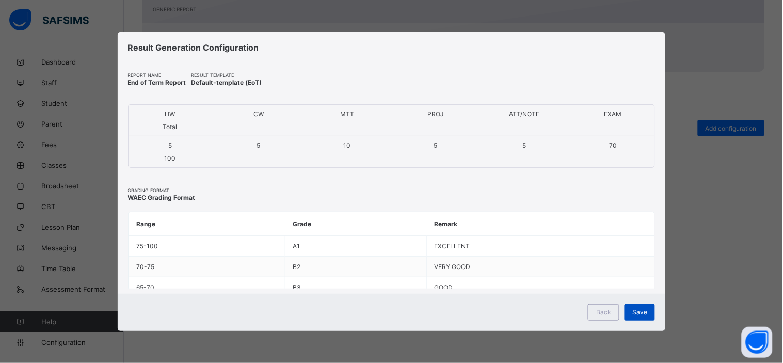
click at [638, 316] on div "Save" at bounding box center [639, 312] width 30 height 17
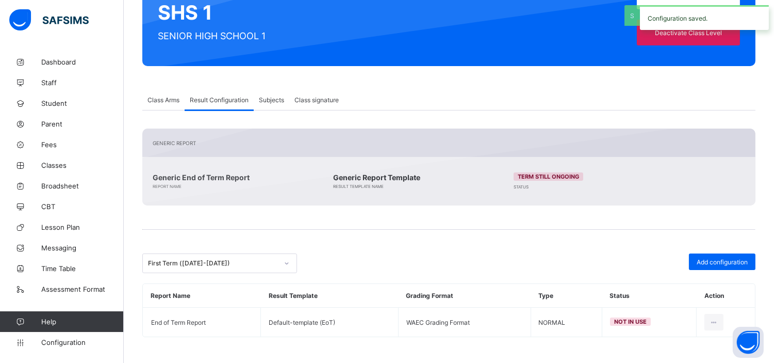
scroll to position [121, 0]
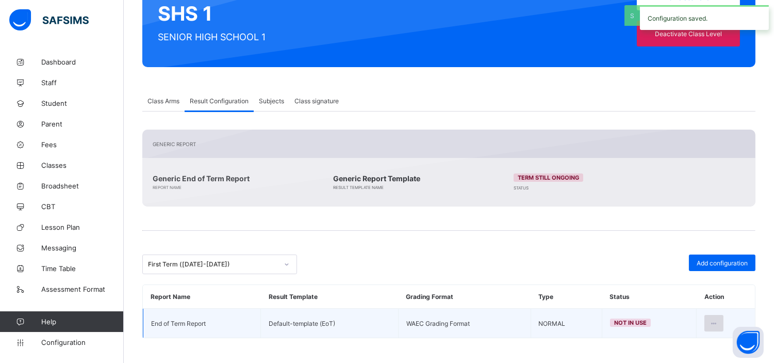
click at [719, 319] on icon at bounding box center [714, 323] width 9 height 8
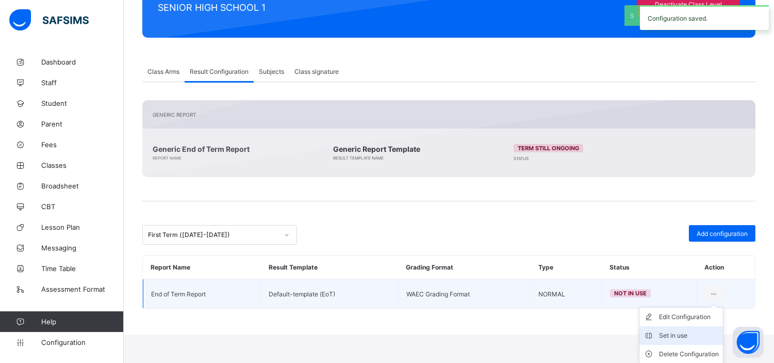
click at [698, 333] on div "Set in use" at bounding box center [689, 335] width 60 height 10
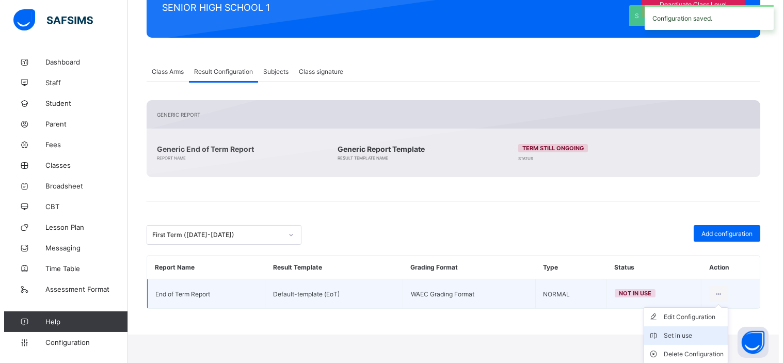
scroll to position [121, 0]
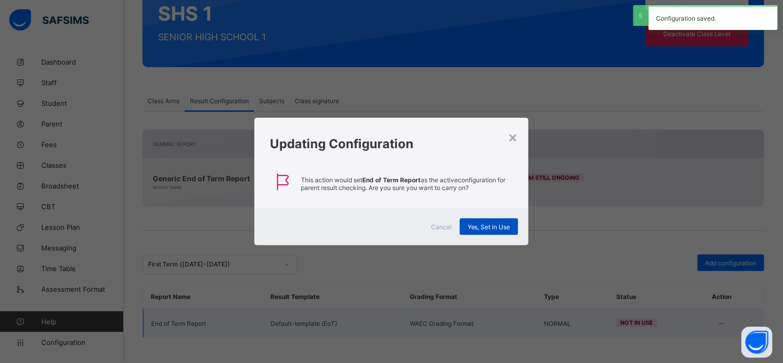
click at [478, 226] on span "Yes, Set in Use" at bounding box center [488, 227] width 43 height 8
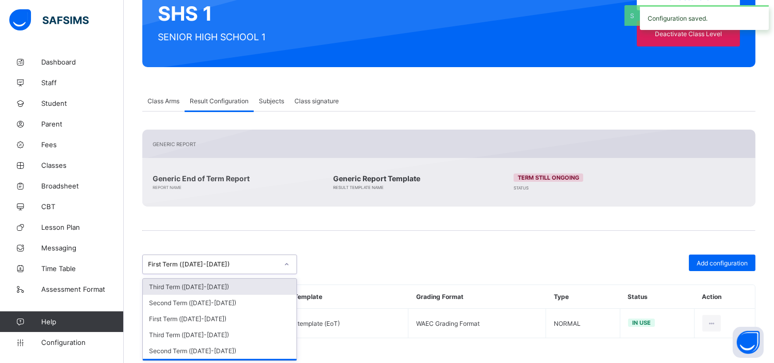
click at [224, 264] on div "First Term (2024-2025)" at bounding box center [213, 265] width 130 height 8
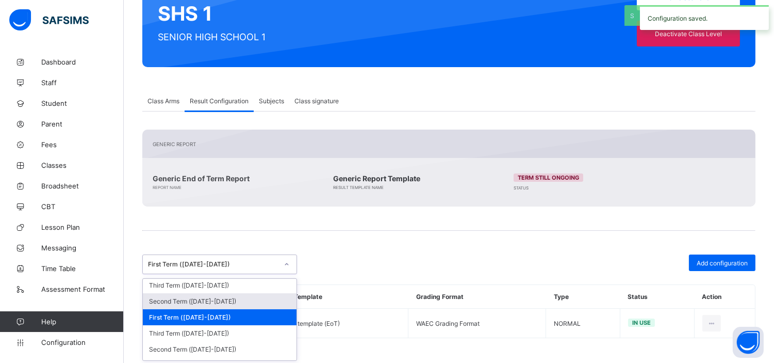
scroll to position [52, 0]
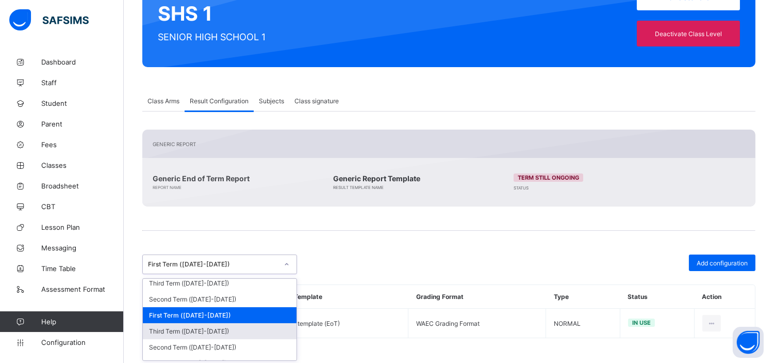
click at [219, 326] on div "Third Term (2023-2024)" at bounding box center [220, 331] width 154 height 16
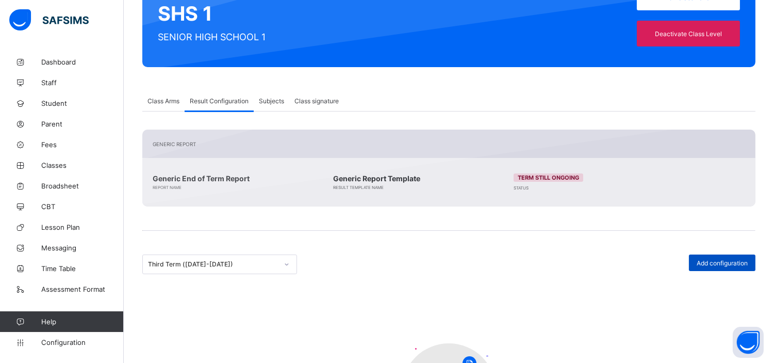
click at [729, 261] on span "Add configuration" at bounding box center [722, 263] width 51 height 8
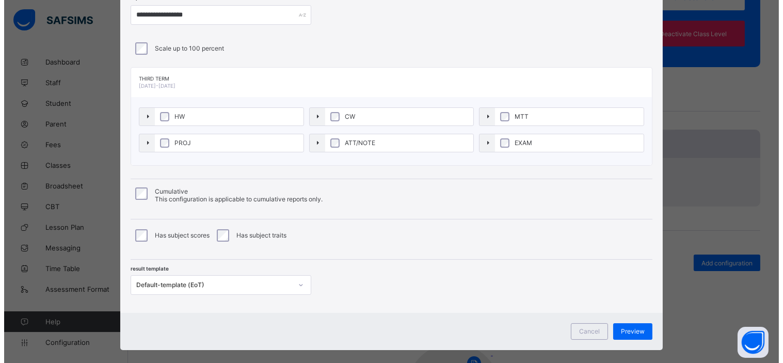
scroll to position [71, 0]
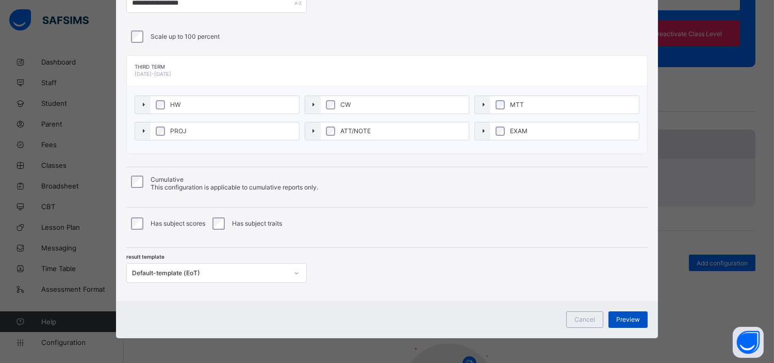
click at [631, 313] on div "Preview" at bounding box center [628, 319] width 39 height 17
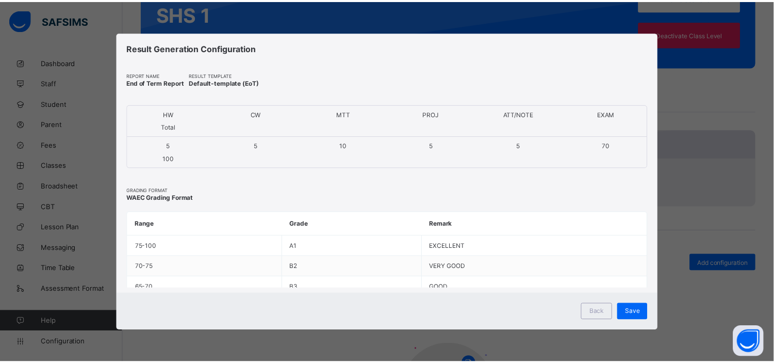
scroll to position [0, 0]
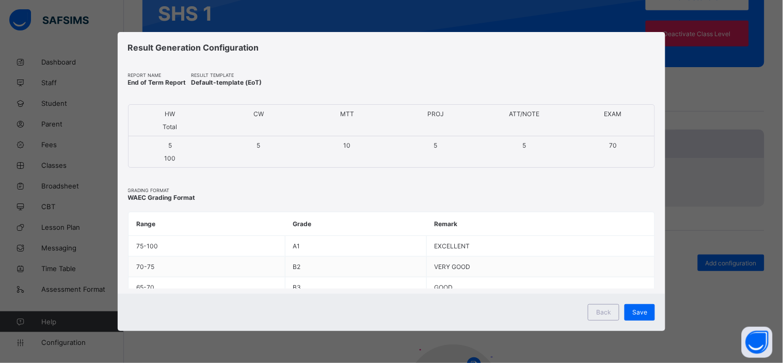
click at [631, 313] on div "Save" at bounding box center [639, 312] width 30 height 17
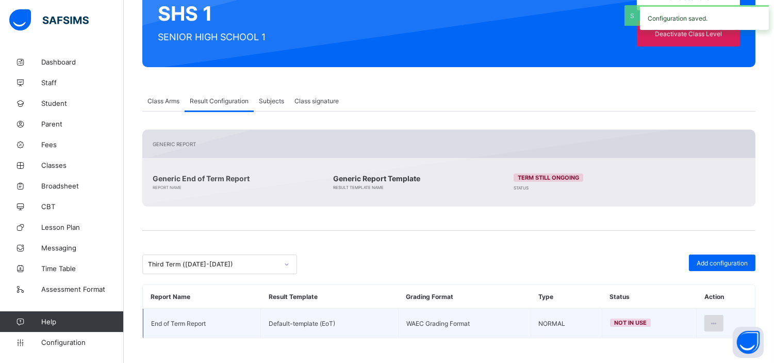
click at [719, 323] on icon at bounding box center [714, 323] width 9 height 8
click at [686, 353] on li "Edit Configuration" at bounding box center [682, 346] width 84 height 19
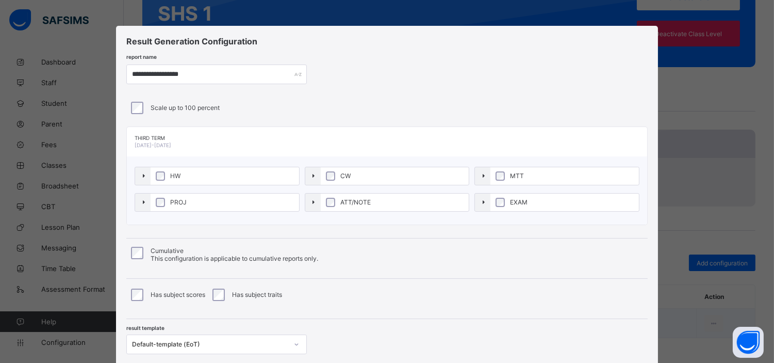
scroll to position [71, 0]
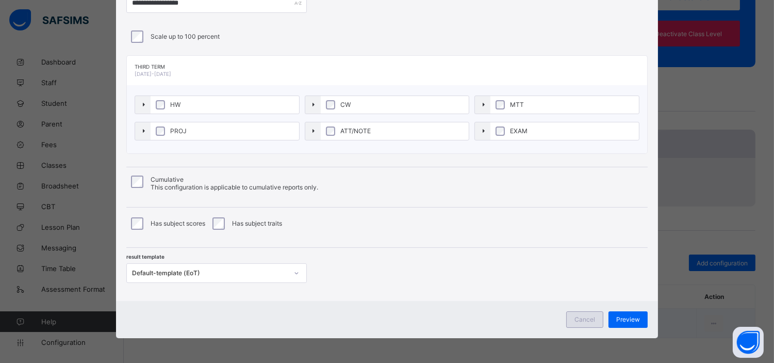
click at [594, 322] on span "Cancel" at bounding box center [585, 319] width 21 height 8
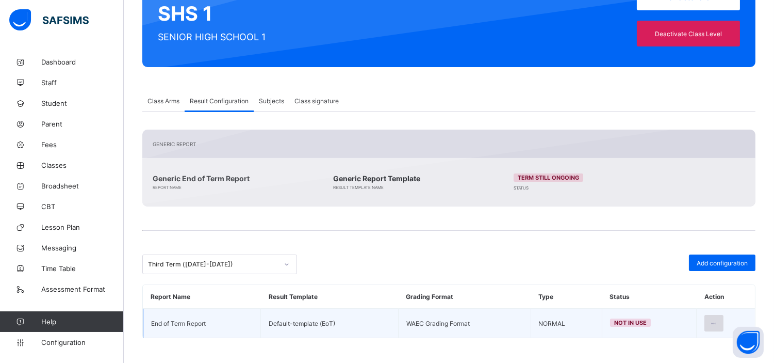
click at [718, 319] on icon at bounding box center [714, 323] width 9 height 8
click at [661, 357] on li "Set in use" at bounding box center [682, 364] width 84 height 19
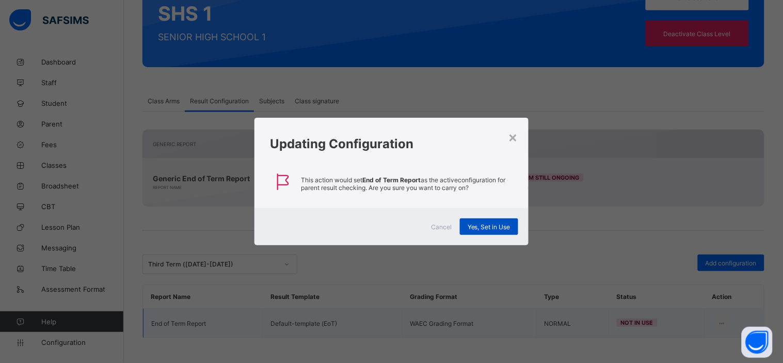
click at [471, 227] on span "Yes, Set in Use" at bounding box center [488, 227] width 43 height 8
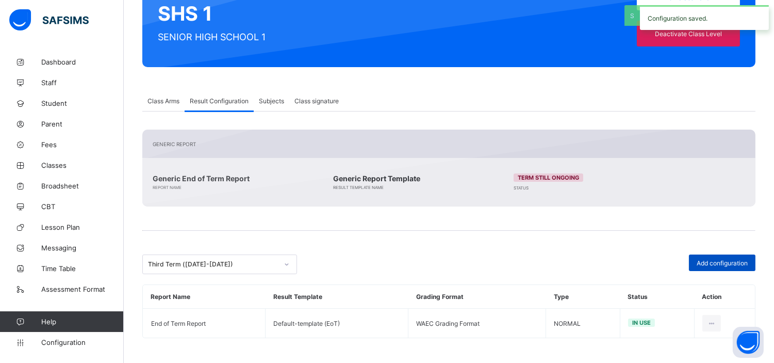
click at [723, 262] on span "Add configuration" at bounding box center [722, 263] width 51 height 8
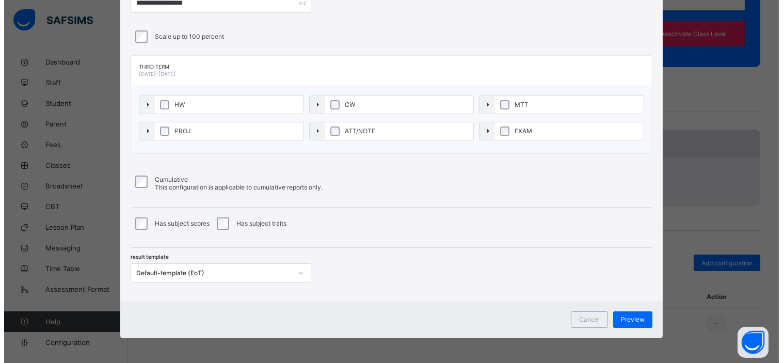
scroll to position [0, 0]
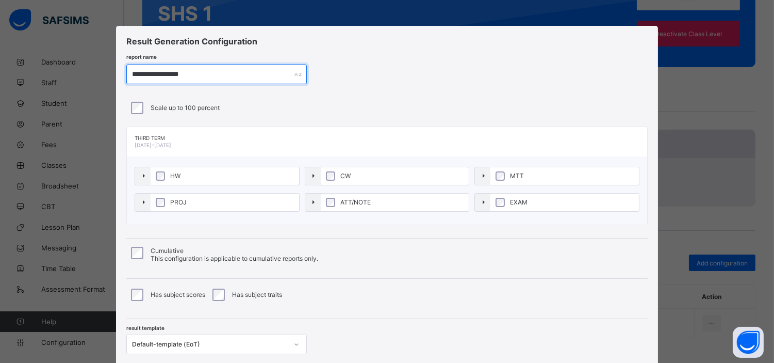
click at [215, 75] on input "**********" at bounding box center [216, 74] width 181 height 20
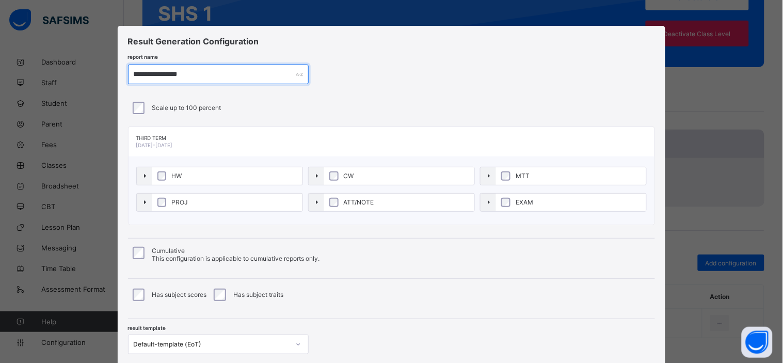
scroll to position [71, 0]
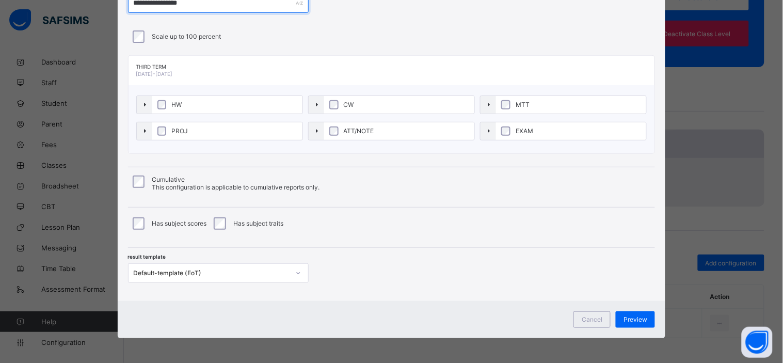
type input "**********"
click at [152, 184] on span "This configuration is applicable to cumulative reports only." at bounding box center [236, 187] width 168 height 8
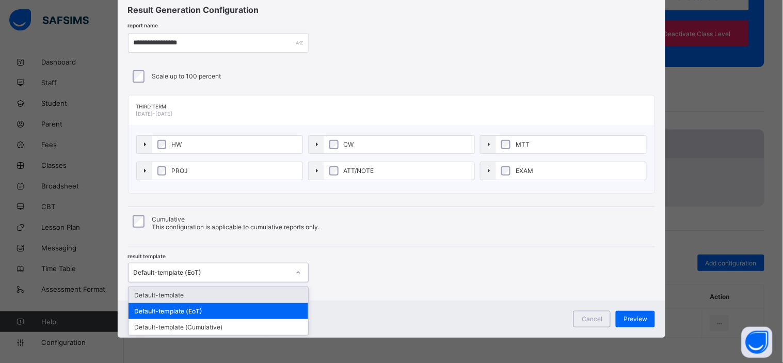
click at [221, 269] on div "Default-template (EoT)" at bounding box center [212, 272] width 156 height 8
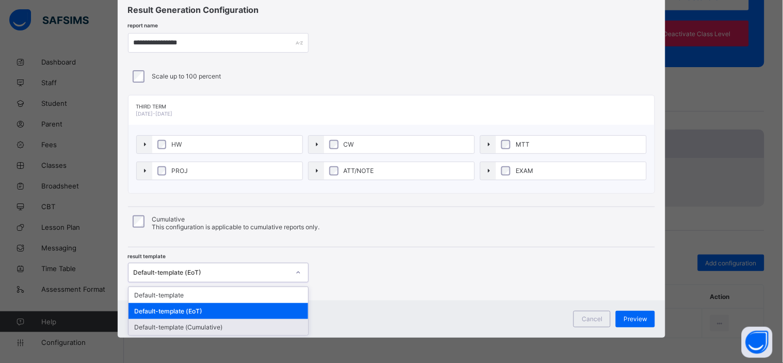
click at [210, 327] on div "Default-template (Cumulative)" at bounding box center [218, 327] width 180 height 16
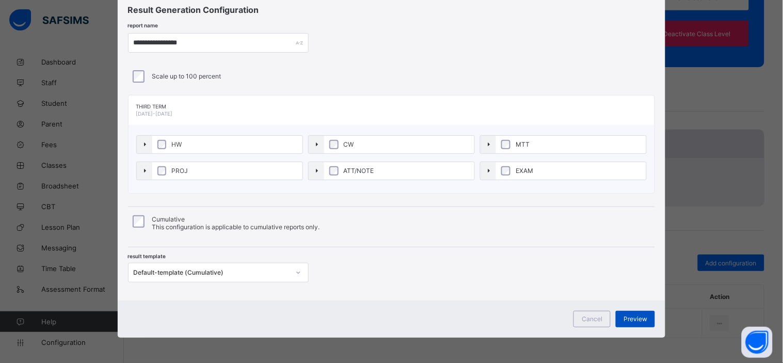
click at [637, 318] on span "Preview" at bounding box center [635, 319] width 24 height 8
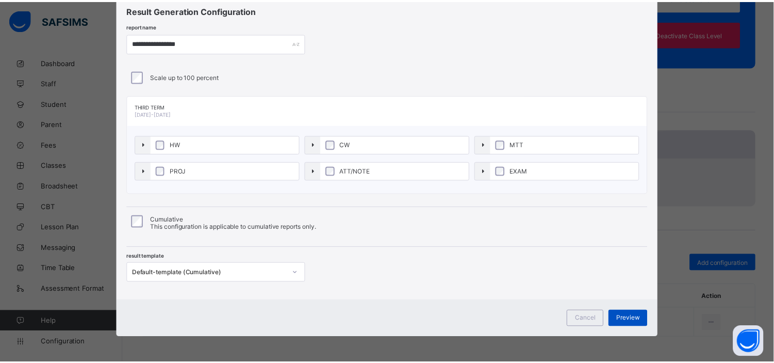
scroll to position [0, 0]
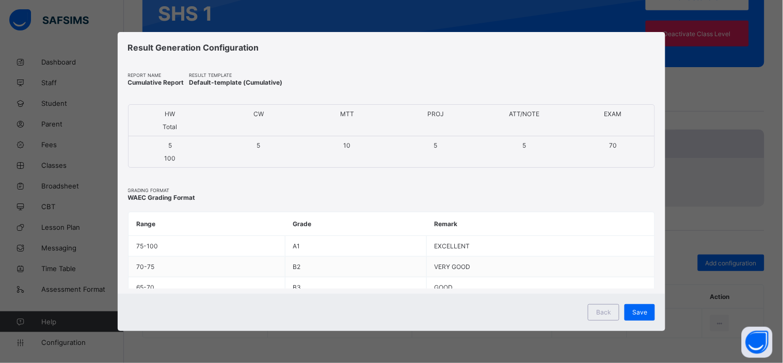
click at [637, 318] on div "Save" at bounding box center [639, 312] width 30 height 17
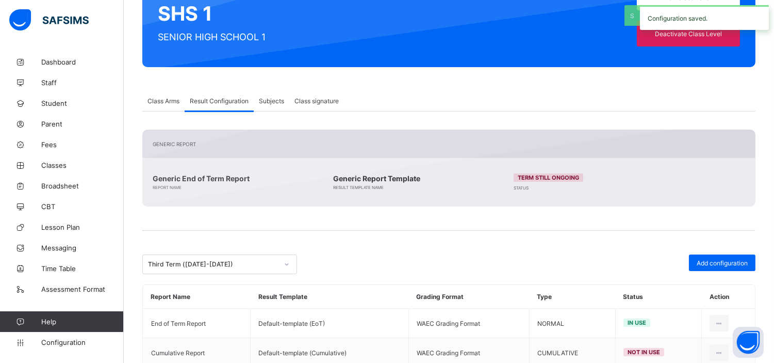
scroll to position [151, 0]
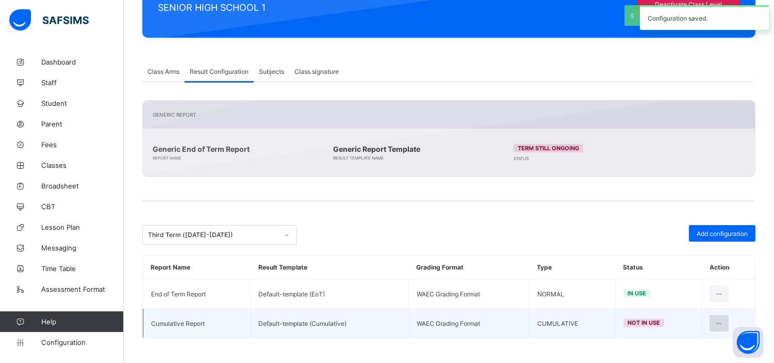
click at [724, 321] on icon at bounding box center [719, 323] width 9 height 8
click at [673, 360] on div "Set in use" at bounding box center [695, 365] width 60 height 10
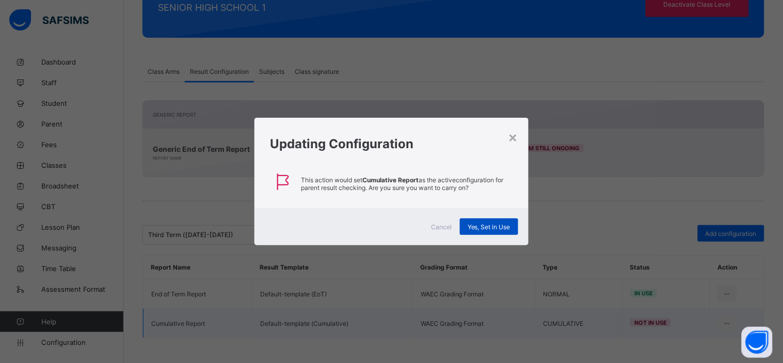
click at [484, 223] on span "Yes, Set in Use" at bounding box center [488, 227] width 43 height 8
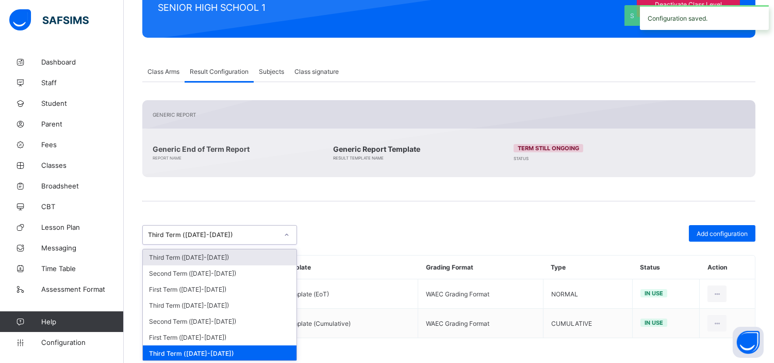
click at [224, 231] on div "Third Term (2023-2024)" at bounding box center [213, 235] width 130 height 8
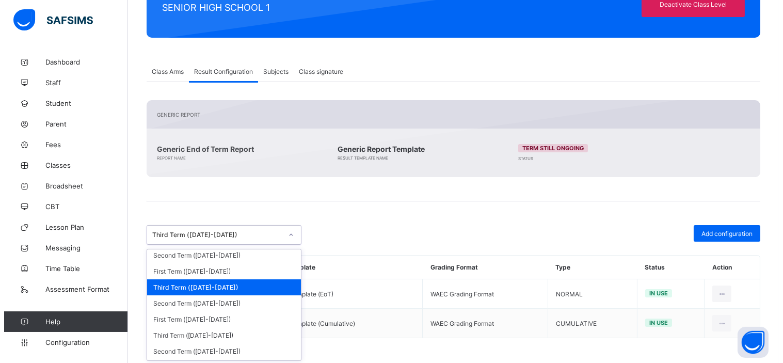
scroll to position [71, 0]
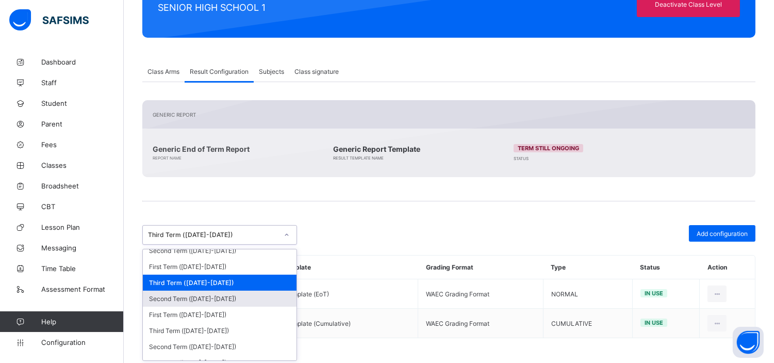
click at [219, 294] on div "Second Term (2023-2024)" at bounding box center [220, 298] width 154 height 16
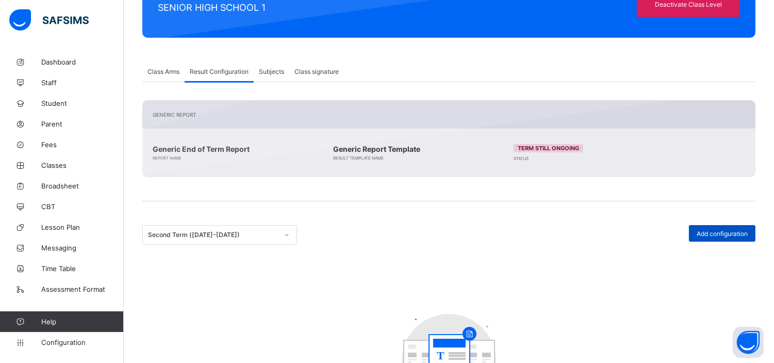
click at [731, 232] on span "Add configuration" at bounding box center [722, 234] width 51 height 8
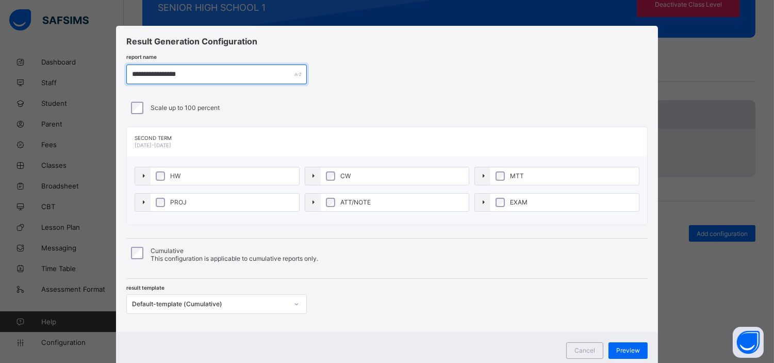
click at [189, 75] on input "**********" at bounding box center [216, 74] width 181 height 20
paste input "*"
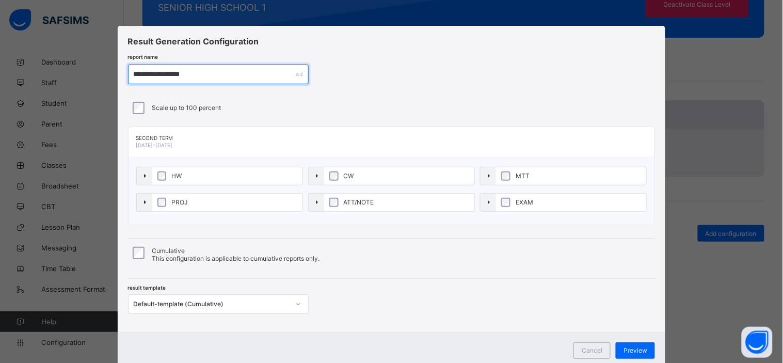
type input "**********"
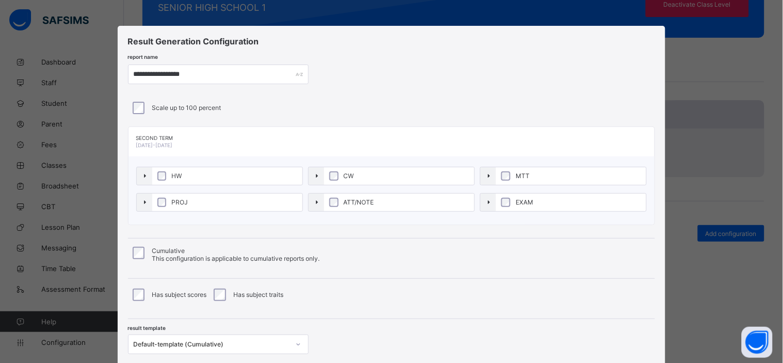
scroll to position [71, 0]
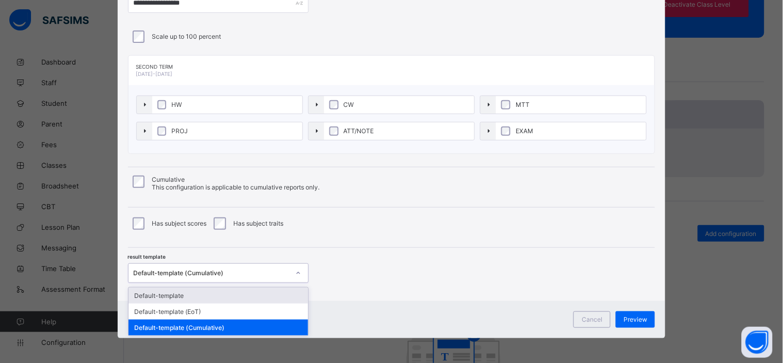
click at [224, 280] on div "Default-template (Cumulative)" at bounding box center [218, 273] width 181 height 20
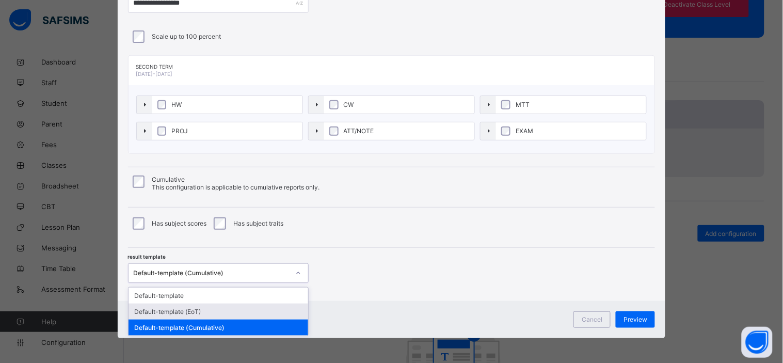
click at [197, 309] on div "Default-template (EoT)" at bounding box center [218, 311] width 180 height 16
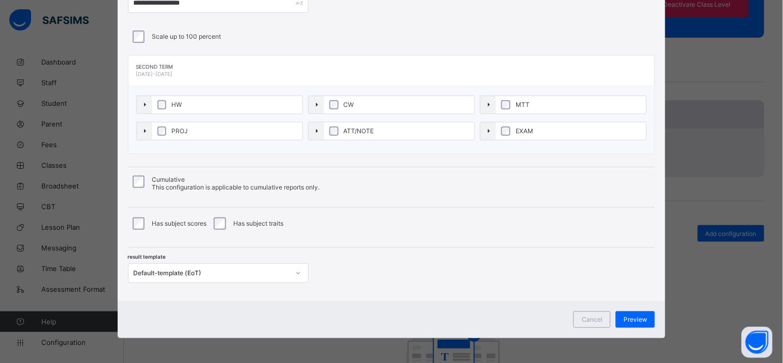
click at [409, 283] on div "**********" at bounding box center [392, 128] width 548 height 346
click at [636, 318] on span "Preview" at bounding box center [635, 319] width 24 height 8
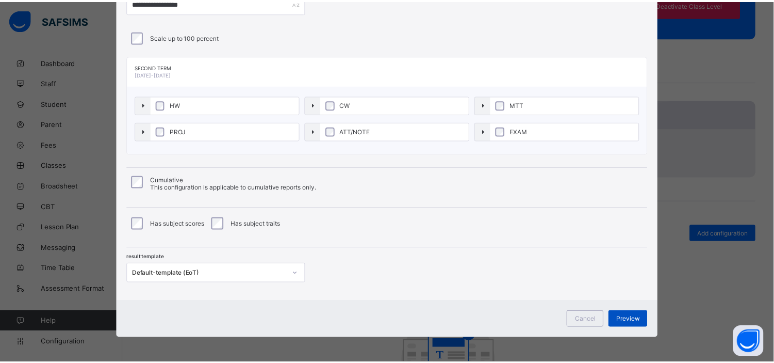
scroll to position [0, 0]
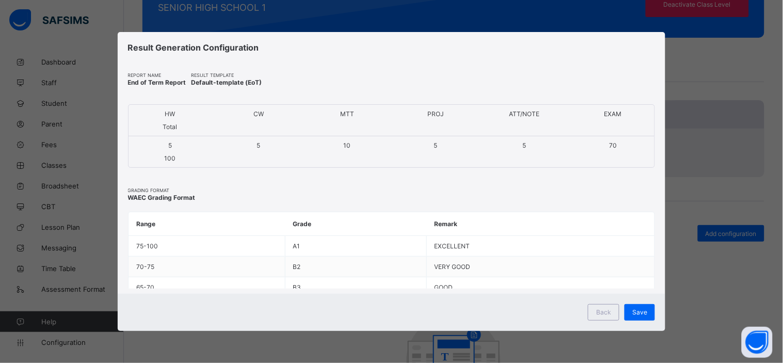
click at [636, 318] on div "Save" at bounding box center [639, 312] width 30 height 17
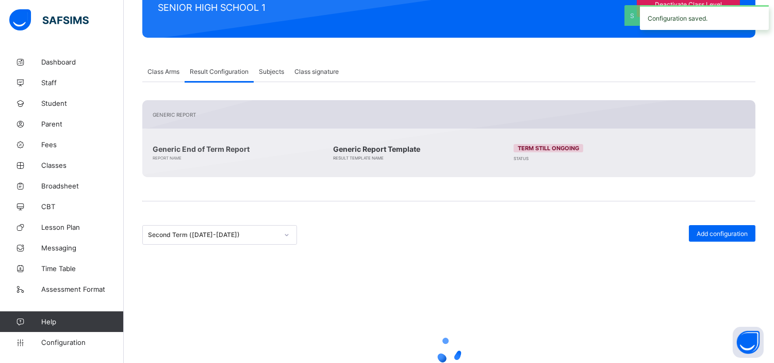
scroll to position [121, 0]
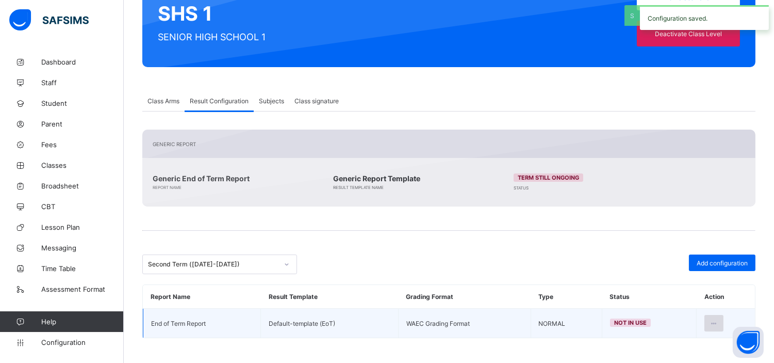
click at [719, 322] on icon at bounding box center [714, 323] width 9 height 8
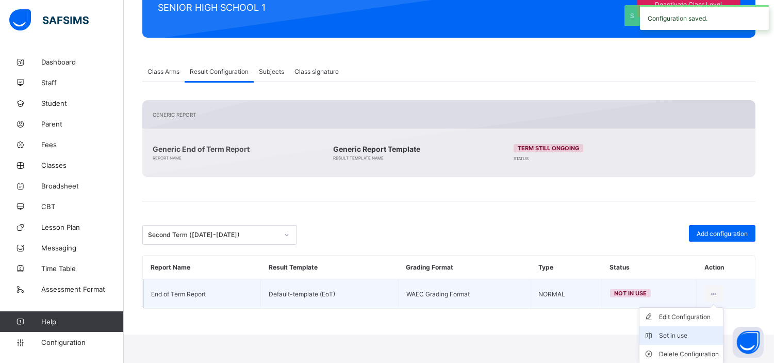
click at [688, 331] on div "Set in use" at bounding box center [689, 335] width 60 height 10
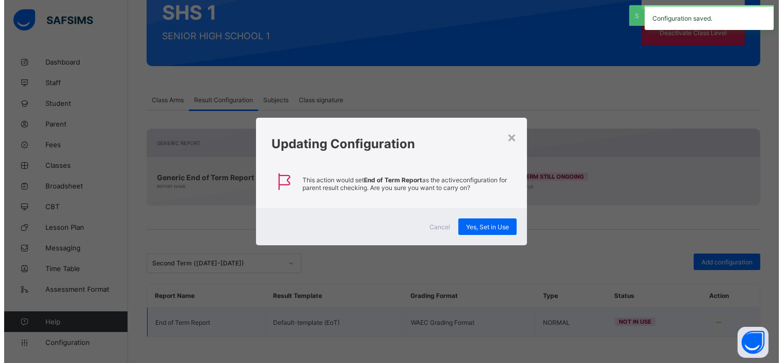
scroll to position [121, 0]
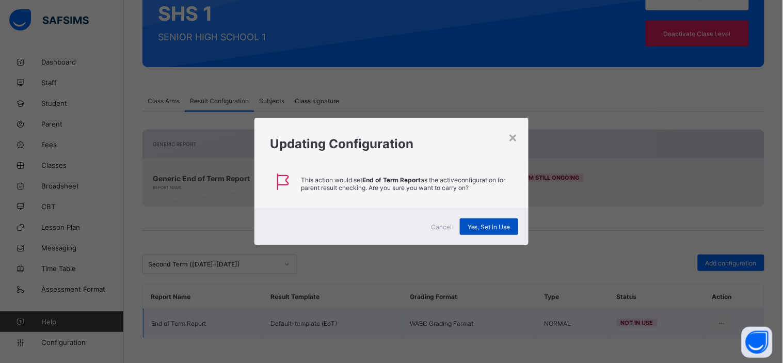
click at [493, 229] on span "Yes, Set in Use" at bounding box center [488, 227] width 43 height 8
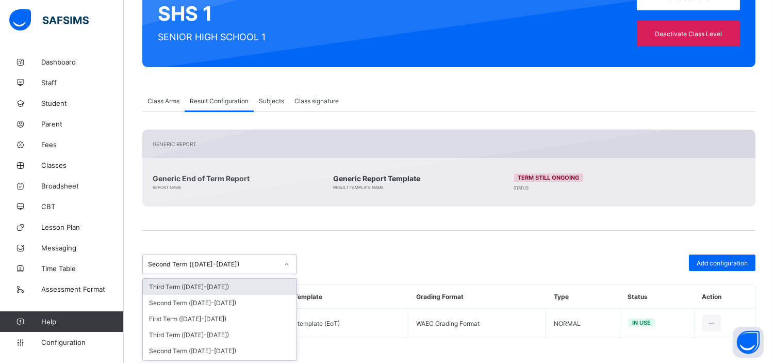
click at [202, 263] on div "Second Term (2023-2024)" at bounding box center [213, 265] width 130 height 8
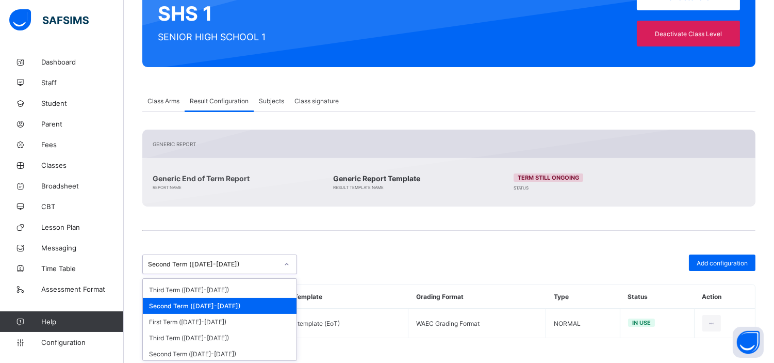
scroll to position [99, 0]
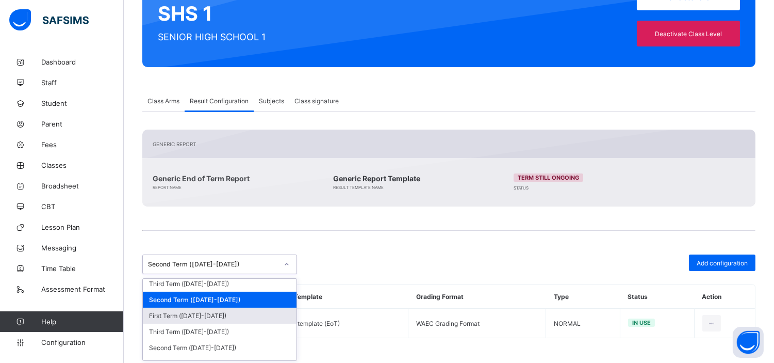
click at [217, 310] on div "First Term (2023-2024)" at bounding box center [220, 316] width 154 height 16
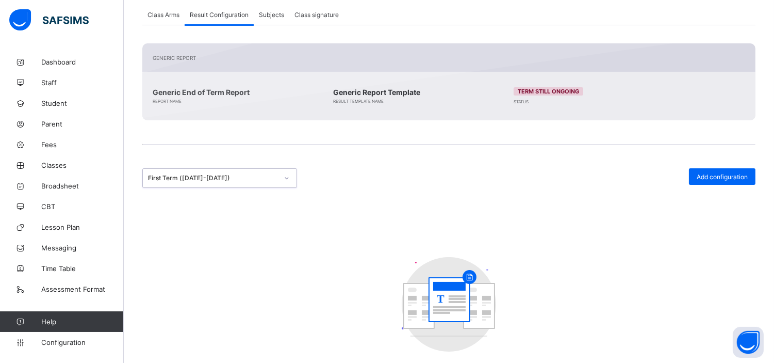
scroll to position [256, 0]
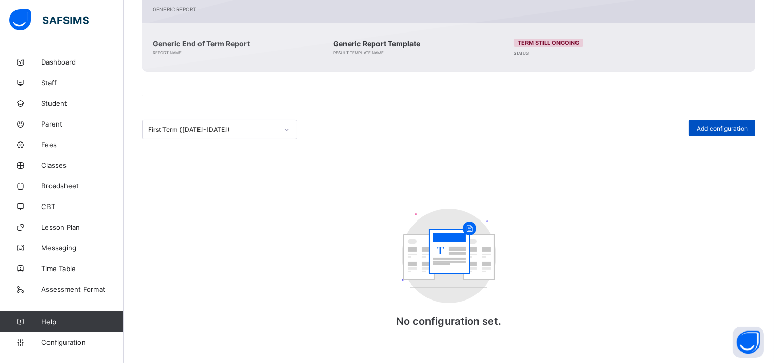
click at [725, 127] on span "Add configuration" at bounding box center [722, 128] width 51 height 8
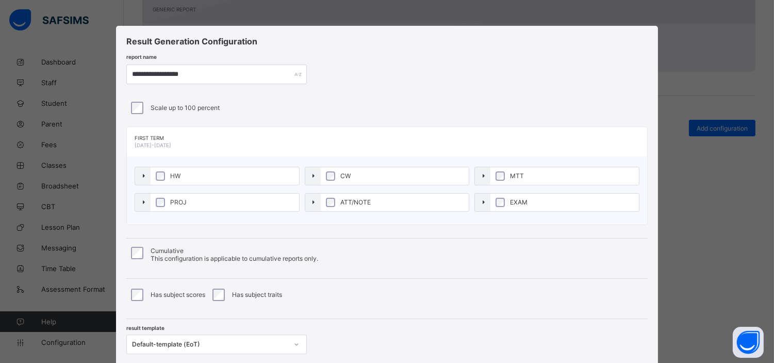
scroll to position [71, 0]
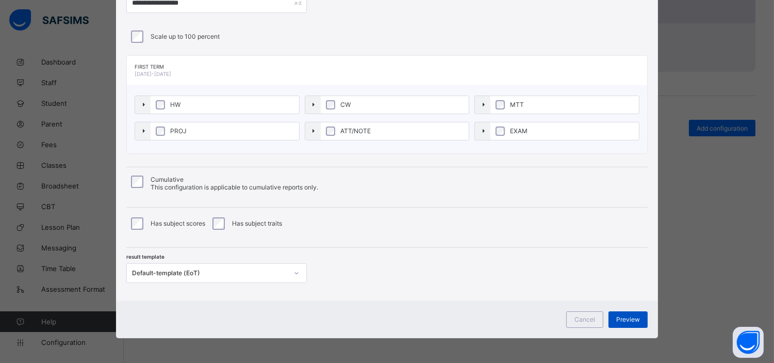
click at [630, 317] on span "Preview" at bounding box center [629, 319] width 24 height 8
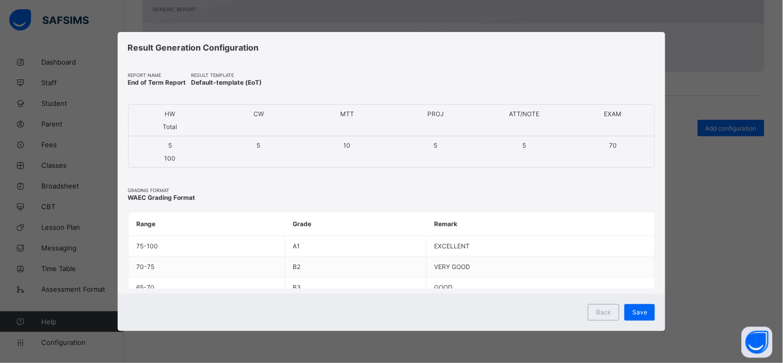
click at [630, 317] on div "Save" at bounding box center [639, 312] width 30 height 17
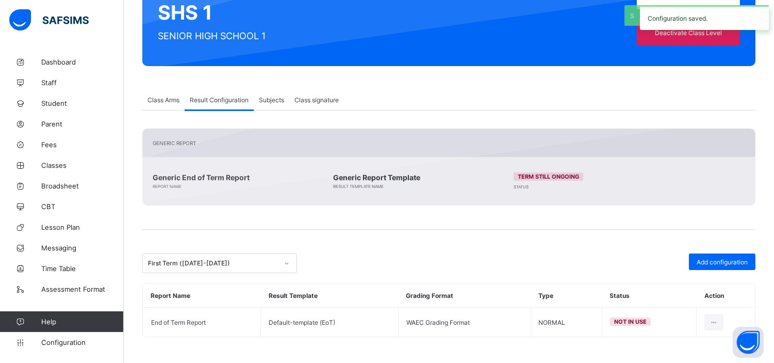
scroll to position [121, 0]
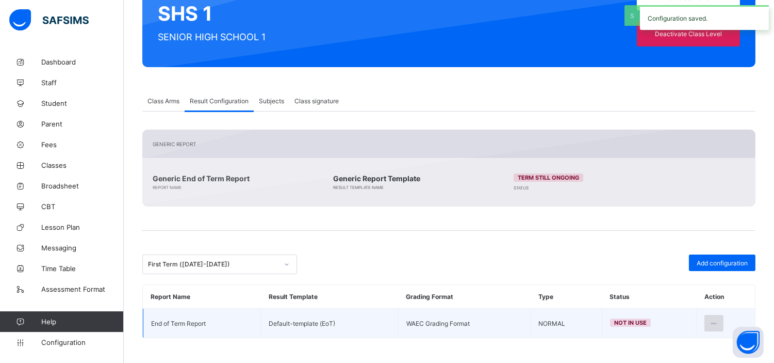
click at [719, 322] on icon at bounding box center [714, 323] width 9 height 8
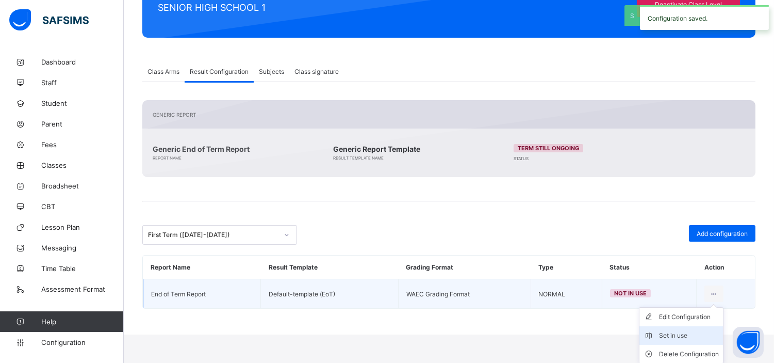
click at [697, 334] on div "Set in use" at bounding box center [689, 335] width 60 height 10
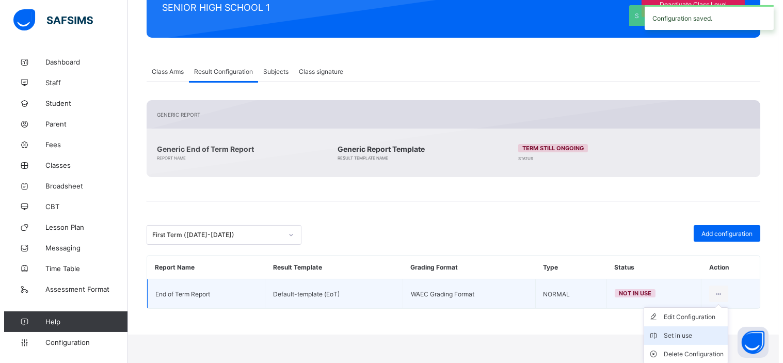
scroll to position [121, 0]
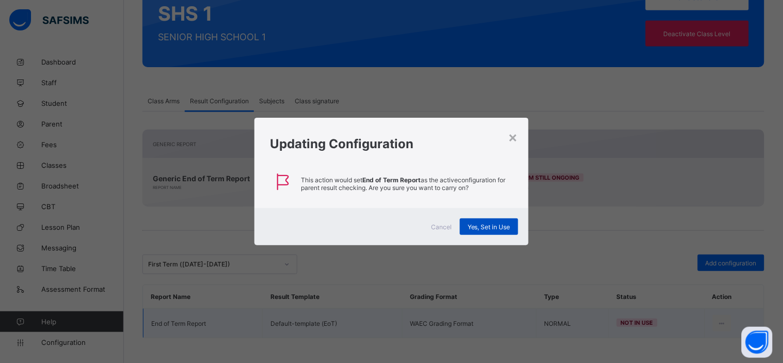
click at [487, 223] on span "Yes, Set in Use" at bounding box center [488, 227] width 43 height 8
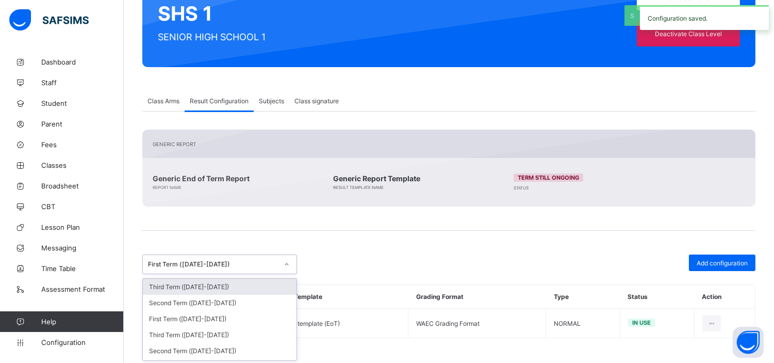
click at [240, 267] on div "First Term (2023-2024)" at bounding box center [210, 264] width 134 height 14
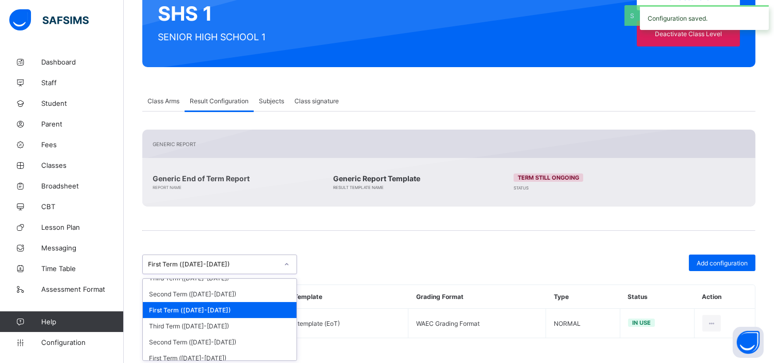
scroll to position [108, 0]
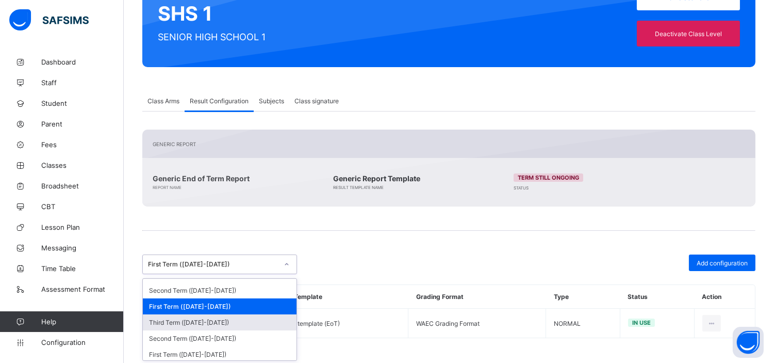
click at [209, 320] on div "Third Term (2022-2023)" at bounding box center [220, 322] width 154 height 16
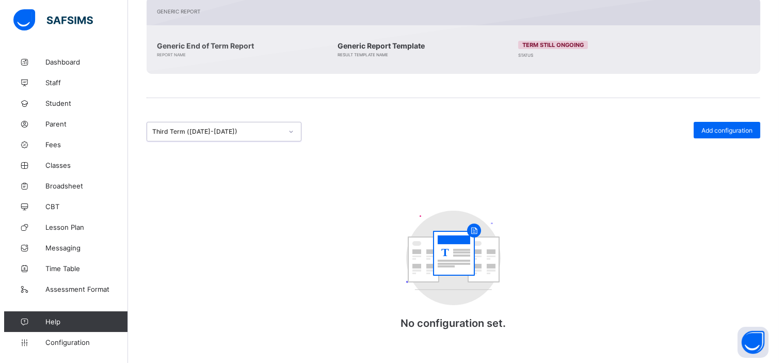
scroll to position [256, 0]
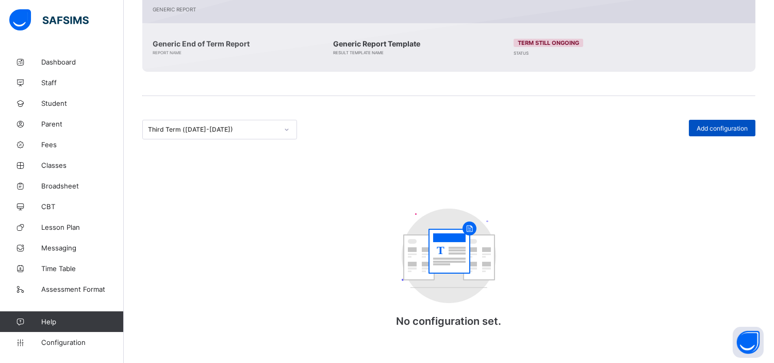
click at [718, 125] on span "Add configuration" at bounding box center [722, 128] width 51 height 8
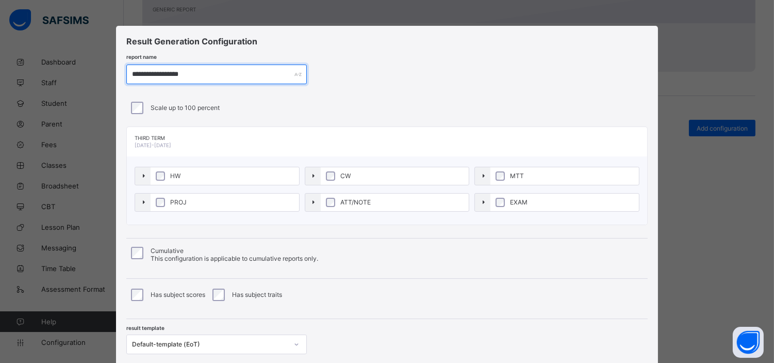
click at [208, 74] on input "**********" at bounding box center [216, 74] width 181 height 20
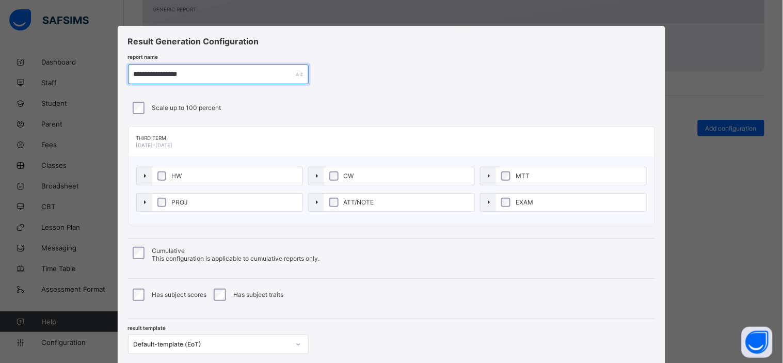
scroll to position [71, 0]
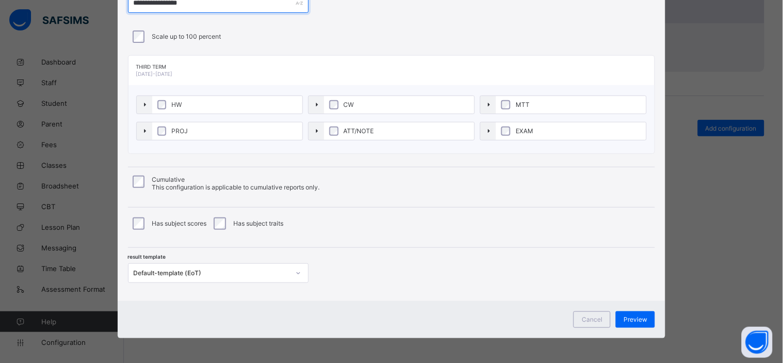
type input "**********"
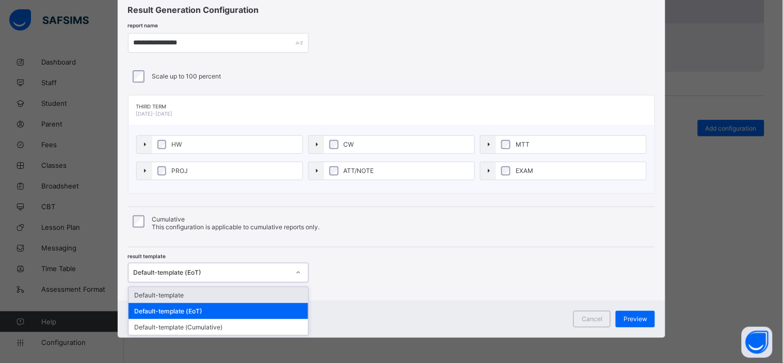
click at [219, 273] on div "Default-template (EoT)" at bounding box center [212, 272] width 156 height 8
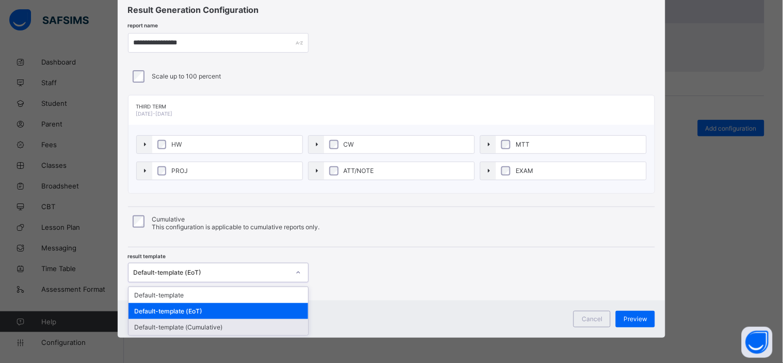
click at [218, 327] on div "Default-template (Cumulative)" at bounding box center [218, 327] width 180 height 16
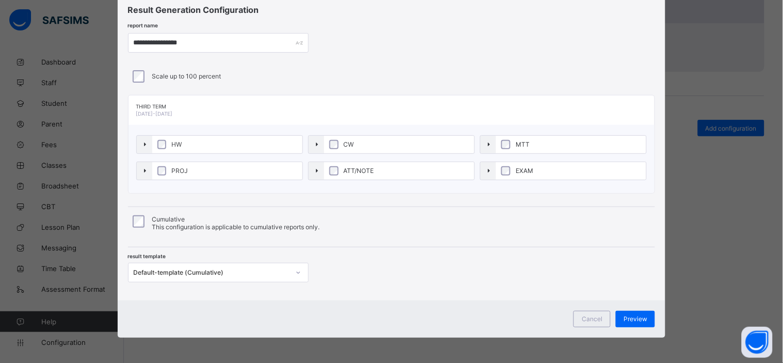
click at [494, 282] on div "**********" at bounding box center [392, 147] width 548 height 306
click at [648, 316] on div "Preview" at bounding box center [635, 319] width 39 height 17
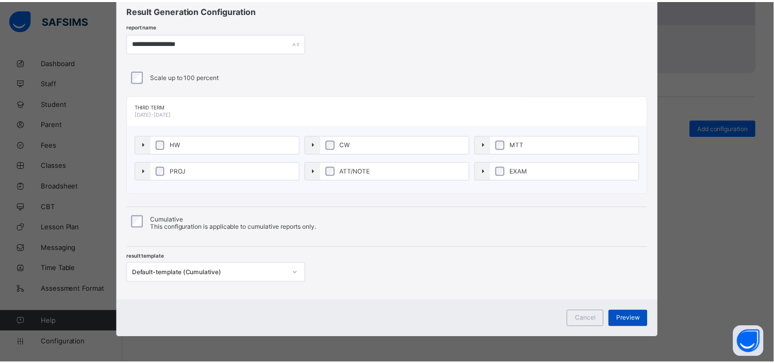
scroll to position [0, 0]
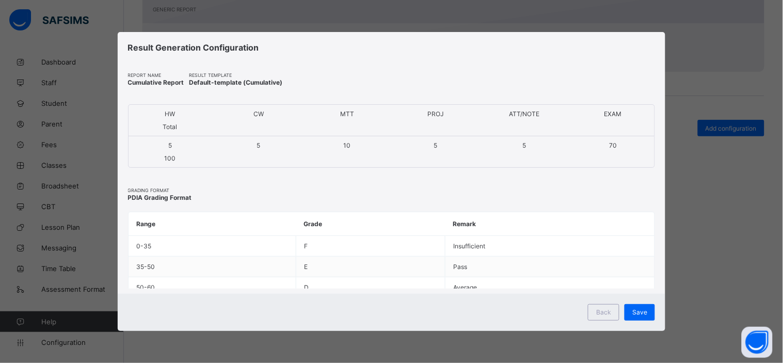
click at [648, 316] on div "Save" at bounding box center [639, 312] width 30 height 17
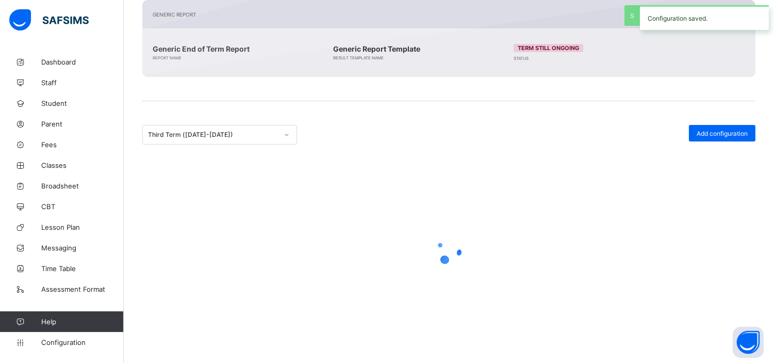
scroll to position [121, 0]
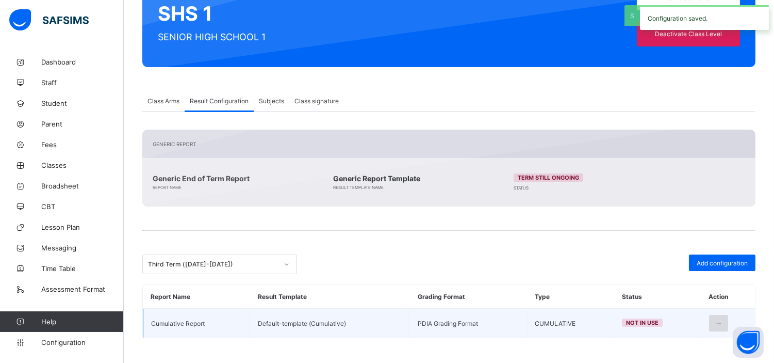
click at [723, 322] on icon at bounding box center [719, 323] width 9 height 8
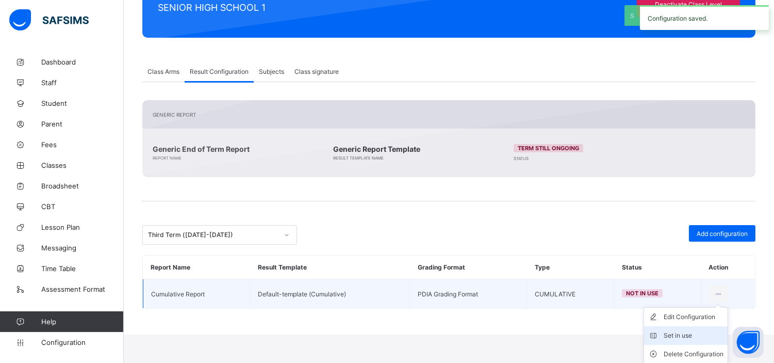
click at [700, 333] on div "Set in use" at bounding box center [694, 335] width 60 height 10
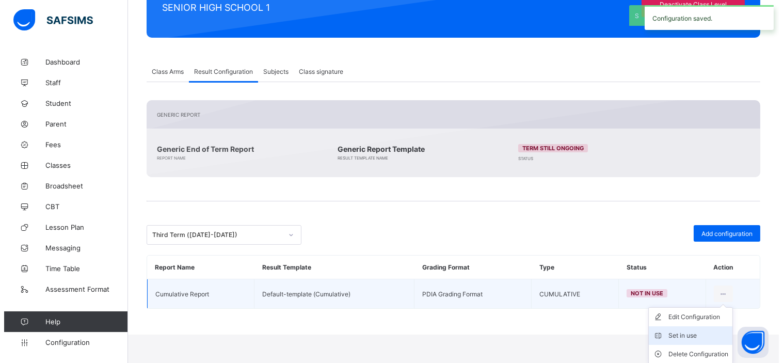
scroll to position [121, 0]
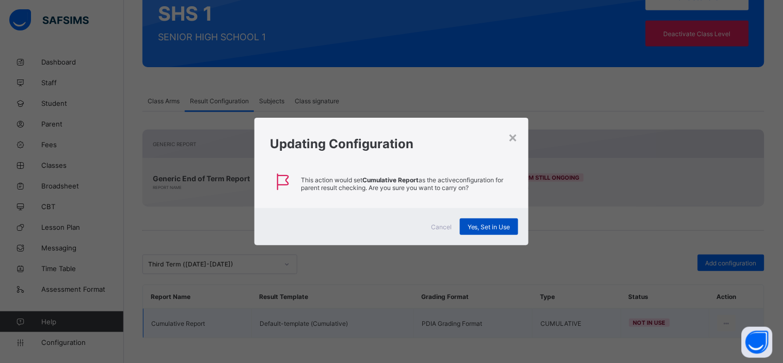
click at [504, 222] on div "Yes, Set in Use" at bounding box center [489, 226] width 58 height 17
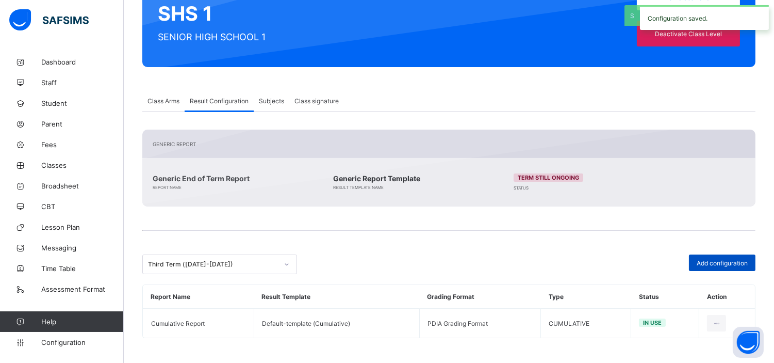
click at [727, 266] on div "Add configuration" at bounding box center [722, 262] width 67 height 17
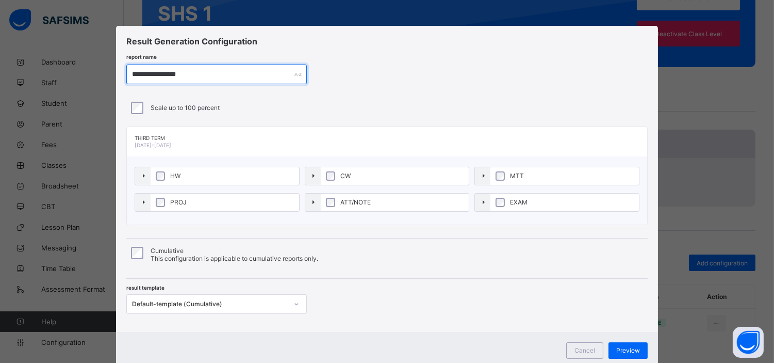
click at [208, 73] on input "**********" at bounding box center [216, 74] width 181 height 20
paste input "*"
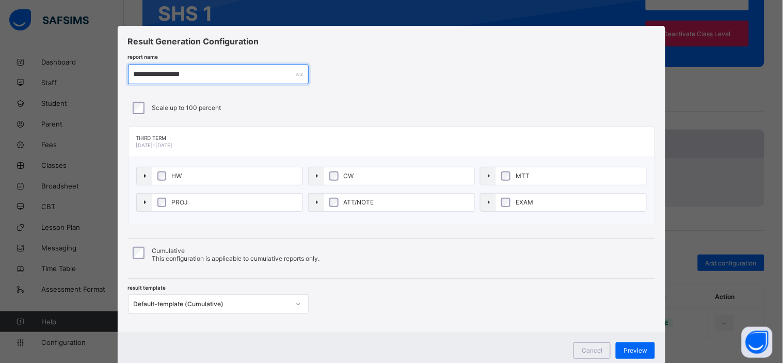
type input "**********"
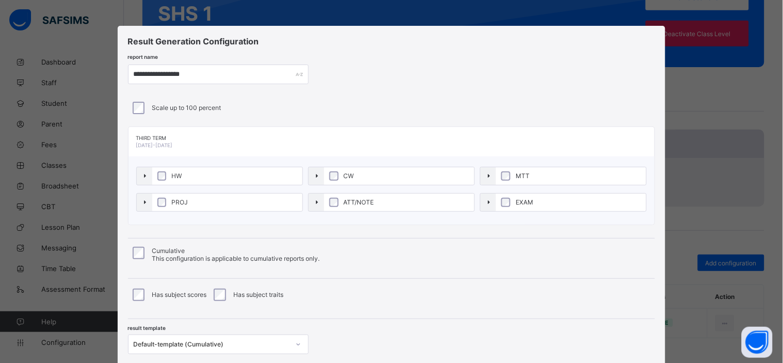
scroll to position [71, 0]
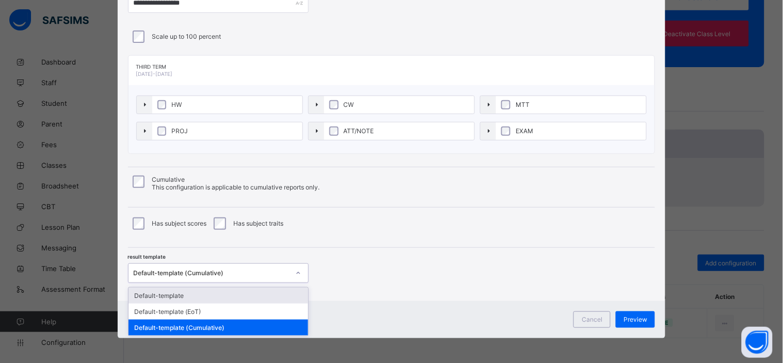
click at [246, 281] on div "Default-template (Cumulative)" at bounding box center [218, 273] width 181 height 20
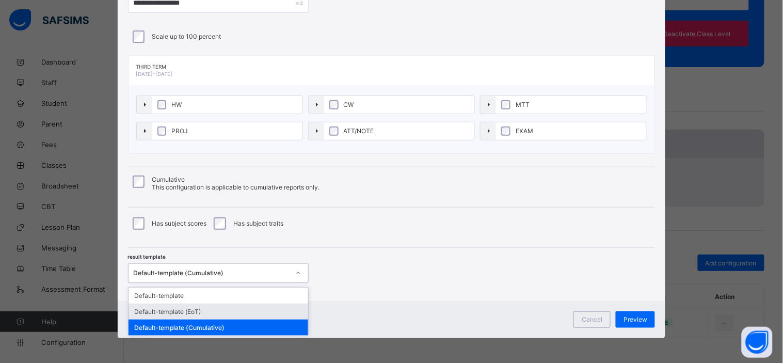
click at [204, 308] on div "Default-template (EoT)" at bounding box center [218, 311] width 180 height 16
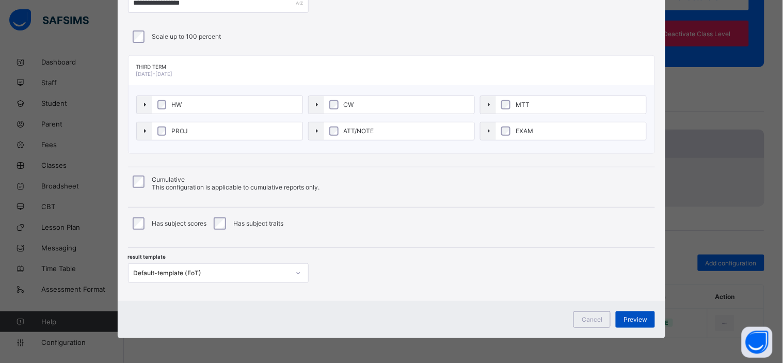
click at [628, 320] on span "Preview" at bounding box center [635, 319] width 24 height 8
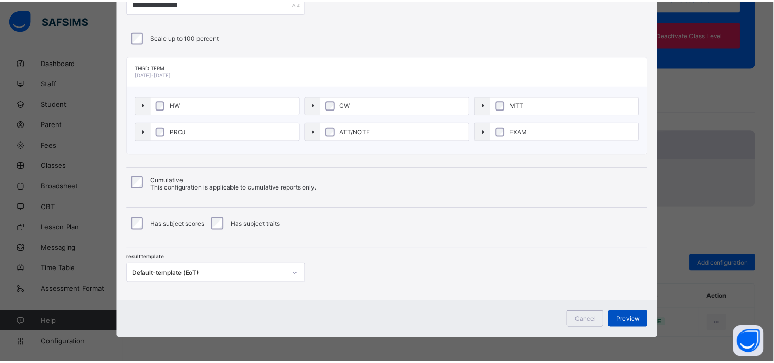
scroll to position [0, 0]
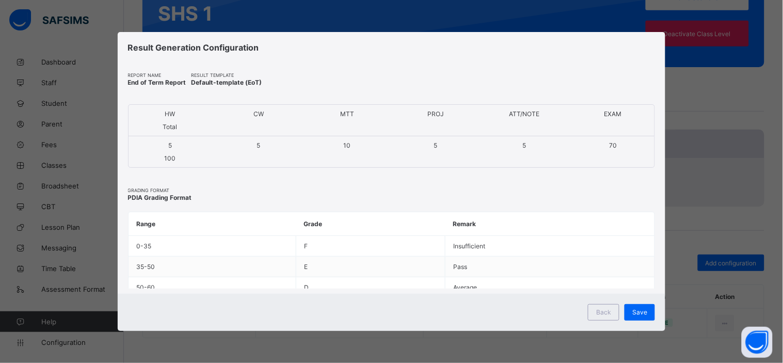
click at [628, 320] on div "Save" at bounding box center [639, 312] width 30 height 17
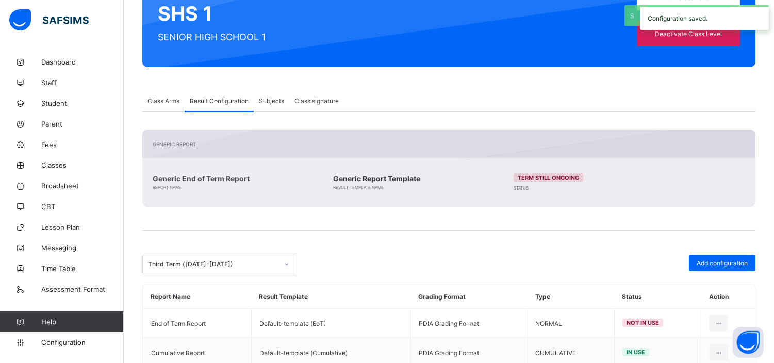
scroll to position [151, 0]
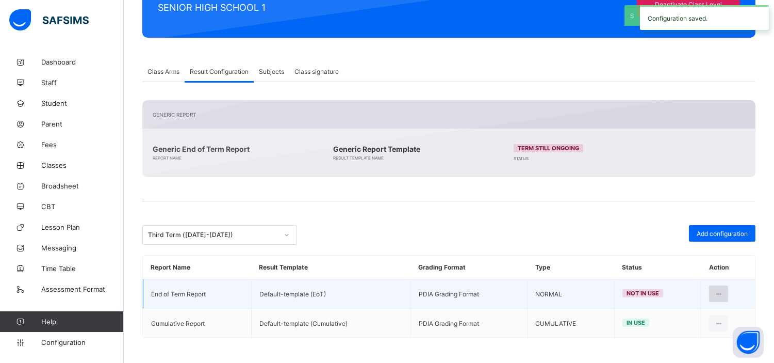
click at [723, 292] on icon at bounding box center [719, 294] width 9 height 8
click at [694, 333] on div "Set in use" at bounding box center [694, 335] width 60 height 10
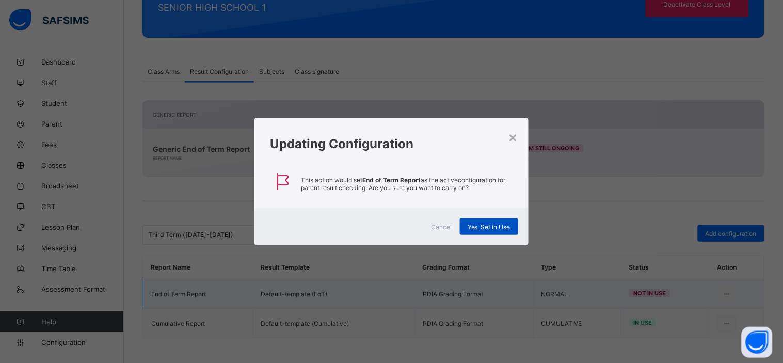
click at [486, 229] on span "Yes, Set in Use" at bounding box center [488, 227] width 43 height 8
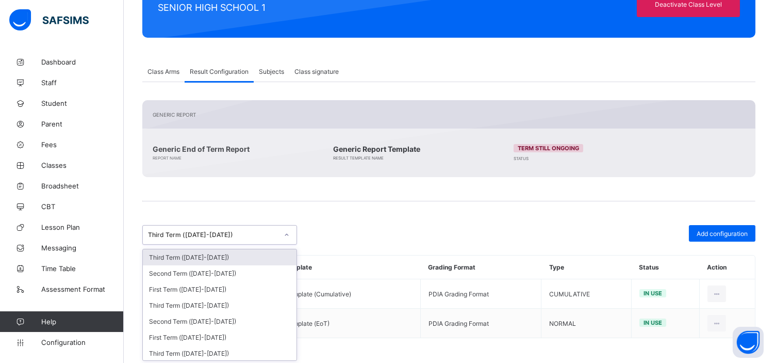
click at [246, 236] on div "Third Term (2022-2023)" at bounding box center [213, 235] width 130 height 8
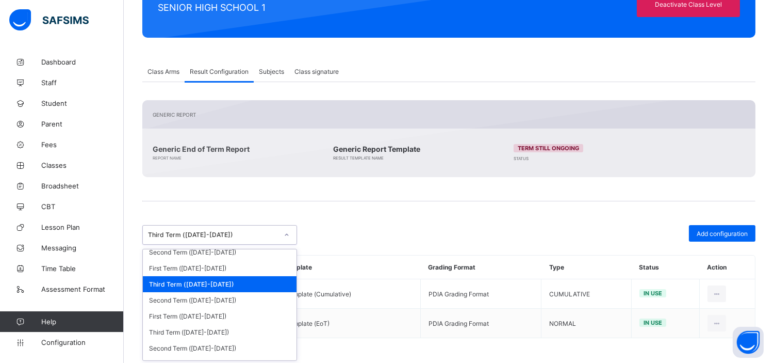
scroll to position [119, 0]
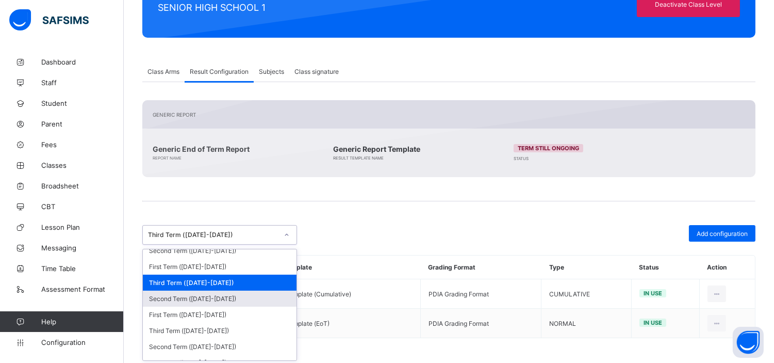
click at [227, 293] on div "Second Term (2022-2023)" at bounding box center [220, 298] width 154 height 16
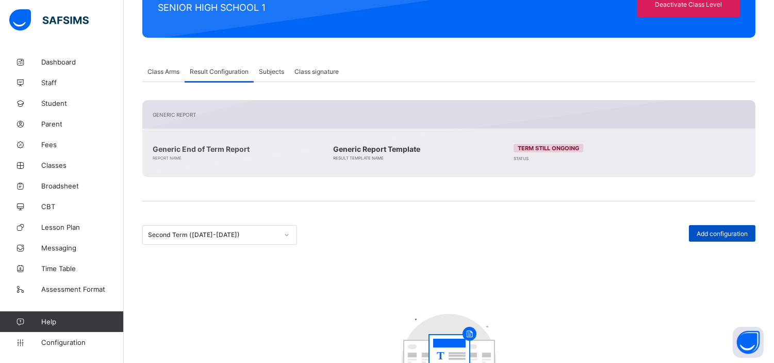
click at [724, 233] on span "Add configuration" at bounding box center [722, 234] width 51 height 8
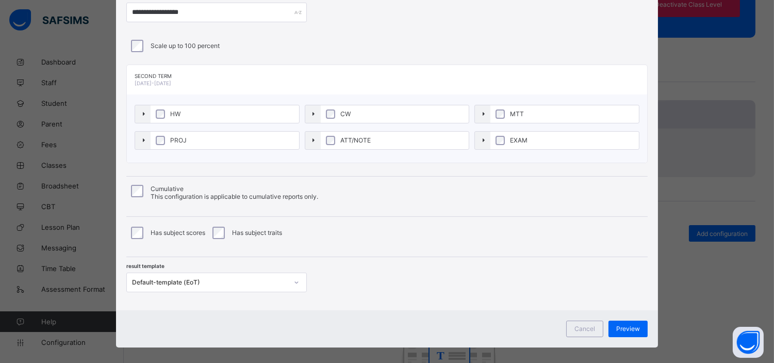
scroll to position [71, 0]
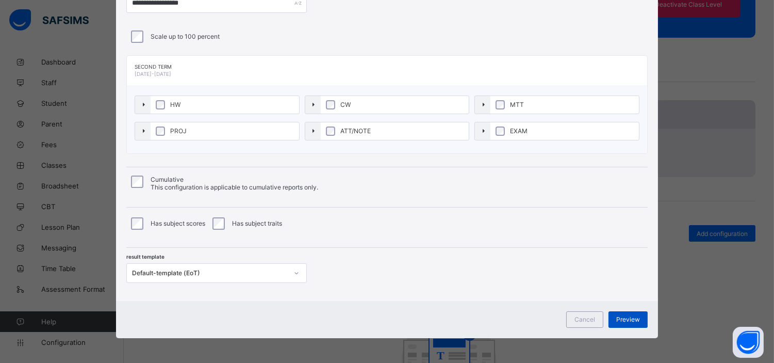
click at [631, 317] on span "Preview" at bounding box center [629, 319] width 24 height 8
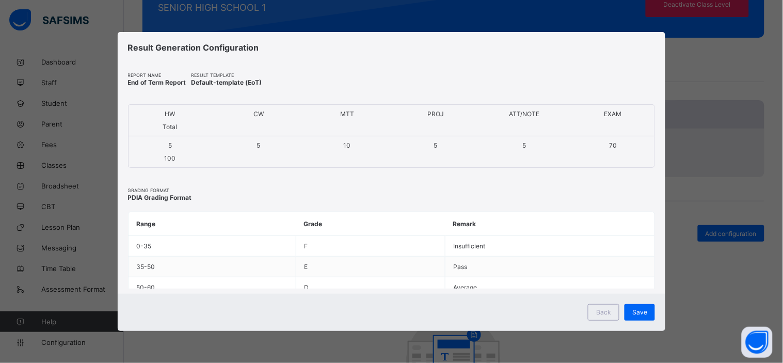
click at [631, 317] on div "Save" at bounding box center [639, 312] width 30 height 17
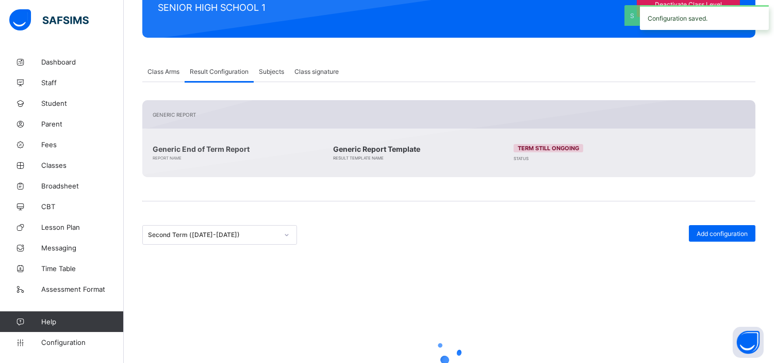
scroll to position [121, 0]
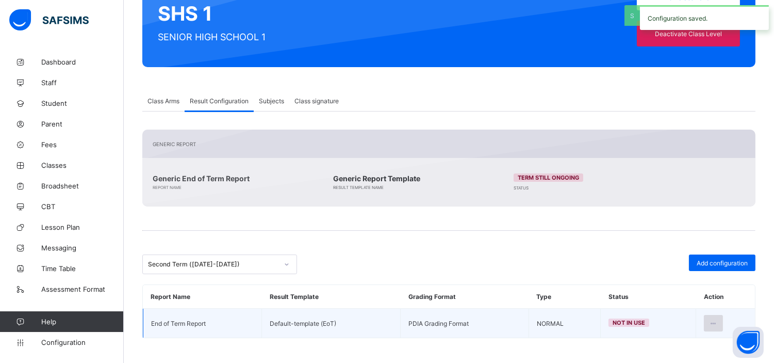
click at [718, 321] on icon at bounding box center [713, 323] width 9 height 8
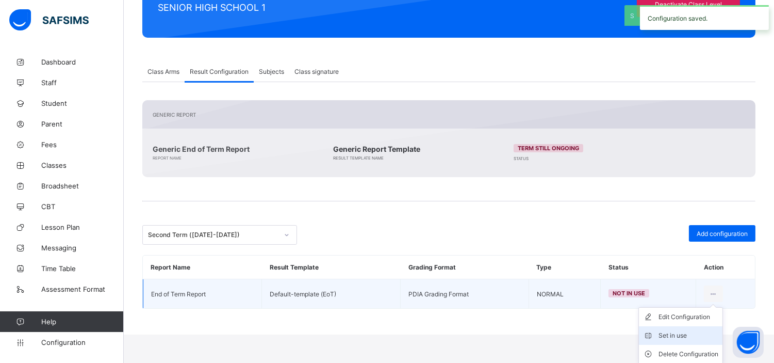
click at [694, 332] on div "Set in use" at bounding box center [689, 335] width 60 height 10
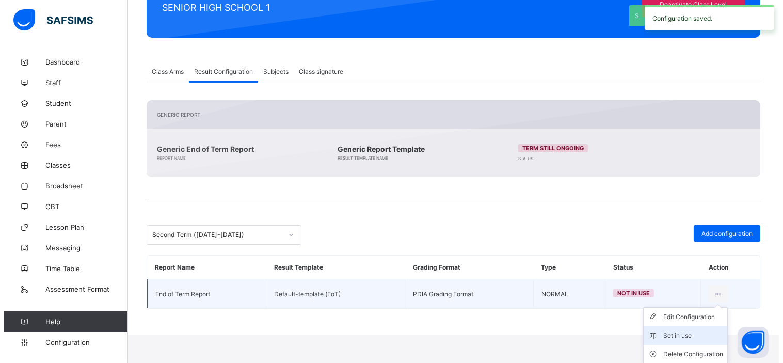
scroll to position [121, 0]
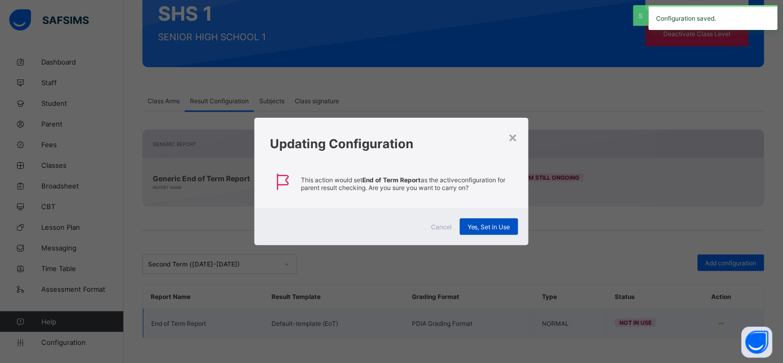
click at [490, 229] on span "Yes, Set in Use" at bounding box center [488, 227] width 43 height 8
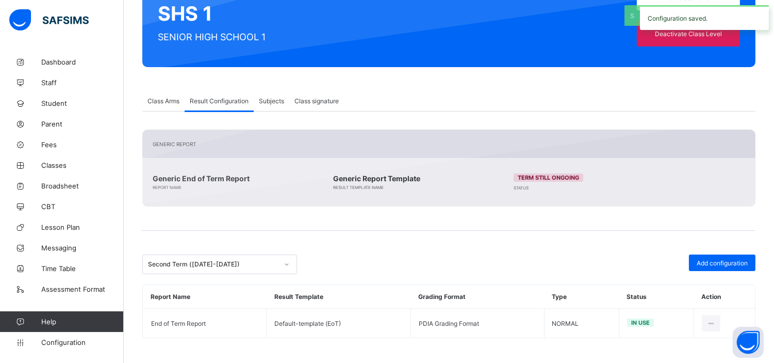
click at [249, 261] on div "Second Term (2022-2023)" at bounding box center [213, 265] width 130 height 8
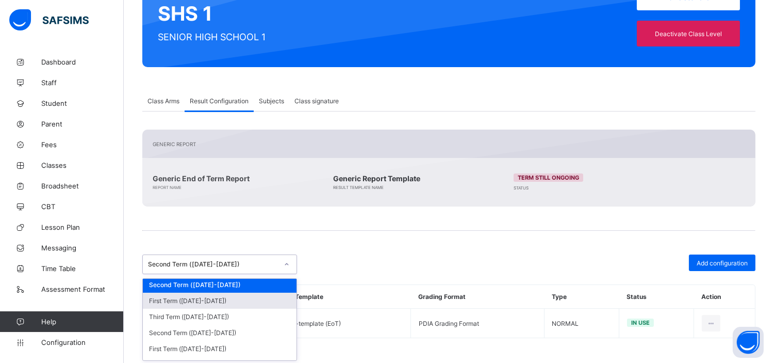
scroll to position [163, 0]
click at [221, 295] on div "First Term (2022-2023)" at bounding box center [220, 300] width 154 height 16
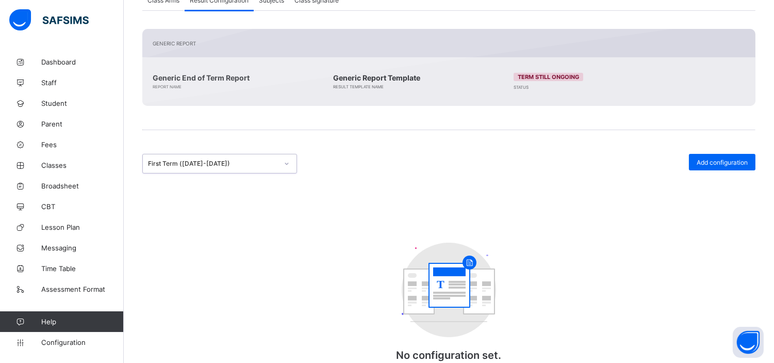
scroll to position [222, 0]
click at [727, 161] on span "Add configuration" at bounding box center [722, 162] width 51 height 8
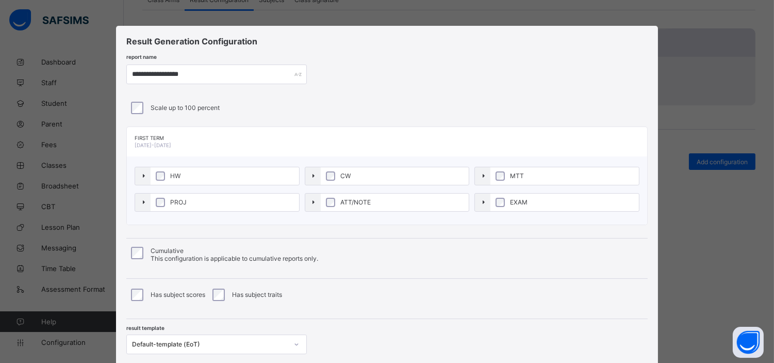
scroll to position [71, 0]
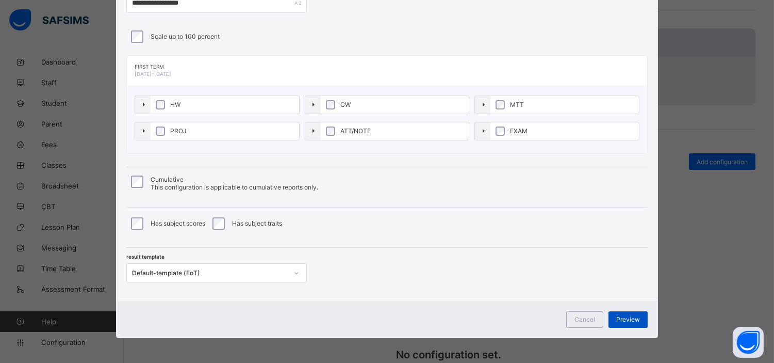
click at [616, 320] on div "Preview" at bounding box center [628, 319] width 39 height 17
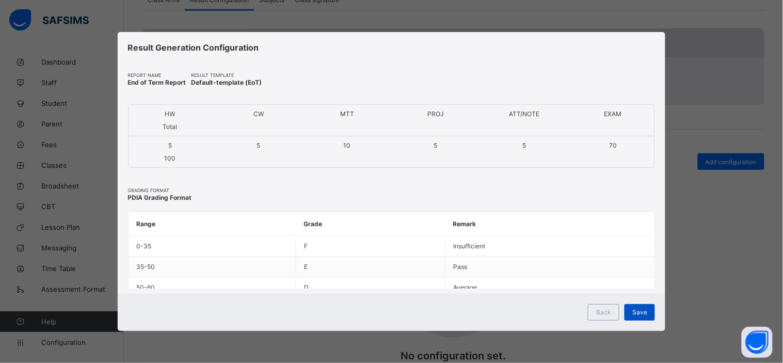
click at [639, 313] on span "Save" at bounding box center [639, 312] width 15 height 8
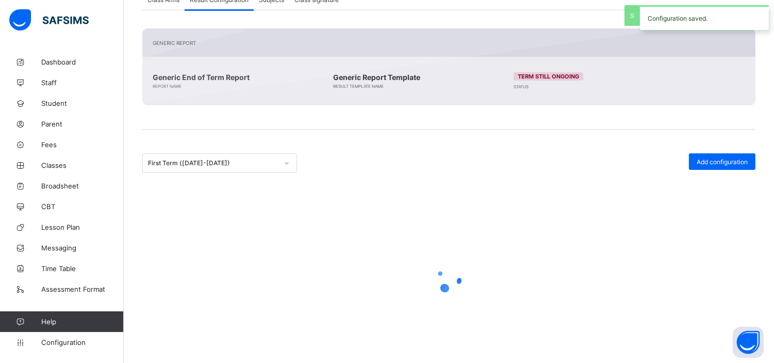
scroll to position [121, 0]
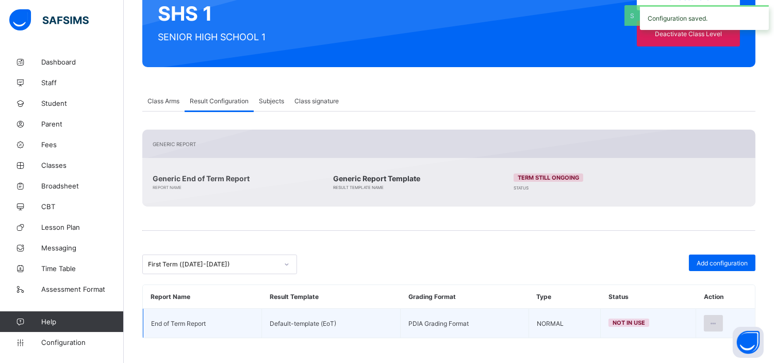
click at [718, 319] on icon at bounding box center [713, 323] width 9 height 8
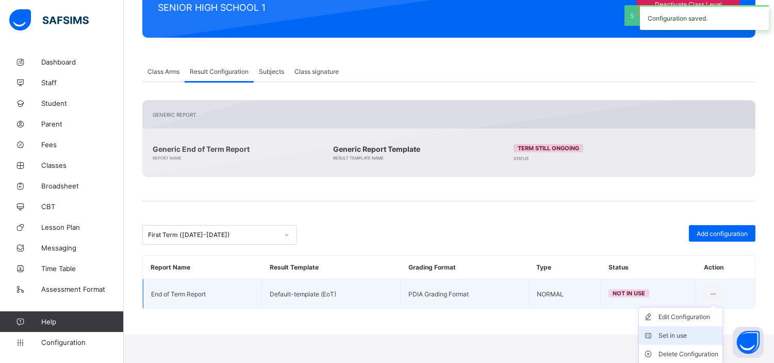
click at [682, 336] on div "Set in use" at bounding box center [689, 335] width 60 height 10
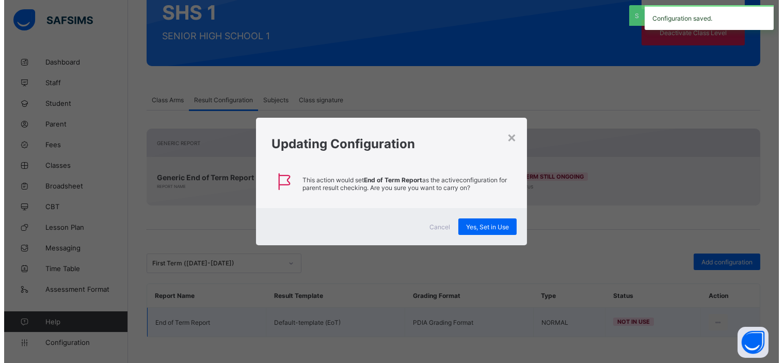
scroll to position [121, 0]
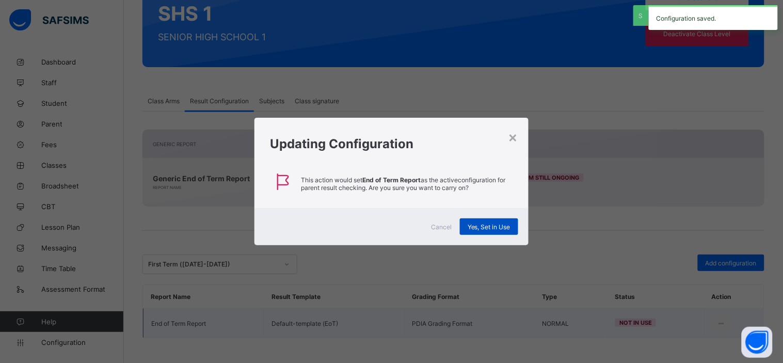
click at [496, 226] on span "Yes, Set in Use" at bounding box center [488, 227] width 43 height 8
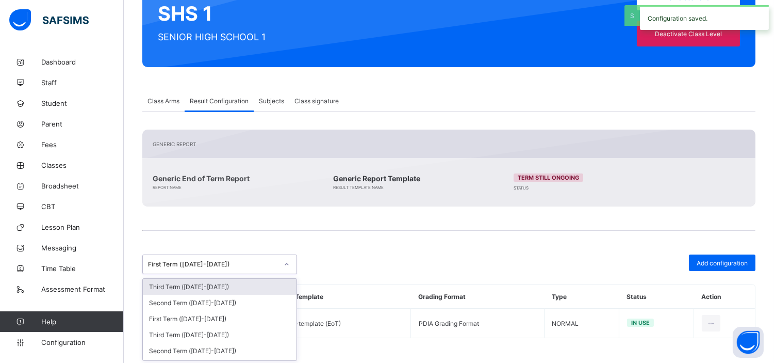
click at [253, 264] on div "First Term (2022-2023)" at bounding box center [213, 265] width 130 height 8
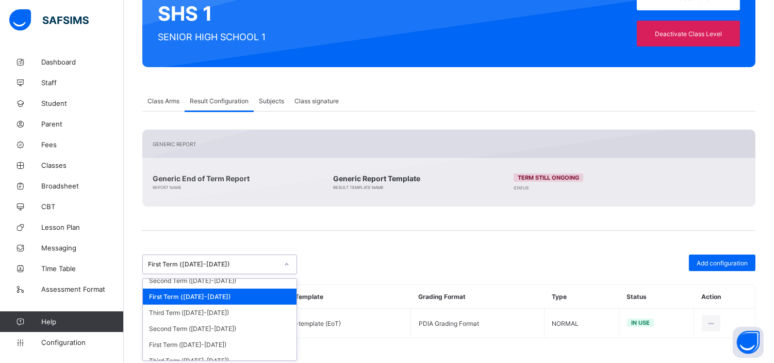
scroll to position [169, 0]
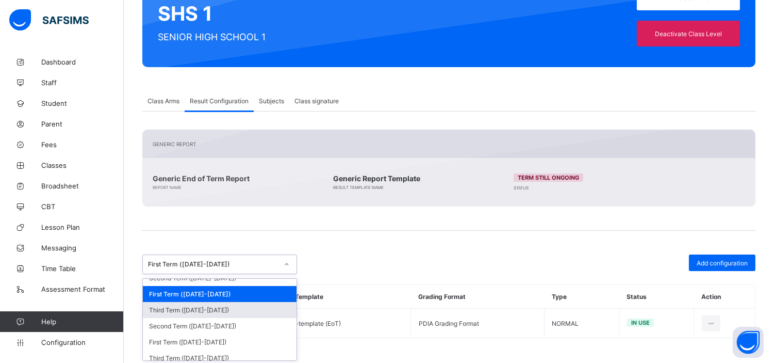
click at [222, 308] on div "Third Term (2021-2022)" at bounding box center [220, 310] width 154 height 16
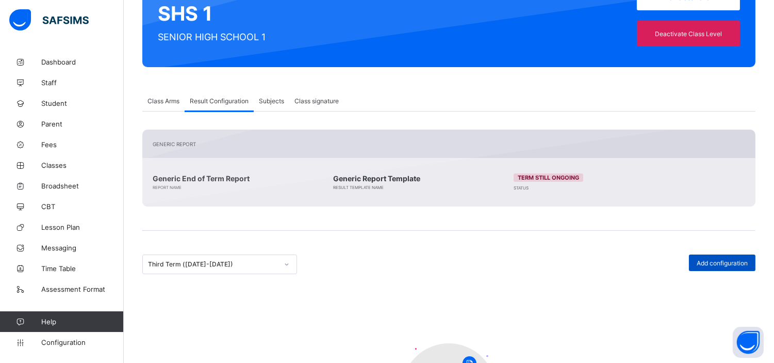
click at [729, 262] on span "Add configuration" at bounding box center [722, 263] width 51 height 8
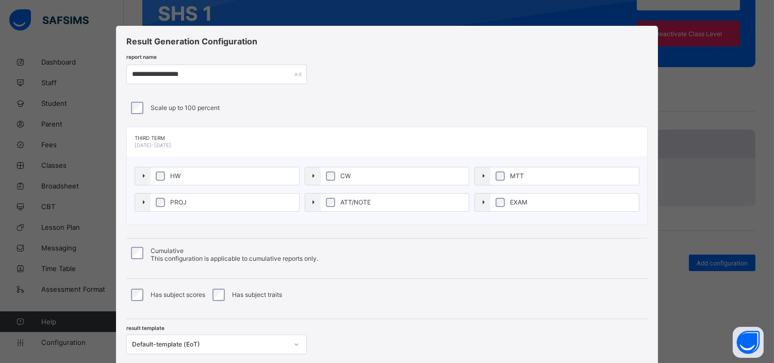
scroll to position [71, 0]
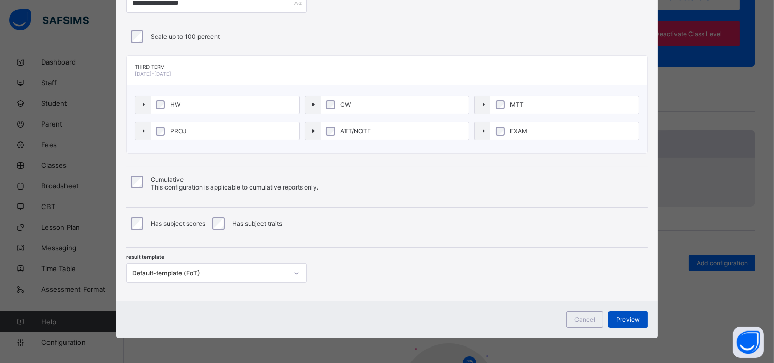
click at [618, 319] on span "Preview" at bounding box center [629, 319] width 24 height 8
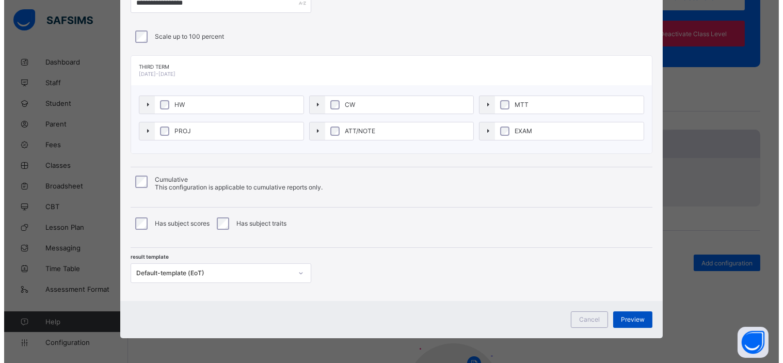
scroll to position [0, 0]
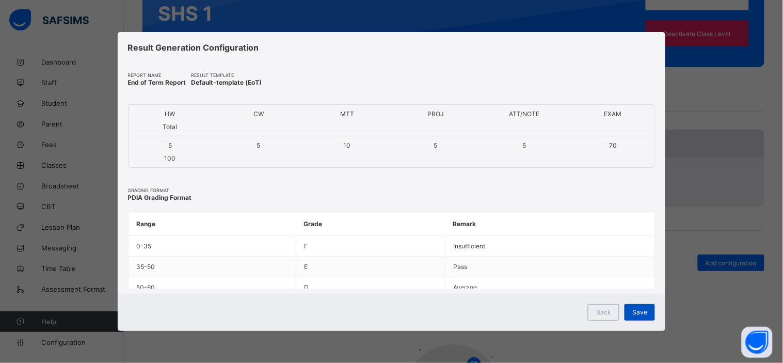
click at [640, 313] on span "Save" at bounding box center [639, 312] width 15 height 8
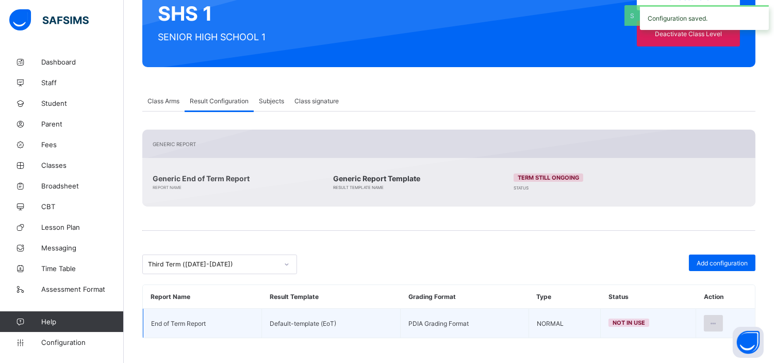
click at [718, 323] on icon at bounding box center [713, 323] width 9 height 8
click at [678, 356] on li "Set in use" at bounding box center [681, 364] width 84 height 19
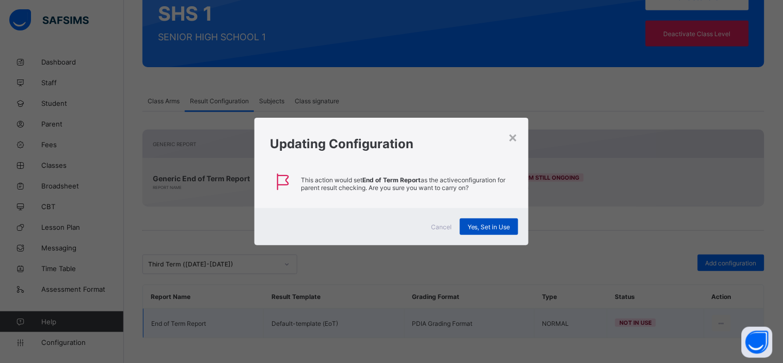
click at [475, 225] on span "Yes, Set in Use" at bounding box center [488, 227] width 43 height 8
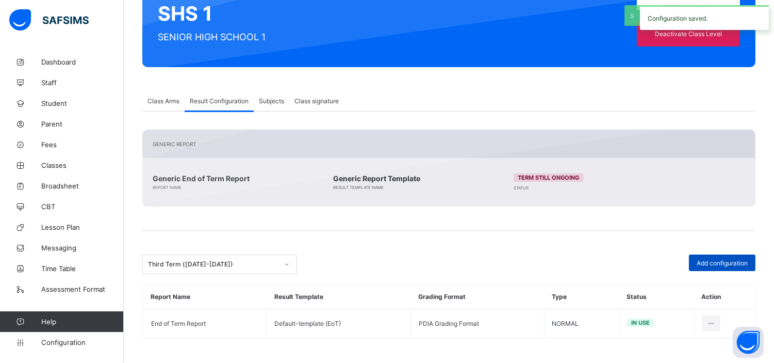
click at [716, 260] on span "Add configuration" at bounding box center [722, 263] width 51 height 8
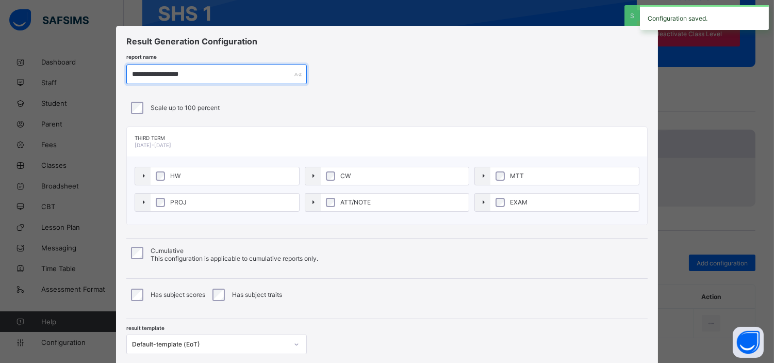
click at [210, 76] on input "**********" at bounding box center [216, 74] width 181 height 20
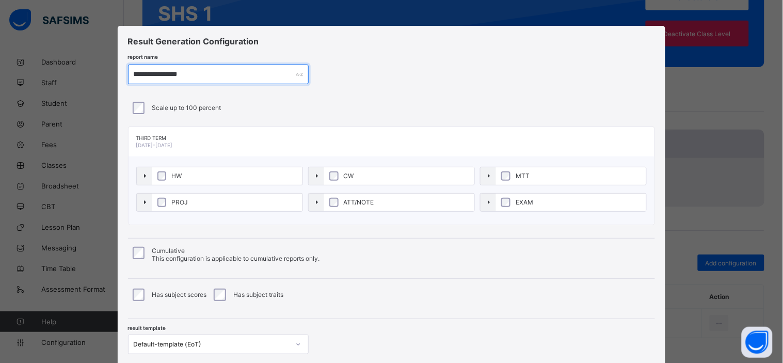
scroll to position [71, 0]
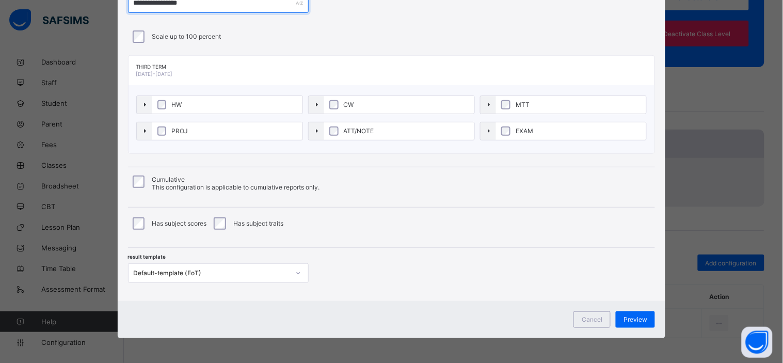
type input "**********"
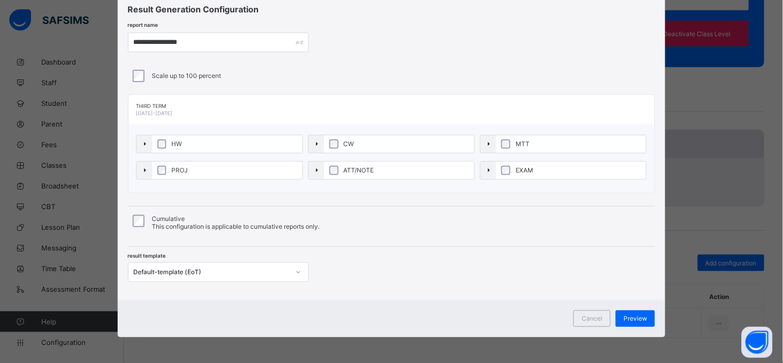
scroll to position [31, 0]
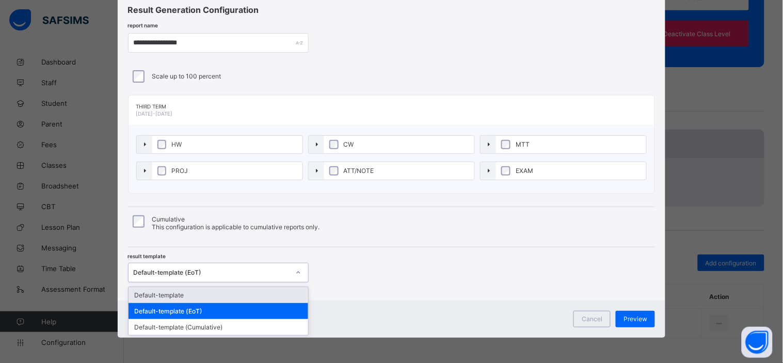
click at [251, 275] on div "Default-template (EoT)" at bounding box center [212, 272] width 156 height 8
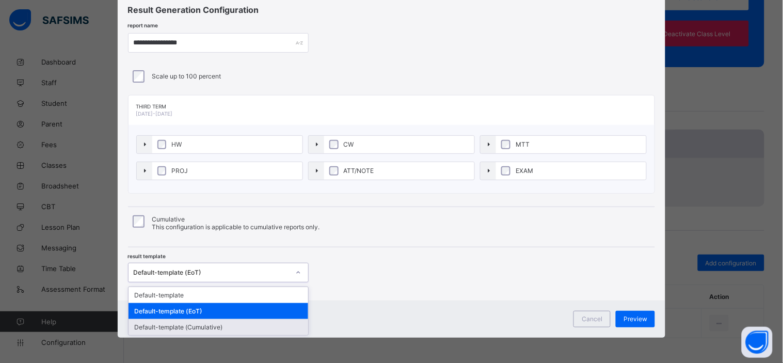
click at [214, 327] on div "Default-template (Cumulative)" at bounding box center [218, 327] width 180 height 16
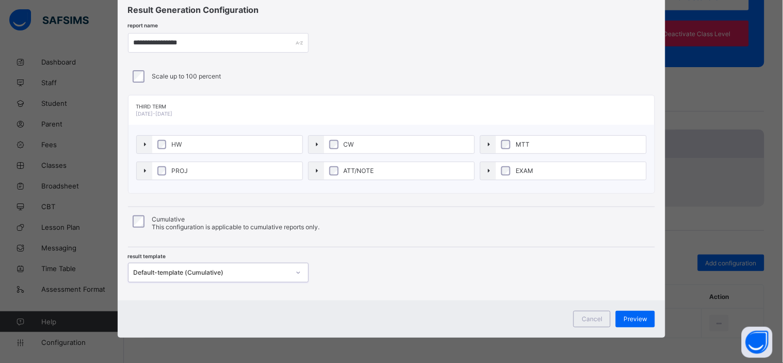
click at [434, 293] on div "**********" at bounding box center [392, 147] width 548 height 306
click at [631, 318] on span "Preview" at bounding box center [635, 319] width 24 height 8
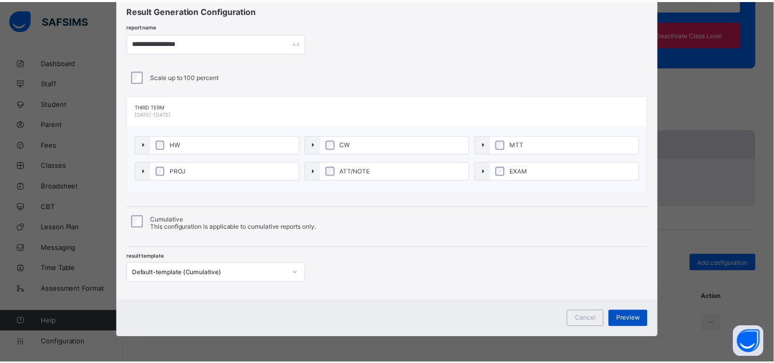
scroll to position [0, 0]
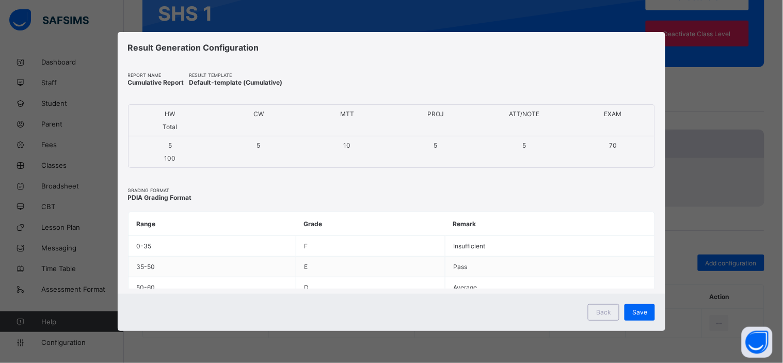
click at [631, 318] on div "Save" at bounding box center [639, 312] width 30 height 17
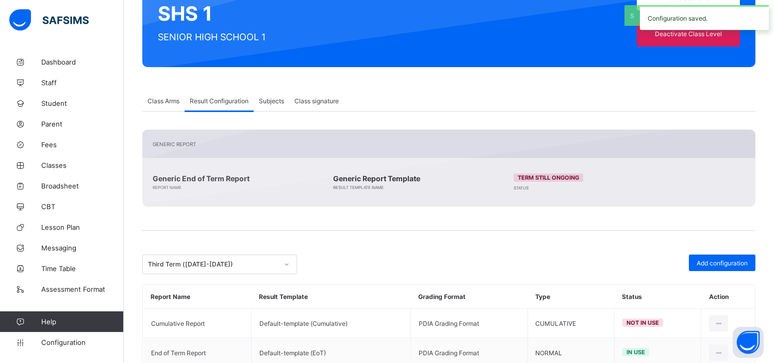
scroll to position [151, 0]
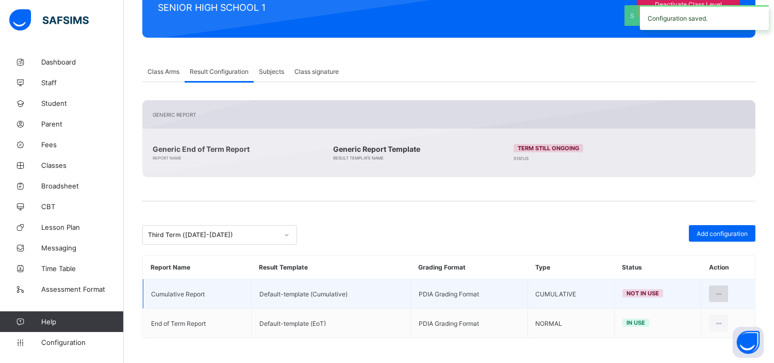
click at [723, 295] on icon at bounding box center [719, 294] width 9 height 8
click at [693, 331] on div "Set in use" at bounding box center [694, 335] width 60 height 10
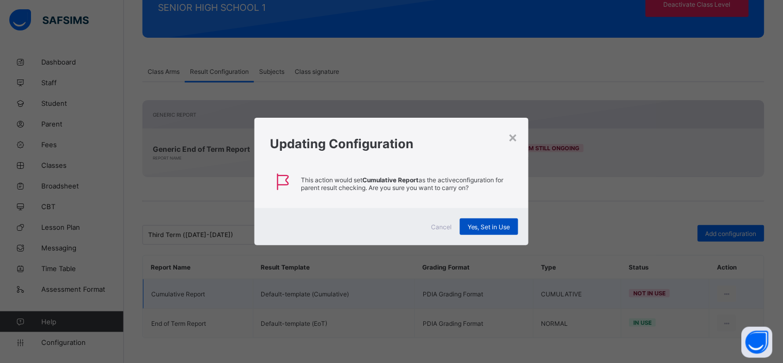
click at [499, 225] on span "Yes, Set in Use" at bounding box center [488, 227] width 43 height 8
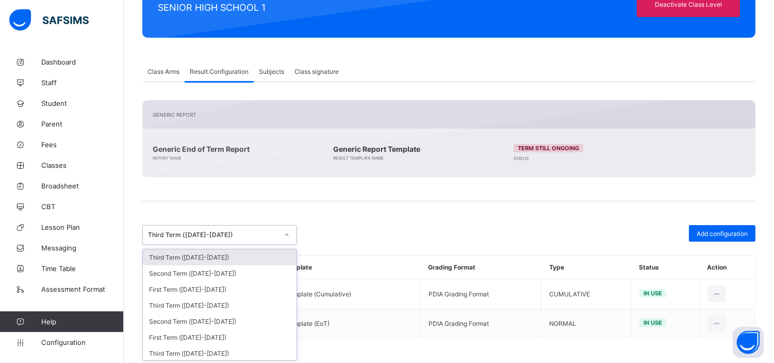
click at [221, 236] on div "Third Term (2021-2022)" at bounding box center [213, 235] width 130 height 8
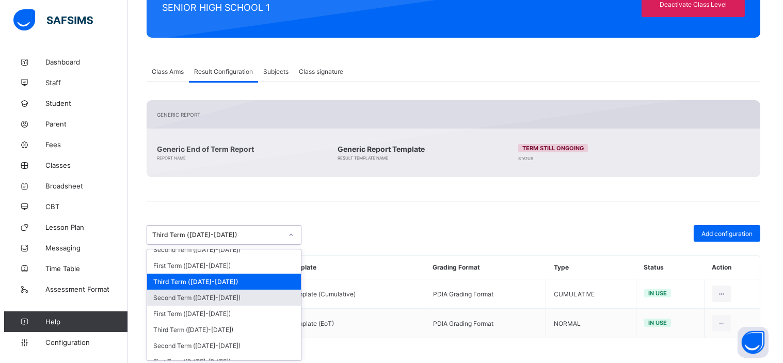
scroll to position [169, 0]
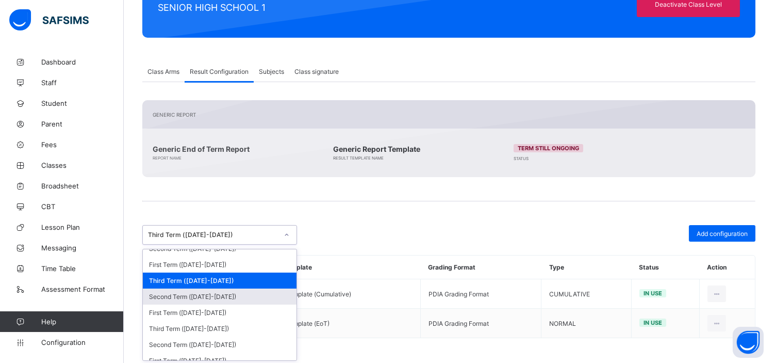
click at [216, 293] on div "Second Term (2021-2022)" at bounding box center [220, 296] width 154 height 16
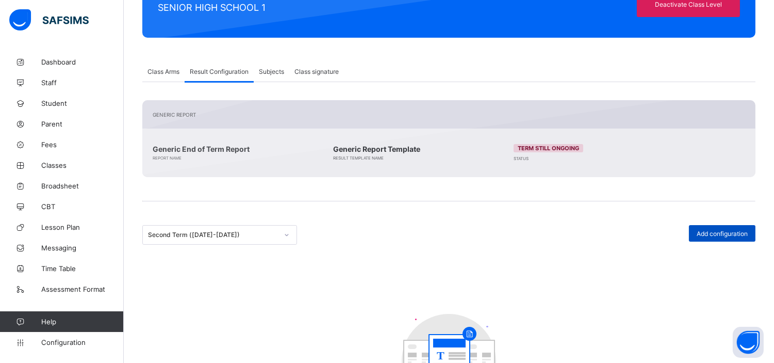
click at [734, 232] on span "Add configuration" at bounding box center [722, 234] width 51 height 8
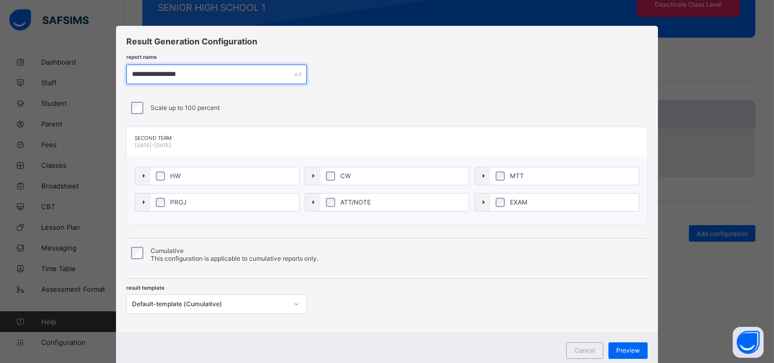
click at [201, 71] on input "**********" at bounding box center [216, 74] width 181 height 20
paste input "*"
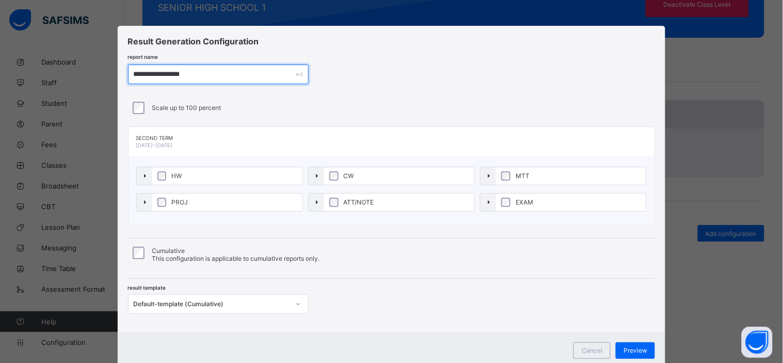
type input "**********"
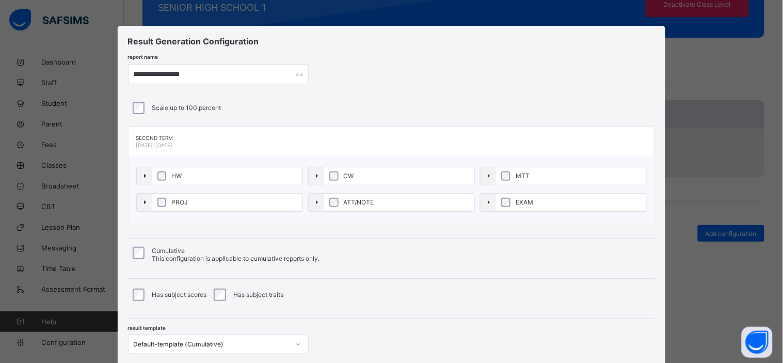
scroll to position [71, 0]
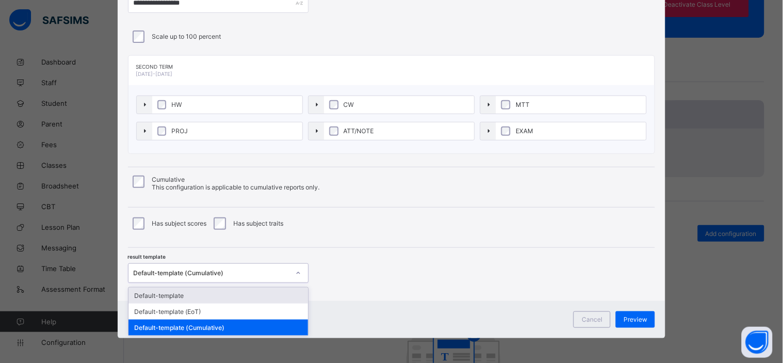
click at [225, 272] on div "Default-template (Cumulative)" at bounding box center [212, 273] width 156 height 8
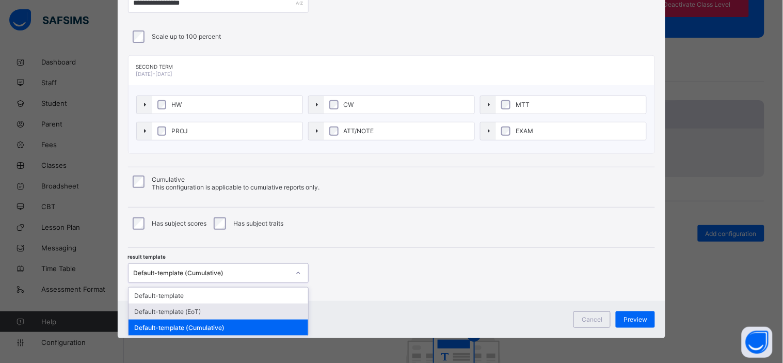
click at [198, 308] on div "Default-template (EoT)" at bounding box center [218, 311] width 180 height 16
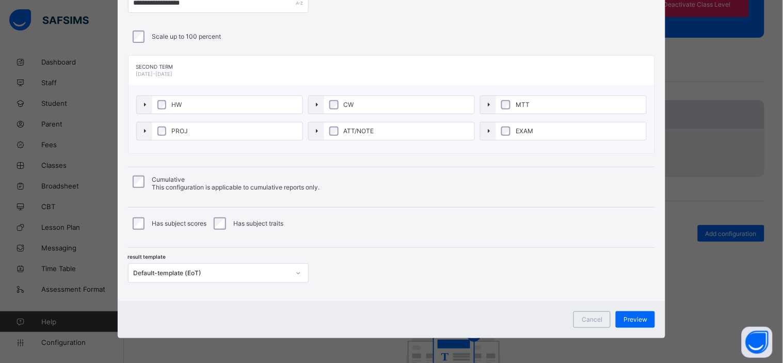
click at [465, 248] on div "result template Default-template (EoT)" at bounding box center [391, 265] width 527 height 35
click at [636, 319] on span "Preview" at bounding box center [635, 319] width 24 height 8
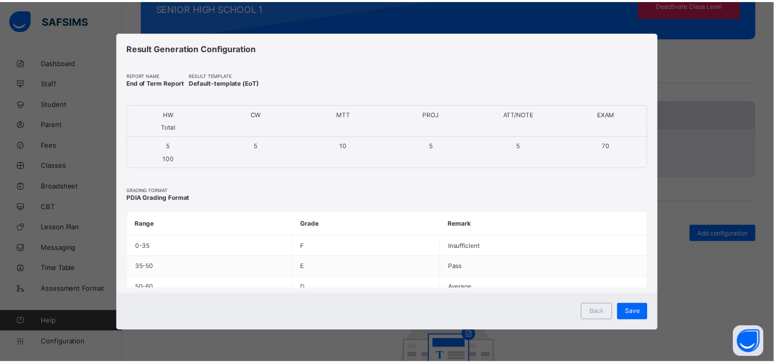
scroll to position [0, 0]
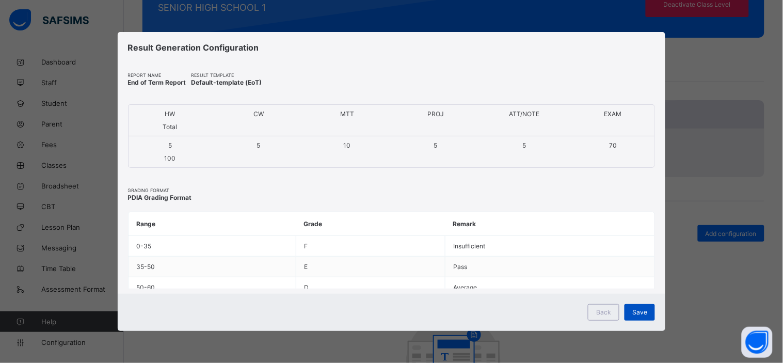
click at [638, 310] on span "Save" at bounding box center [639, 312] width 15 height 8
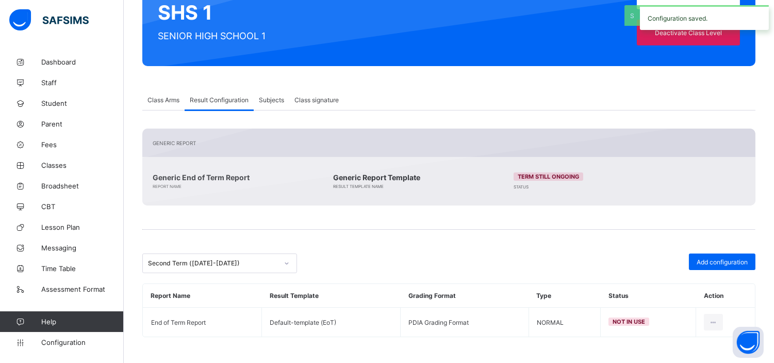
scroll to position [121, 0]
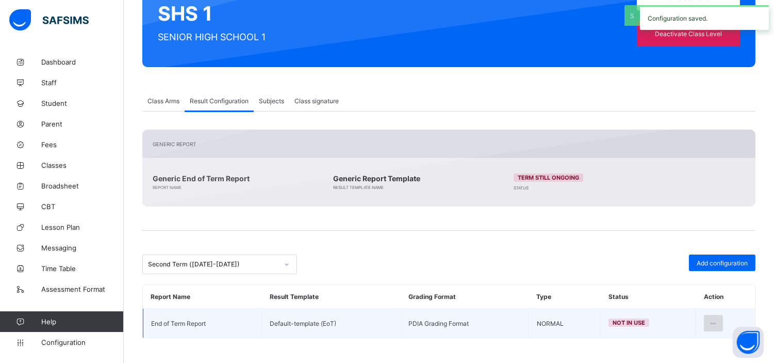
click at [718, 325] on icon at bounding box center [713, 323] width 9 height 8
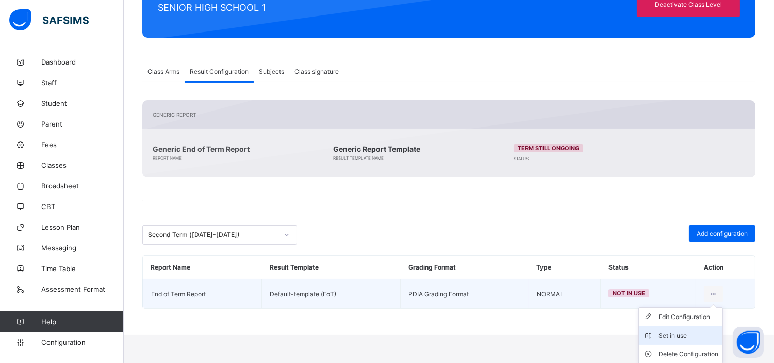
click at [687, 334] on div "Set in use" at bounding box center [689, 335] width 60 height 10
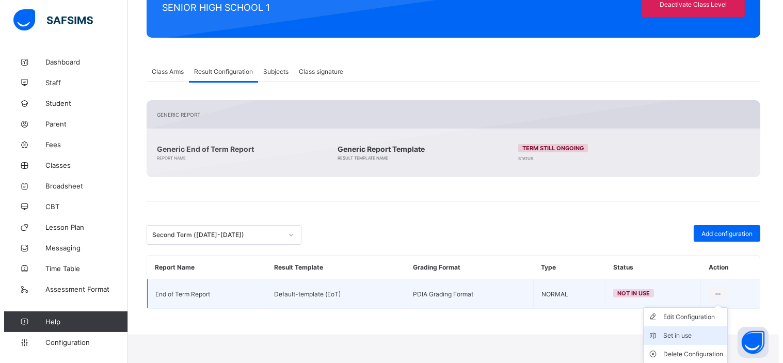
scroll to position [121, 0]
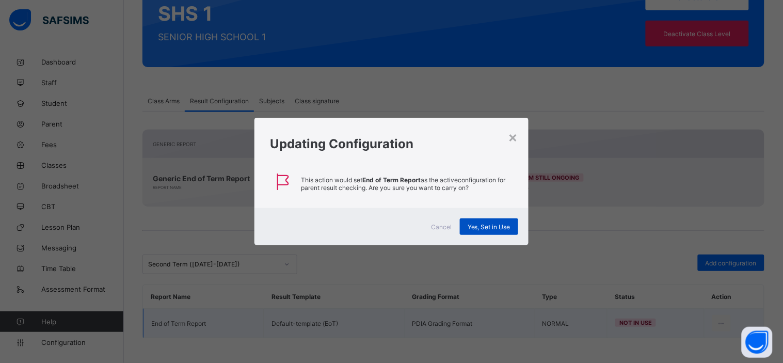
click at [482, 224] on span "Yes, Set in Use" at bounding box center [488, 227] width 43 height 8
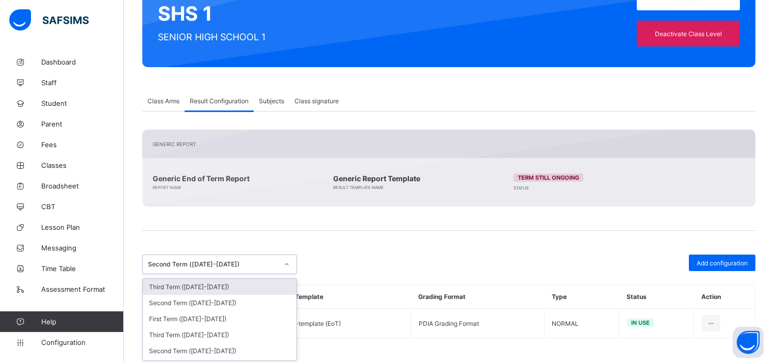
click at [229, 264] on div "Second Term (2021-2022)" at bounding box center [213, 265] width 130 height 8
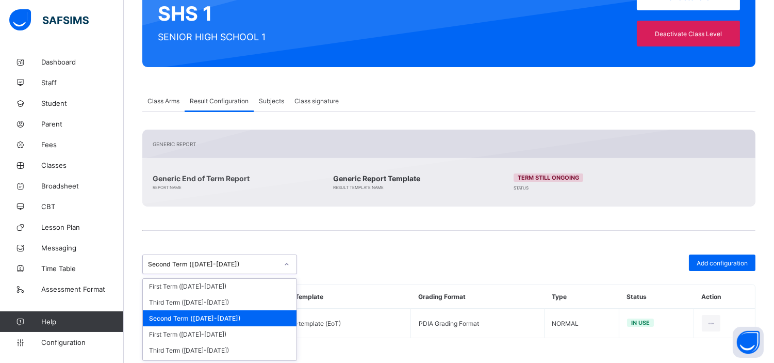
scroll to position [177, 0]
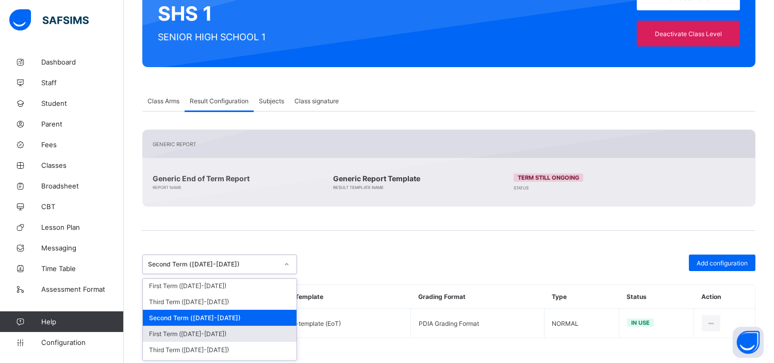
click at [204, 330] on div "First Term (2021-2022)" at bounding box center [220, 334] width 154 height 16
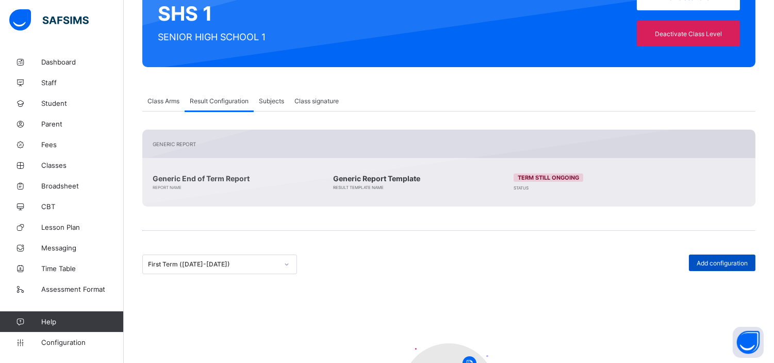
click at [738, 261] on span "Add configuration" at bounding box center [722, 263] width 51 height 8
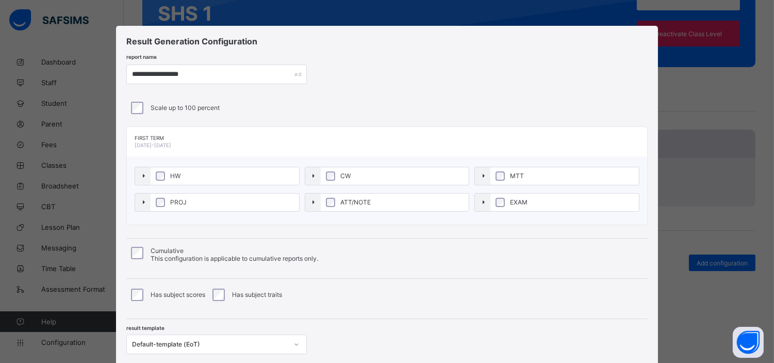
scroll to position [71, 0]
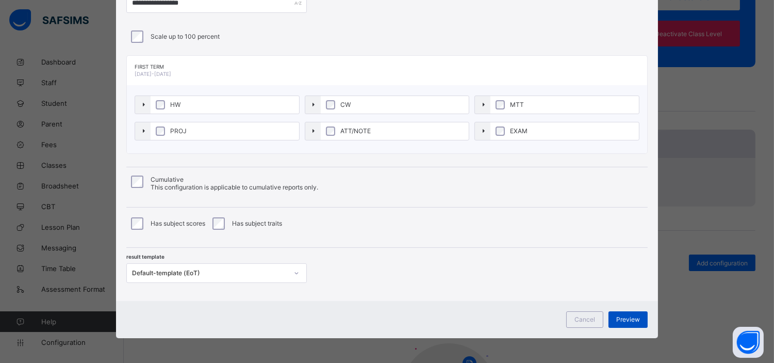
click at [625, 317] on span "Preview" at bounding box center [629, 319] width 24 height 8
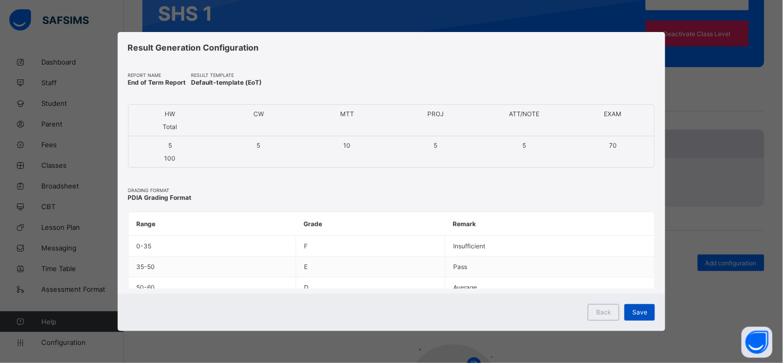
click at [637, 315] on span "Save" at bounding box center [639, 312] width 15 height 8
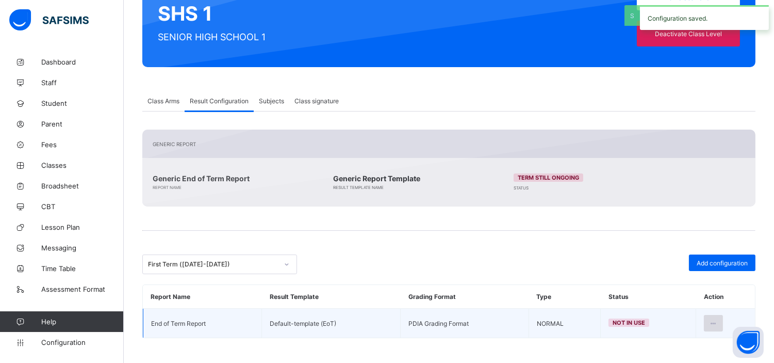
click at [723, 319] on div at bounding box center [713, 323] width 19 height 17
click at [689, 358] on li "Set in use" at bounding box center [681, 364] width 84 height 19
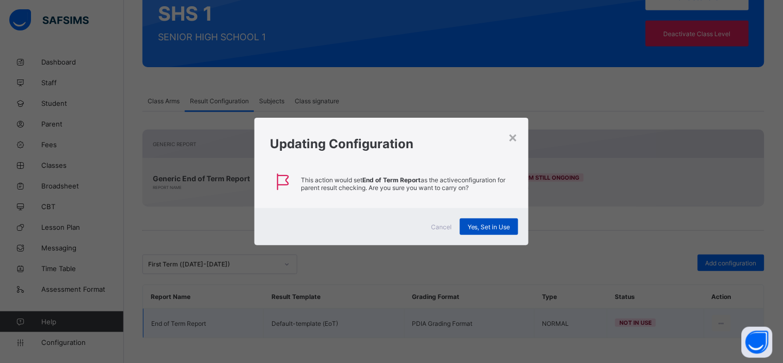
click at [483, 226] on span "Yes, Set in Use" at bounding box center [488, 227] width 43 height 8
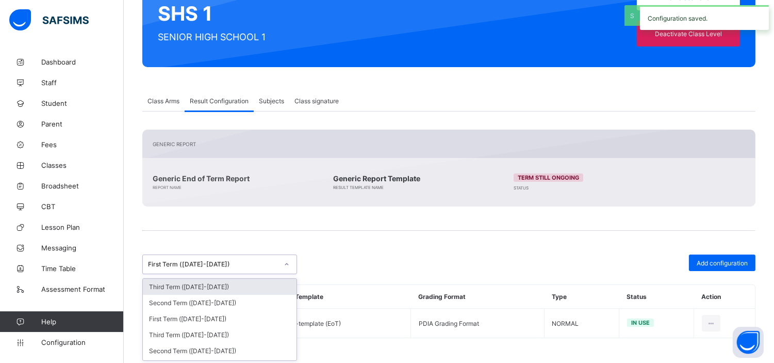
click at [167, 266] on div "First Term (2021-2022)" at bounding box center [213, 265] width 130 height 8
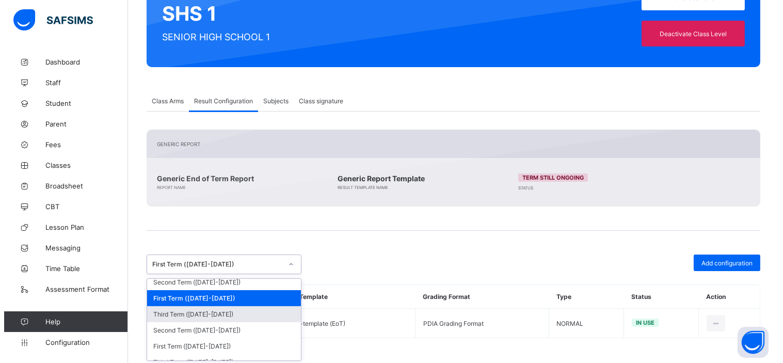
scroll to position [213, 0]
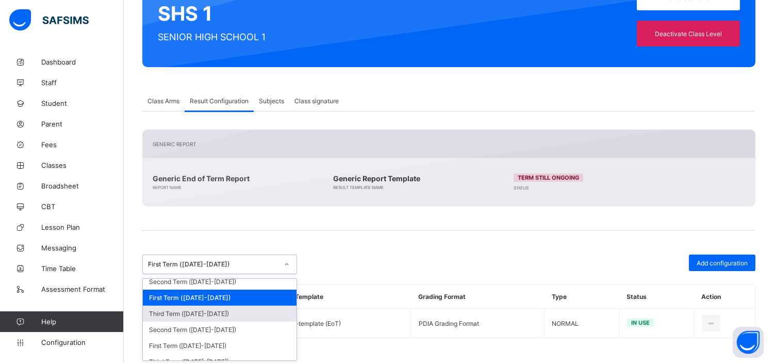
click at [211, 307] on div "Third Term (2020-2021)" at bounding box center [220, 313] width 154 height 16
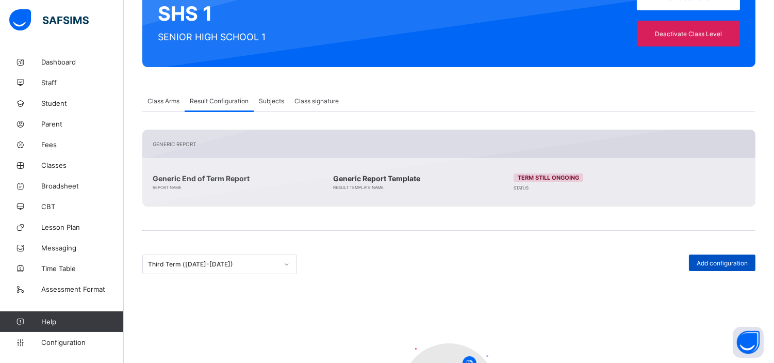
click at [730, 261] on span "Add configuration" at bounding box center [722, 263] width 51 height 8
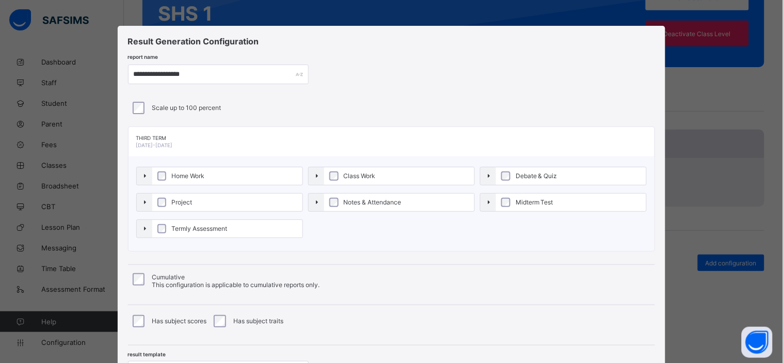
click at [508, 205] on label "Midterm Test" at bounding box center [571, 202] width 150 height 18
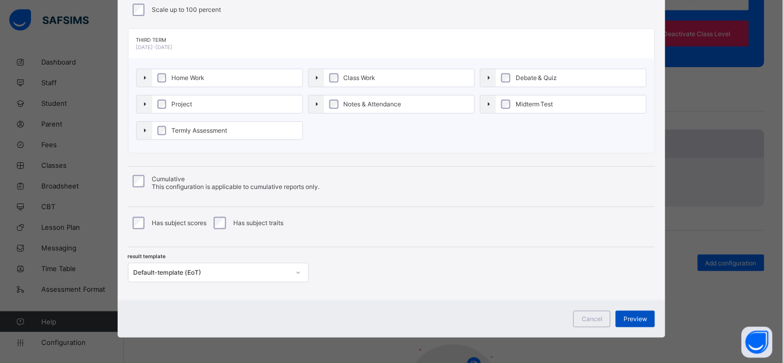
click at [630, 318] on span "Preview" at bounding box center [635, 319] width 24 height 8
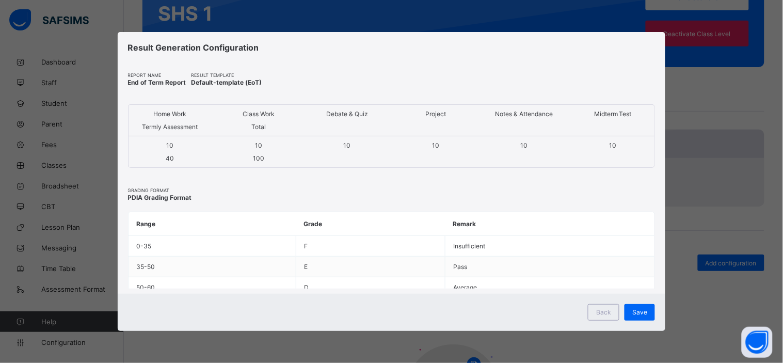
scroll to position [0, 0]
click at [639, 309] on span "Save" at bounding box center [639, 312] width 15 height 8
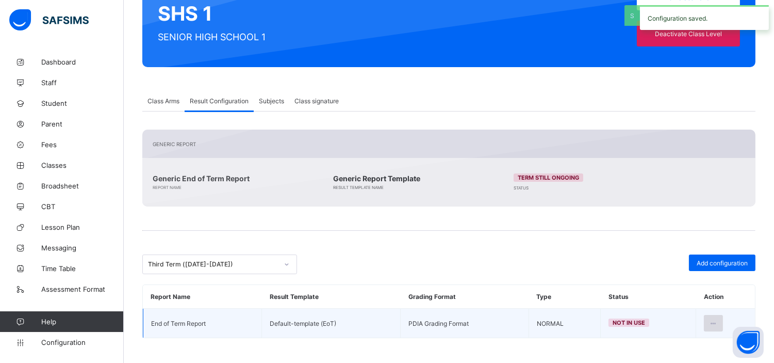
click at [718, 321] on icon at bounding box center [713, 323] width 9 height 8
click at [688, 355] on li "Set in use" at bounding box center [681, 364] width 84 height 19
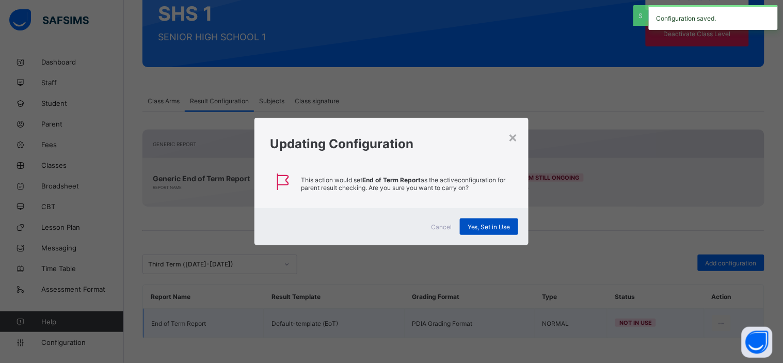
click at [506, 224] on span "Yes, Set in Use" at bounding box center [488, 227] width 43 height 8
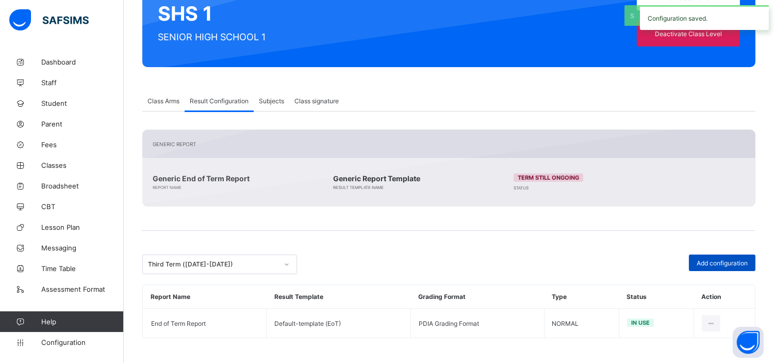
click at [716, 259] on span "Add configuration" at bounding box center [722, 263] width 51 height 8
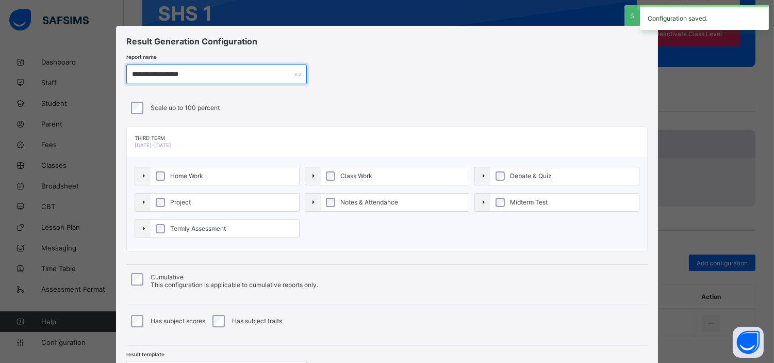
click at [234, 73] on input "**********" at bounding box center [216, 74] width 181 height 20
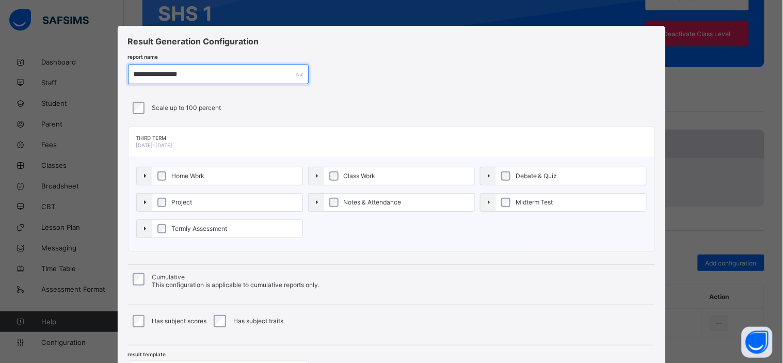
scroll to position [98, 0]
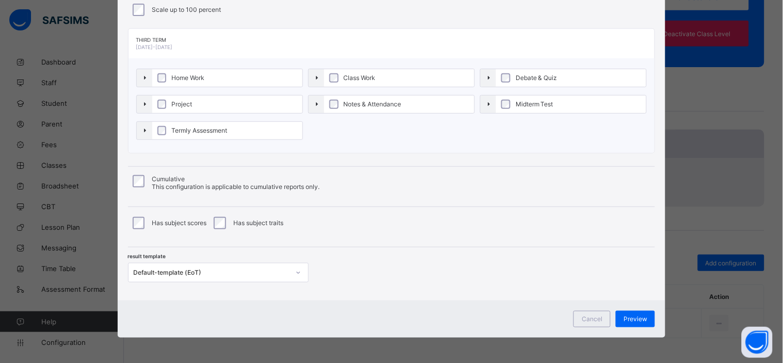
type input "**********"
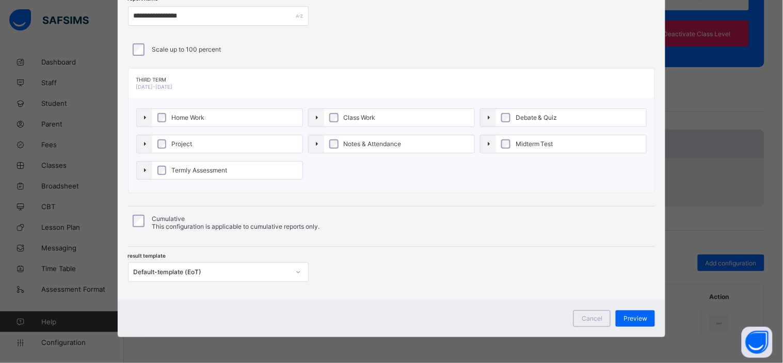
scroll to position [58, 0]
click at [245, 283] on div "**********" at bounding box center [392, 134] width 548 height 332
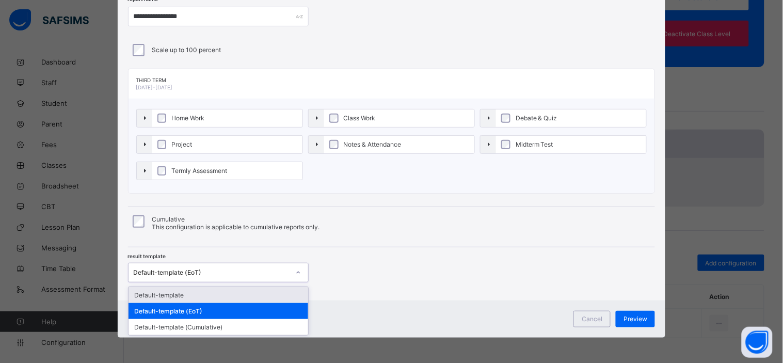
click at [256, 269] on div "Default-template (EoT)" at bounding box center [212, 272] width 156 height 8
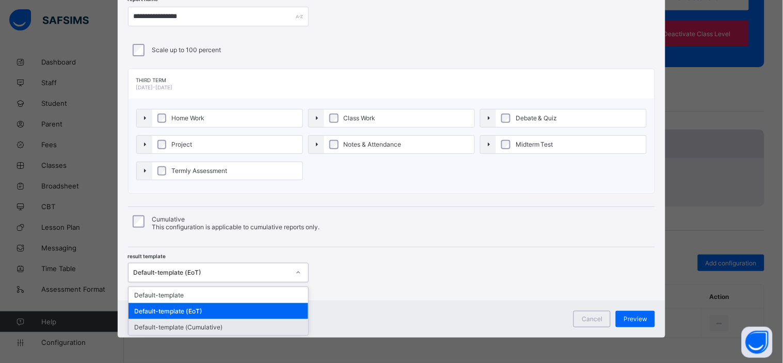
click at [222, 324] on div "Default-template (Cumulative)" at bounding box center [218, 327] width 180 height 16
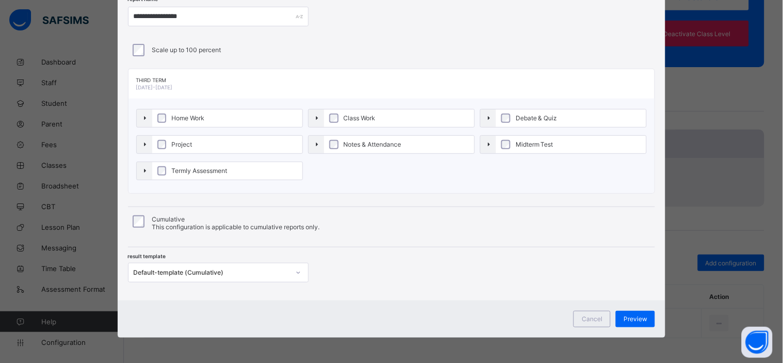
click at [375, 302] on div "Cancel Preview" at bounding box center [392, 318] width 548 height 37
click at [632, 315] on span "Preview" at bounding box center [635, 319] width 24 height 8
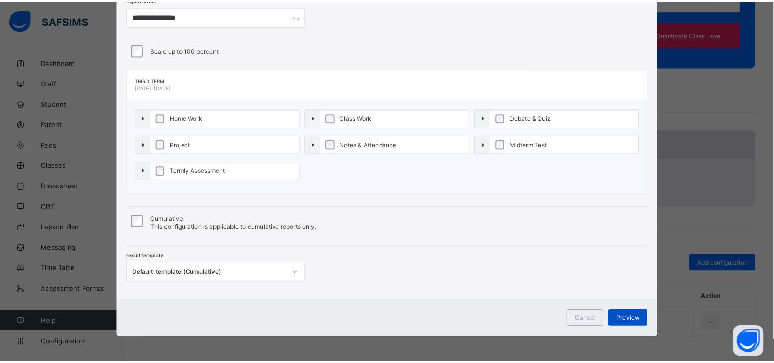
scroll to position [0, 0]
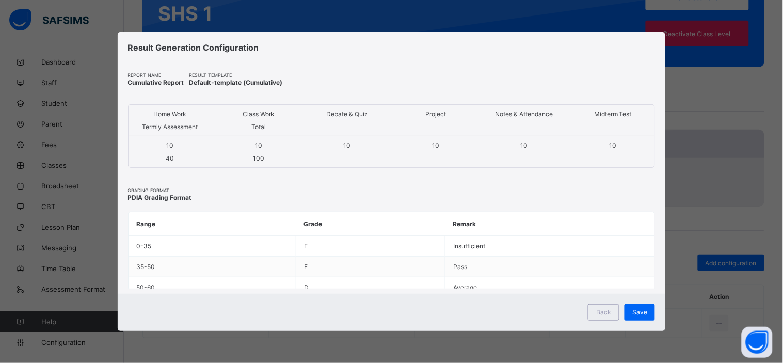
click at [632, 315] on div "Save" at bounding box center [639, 312] width 30 height 17
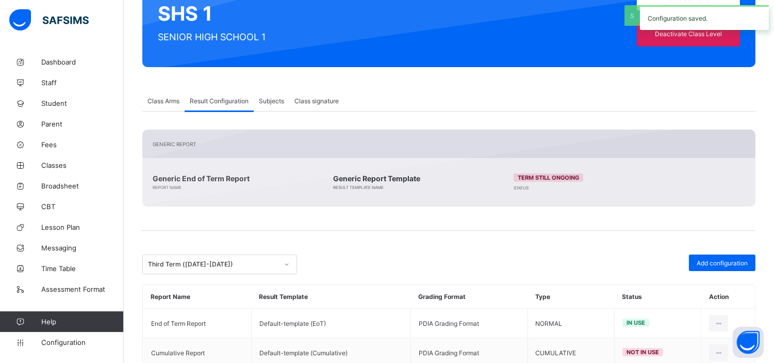
scroll to position [151, 0]
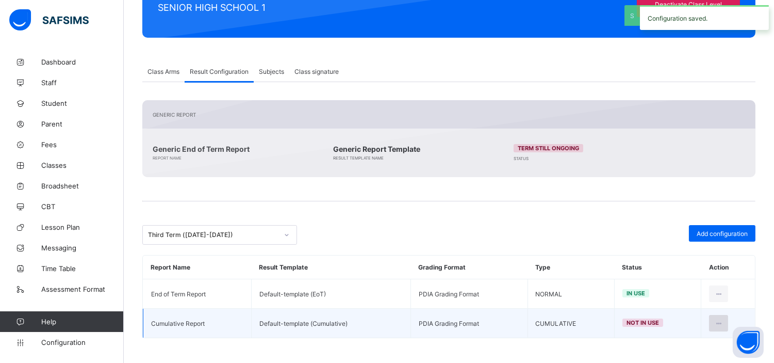
click at [723, 323] on icon at bounding box center [719, 323] width 9 height 8
click at [689, 360] on div "Set in use" at bounding box center [694, 365] width 60 height 10
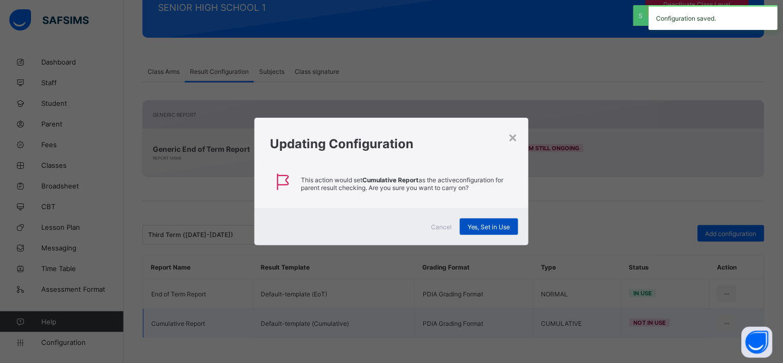
click at [499, 223] on span "Yes, Set in Use" at bounding box center [488, 227] width 43 height 8
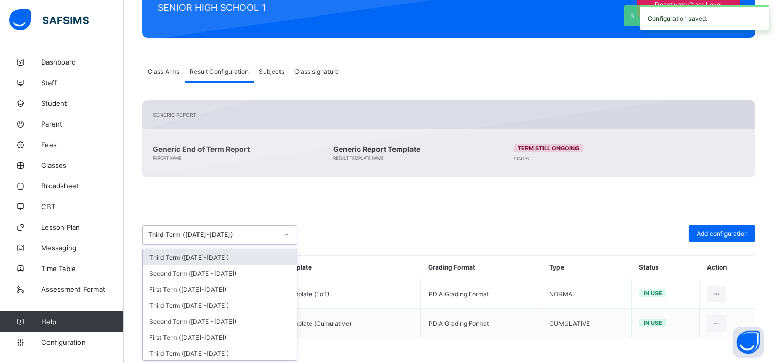
click at [268, 235] on div "Third Term (2020-2021)" at bounding box center [213, 235] width 130 height 8
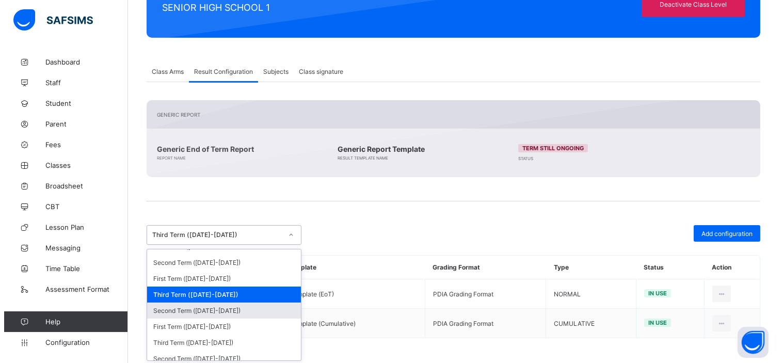
scroll to position [203, 0]
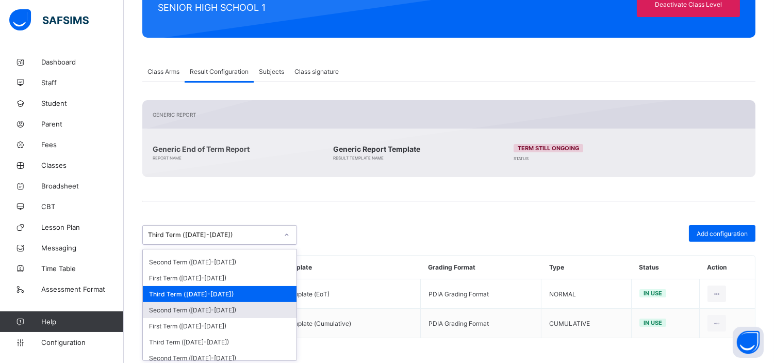
click at [245, 302] on div "Second Term (2020-2021)" at bounding box center [220, 310] width 154 height 16
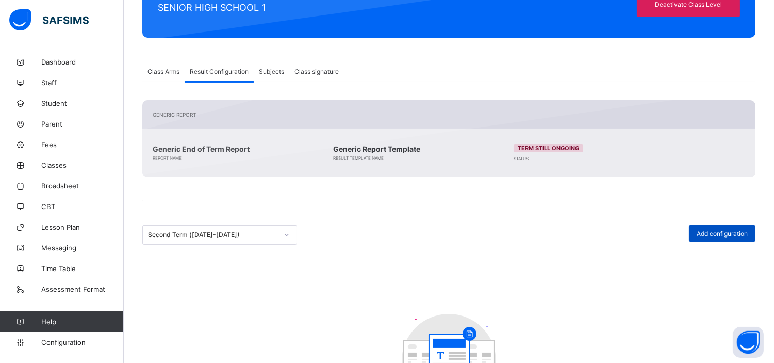
click at [719, 230] on span "Add configuration" at bounding box center [722, 234] width 51 height 8
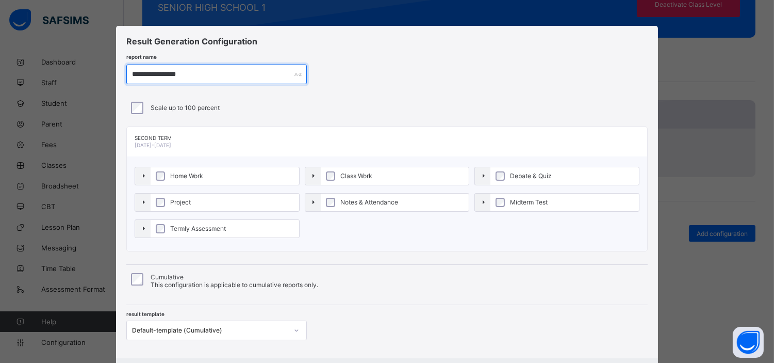
click at [199, 74] on input "**********" at bounding box center [216, 74] width 181 height 20
paste input "*"
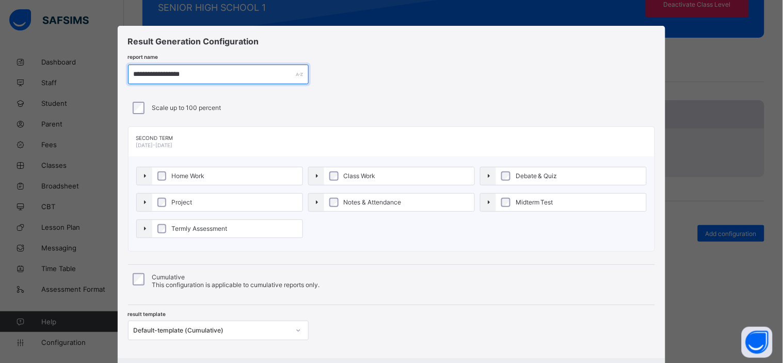
scroll to position [58, 0]
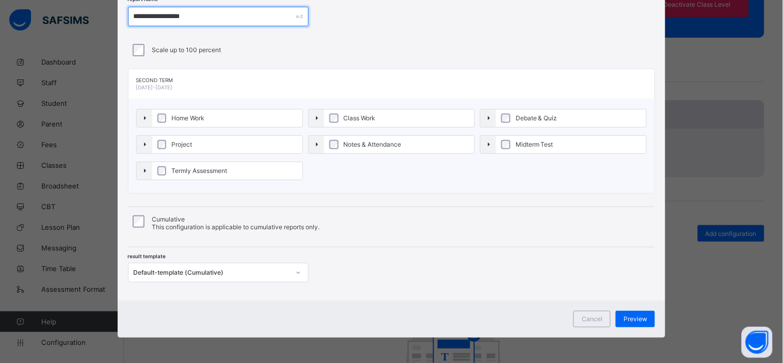
type input "**********"
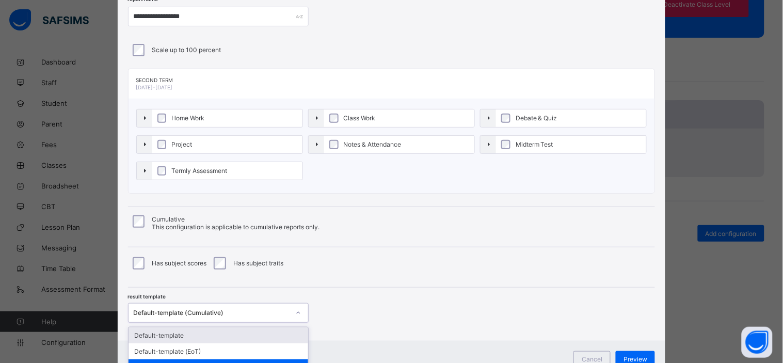
scroll to position [74, 0]
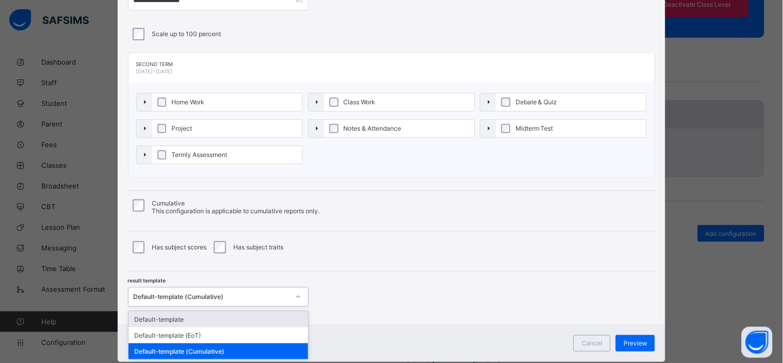
click at [231, 306] on div "option Default-template focused, 1 of 3. 3 results available. Use Up and Down t…" at bounding box center [218, 297] width 181 height 20
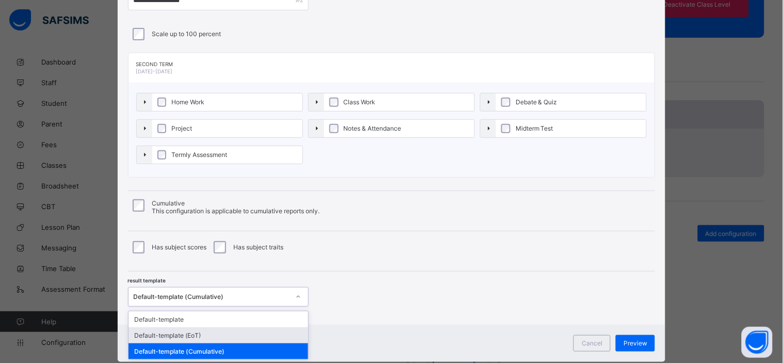
click at [211, 333] on div "Default-template (EoT)" at bounding box center [218, 335] width 180 height 16
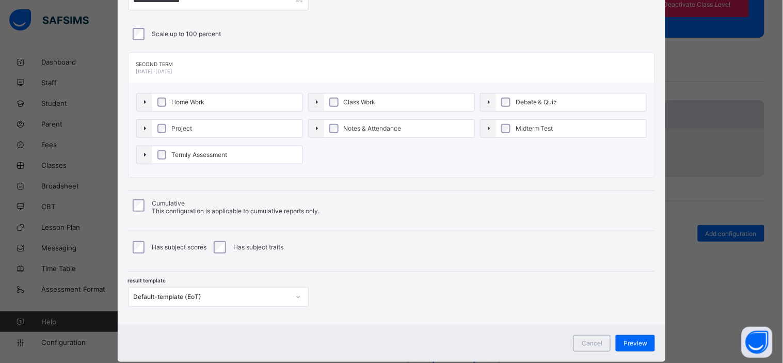
click at [457, 288] on div "result template Default-template (EoT)" at bounding box center [391, 288] width 527 height 35
click at [633, 343] on span "Preview" at bounding box center [635, 343] width 24 height 8
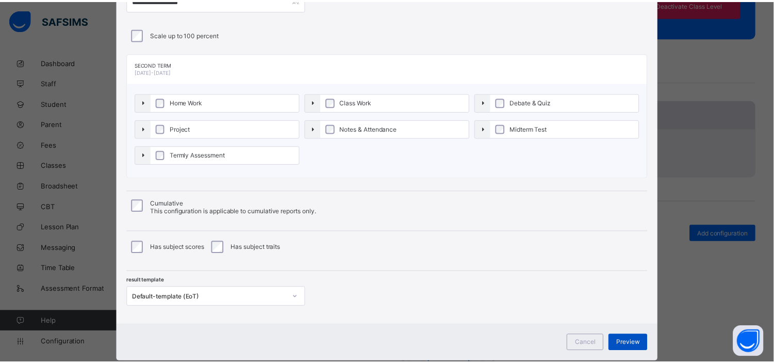
scroll to position [0, 0]
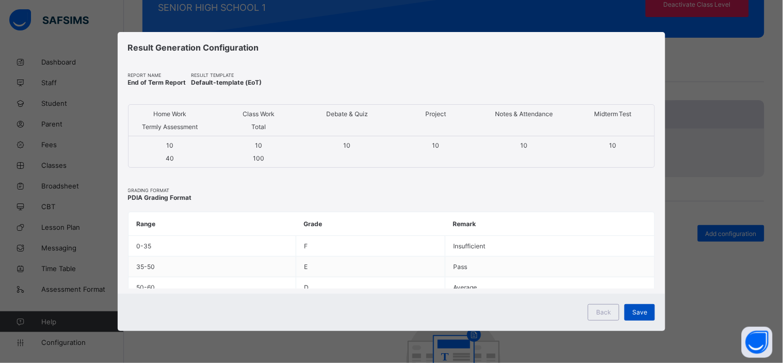
click at [636, 312] on span "Save" at bounding box center [639, 312] width 15 height 8
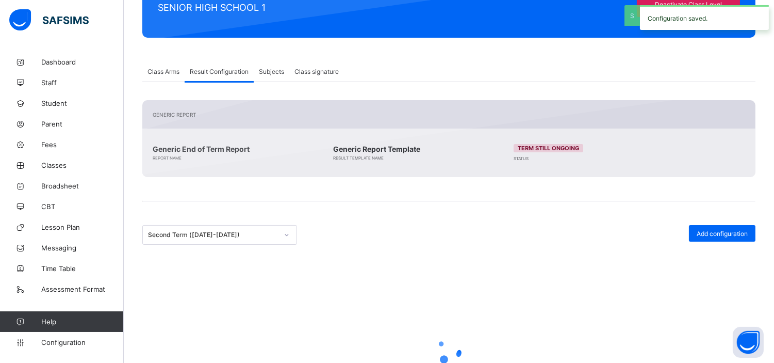
scroll to position [121, 0]
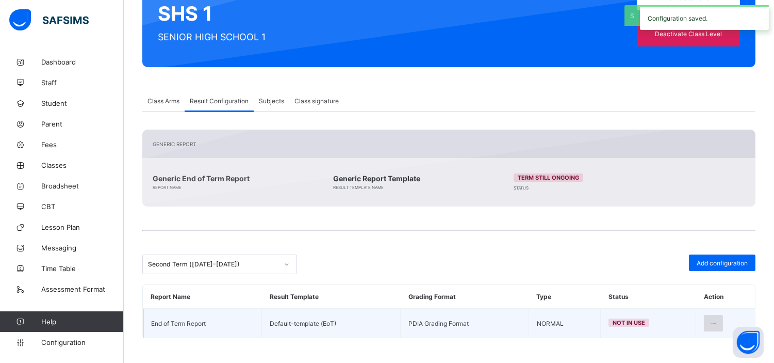
click at [718, 321] on icon at bounding box center [713, 323] width 9 height 8
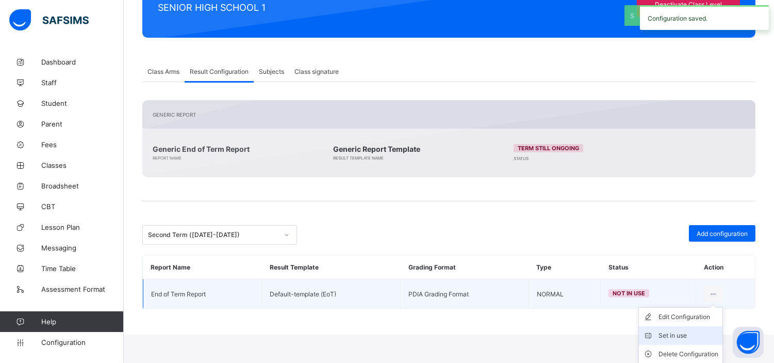
click at [685, 333] on div "Set in use" at bounding box center [689, 335] width 60 height 10
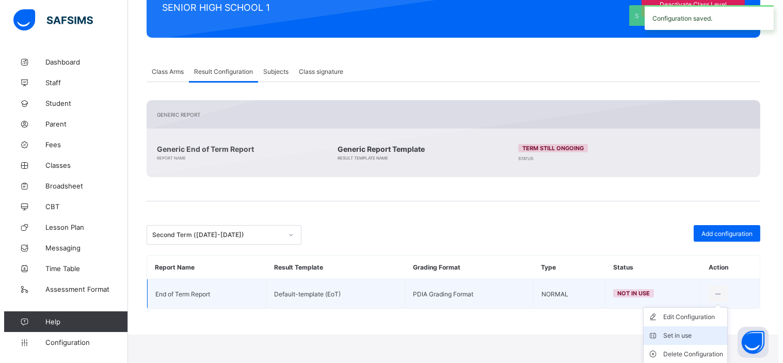
scroll to position [121, 0]
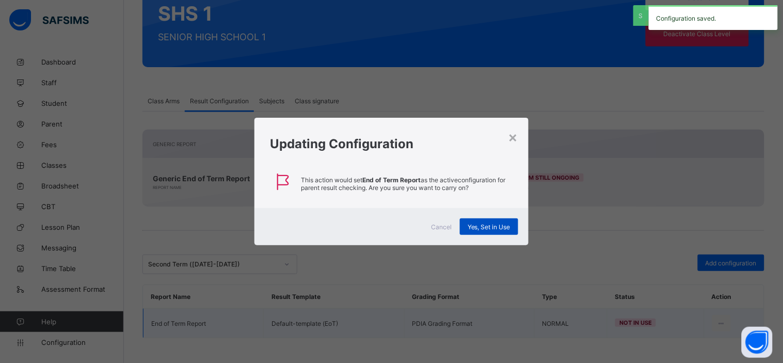
click at [483, 218] on div "Yes, Set in Use" at bounding box center [489, 226] width 58 height 17
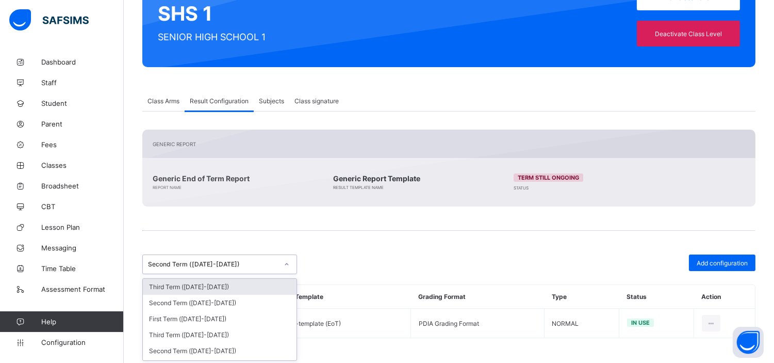
click at [213, 264] on div "Second Term (2020-2021)" at bounding box center [213, 265] width 130 height 8
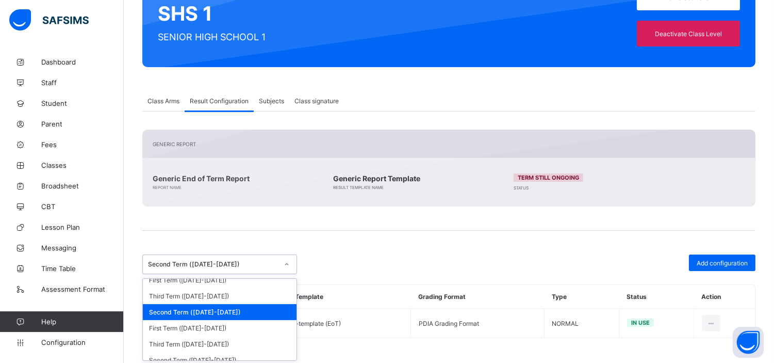
scroll to position [233, 0]
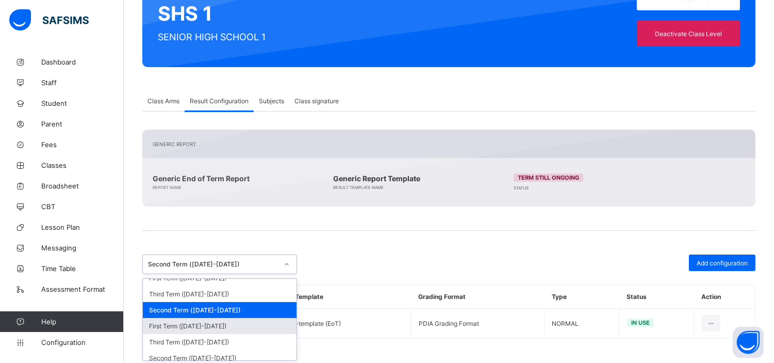
click at [219, 319] on div "First Term (2020-2021)" at bounding box center [220, 326] width 154 height 16
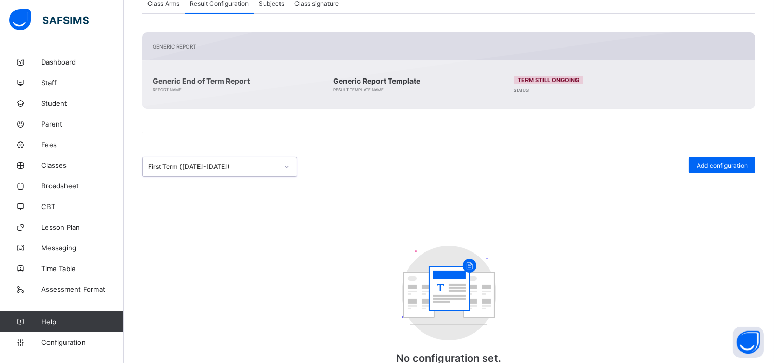
scroll to position [219, 0]
click at [734, 161] on span "Add configuration" at bounding box center [722, 165] width 51 height 8
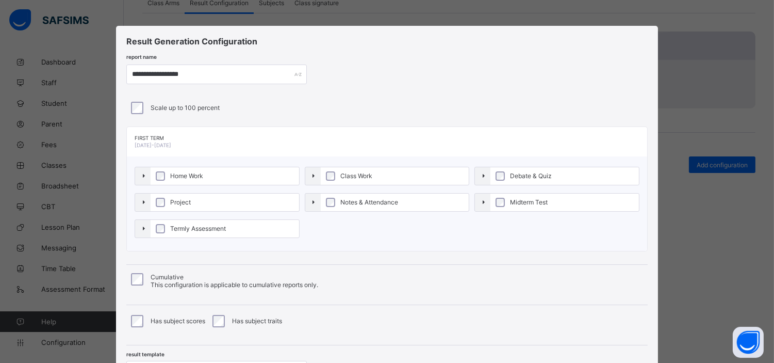
scroll to position [98, 0]
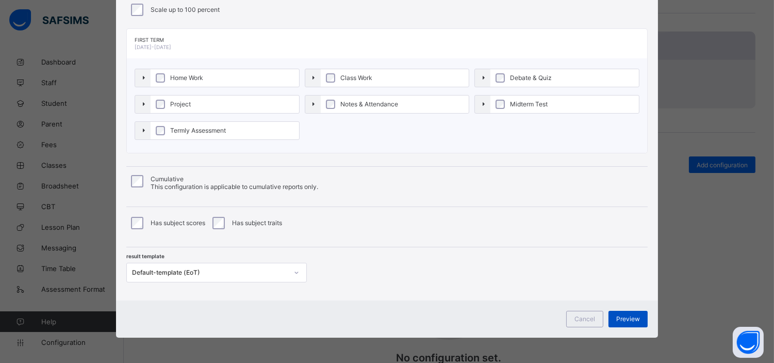
click at [619, 318] on span "Preview" at bounding box center [629, 319] width 24 height 8
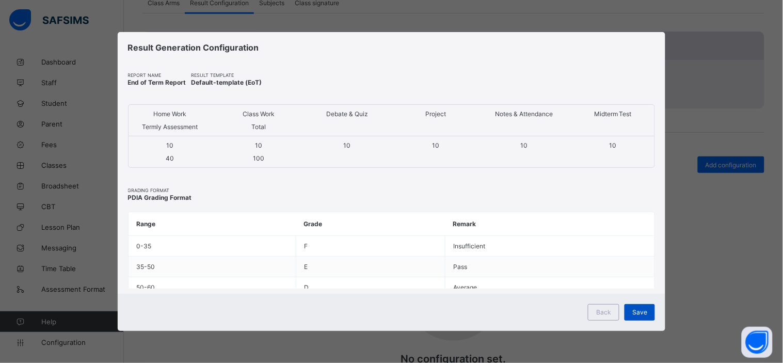
click at [643, 312] on span "Save" at bounding box center [639, 312] width 15 height 8
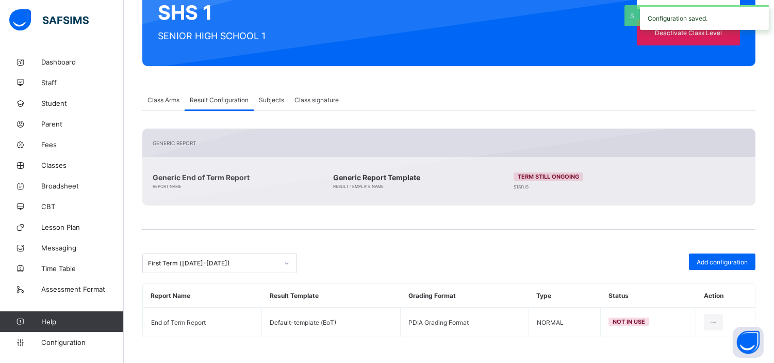
scroll to position [121, 0]
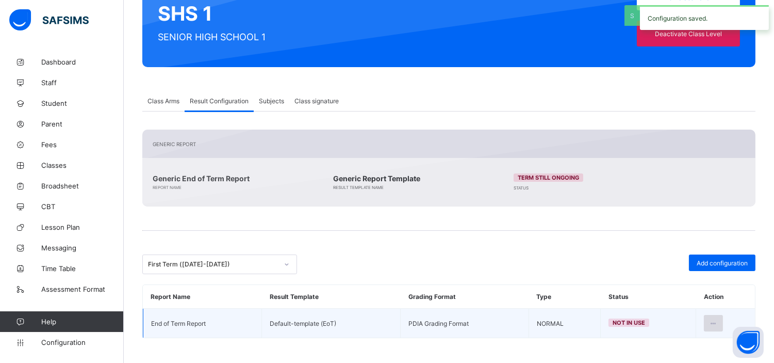
click at [718, 321] on icon at bounding box center [713, 323] width 9 height 8
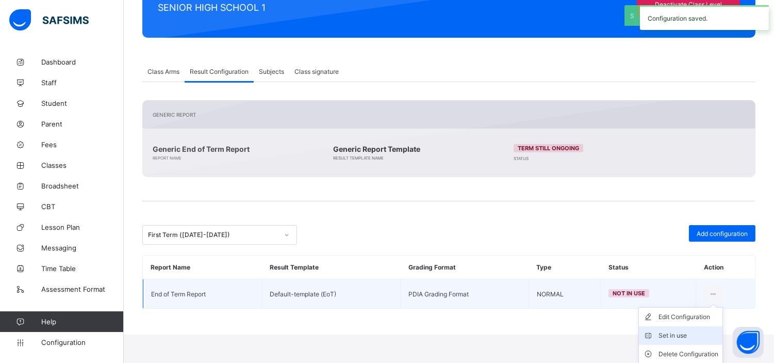
click at [681, 333] on div "Set in use" at bounding box center [689, 335] width 60 height 10
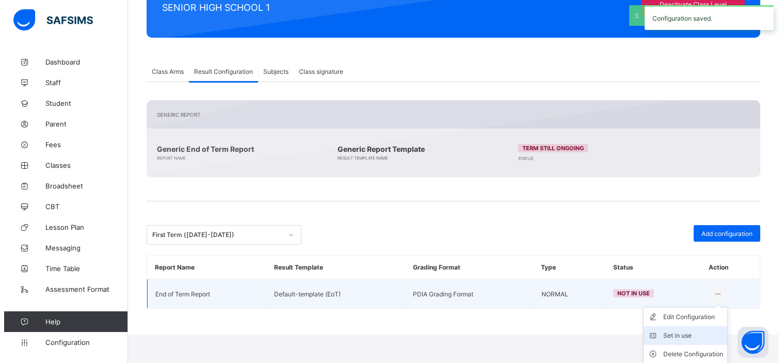
scroll to position [121, 0]
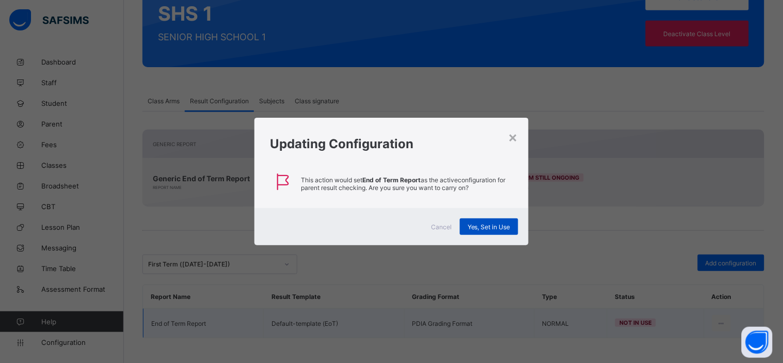
click at [480, 220] on div "Yes, Set in Use" at bounding box center [489, 226] width 58 height 17
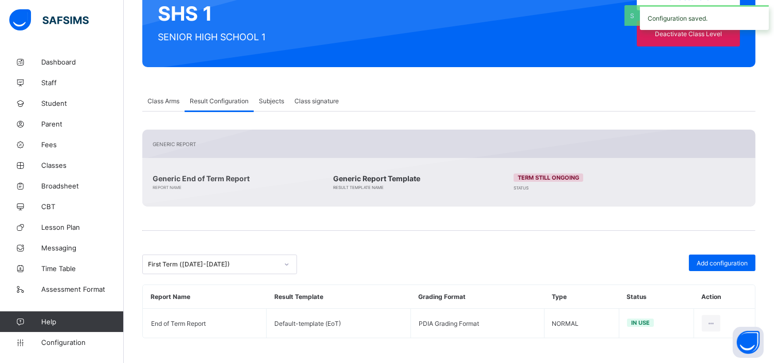
click at [214, 266] on div "First Term (2020-2021)" at bounding box center [213, 265] width 130 height 8
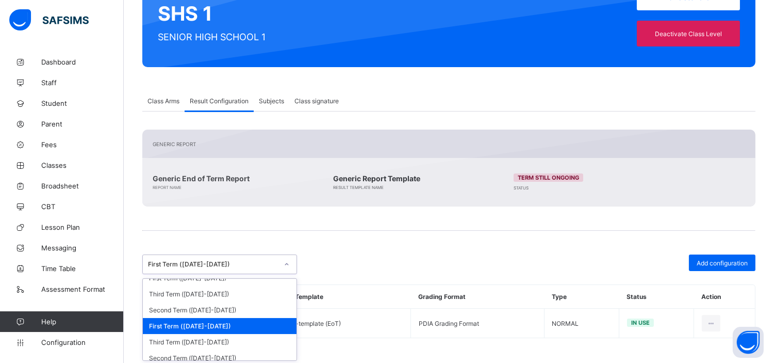
scroll to position [233, 0]
click at [212, 338] on div "Third Term (2019-2020)" at bounding box center [220, 342] width 154 height 16
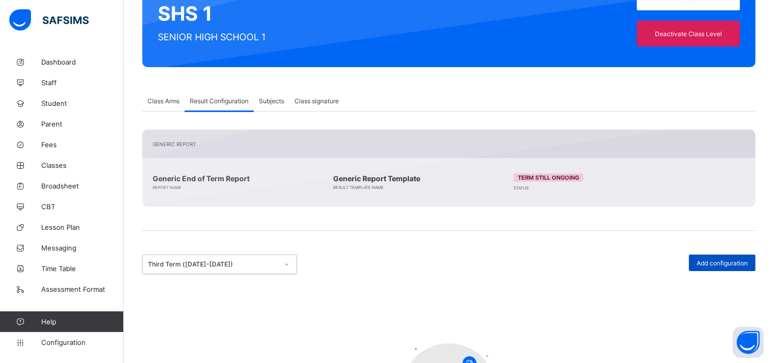
click at [722, 262] on span "Add configuration" at bounding box center [722, 263] width 51 height 8
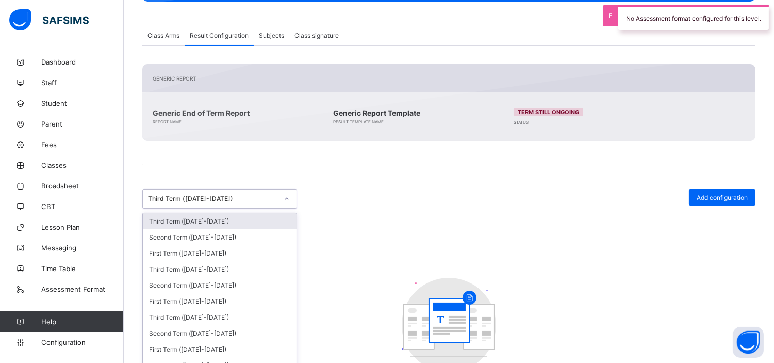
click at [219, 208] on div "option Third Term (2019-2020), selected. option Third Term (2025-2026) focused,…" at bounding box center [219, 199] width 155 height 20
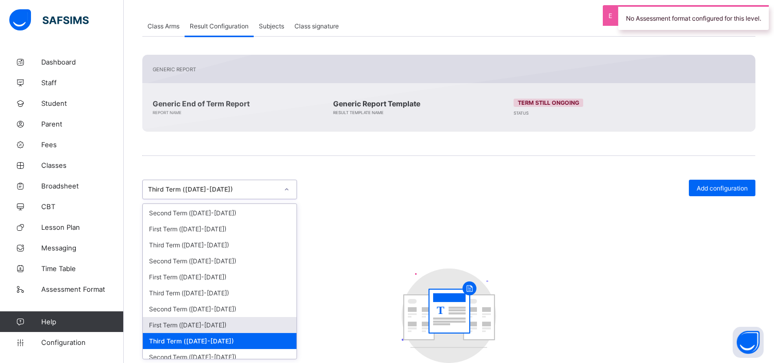
scroll to position [159, 0]
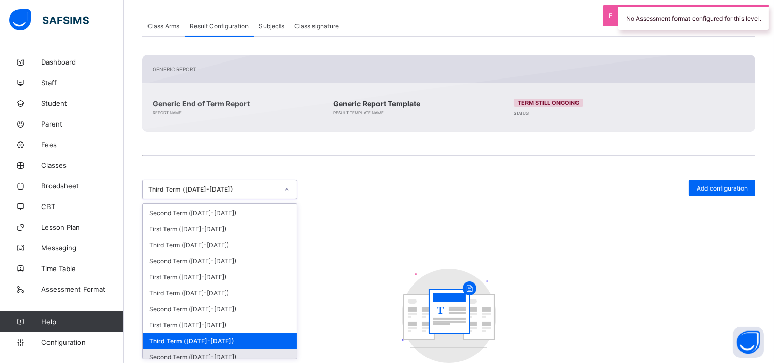
click at [219, 349] on div "Second Term (2019-2020)" at bounding box center [220, 357] width 154 height 16
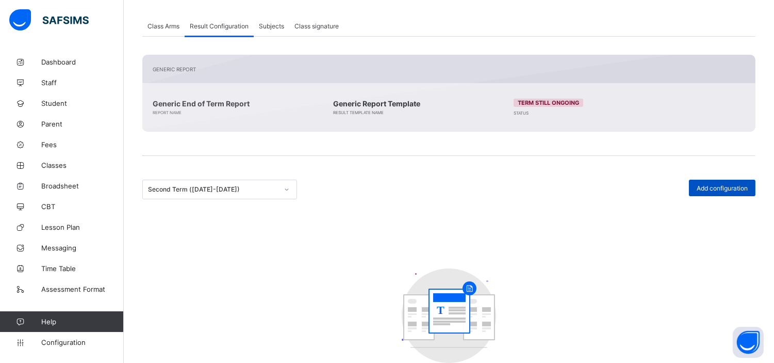
click at [736, 185] on span "Add configuration" at bounding box center [722, 188] width 51 height 8
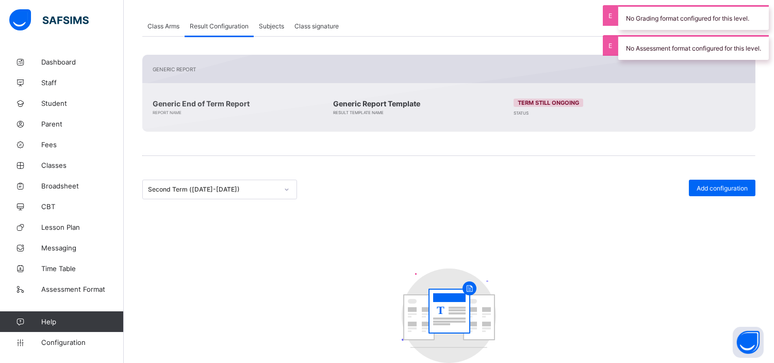
click at [490, 180] on div "Add configuration" at bounding box center [604, 190] width 304 height 20
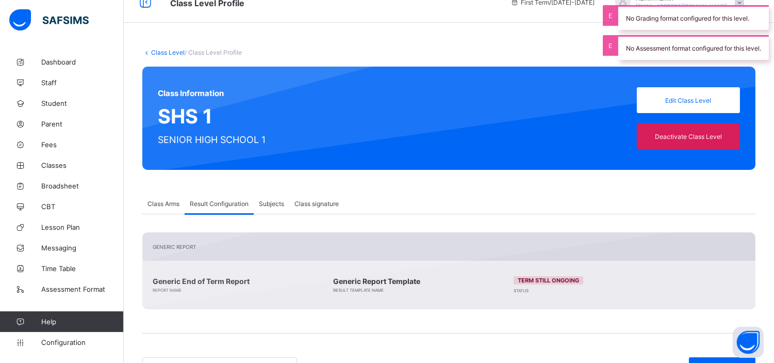
scroll to position [0, 0]
